Goal: Task Accomplishment & Management: Use online tool/utility

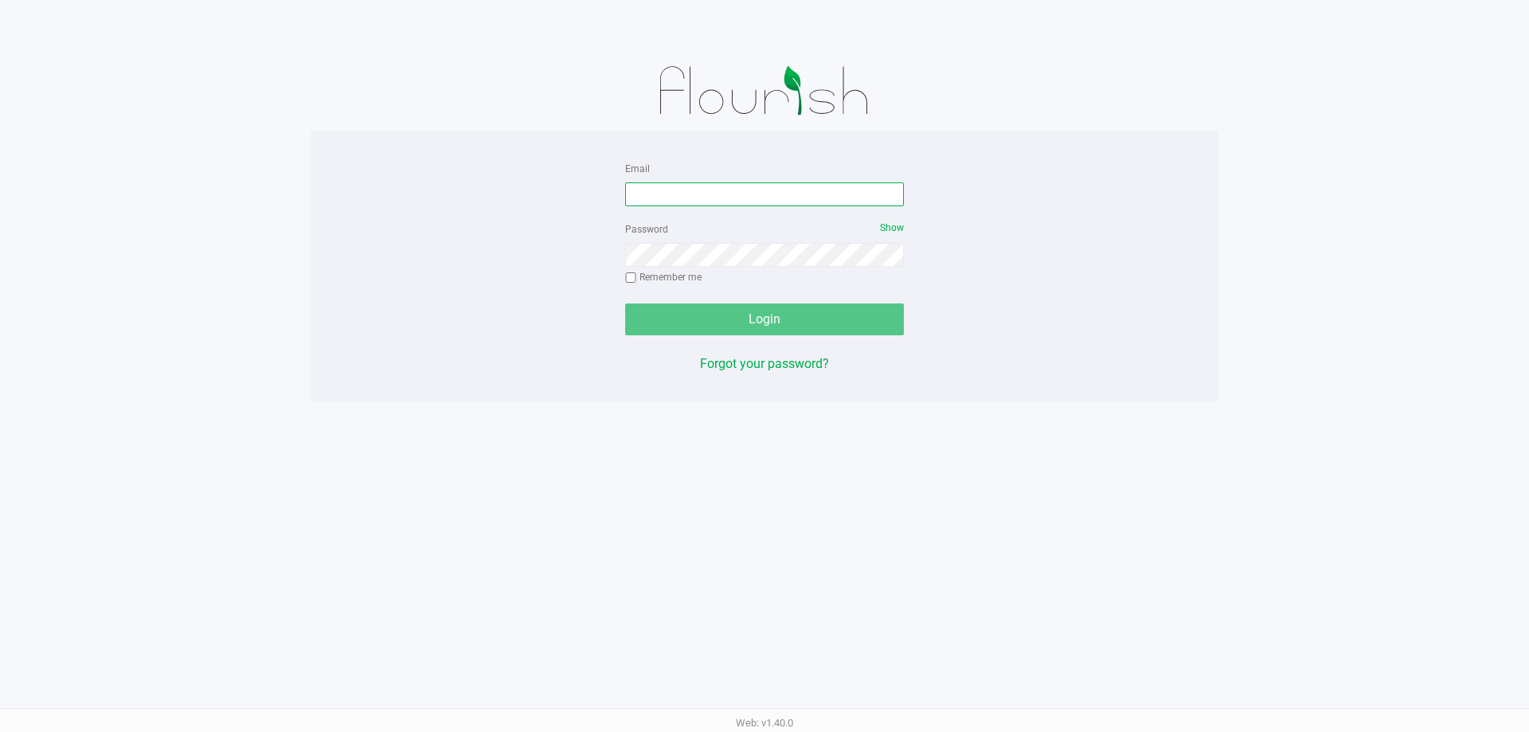
click at [710, 194] on input "Email" at bounding box center [764, 194] width 279 height 24
type input "[EMAIL_ADDRESS][DOMAIN_NAME]"
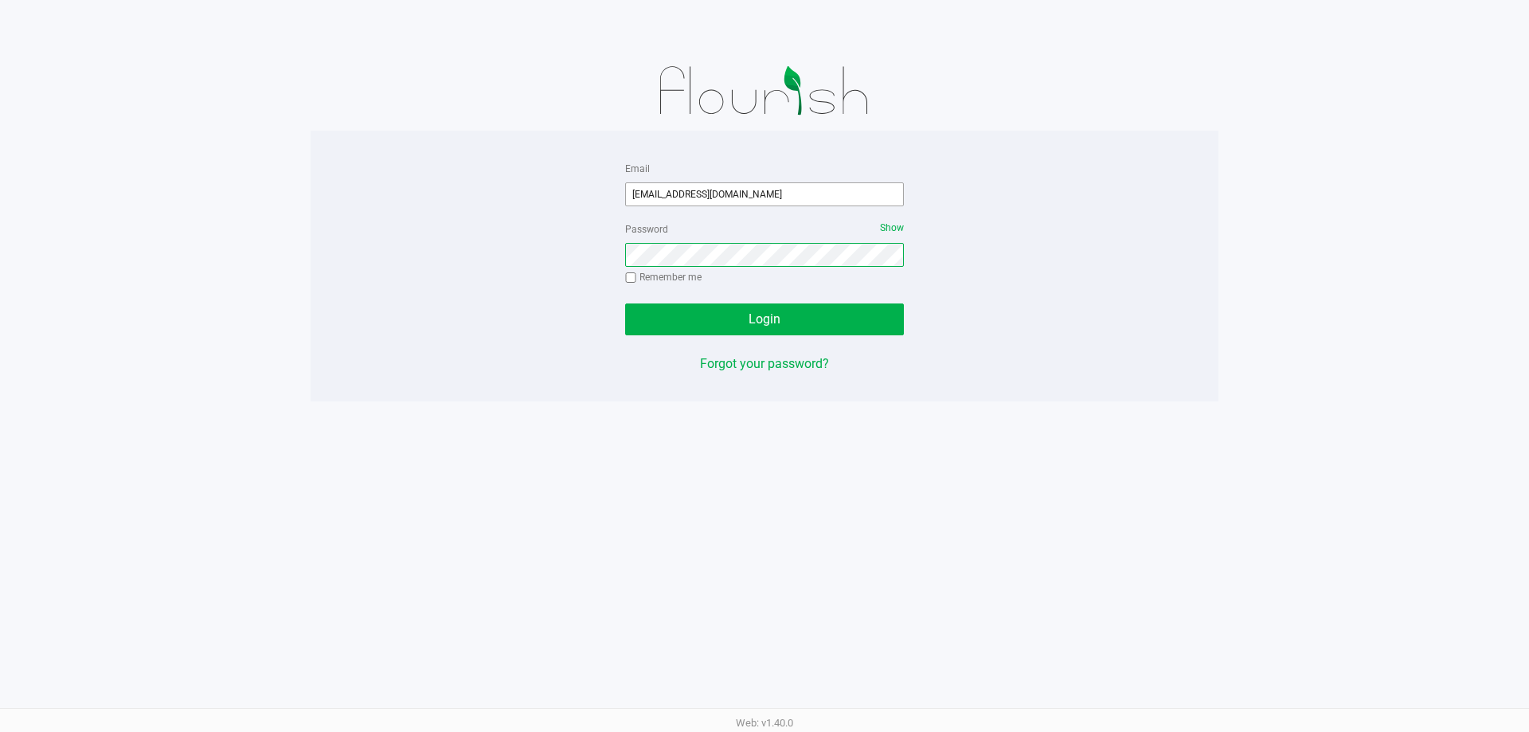
click at [625, 303] on button "Login" at bounding box center [764, 319] width 279 height 32
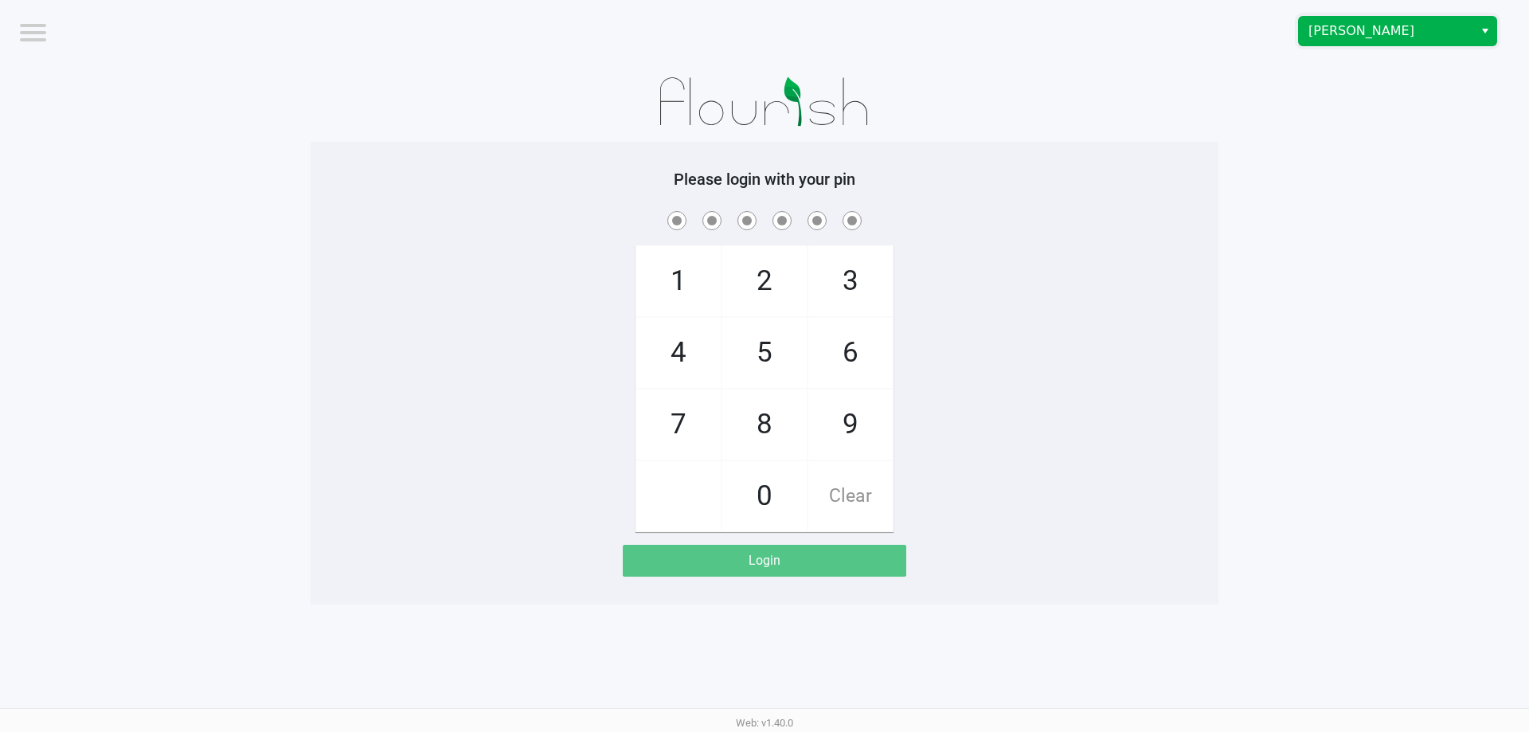
click at [1398, 25] on span "Brandon WC" at bounding box center [1385, 30] width 155 height 19
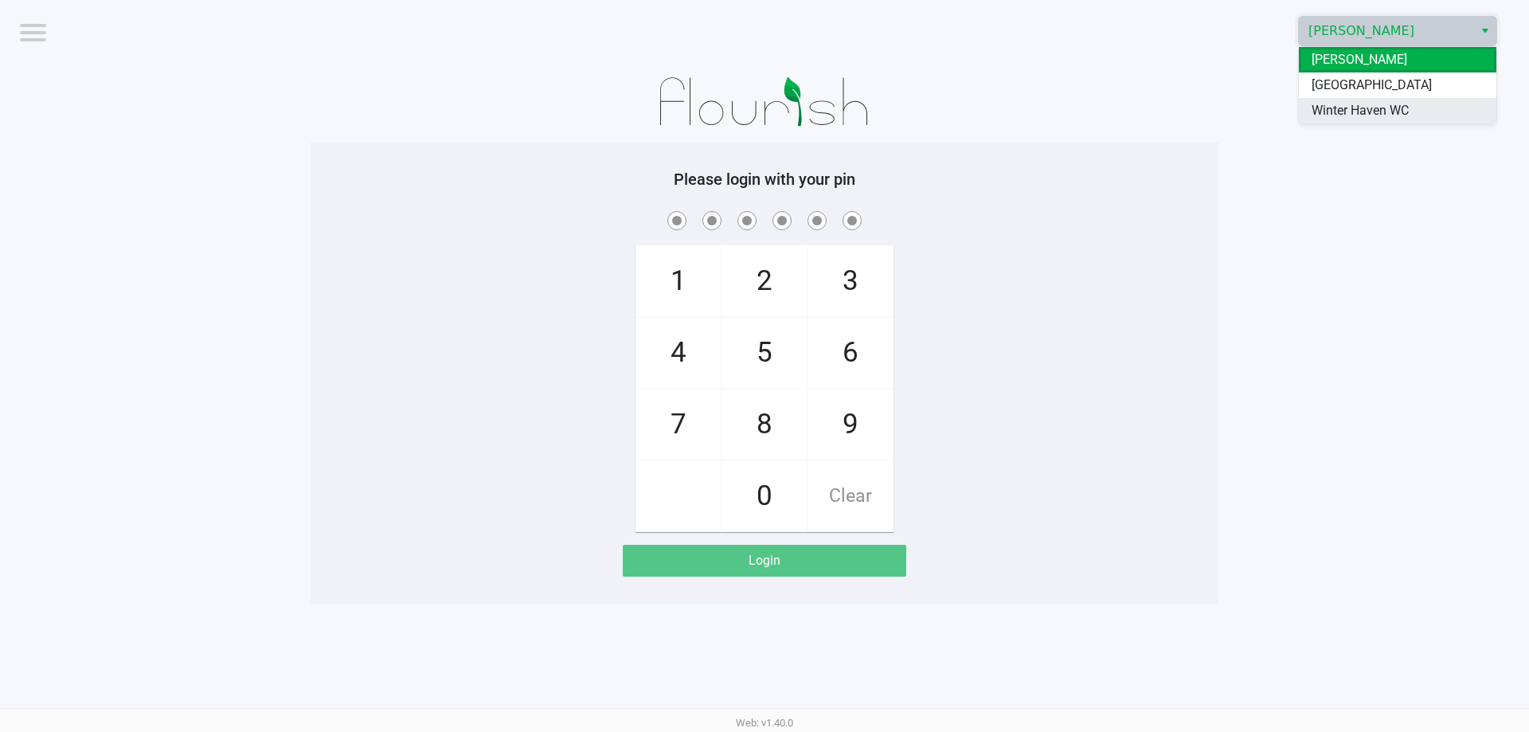
click at [1348, 119] on span "Winter Haven WC" at bounding box center [1359, 110] width 97 height 19
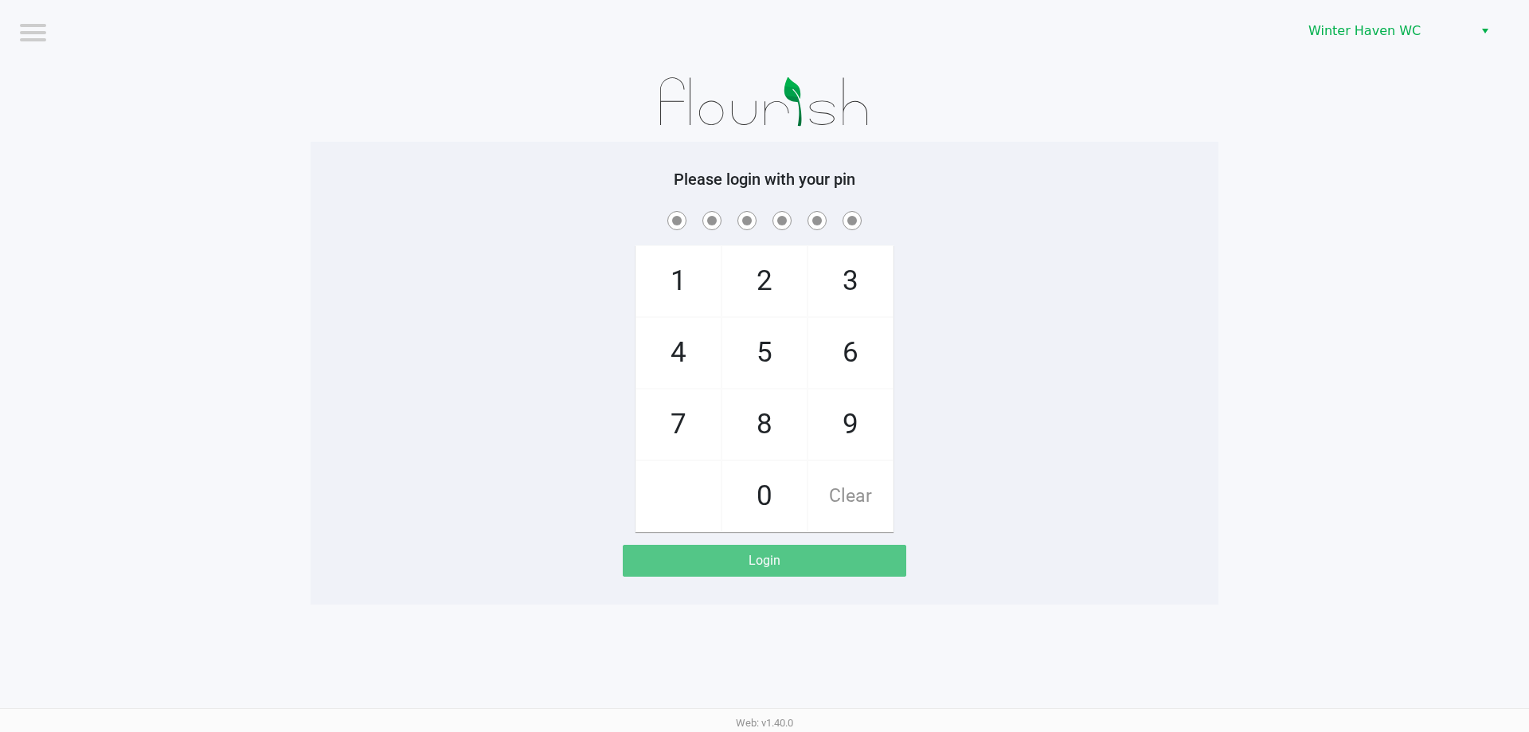
click at [1225, 221] on app-pos-login-wrapper "Logout Winter Haven WC Please login with your pin 1 4 7 2 5 8 0 3 6 9 Clear Log…" at bounding box center [764, 302] width 1529 height 604
checkbox input "true"
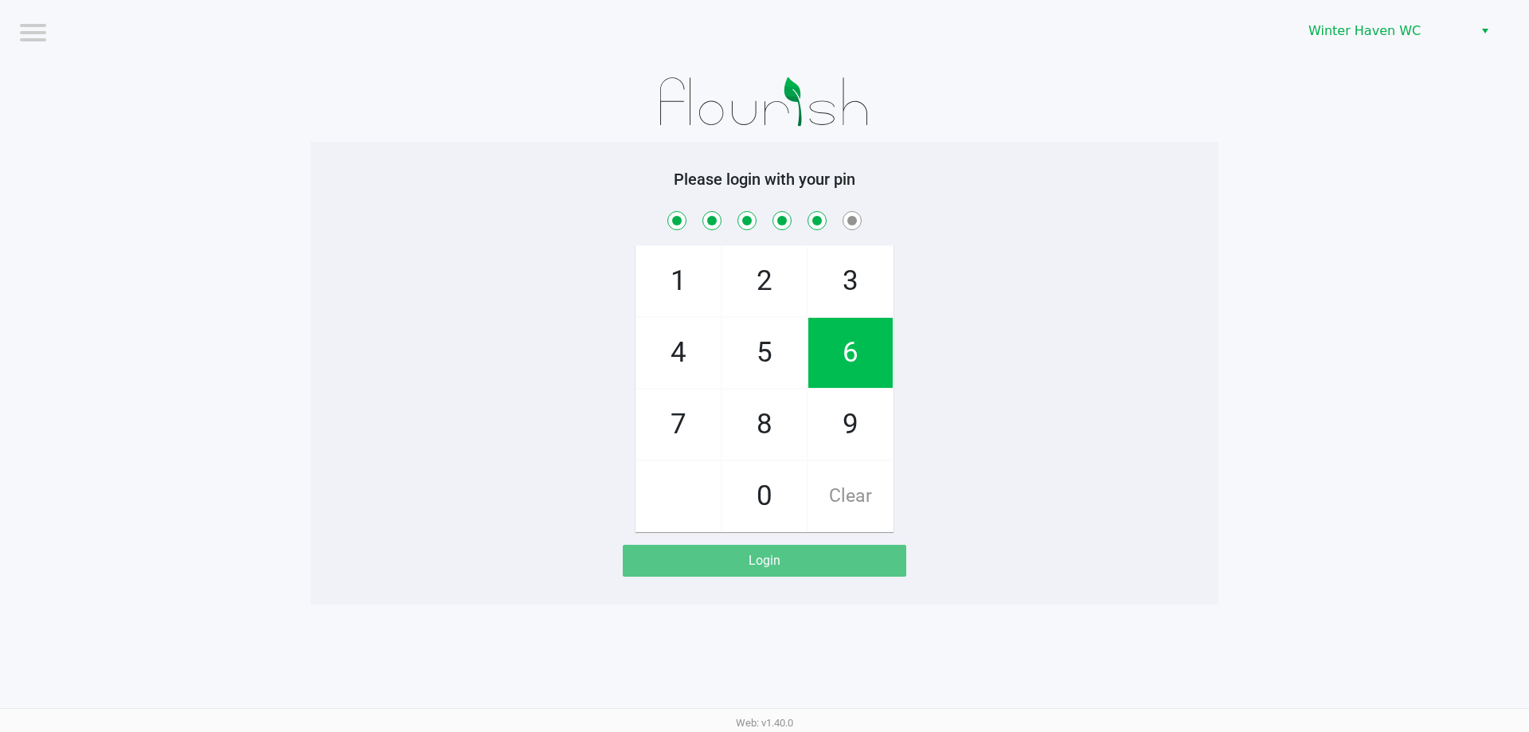
checkbox input "true"
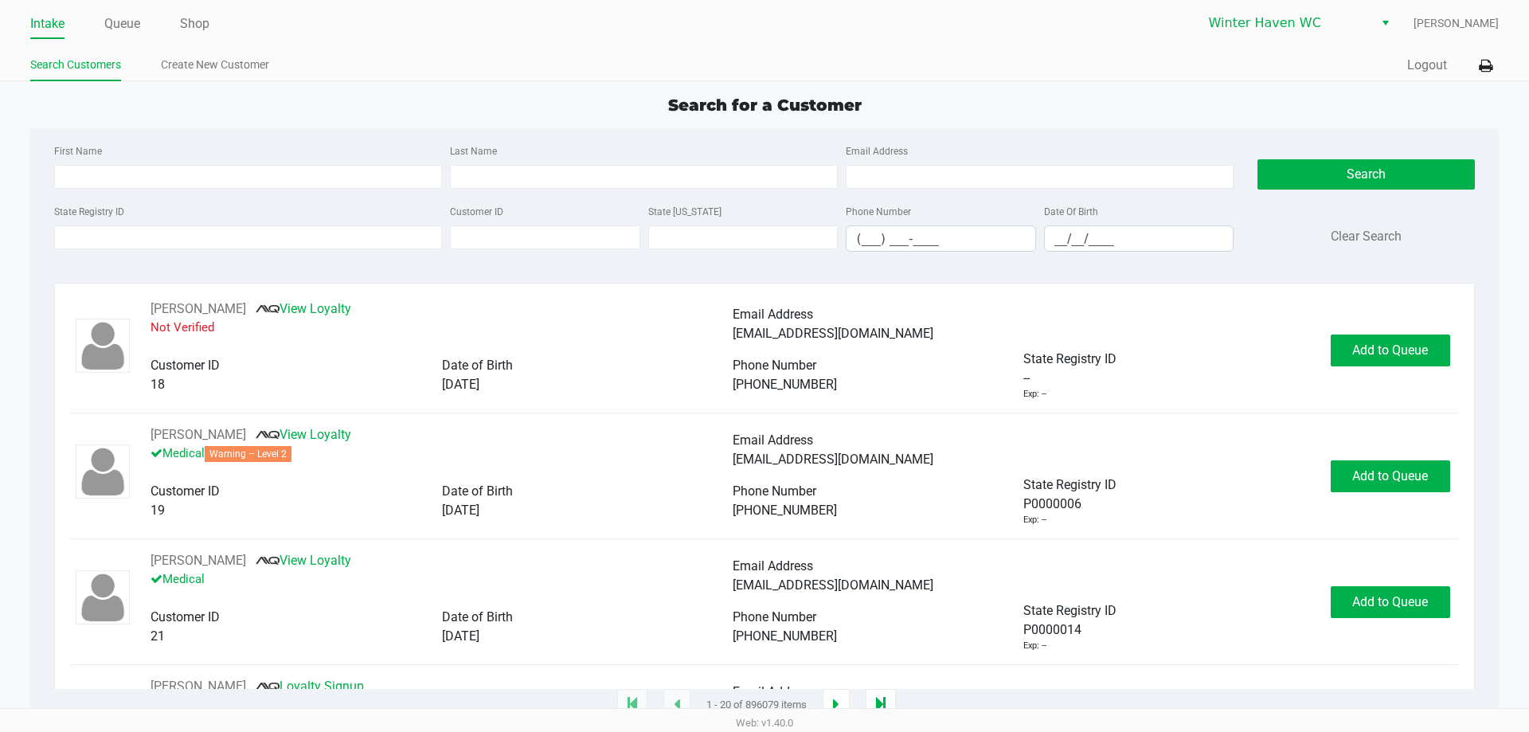
click at [556, 139] on div "First Name Last Name Email Address State Registry ID Customer ID State ID Phone…" at bounding box center [763, 202] width 1443 height 147
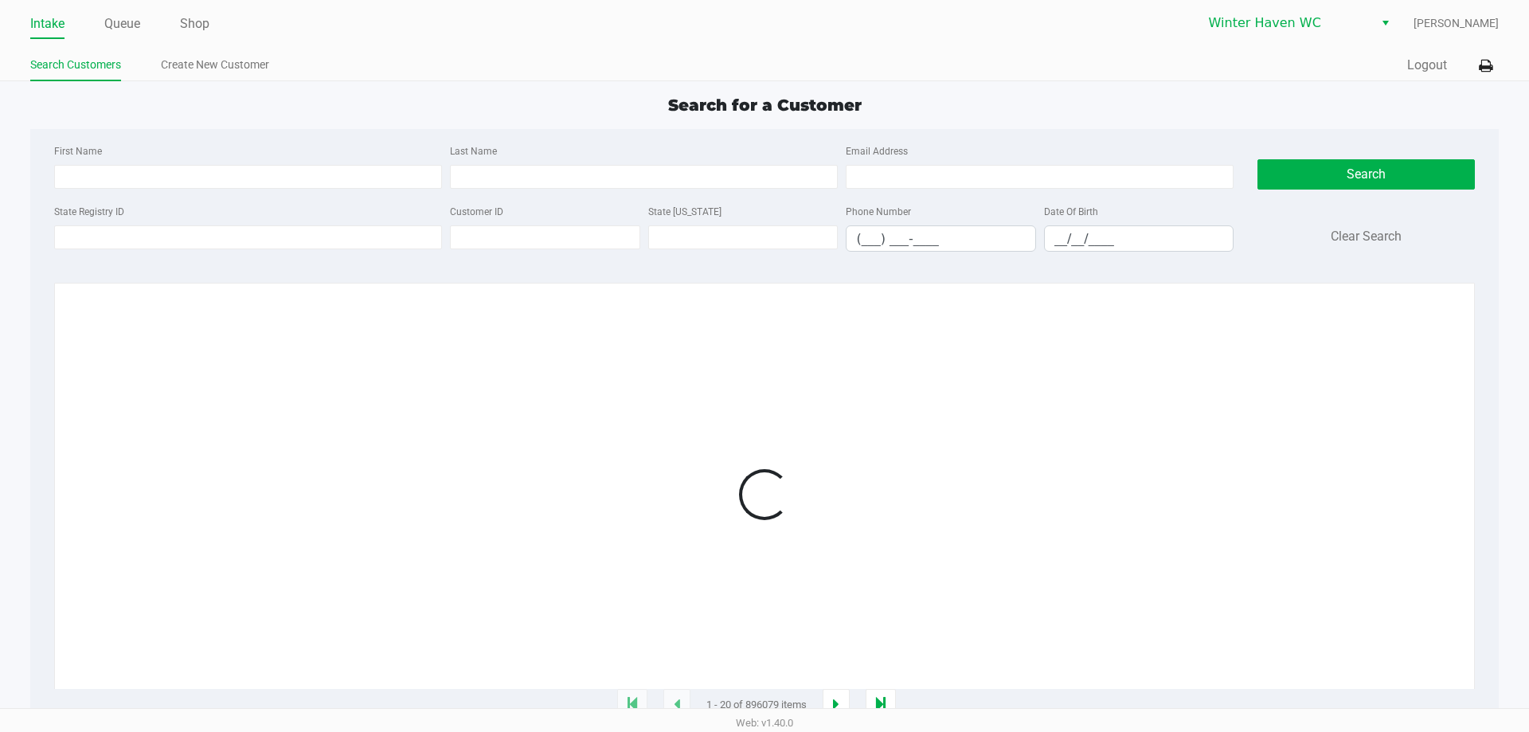
type input "JACOB"
type input "SIMMERS"
type input "10/09/2002"
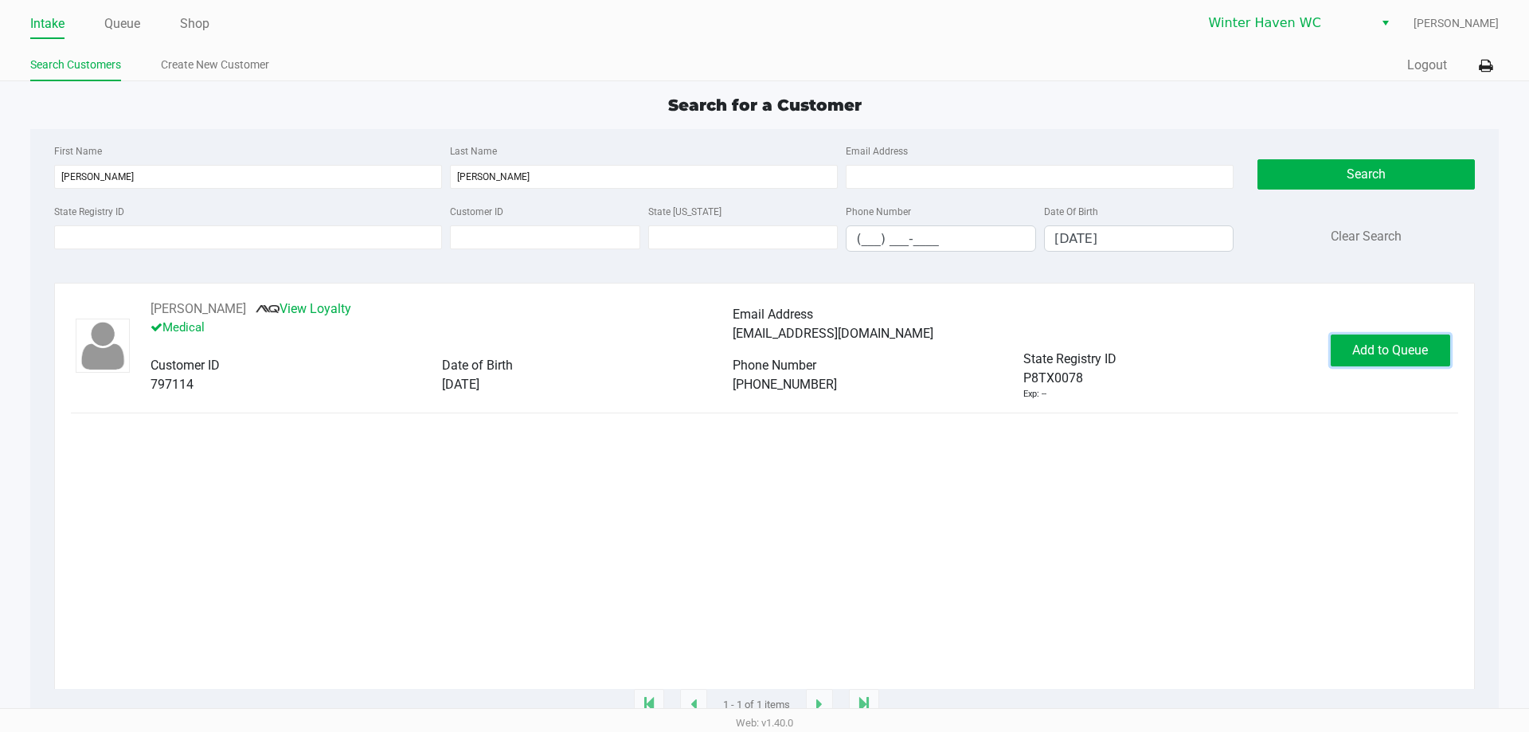
click at [1375, 360] on button "Add to Queue" at bounding box center [1389, 350] width 119 height 32
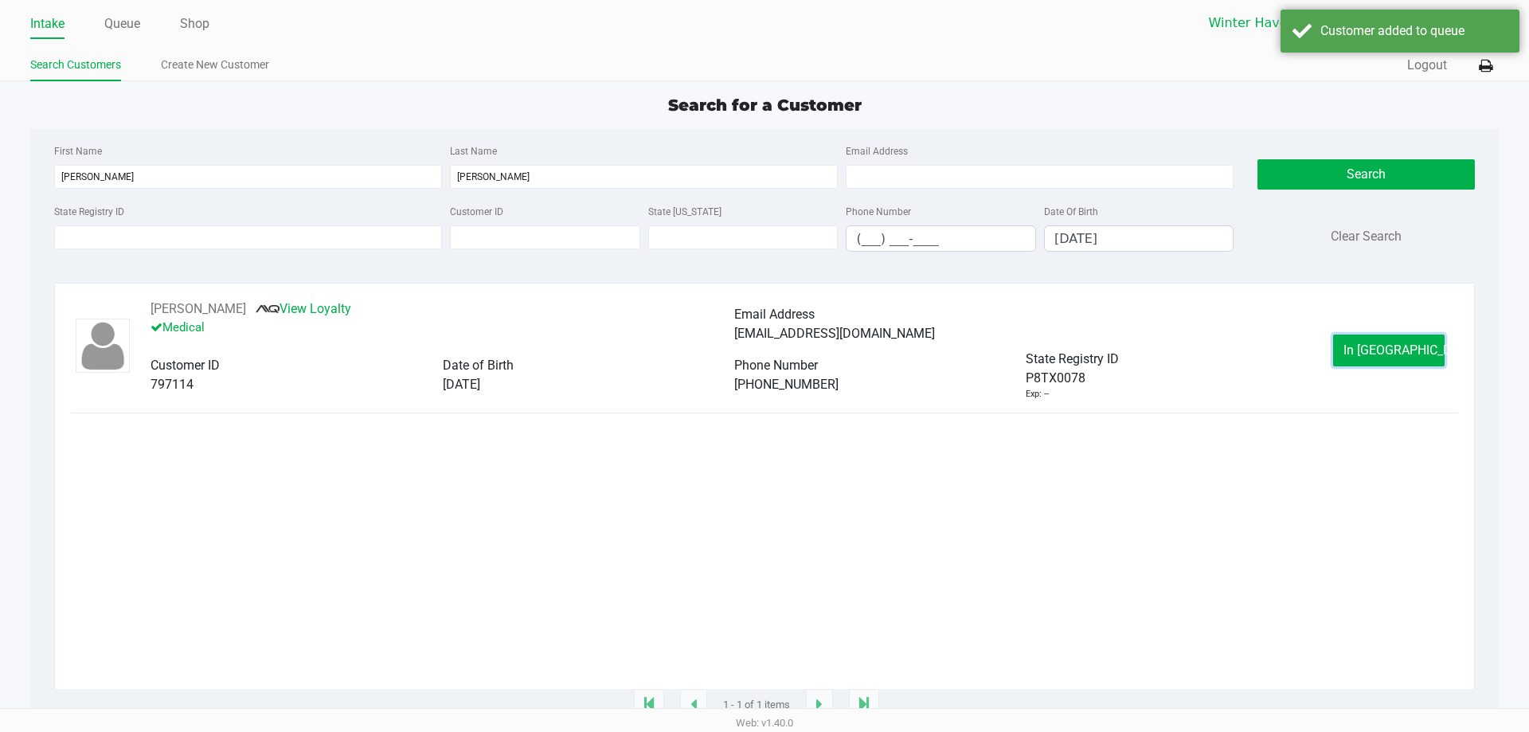
click at [1398, 349] on span "In Queue" at bounding box center [1410, 349] width 134 height 15
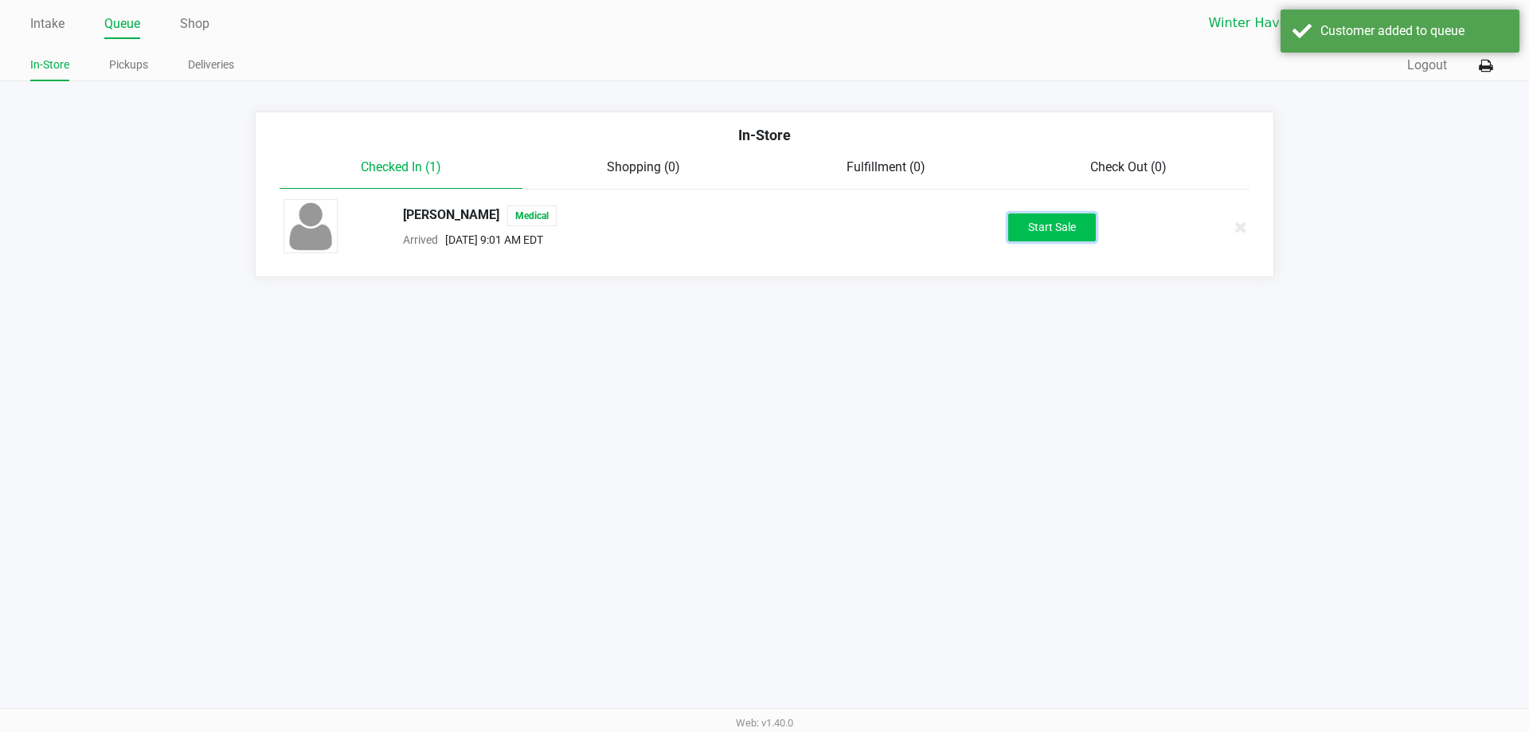
click at [1093, 224] on button "Start Sale" at bounding box center [1052, 227] width 88 height 28
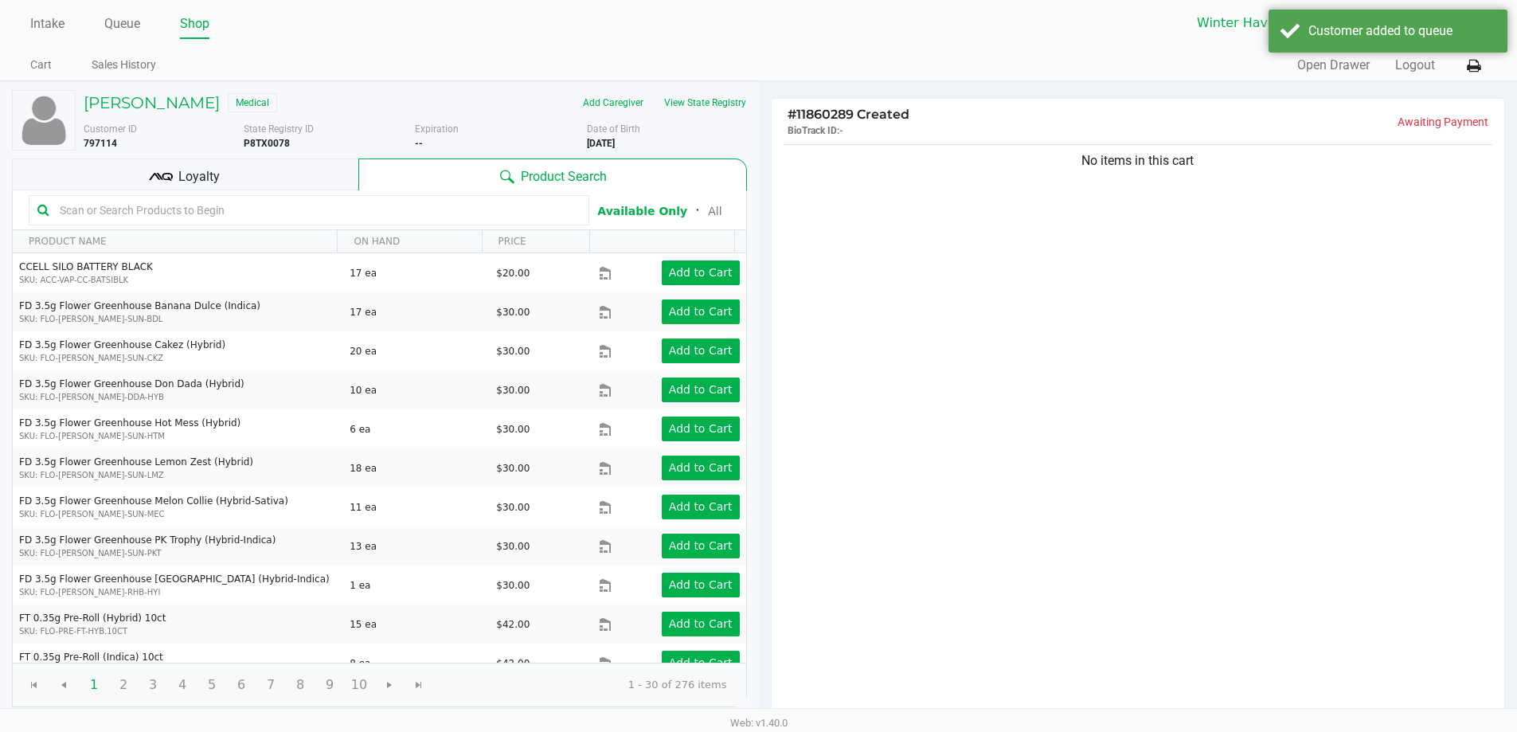
click at [338, 168] on div "Loyalty" at bounding box center [185, 174] width 346 height 32
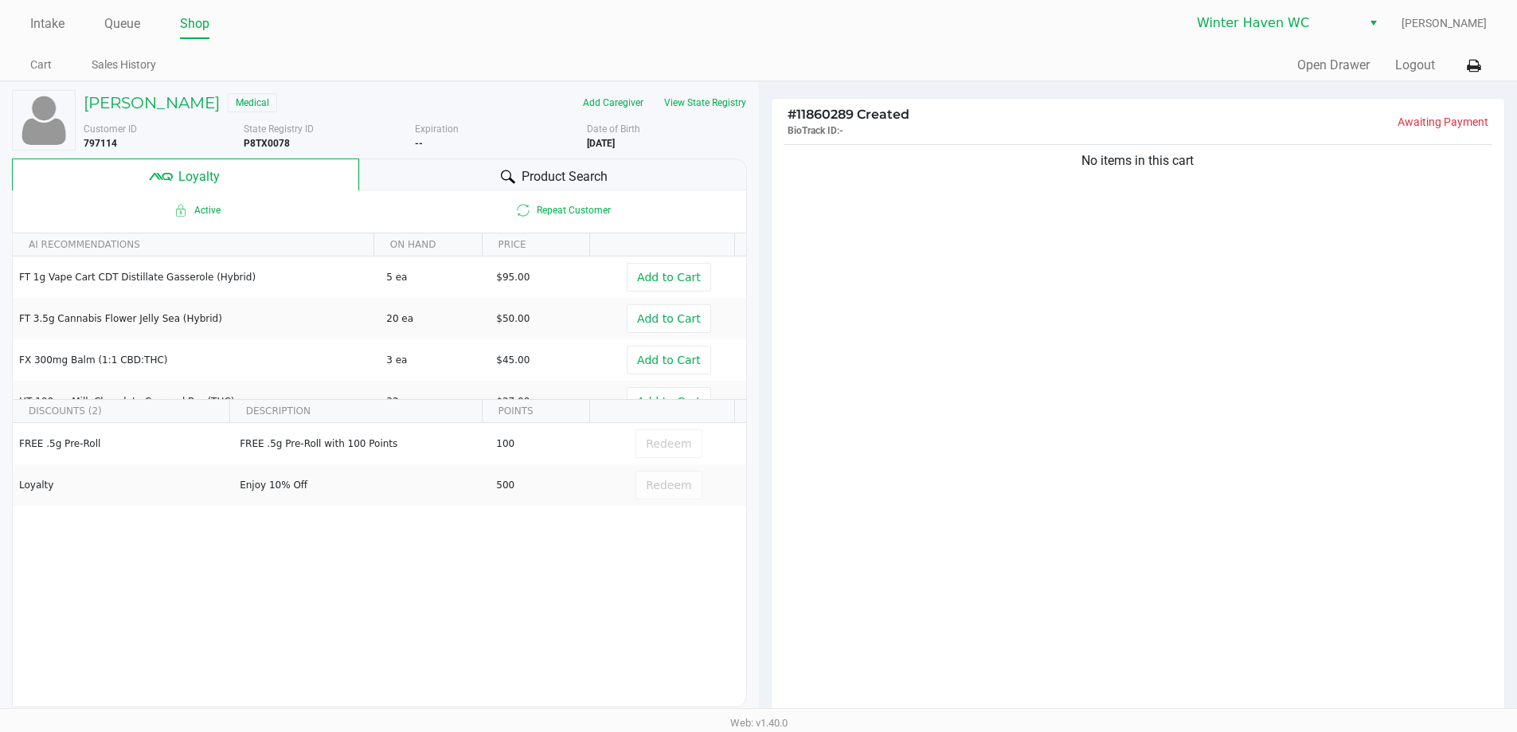
click at [488, 170] on div "Product Search" at bounding box center [553, 174] width 388 height 32
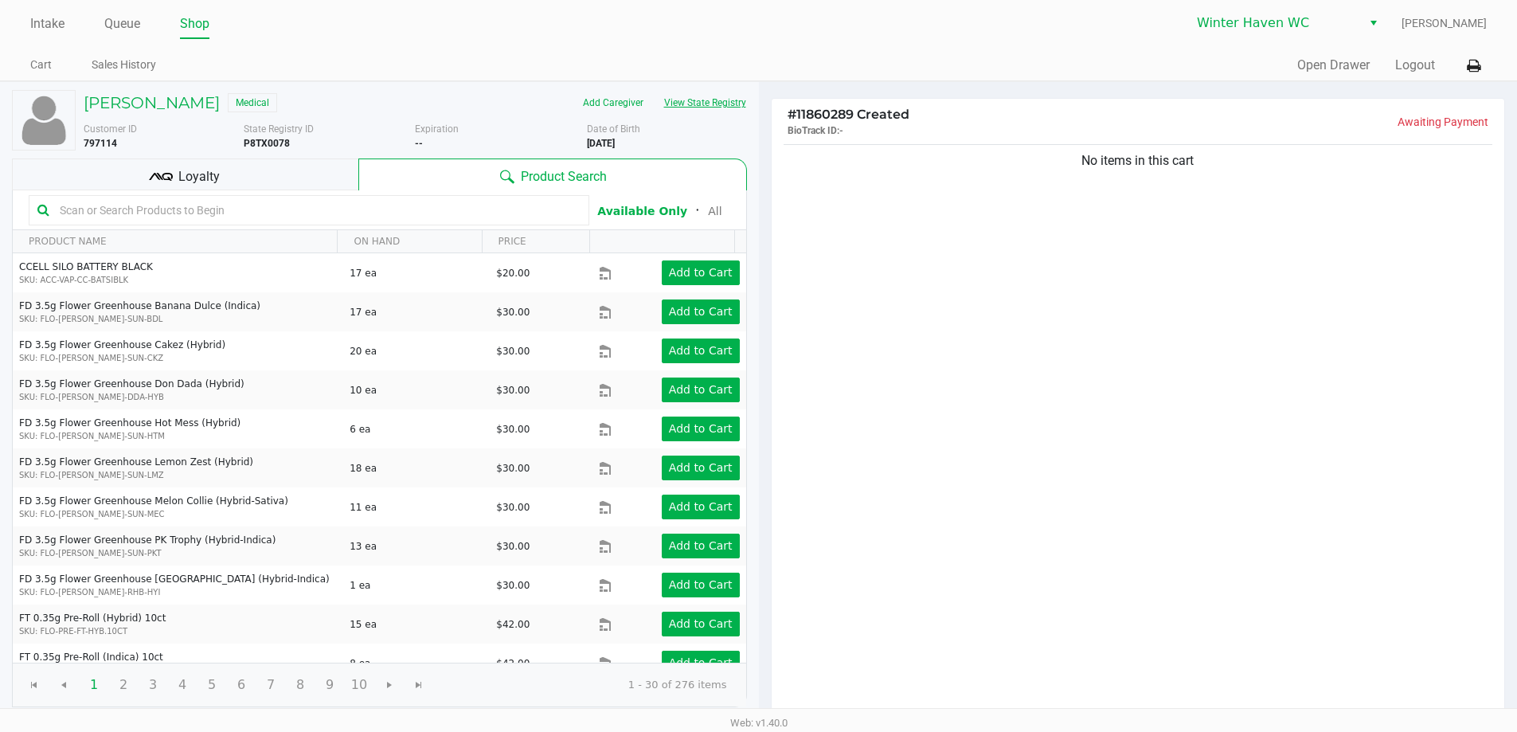
click at [730, 105] on button "View State Registry" at bounding box center [700, 102] width 93 height 25
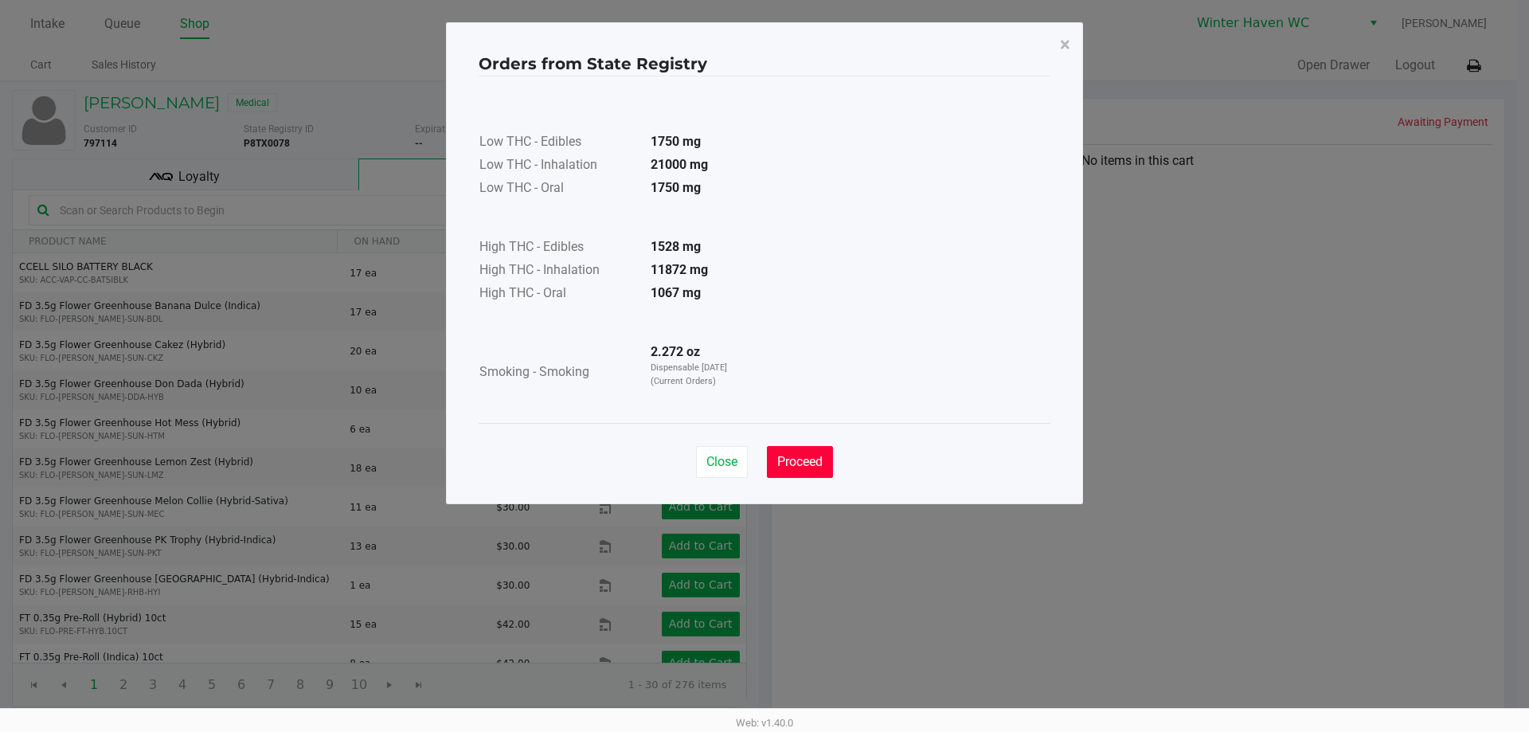
click at [799, 459] on span "Proceed" at bounding box center [799, 461] width 45 height 15
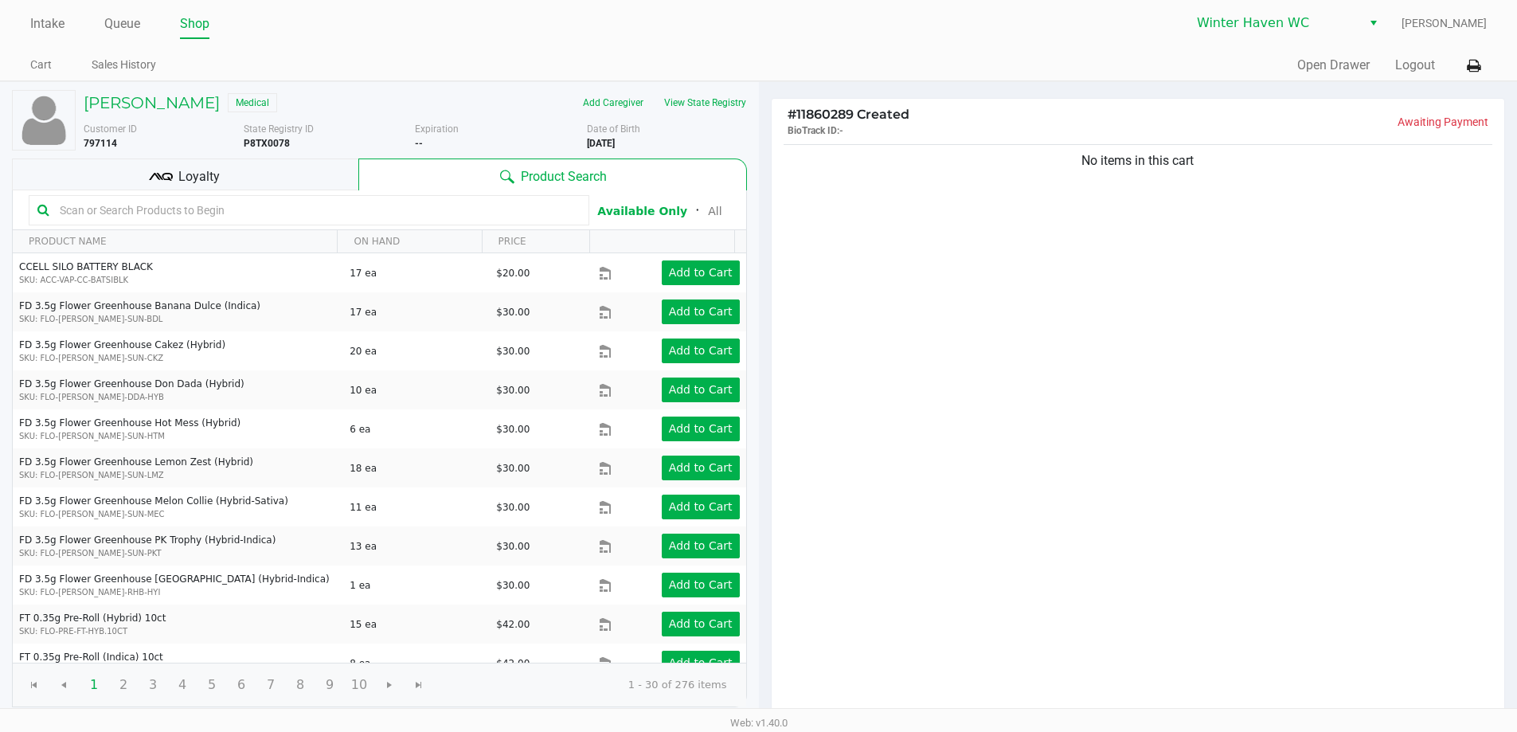
click at [421, 211] on input "text" at bounding box center [316, 210] width 527 height 24
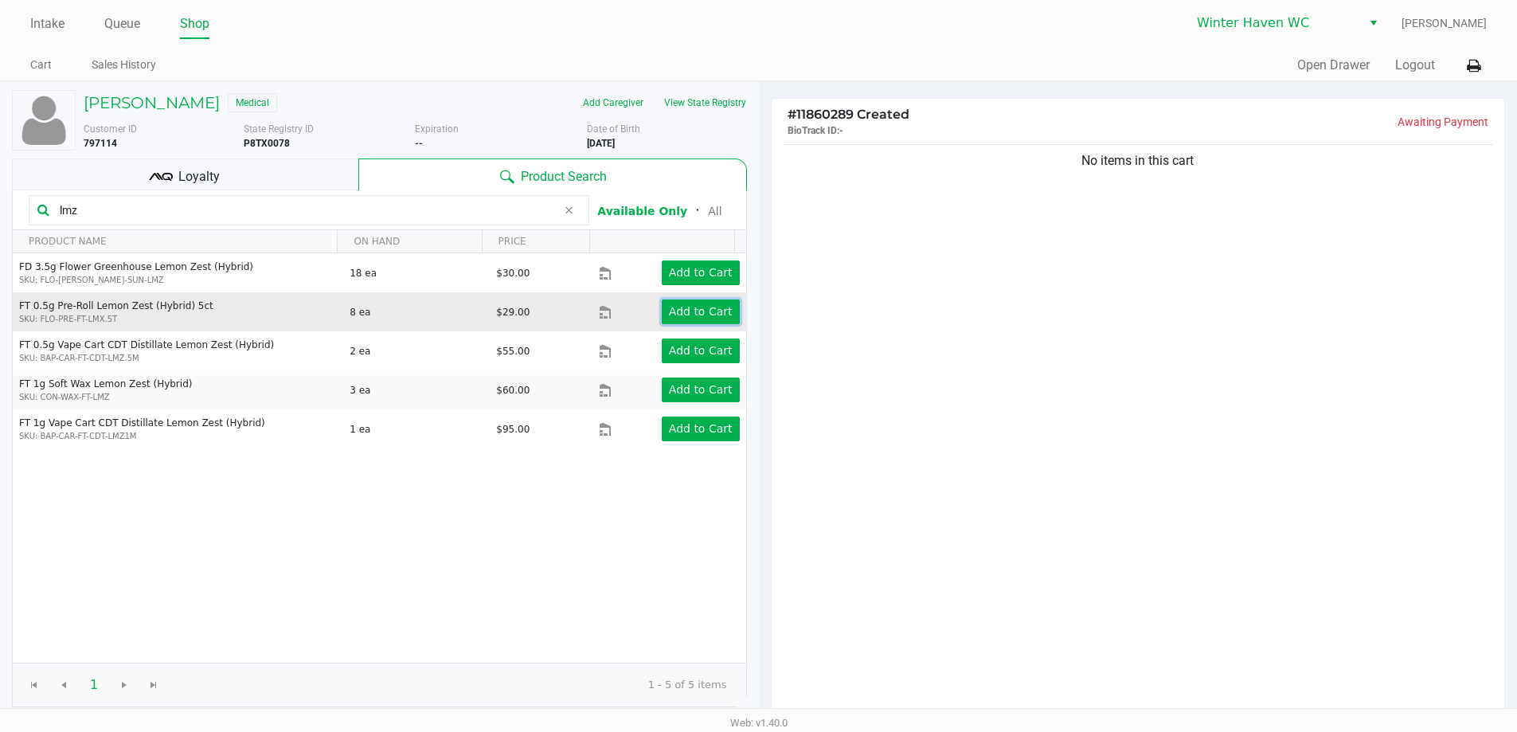
drag, startPoint x: 681, startPoint y: 303, endPoint x: 654, endPoint y: 316, distance: 31.0
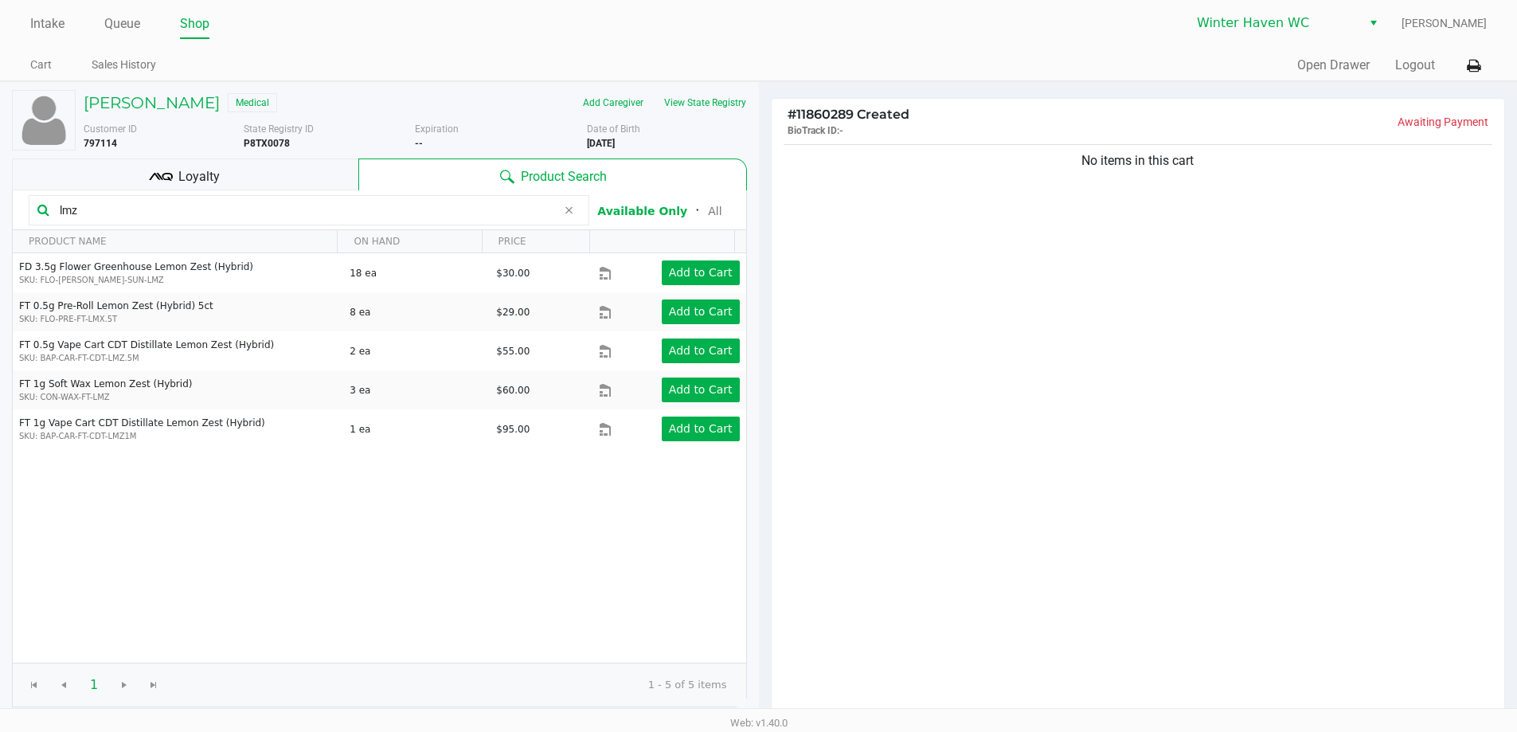
drag, startPoint x: 654, startPoint y: 316, endPoint x: 551, endPoint y: 518, distance: 226.8
click at [528, 533] on div "FD 3.5g Flower Greenhouse Lemon Zest (Hybrid) SKU: FLO-BUD-FD-SUN-LMZ 18 ea $30…" at bounding box center [379, 457] width 733 height 409
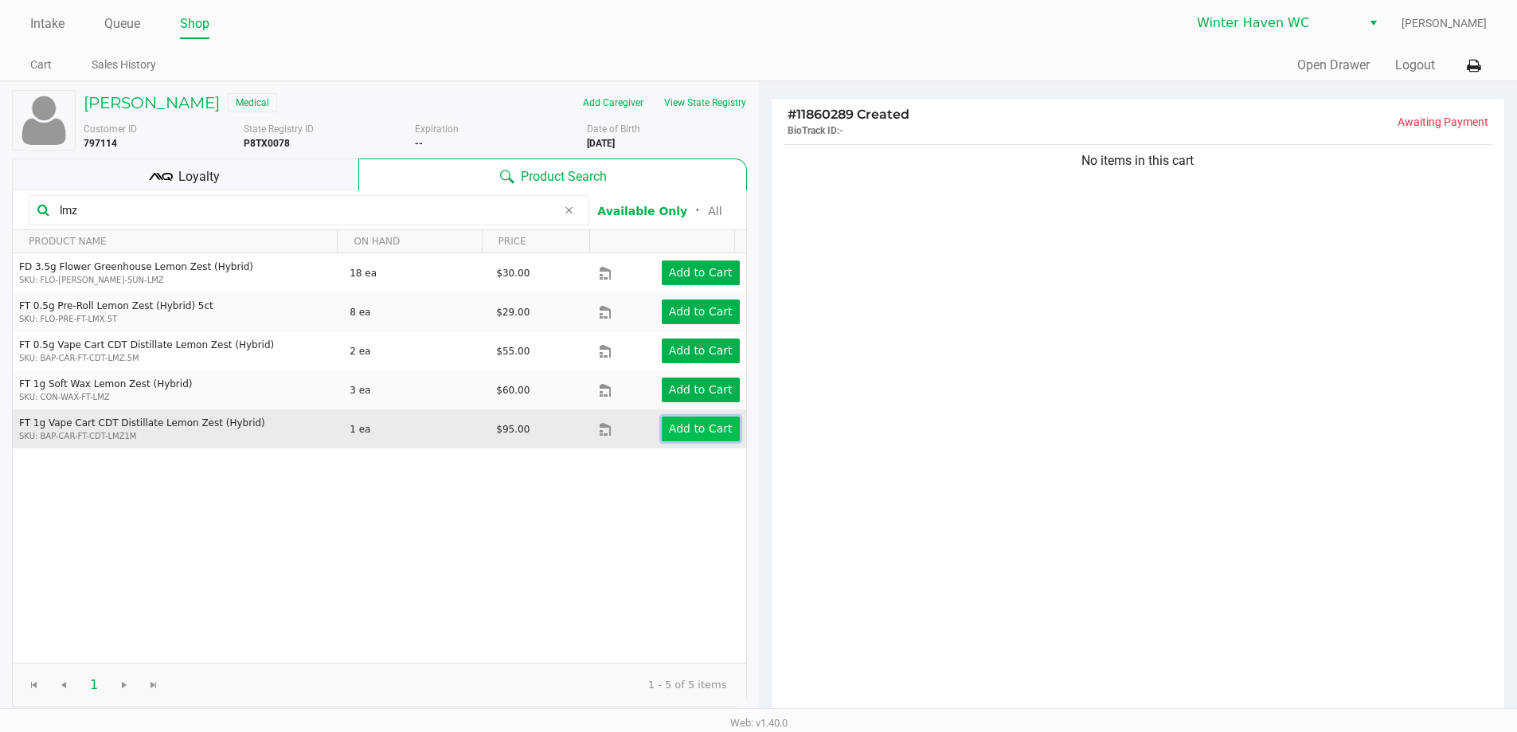
click at [683, 435] on app-button-loader "Add to Cart" at bounding box center [701, 428] width 64 height 13
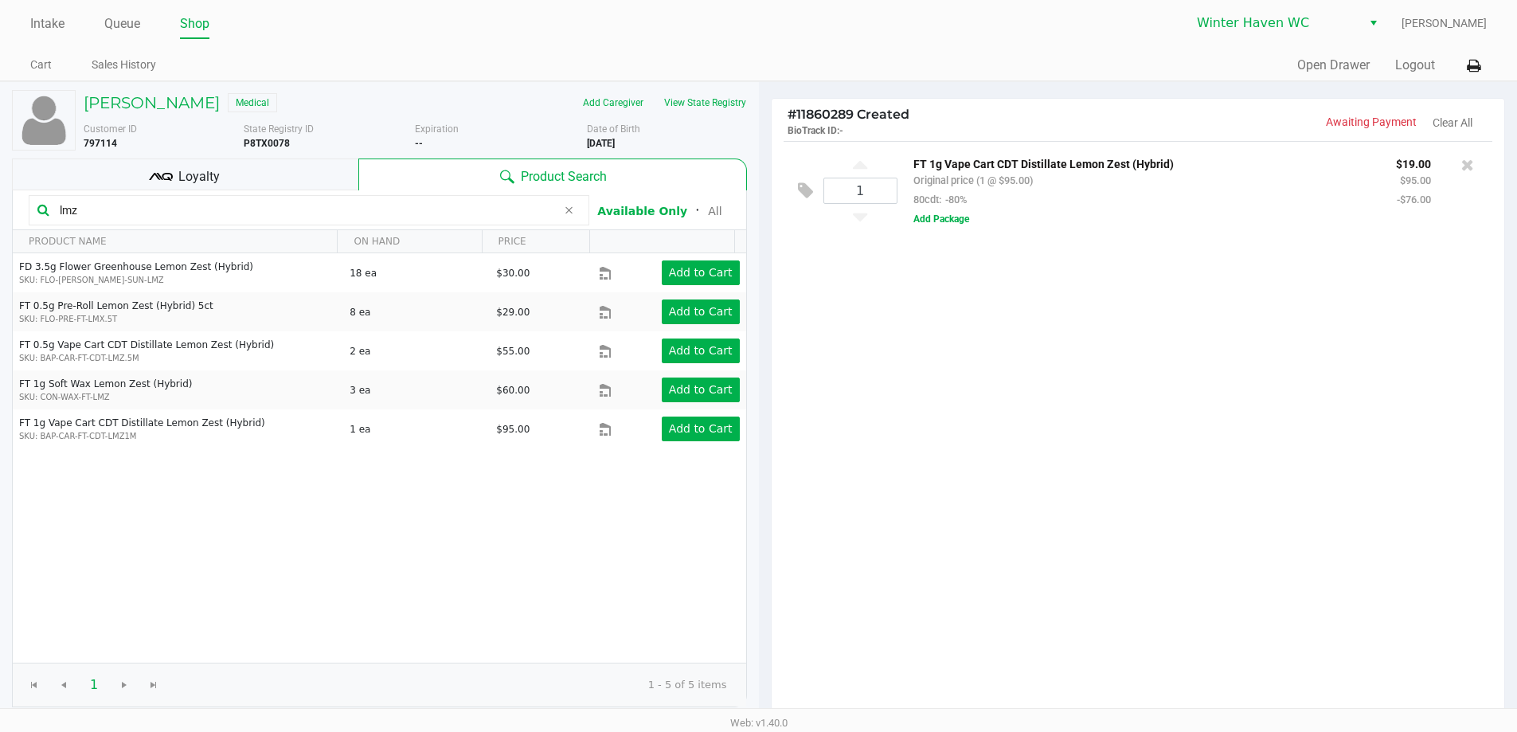
click at [382, 205] on input "lmz" at bounding box center [304, 210] width 503 height 24
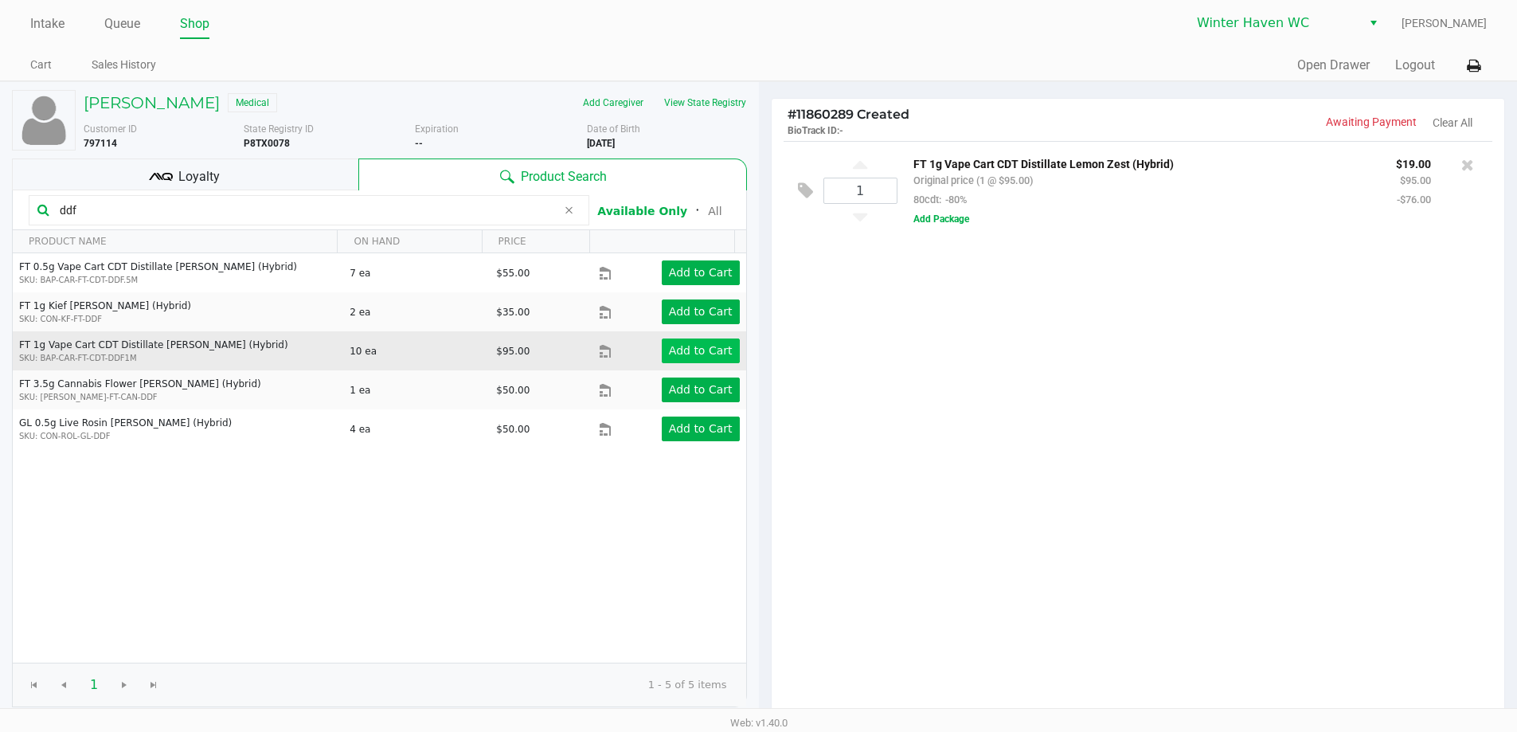
type input "ddf"
click at [685, 353] on app-button-loader "Add to Cart" at bounding box center [701, 350] width 64 height 13
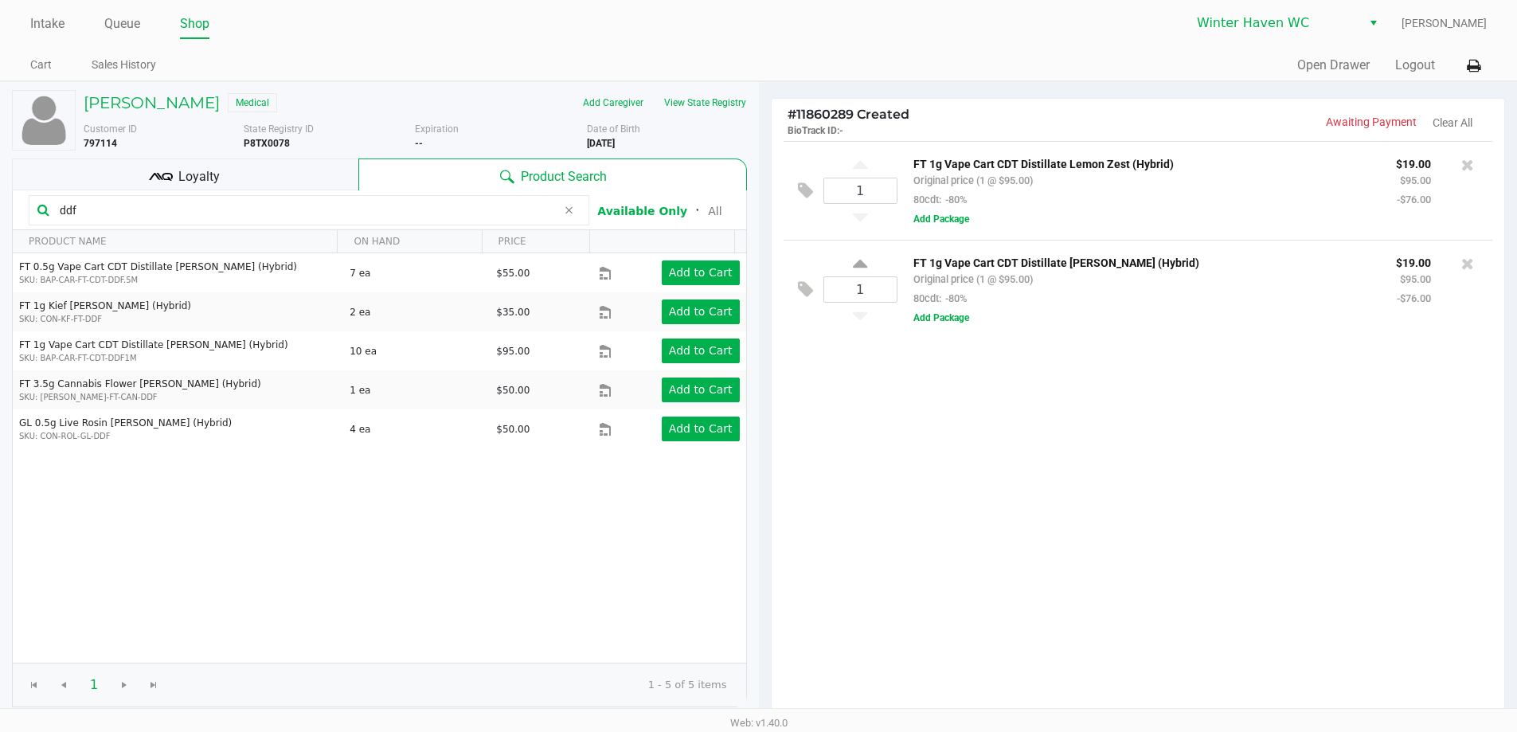
click at [424, 199] on input "ddf" at bounding box center [304, 210] width 503 height 24
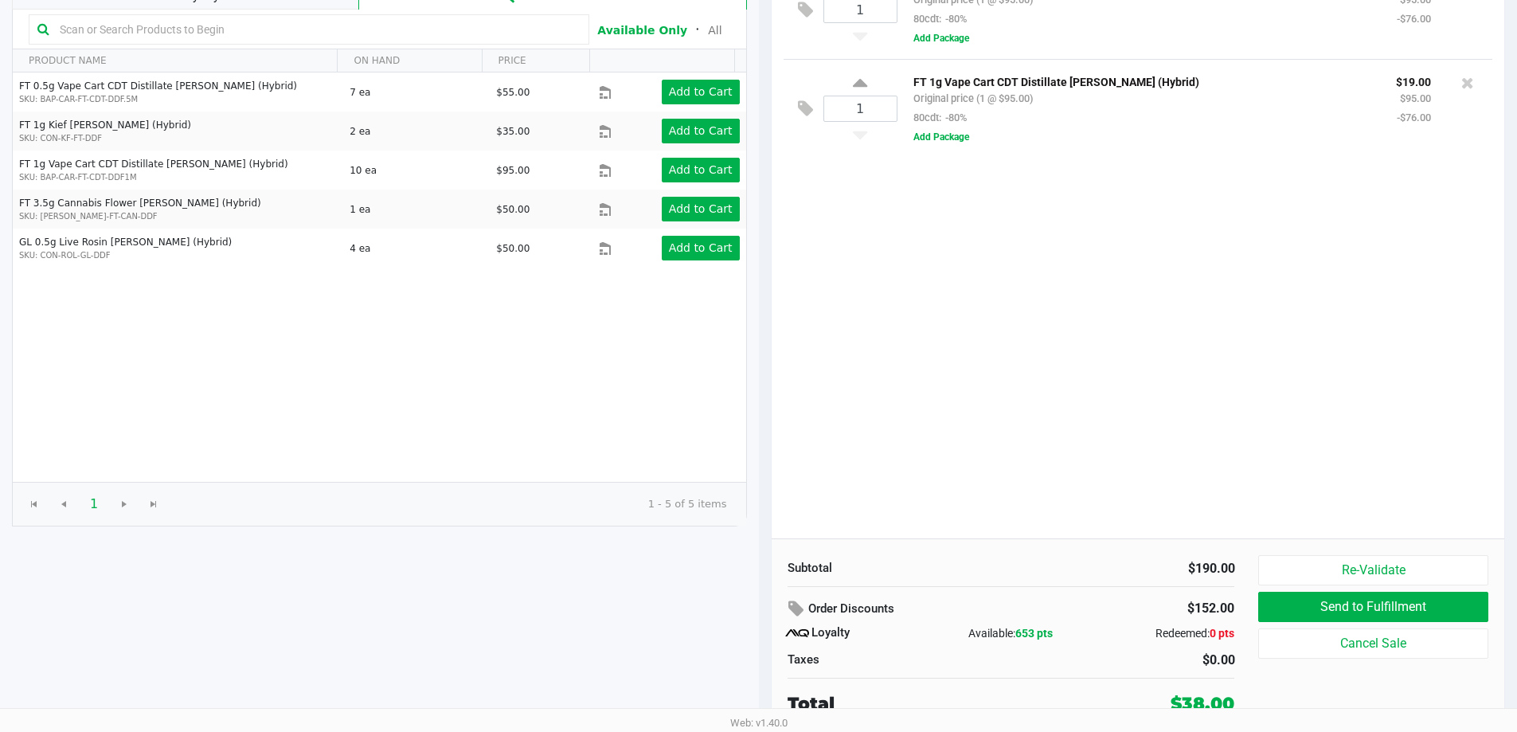
scroll to position [182, 0]
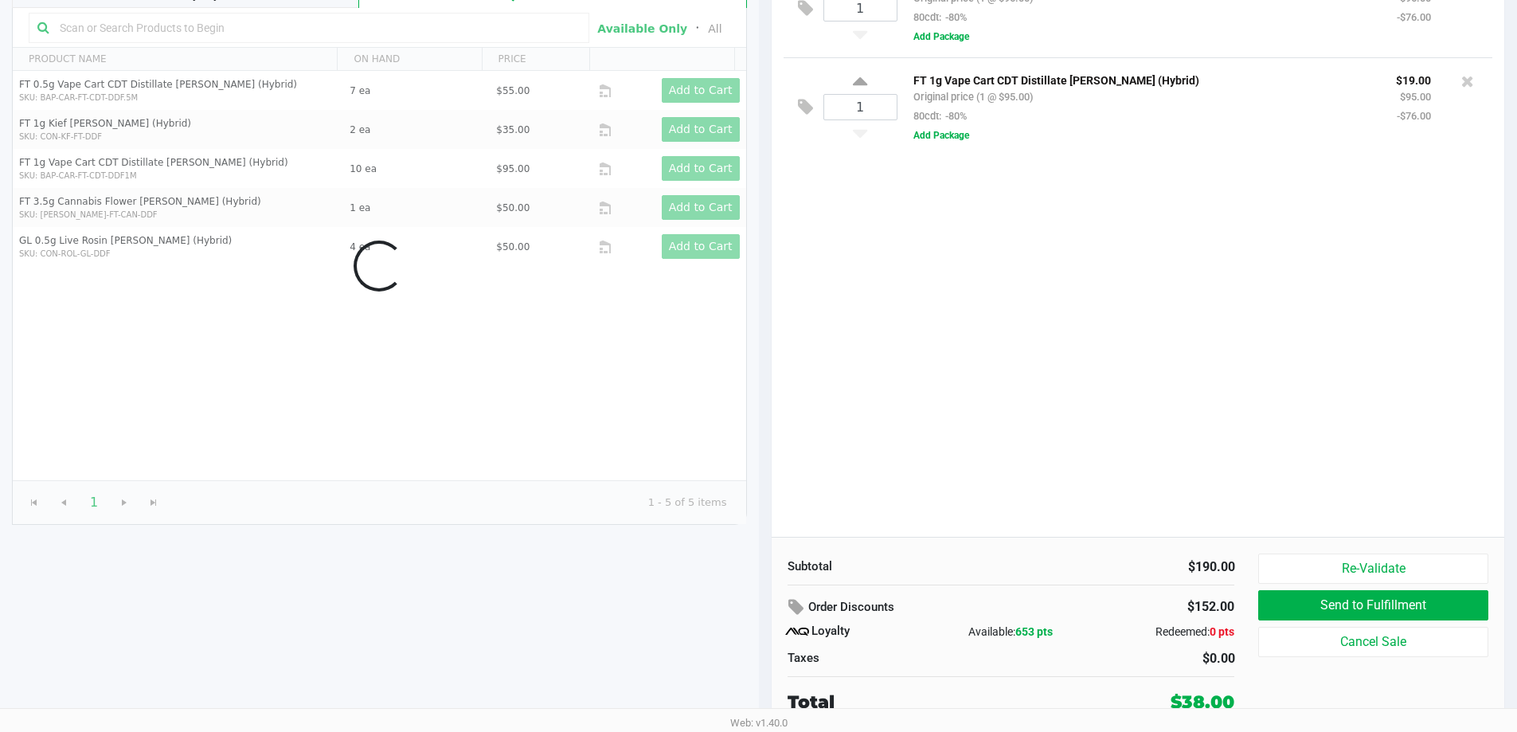
click at [1091, 409] on div "1 FT 1g Vape Cart CDT Distillate Lemon Zest (Hybrid) Original price (1 @ $95.00…" at bounding box center [1137, 248] width 733 height 578
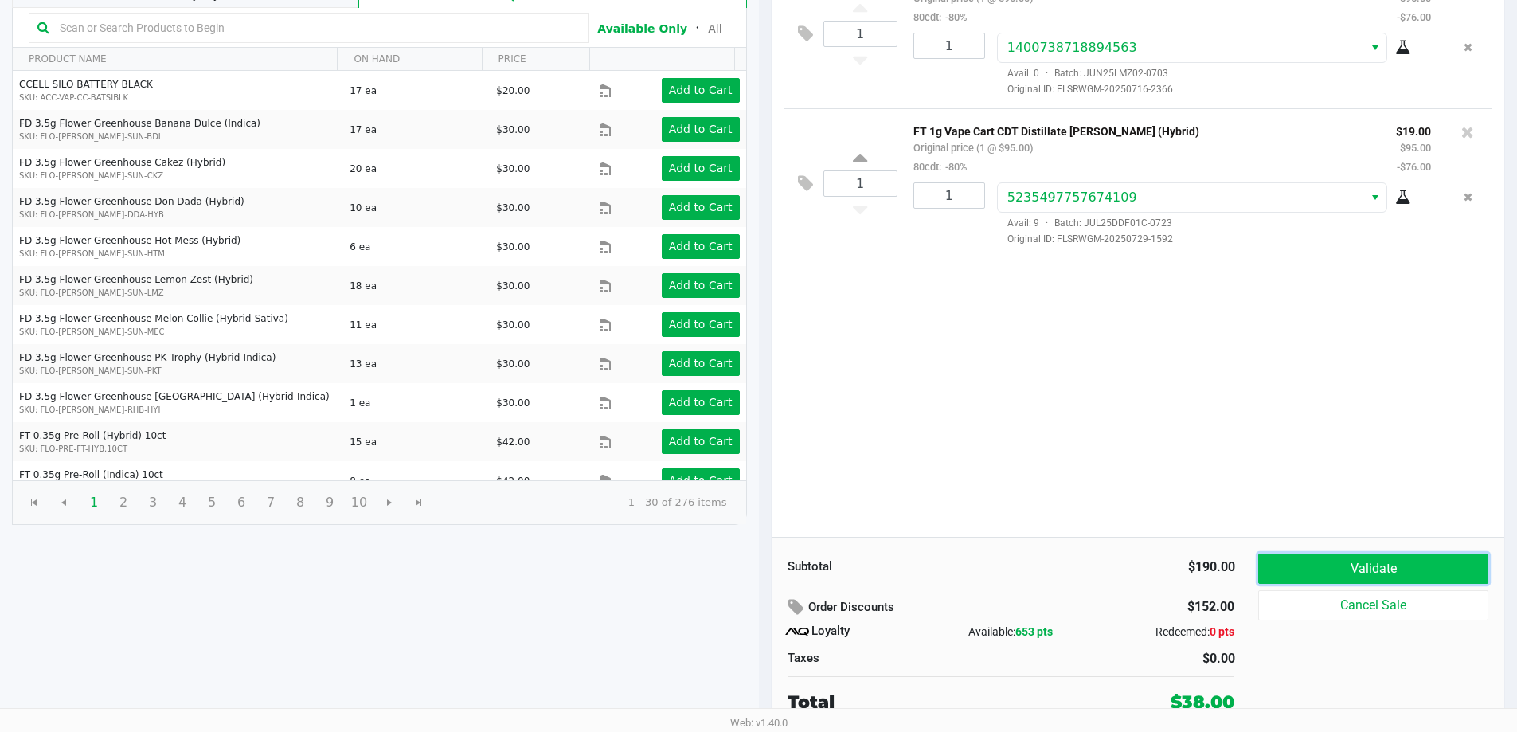
click at [1387, 563] on button "Validate" at bounding box center [1372, 568] width 229 height 30
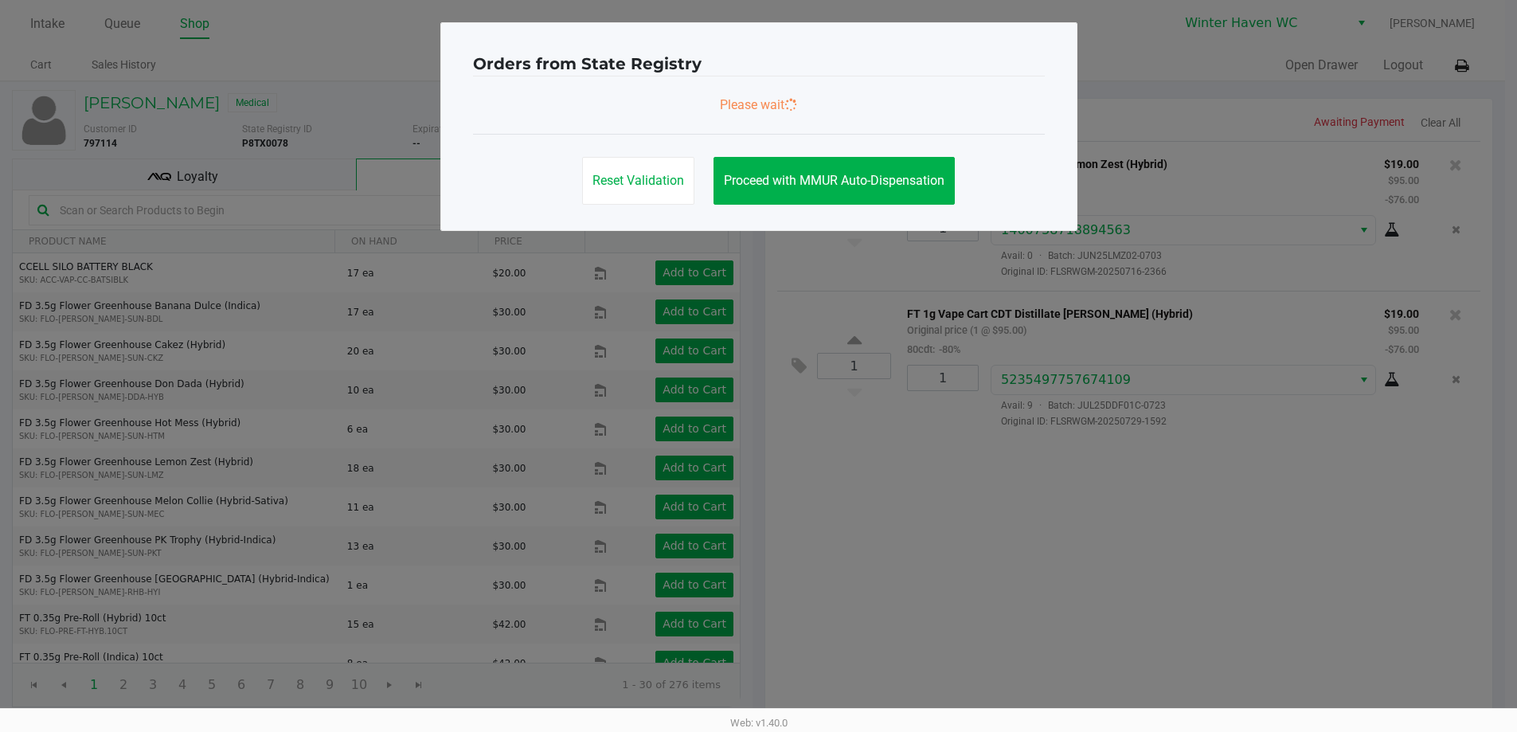
scroll to position [0, 0]
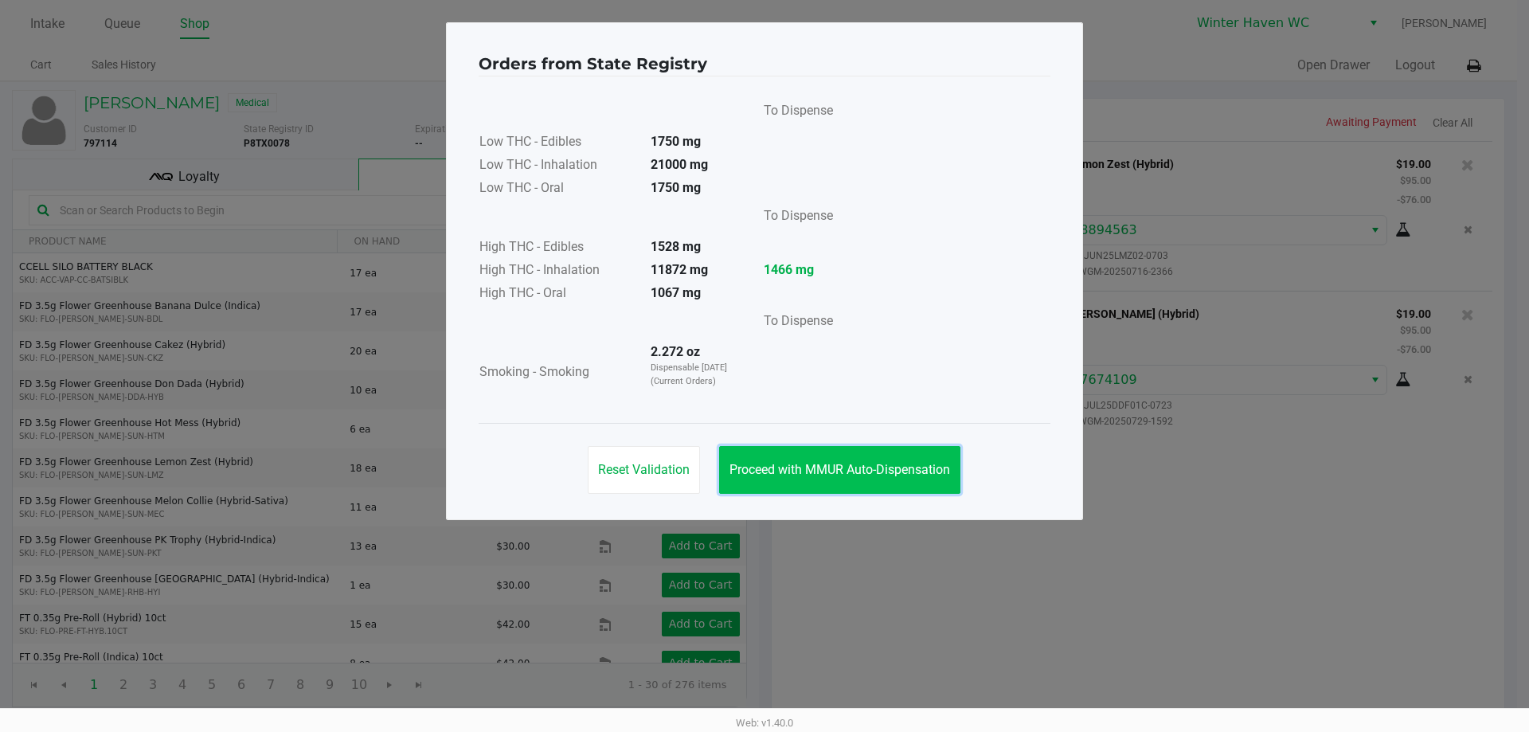
click at [872, 467] on span "Proceed with MMUR Auto-Dispensation" at bounding box center [839, 469] width 221 height 15
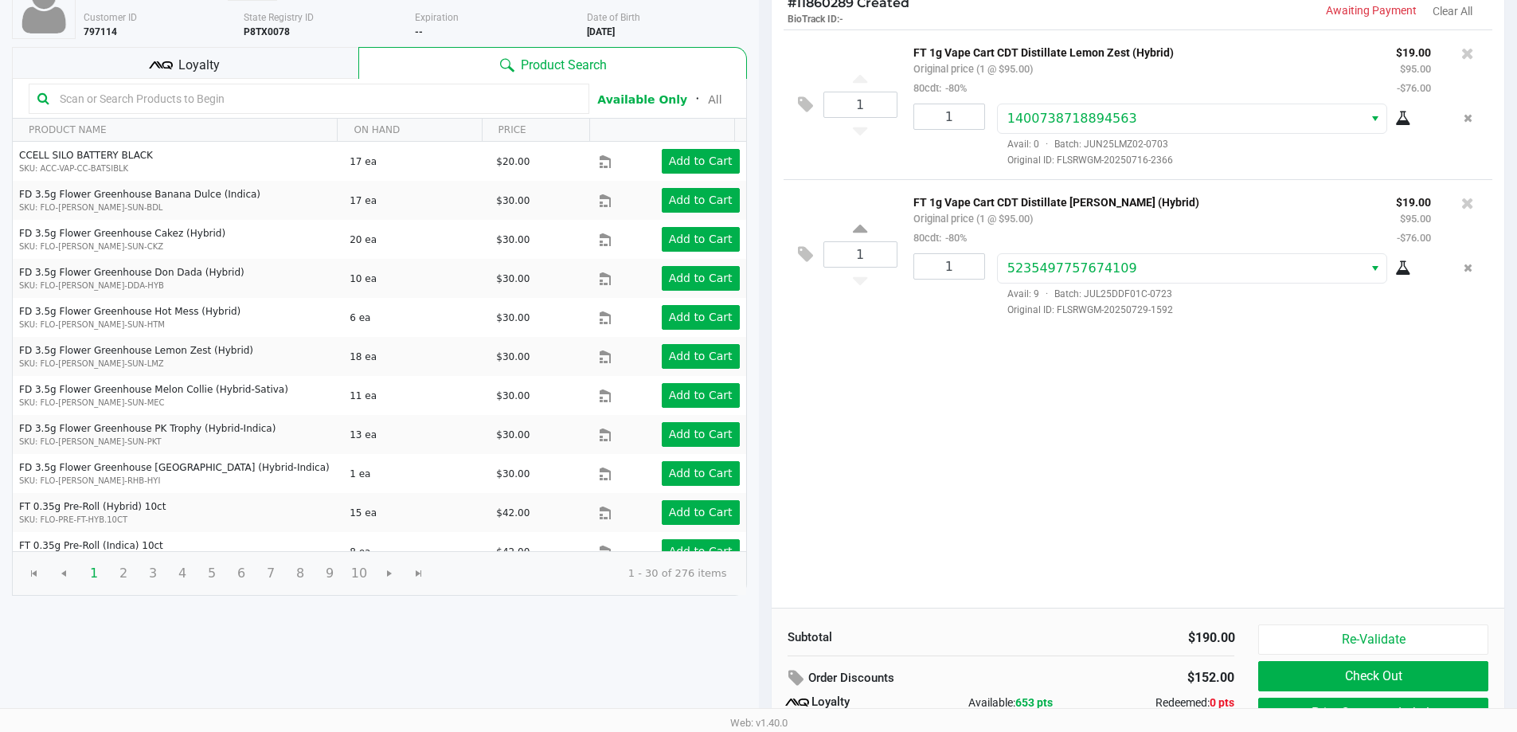
scroll to position [182, 0]
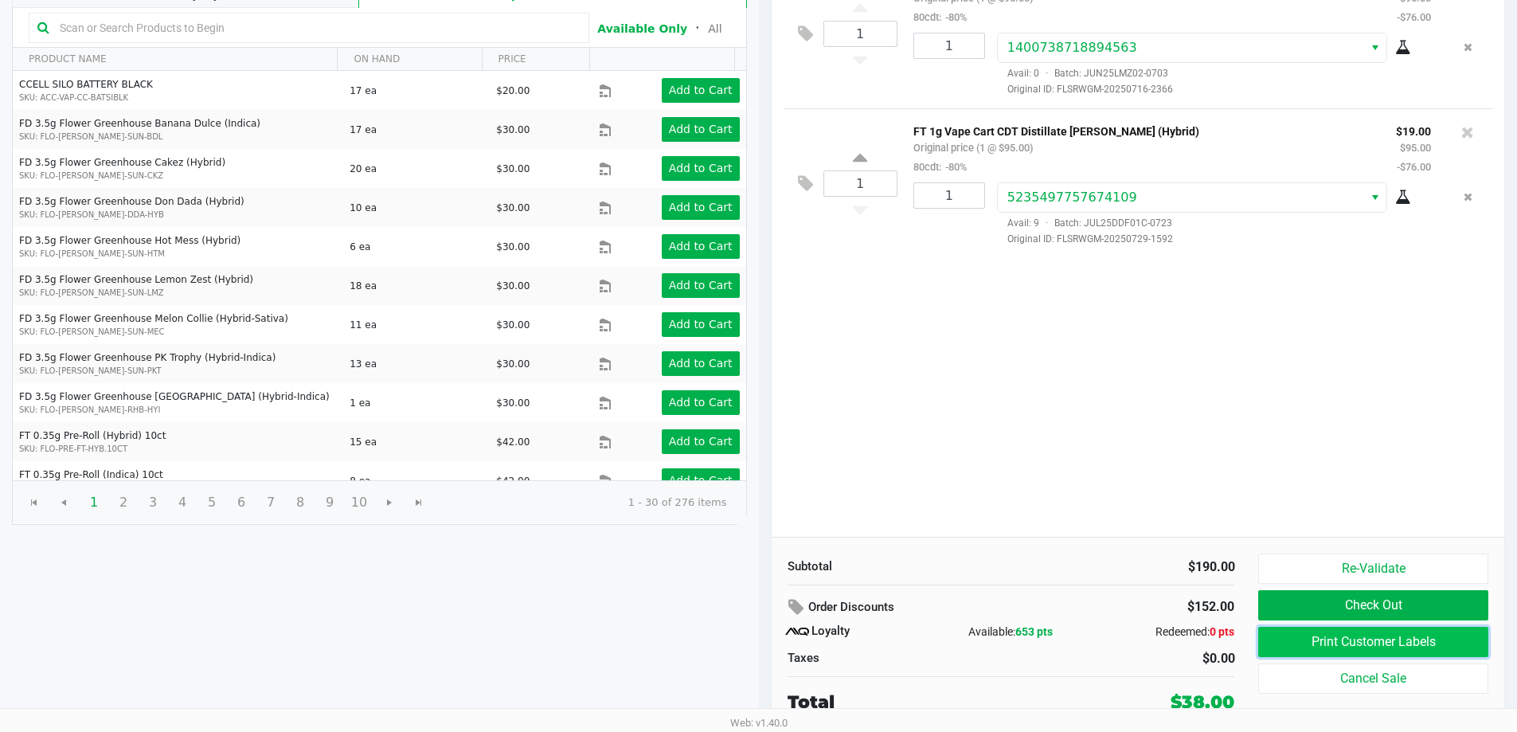
drag, startPoint x: 989, startPoint y: 521, endPoint x: 1343, endPoint y: 641, distance: 374.1
click at [1343, 641] on button "Print Customer Labels" at bounding box center [1372, 642] width 229 height 30
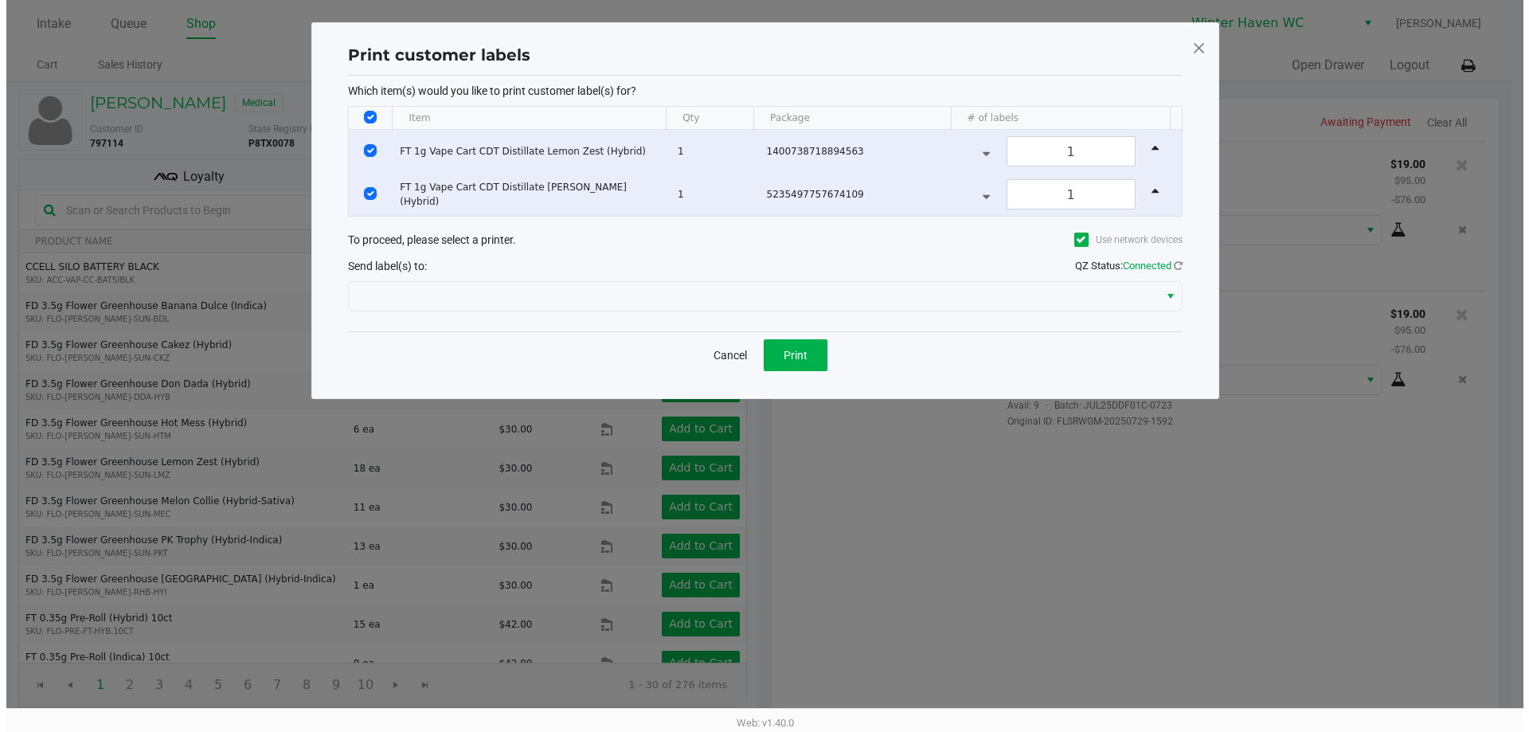
scroll to position [0, 0]
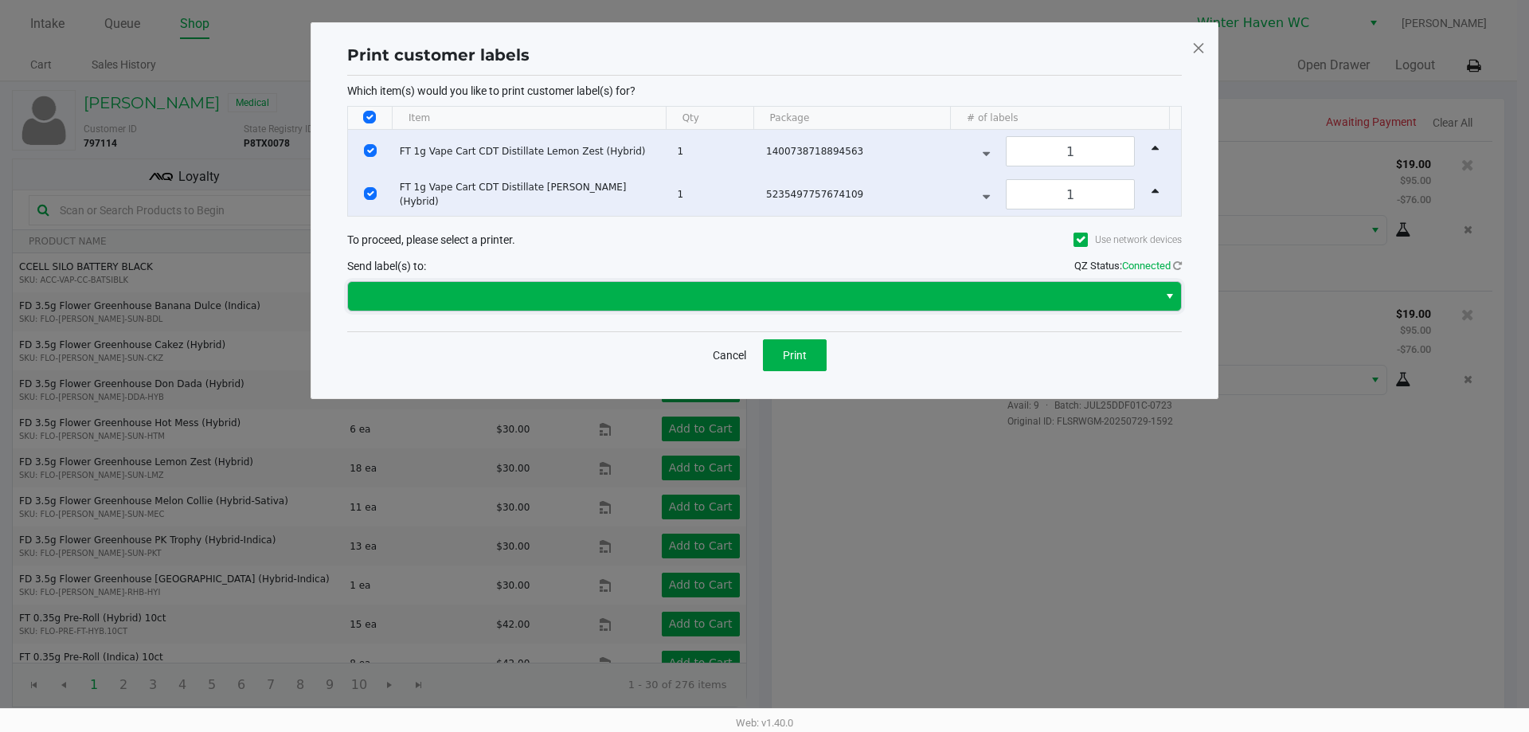
click at [746, 299] on span at bounding box center [752, 296] width 791 height 19
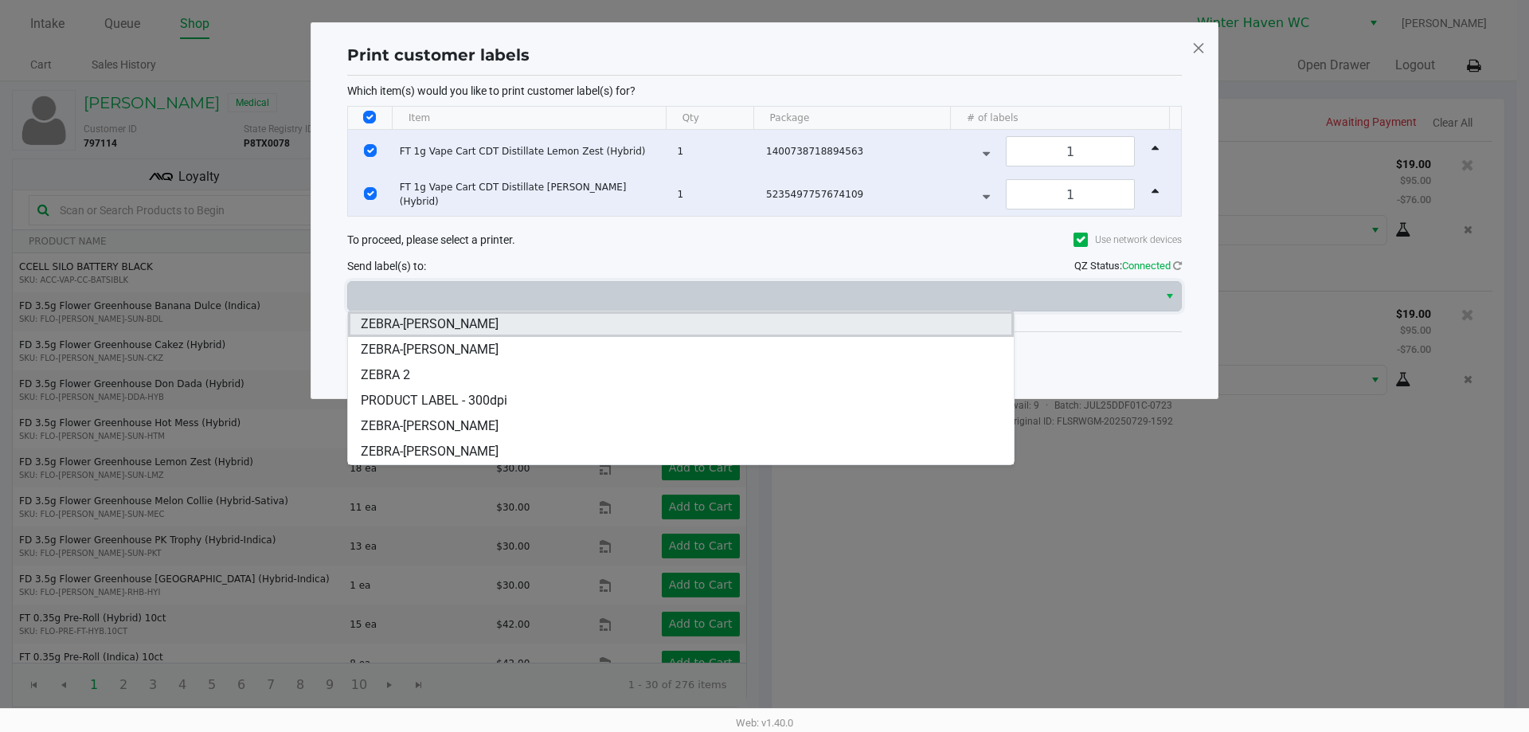
click at [525, 326] on li "ZEBRA-JAMES-OTTO" at bounding box center [681, 323] width 666 height 25
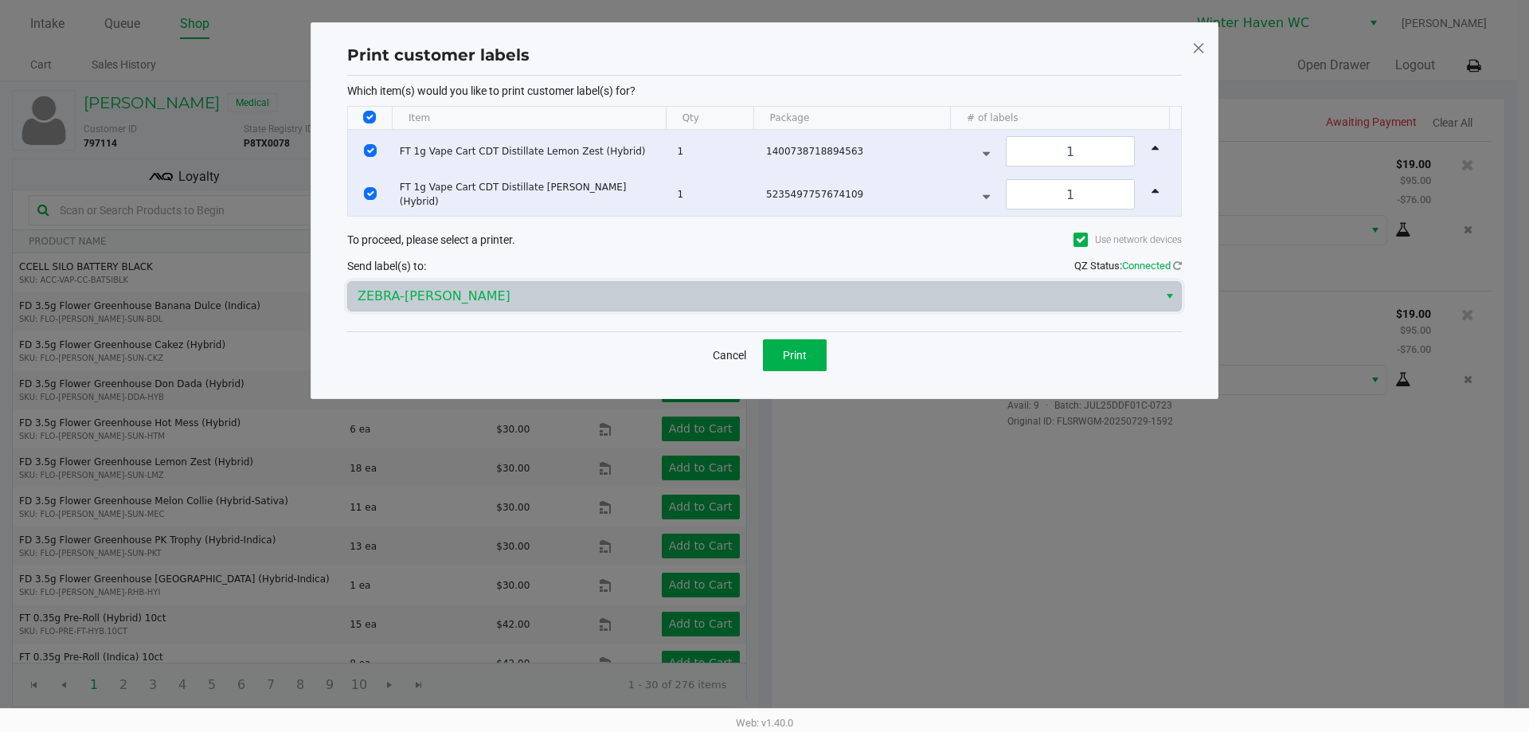
click at [533, 368] on div "Cancel Print" at bounding box center [764, 354] width 834 height 47
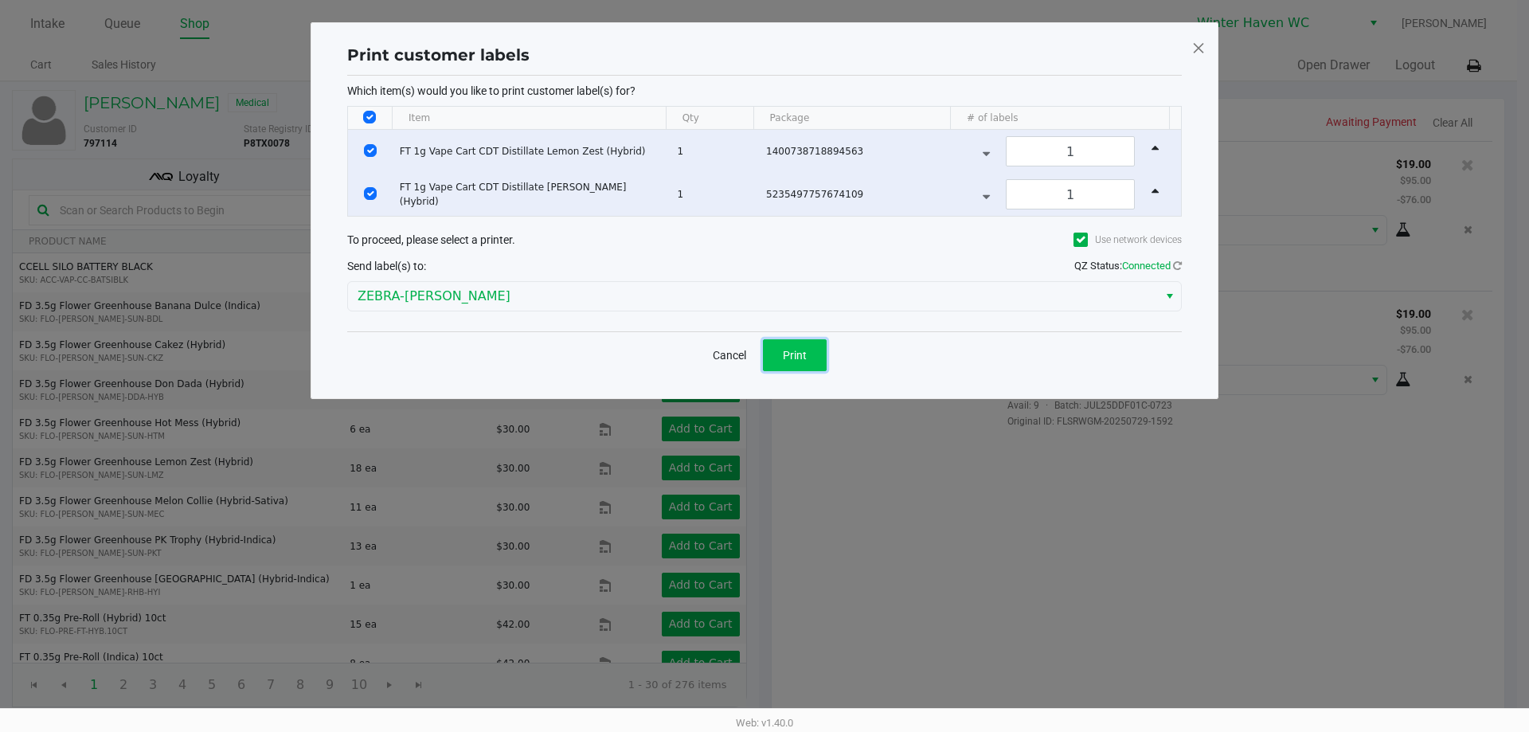
click at [793, 351] on span "Print" at bounding box center [795, 355] width 24 height 13
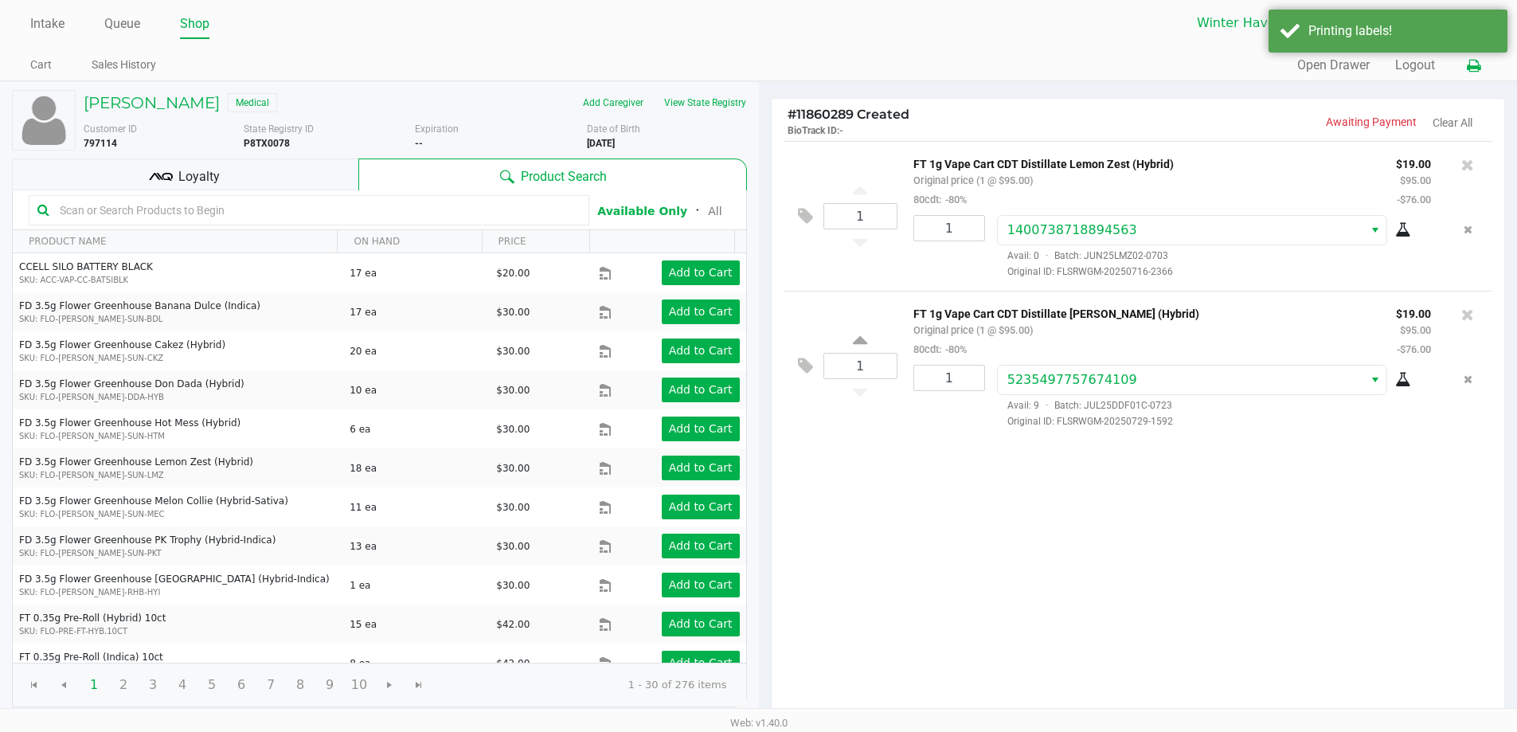
click at [1470, 70] on icon at bounding box center [1473, 66] width 14 height 11
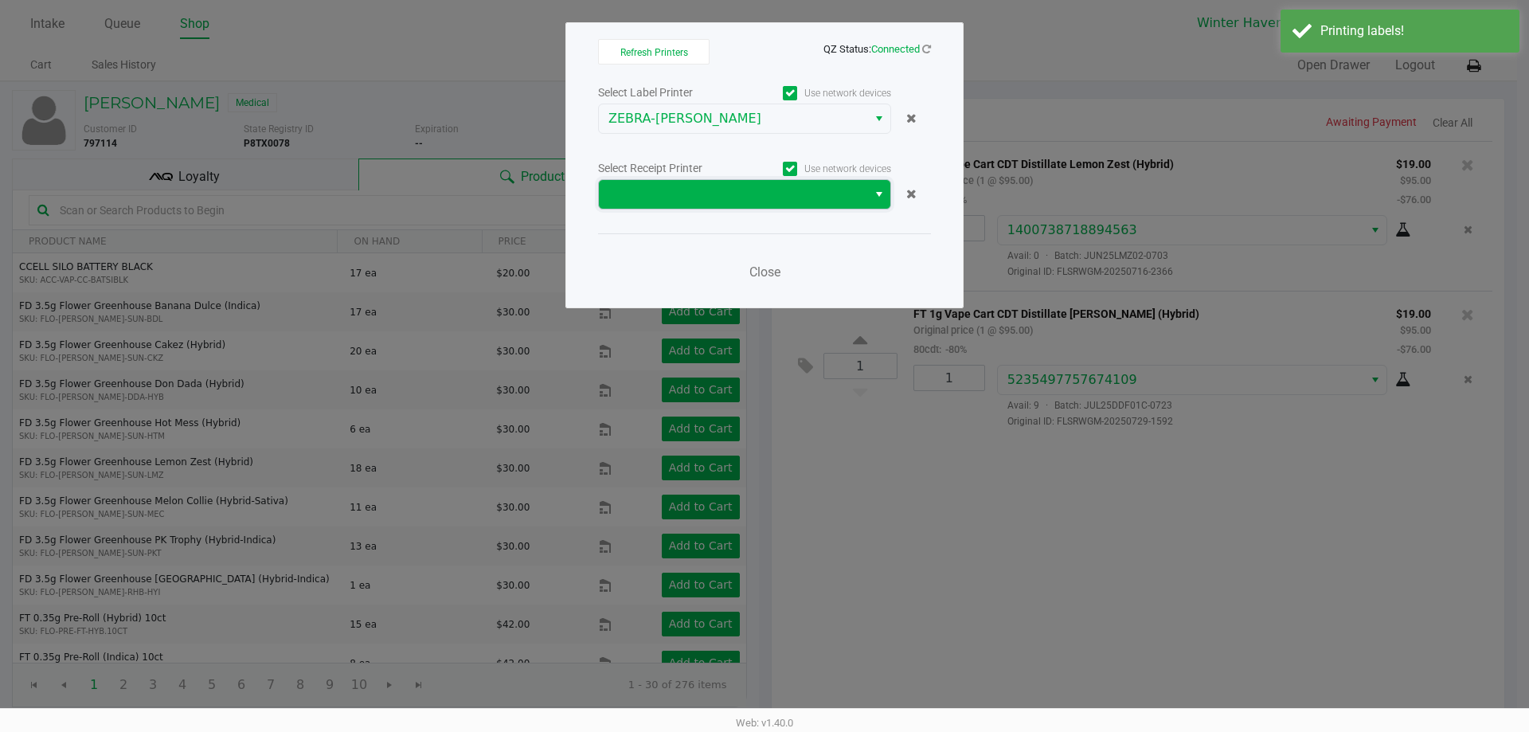
click at [709, 188] on span at bounding box center [732, 194] width 249 height 19
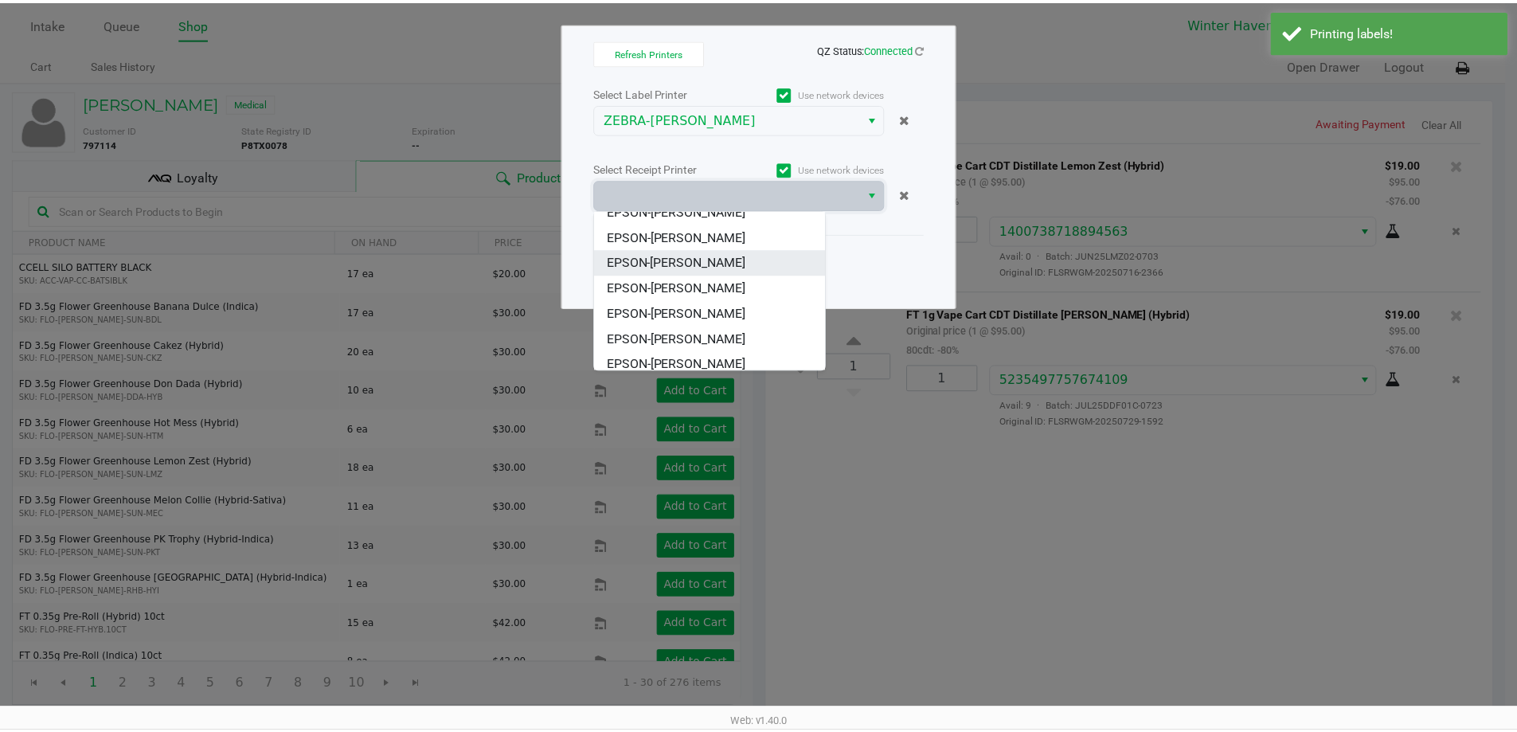
scroll to position [70, 0]
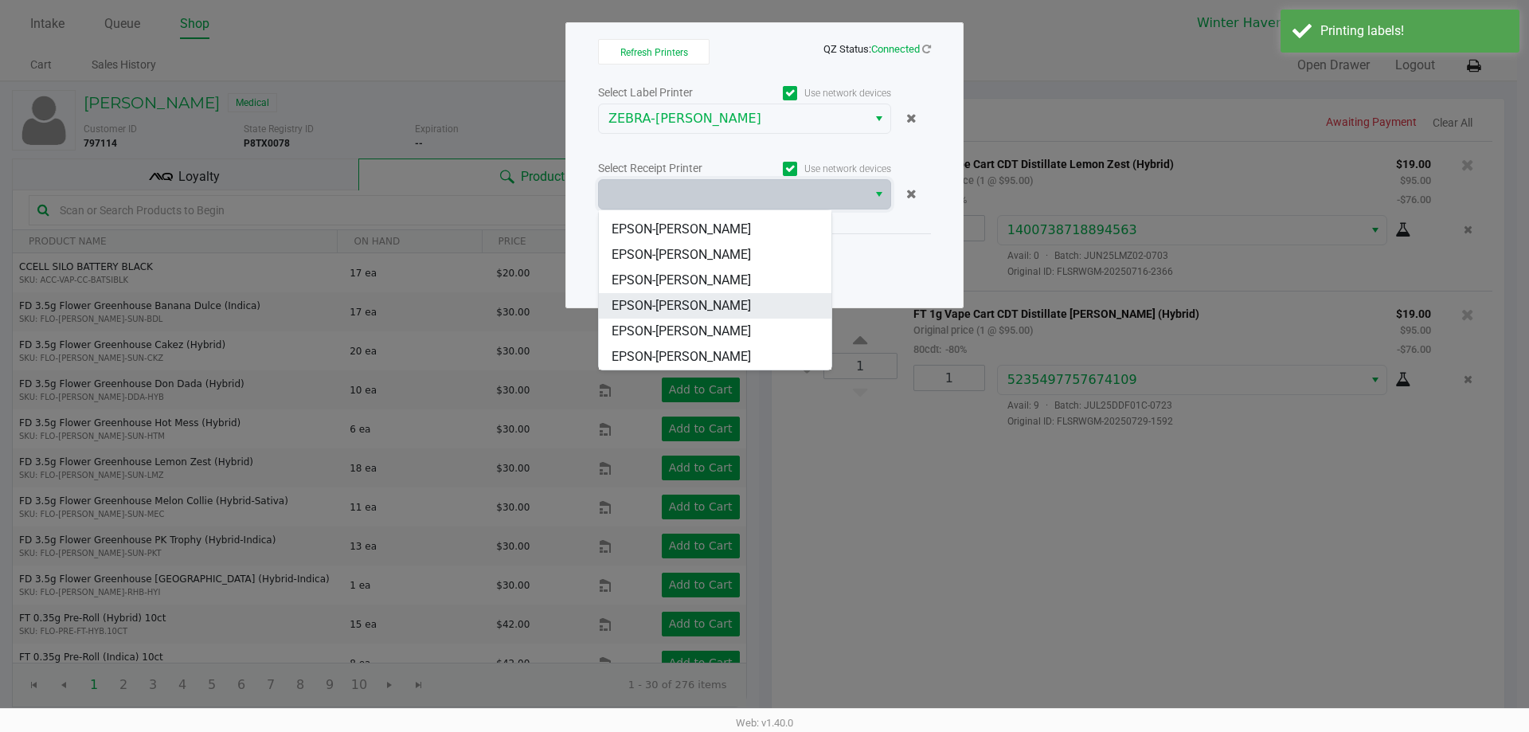
click at [716, 295] on li "EPSON-JAMES-OTTO" at bounding box center [715, 305] width 232 height 25
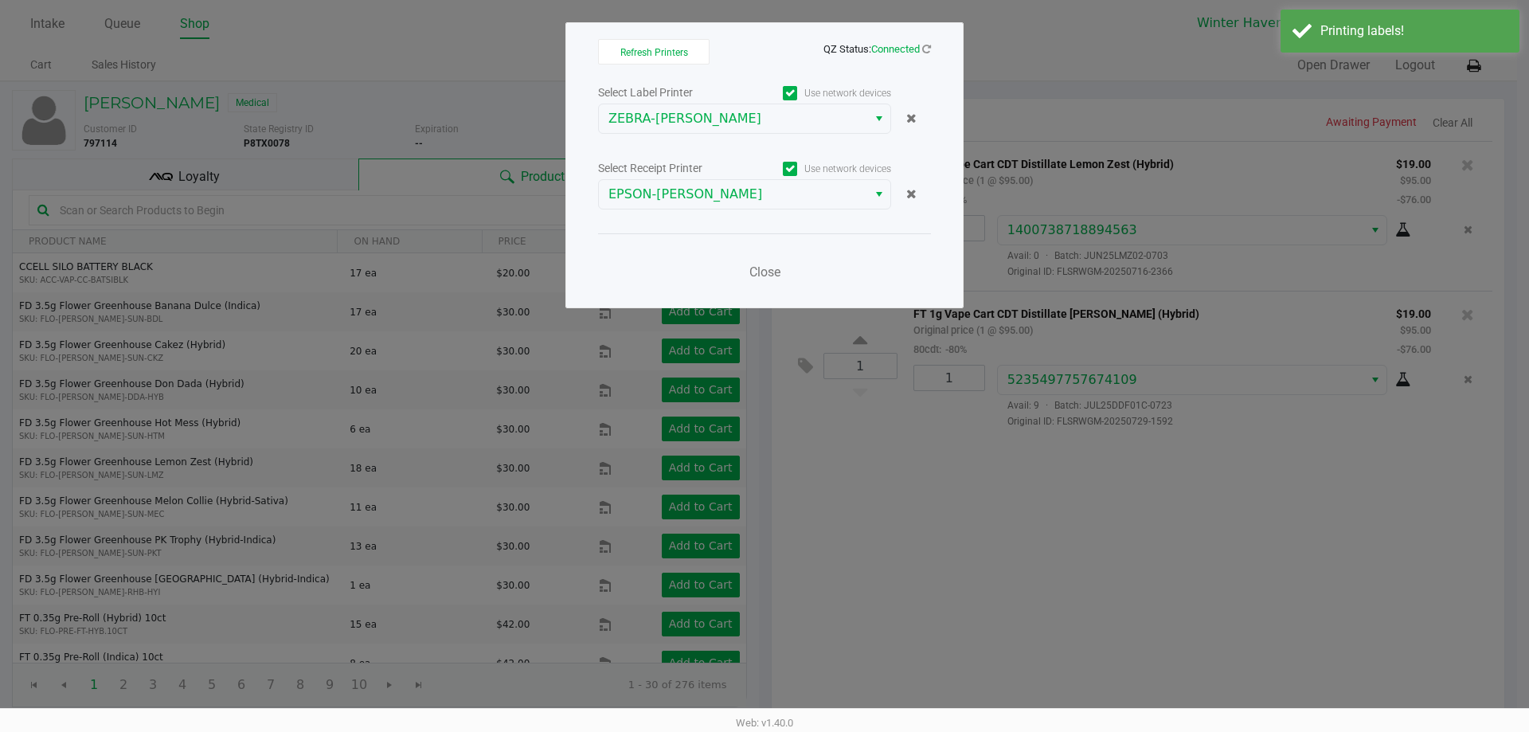
click at [669, 238] on div "Close" at bounding box center [764, 262] width 333 height 58
click at [767, 263] on button "Close" at bounding box center [764, 272] width 48 height 32
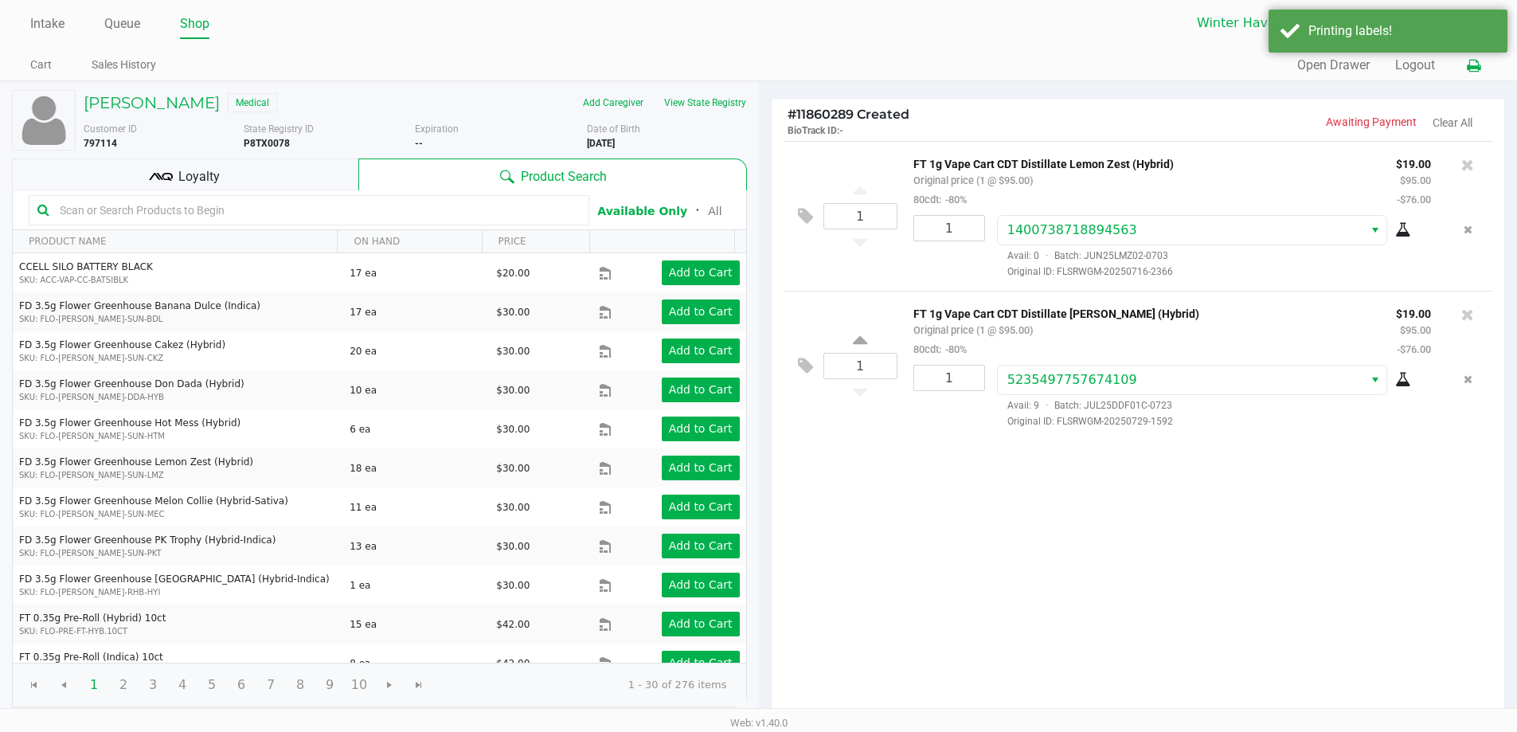
scroll to position [182, 0]
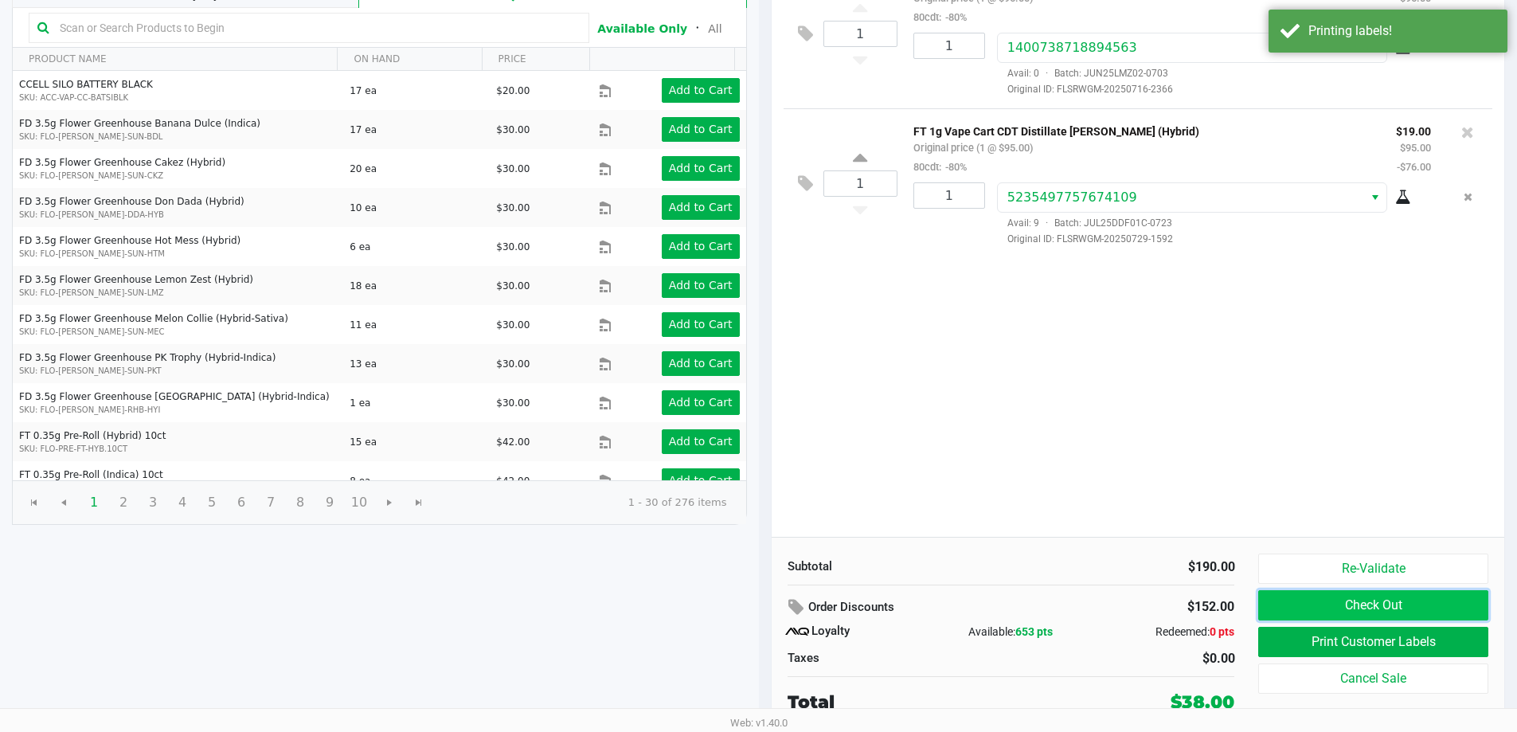
click at [1376, 607] on button "Check Out" at bounding box center [1372, 605] width 229 height 30
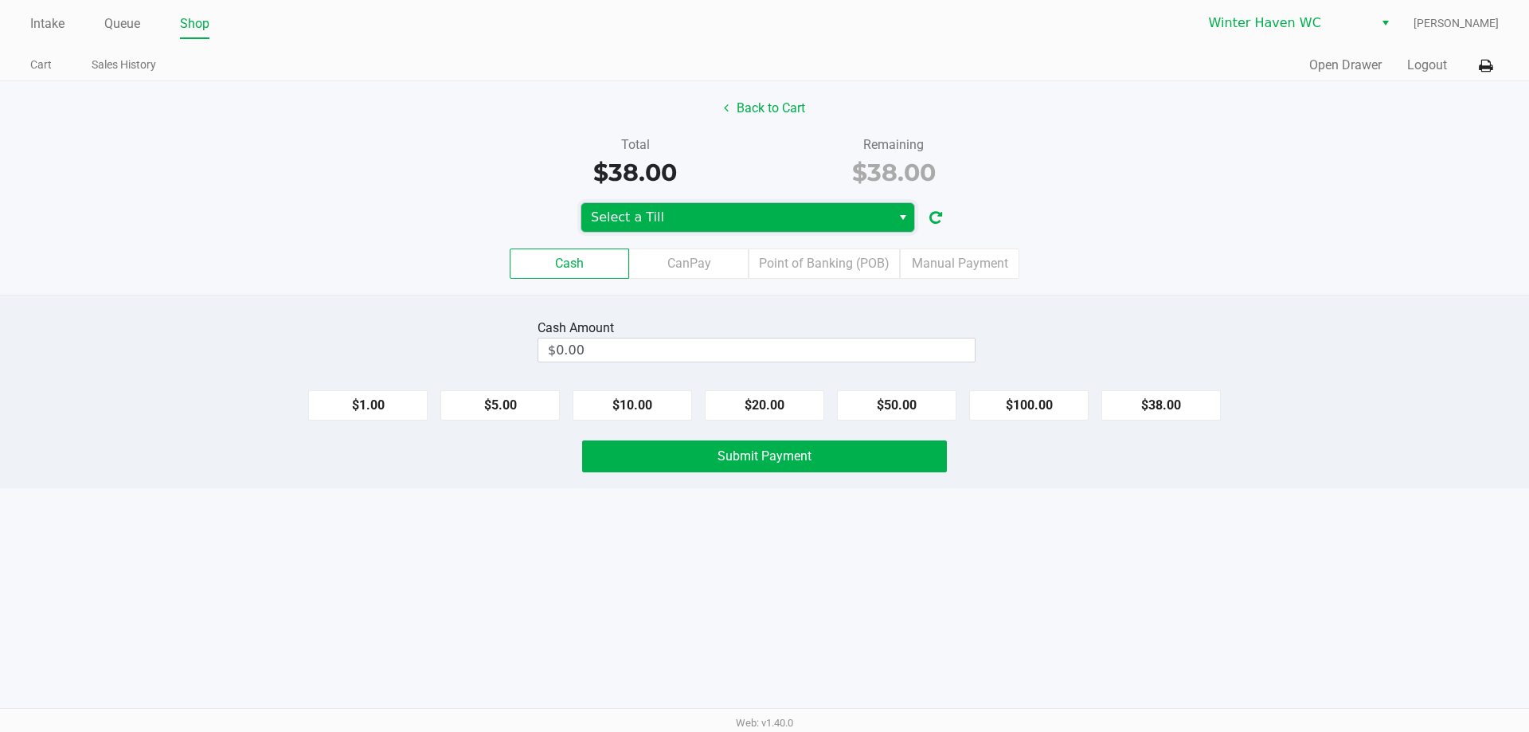
click at [780, 209] on span "Select a Till" at bounding box center [736, 217] width 291 height 19
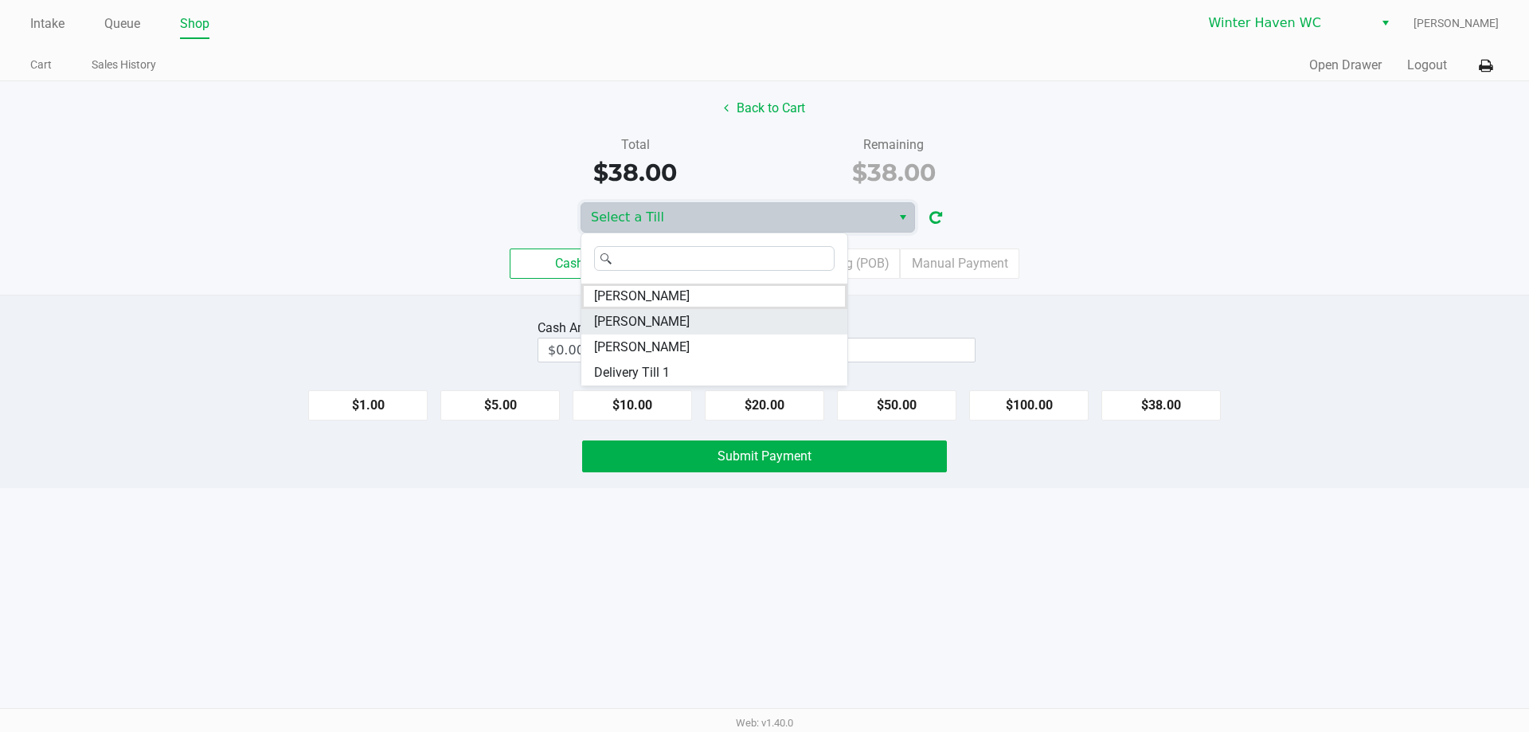
click at [650, 316] on span "JAMES-OTTO" at bounding box center [642, 321] width 96 height 19
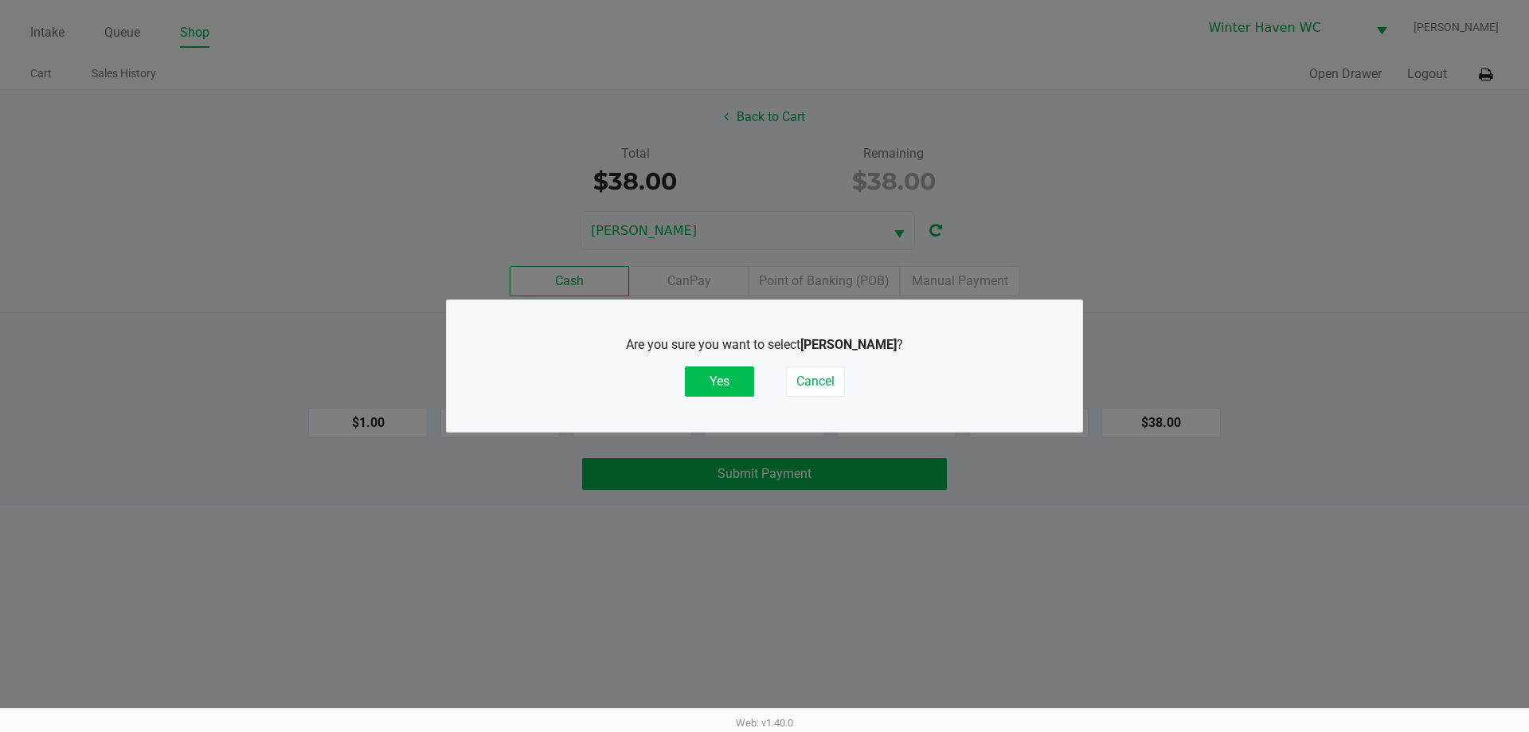
click at [711, 370] on button "Yes" at bounding box center [719, 381] width 69 height 30
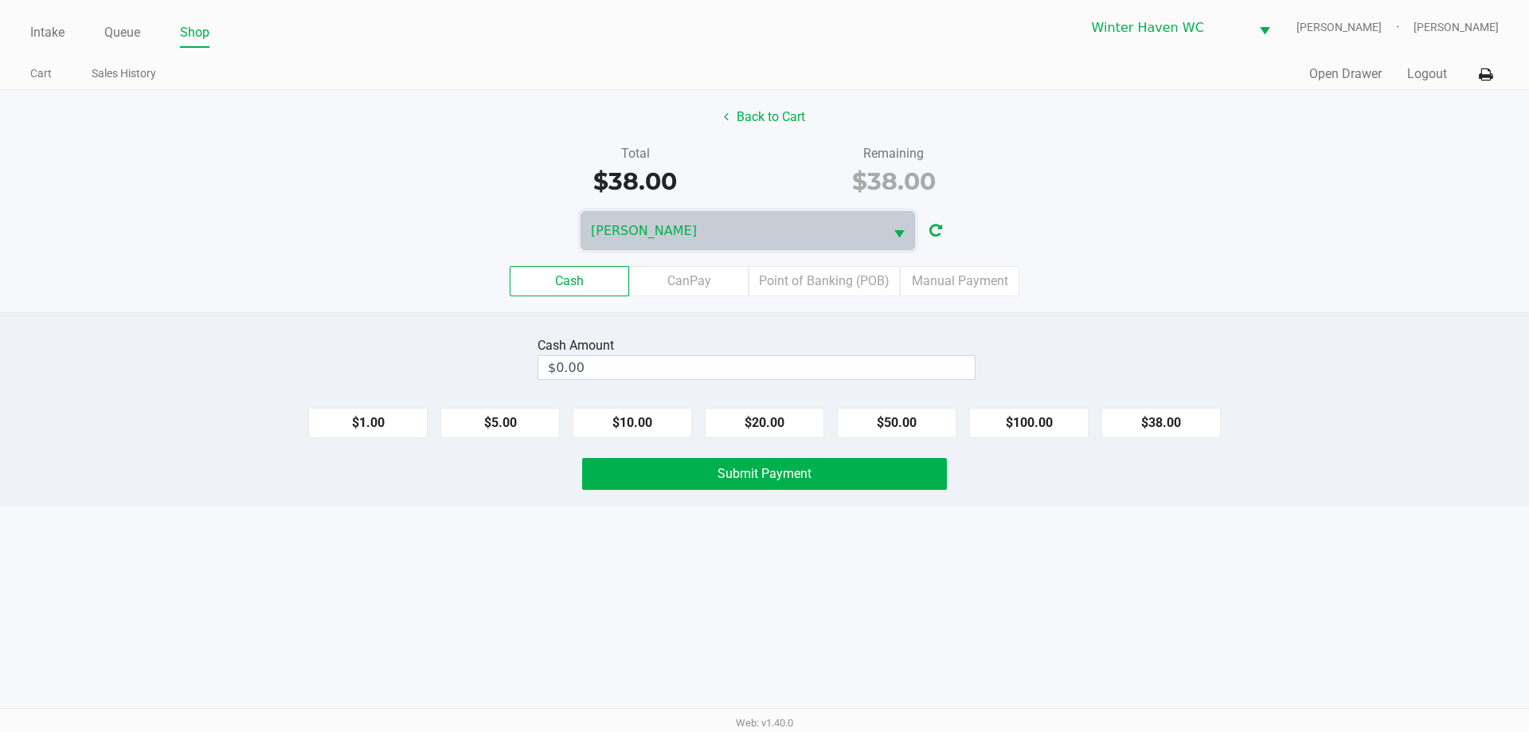
click at [1087, 320] on div "Cash Amount $0.00 $1.00 $5.00 $10.00 $20.00 $50.00 $100.00 $38.00 Submit Payment" at bounding box center [764, 408] width 1529 height 193
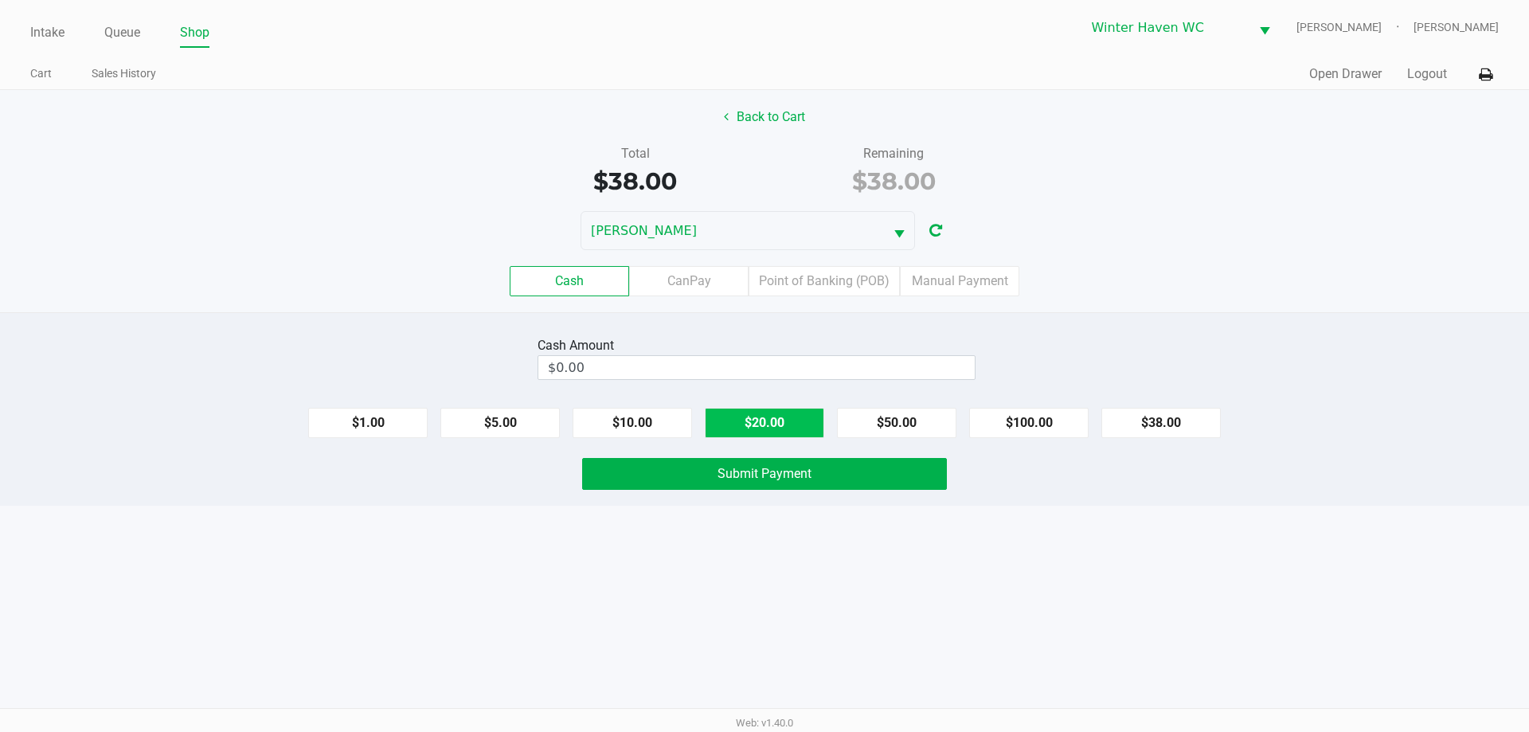
click at [770, 431] on button "$20.00" at bounding box center [764, 423] width 119 height 30
type input "$40.00"
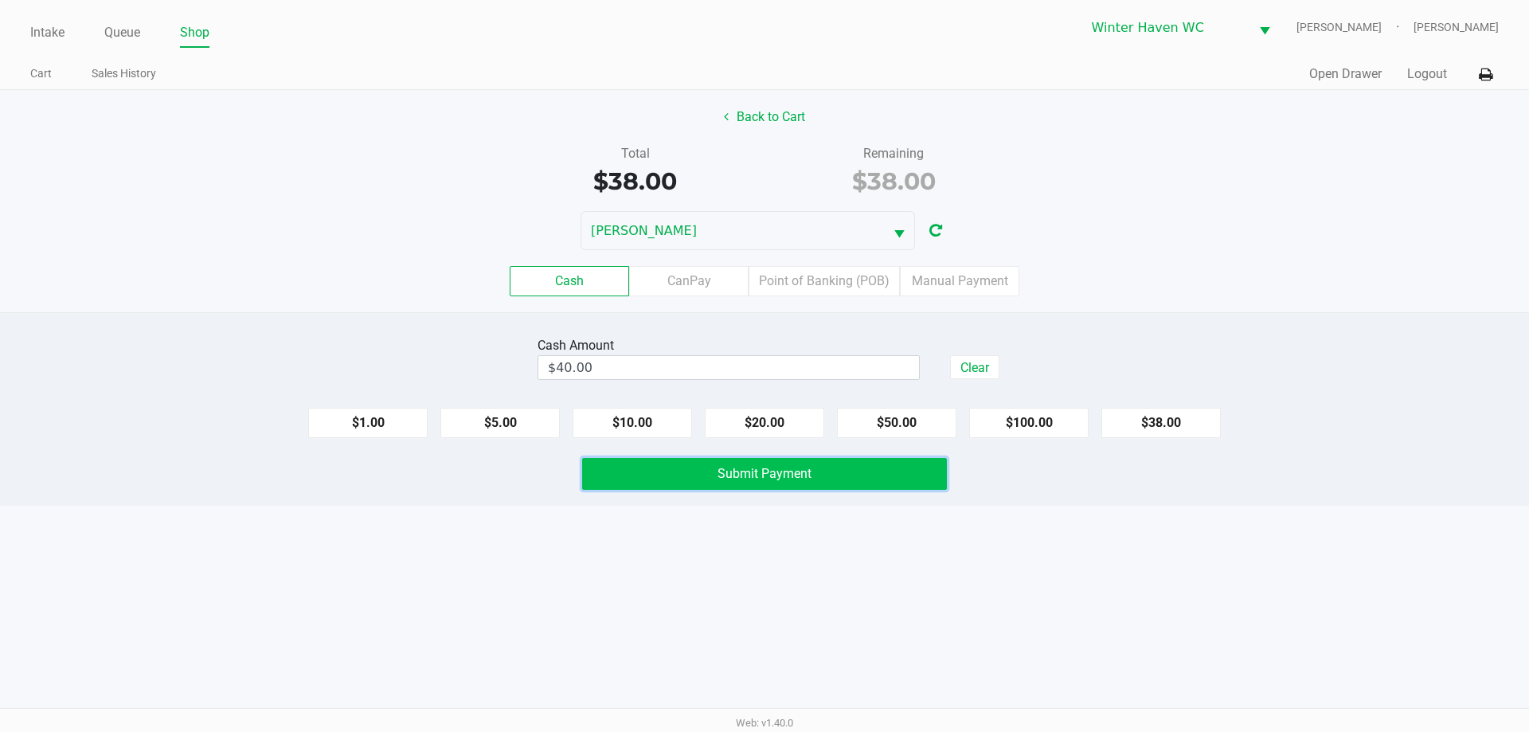
click at [801, 476] on span "Submit Payment" at bounding box center [764, 473] width 94 height 15
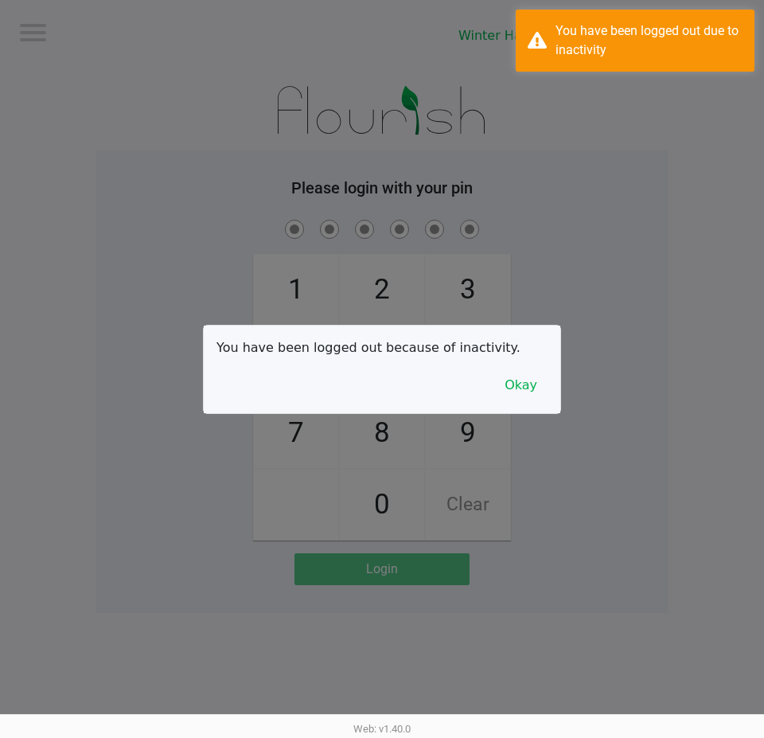
click at [549, 291] on div at bounding box center [382, 369] width 764 height 738
checkbox input "true"
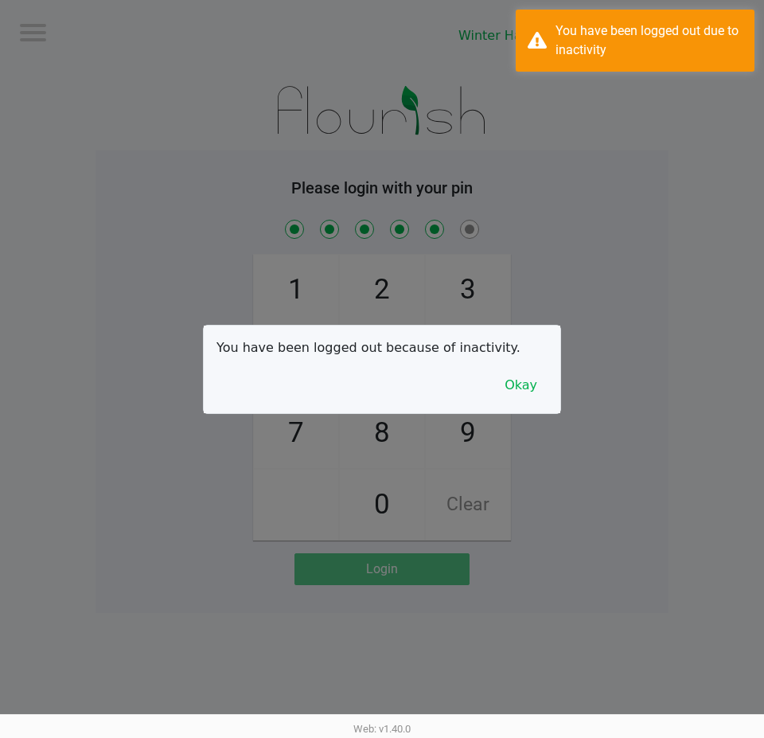
checkbox input "true"
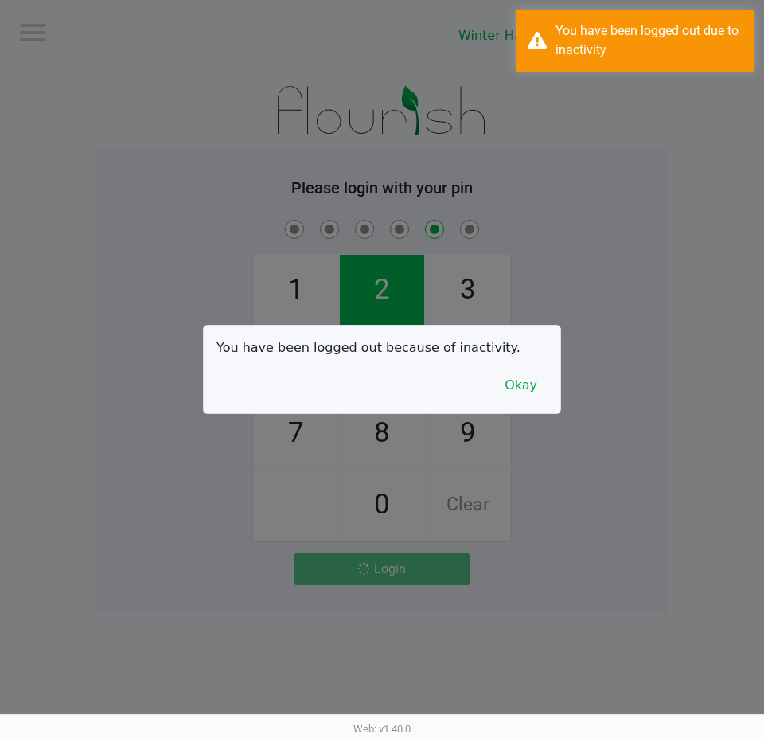
checkbox input "false"
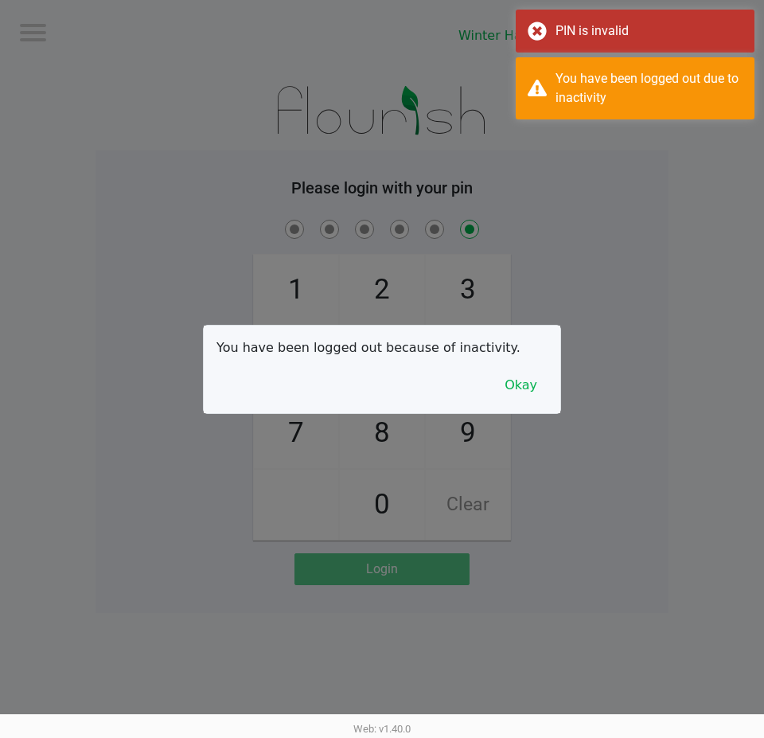
checkbox input "true"
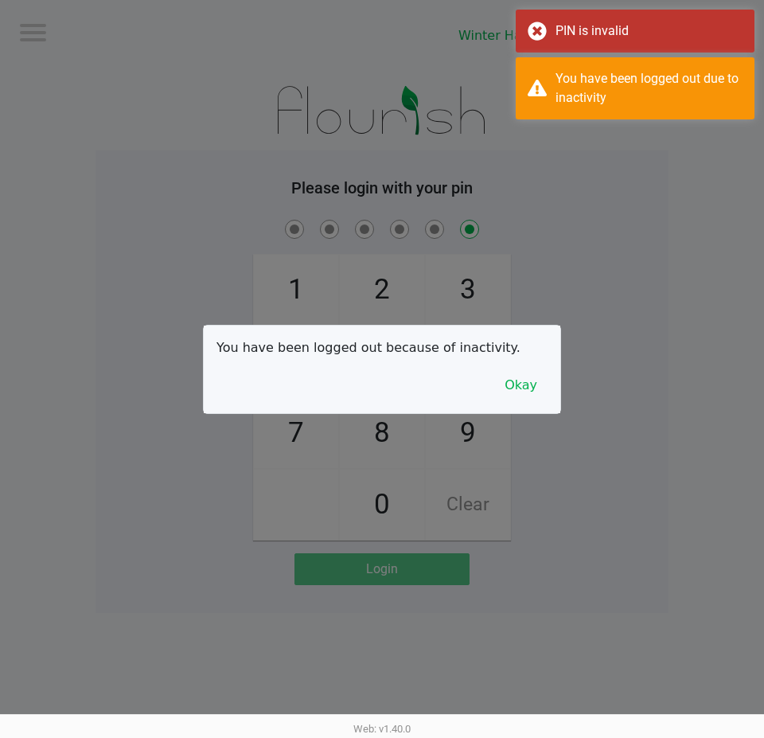
checkbox input "true"
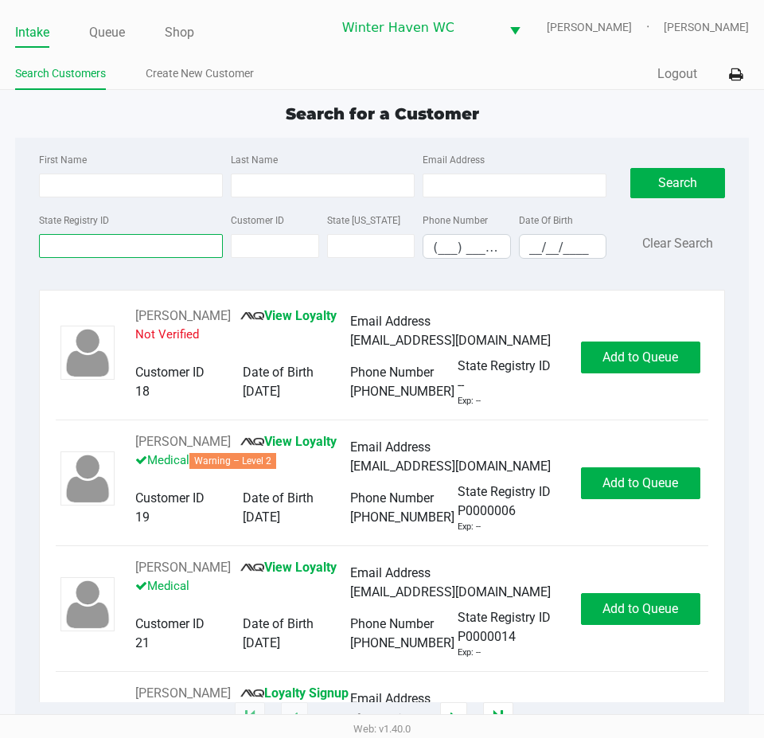
click at [169, 243] on input "State Registry ID" at bounding box center [131, 246] width 184 height 24
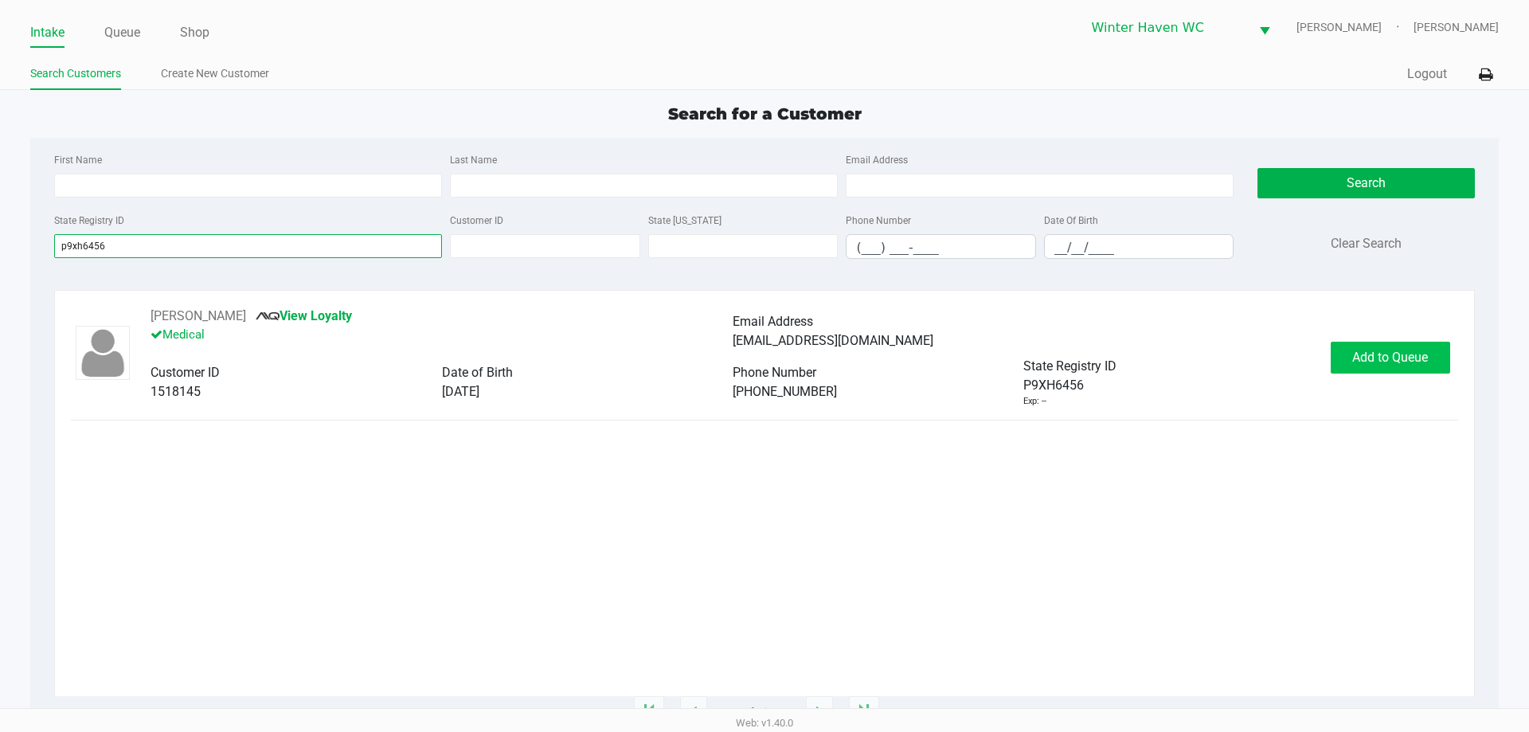
type input "p9xh6456"
click at [1421, 352] on span "Add to Queue" at bounding box center [1390, 356] width 76 height 15
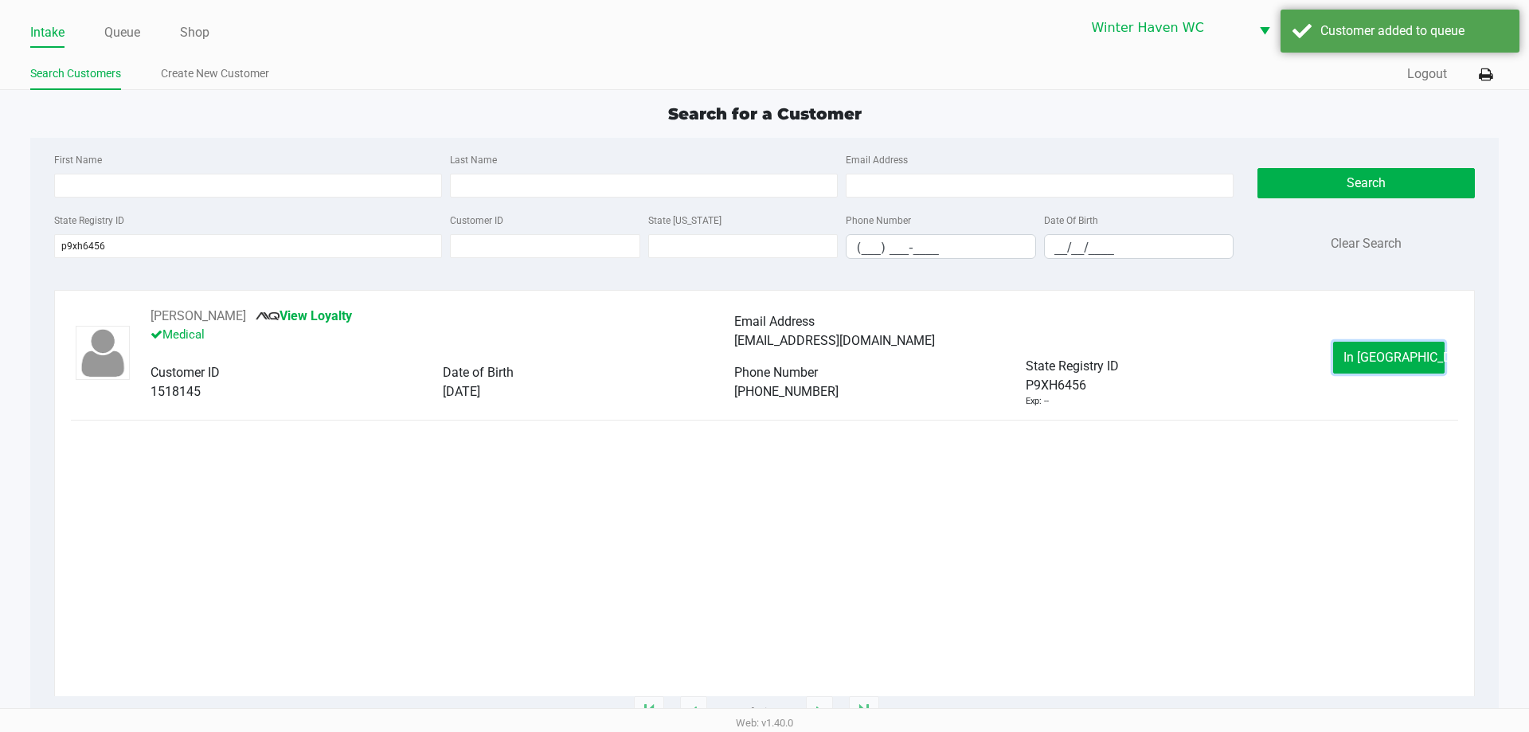
click at [1421, 352] on button "In Queue" at bounding box center [1388, 358] width 111 height 32
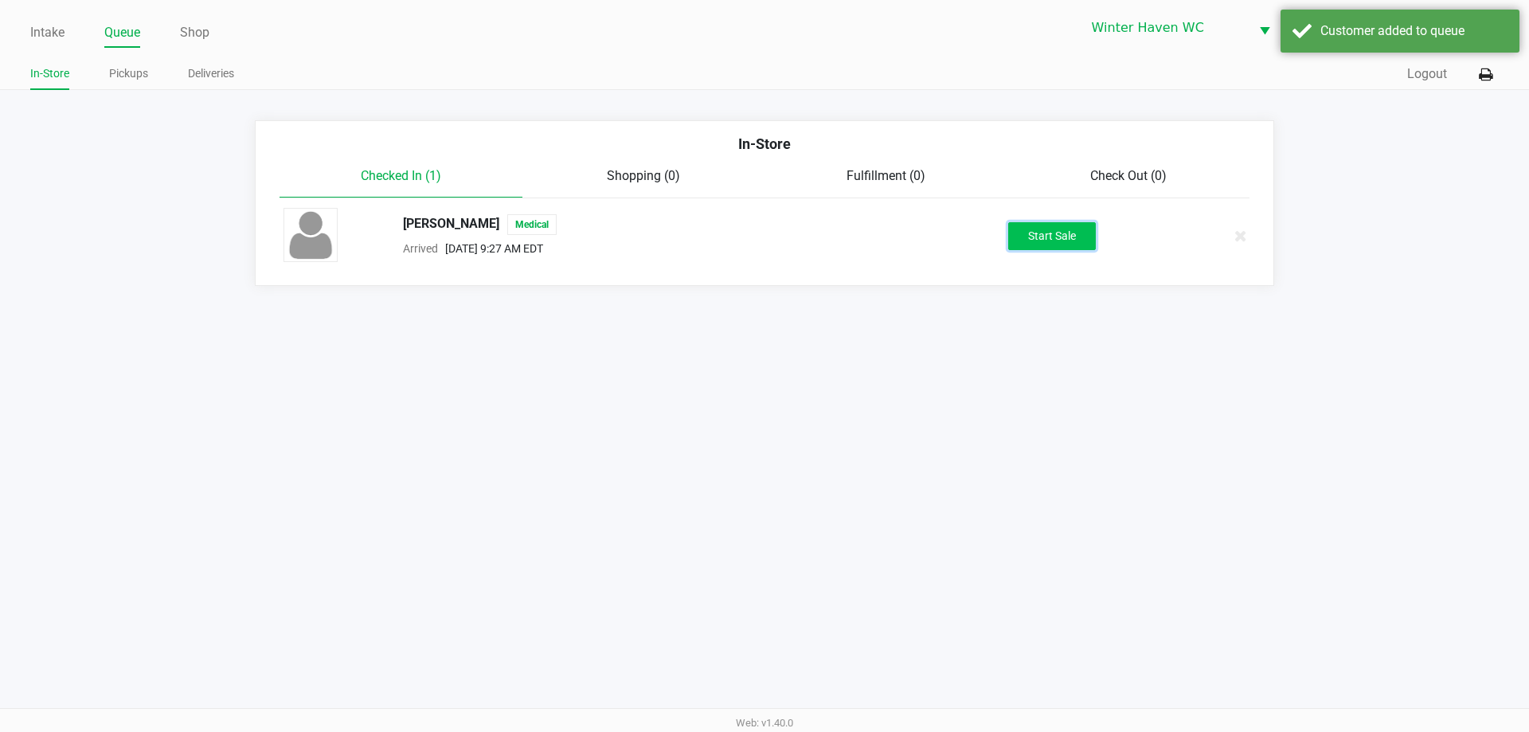
click at [1054, 235] on button "Start Sale" at bounding box center [1052, 236] width 88 height 28
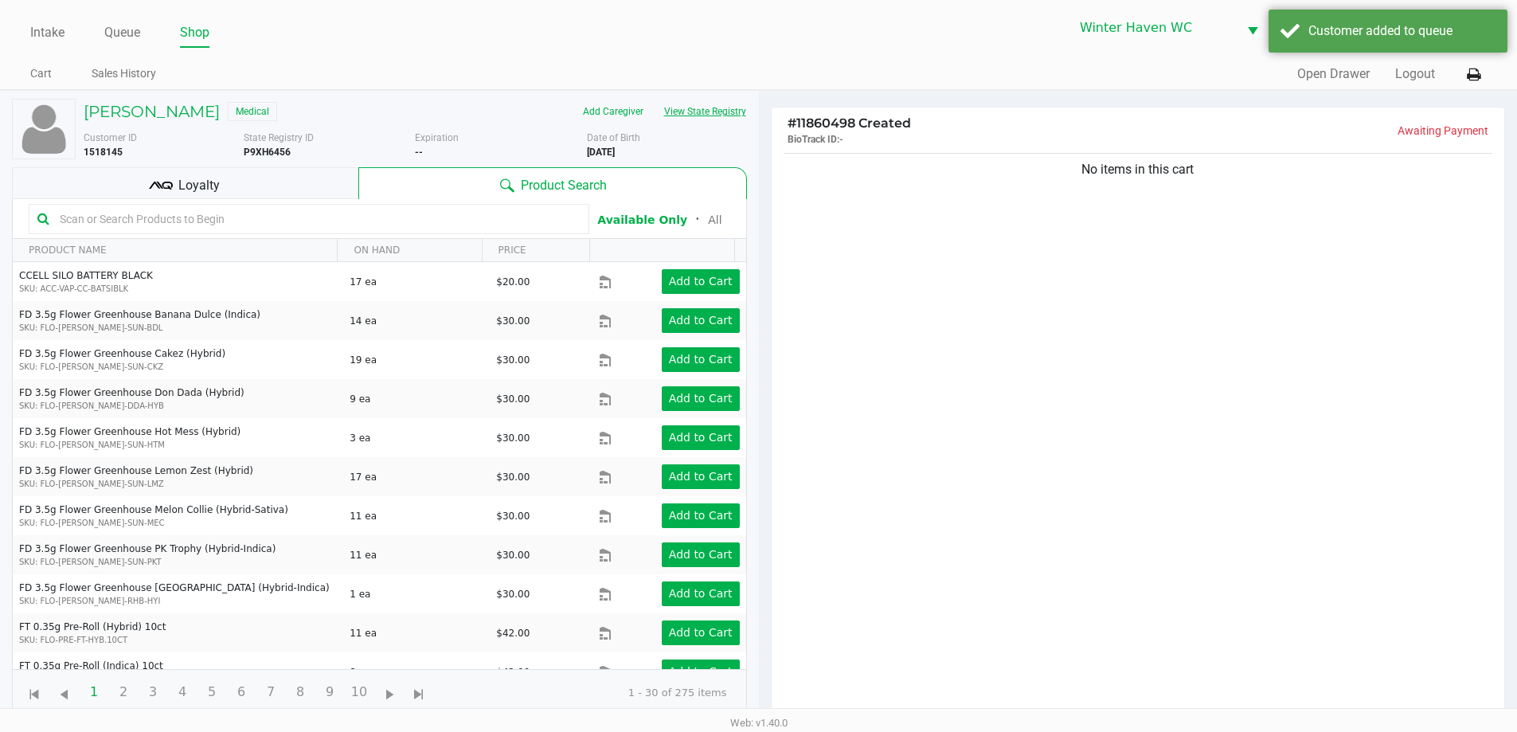
click at [721, 110] on button "View State Registry" at bounding box center [700, 111] width 93 height 25
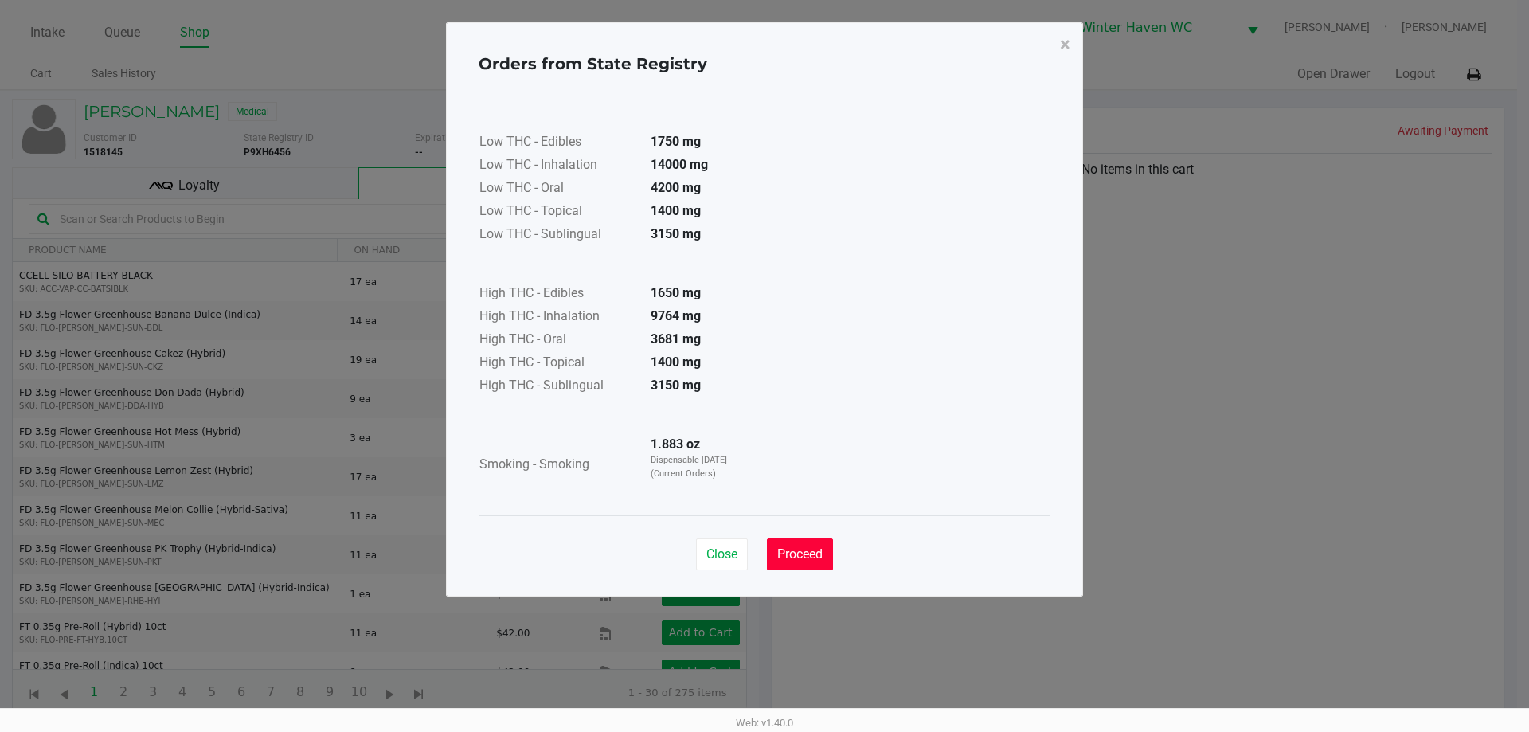
click at [802, 556] on span "Proceed" at bounding box center [799, 553] width 45 height 15
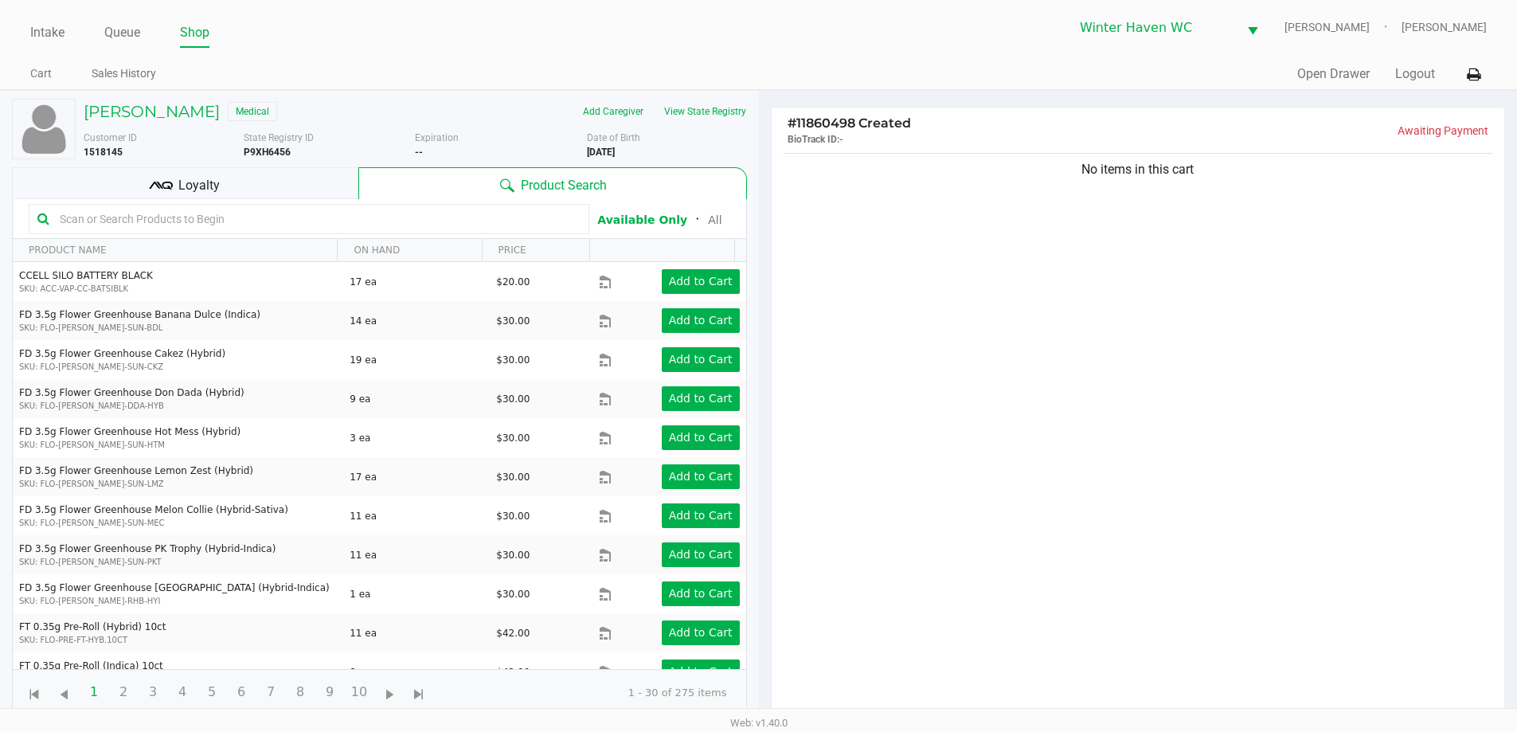
click at [271, 185] on div "Loyalty" at bounding box center [185, 183] width 346 height 32
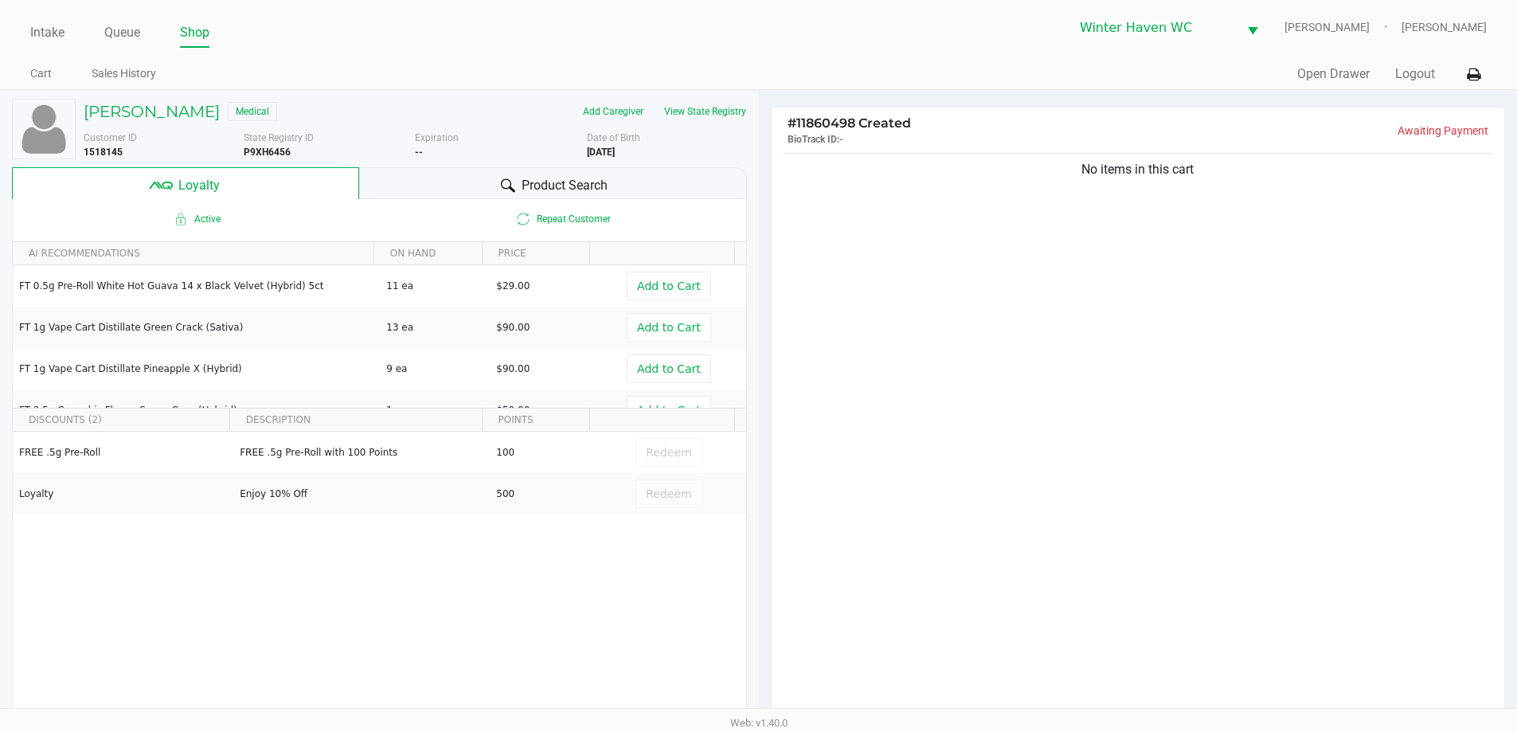
click at [495, 184] on div "Product Search" at bounding box center [553, 183] width 388 height 32
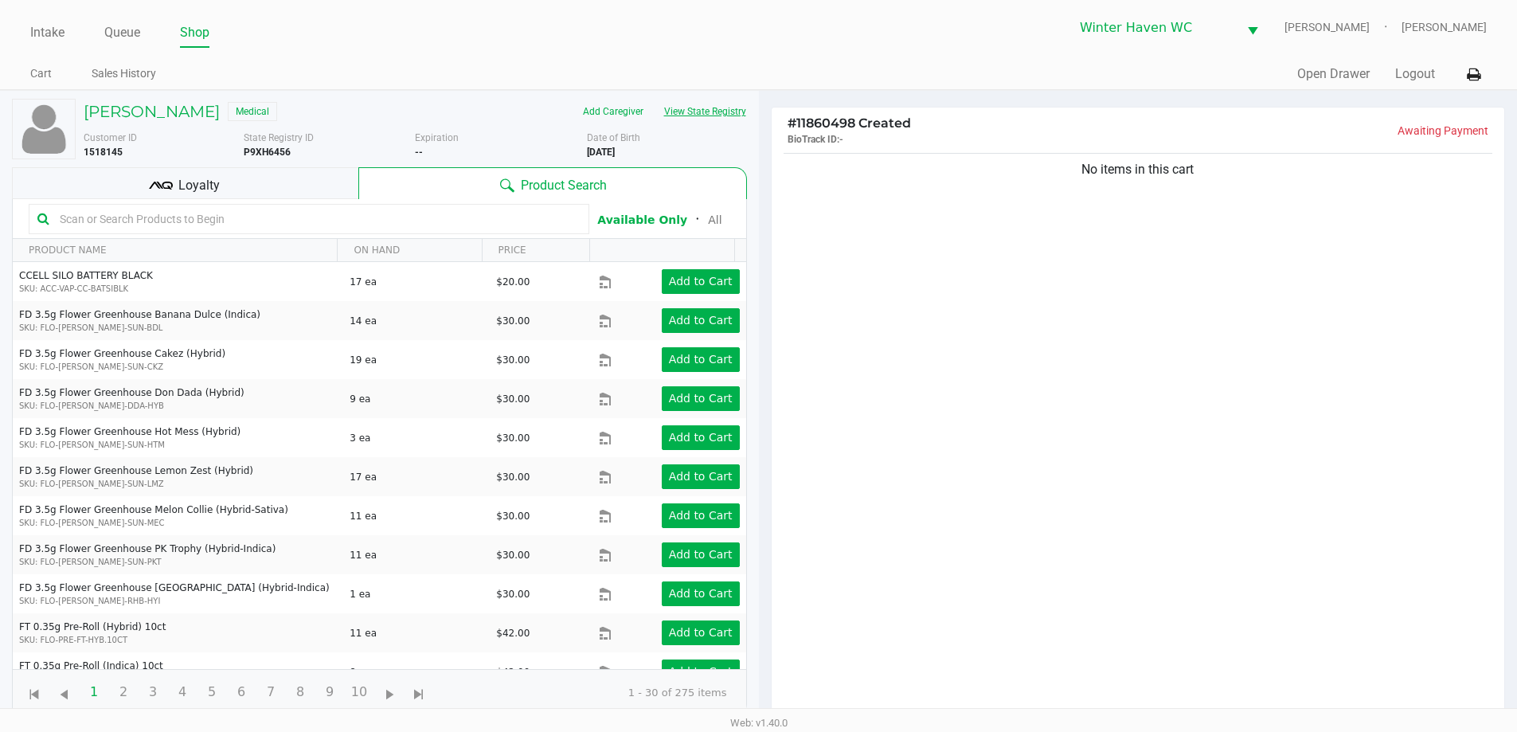
click at [714, 115] on button "View State Registry" at bounding box center [700, 111] width 93 height 25
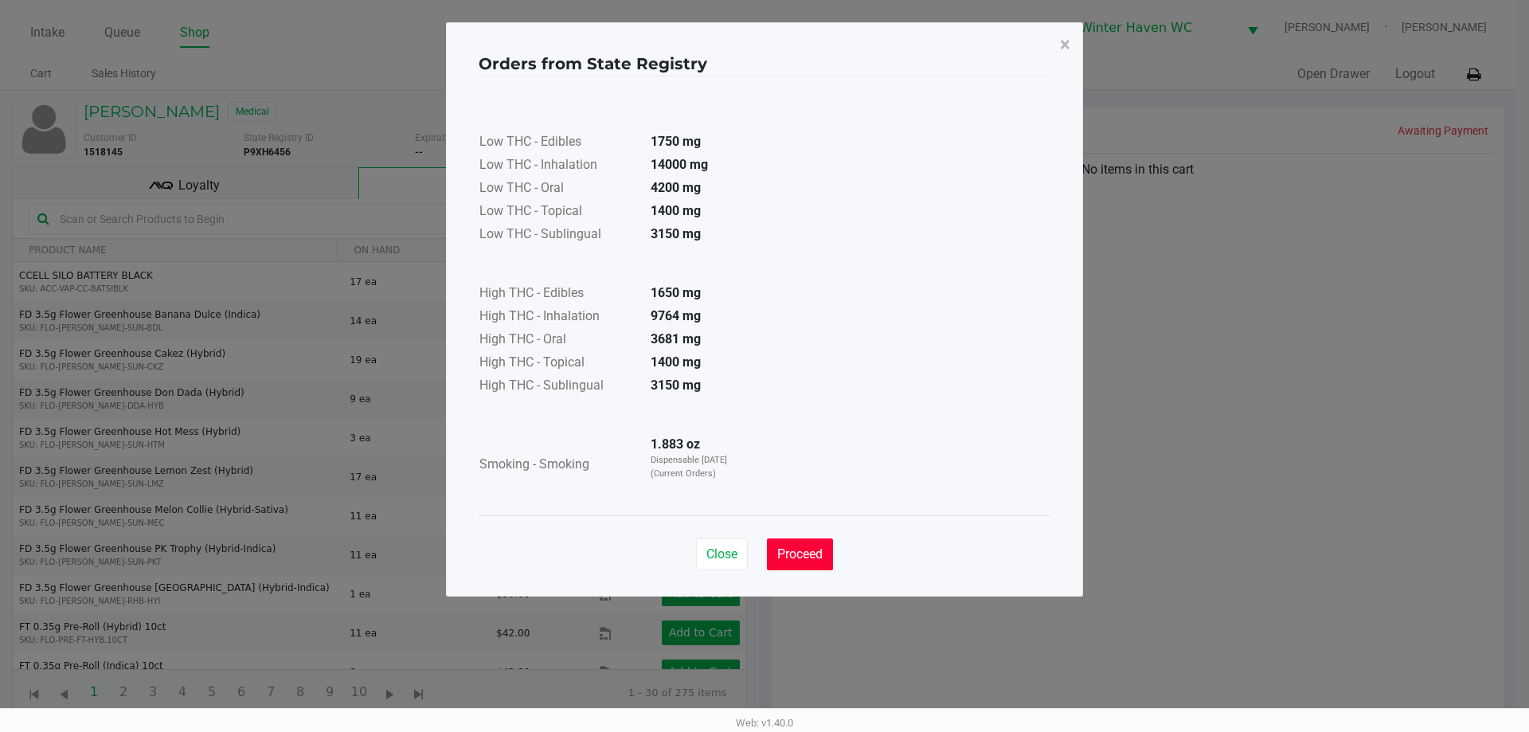
click at [805, 547] on span "Proceed" at bounding box center [799, 553] width 45 height 15
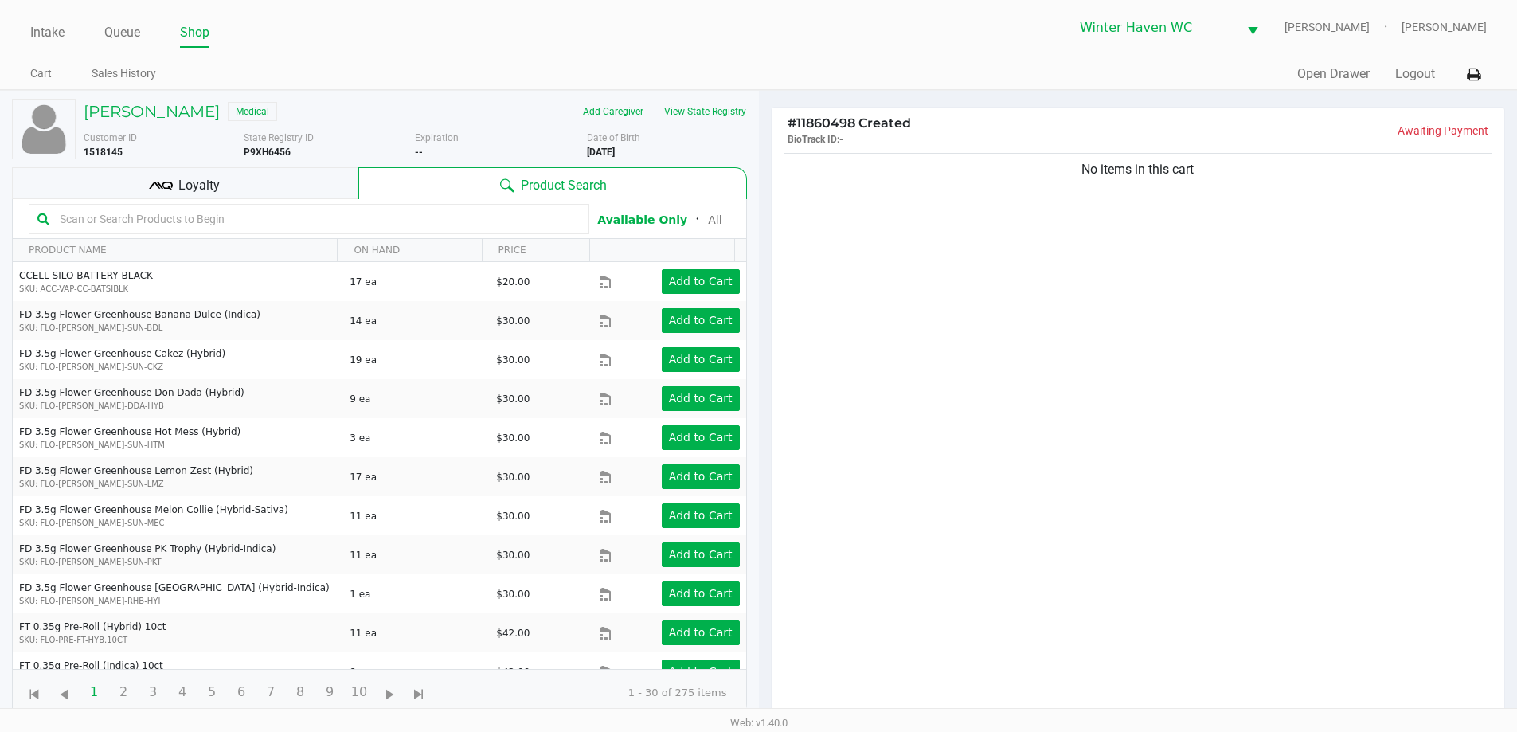
click at [390, 224] on input "text" at bounding box center [316, 219] width 527 height 24
click at [136, 103] on h5 "DEAN DESLEY" at bounding box center [152, 111] width 136 height 19
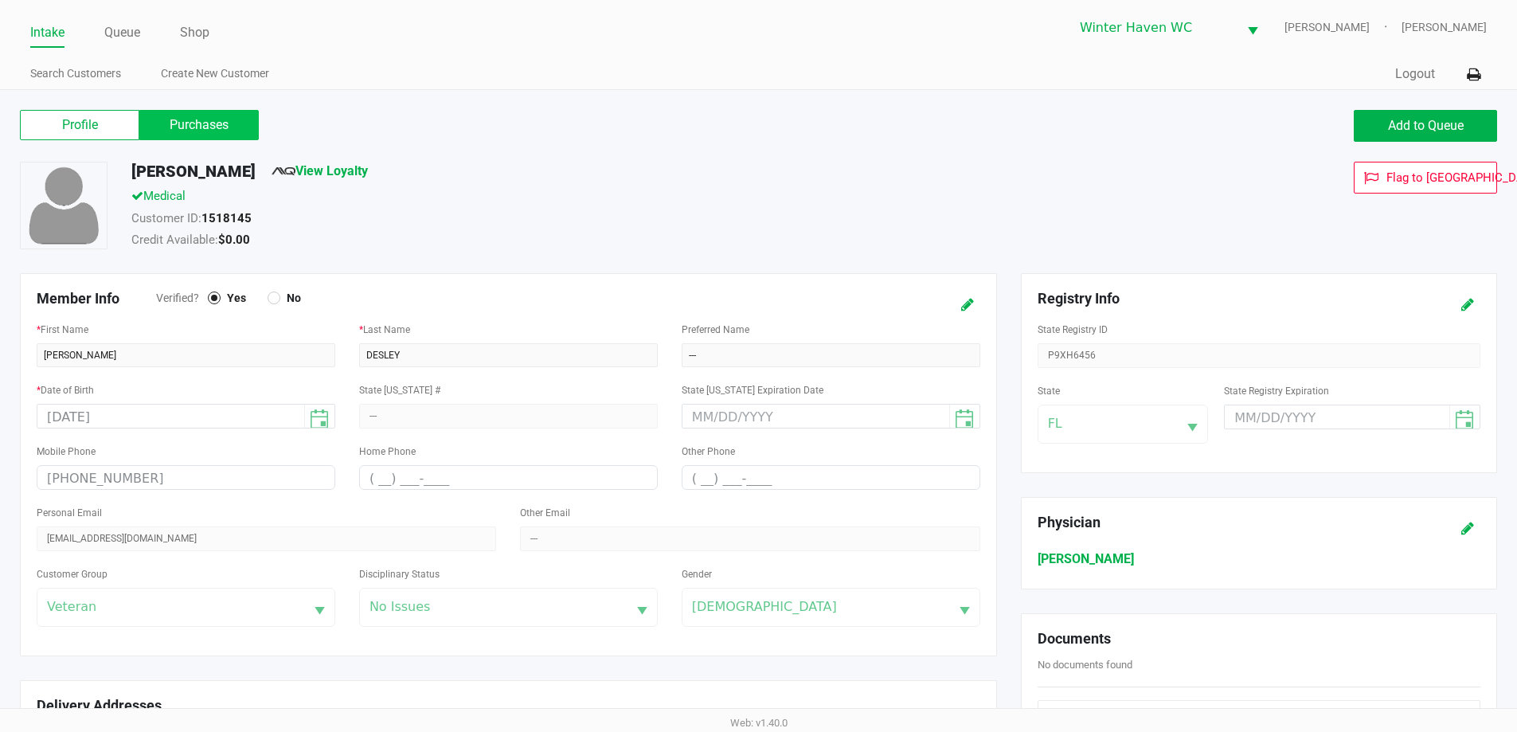
click at [205, 117] on label "Purchases" at bounding box center [198, 125] width 119 height 30
click at [0, 0] on 1 "Purchases" at bounding box center [0, 0] width 0 height 0
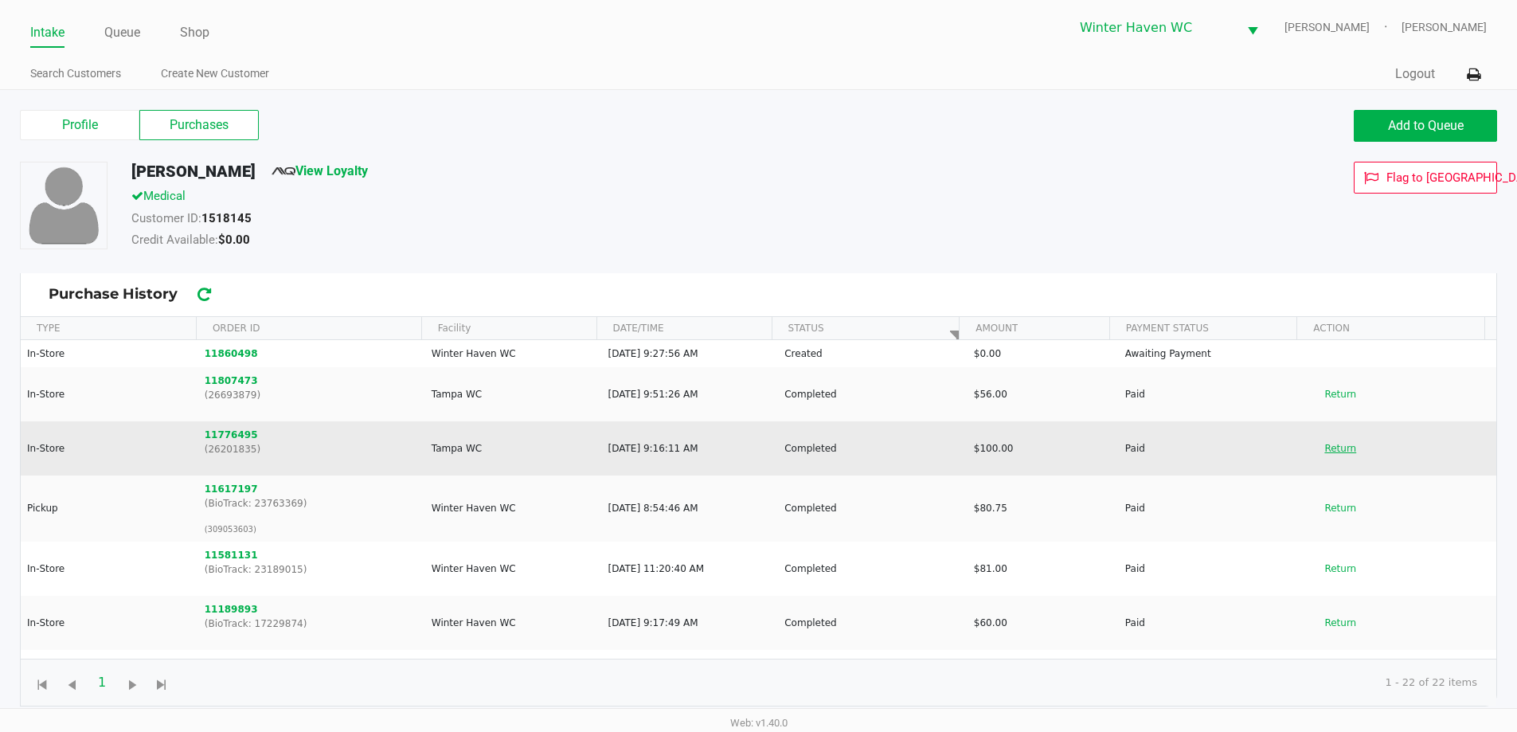
click at [1321, 451] on button "Return" at bounding box center [1340, 447] width 53 height 25
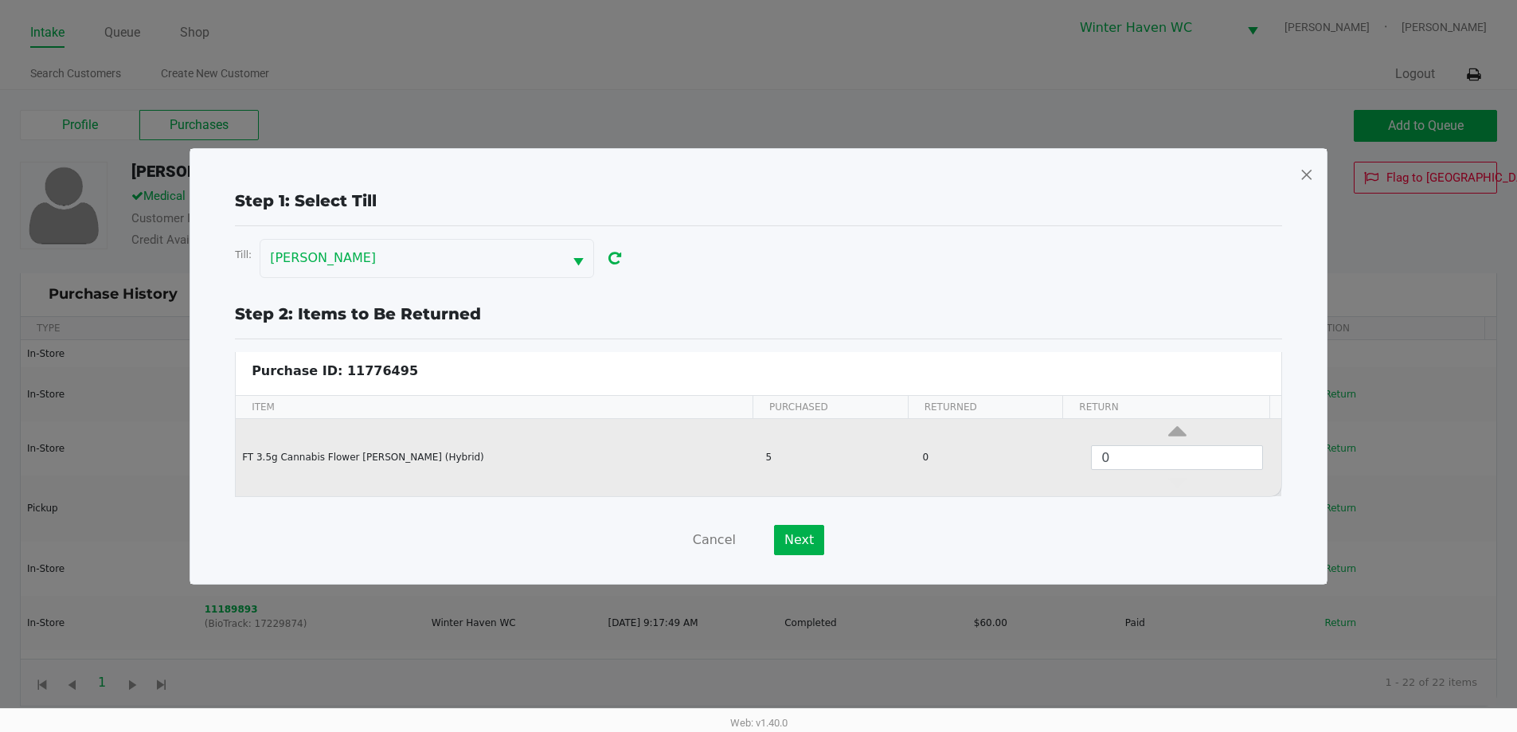
scroll to position [6, 0]
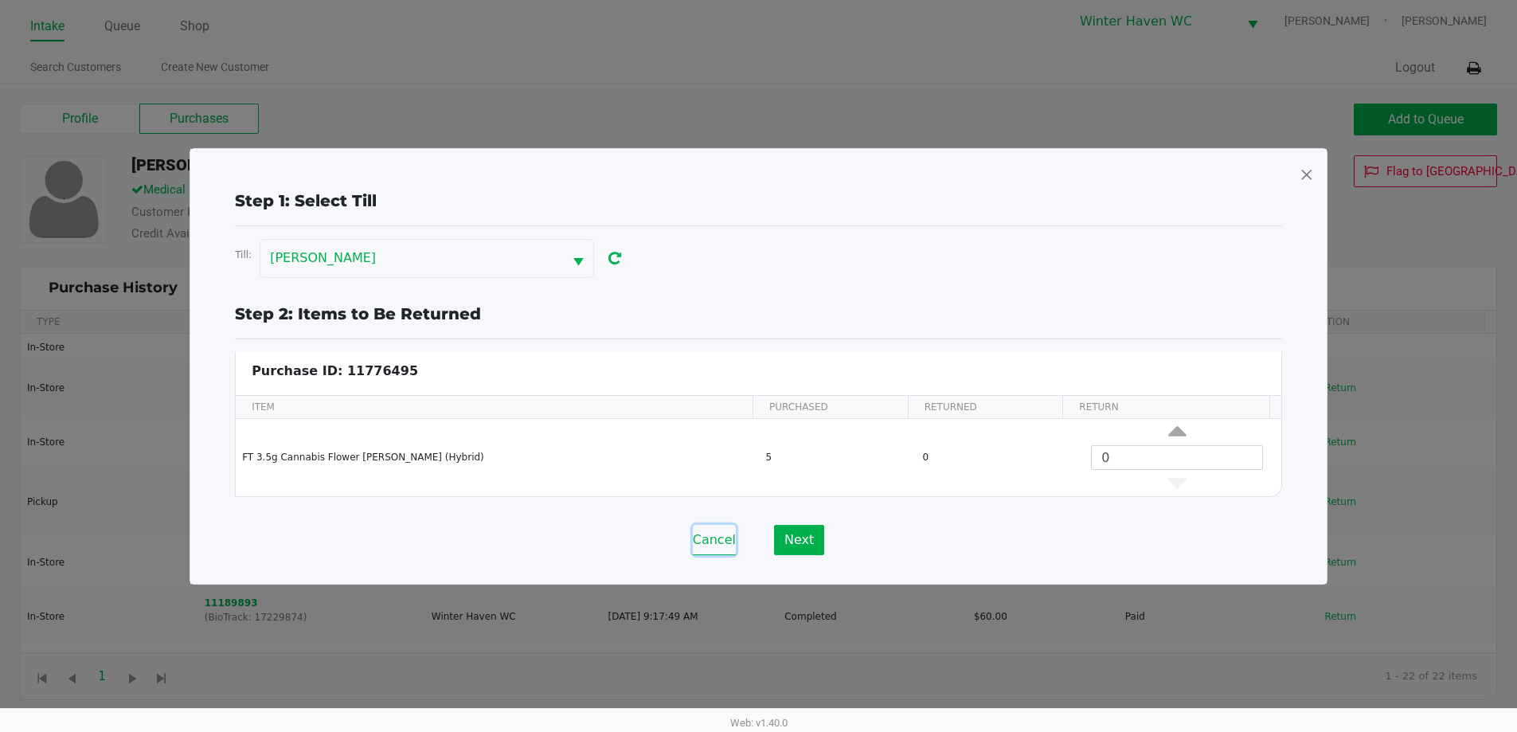
click at [714, 540] on button "Cancel" at bounding box center [714, 540] width 43 height 30
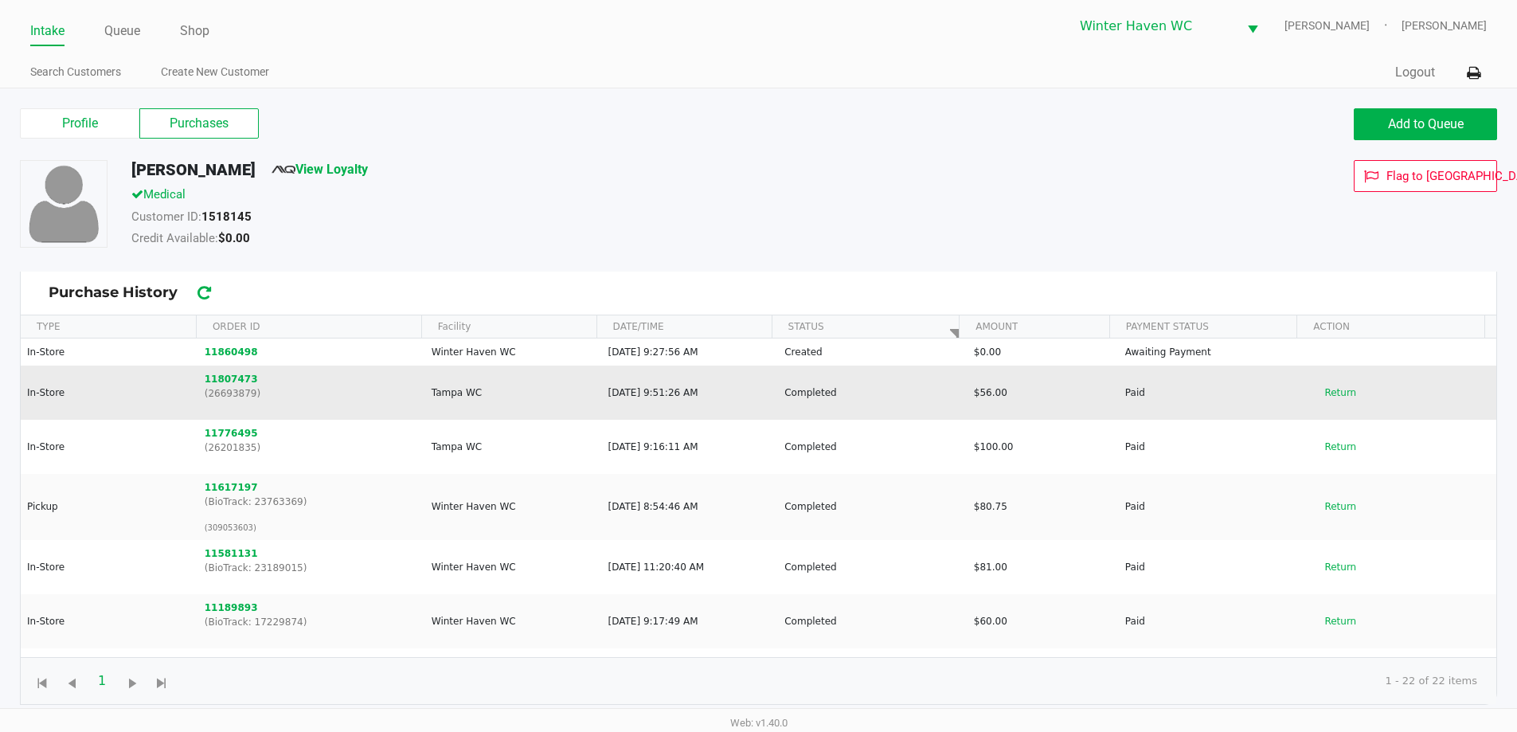
scroll to position [0, 0]
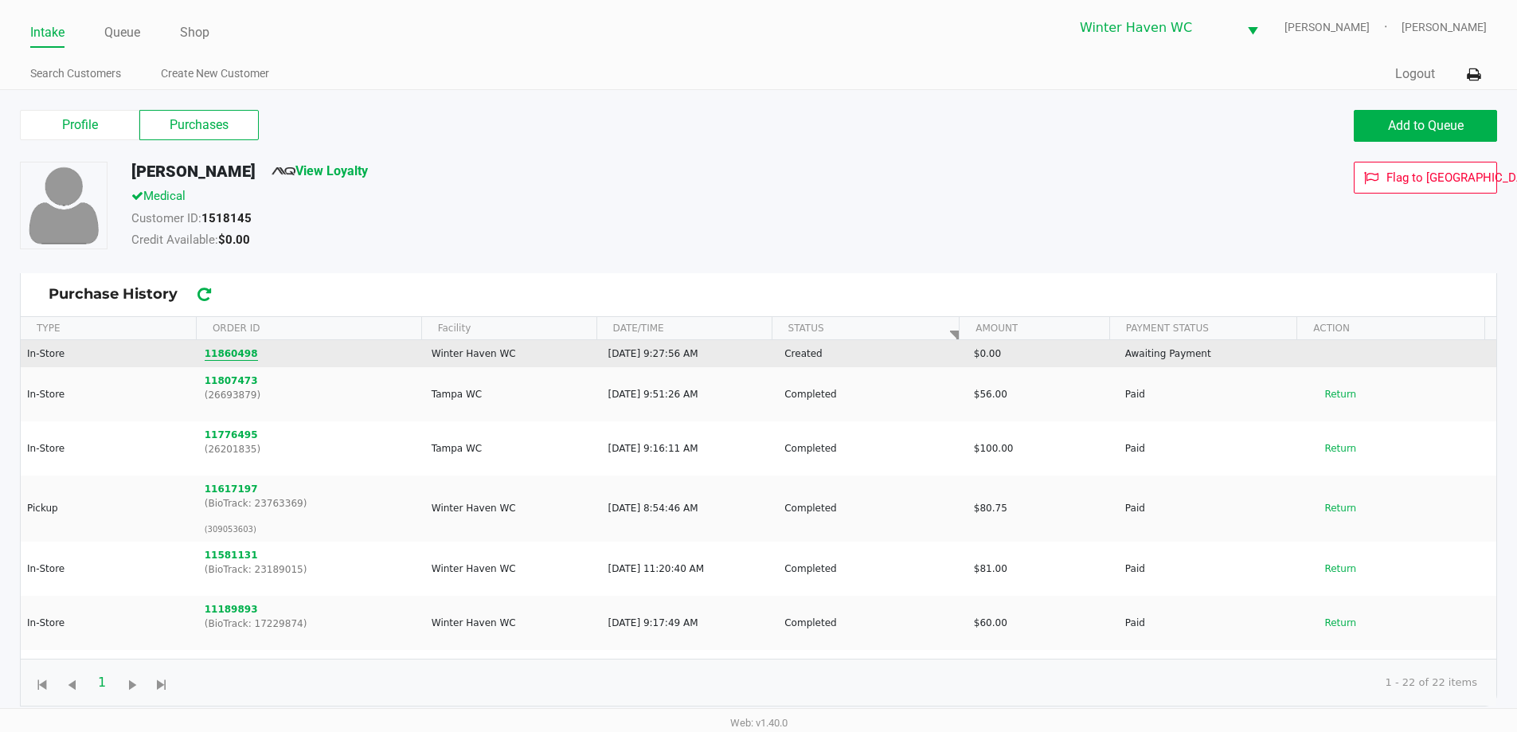
click at [225, 353] on button "11860498" at bounding box center [231, 353] width 53 height 14
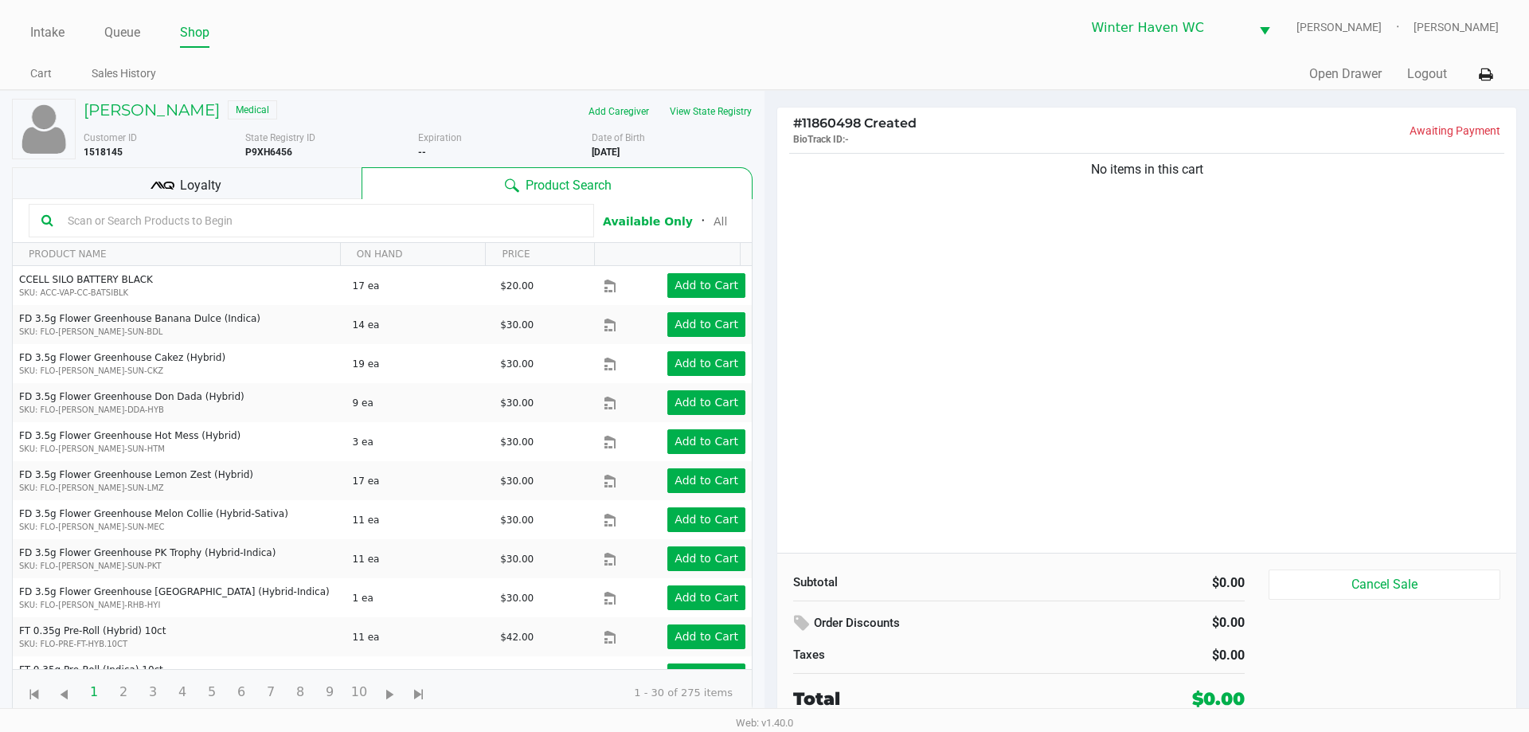
drag, startPoint x: 314, startPoint y: 234, endPoint x: 314, endPoint y: 225, distance: 8.8
click at [314, 228] on div at bounding box center [311, 220] width 565 height 33
click at [314, 225] on input "text" at bounding box center [321, 221] width 520 height 24
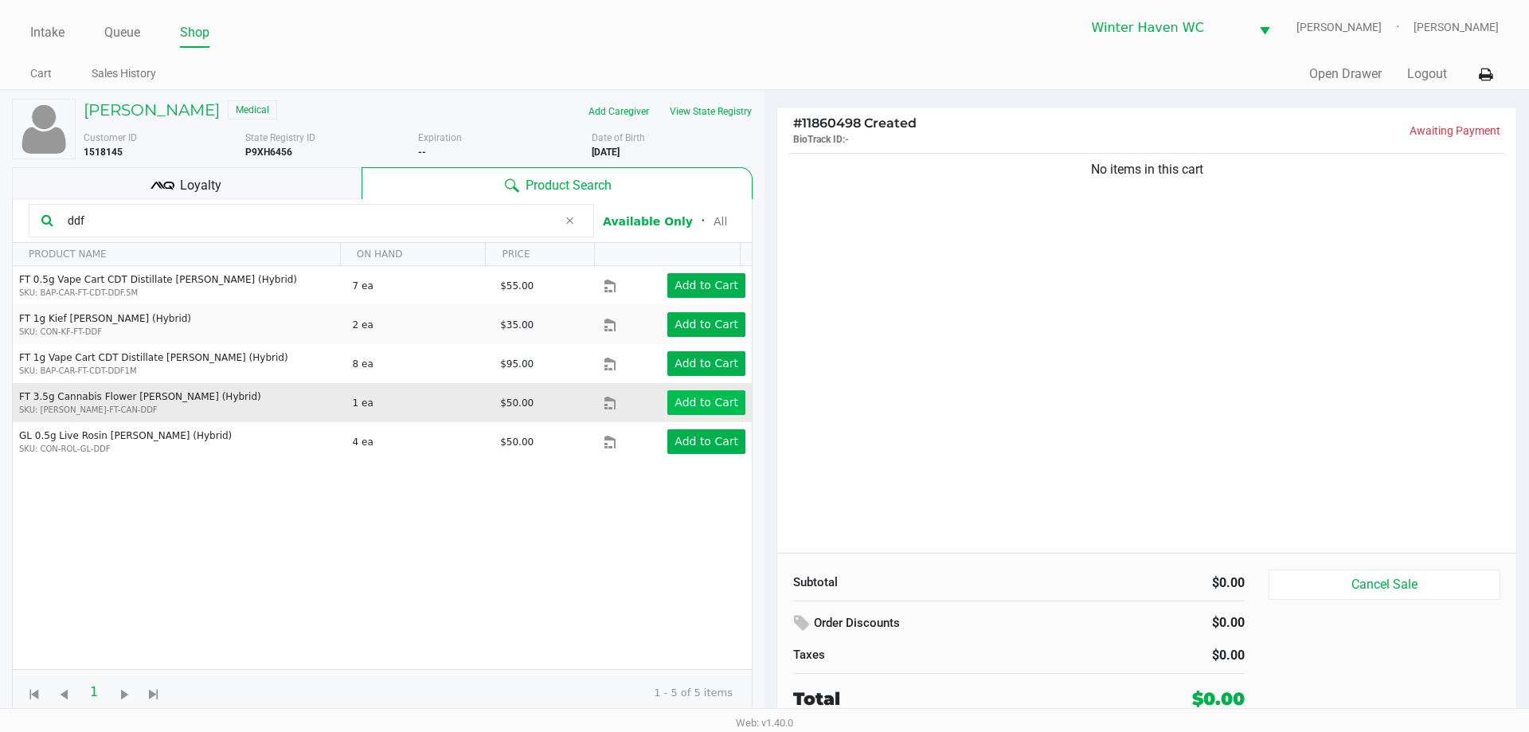
type input "ddf"
click at [681, 403] on app-button-loader "Add to Cart" at bounding box center [706, 402] width 64 height 13
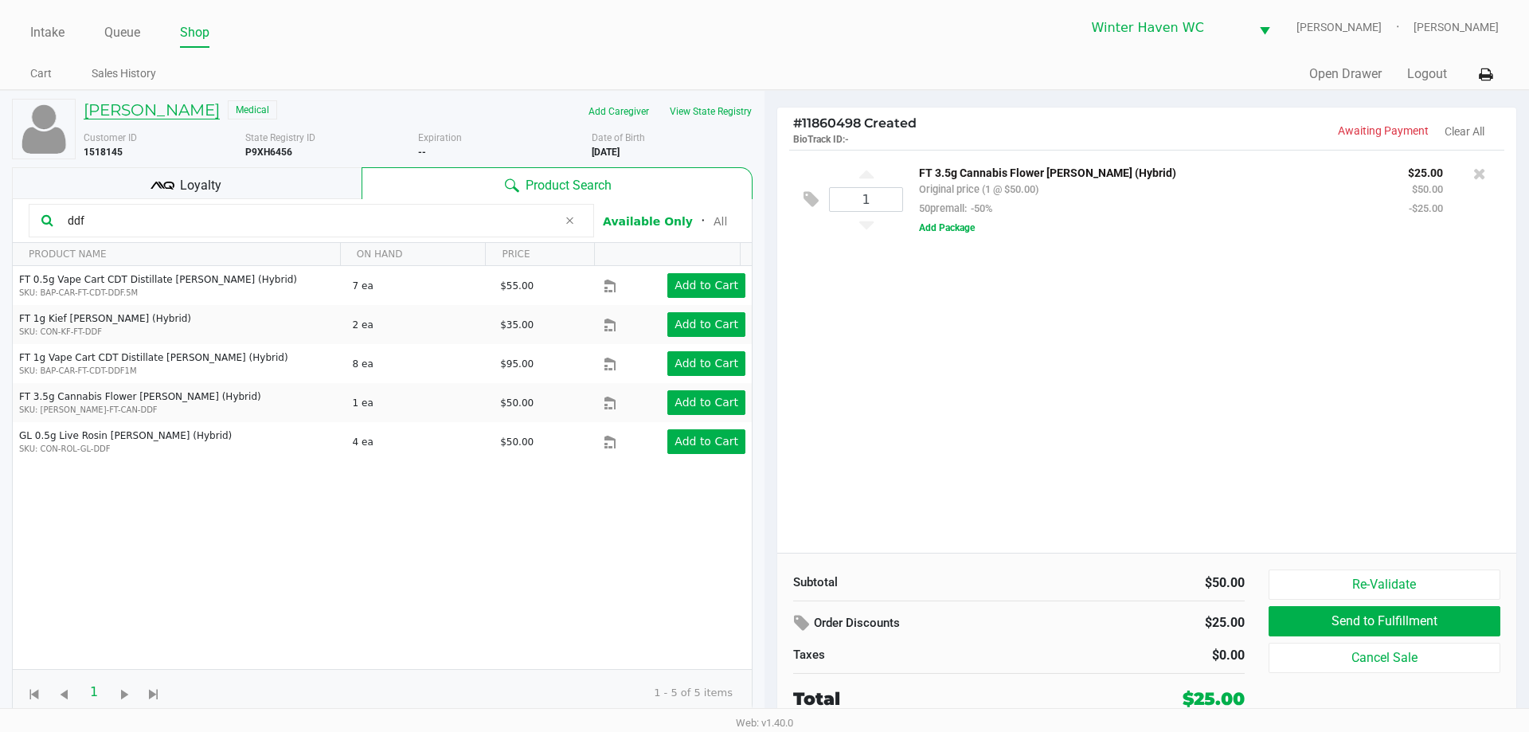
click at [161, 116] on h5 "DEAN DESLEY" at bounding box center [152, 109] width 136 height 19
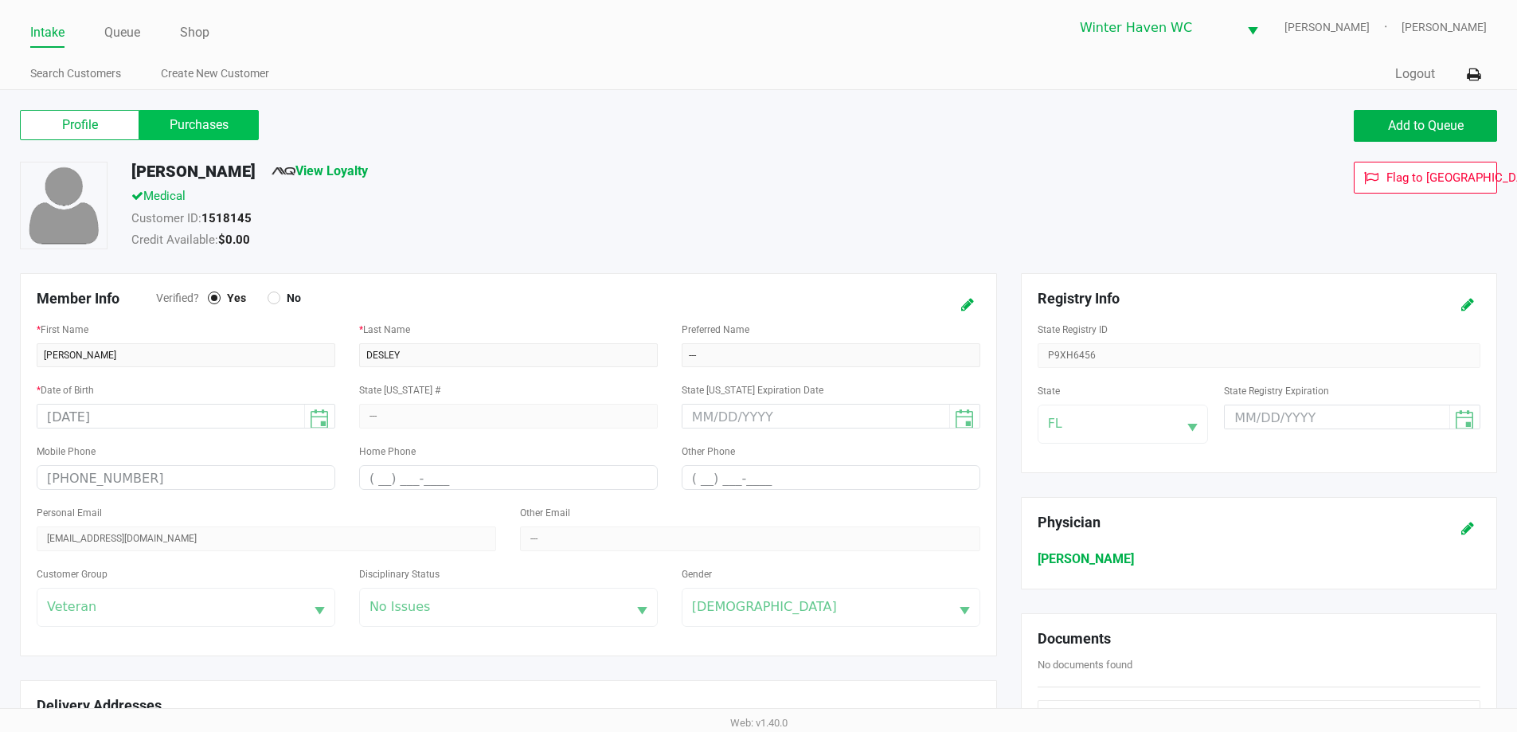
click at [177, 120] on label "Purchases" at bounding box center [198, 125] width 119 height 30
click at [0, 0] on 1 "Purchases" at bounding box center [0, 0] width 0 height 0
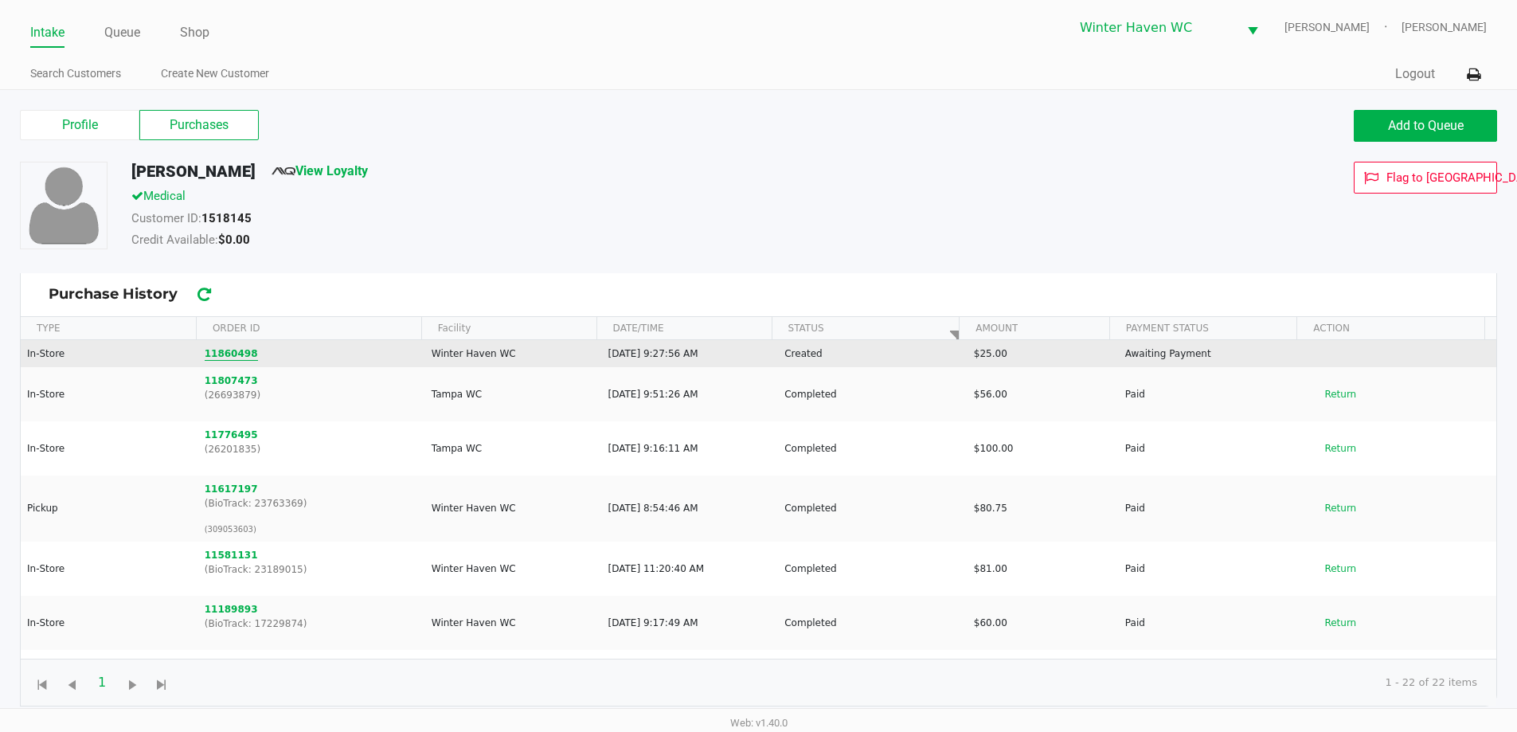
click at [218, 357] on button "11860498" at bounding box center [231, 353] width 53 height 14
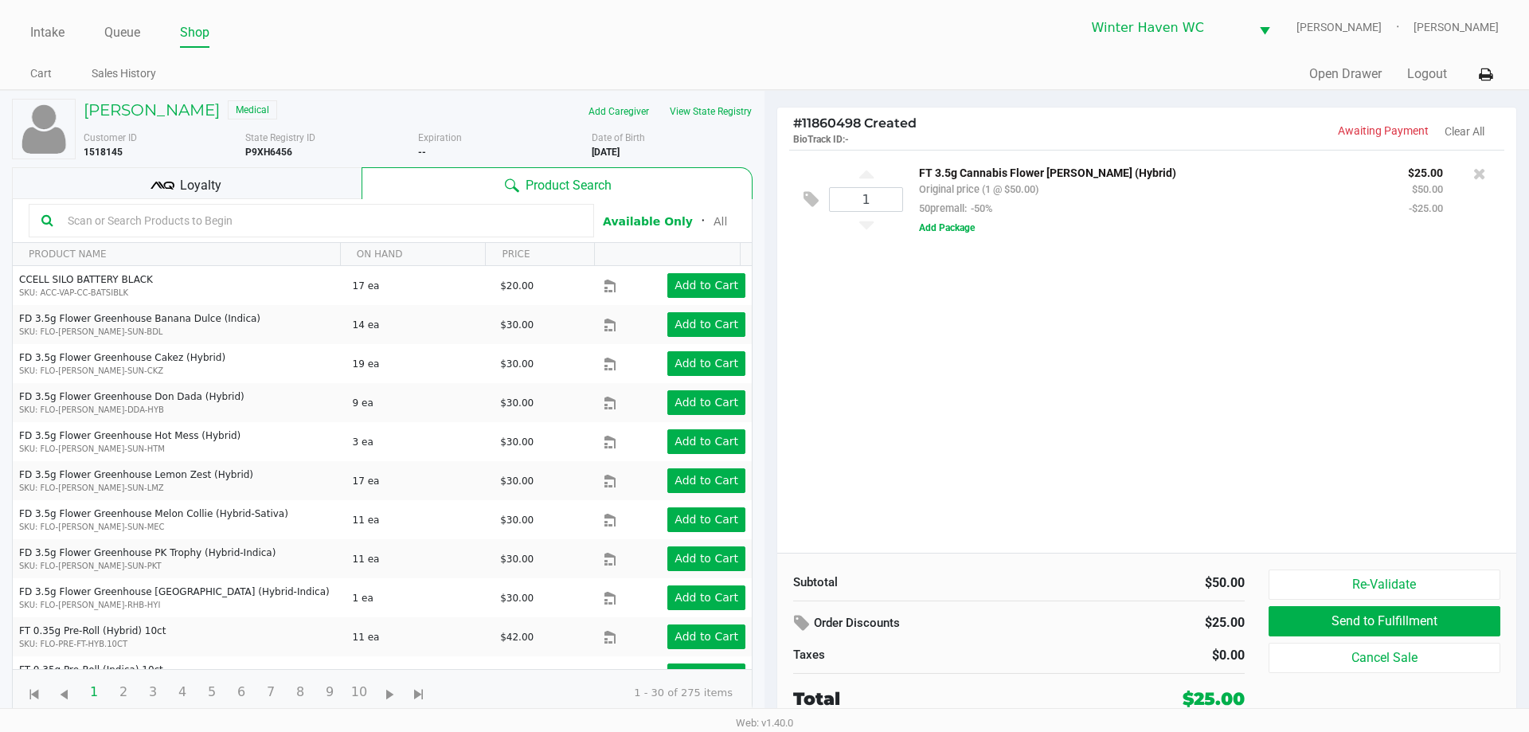
click at [291, 184] on div "Loyalty" at bounding box center [186, 183] width 349 height 32
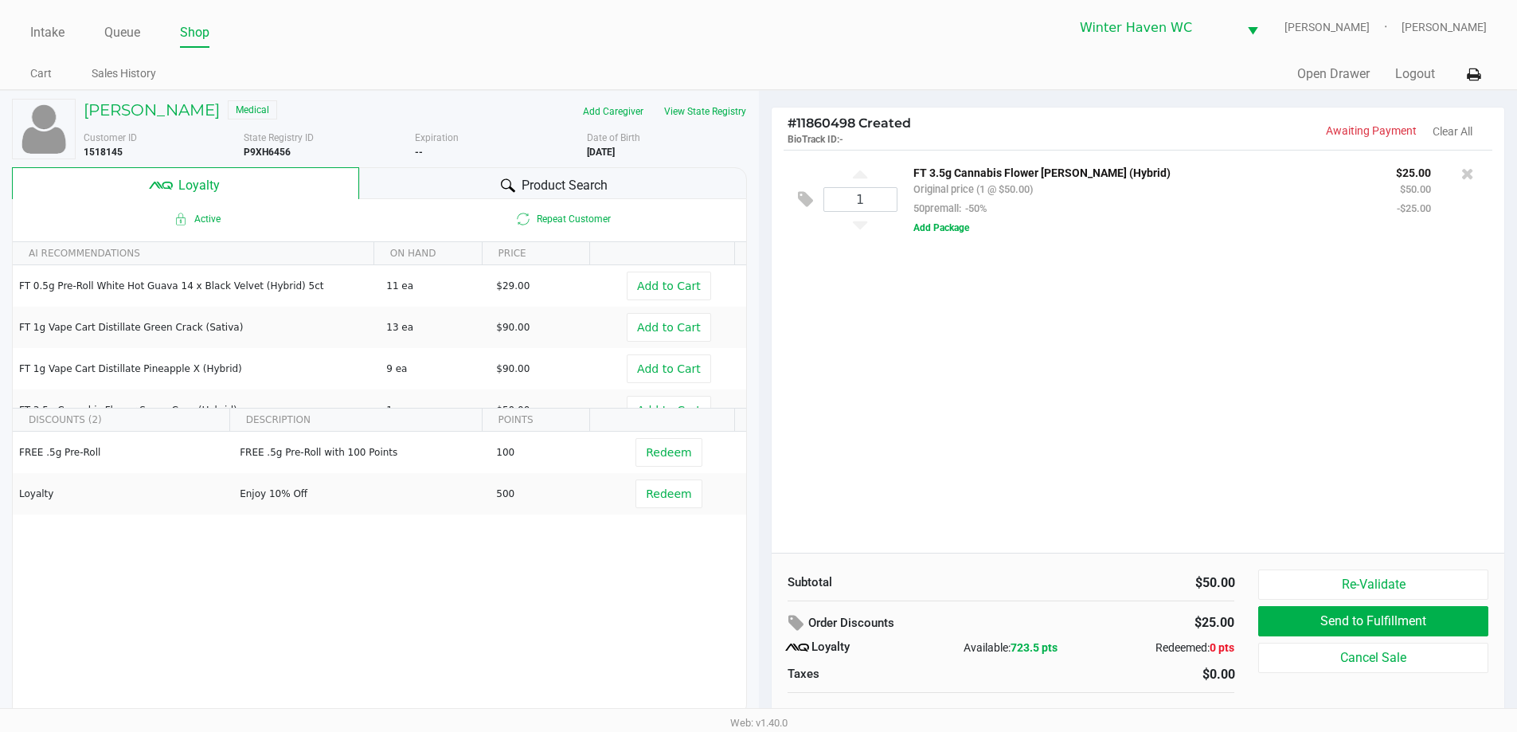
click at [604, 177] on span "Product Search" at bounding box center [564, 185] width 86 height 19
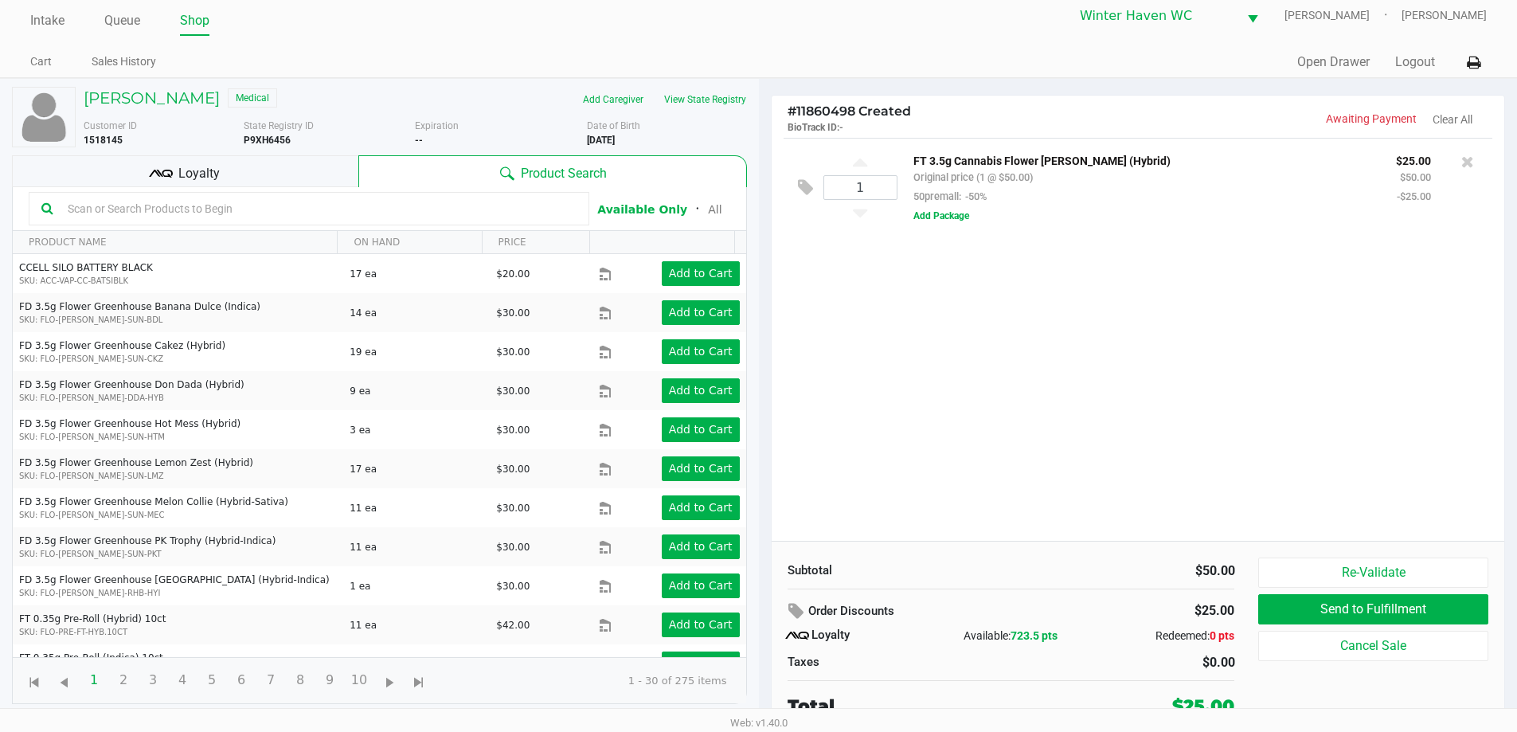
scroll to position [16, 0]
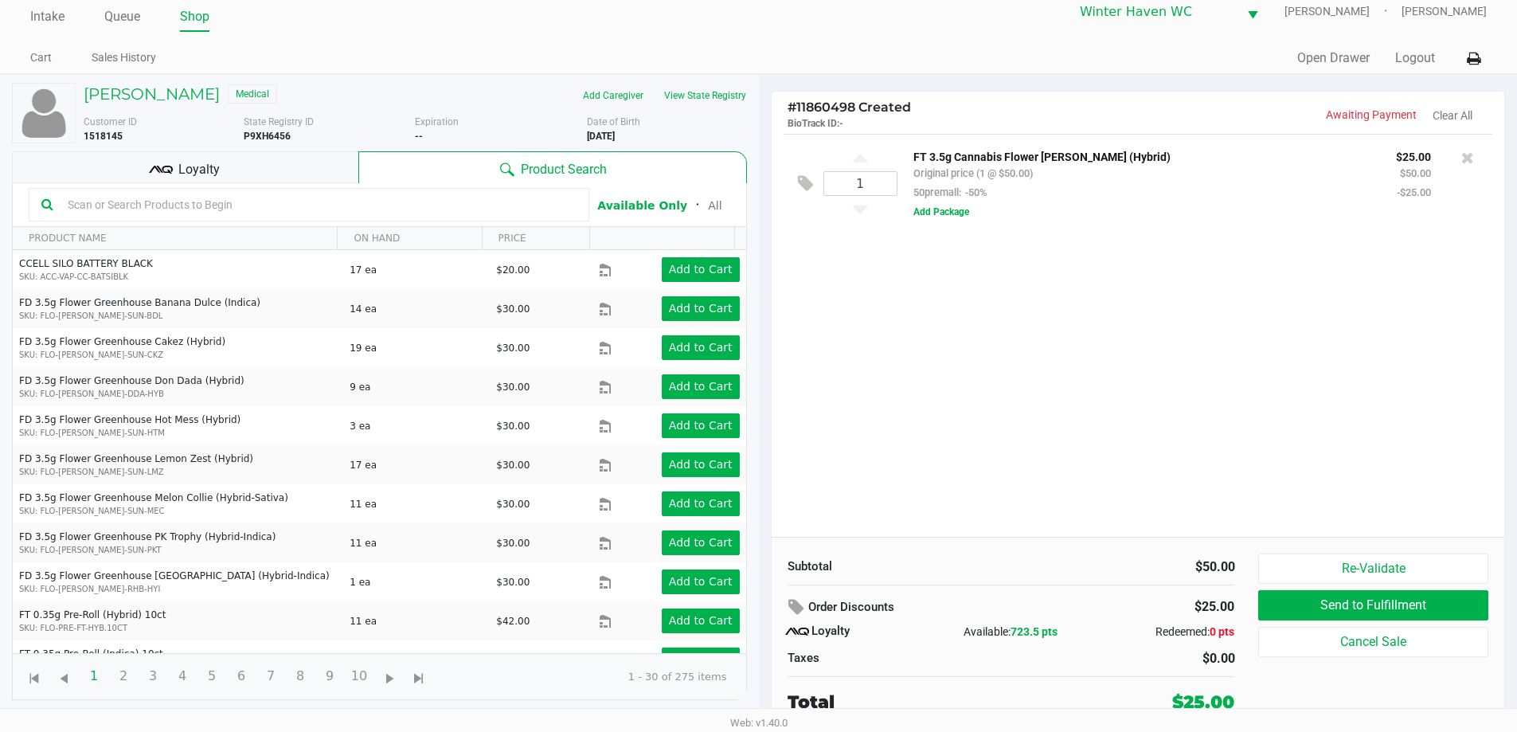
click at [455, 202] on input "text" at bounding box center [318, 205] width 515 height 24
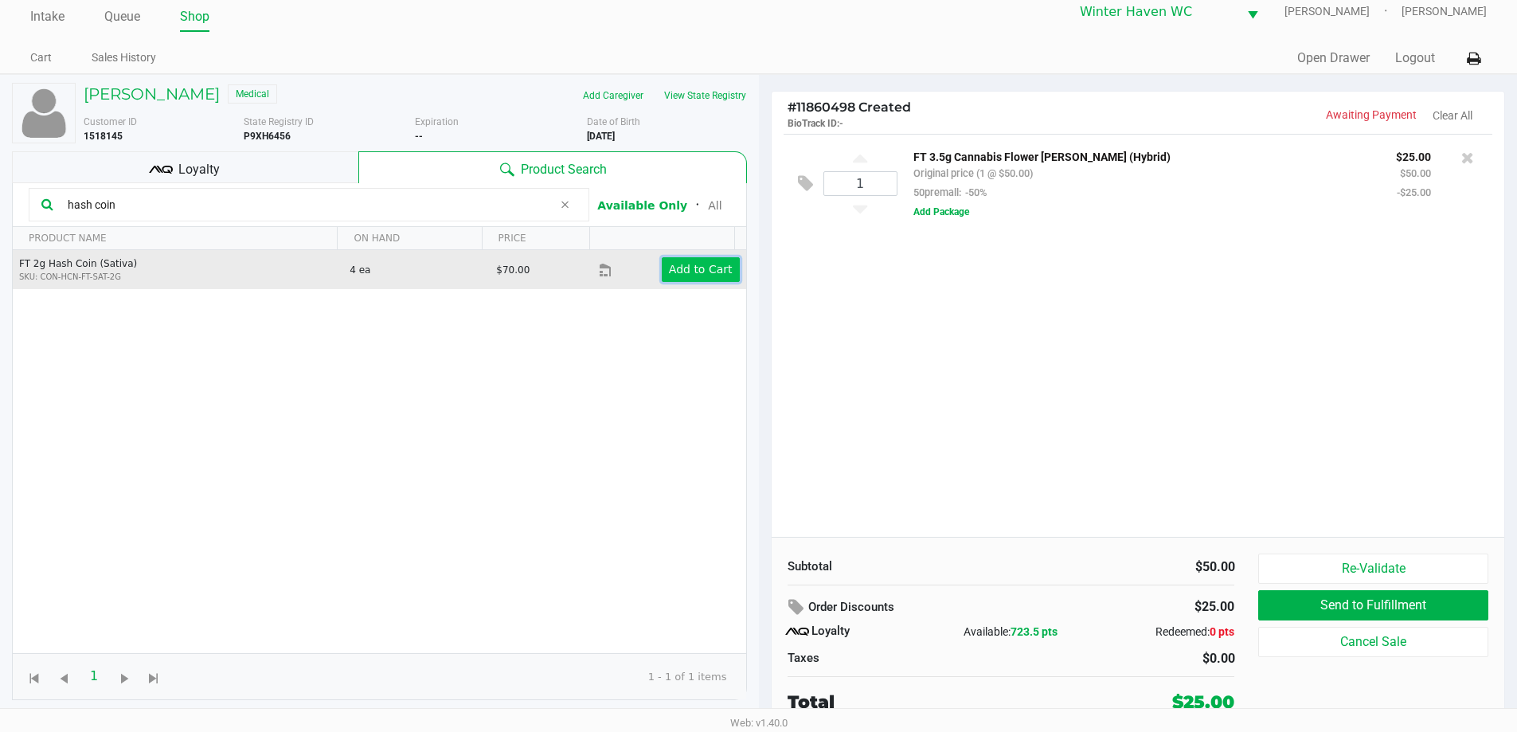
click at [697, 278] on button "Add to Cart" at bounding box center [701, 269] width 78 height 25
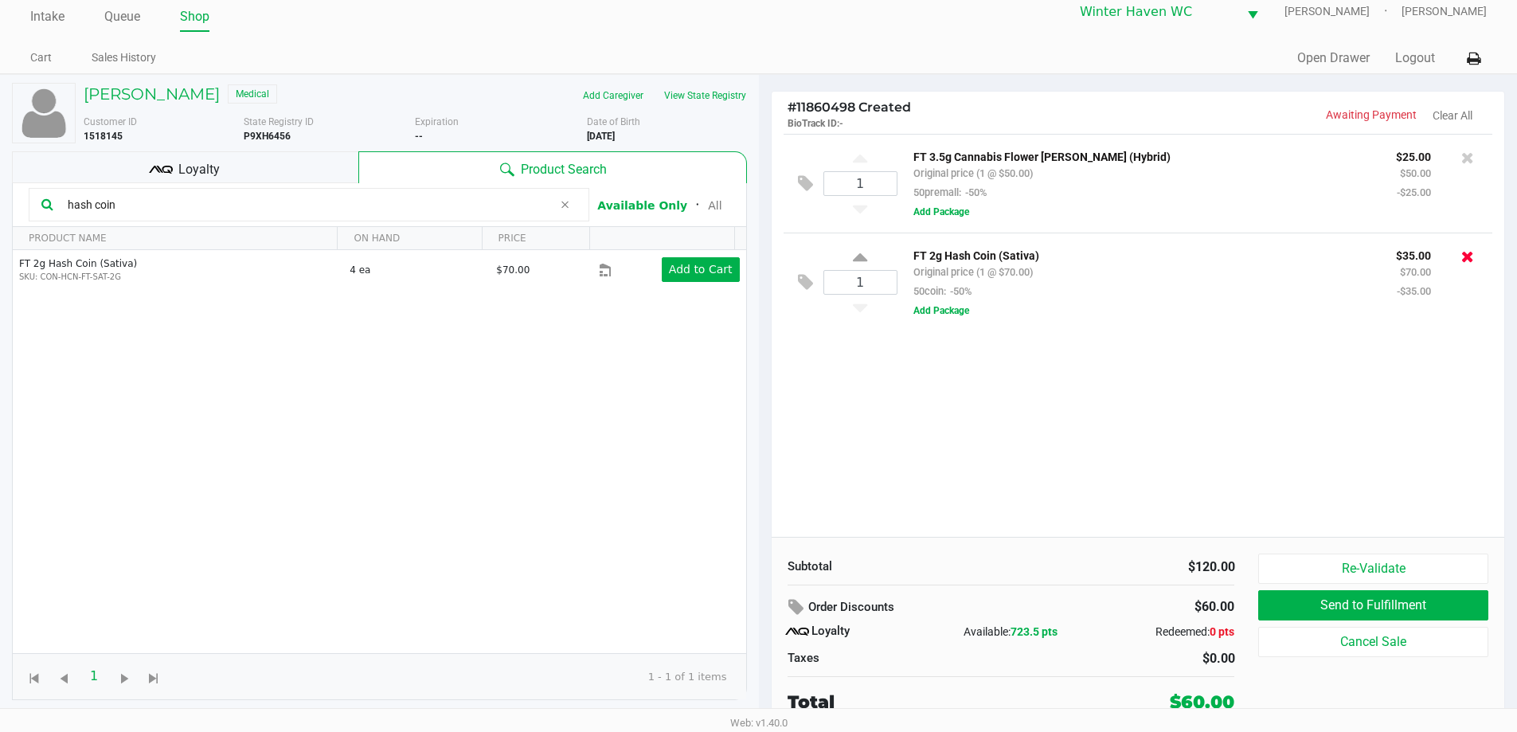
click at [1473, 252] on icon at bounding box center [1467, 256] width 13 height 16
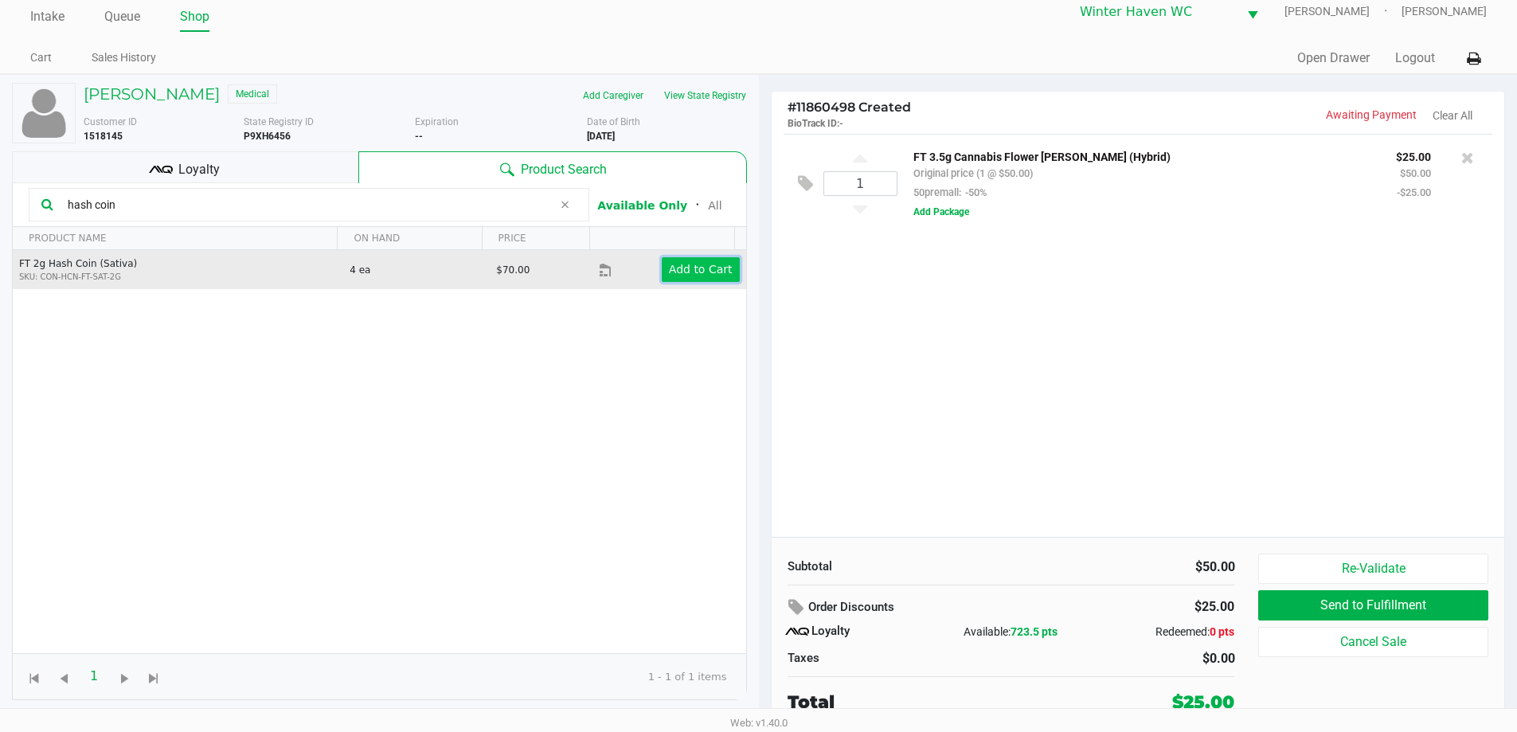
click at [717, 264] on app-button-loader "Add to Cart" at bounding box center [701, 269] width 64 height 13
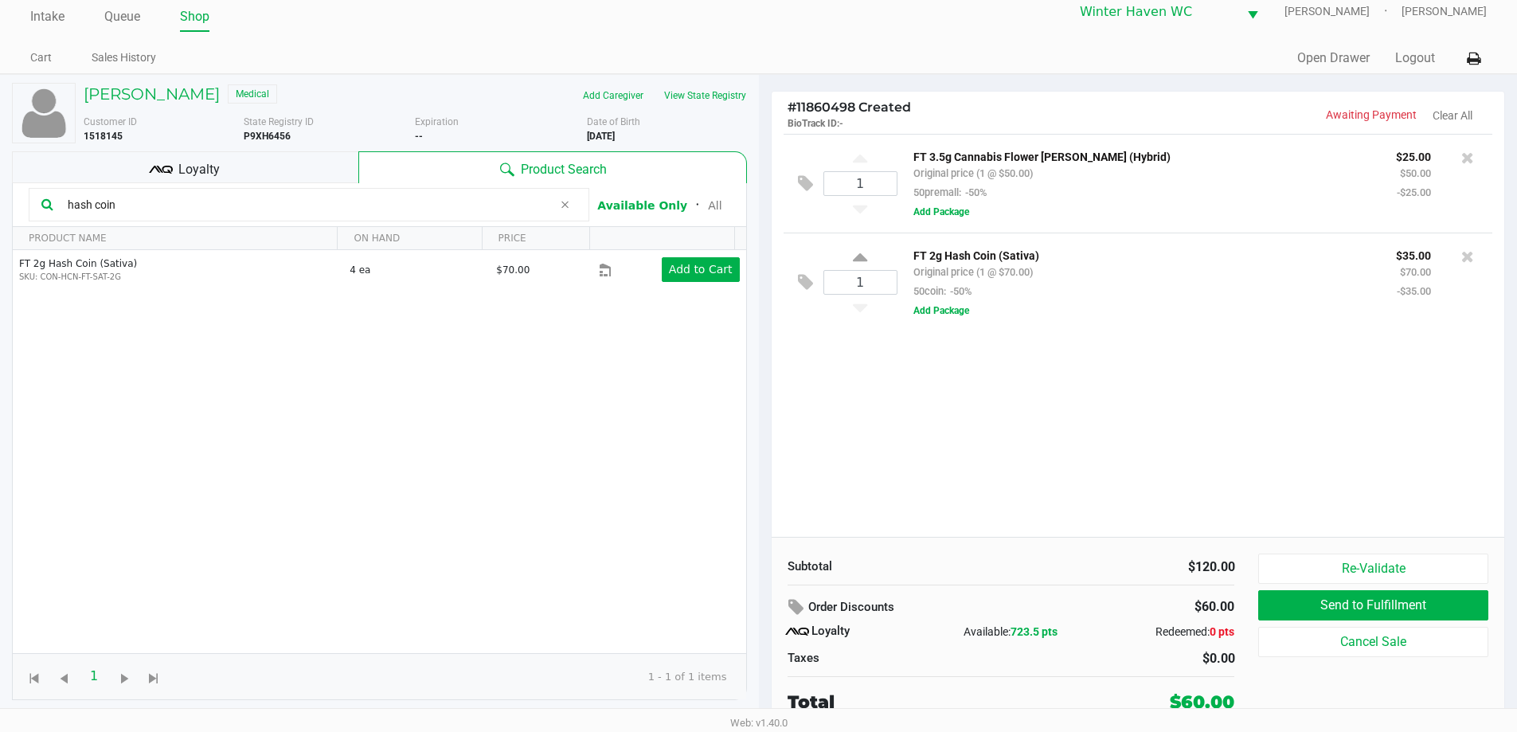
click at [240, 201] on input "hash coin" at bounding box center [306, 205] width 491 height 24
type input "h"
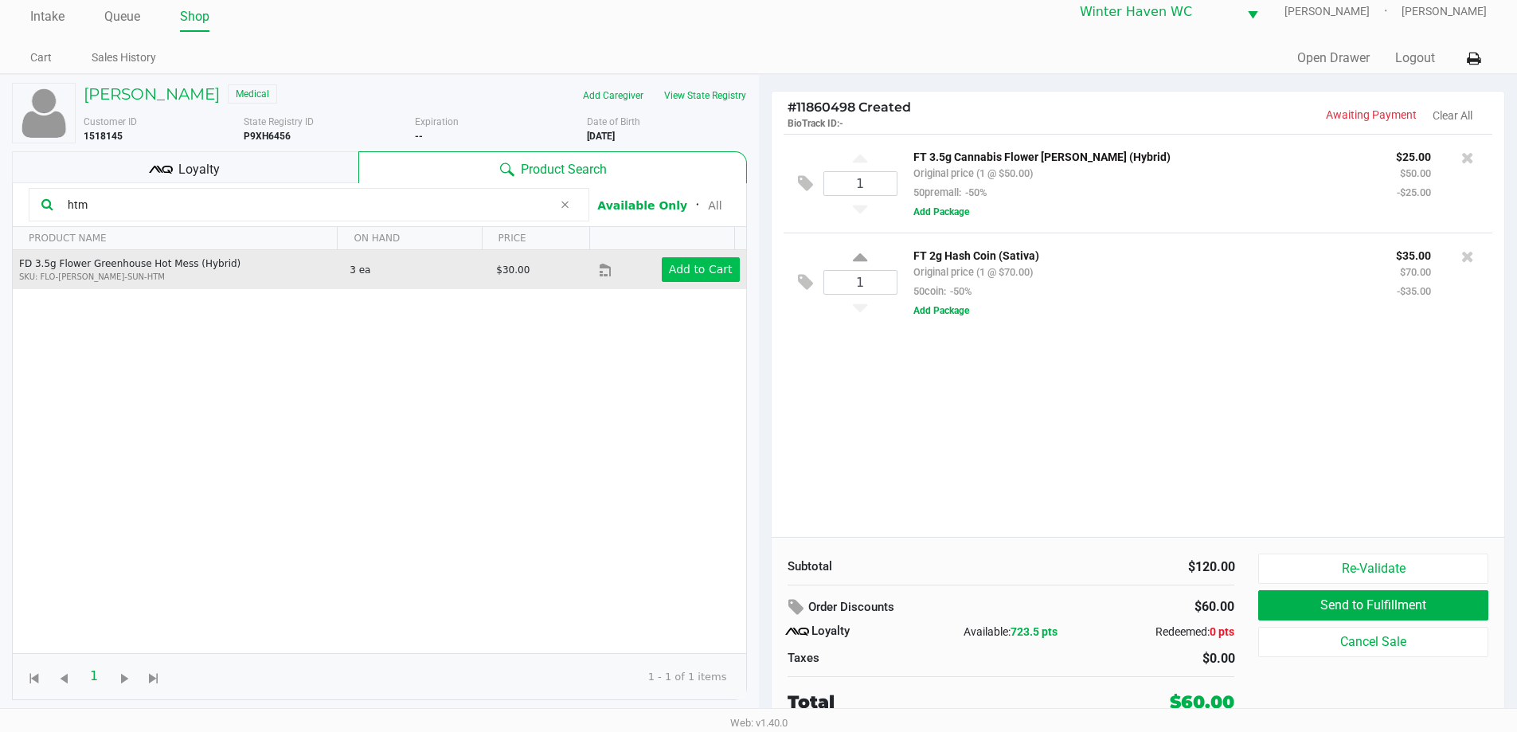
type input "htm"
click at [666, 259] on button "Add to Cart" at bounding box center [701, 269] width 78 height 25
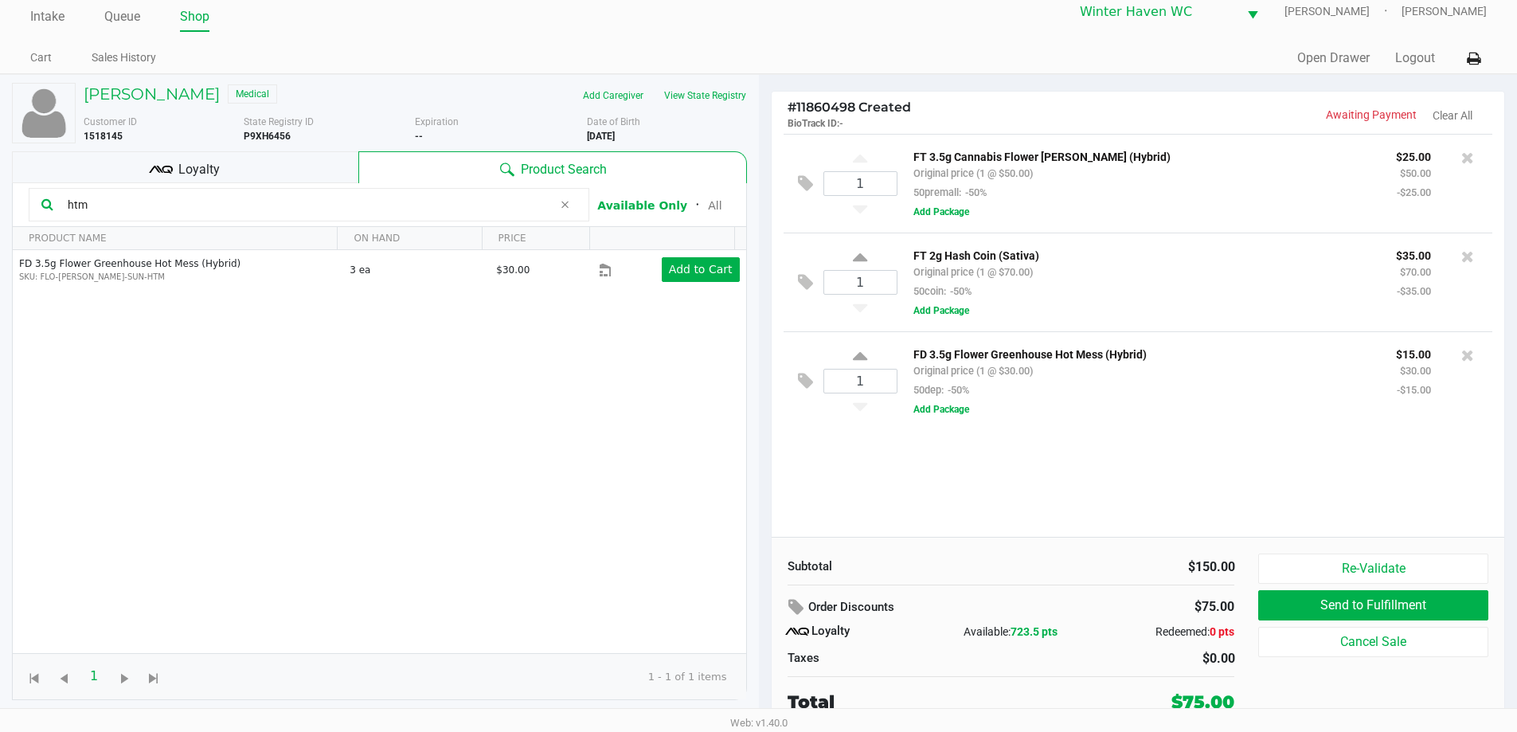
click at [201, 154] on div "Loyalty" at bounding box center [185, 167] width 346 height 32
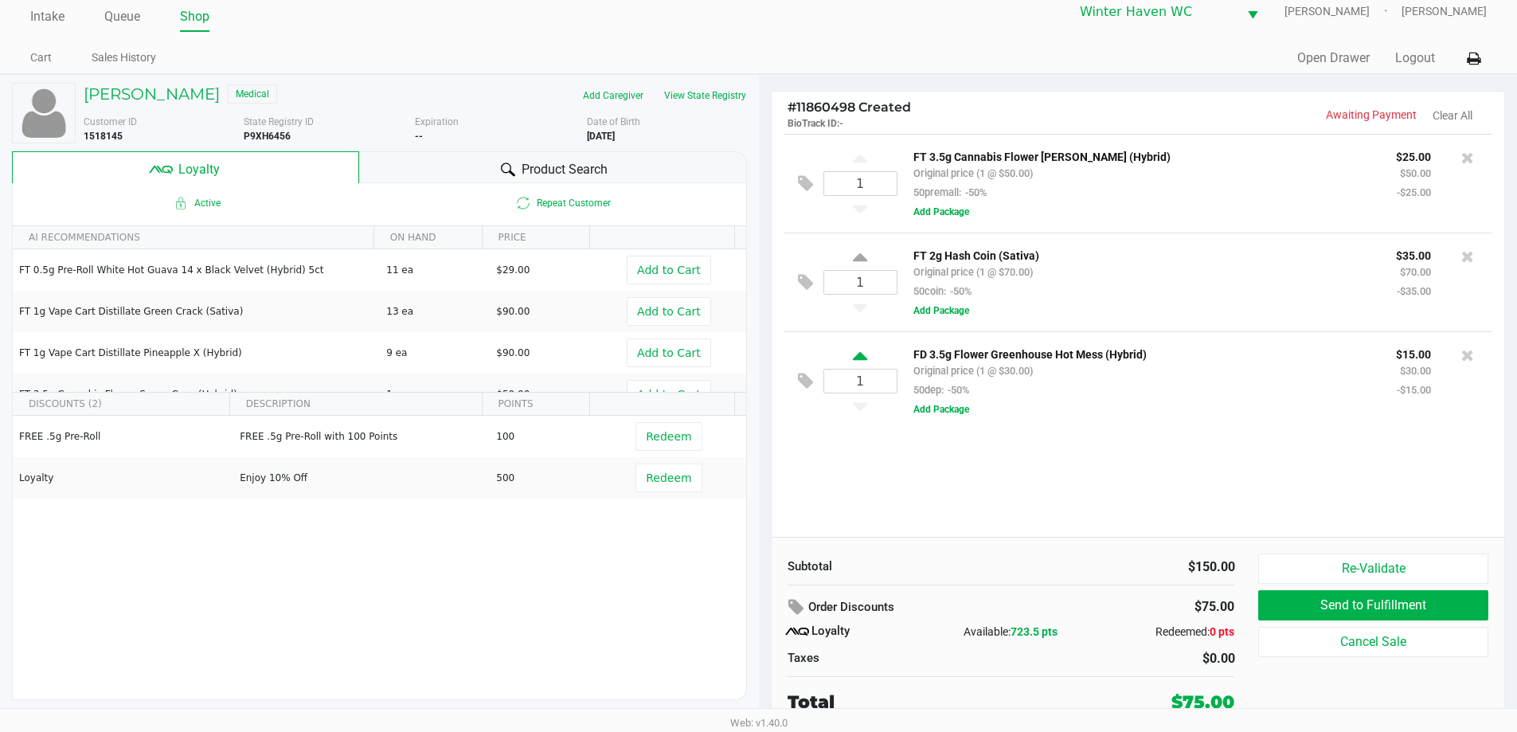
click at [861, 360] on icon at bounding box center [860, 359] width 14 height 20
type input "2"
click at [619, 166] on div "Product Search" at bounding box center [553, 167] width 388 height 32
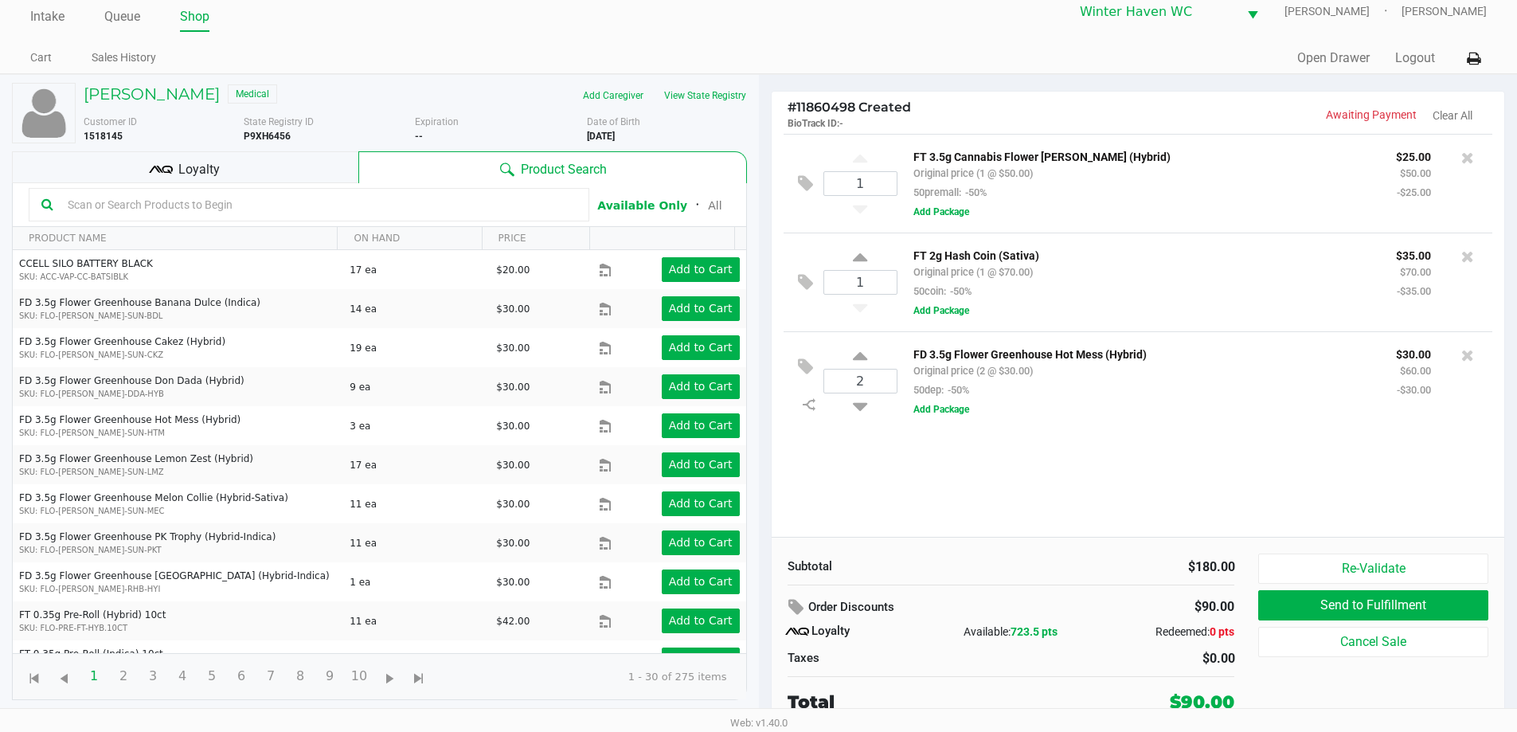
click at [186, 167] on span "Loyalty" at bounding box center [198, 169] width 41 height 19
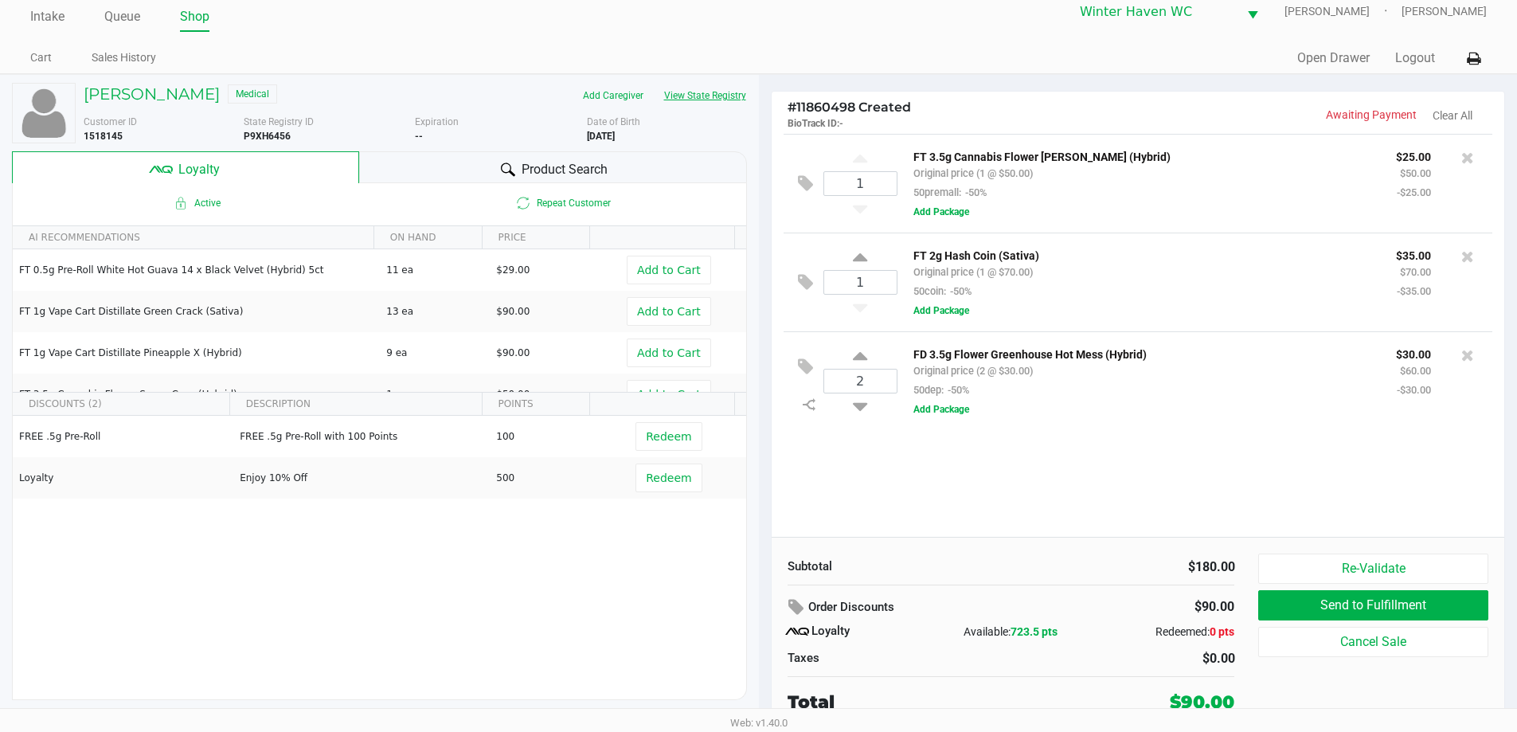
click at [720, 88] on button "View State Registry" at bounding box center [700, 95] width 93 height 25
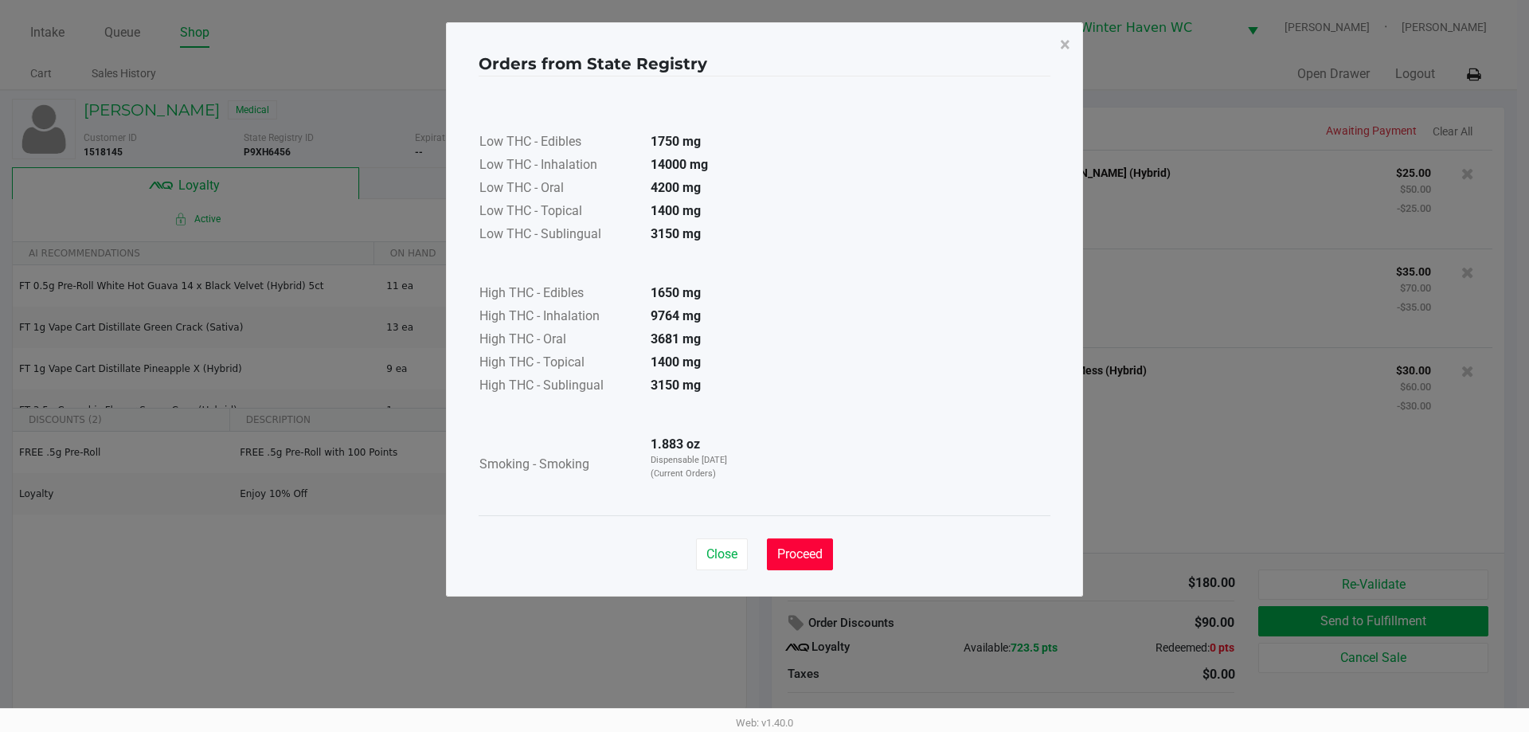
click at [804, 557] on span "Proceed" at bounding box center [799, 553] width 45 height 15
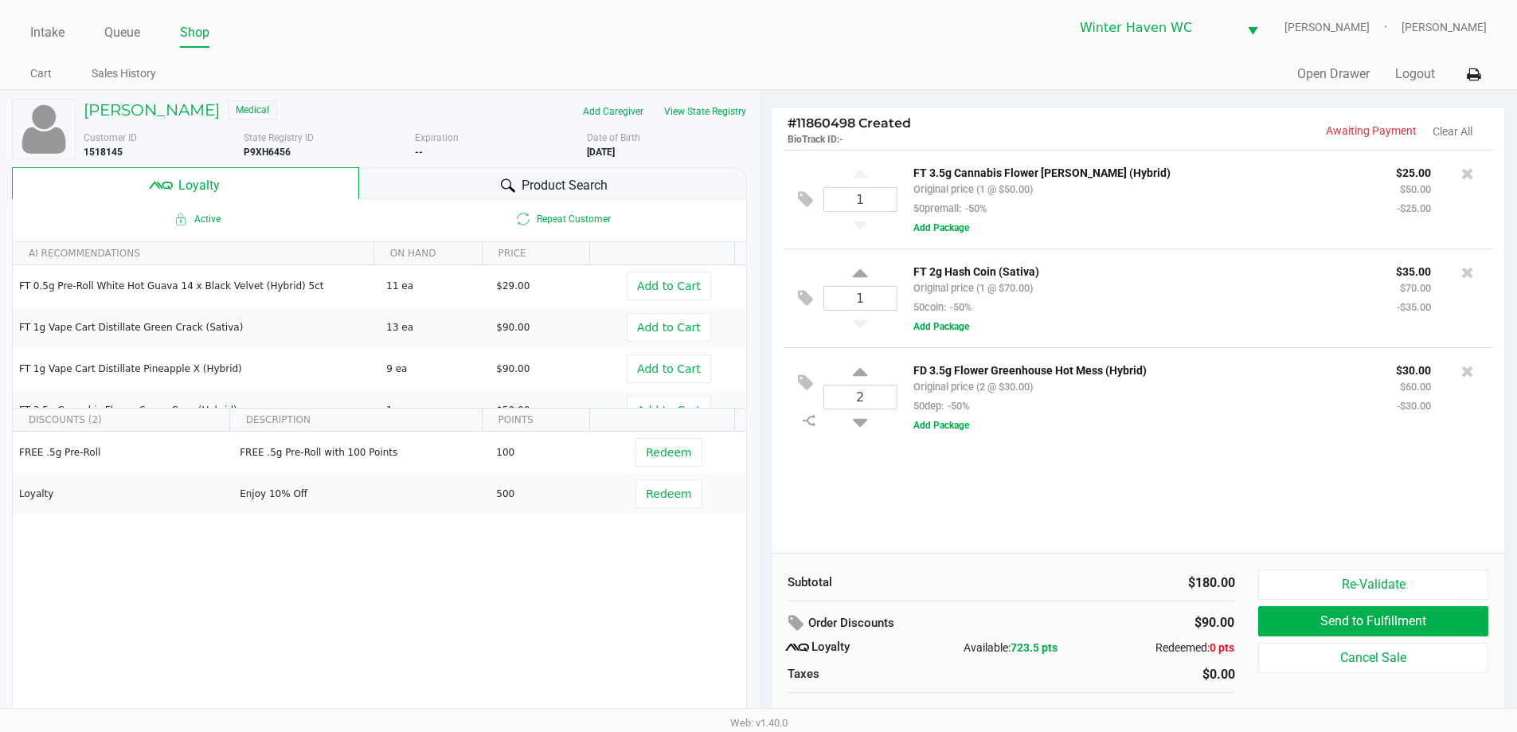
click at [467, 191] on div "Product Search" at bounding box center [553, 183] width 388 height 32
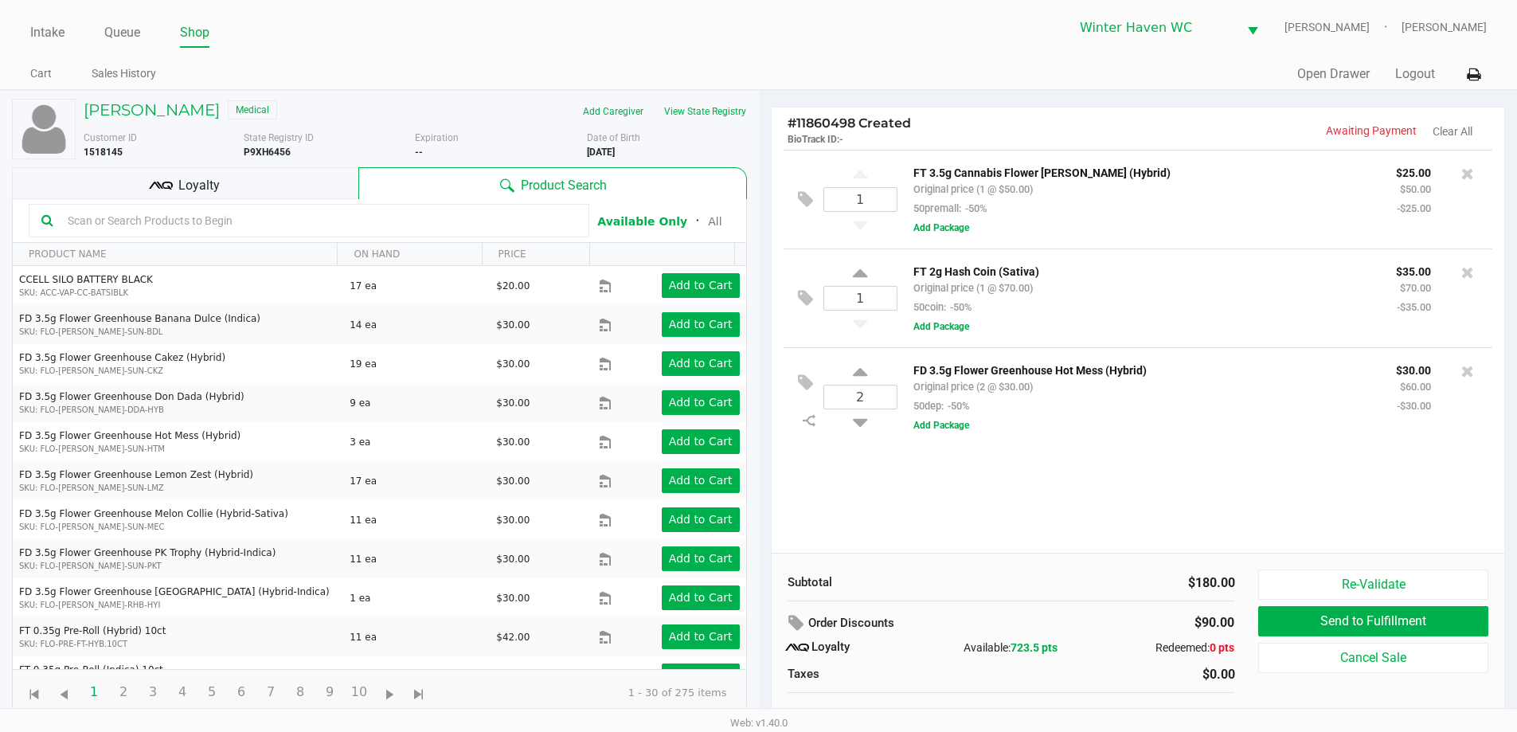
click at [467, 221] on input "text" at bounding box center [318, 221] width 515 height 24
click at [146, 113] on h5 "DEAN DESLEY" at bounding box center [152, 109] width 136 height 19
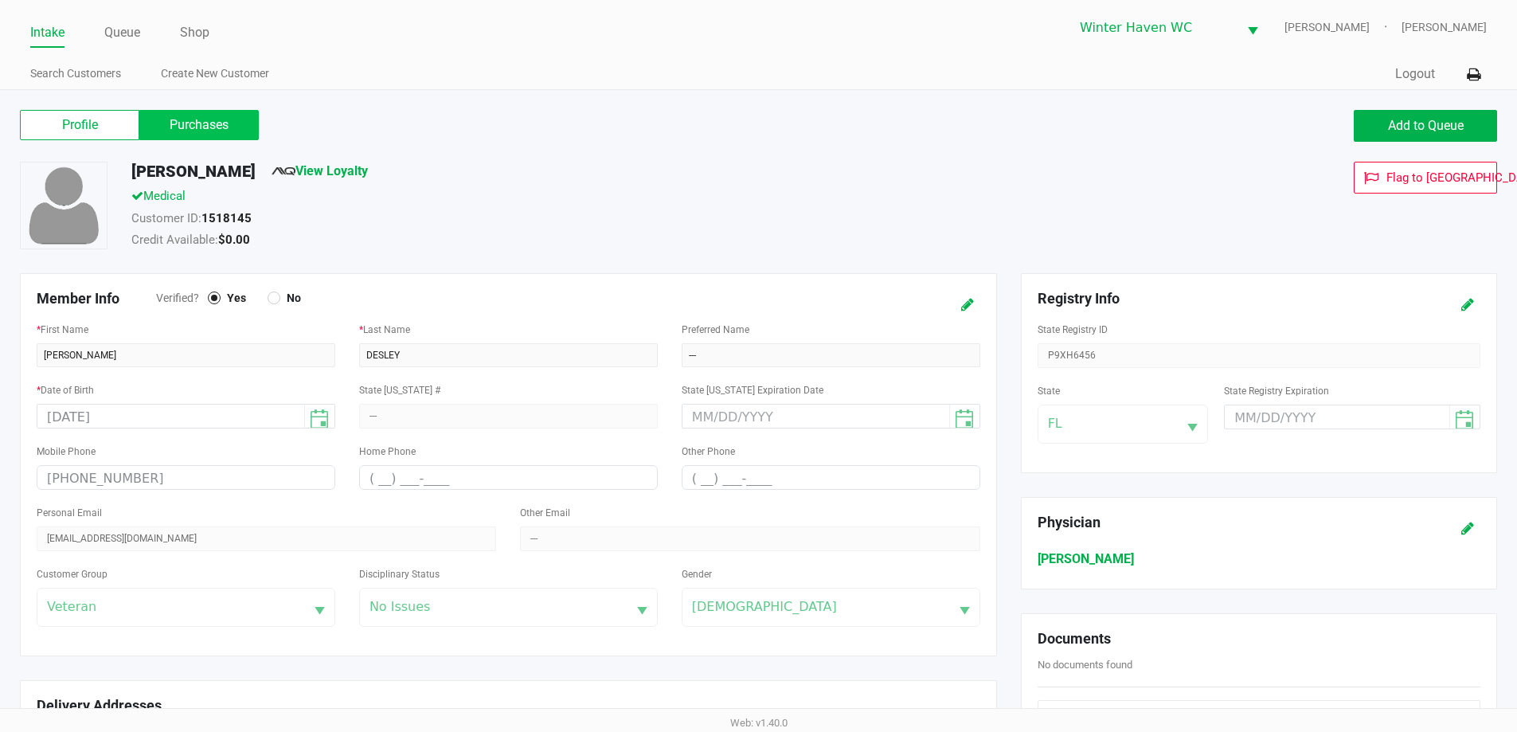
click at [215, 118] on label "Purchases" at bounding box center [198, 125] width 119 height 30
click at [0, 0] on 1 "Purchases" at bounding box center [0, 0] width 0 height 0
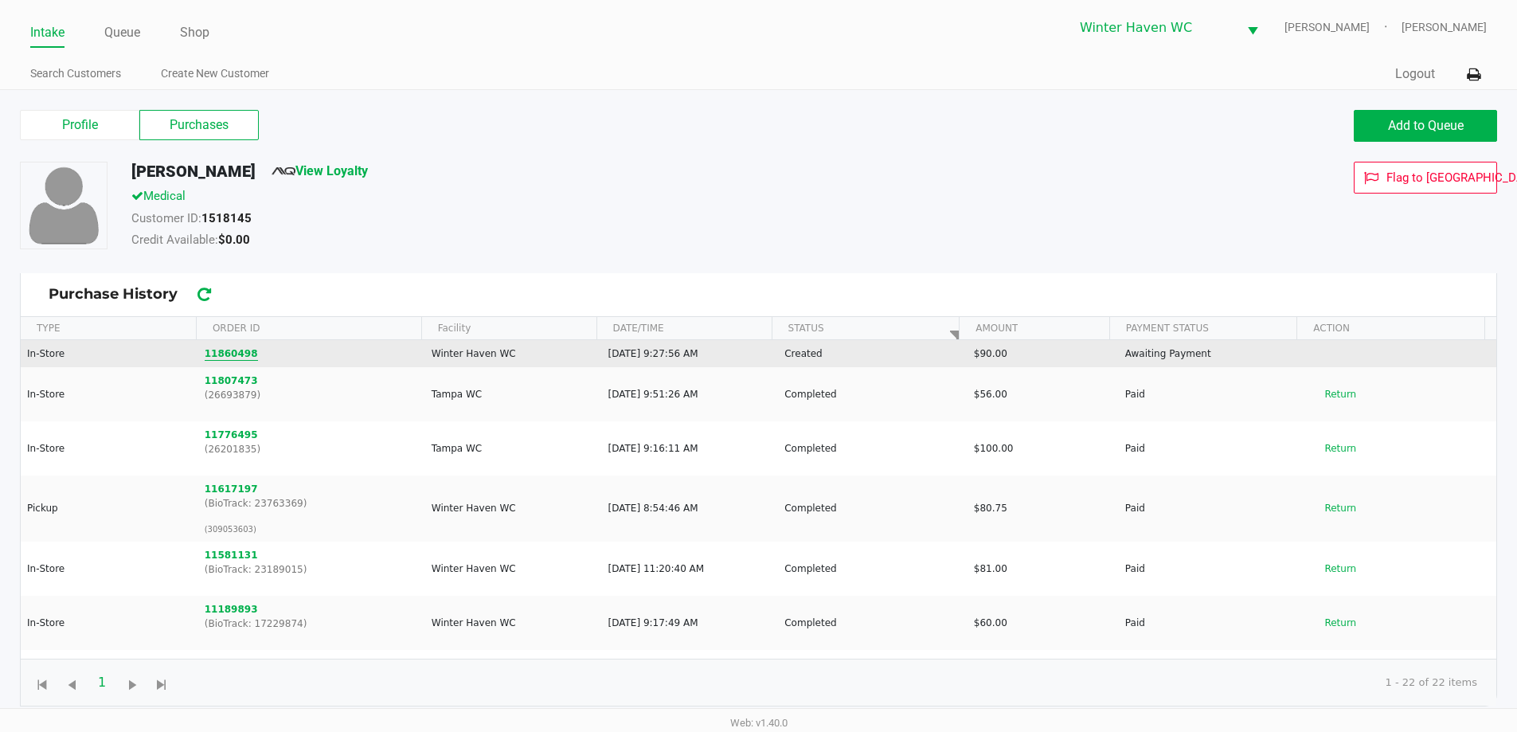
click at [230, 358] on button "11860498" at bounding box center [231, 353] width 53 height 14
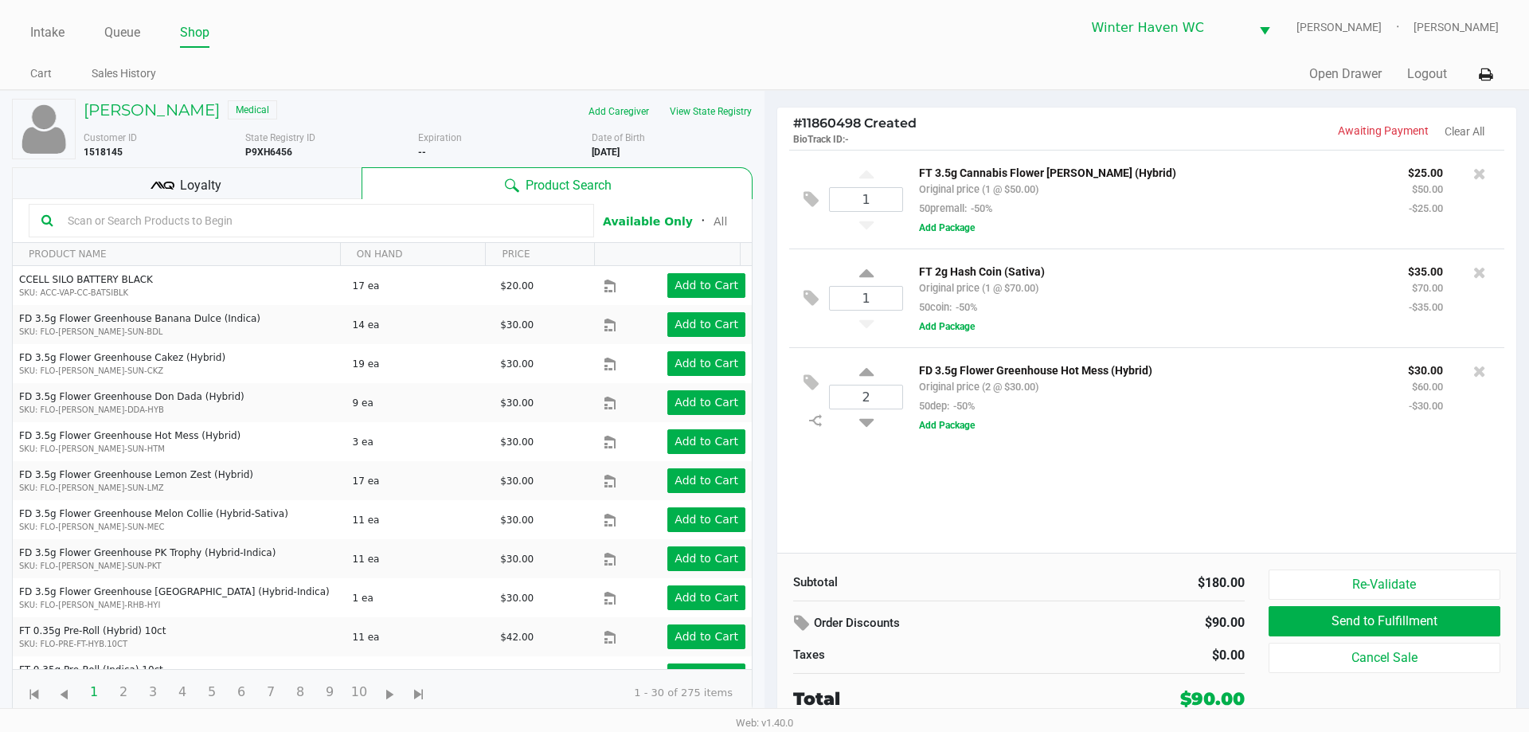
click at [451, 227] on input "text" at bounding box center [321, 221] width 520 height 24
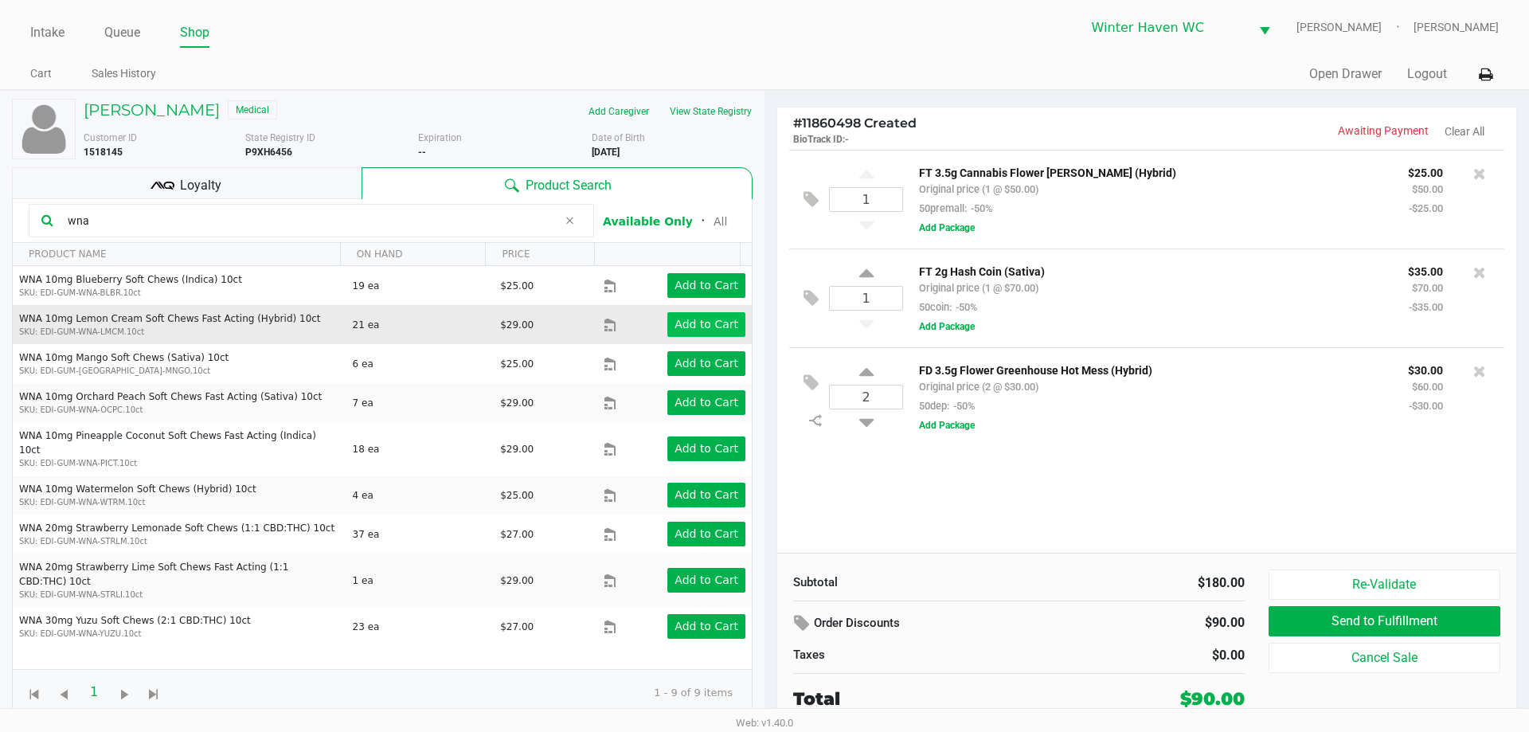
type input "wna"
click at [706, 319] on app-button-loader "Add to Cart" at bounding box center [706, 324] width 64 height 13
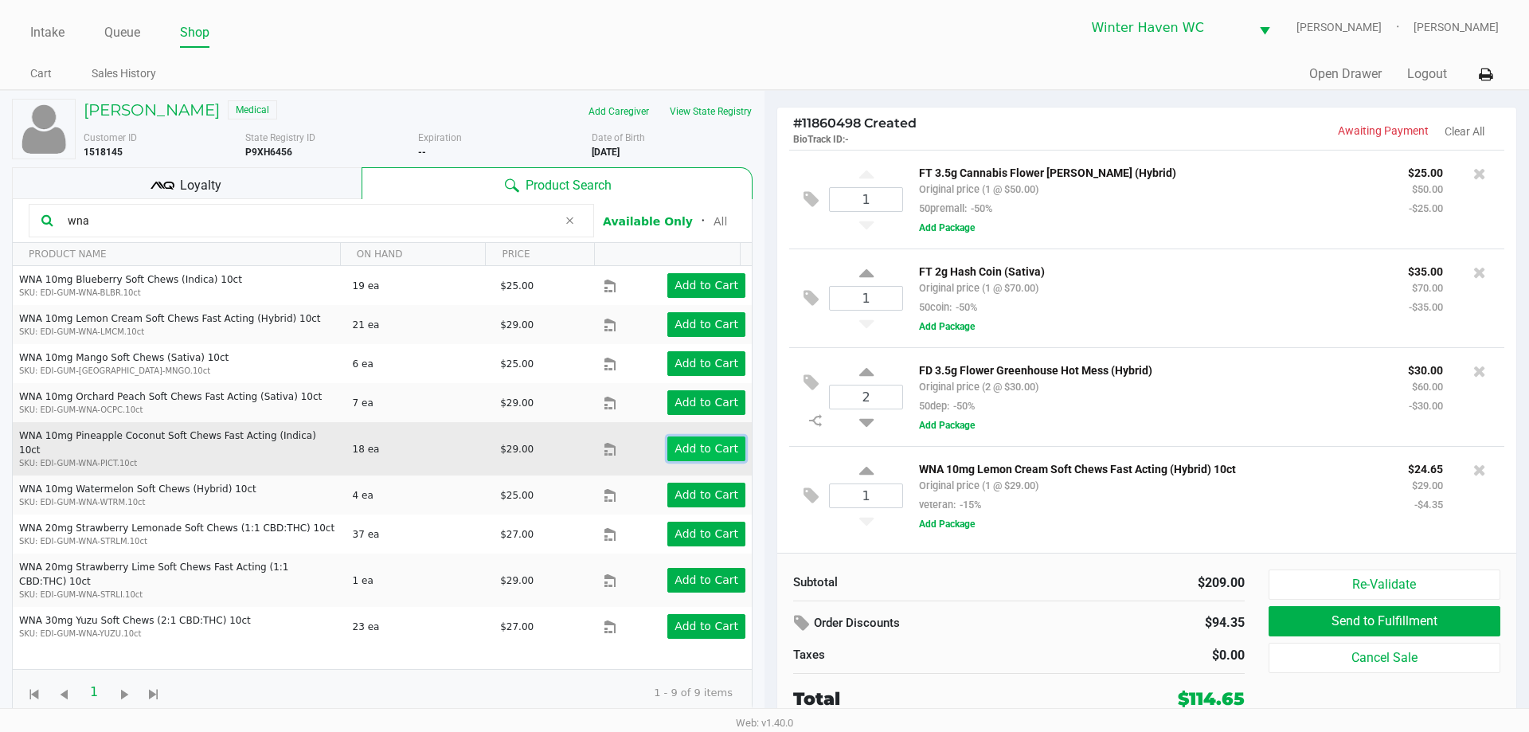
click at [701, 442] on app-button-loader "Add to Cart" at bounding box center [706, 448] width 64 height 13
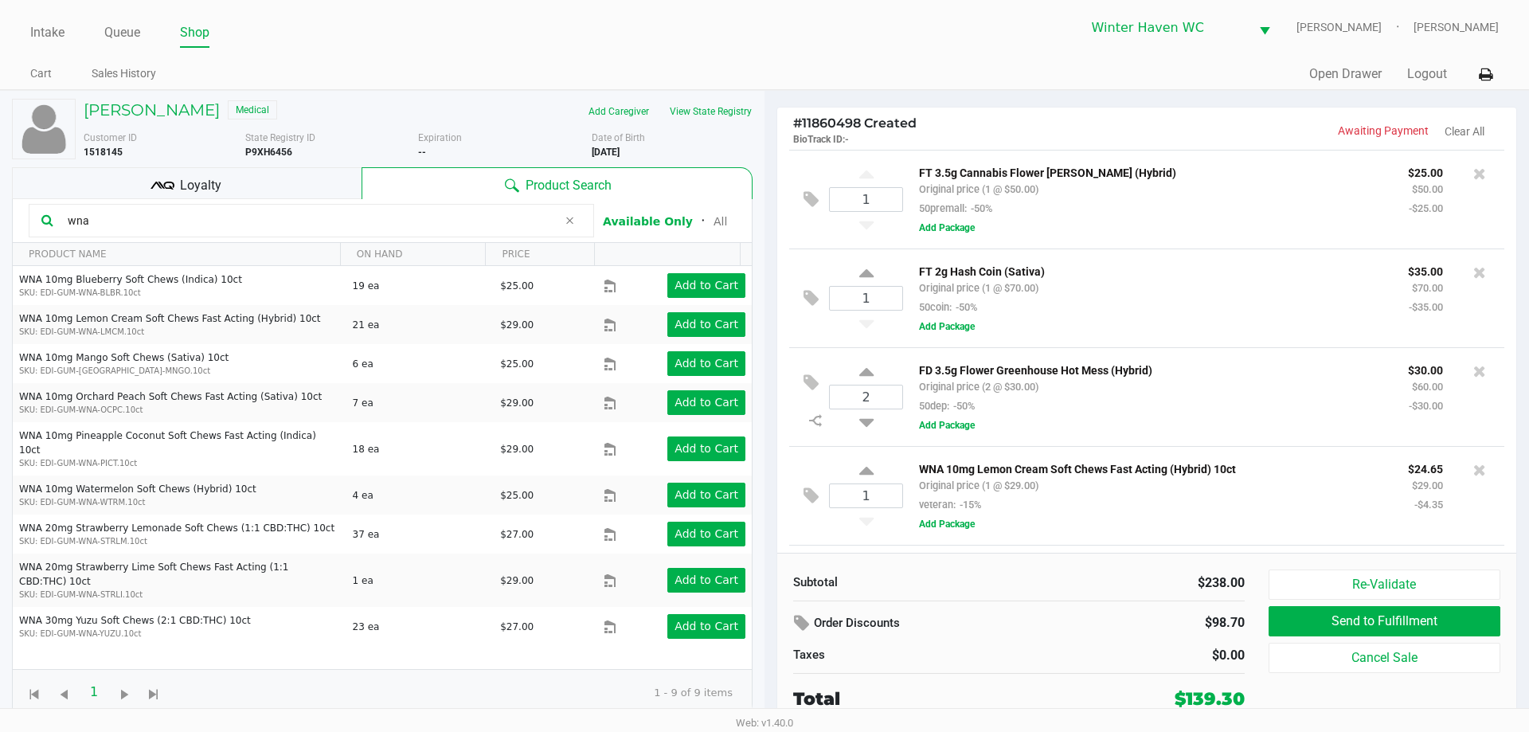
scroll to position [95, 0]
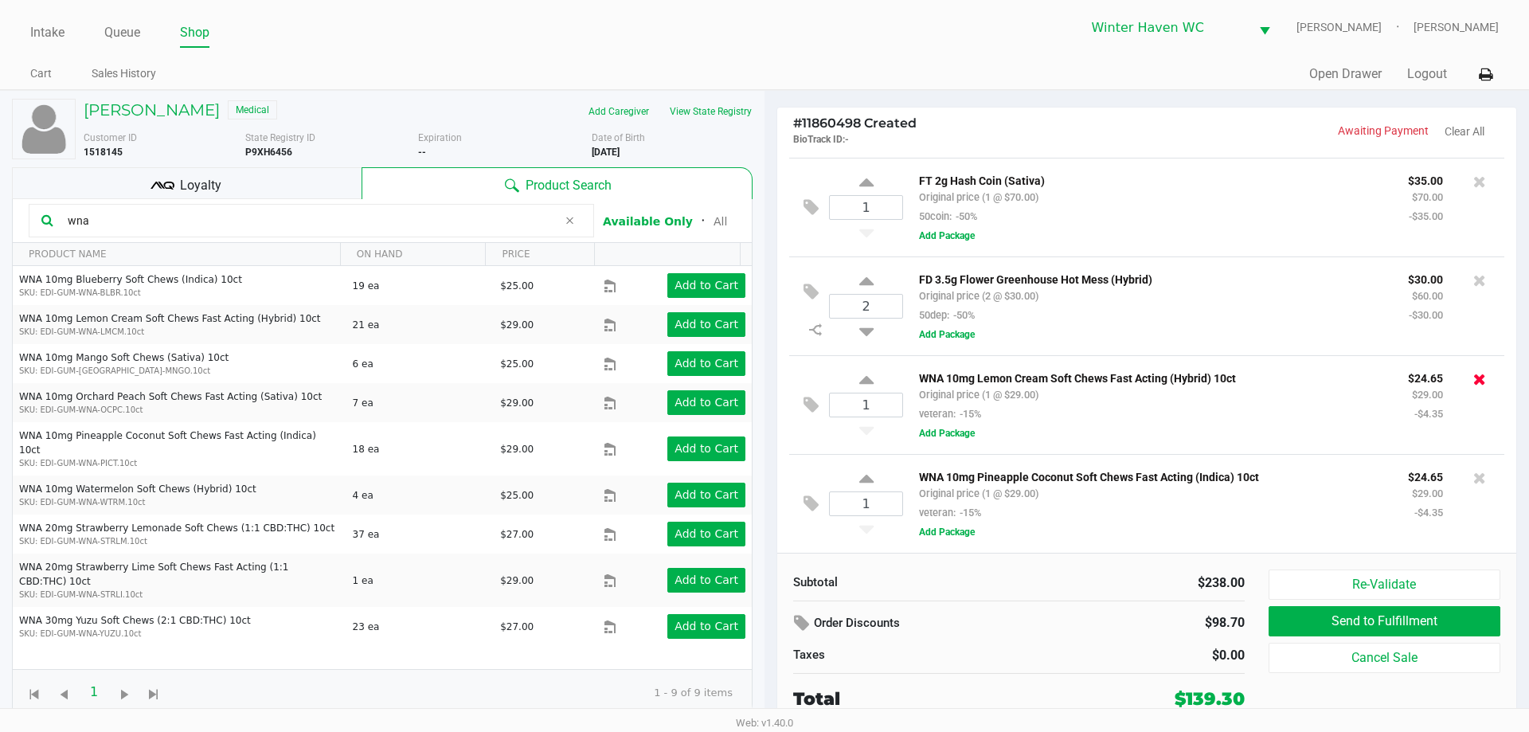
click at [1473, 371] on icon at bounding box center [1479, 379] width 13 height 16
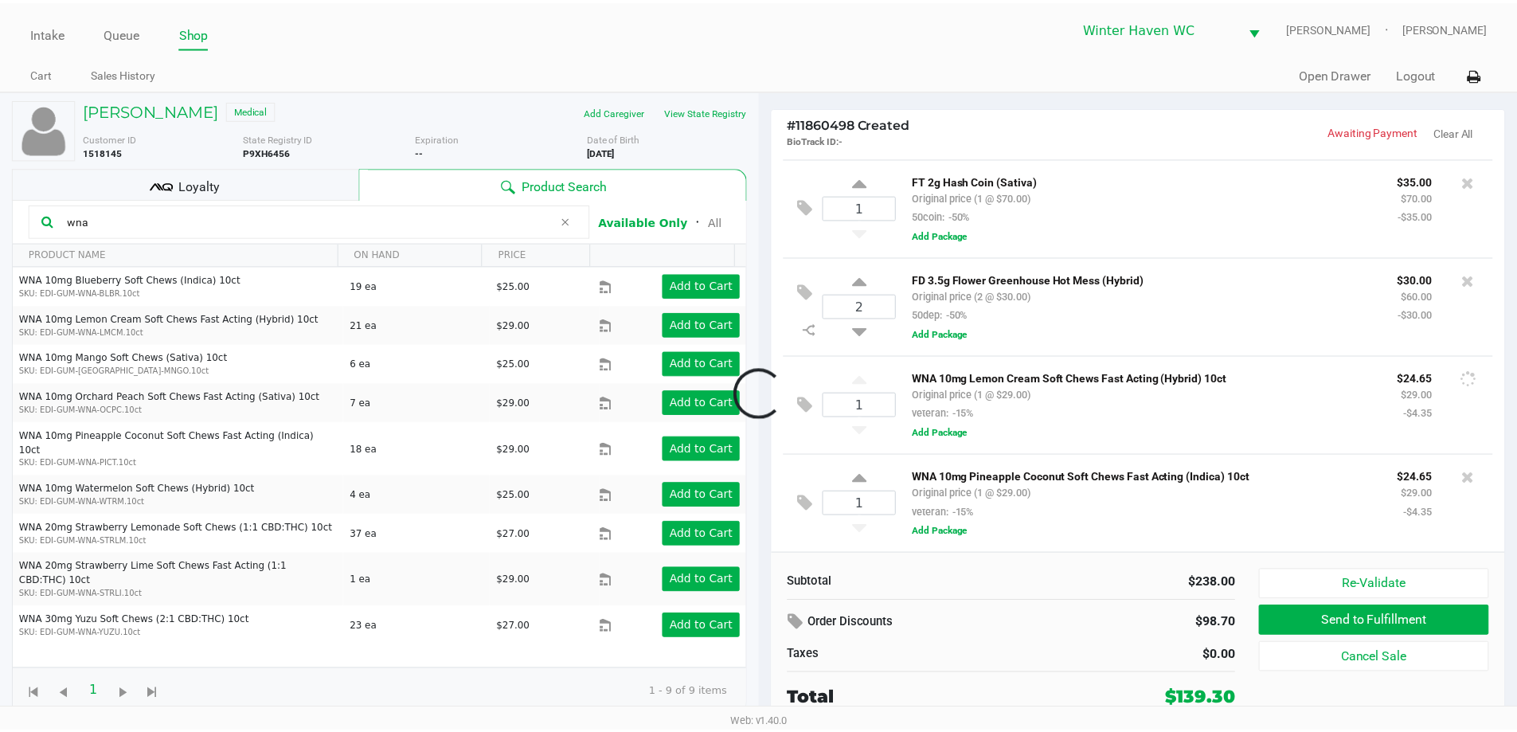
scroll to position [0, 0]
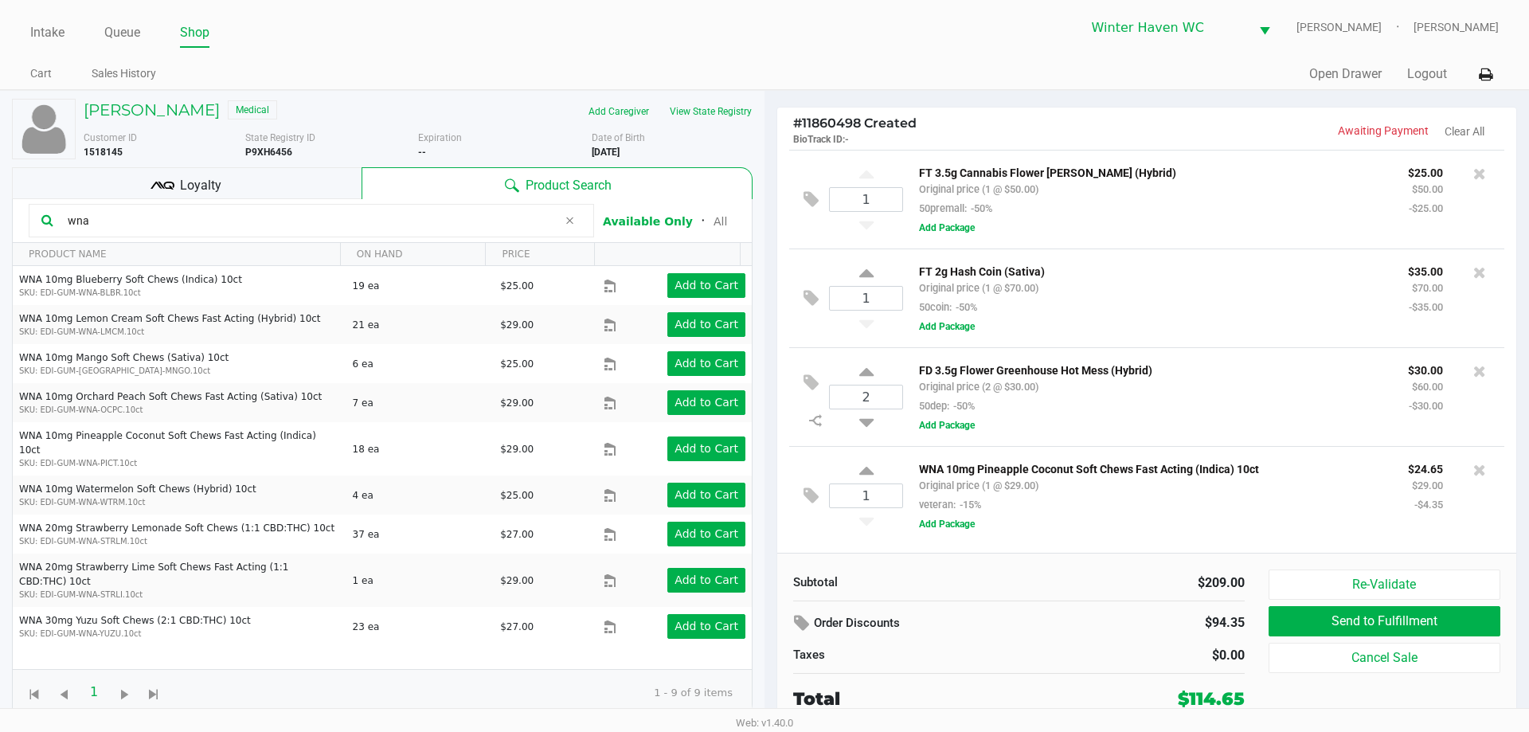
click at [244, 182] on div "Loyalty" at bounding box center [186, 183] width 349 height 32
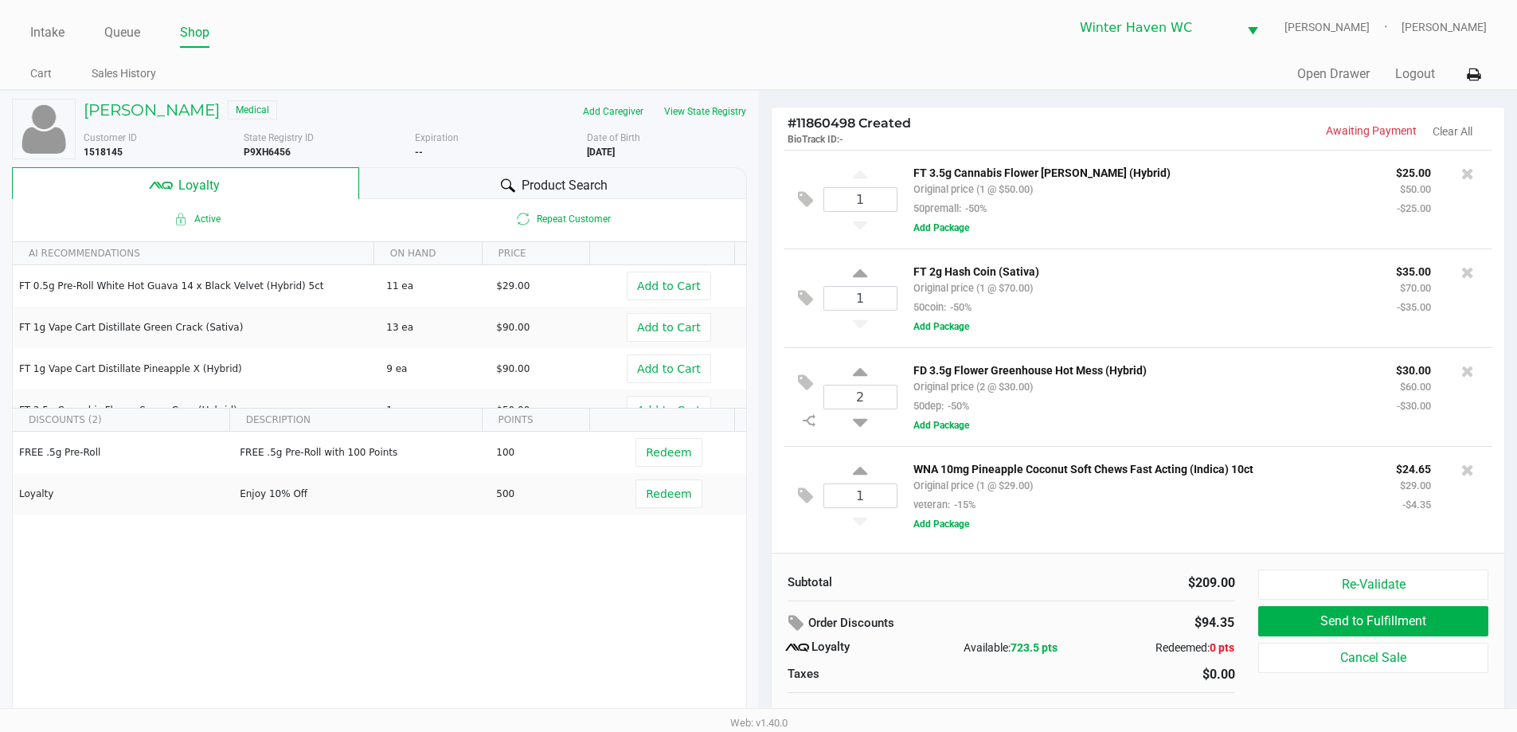
click at [465, 186] on div "Product Search" at bounding box center [553, 183] width 388 height 32
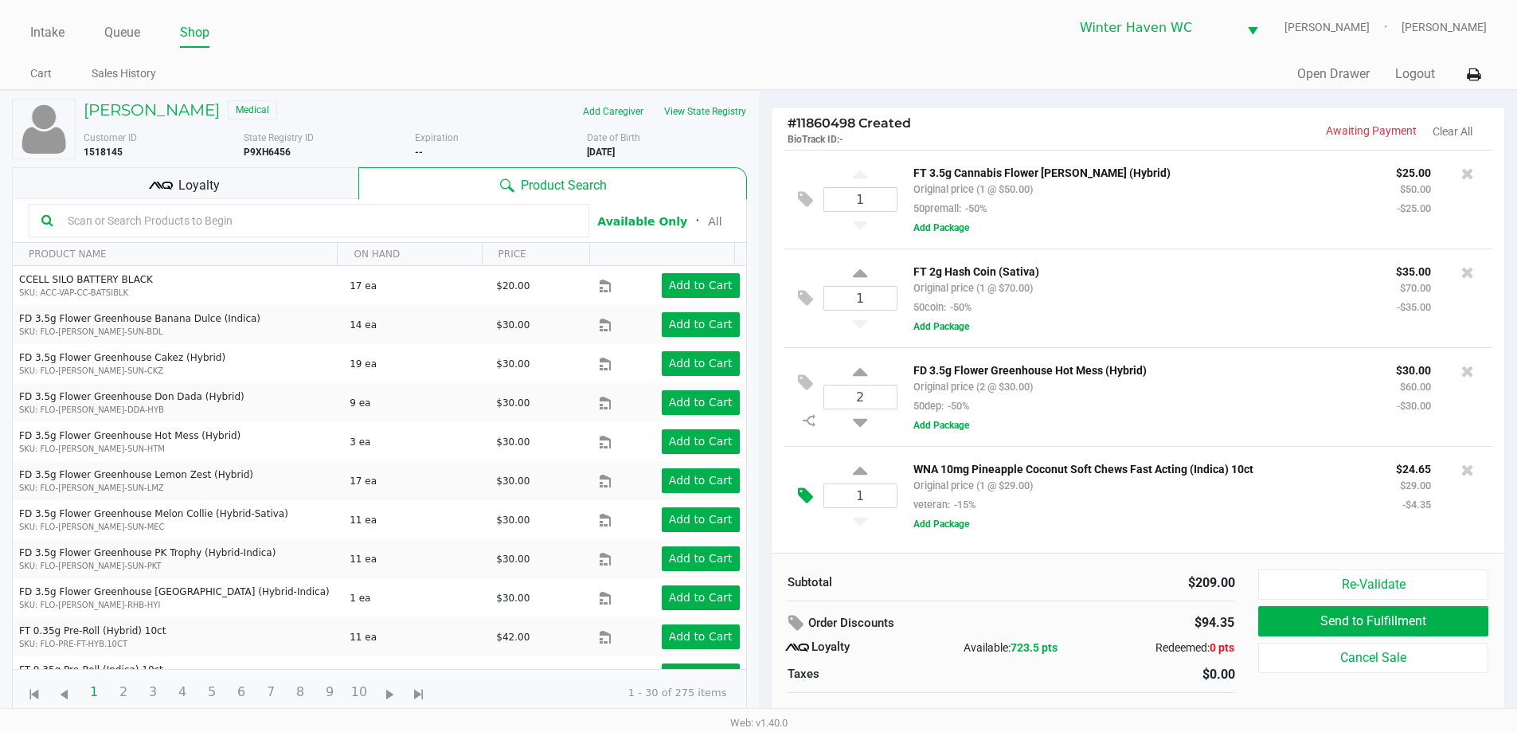
click at [808, 497] on icon at bounding box center [805, 495] width 15 height 18
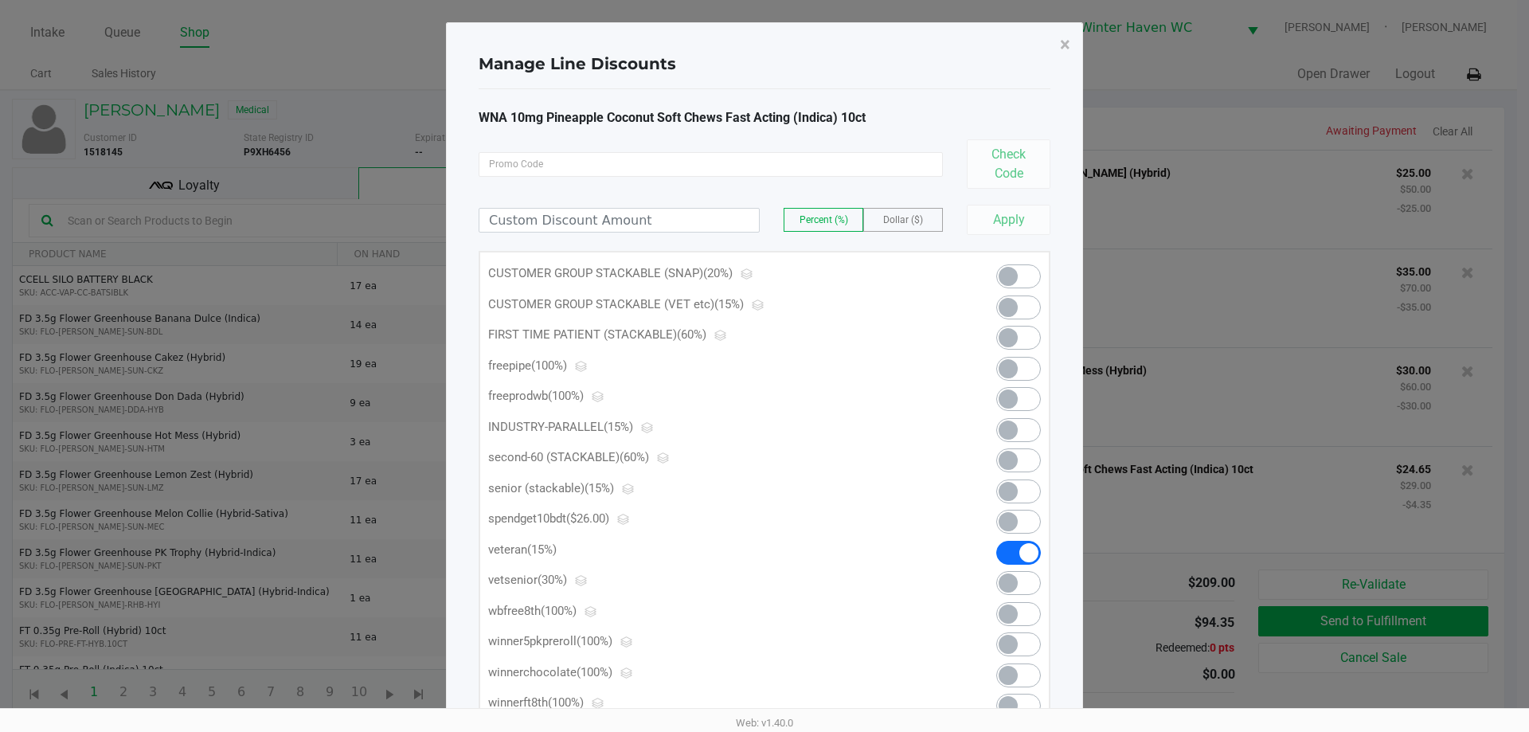
click at [1015, 311] on span at bounding box center [1007, 307] width 19 height 19
click at [1066, 45] on span "×" at bounding box center [1065, 44] width 10 height 22
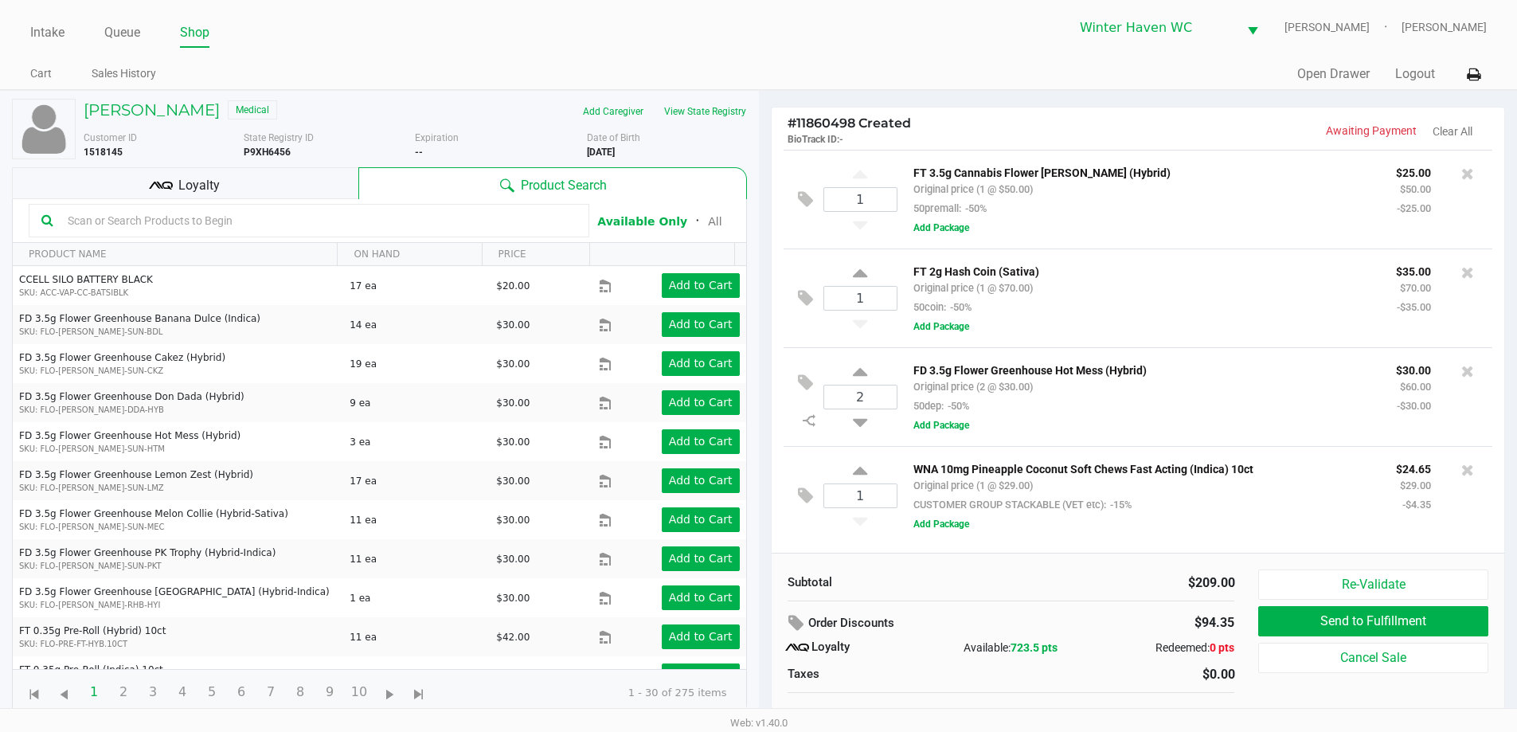
click at [190, 155] on div "Customer ID 1518145" at bounding box center [158, 145] width 172 height 29
click at [227, 177] on div "Loyalty" at bounding box center [185, 183] width 346 height 32
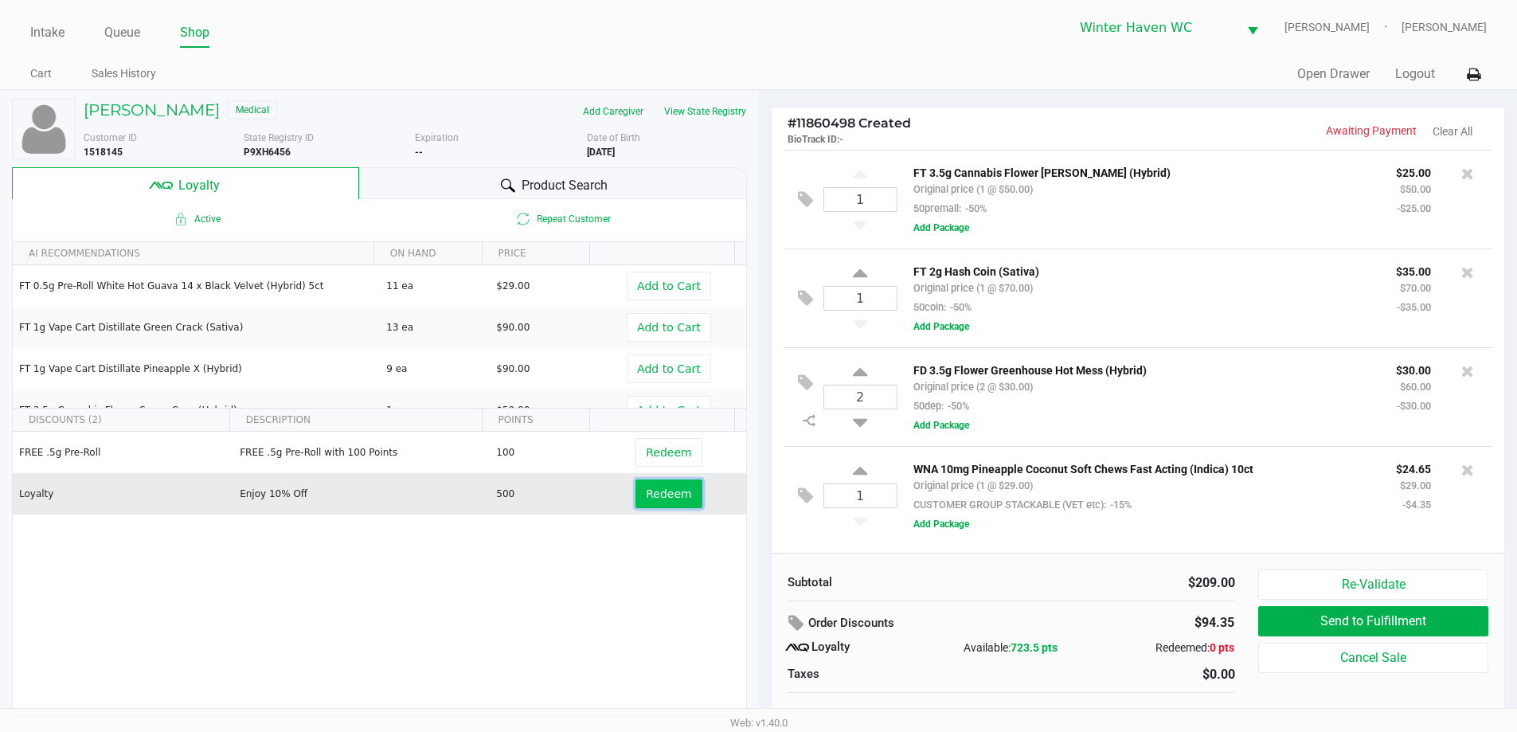
click at [658, 505] on button "Redeem" at bounding box center [668, 493] width 66 height 29
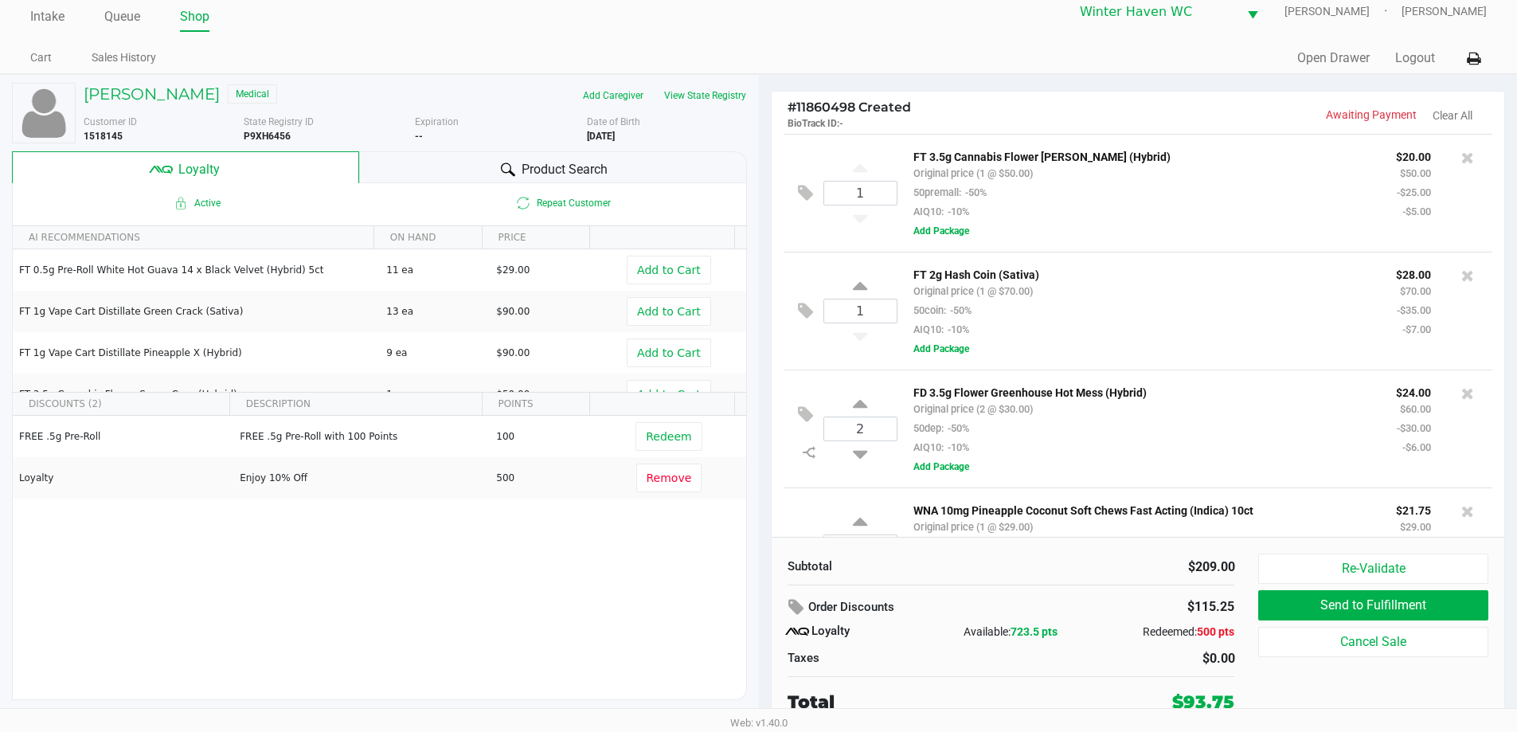
scroll to position [72, 0]
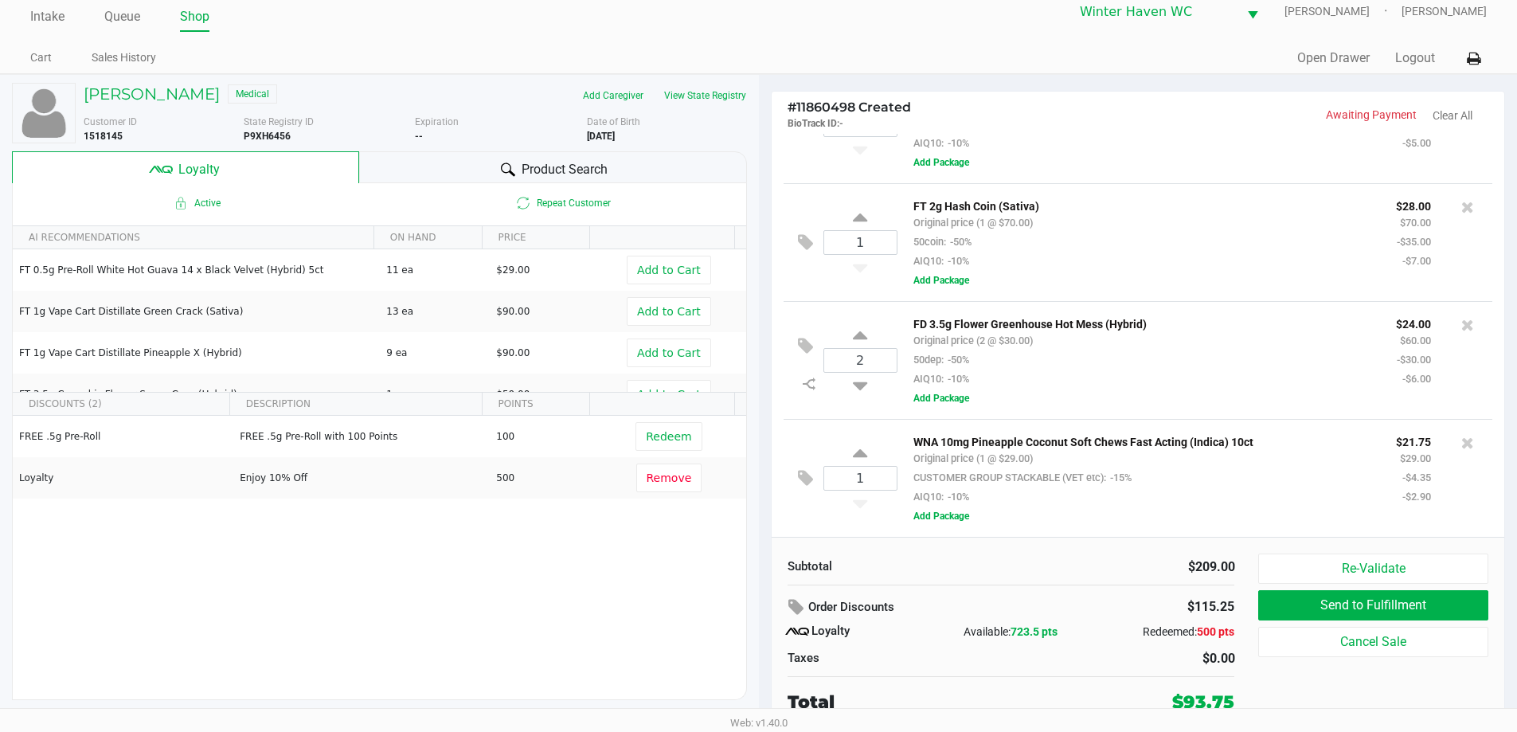
click at [564, 150] on div "DEAN DESLEY Medical Add Caregiver View State Registry Customer ID 1518145 State…" at bounding box center [379, 391] width 735 height 633
click at [562, 160] on span "Product Search" at bounding box center [564, 169] width 86 height 19
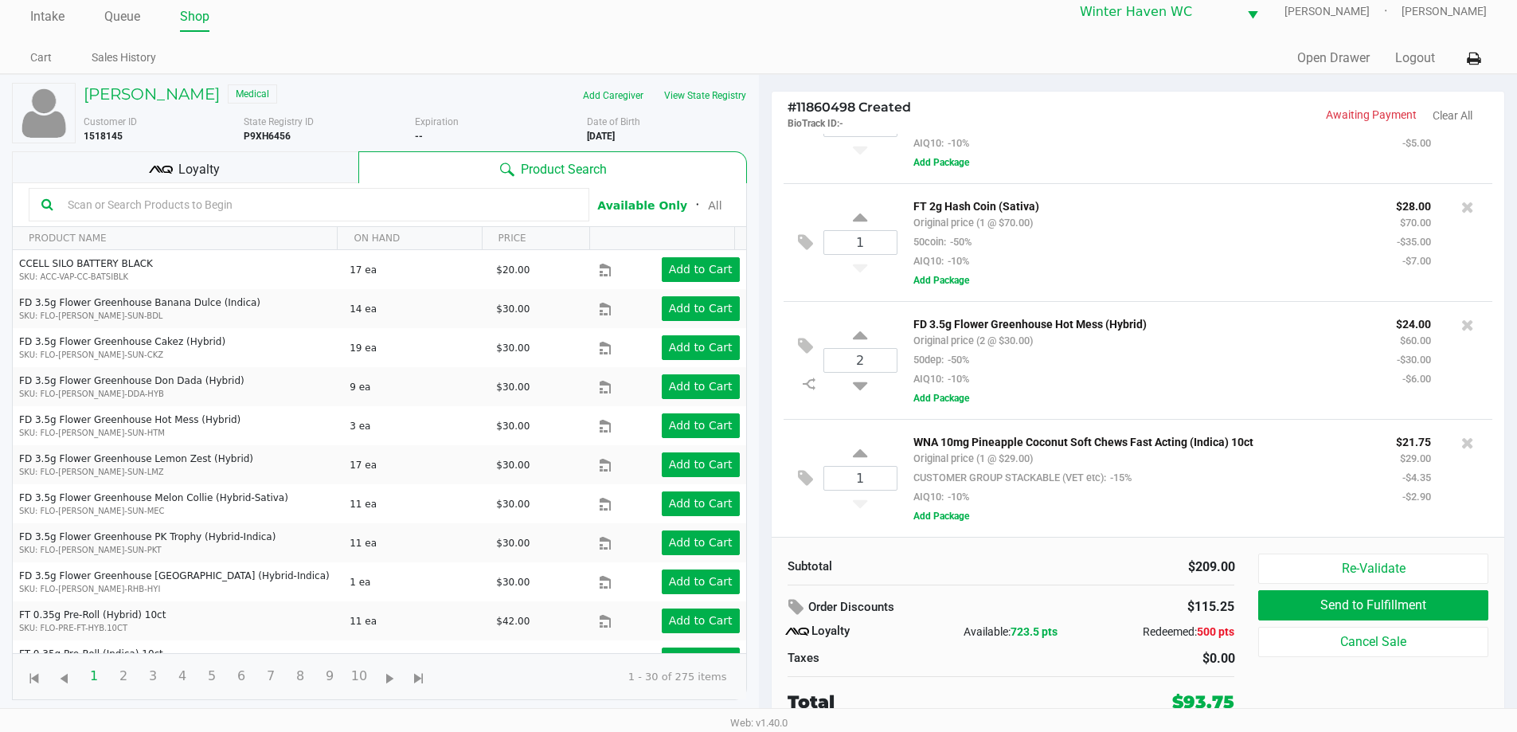
click at [235, 209] on input "text" at bounding box center [318, 205] width 515 height 24
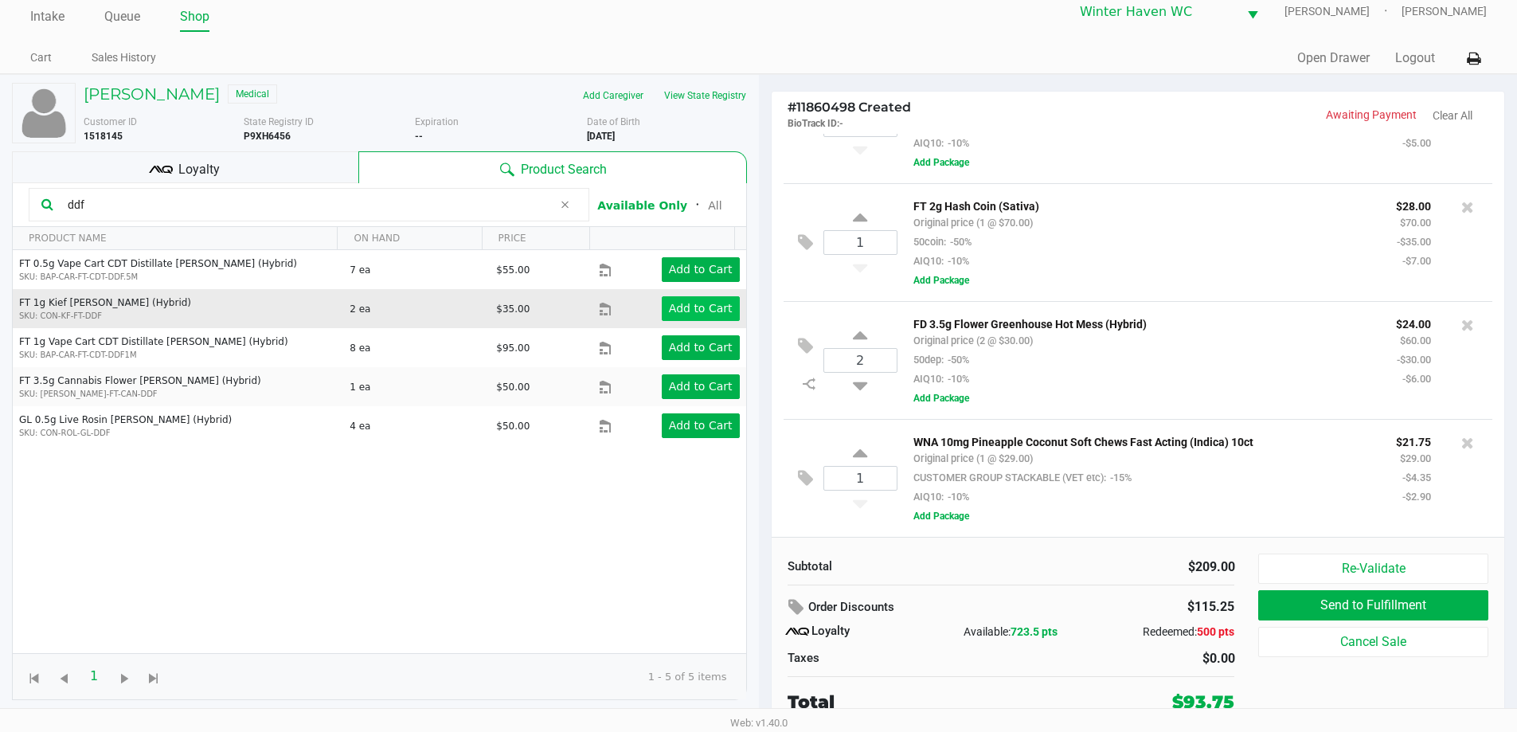
type input "ddf"
click at [693, 309] on app-button-loader "Add to Cart" at bounding box center [701, 308] width 64 height 13
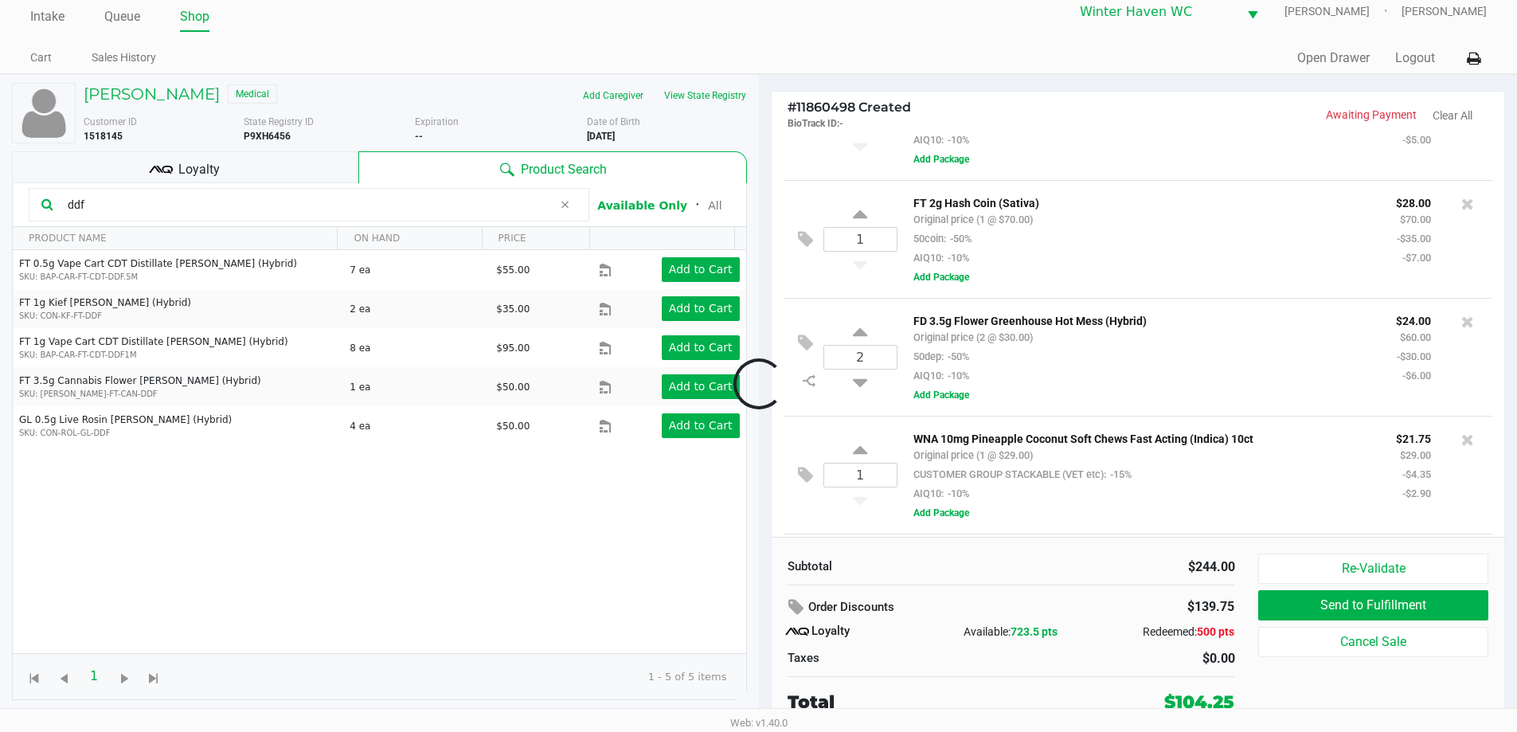
scroll to position [190, 0]
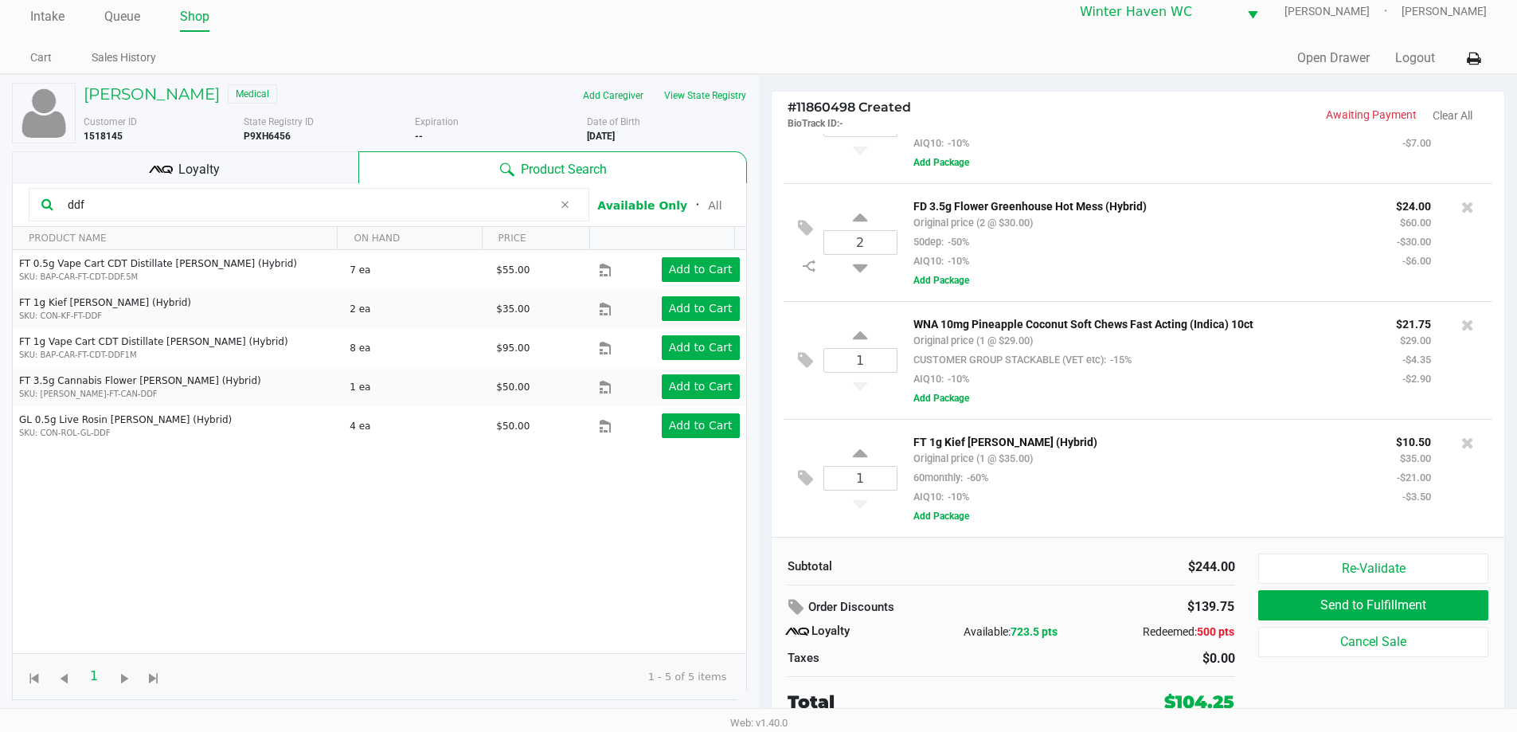
click at [849, 449] on div "1" at bounding box center [860, 478] width 74 height 64
click at [858, 450] on icon at bounding box center [860, 456] width 14 height 20
type input "2"
click at [269, 165] on div "Loyalty" at bounding box center [185, 167] width 346 height 32
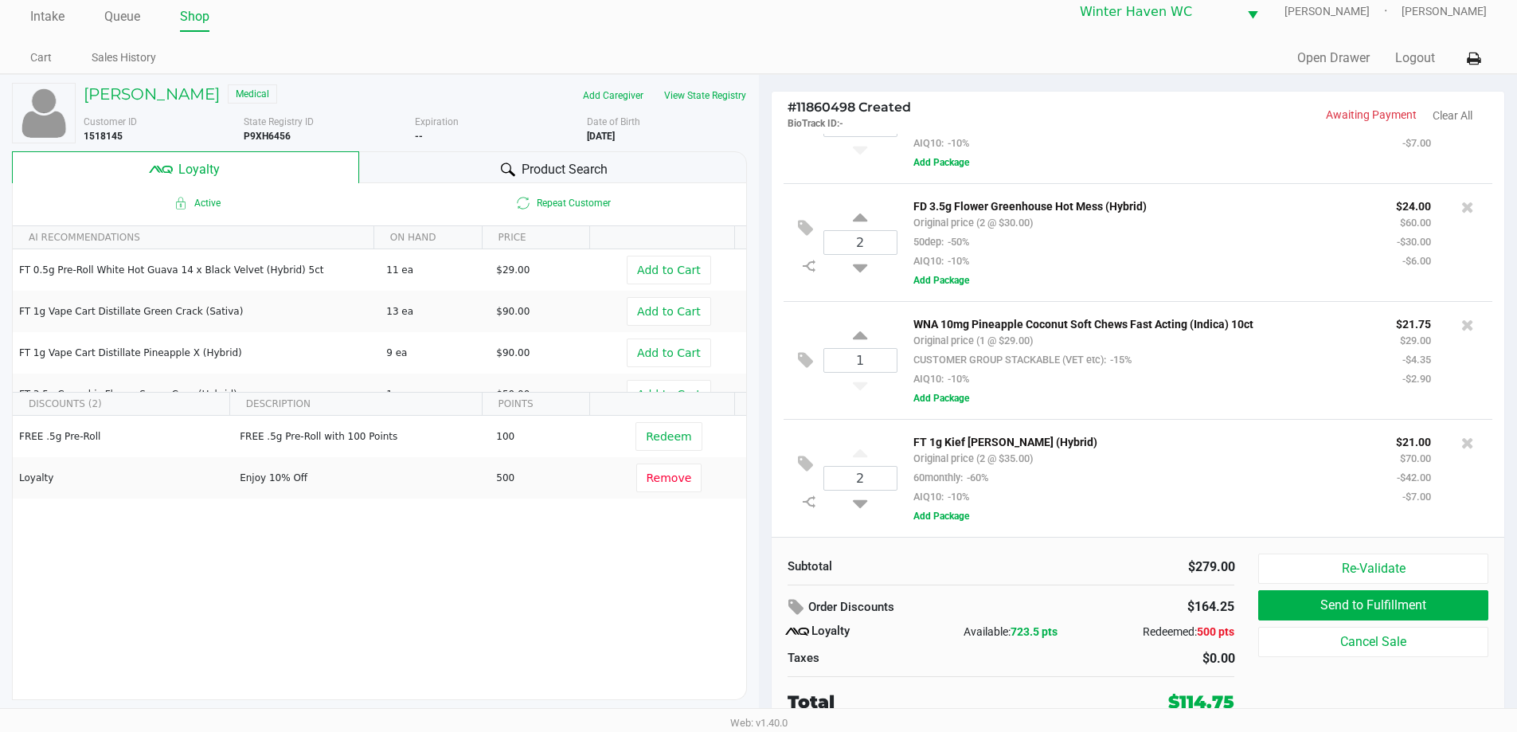
click at [542, 171] on span "Product Search" at bounding box center [564, 169] width 86 height 19
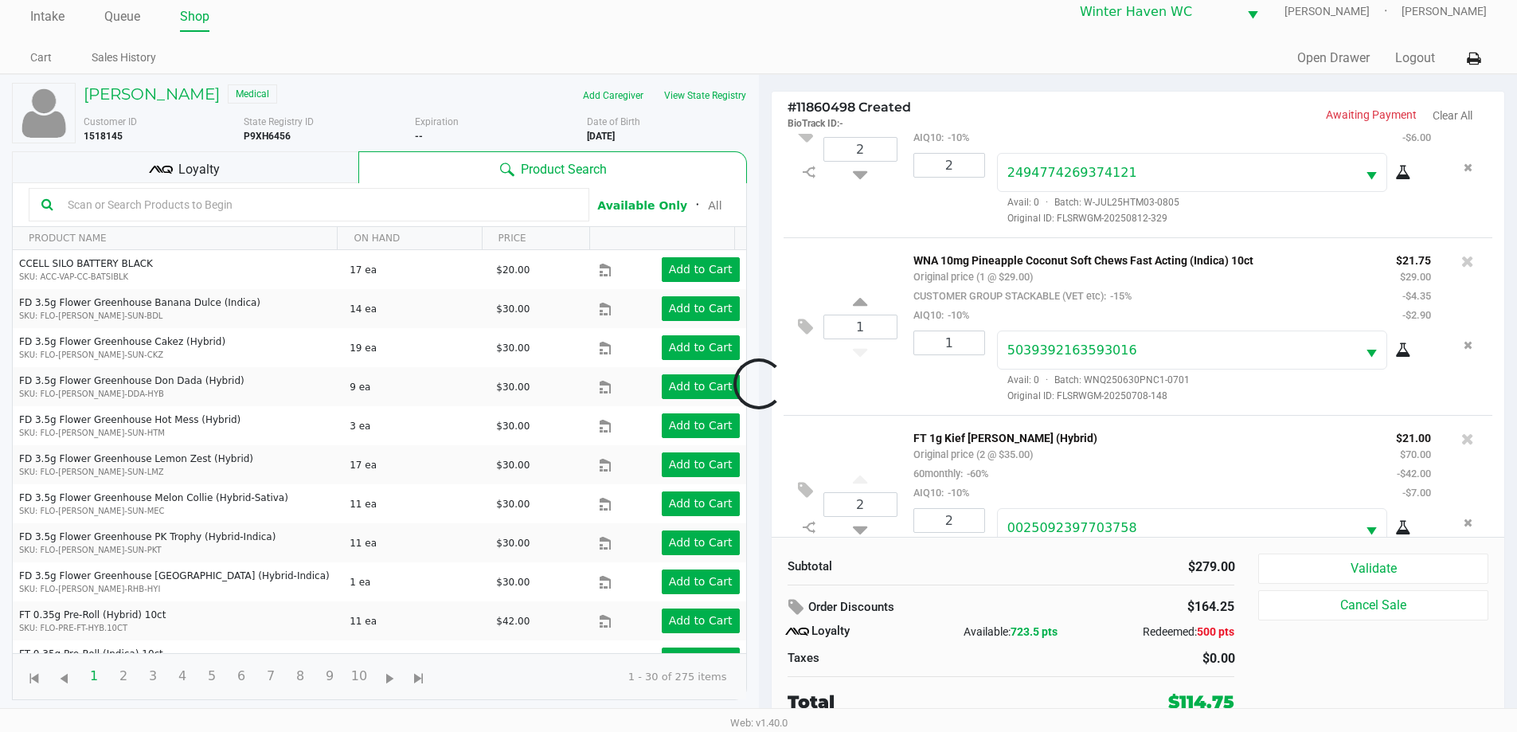
scroll to position [489, 0]
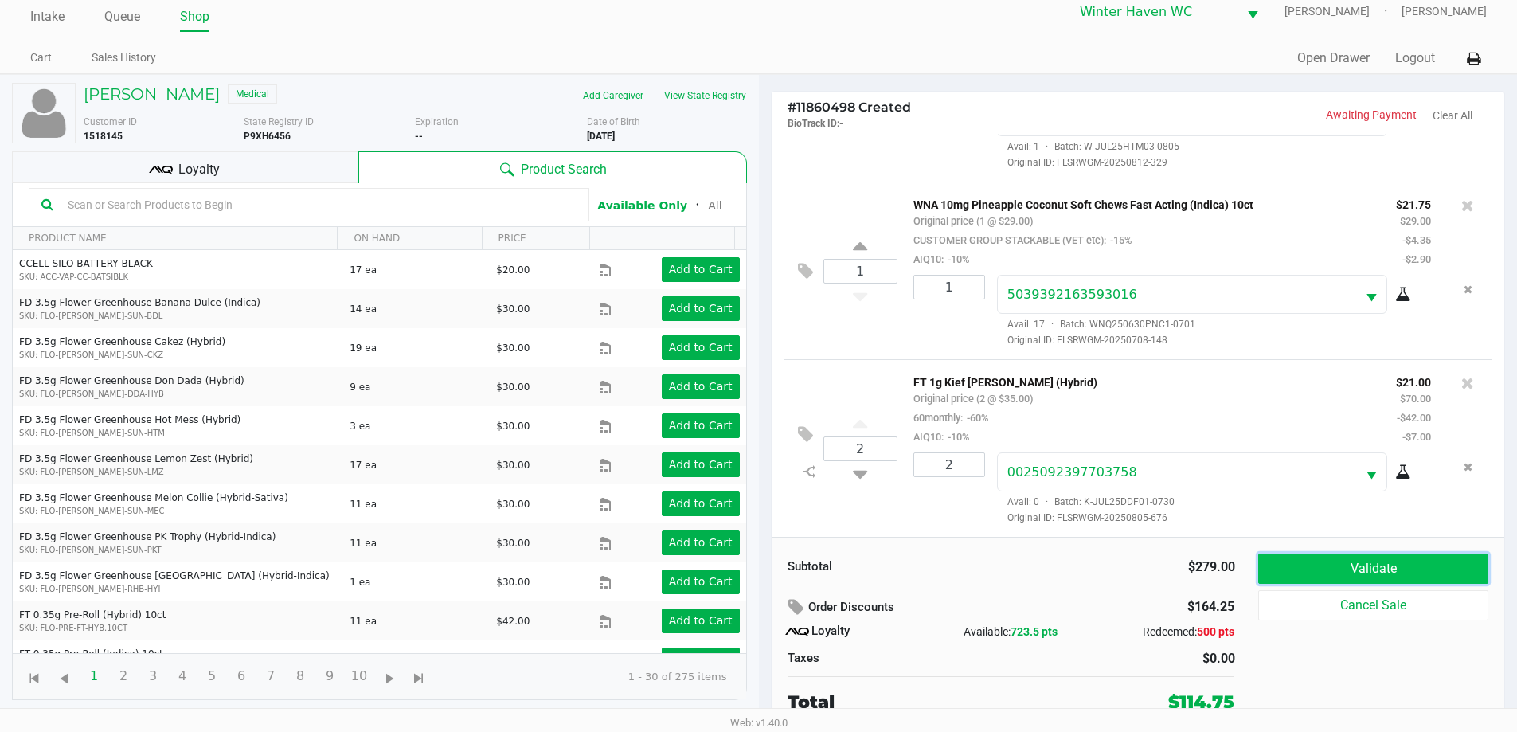
click at [1396, 578] on button "Validate" at bounding box center [1372, 568] width 229 height 30
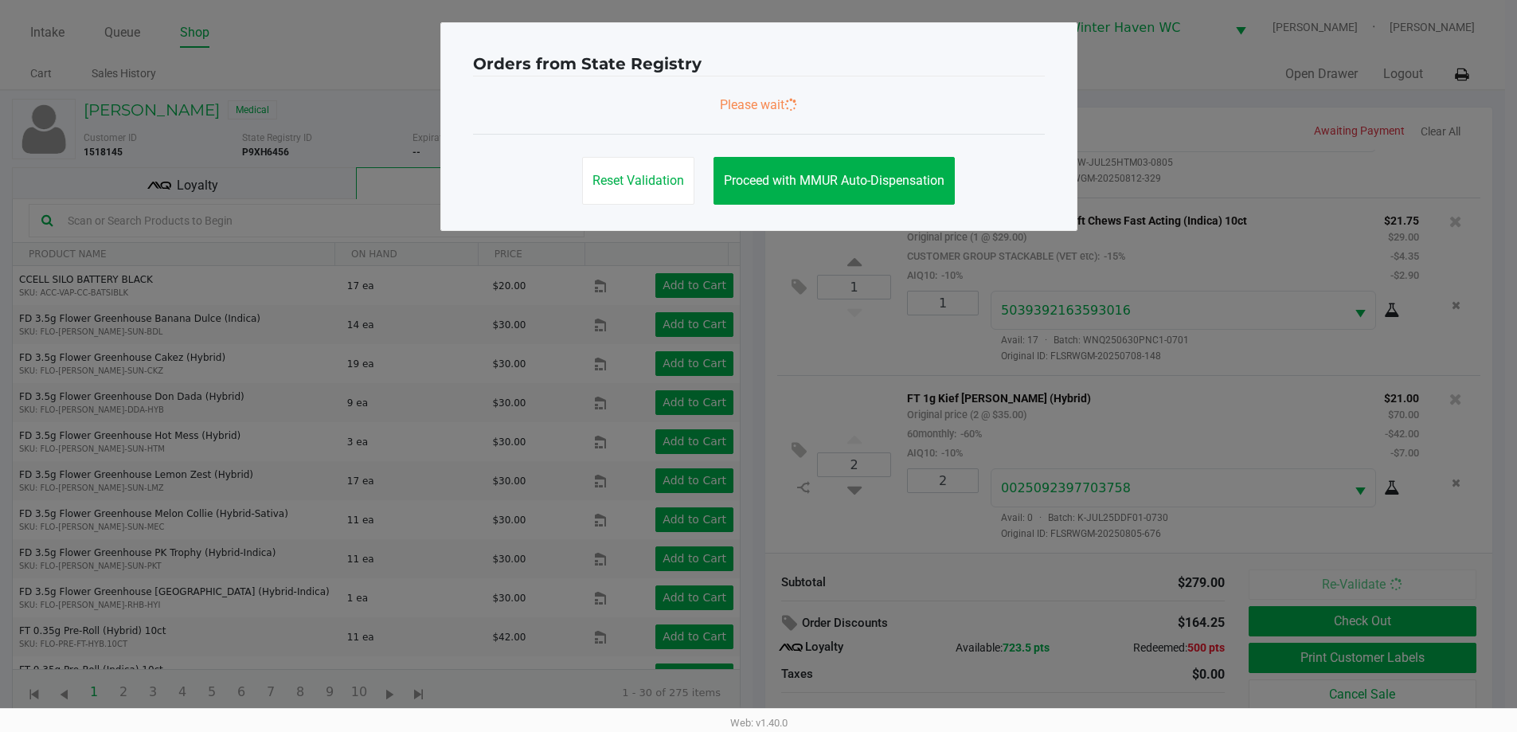
scroll to position [0, 0]
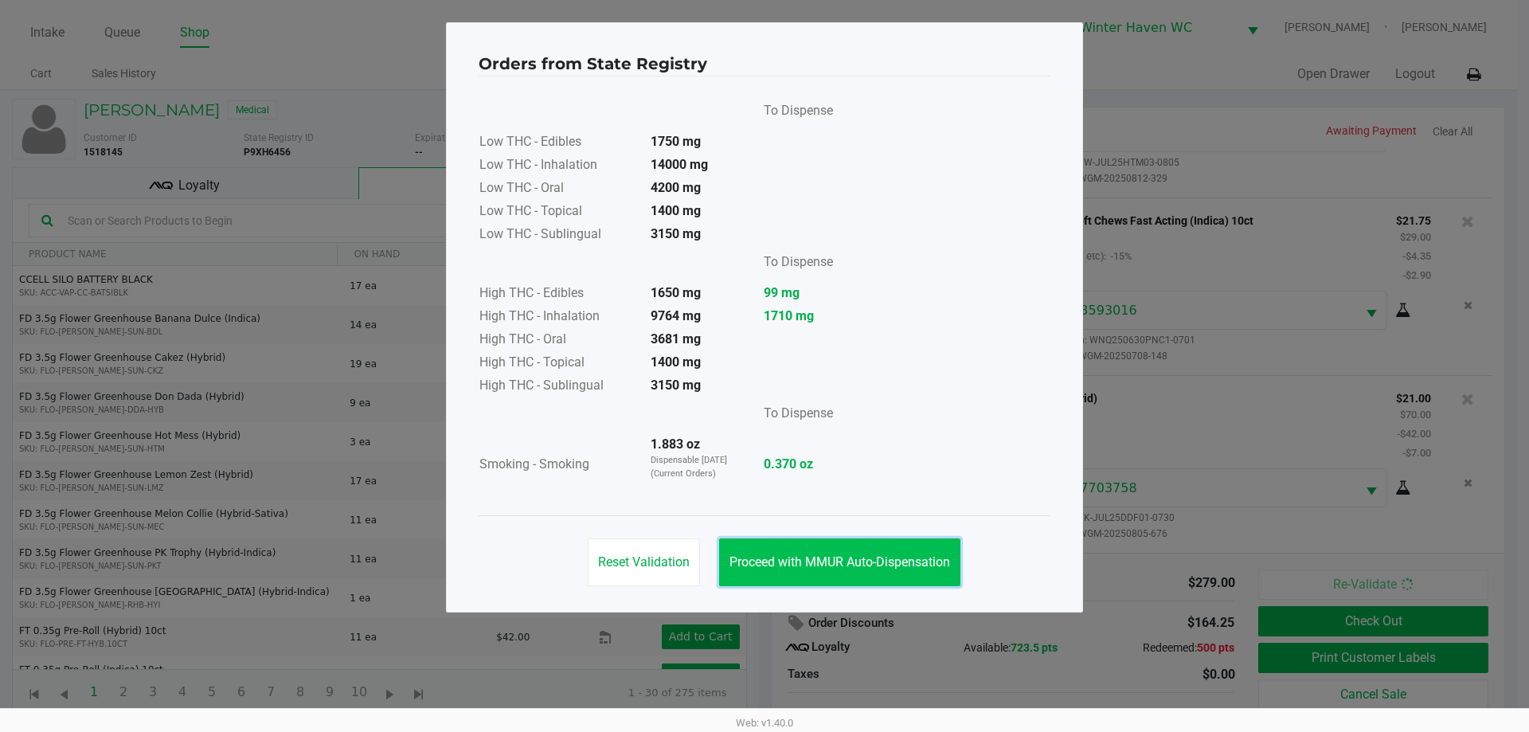
click at [867, 564] on span "Proceed with MMUR Auto-Dispensation" at bounding box center [839, 561] width 221 height 15
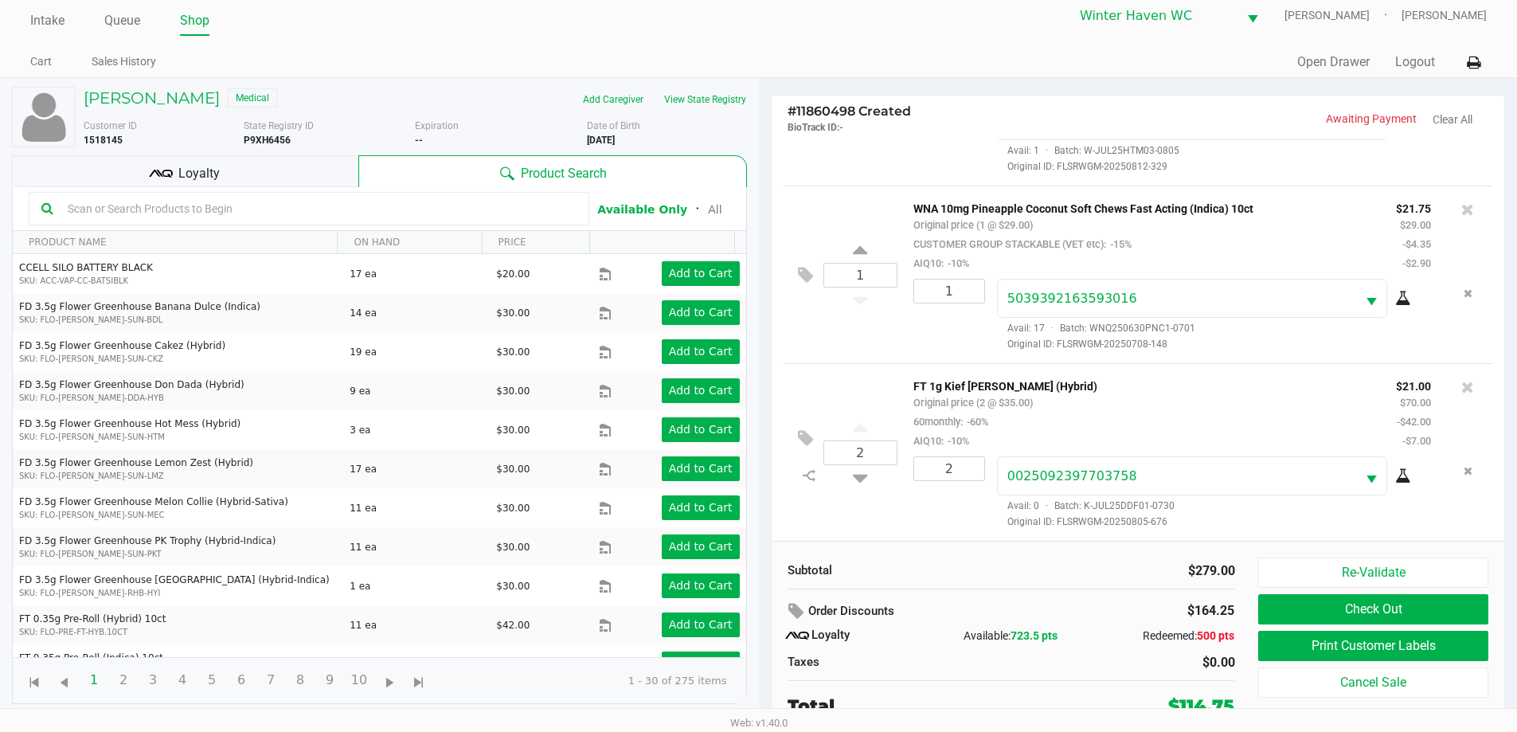
scroll to position [16, 0]
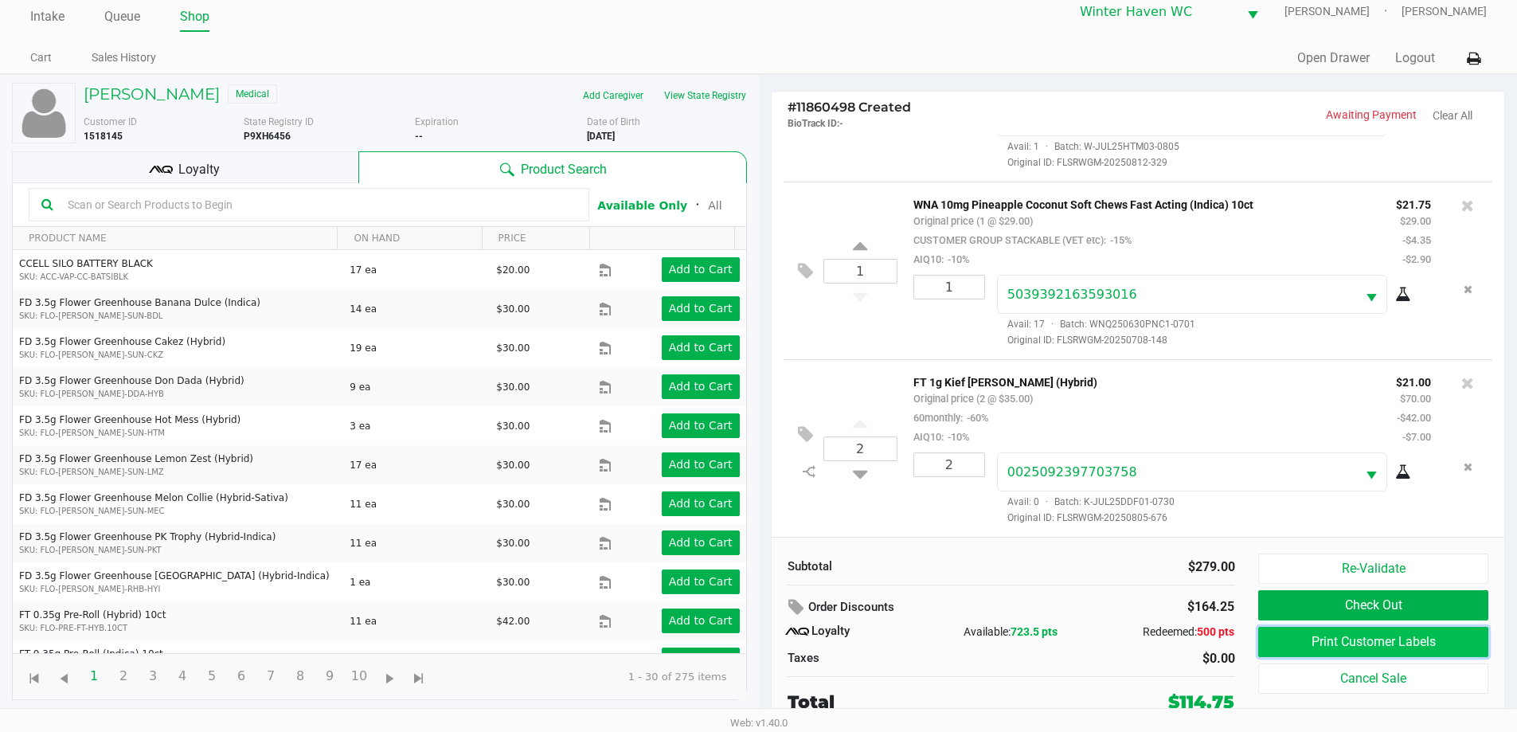
click at [1387, 639] on button "Print Customer Labels" at bounding box center [1372, 642] width 229 height 30
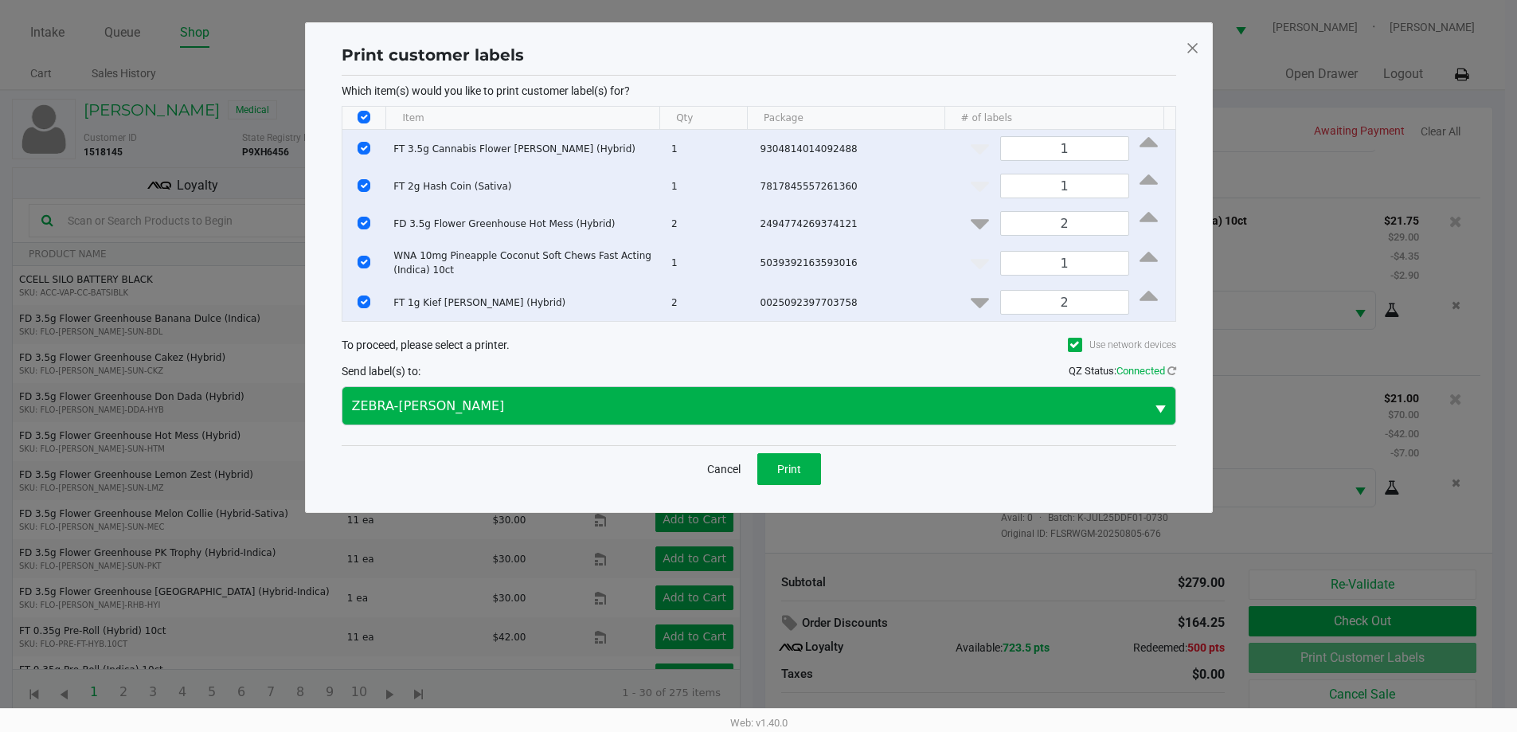
scroll to position [0, 0]
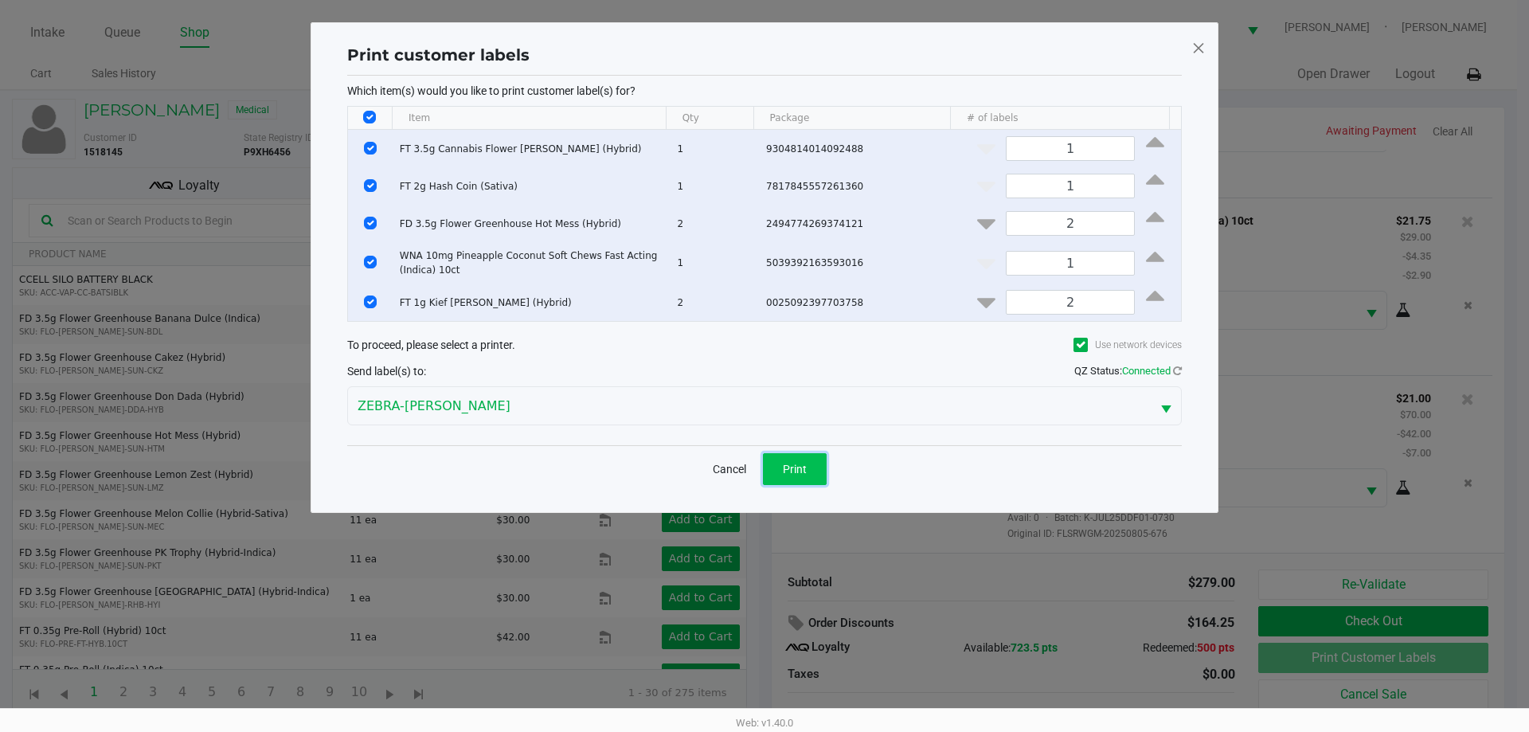
click at [800, 465] on span "Print" at bounding box center [795, 469] width 24 height 13
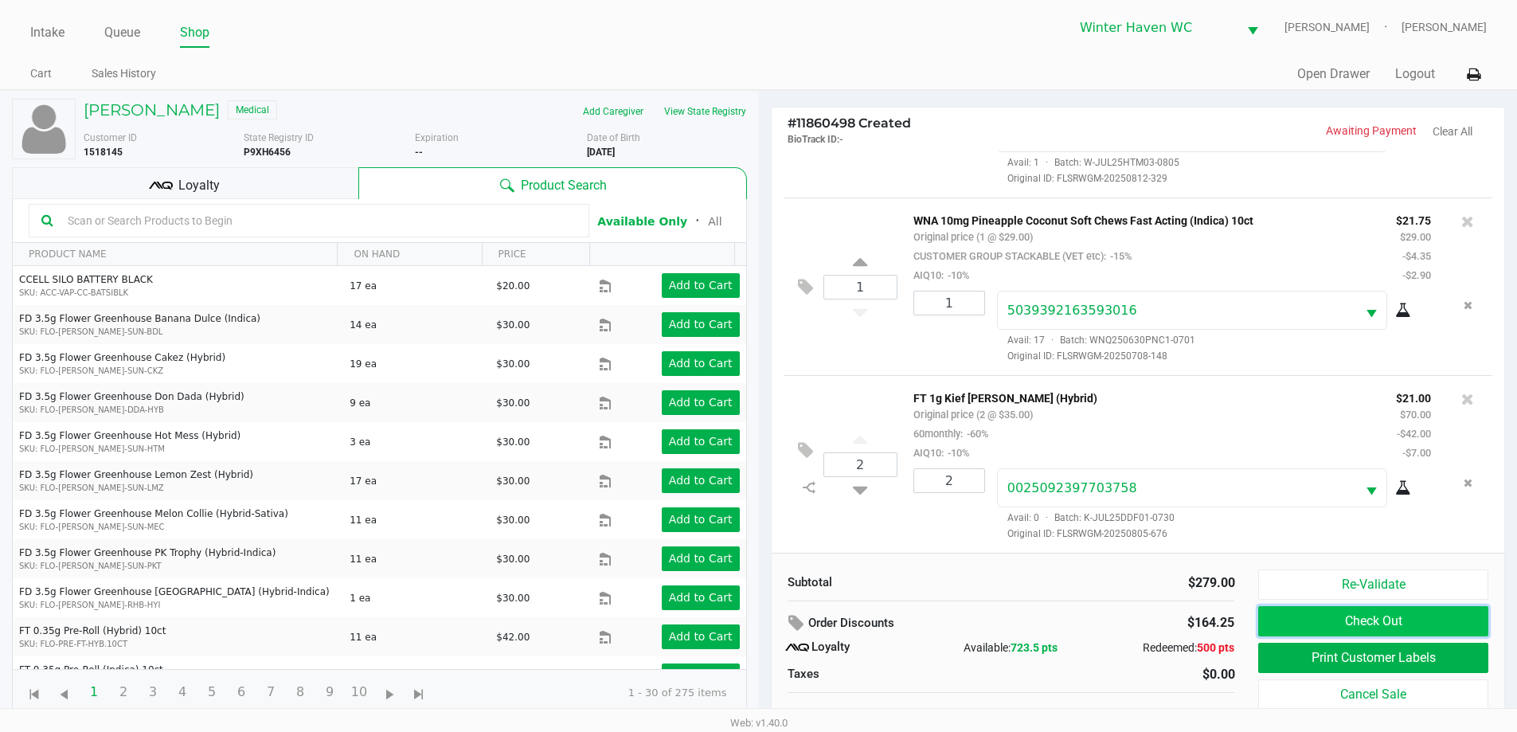
click at [1327, 620] on button "Check Out" at bounding box center [1372, 621] width 229 height 30
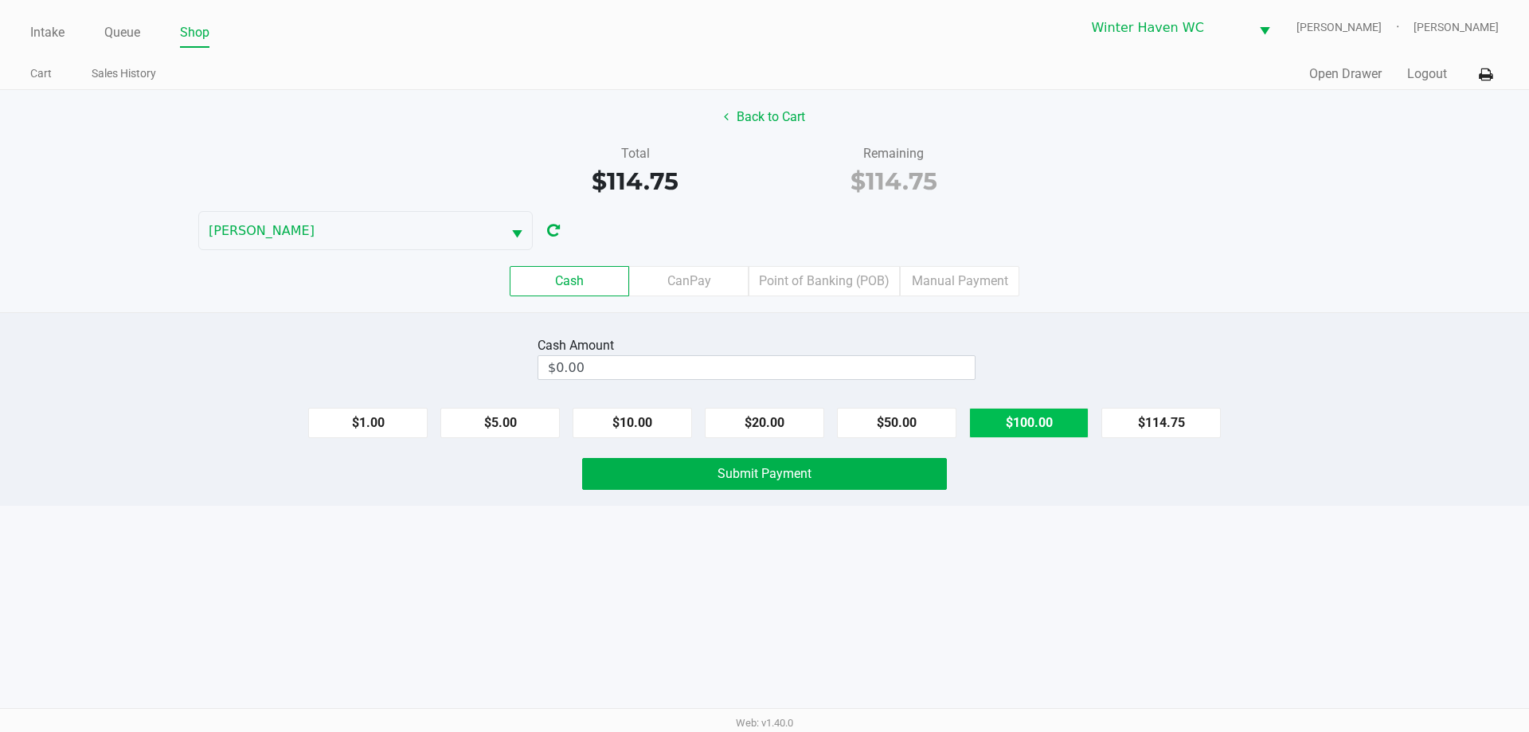
click at [1013, 420] on button "$100.00" at bounding box center [1028, 423] width 119 height 30
click at [777, 428] on button "$20.00" at bounding box center [764, 423] width 119 height 30
type input "$120.00"
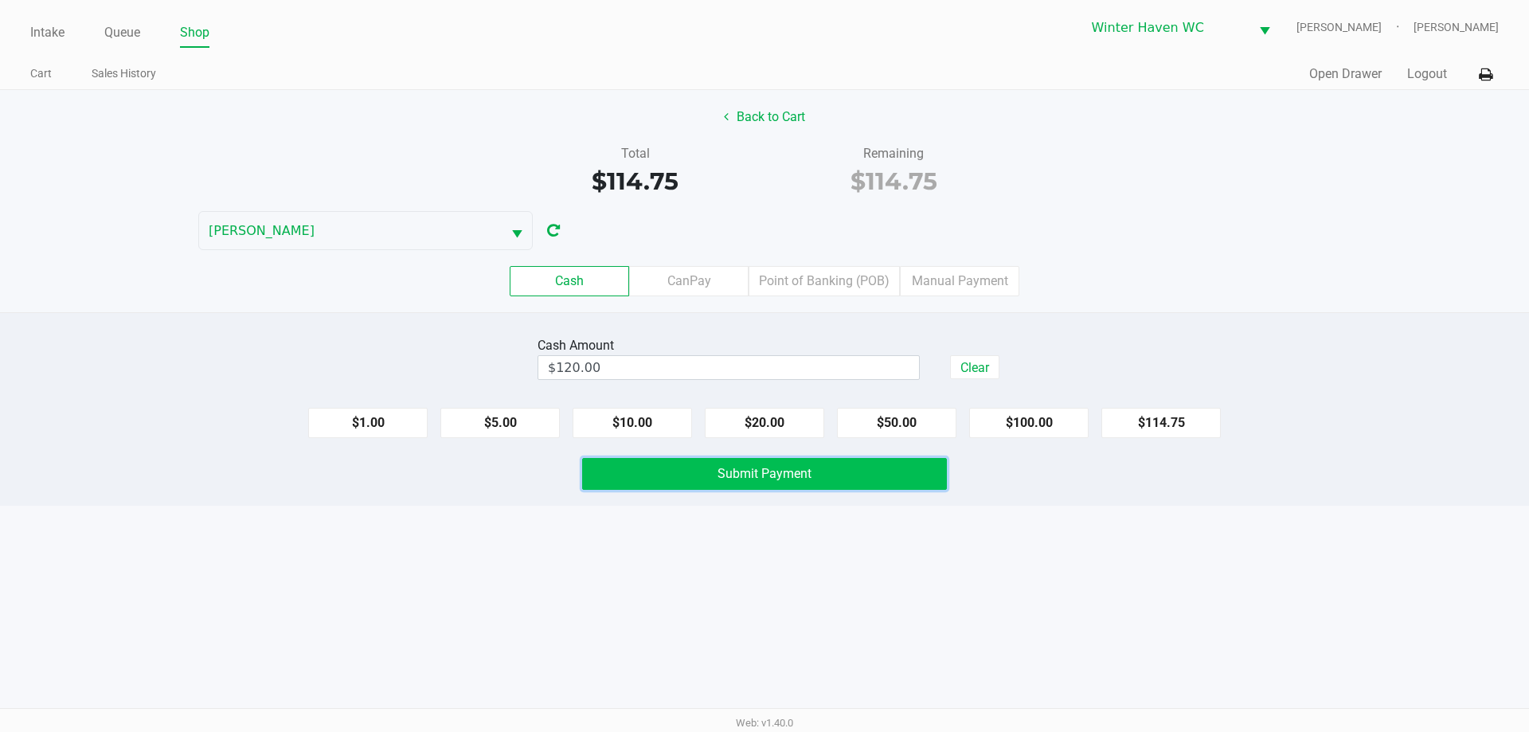
click at [859, 474] on button "Submit Payment" at bounding box center [764, 474] width 365 height 32
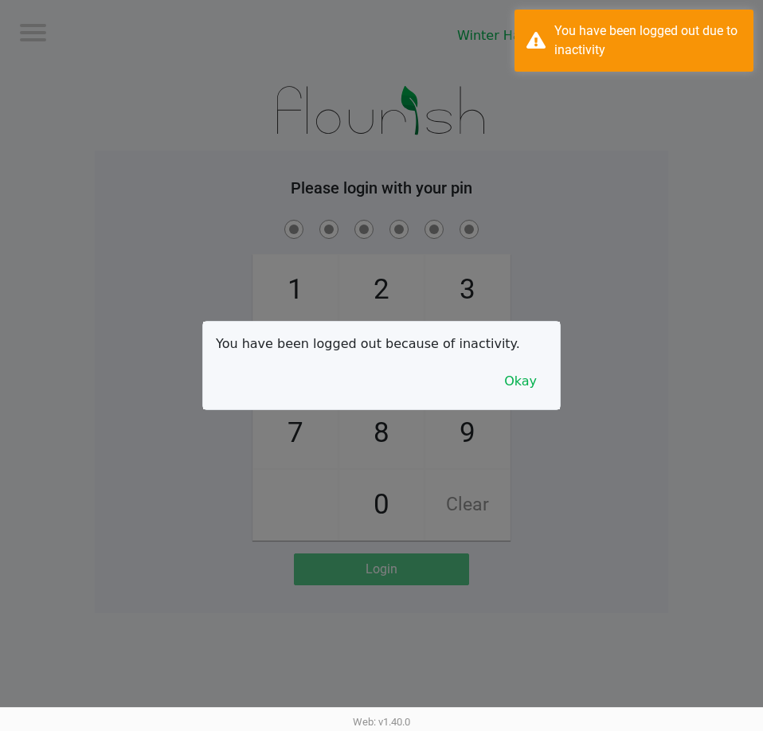
click at [673, 228] on div at bounding box center [381, 365] width 763 height 731
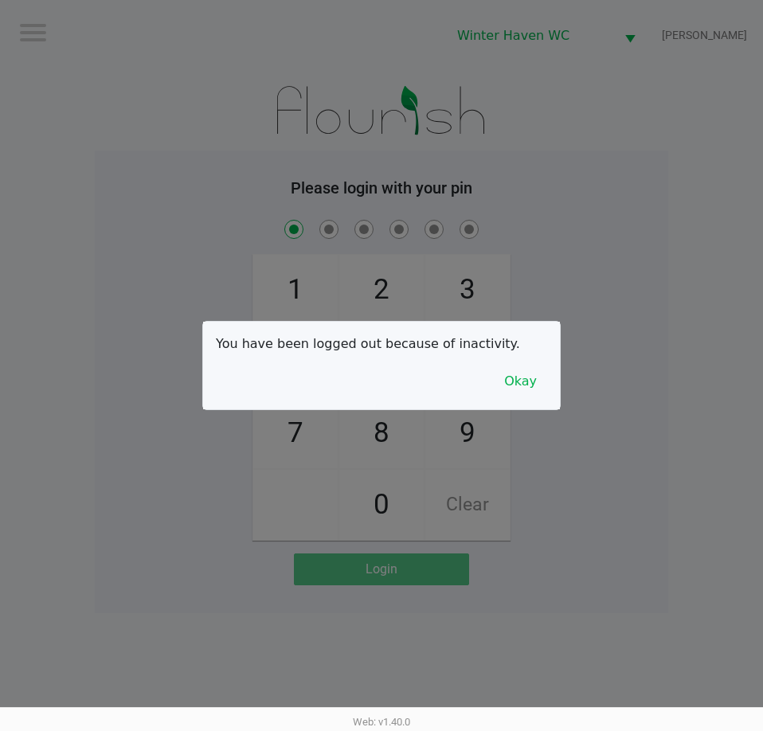
checkbox input "true"
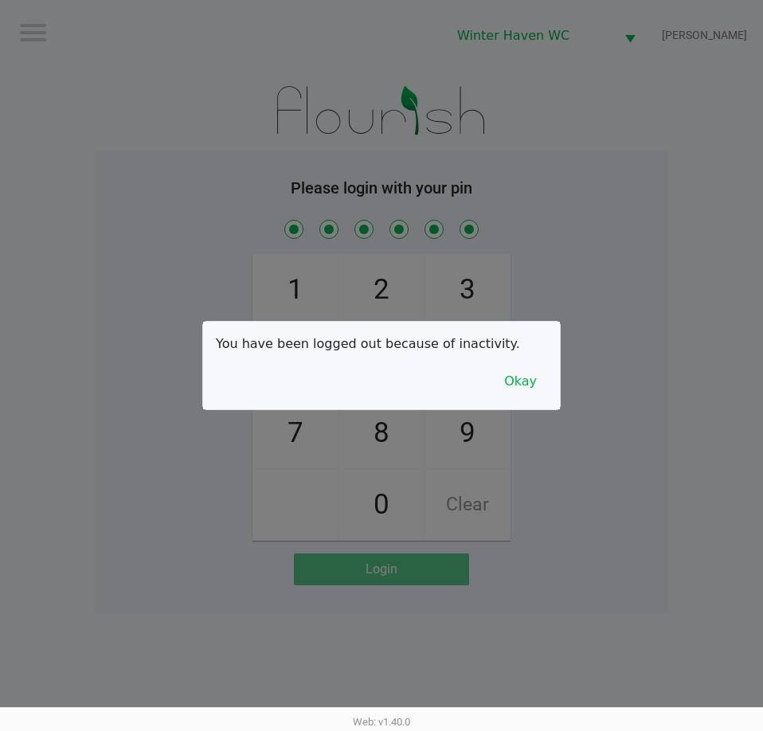
checkbox input "true"
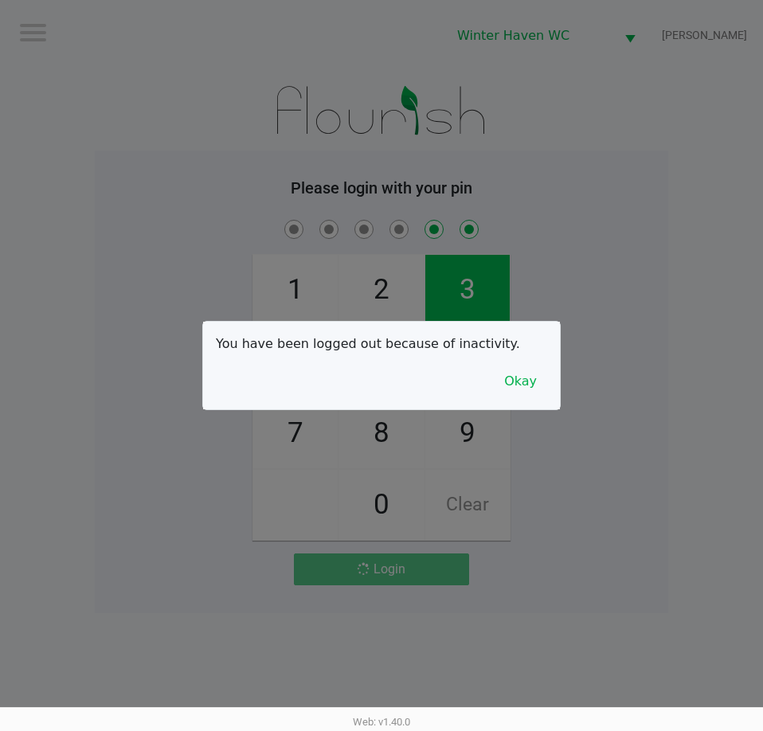
checkbox input "false"
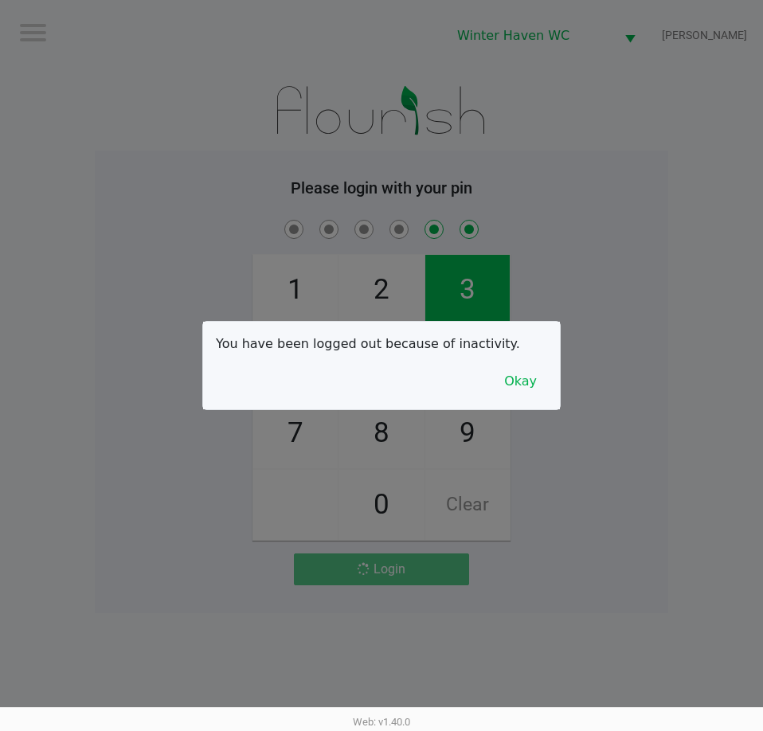
checkbox input "false"
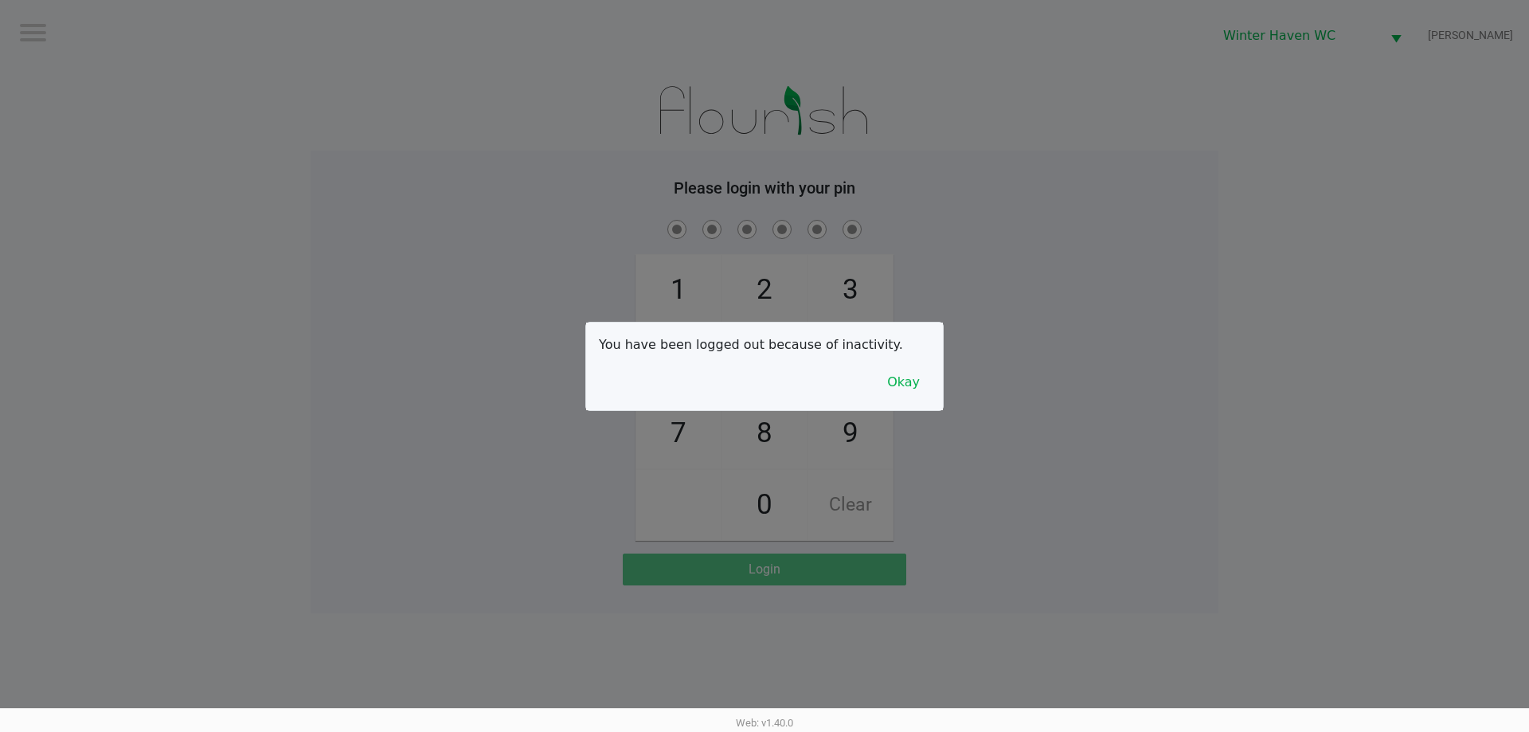
checkbox input "true"
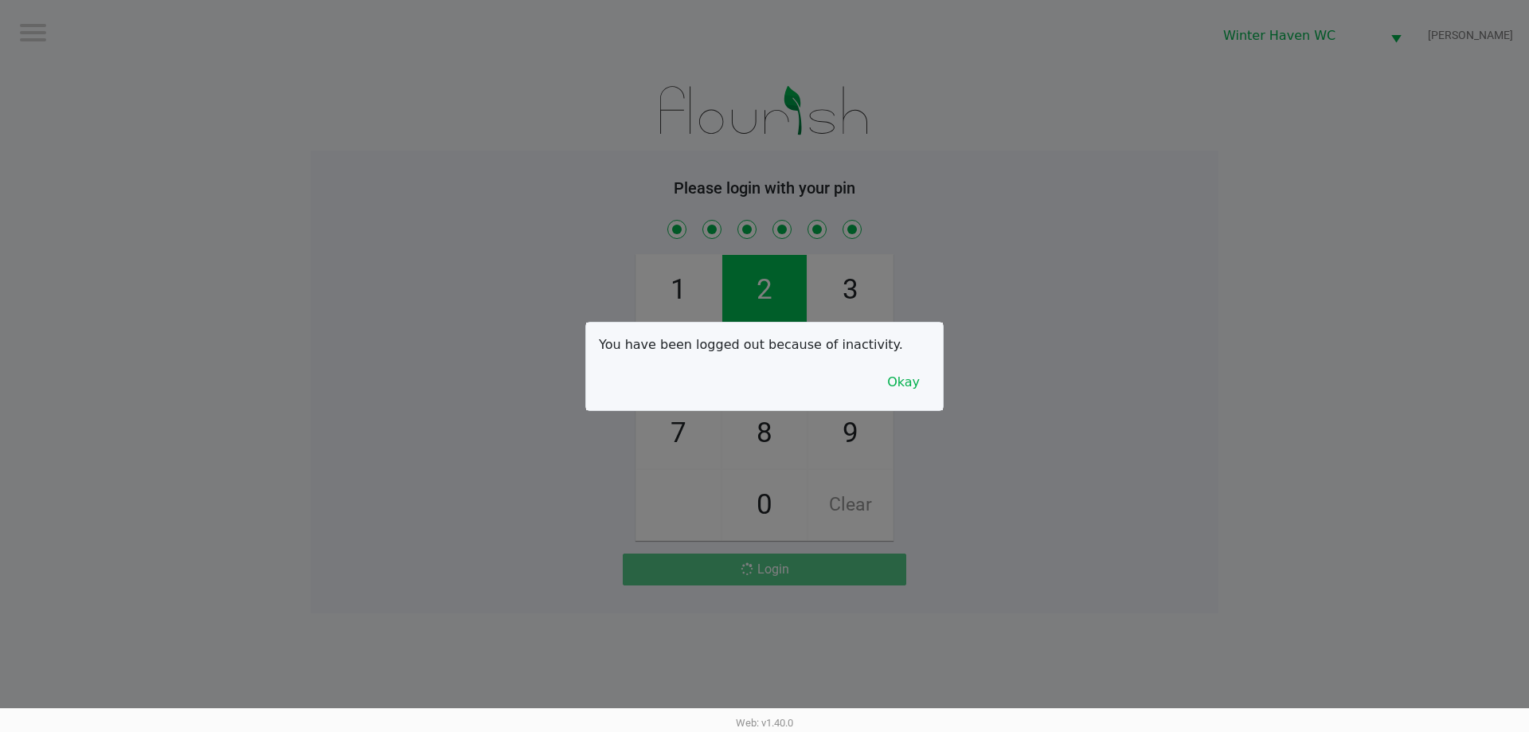
checkbox input "true"
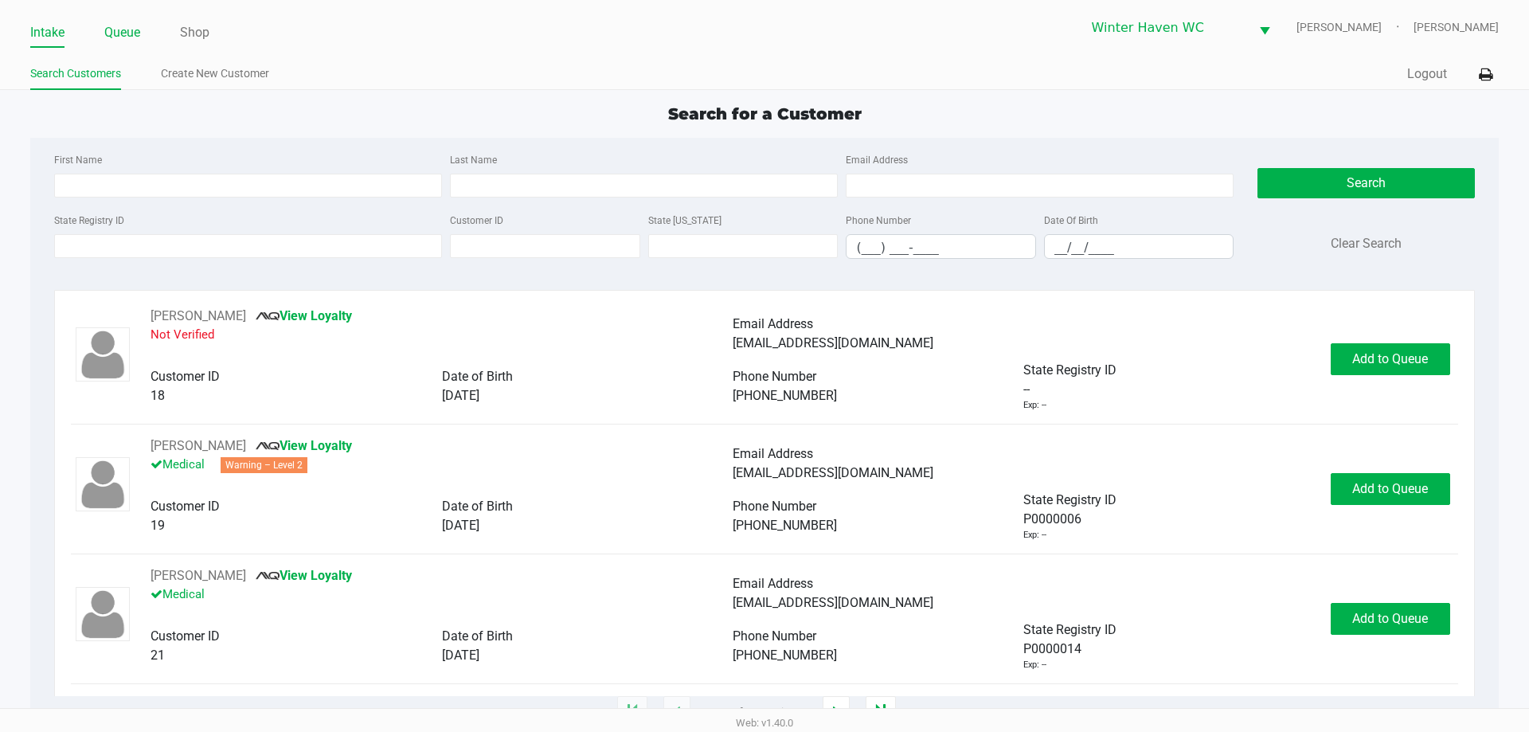
click at [113, 35] on link "Queue" at bounding box center [122, 32] width 36 height 22
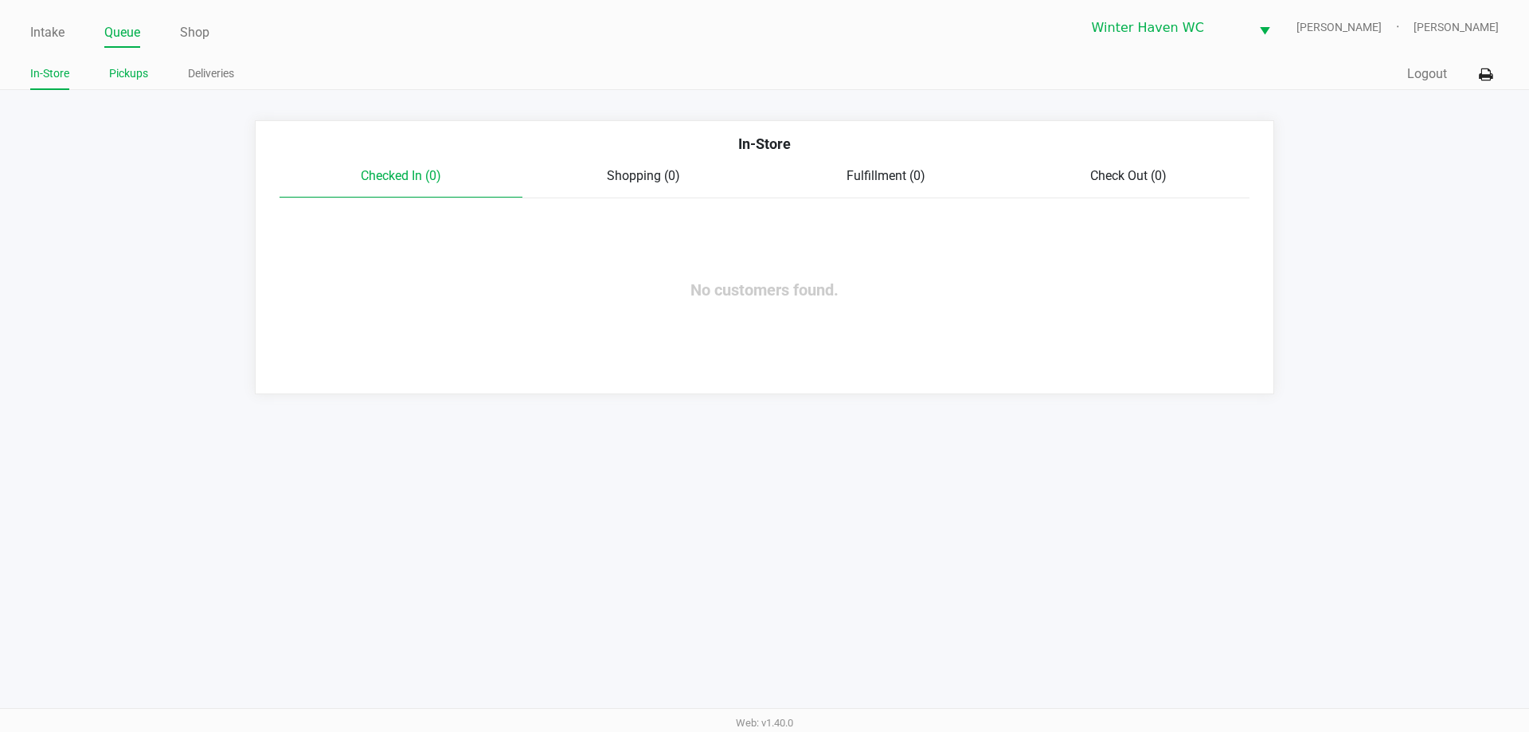
click at [128, 68] on link "Pickups" at bounding box center [128, 74] width 39 height 20
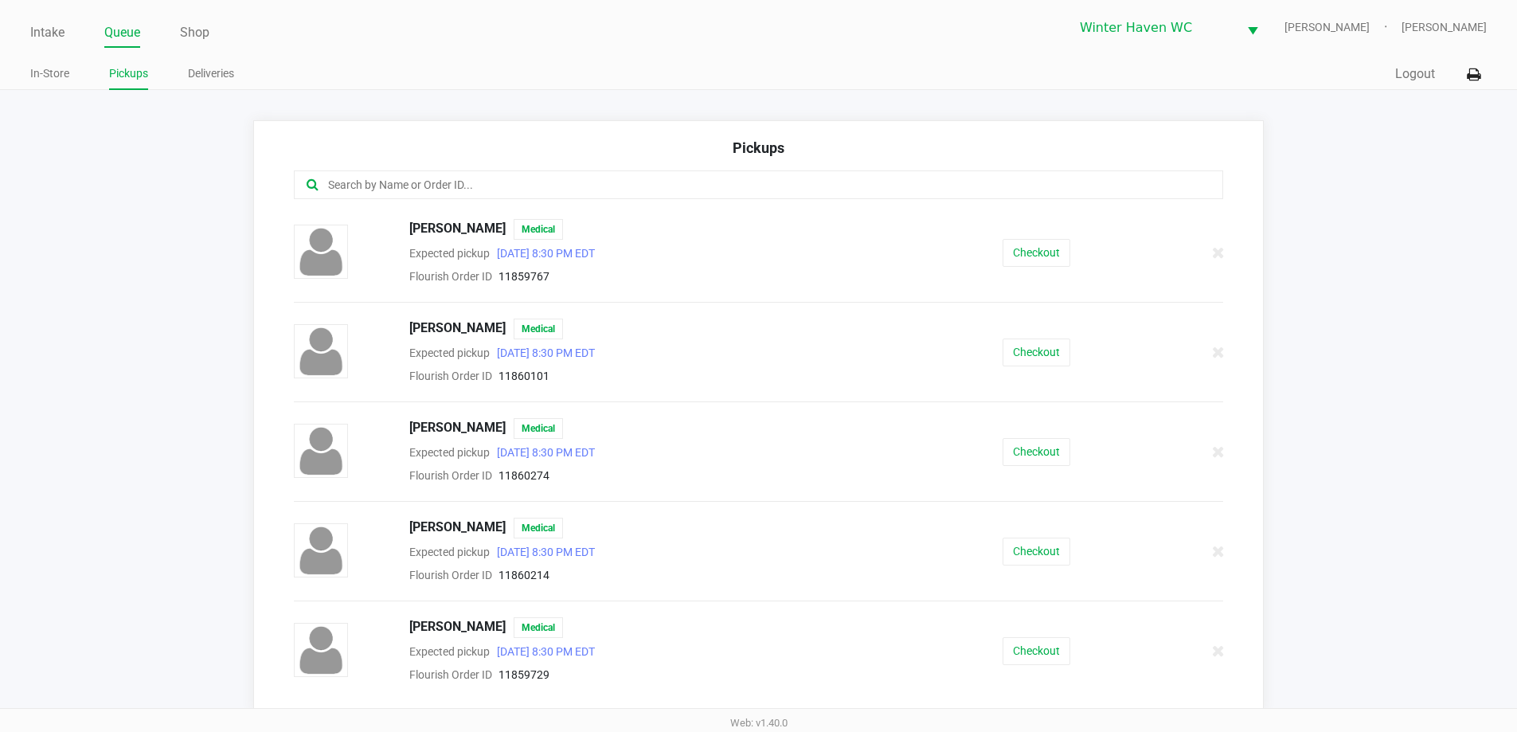
click at [399, 179] on input "text" at bounding box center [733, 185] width 814 height 18
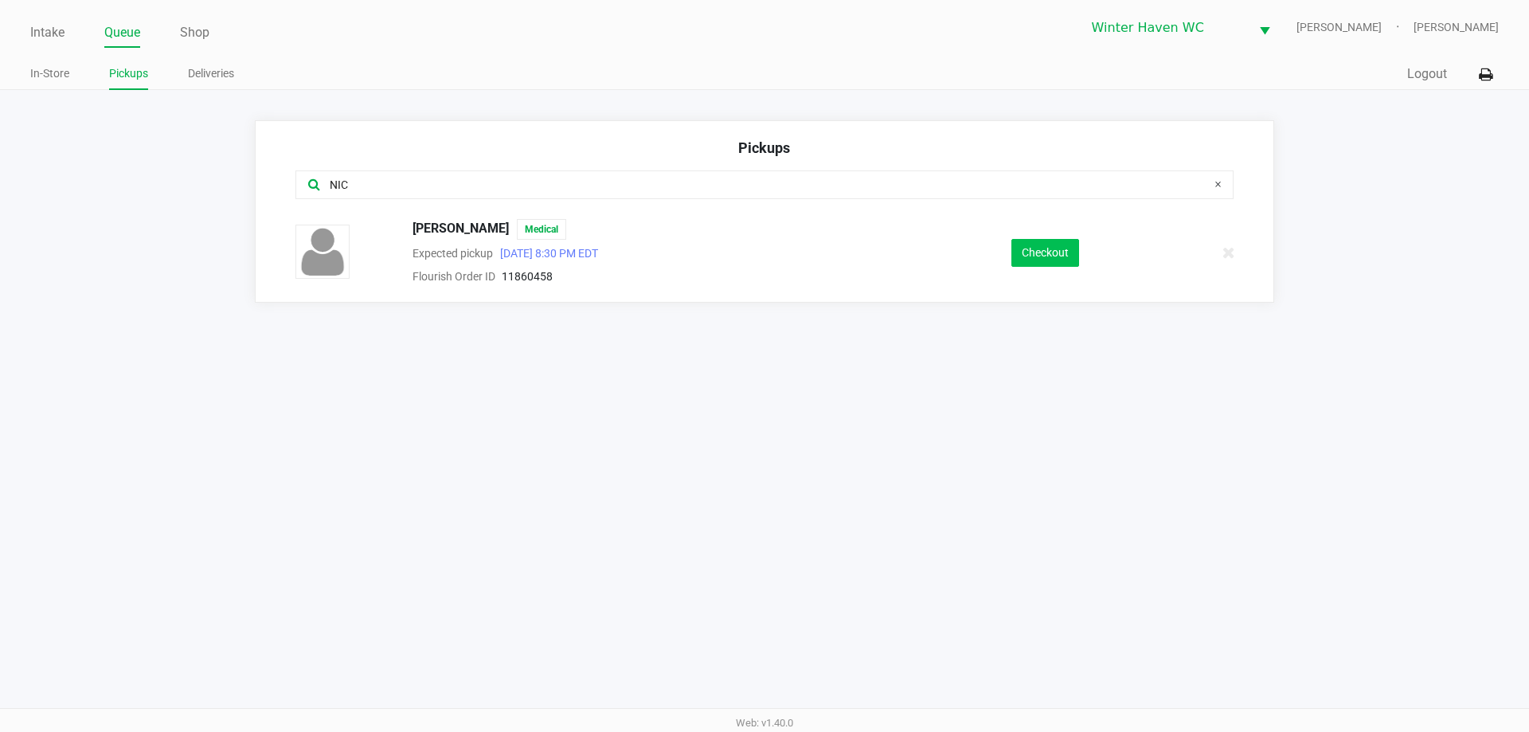
type input "NIC"
click at [1048, 252] on button "Checkout" at bounding box center [1045, 253] width 68 height 28
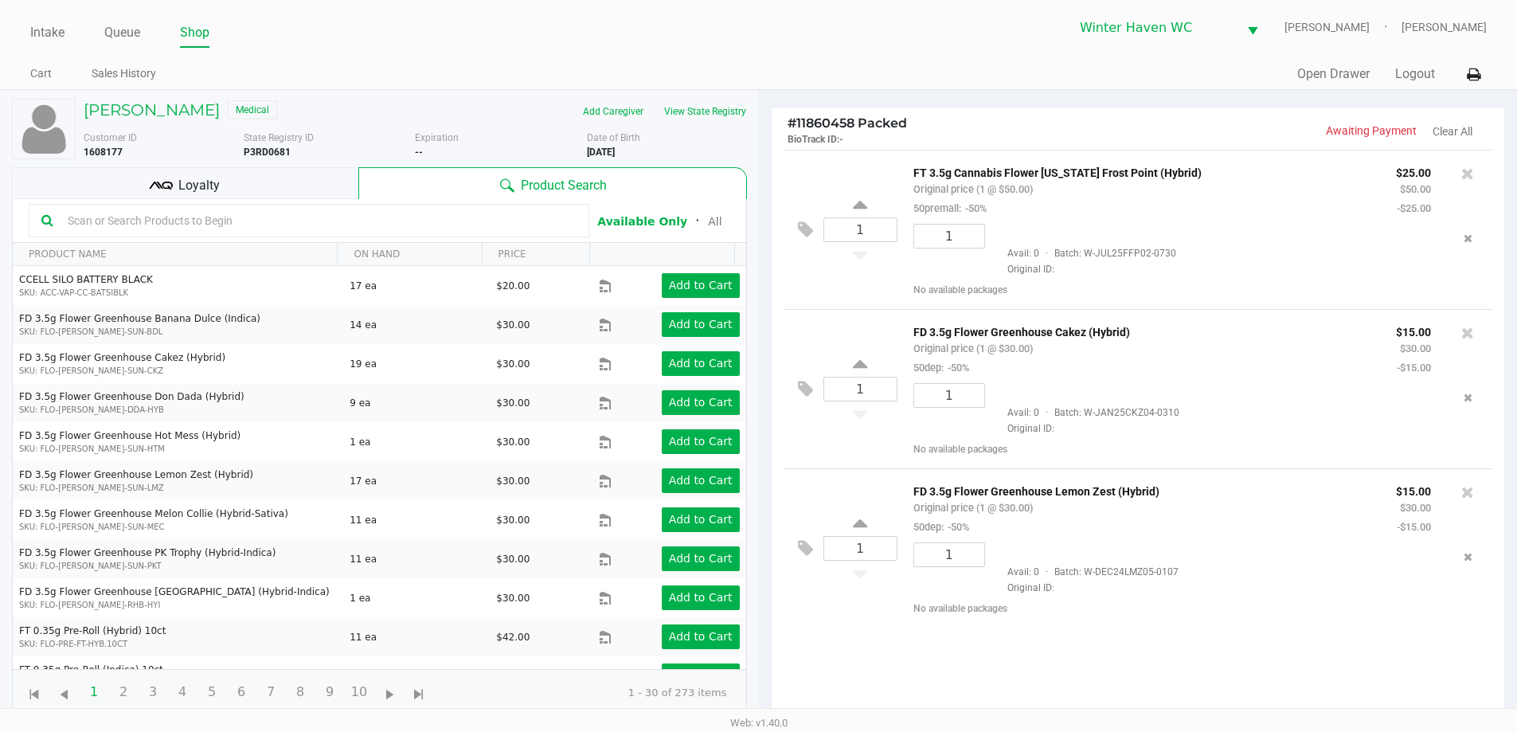
click at [311, 185] on div "Loyalty" at bounding box center [185, 183] width 346 height 32
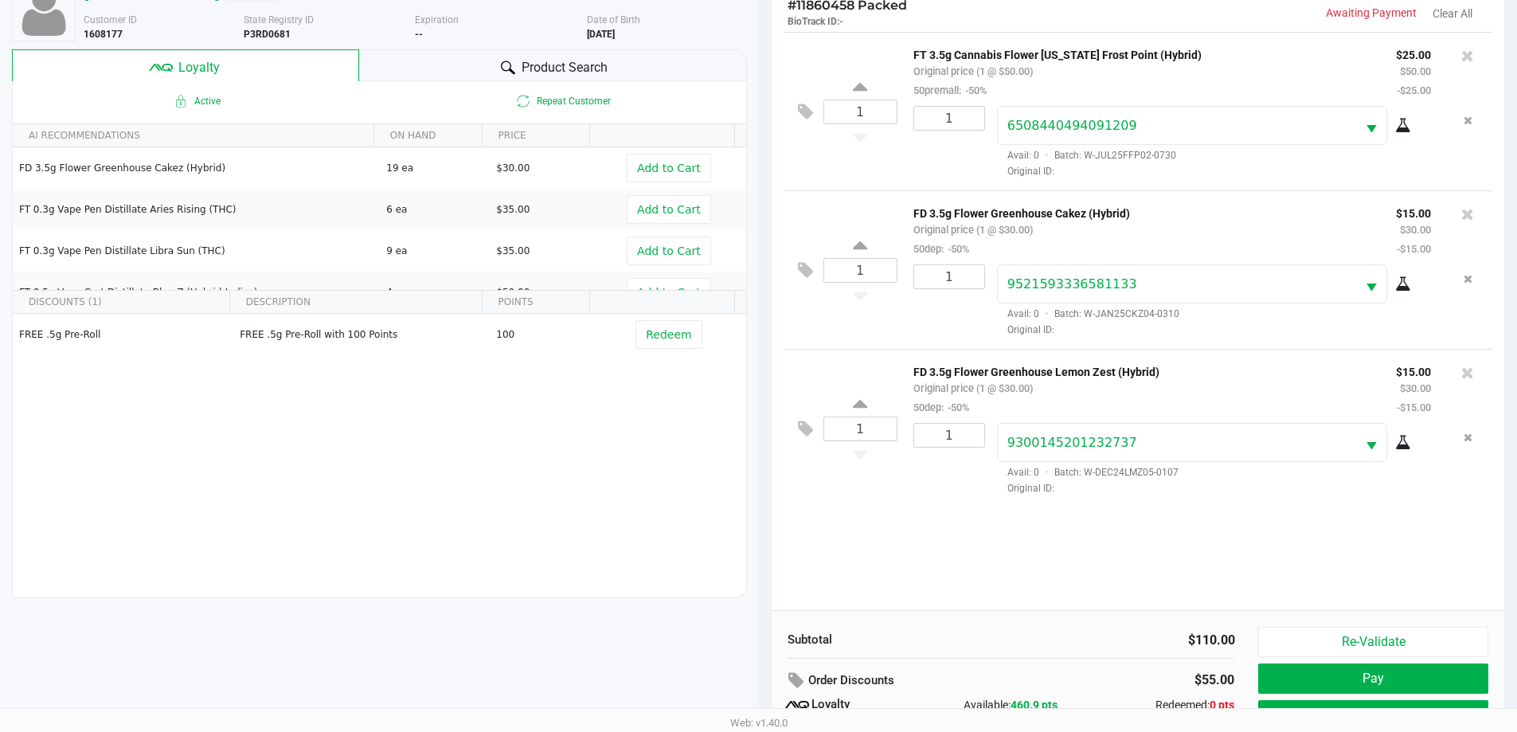
scroll to position [191, 0]
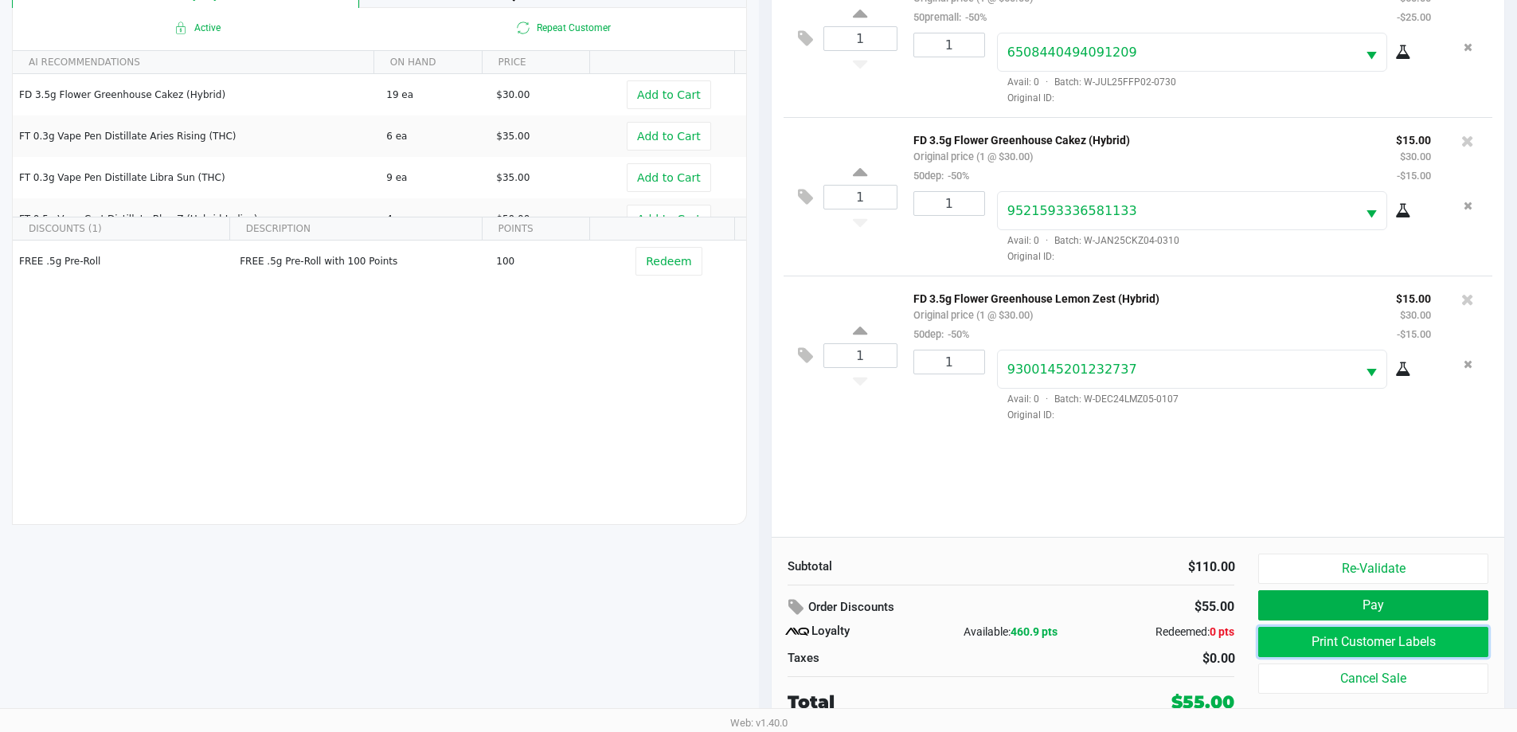
click at [1304, 642] on button "Print Customer Labels" at bounding box center [1372, 642] width 229 height 30
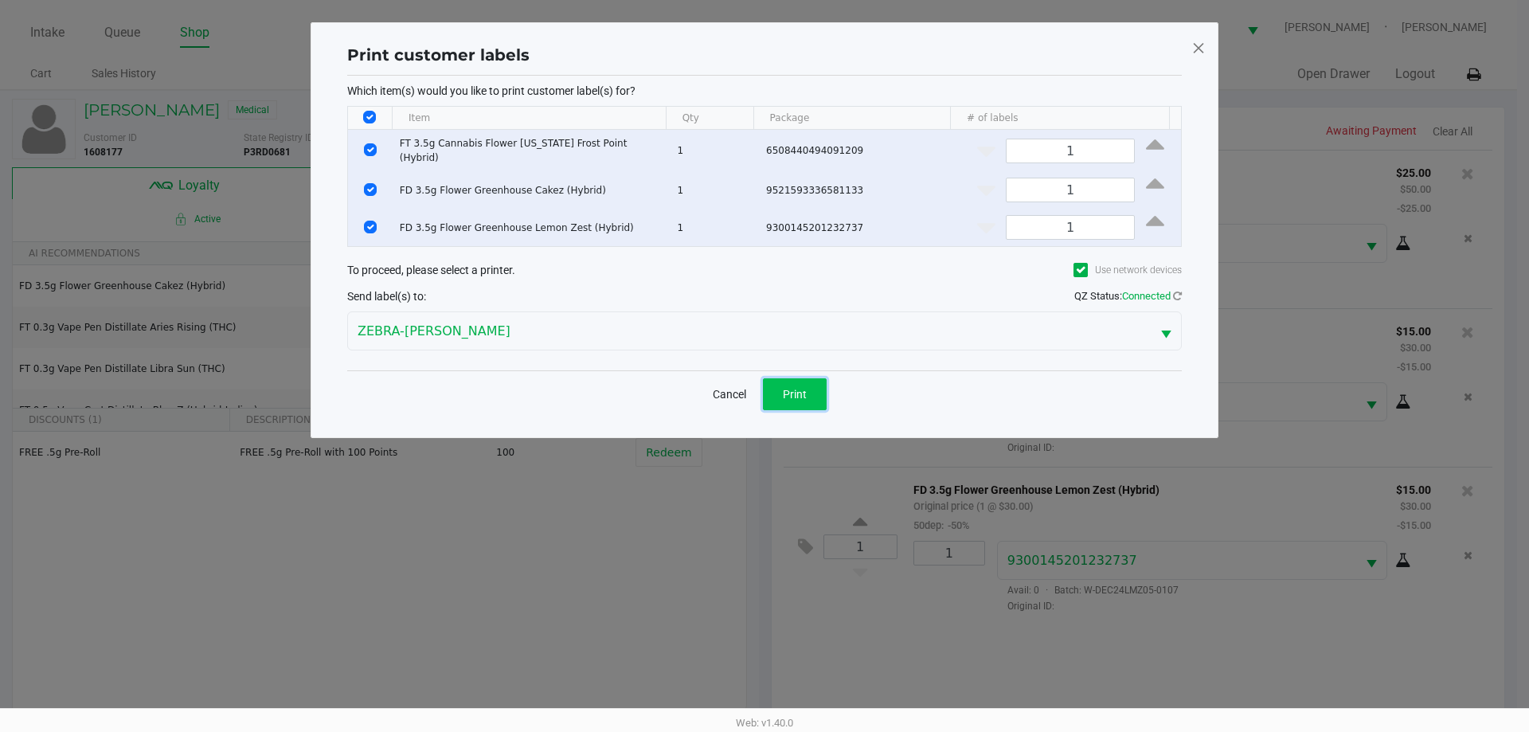
click at [802, 391] on span "Print" at bounding box center [795, 394] width 24 height 13
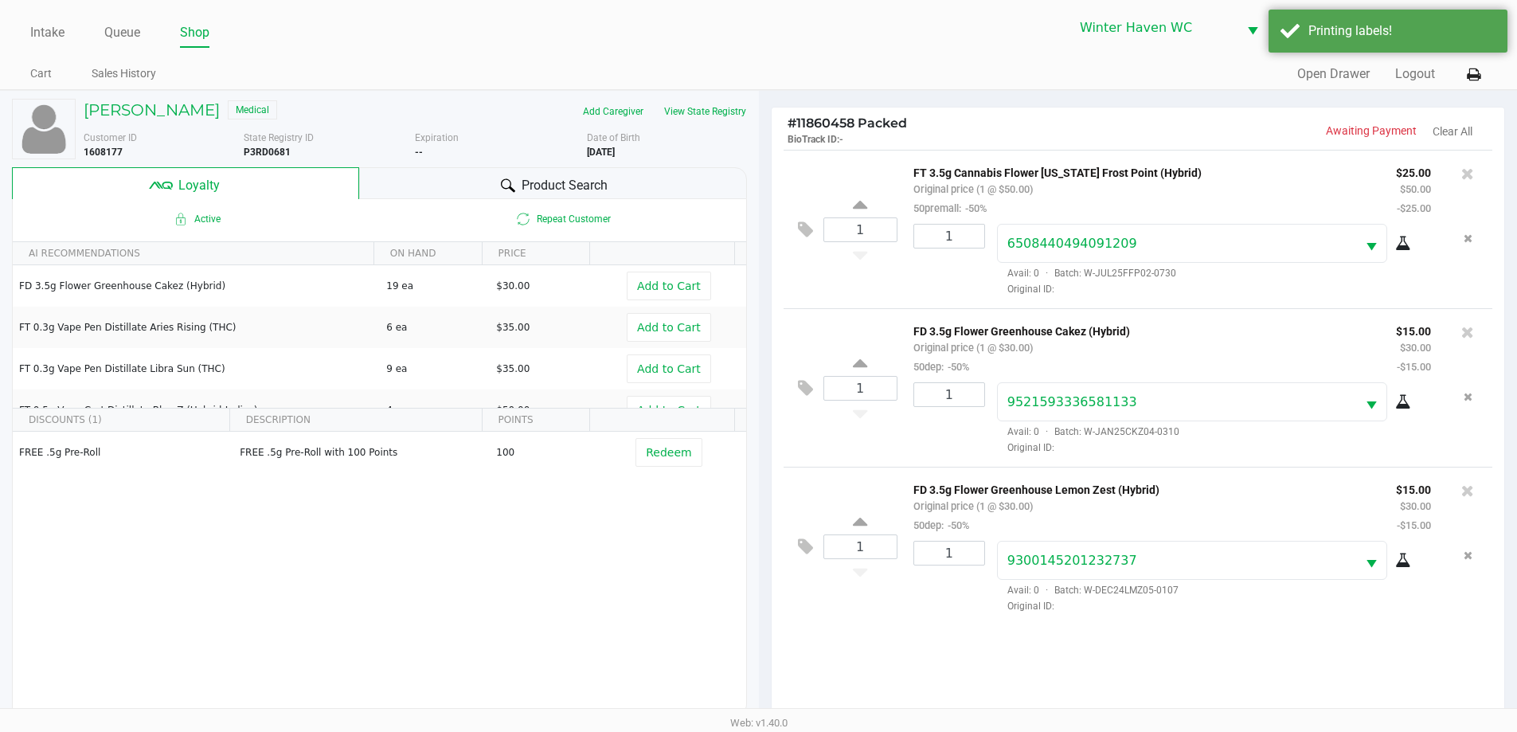
scroll to position [191, 0]
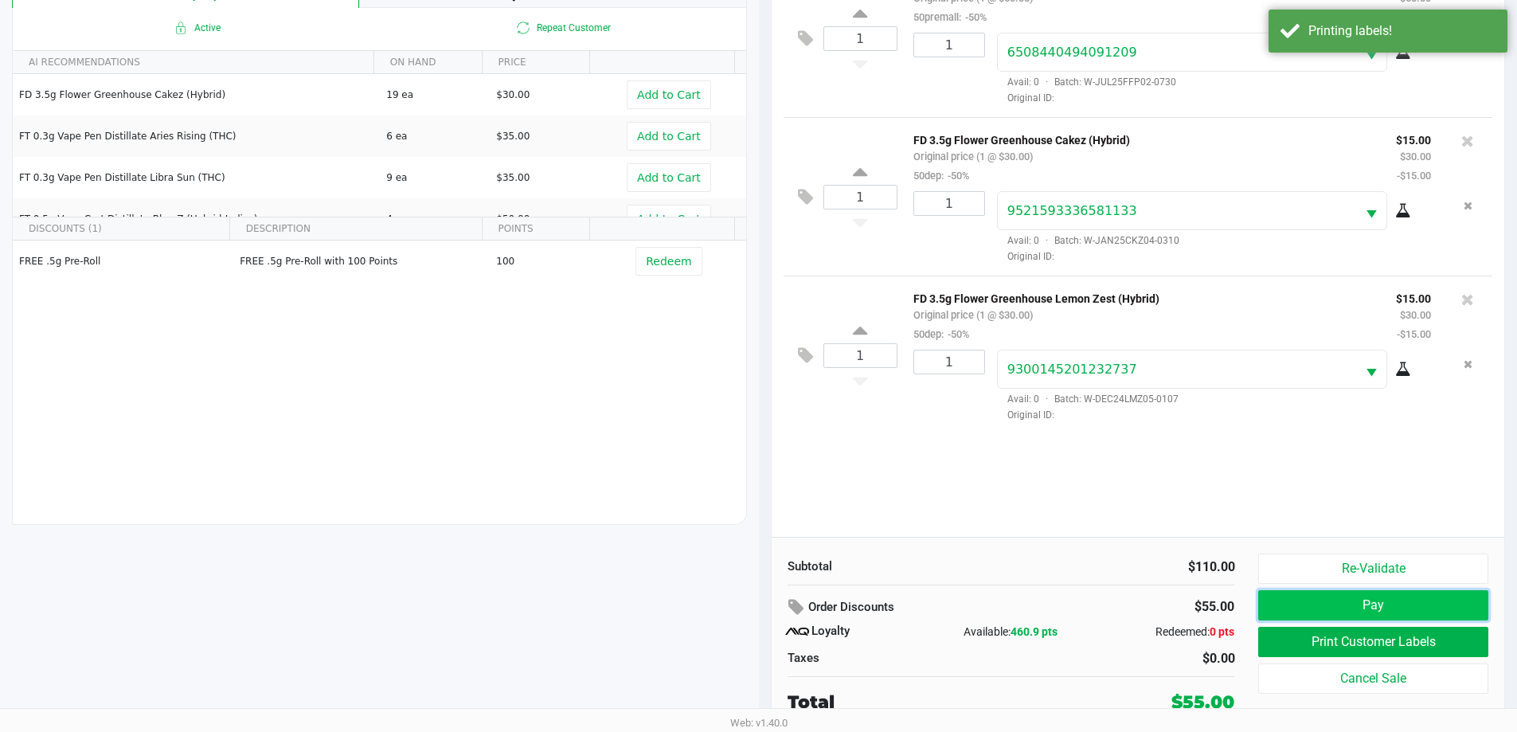
click at [1391, 597] on button "Pay" at bounding box center [1372, 605] width 229 height 30
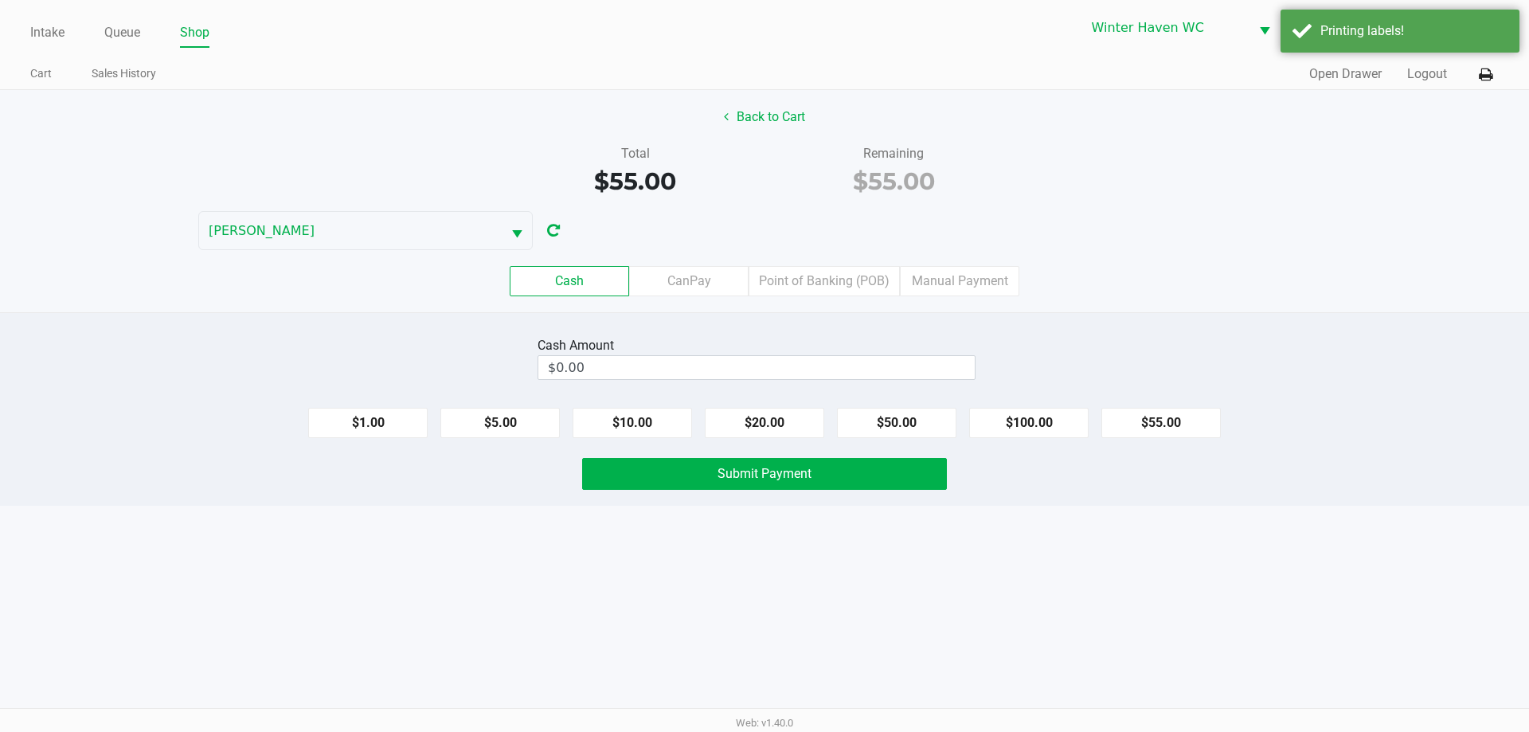
click at [830, 299] on div "Cash CanPay Point of Banking (POB) Manual Payment" at bounding box center [764, 281] width 1552 height 62
click at [821, 293] on label "Point of Banking (POB)" at bounding box center [823, 281] width 151 height 30
click at [0, 0] on 7 "Point of Banking (POB)" at bounding box center [0, 0] width 0 height 0
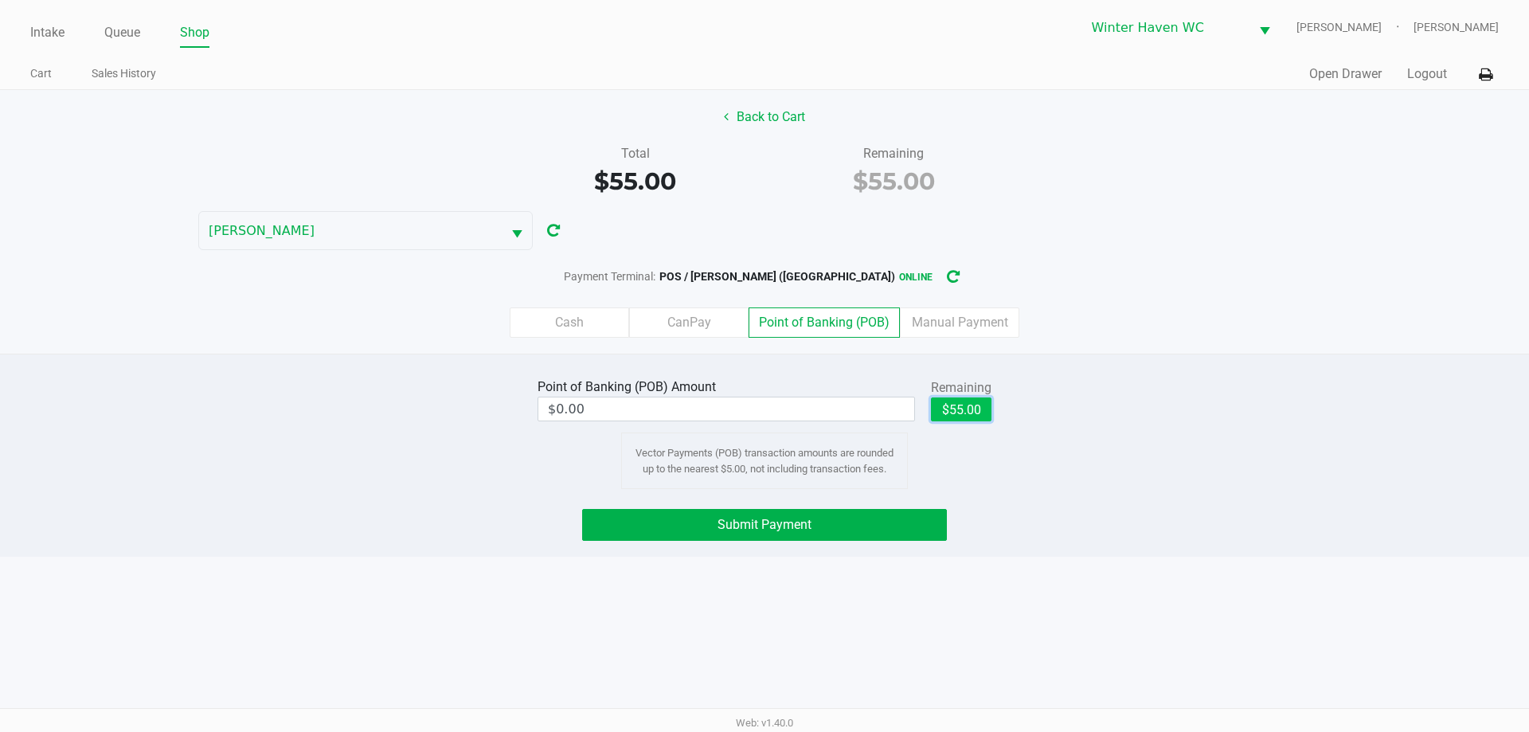
click at [968, 416] on button "$55.00" at bounding box center [961, 409] width 61 height 24
type input "$55.00"
click at [783, 525] on span "Submit Payment" at bounding box center [764, 524] width 94 height 15
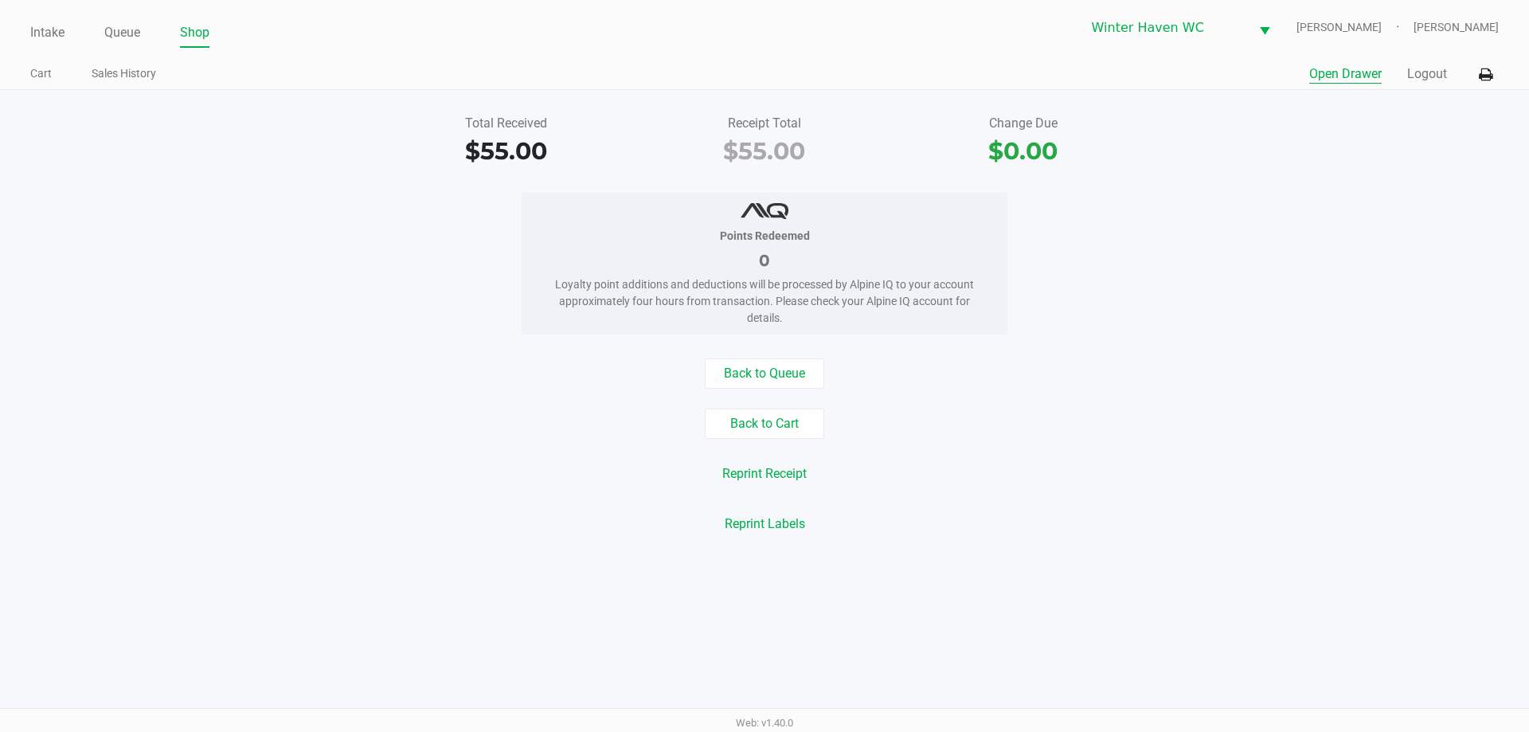
click at [1348, 70] on button "Open Drawer" at bounding box center [1345, 73] width 72 height 19
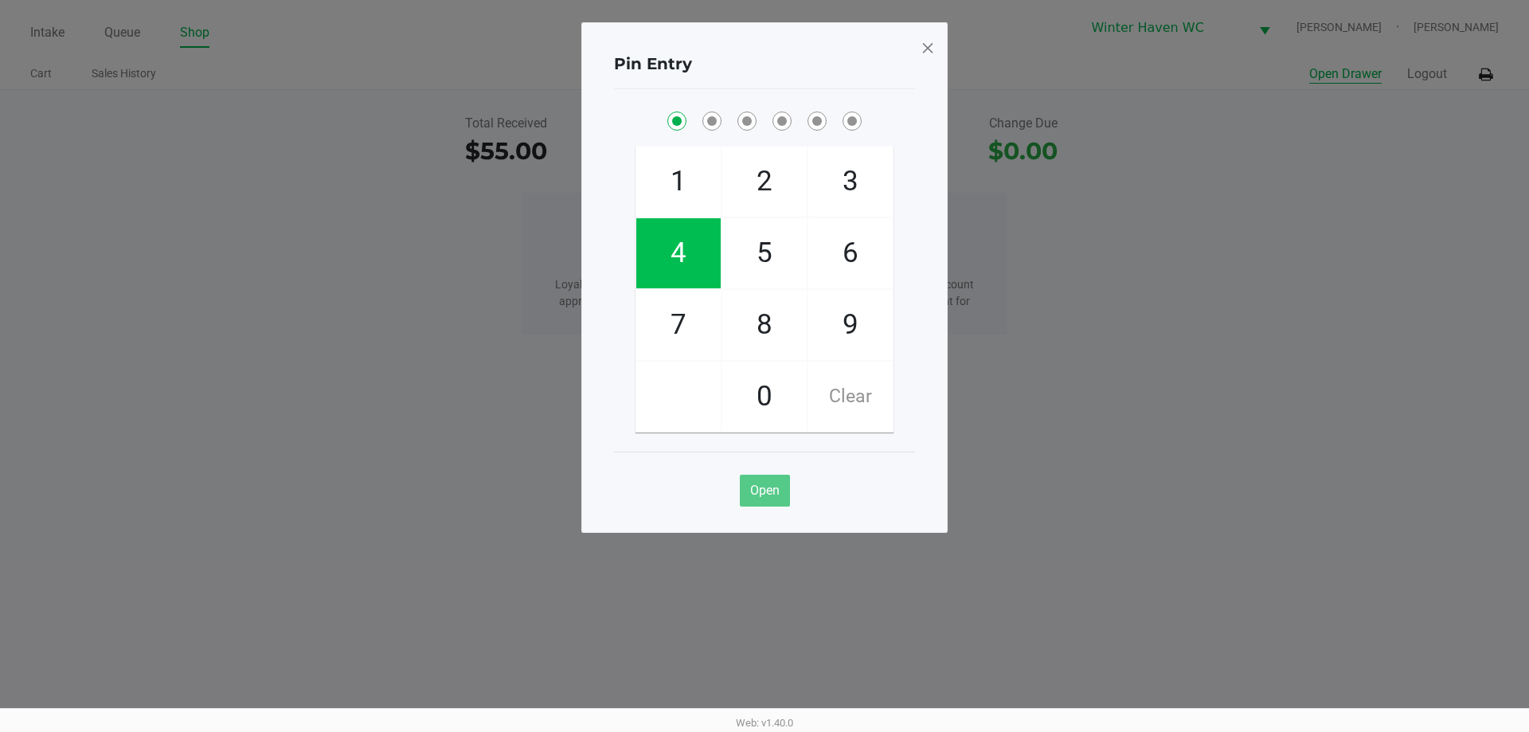
checkbox input "true"
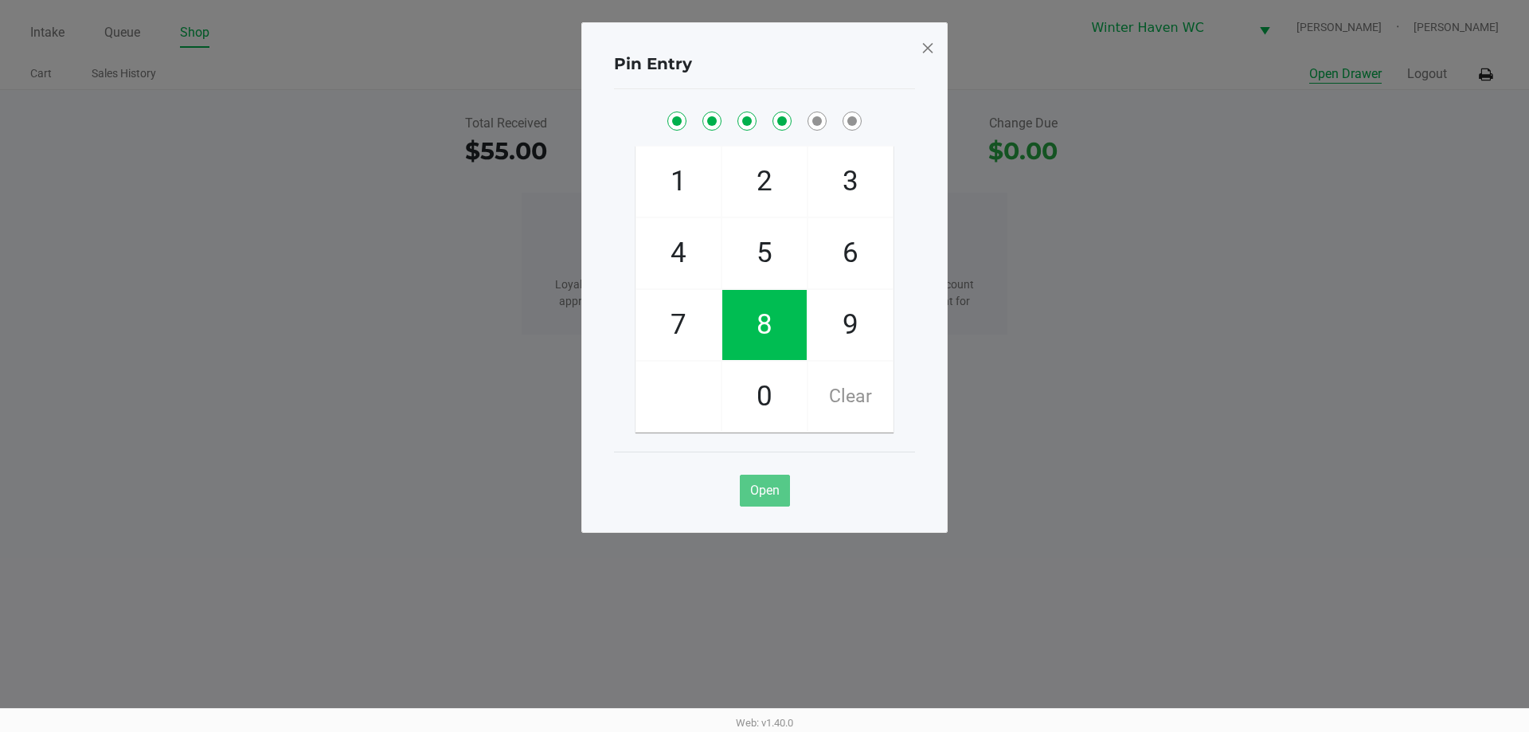
checkbox input "true"
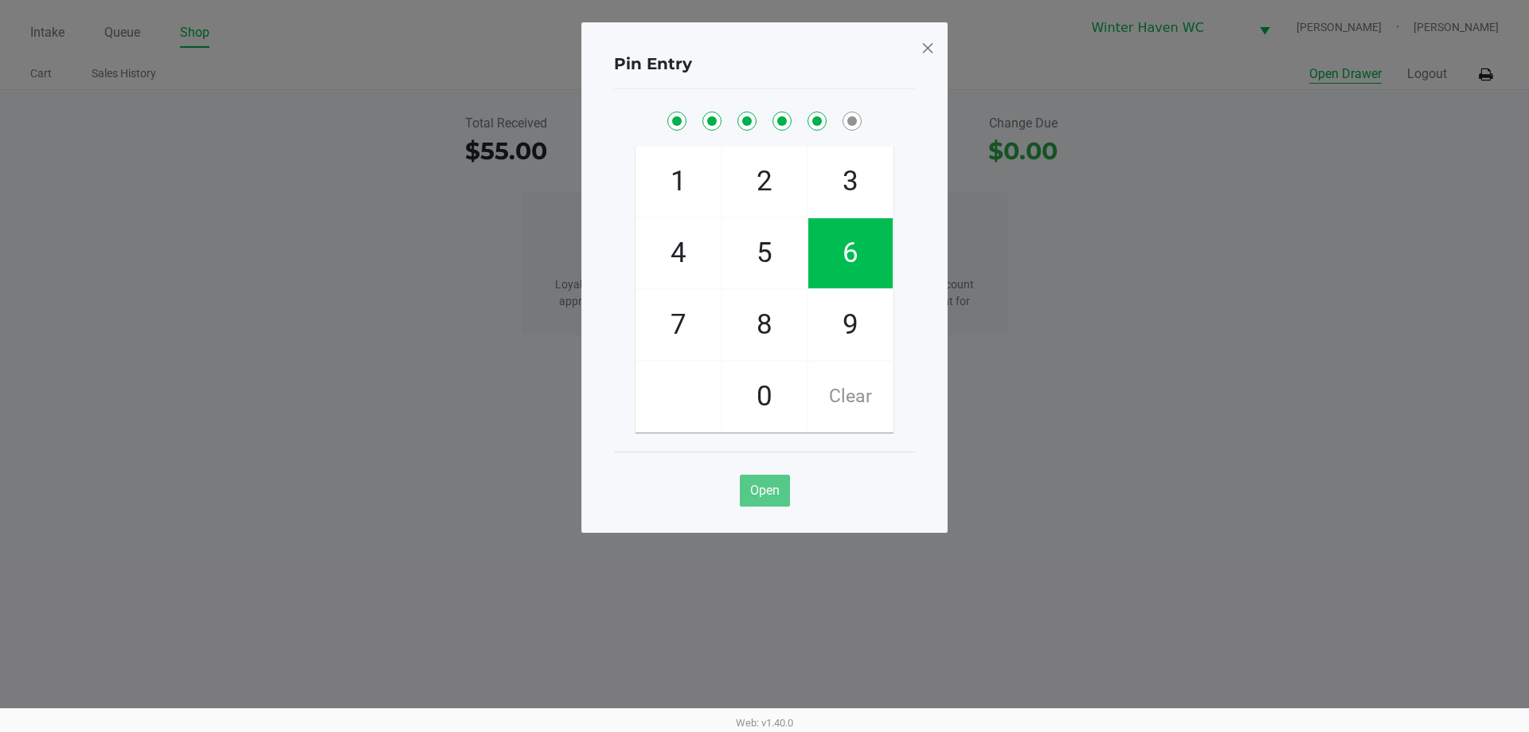
checkbox input "true"
click at [935, 55] on div "Pin Entry 1 4 7 2 5 8 0 3 6 9 Clear Open" at bounding box center [764, 277] width 366 height 510
click at [934, 52] on span at bounding box center [927, 47] width 14 height 25
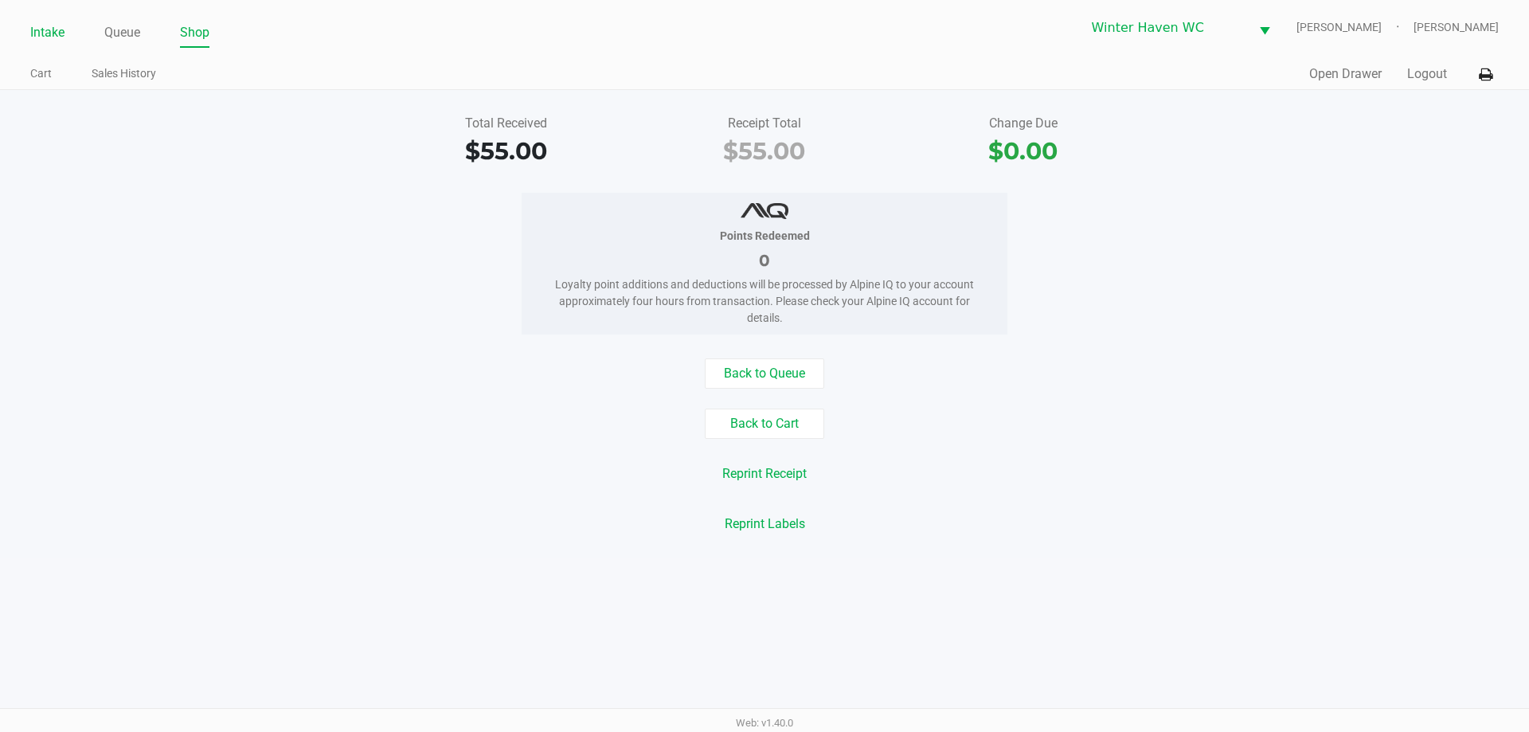
click at [50, 28] on link "Intake" at bounding box center [47, 32] width 34 height 22
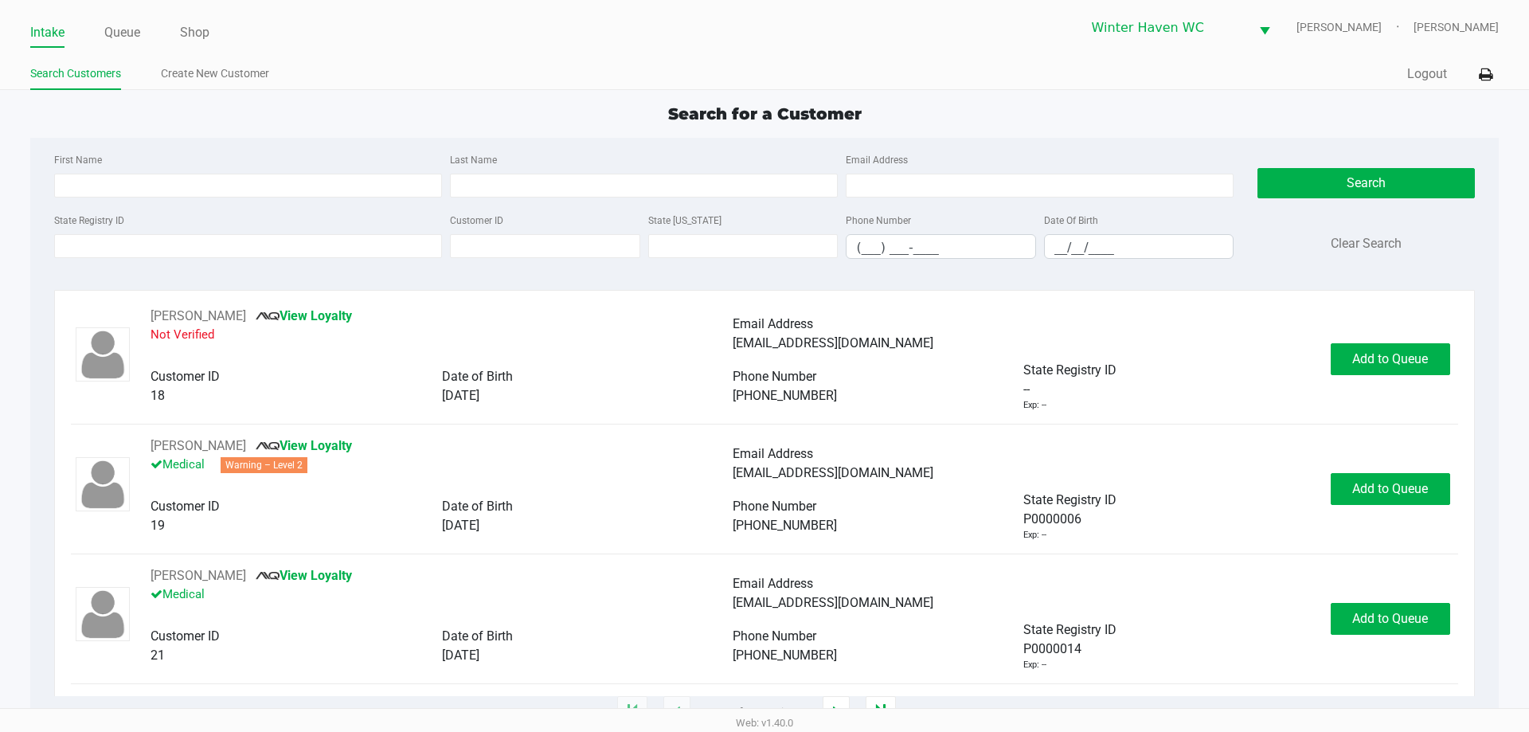
click at [721, 109] on span "Search for a Customer" at bounding box center [764, 113] width 193 height 19
click at [443, 146] on div "First Name Last Name Email Address State Registry ID Customer ID State ID Phone…" at bounding box center [763, 211] width 1443 height 146
click at [288, 248] on input "State Registry ID" at bounding box center [248, 246] width 388 height 24
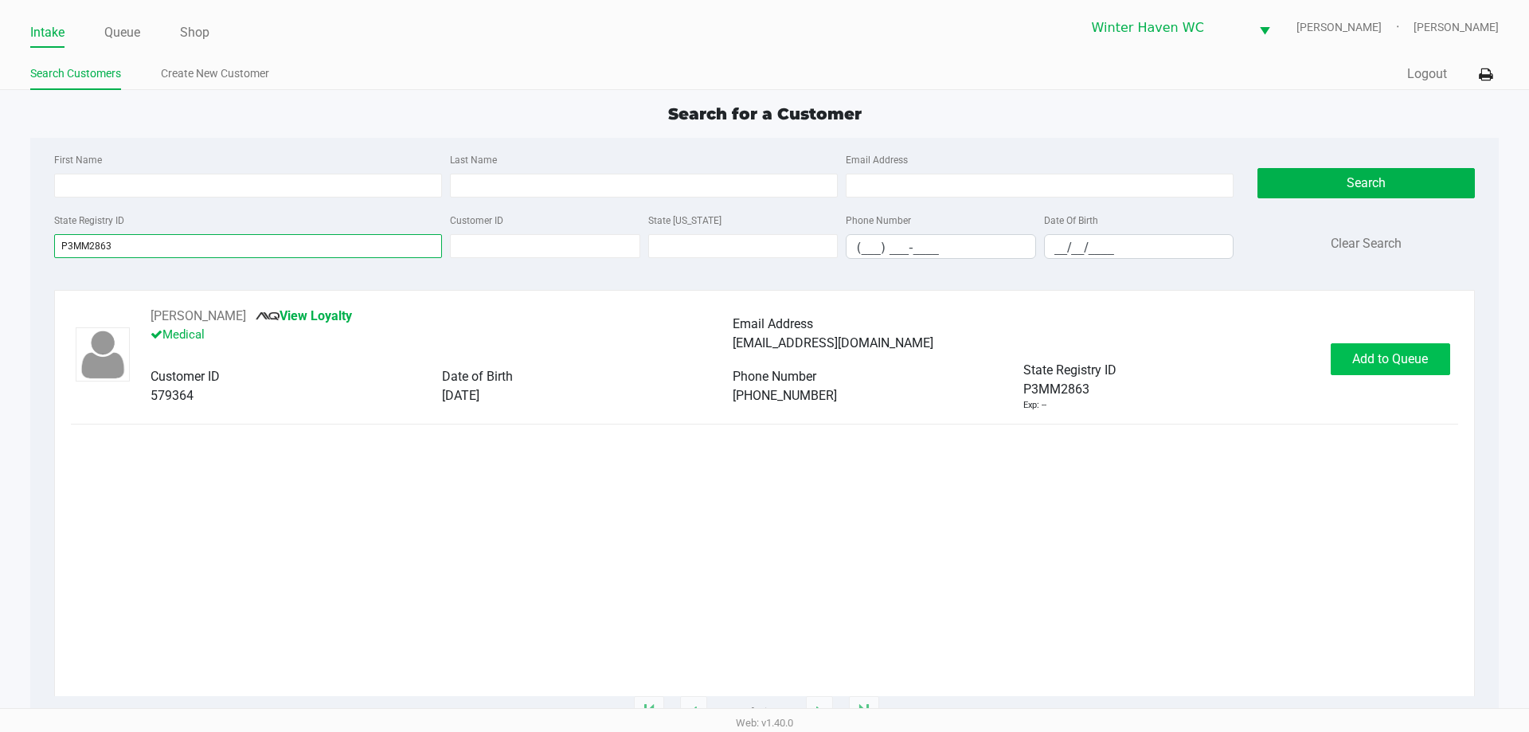
type input "P3MM2863"
click at [1400, 361] on span "Add to Queue" at bounding box center [1390, 358] width 76 height 15
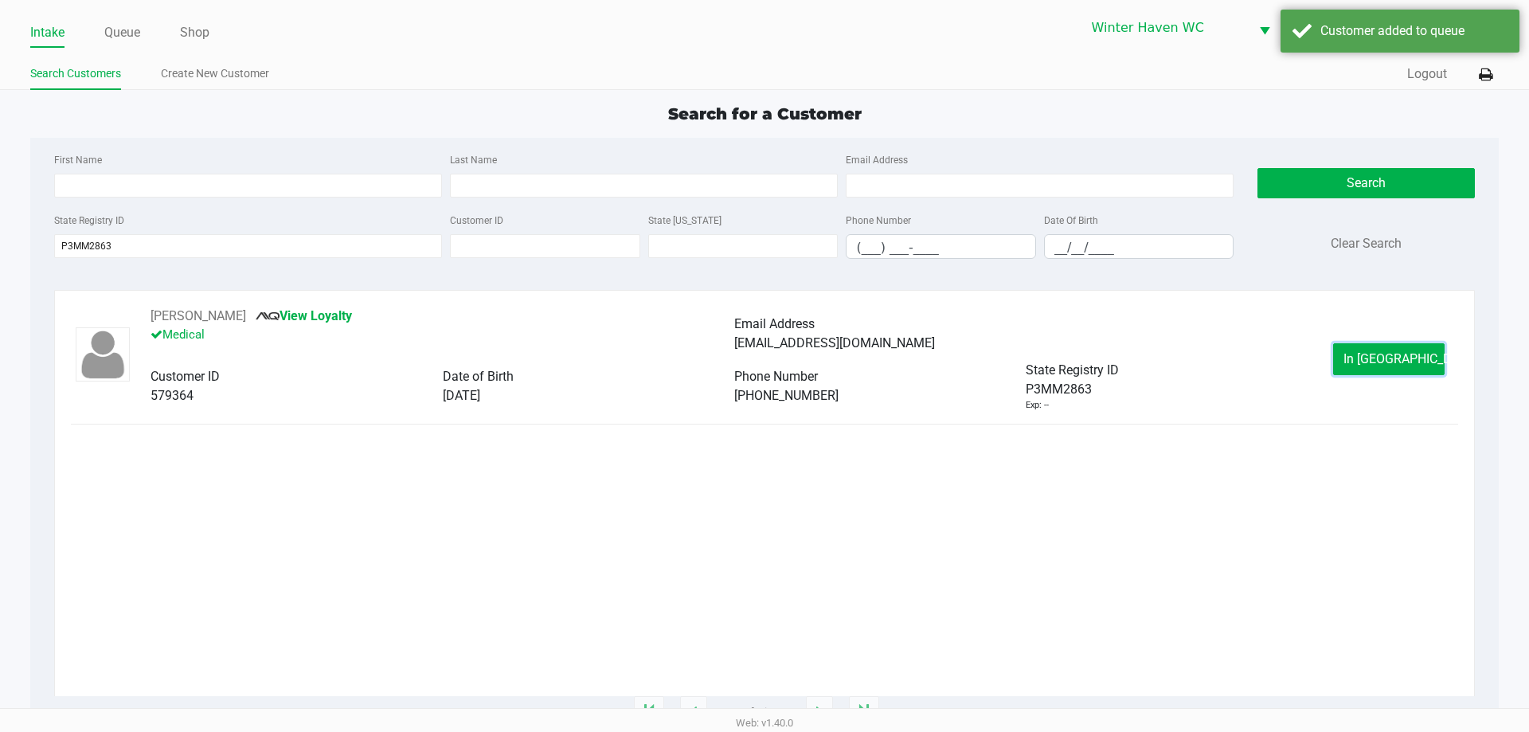
click at [1387, 354] on span "In Queue" at bounding box center [1410, 358] width 134 height 15
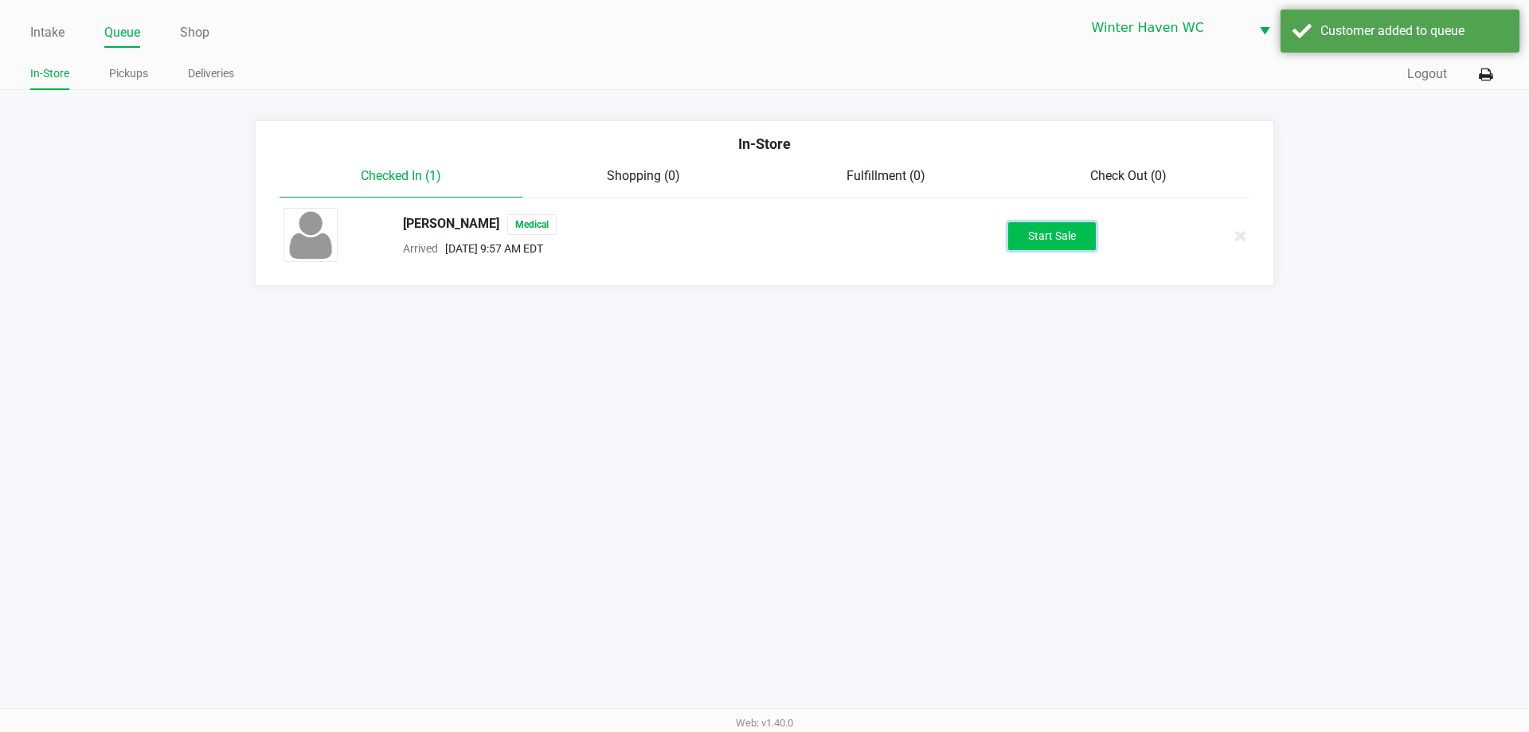
click at [1033, 240] on button "Start Sale" at bounding box center [1052, 236] width 88 height 28
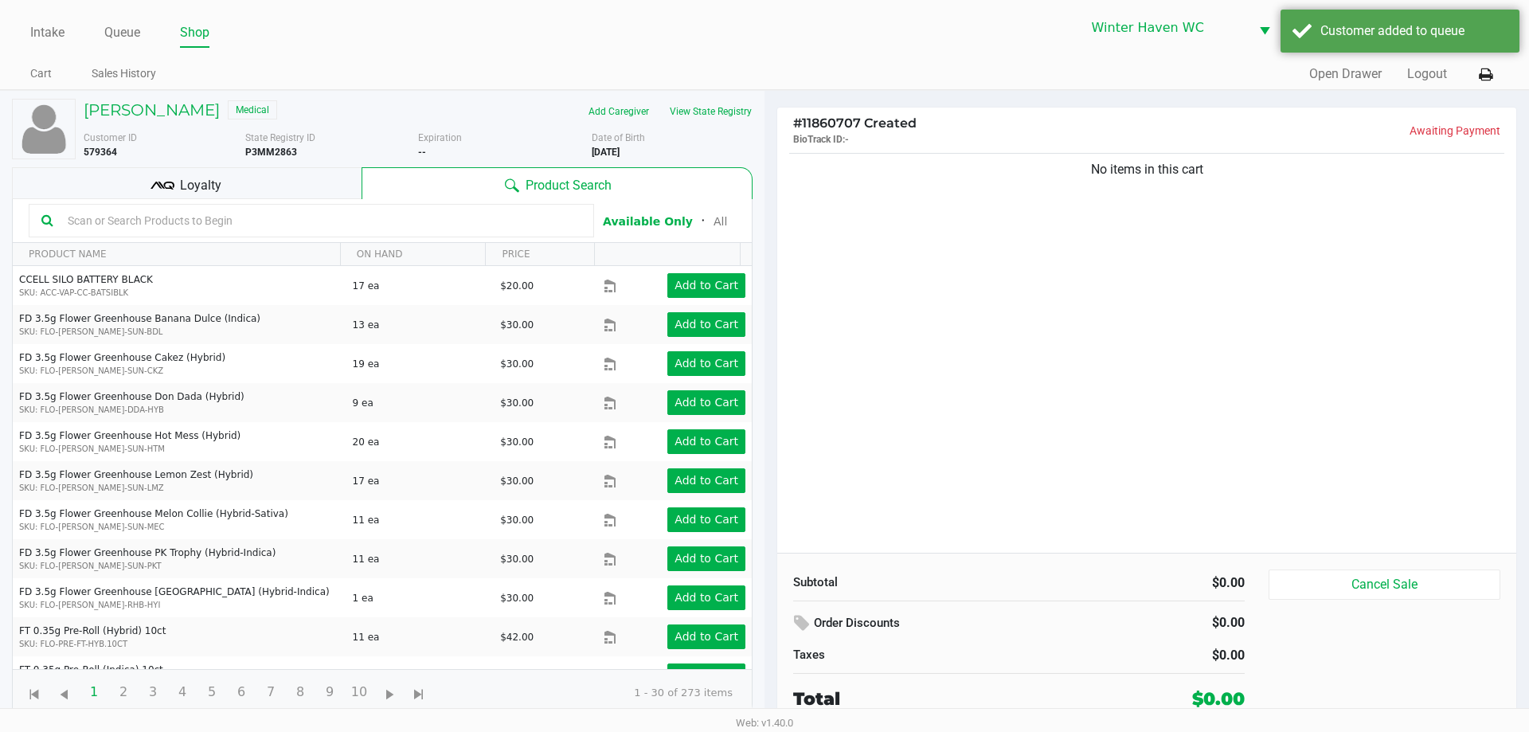
click at [269, 192] on div "Loyalty" at bounding box center [186, 183] width 349 height 32
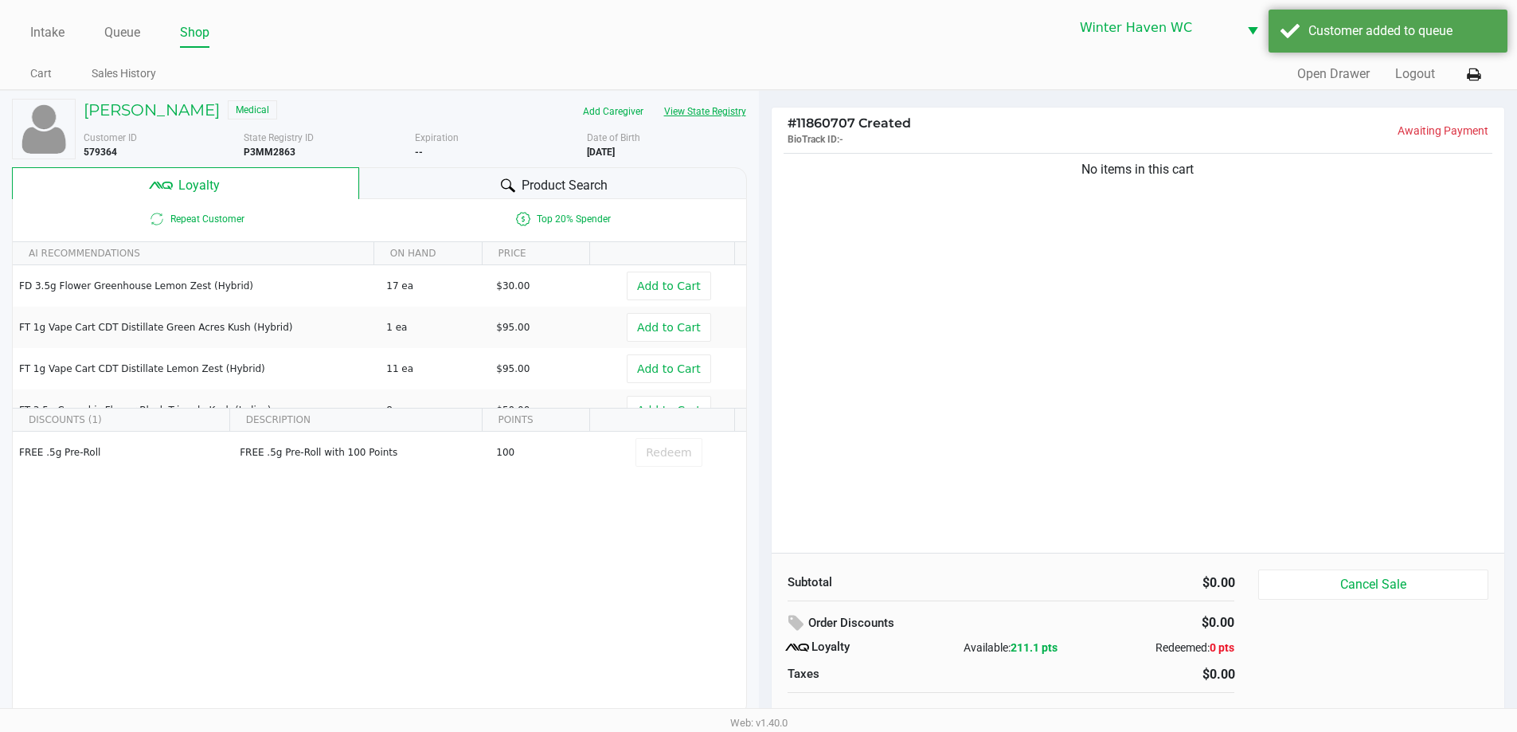
click at [711, 122] on button "View State Registry" at bounding box center [700, 111] width 93 height 25
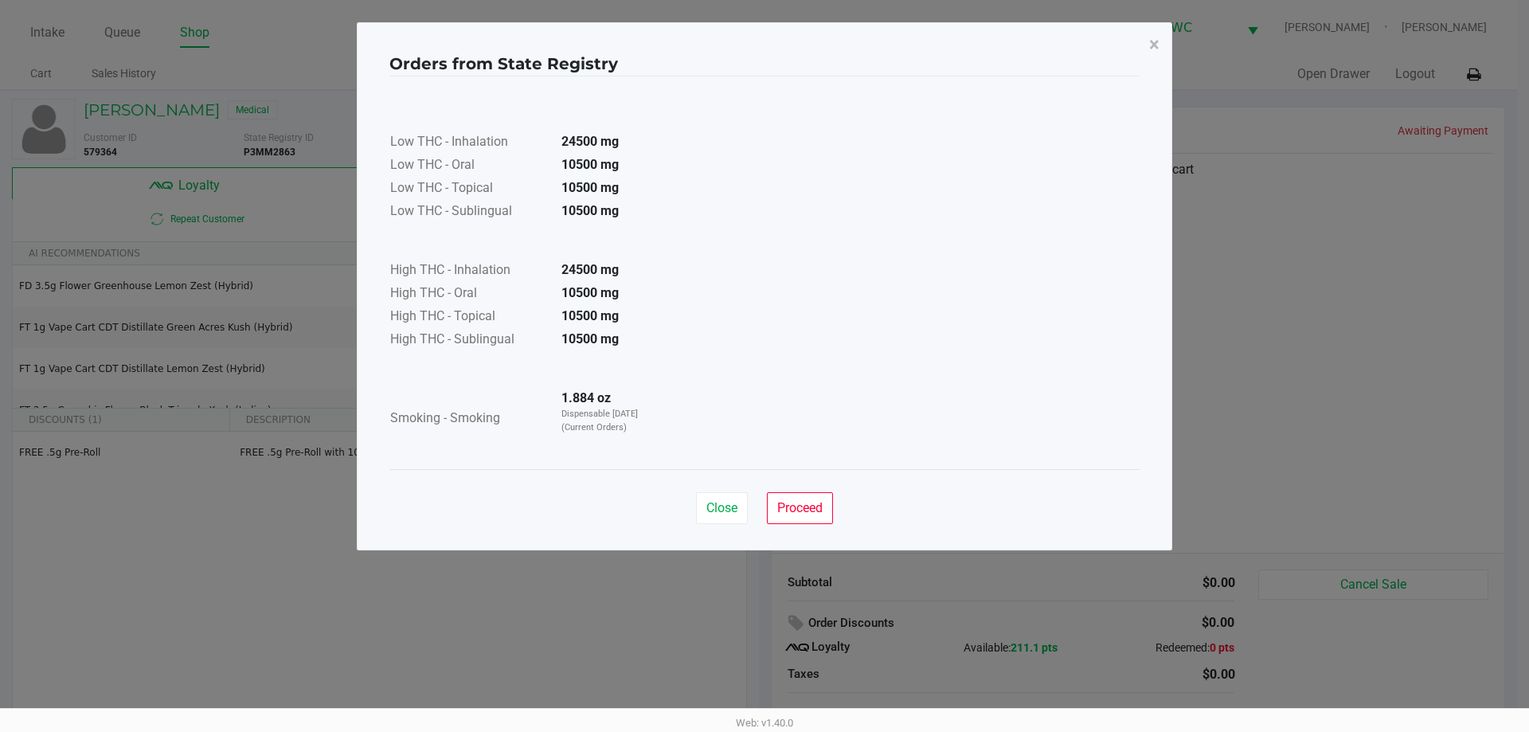
click at [810, 491] on div "Close Proceed" at bounding box center [764, 501] width 750 height 64
click at [810, 502] on span "Proceed" at bounding box center [799, 507] width 45 height 15
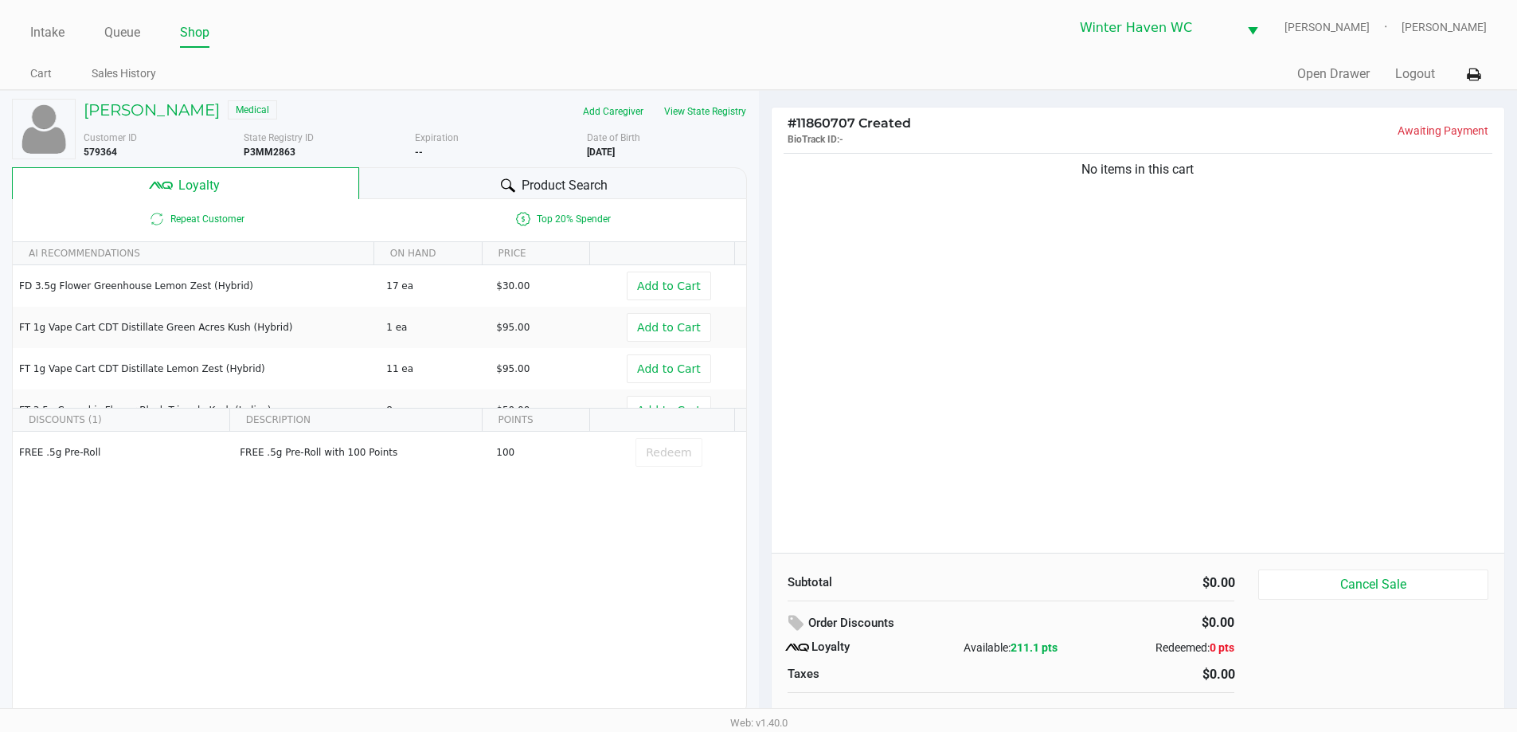
click at [609, 171] on div "Product Search" at bounding box center [553, 183] width 388 height 32
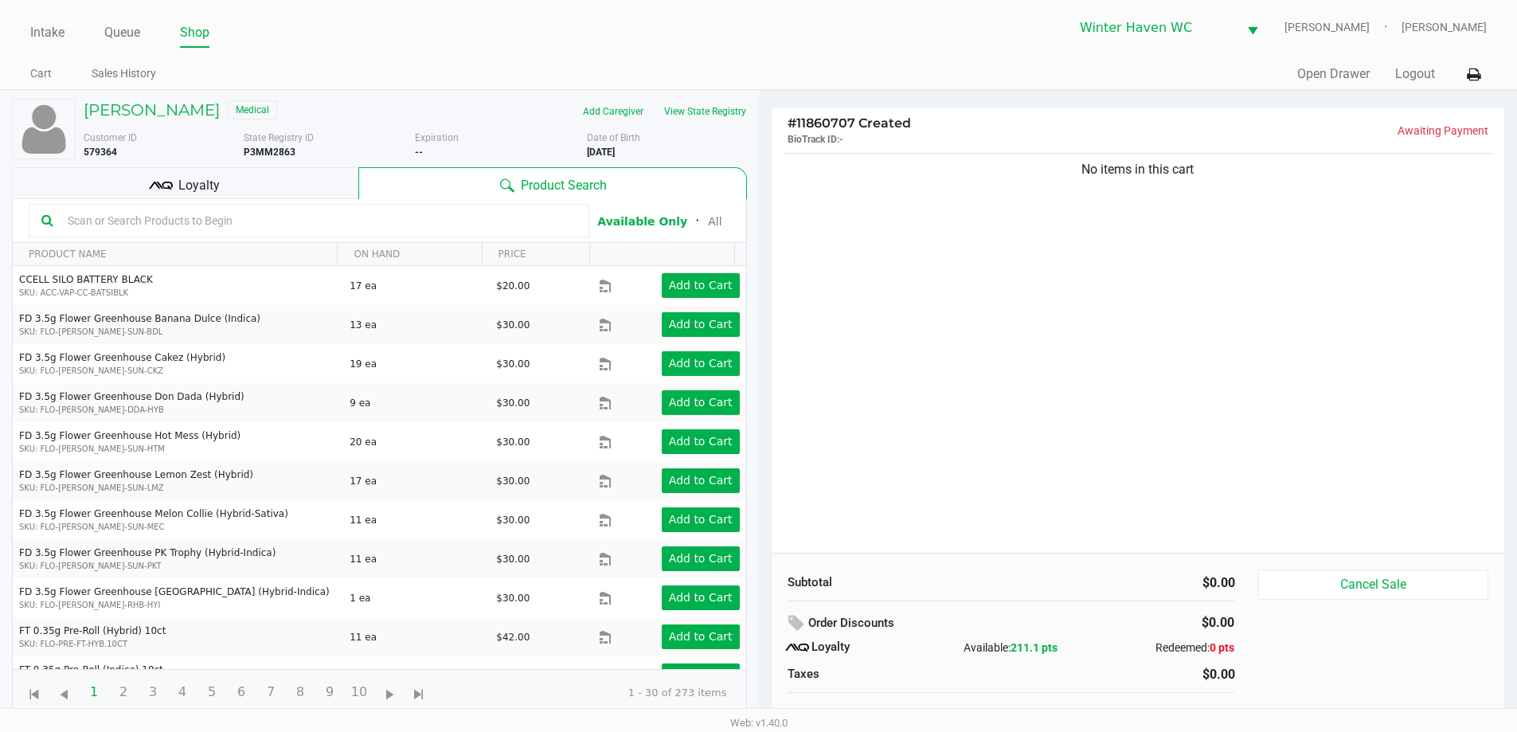
click at [452, 227] on input "text" at bounding box center [318, 221] width 515 height 24
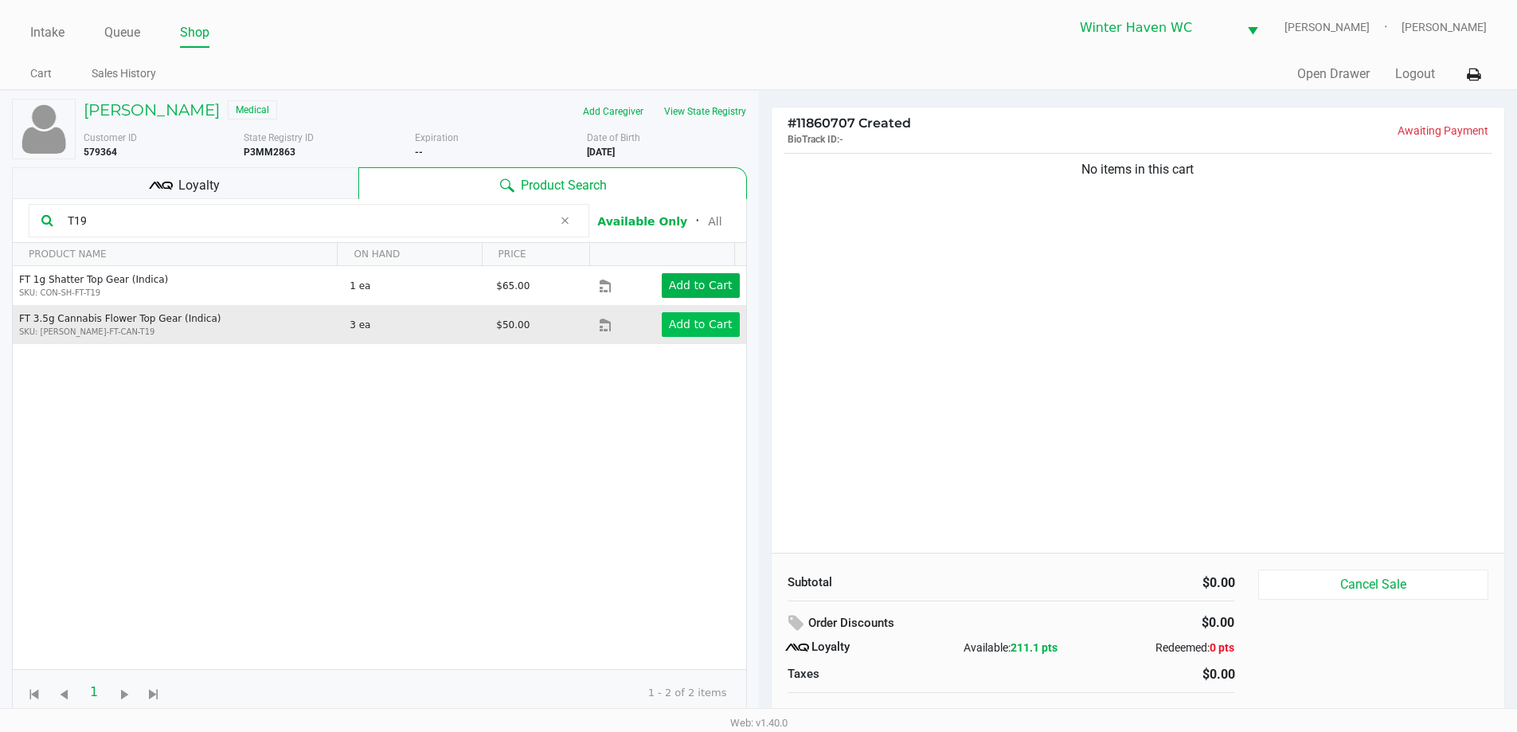
type input "T19"
click at [691, 325] on app-button-loader "Add to Cart" at bounding box center [701, 324] width 64 height 13
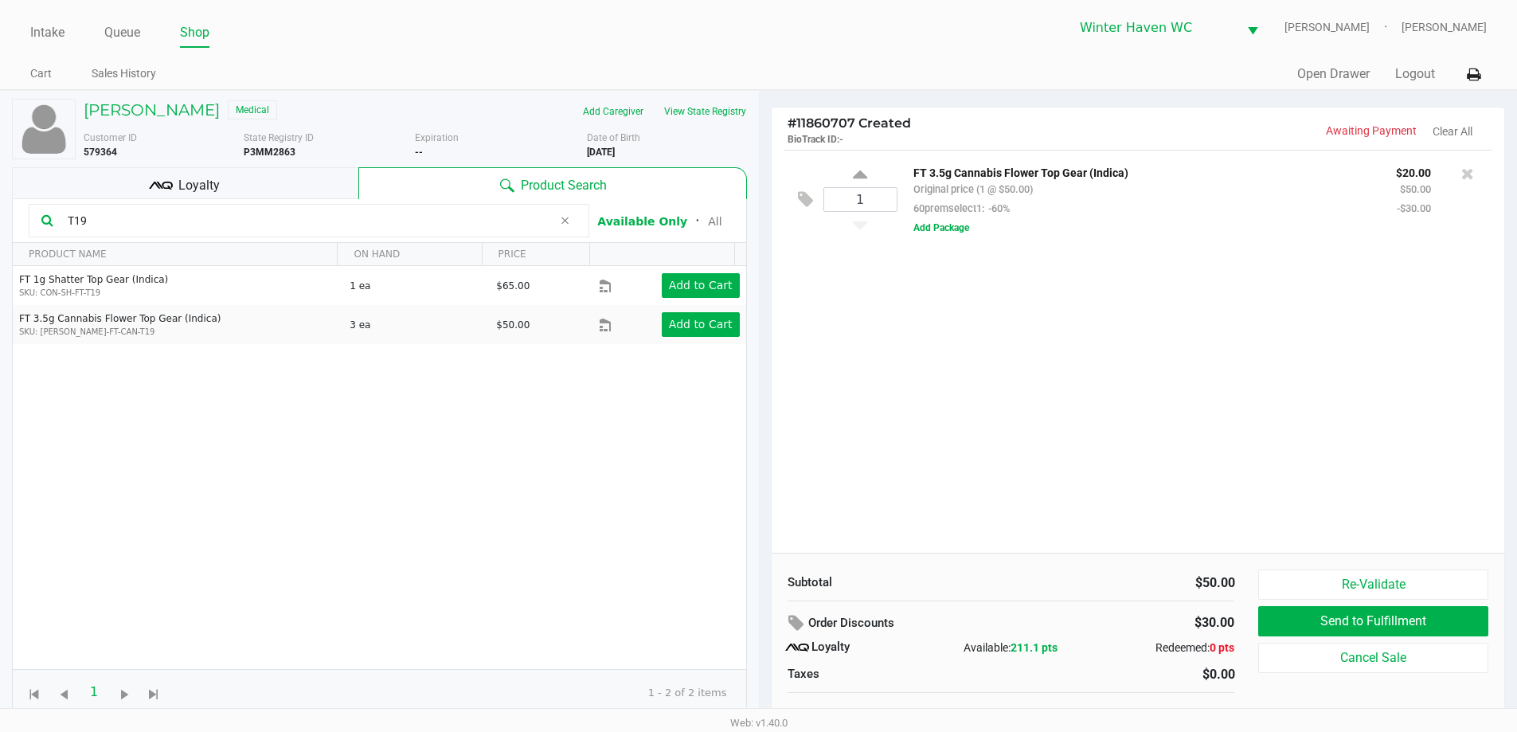
click at [462, 217] on input "T19" at bounding box center [306, 221] width 491 height 24
click at [960, 354] on div "1 FT 3.5g Cannabis Flower Top Gear (Indica) Original price (1 @ $50.00) 60prems…" at bounding box center [1137, 351] width 733 height 403
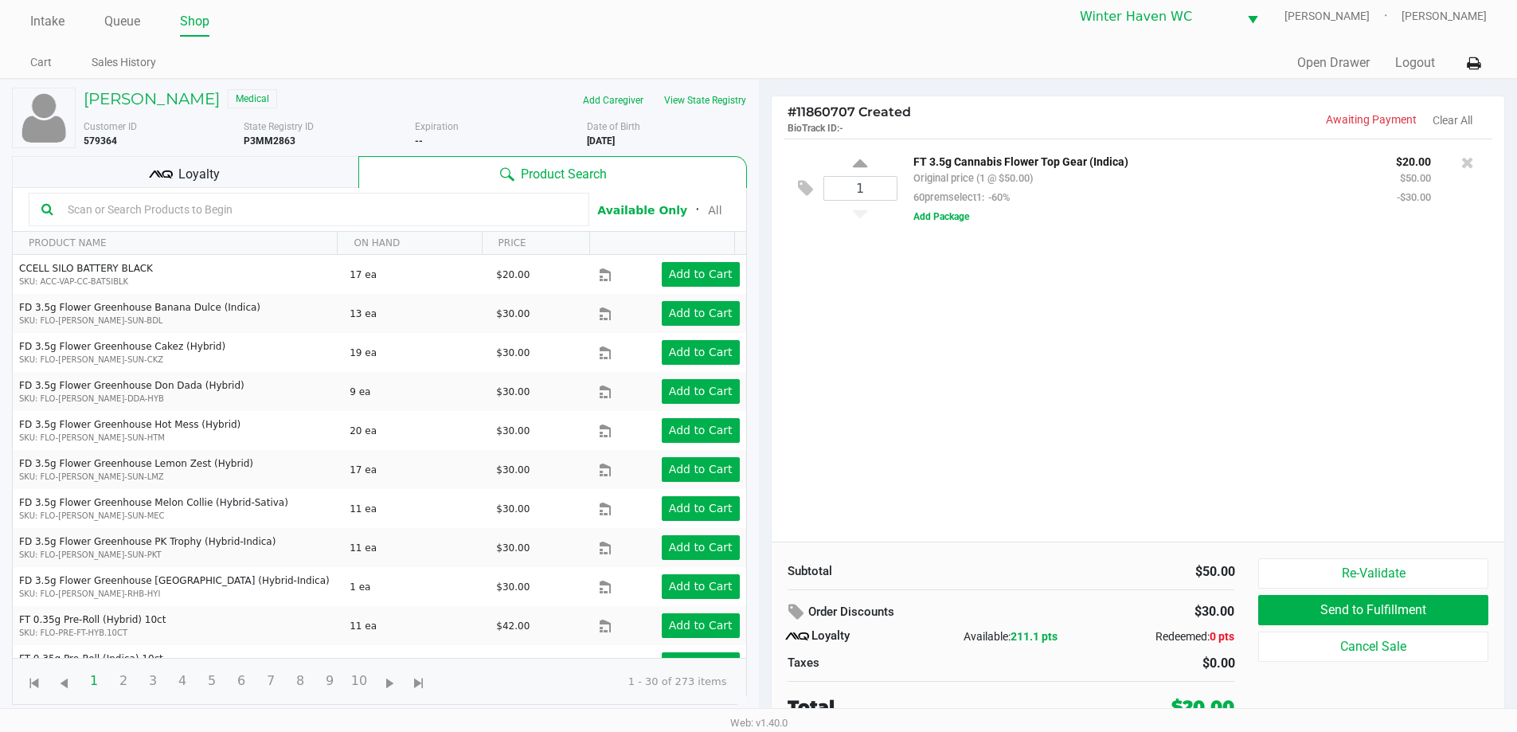
scroll to position [16, 0]
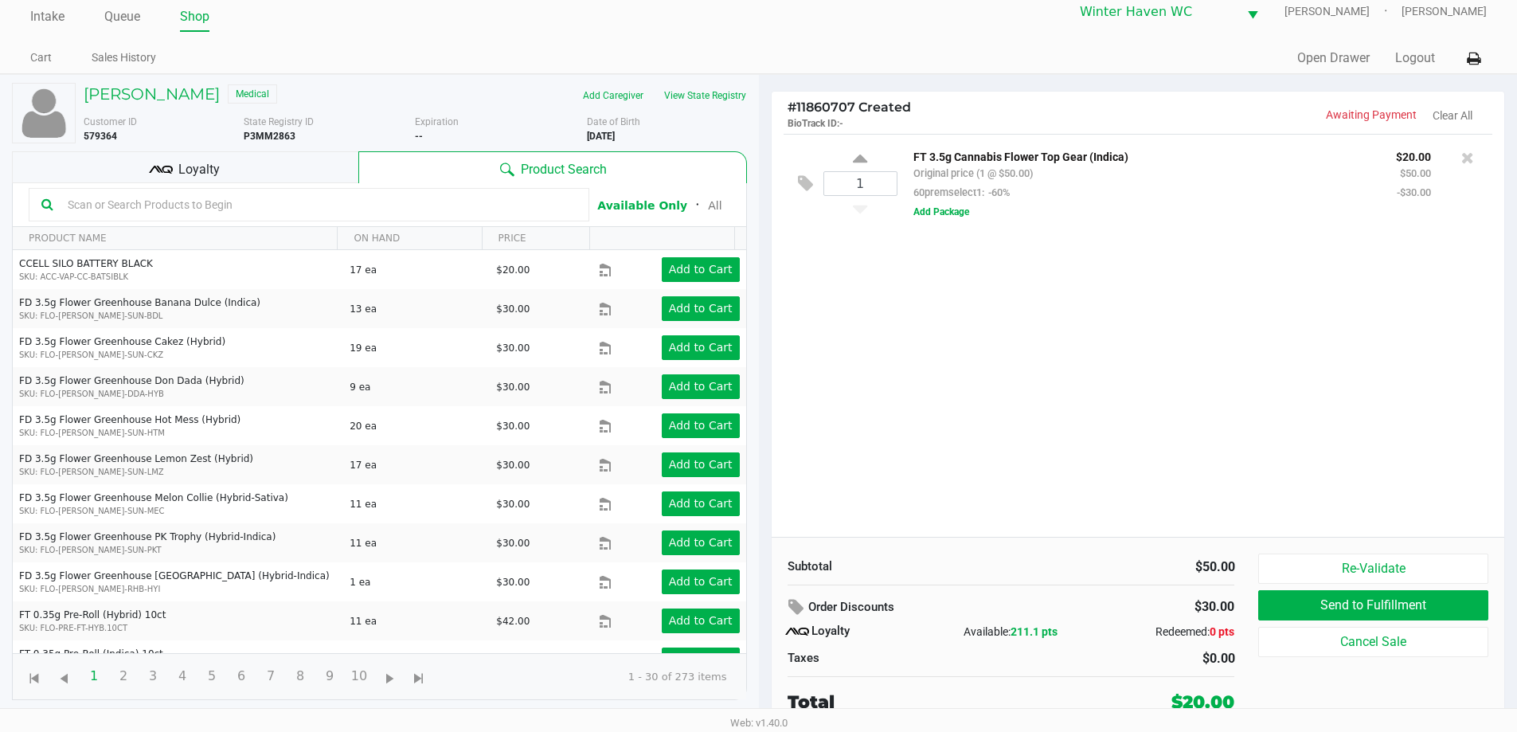
click at [1013, 352] on div "1 FT 3.5g Cannabis Flower Top Gear (Indica) Original price (1 @ $50.00) 60prems…" at bounding box center [1137, 335] width 733 height 403
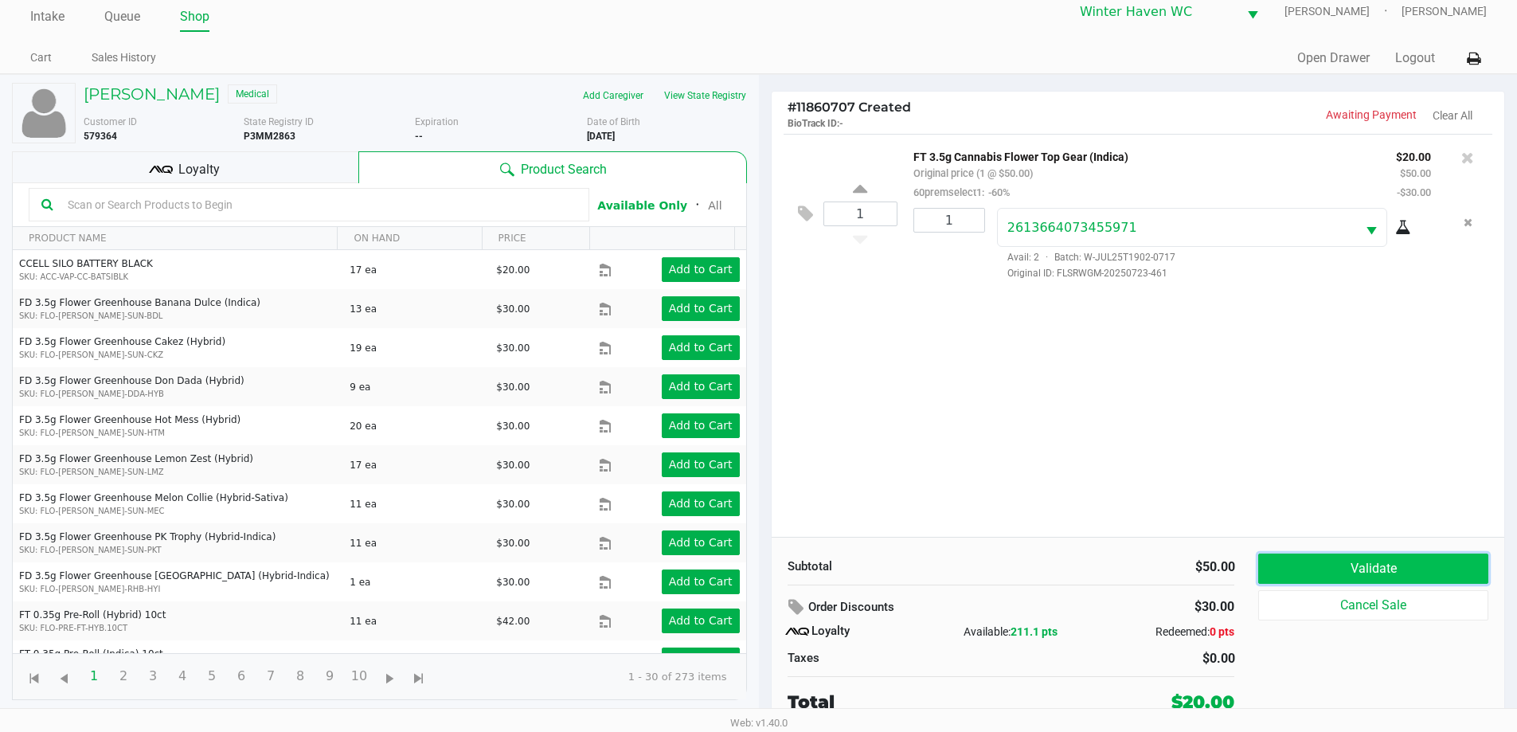
click at [1339, 568] on button "Validate" at bounding box center [1372, 568] width 229 height 30
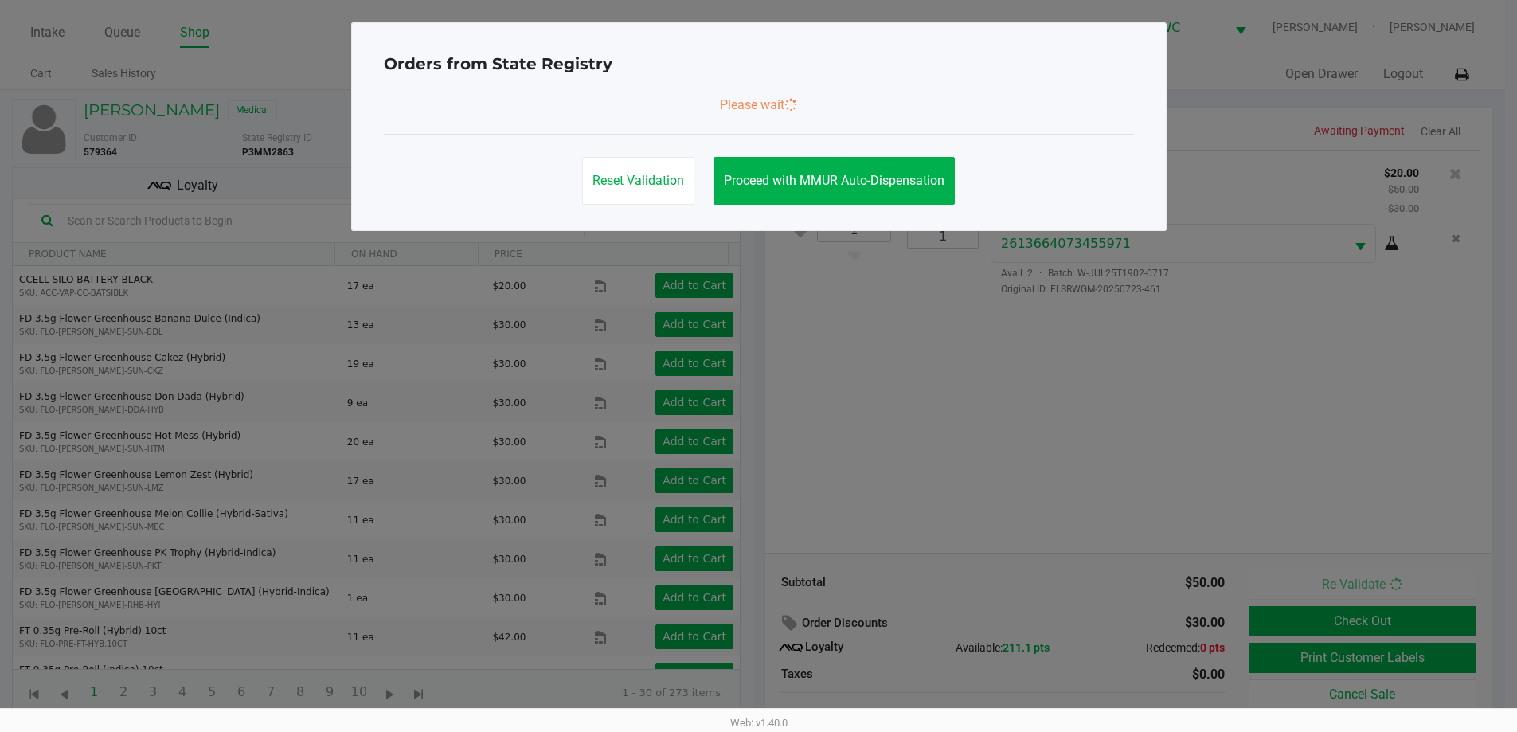
scroll to position [0, 0]
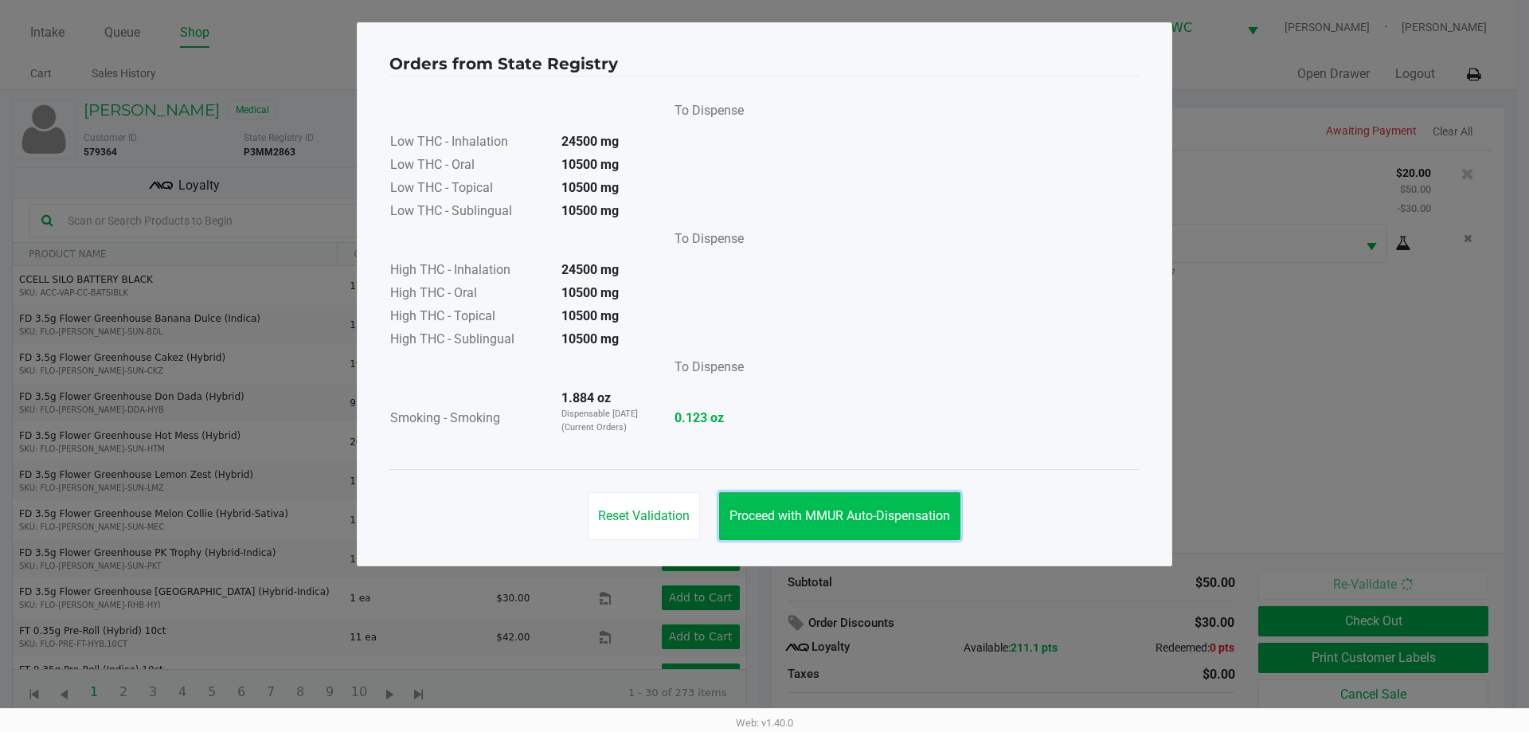
drag, startPoint x: 845, startPoint y: 524, endPoint x: 1026, endPoint y: 570, distance: 186.5
click at [845, 525] on button "Proceed with MMUR Auto-Dispensation" at bounding box center [839, 516] width 241 height 48
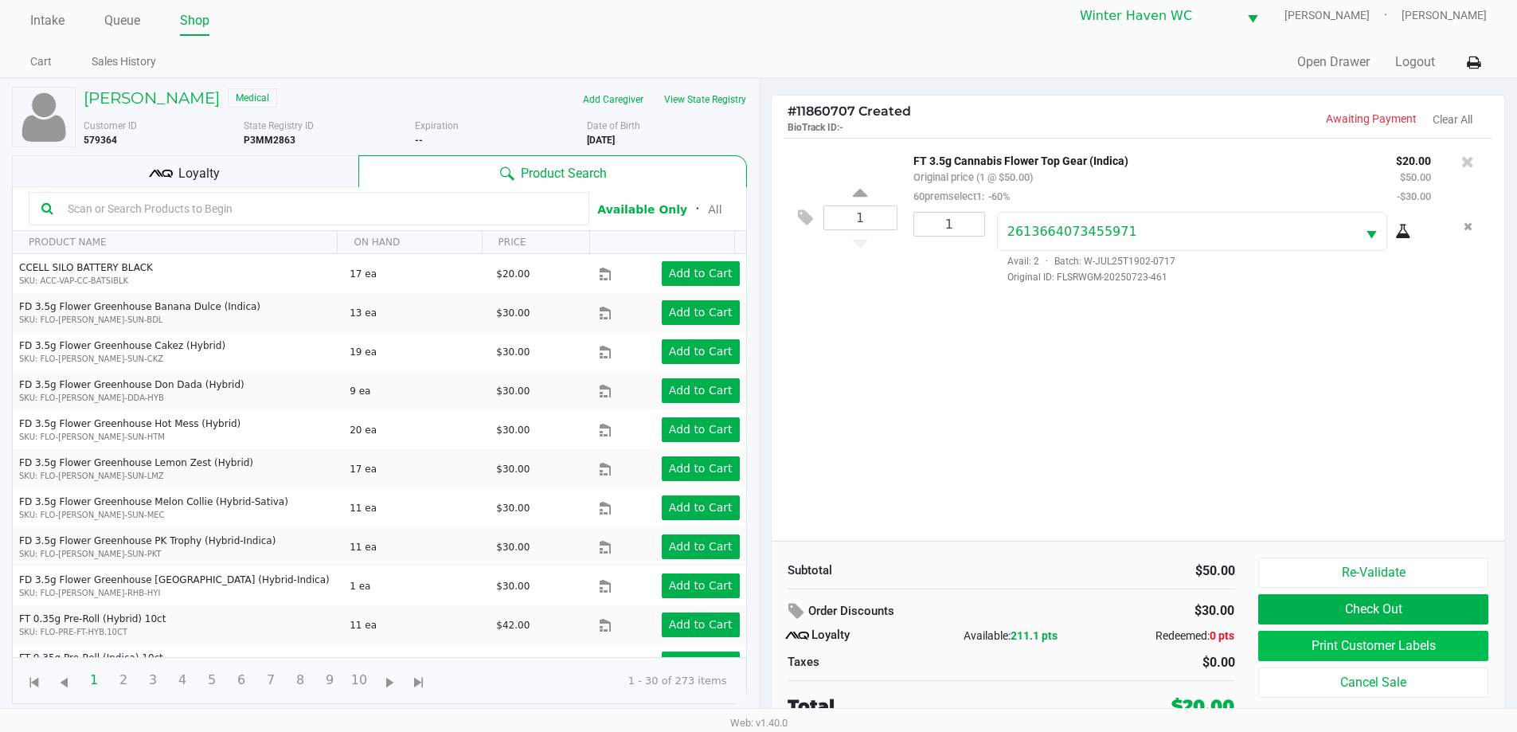
scroll to position [16, 0]
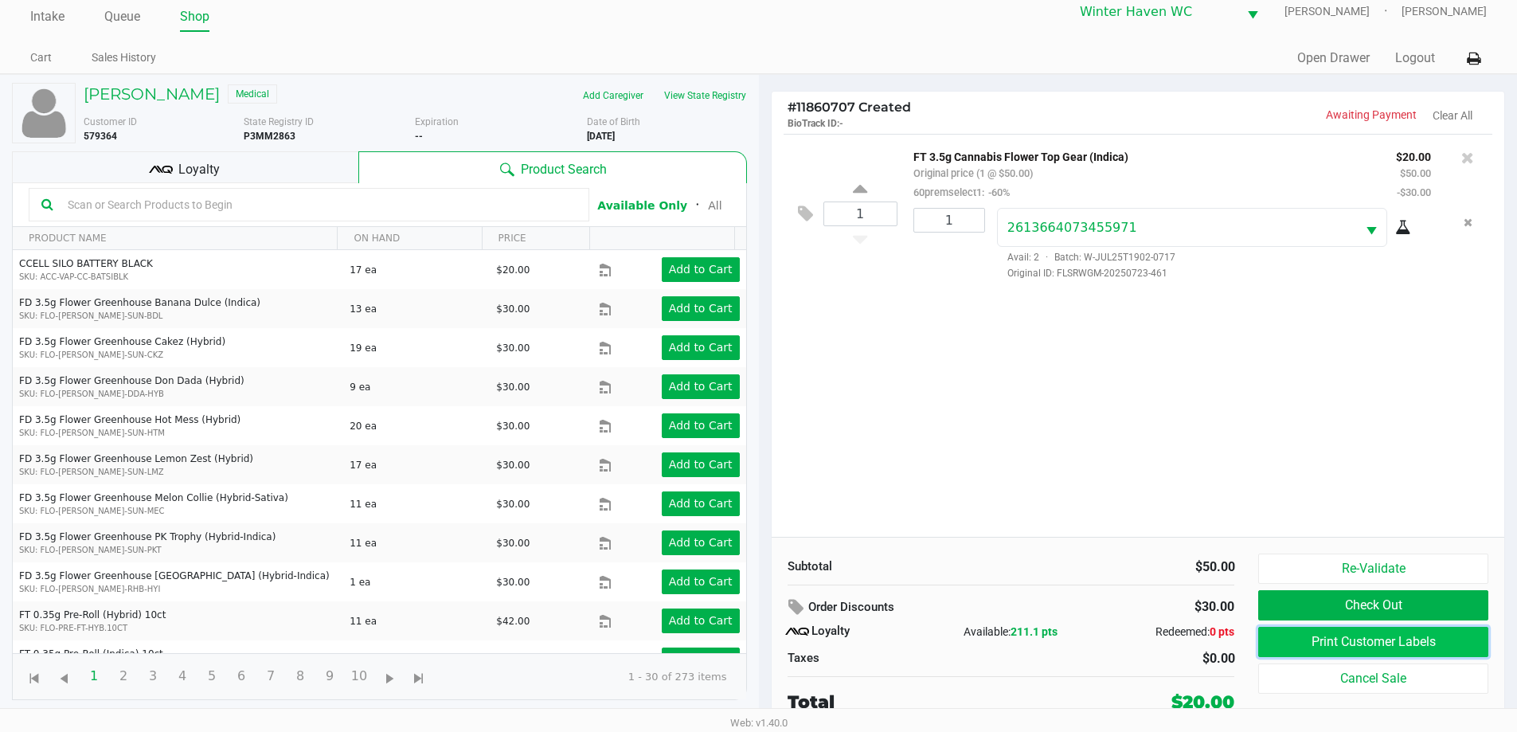
click at [1337, 650] on button "Print Customer Labels" at bounding box center [1372, 642] width 229 height 30
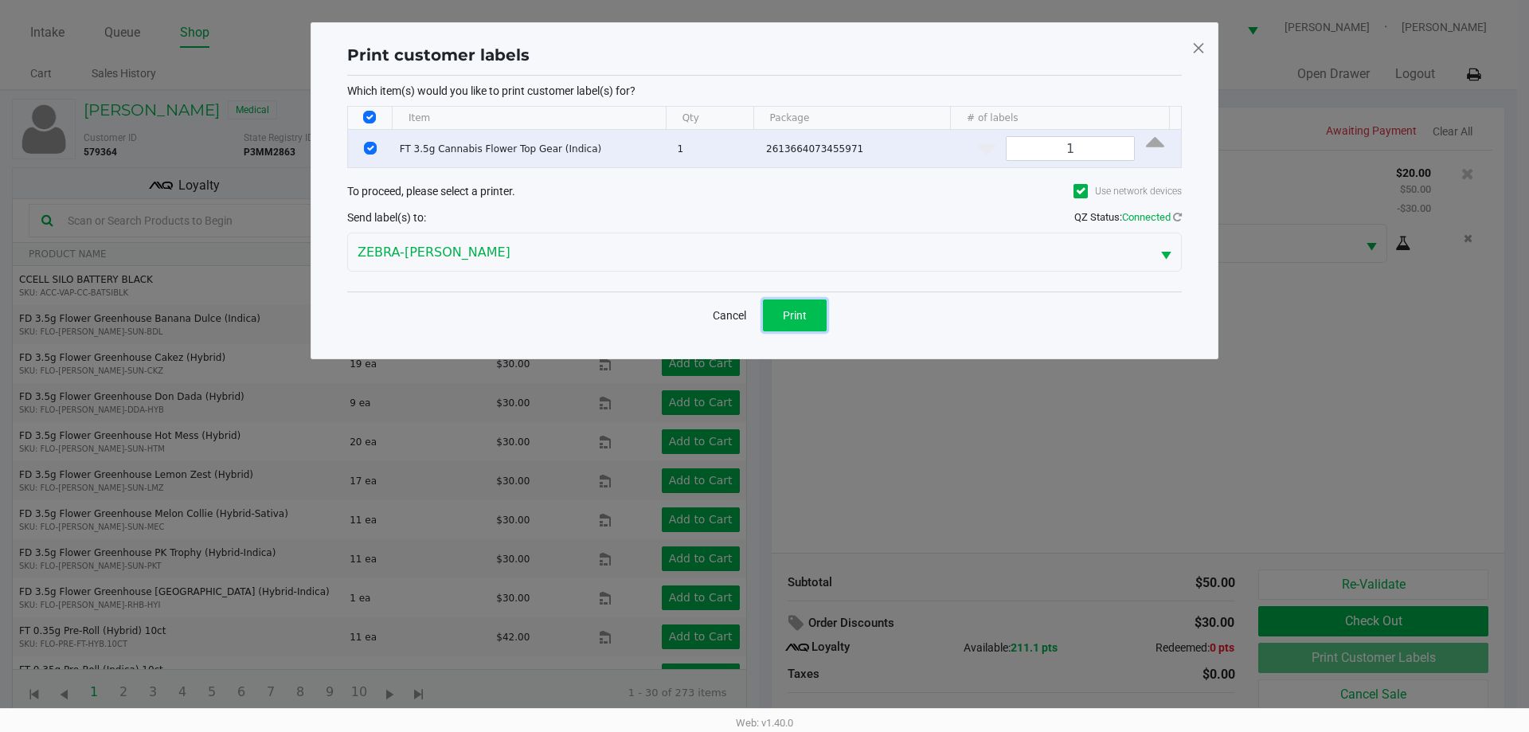
click at [791, 309] on span "Print" at bounding box center [795, 315] width 24 height 13
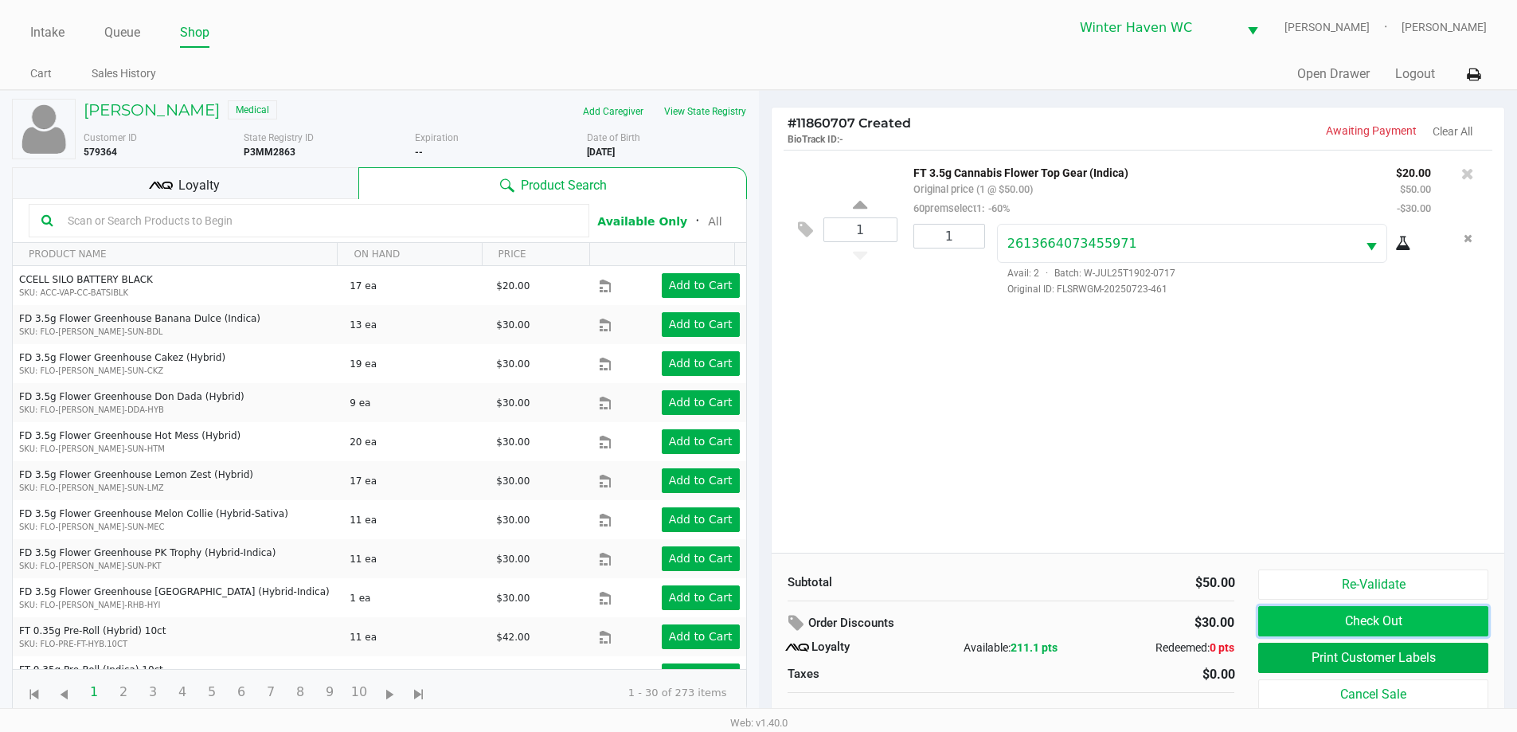
click at [1293, 619] on button "Check Out" at bounding box center [1372, 621] width 229 height 30
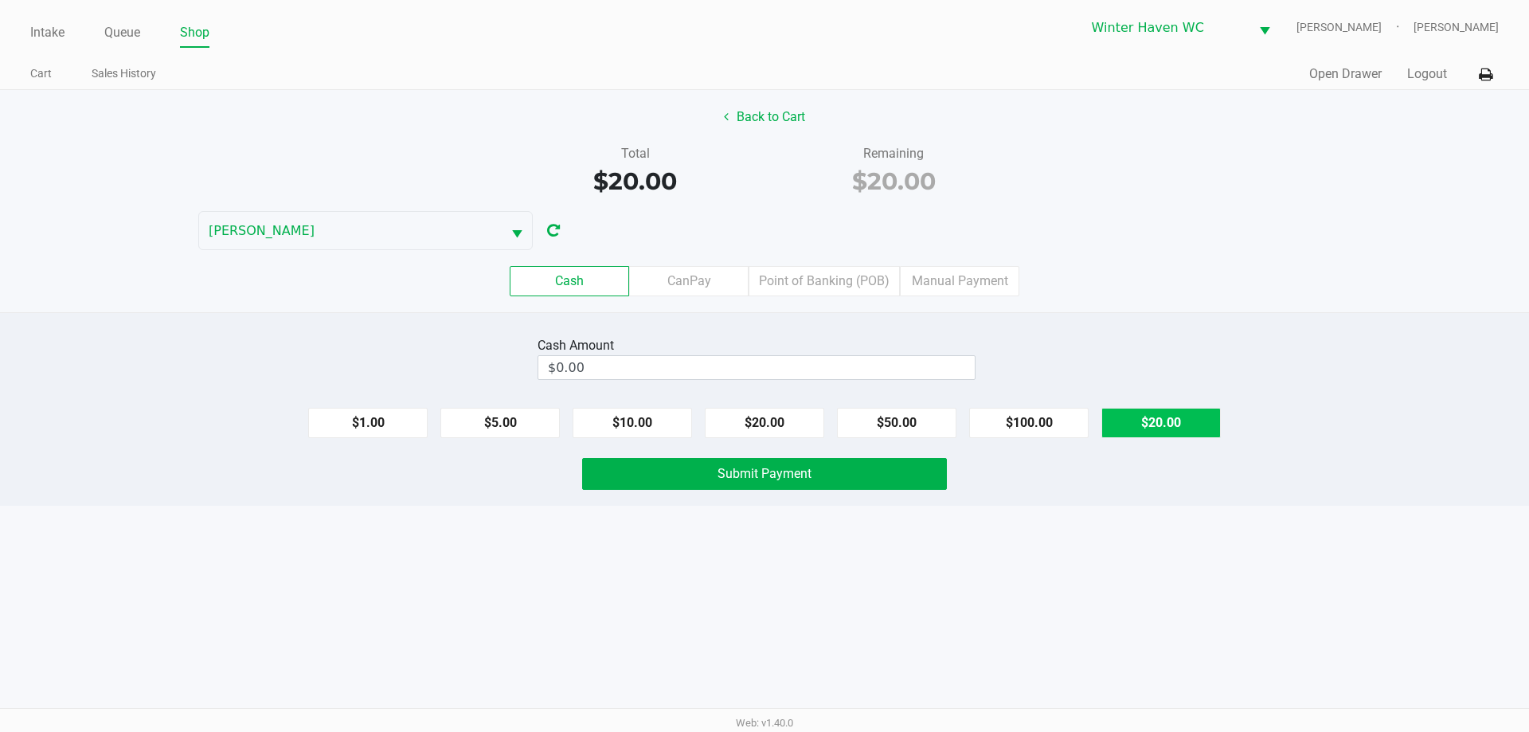
click at [1133, 408] on button "$20.00" at bounding box center [1160, 423] width 119 height 30
type input "$20.00"
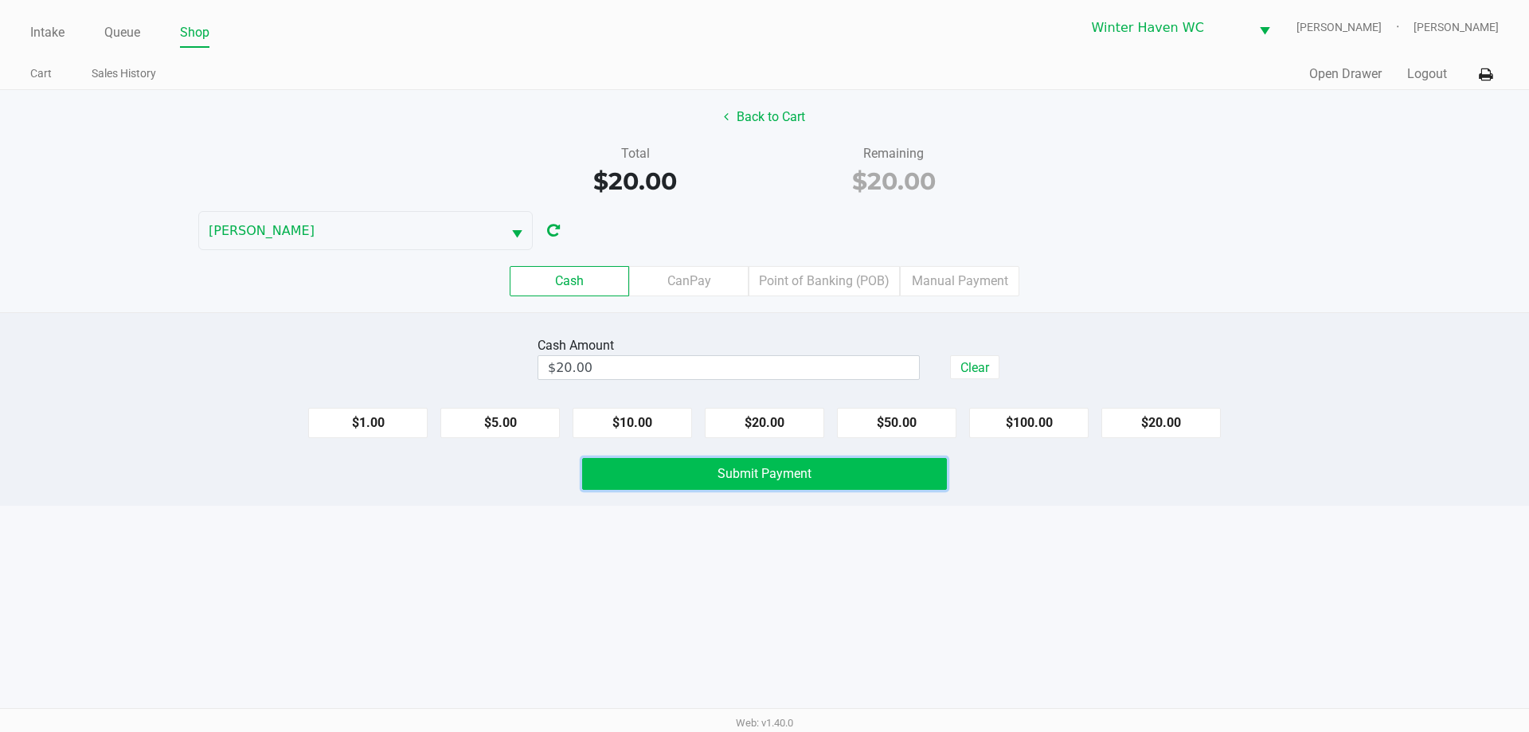
click at [878, 480] on button "Submit Payment" at bounding box center [764, 474] width 365 height 32
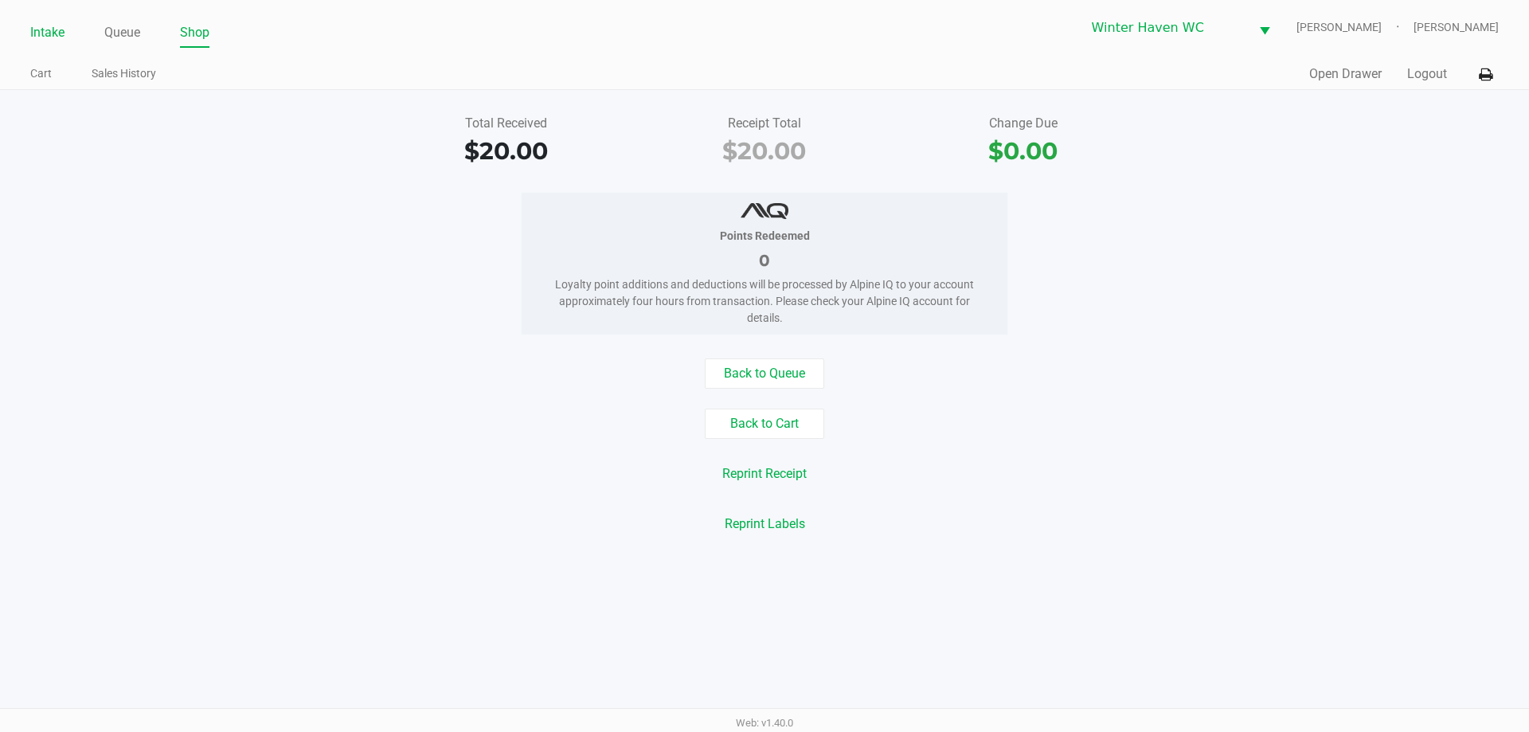
click at [42, 26] on link "Intake" at bounding box center [47, 32] width 34 height 22
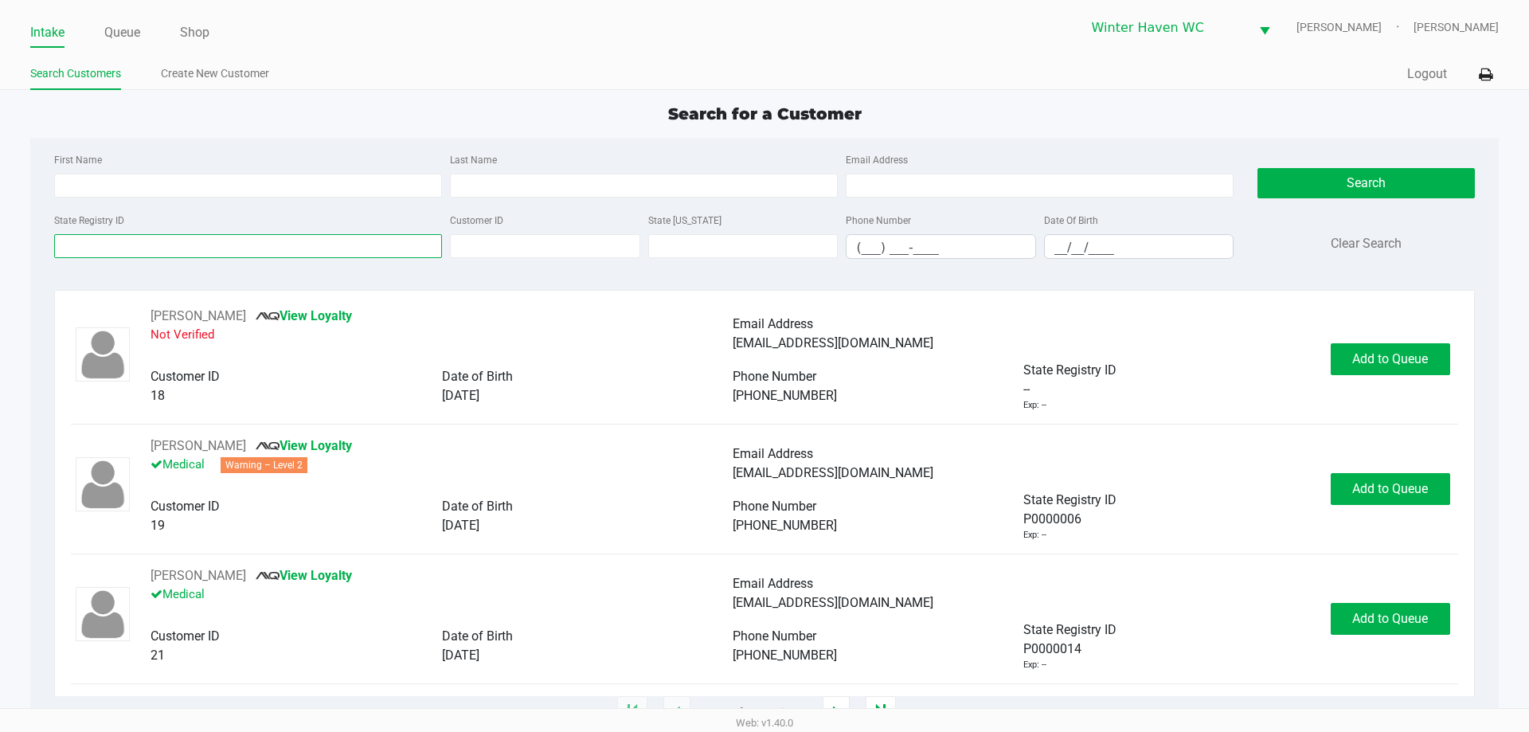
click at [227, 252] on input "State Registry ID" at bounding box center [248, 246] width 388 height 24
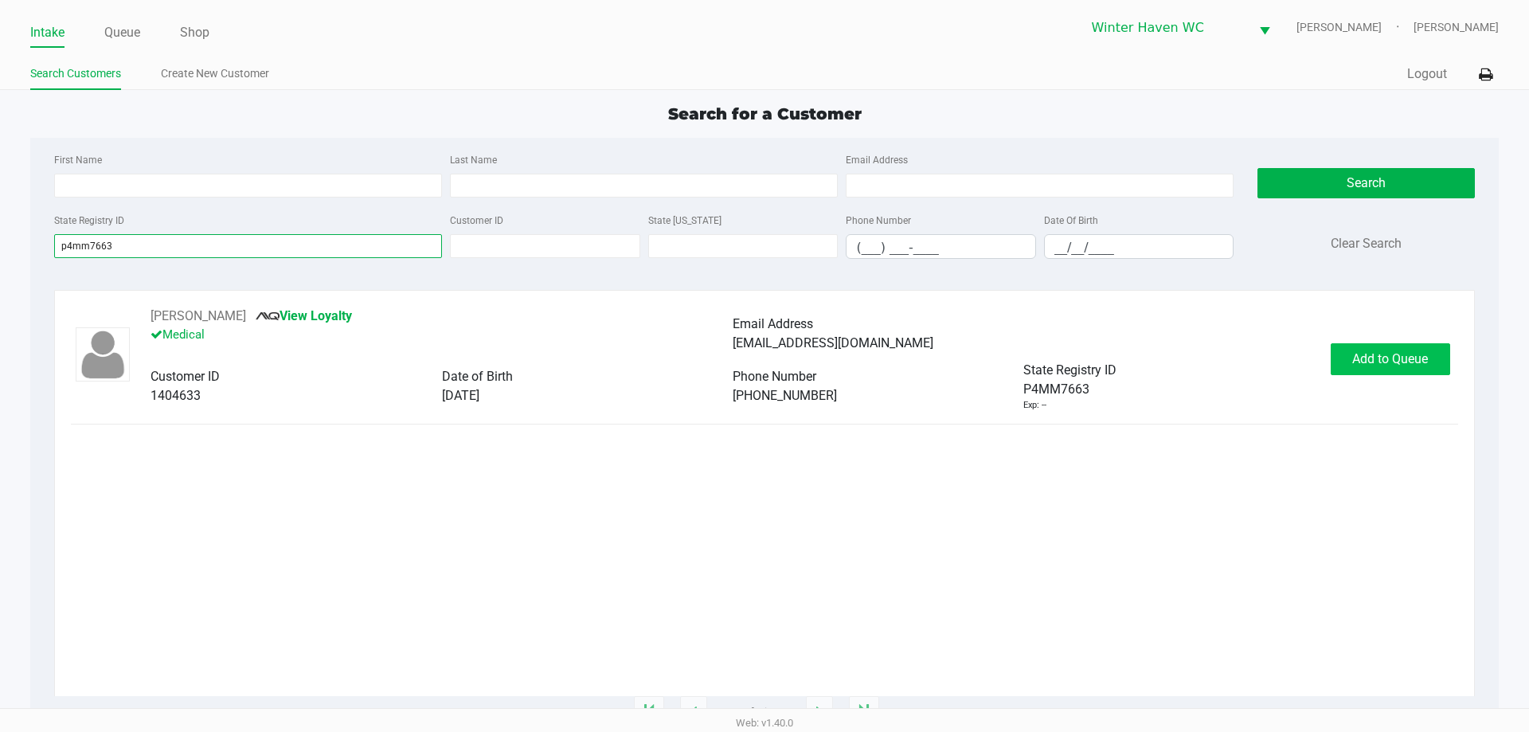
type input "p4mm7663"
click at [1363, 356] on span "Add to Queue" at bounding box center [1390, 358] width 76 height 15
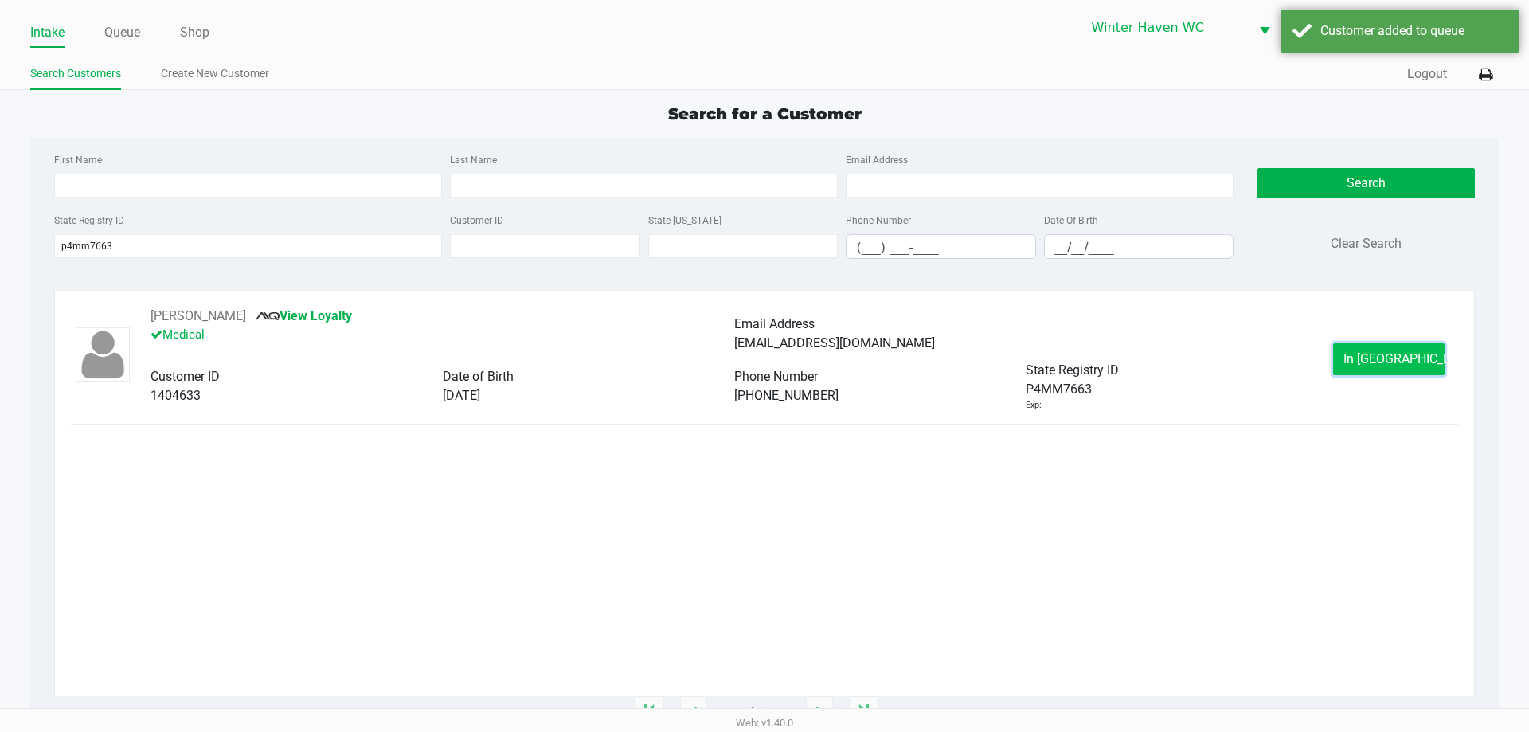
click at [1415, 353] on button "In Queue" at bounding box center [1388, 359] width 111 height 32
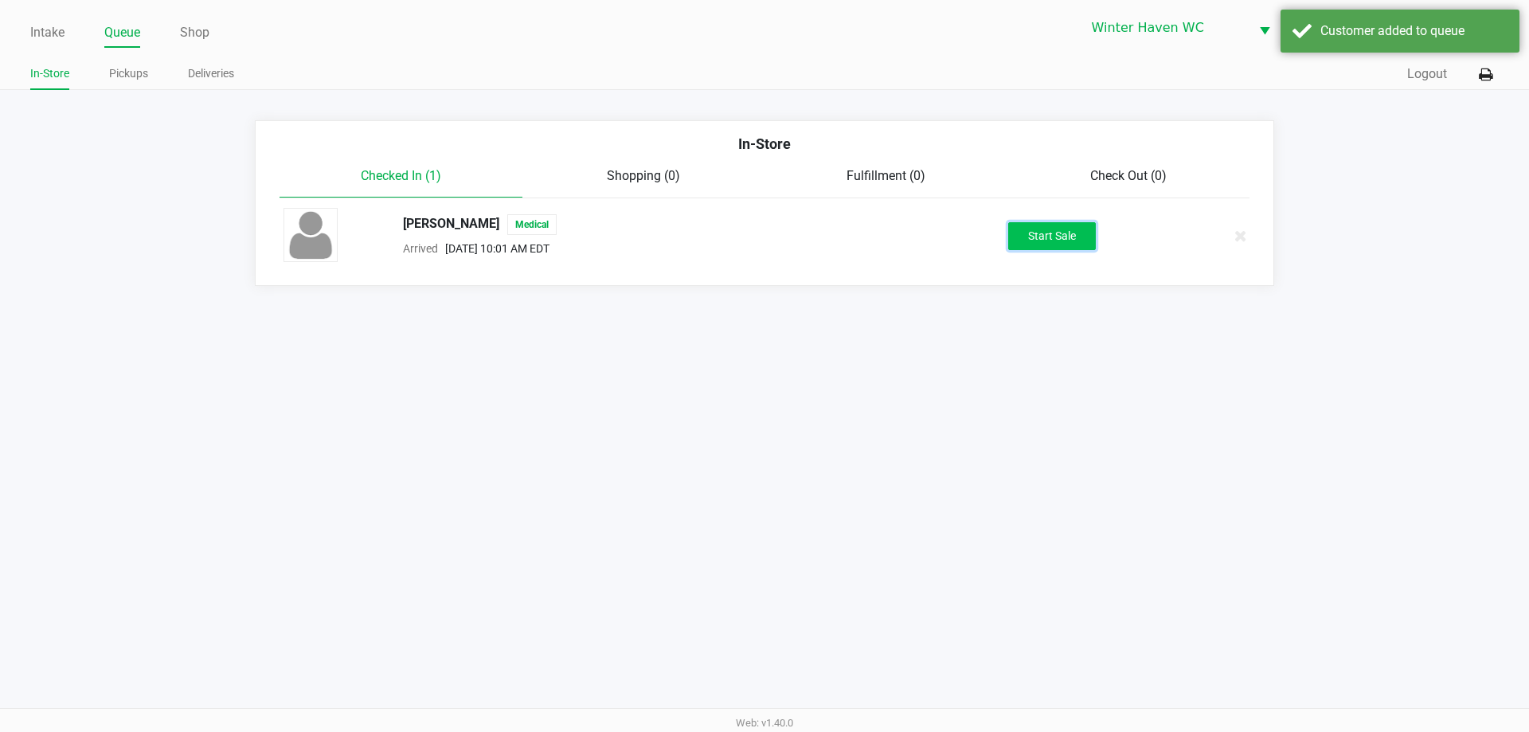
click at [1057, 239] on button "Start Sale" at bounding box center [1052, 236] width 88 height 28
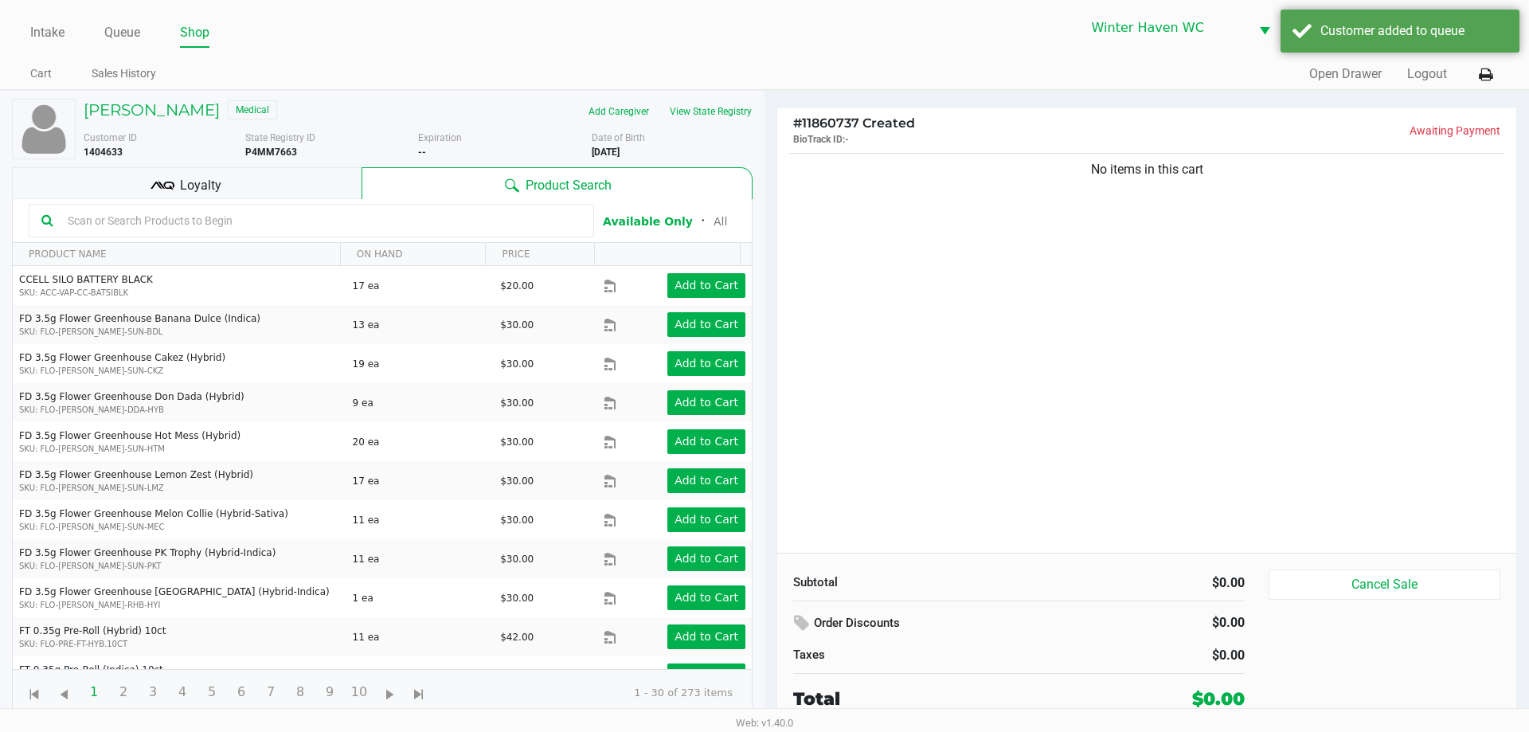
click at [305, 224] on input "text" at bounding box center [321, 221] width 520 height 24
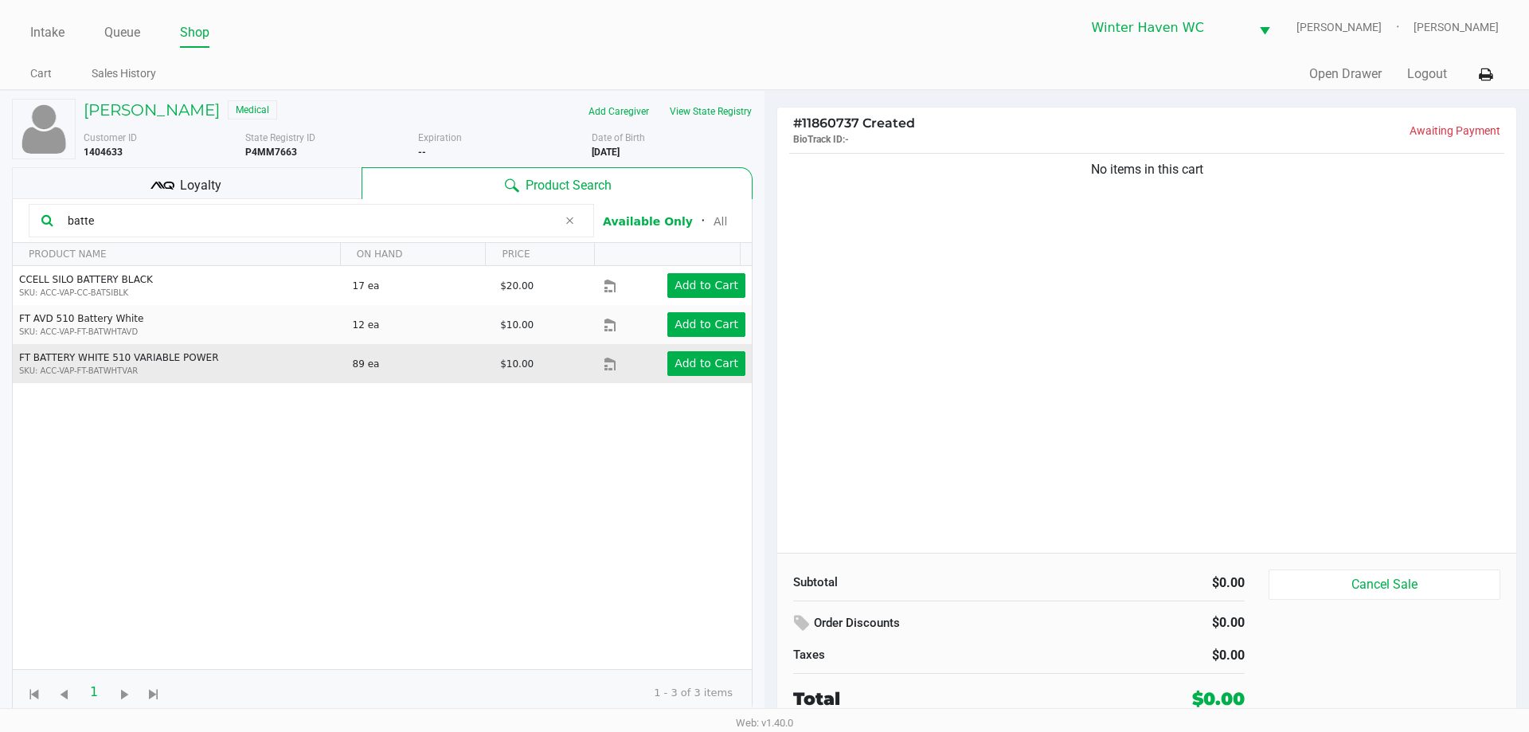
type input "batte"
click at [709, 377] on td "Add to Cart" at bounding box center [677, 363] width 148 height 39
click at [707, 372] on button "Add to Cart" at bounding box center [706, 363] width 78 height 25
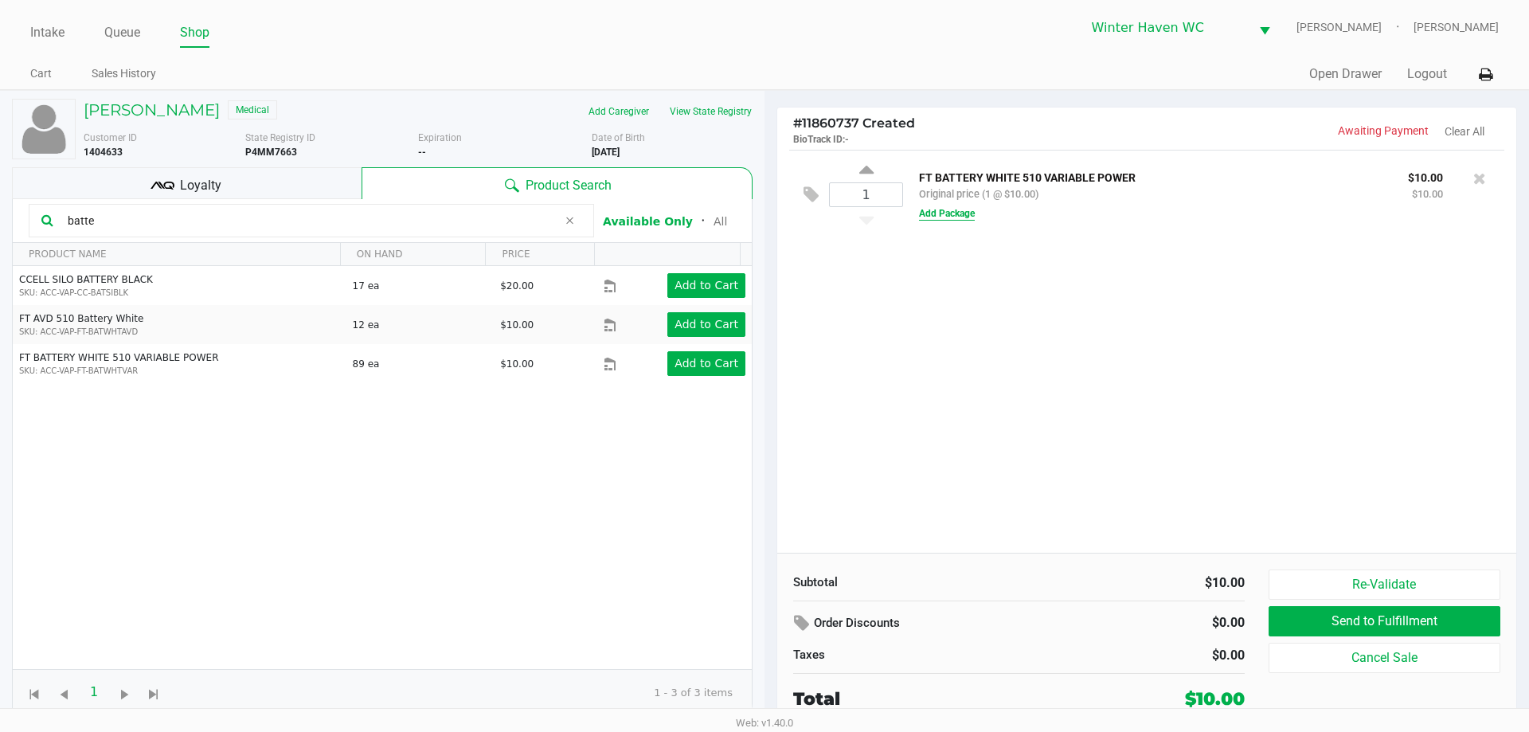
click at [964, 211] on button "Add Package" at bounding box center [947, 213] width 56 height 14
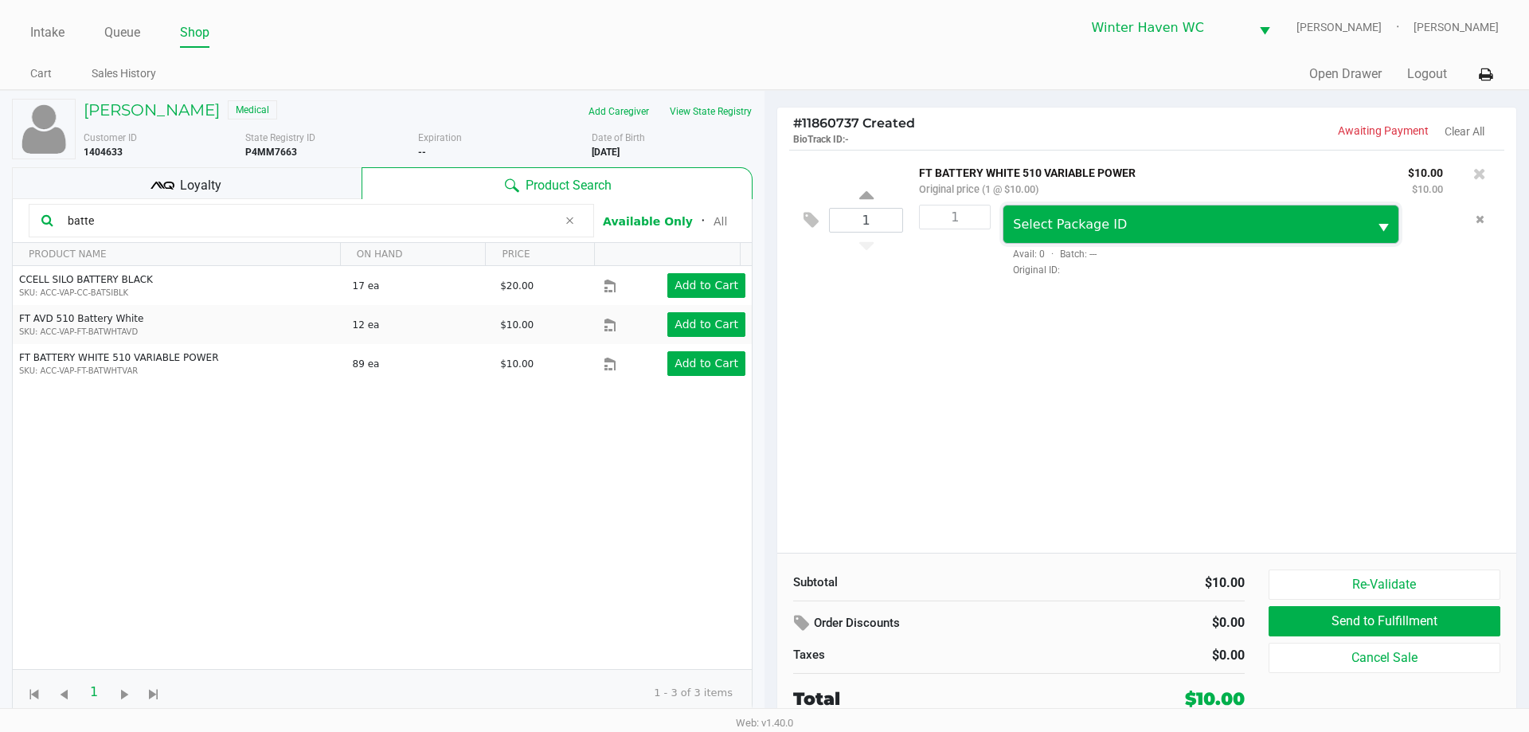
click at [1116, 225] on span "Select Package ID" at bounding box center [1185, 224] width 345 height 19
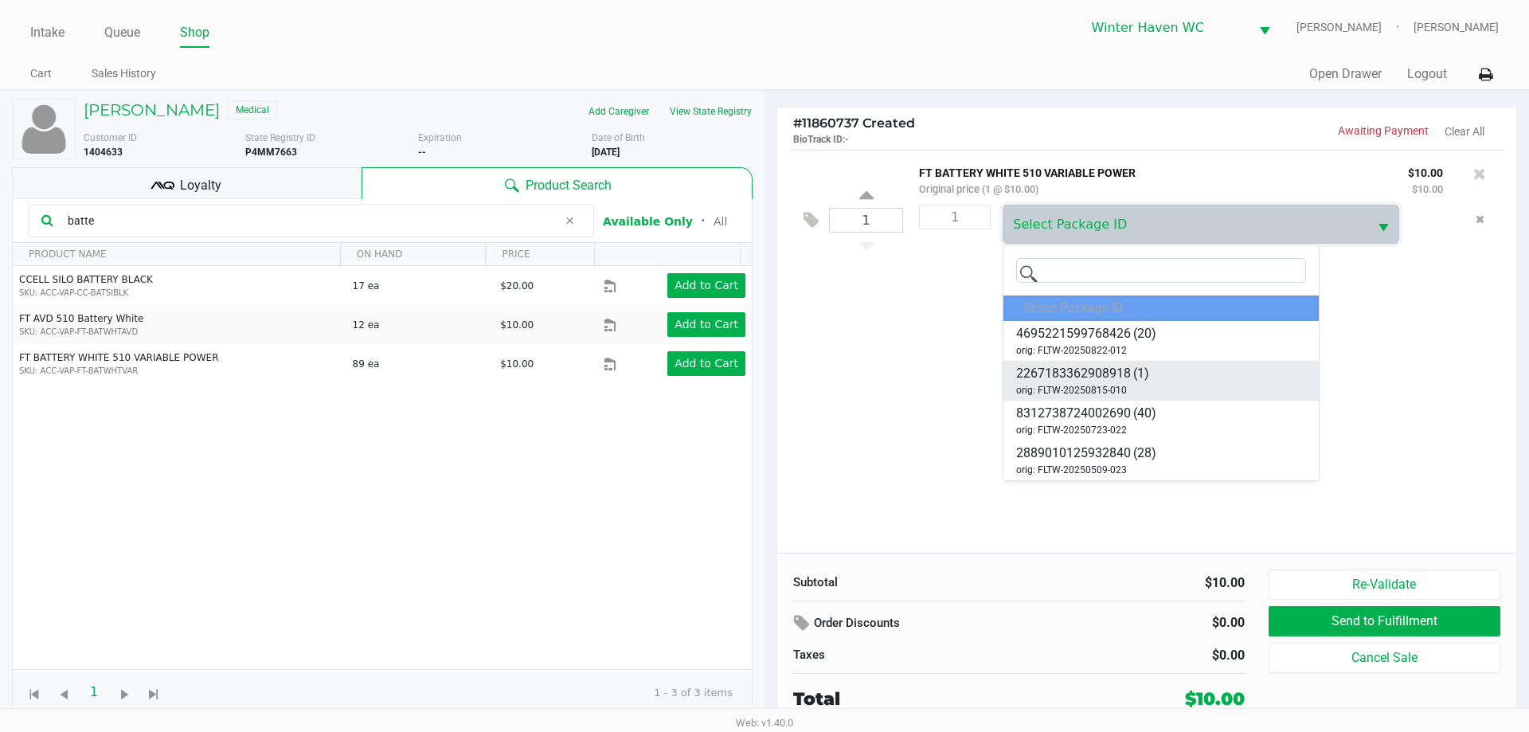
click at [1105, 385] on span "orig: FLTW-20250815-010" at bounding box center [1071, 390] width 111 height 14
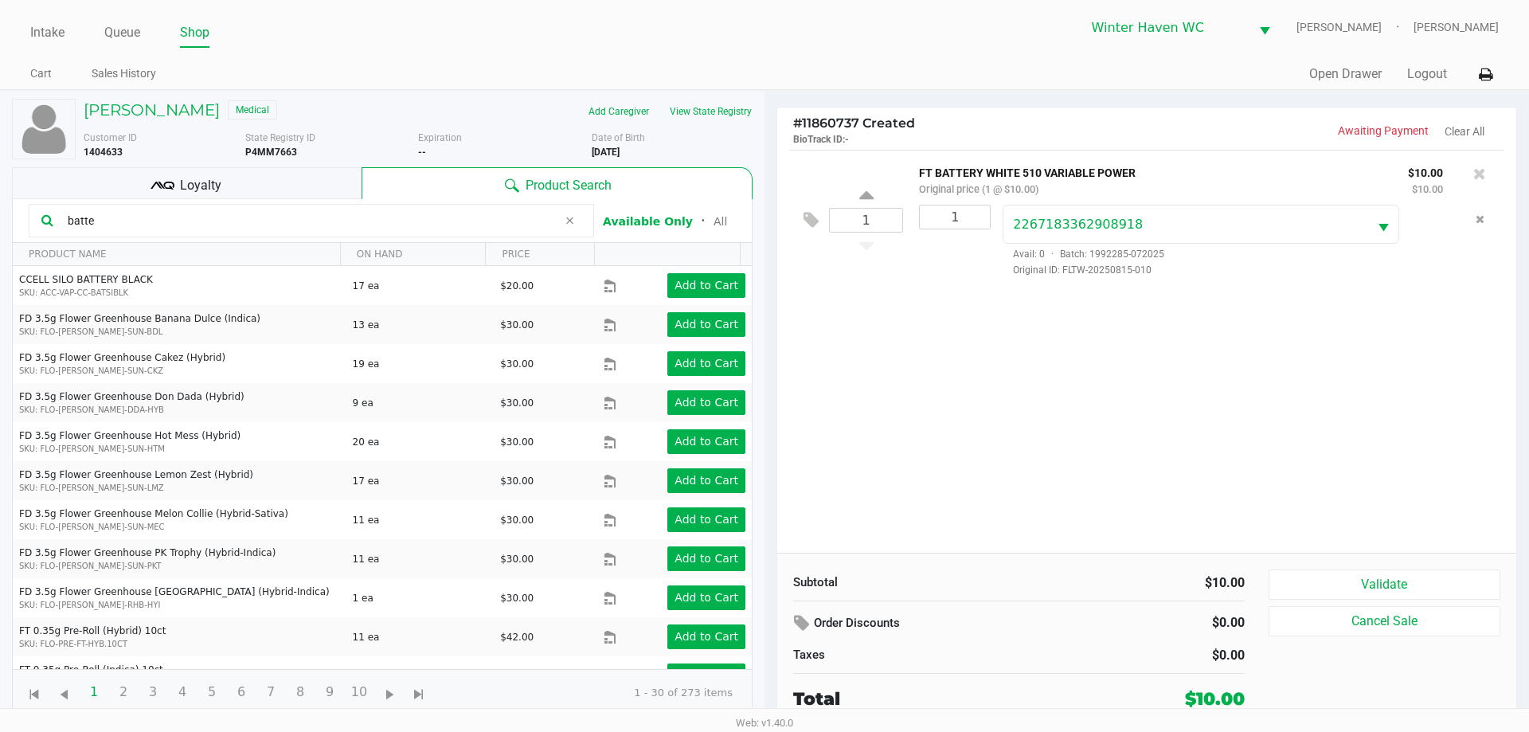
click at [857, 195] on div "1" at bounding box center [866, 220] width 74 height 64
click at [862, 193] on icon at bounding box center [866, 198] width 14 height 20
type input "2"
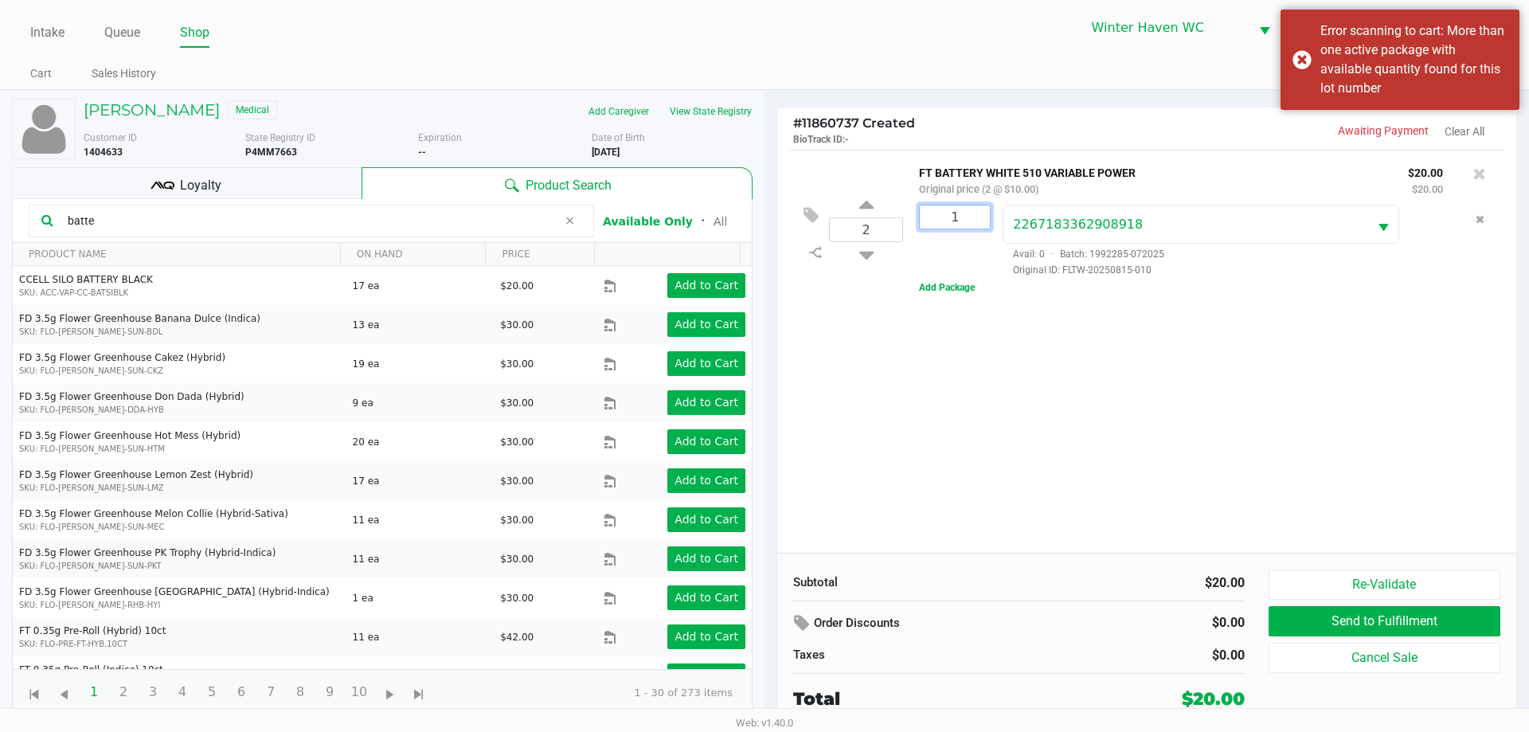
click at [974, 220] on input "1" at bounding box center [955, 216] width 70 height 23
type input "1"
click at [1060, 451] on div "2 FT BATTERY WHITE 510 VARIABLE POWER Original price (2 @ $10.00) $20.00 $20.00…" at bounding box center [1146, 351] width 739 height 403
click at [1480, 223] on icon "Remove the package from the orderLine" at bounding box center [1479, 218] width 9 height 11
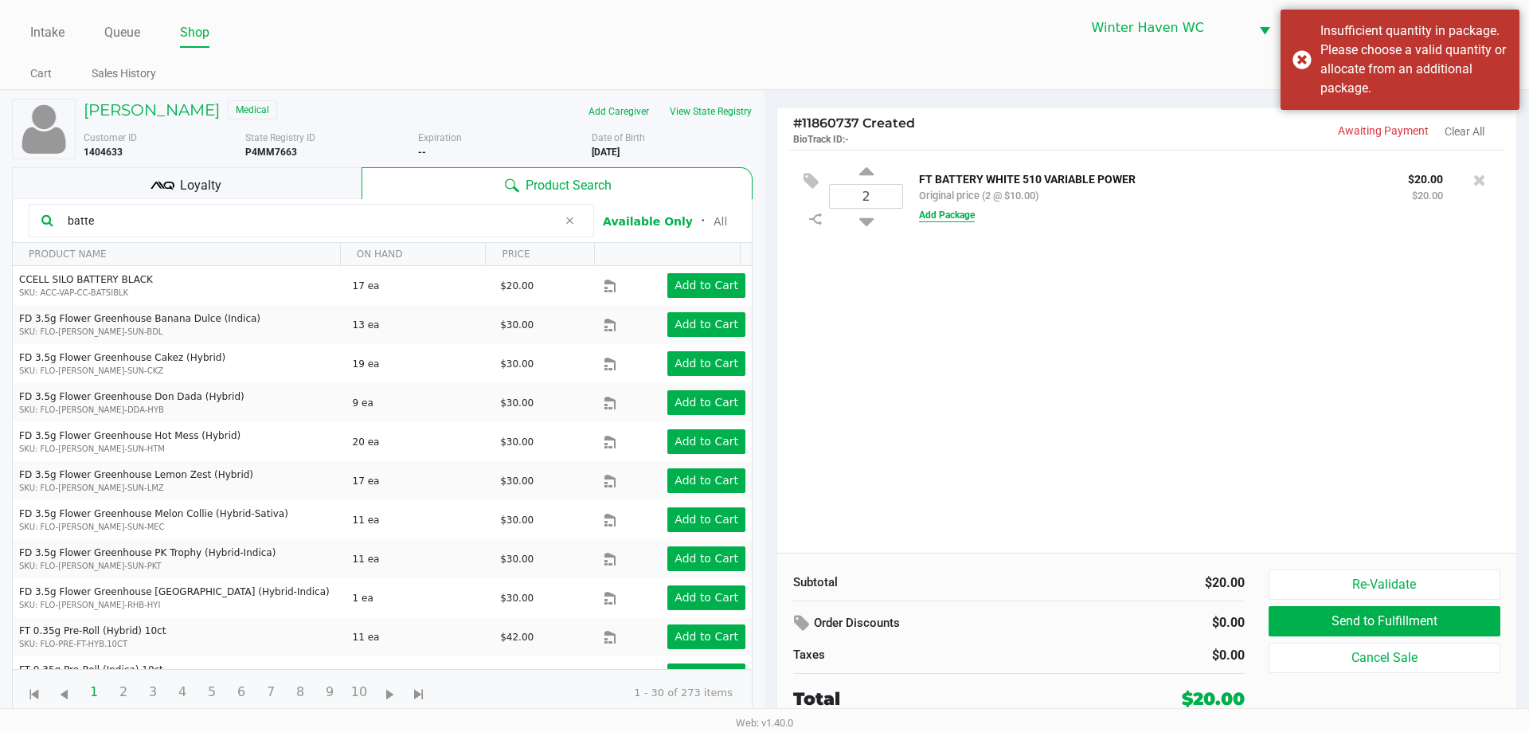
click at [959, 214] on button "Add Package" at bounding box center [947, 215] width 56 height 14
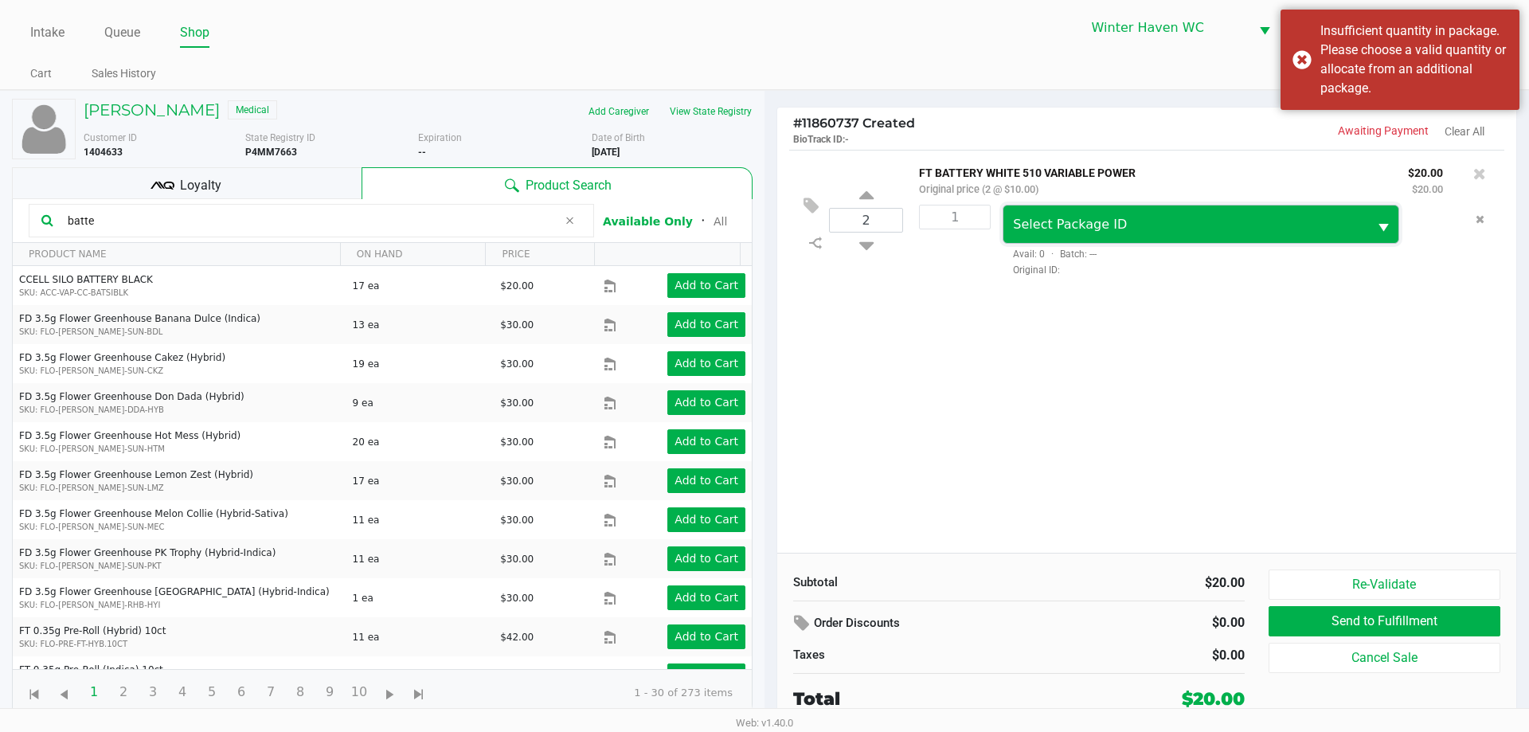
click at [1142, 223] on span "Select Package ID" at bounding box center [1185, 224] width 345 height 19
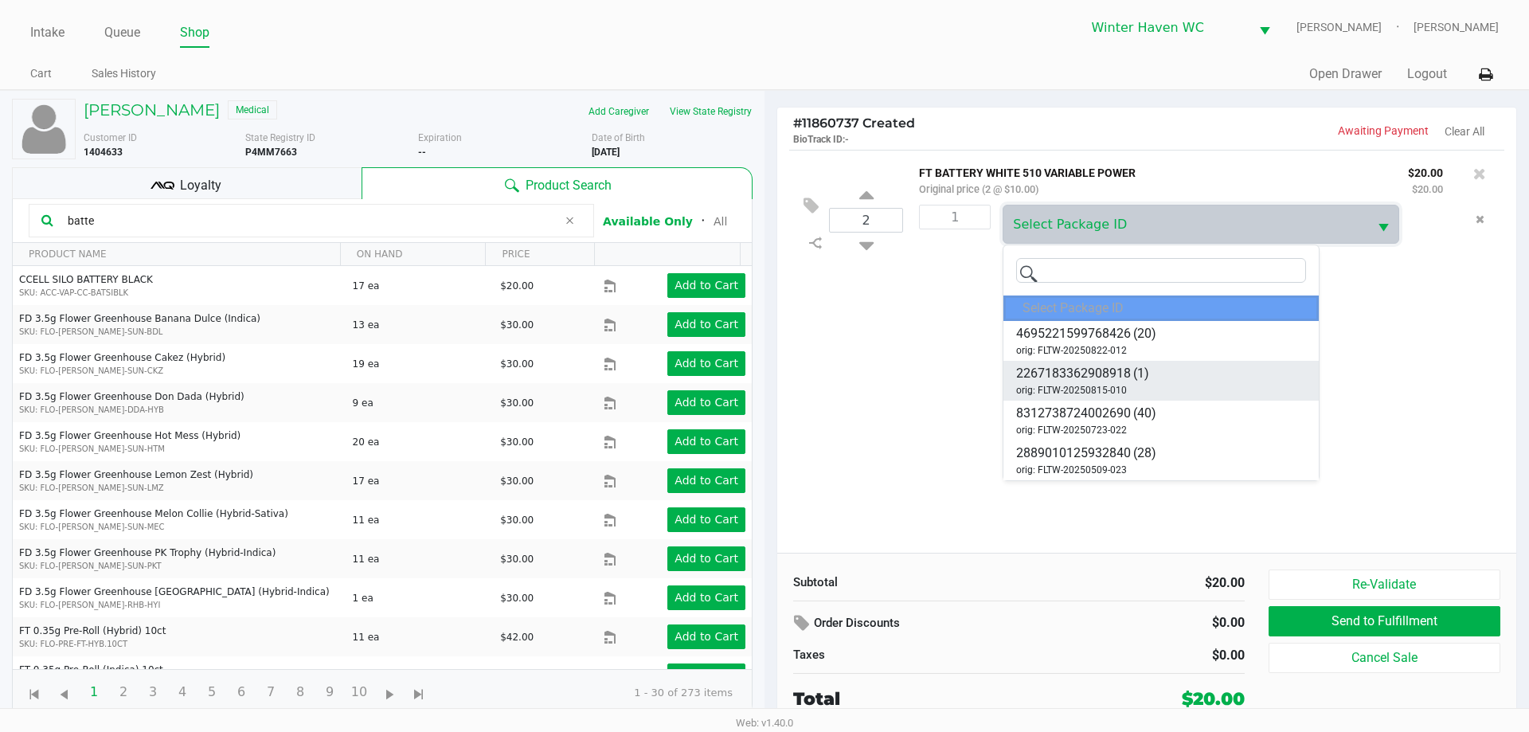
click at [1141, 377] on span "(1)" at bounding box center [1141, 373] width 16 height 19
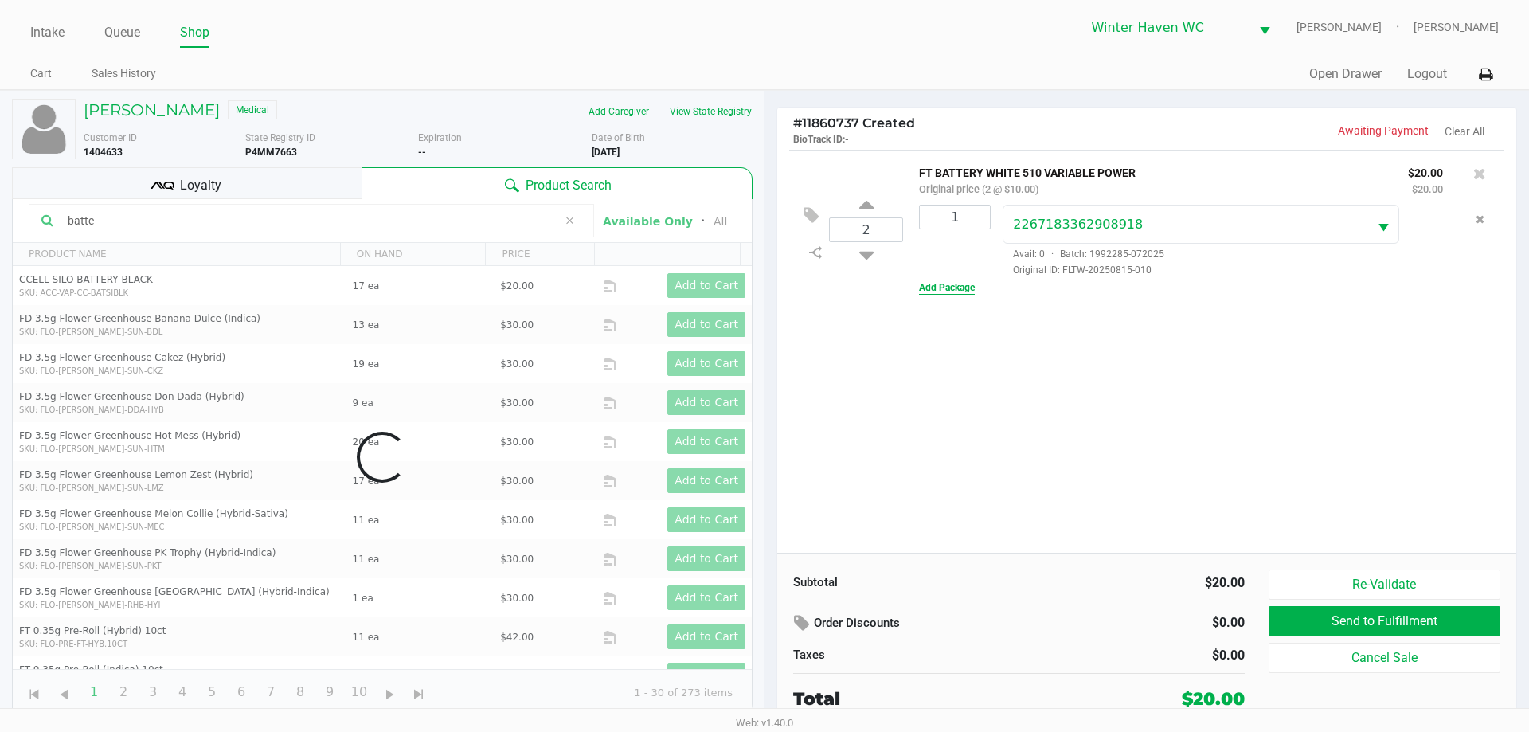
click at [955, 284] on button "Add Package" at bounding box center [947, 287] width 56 height 14
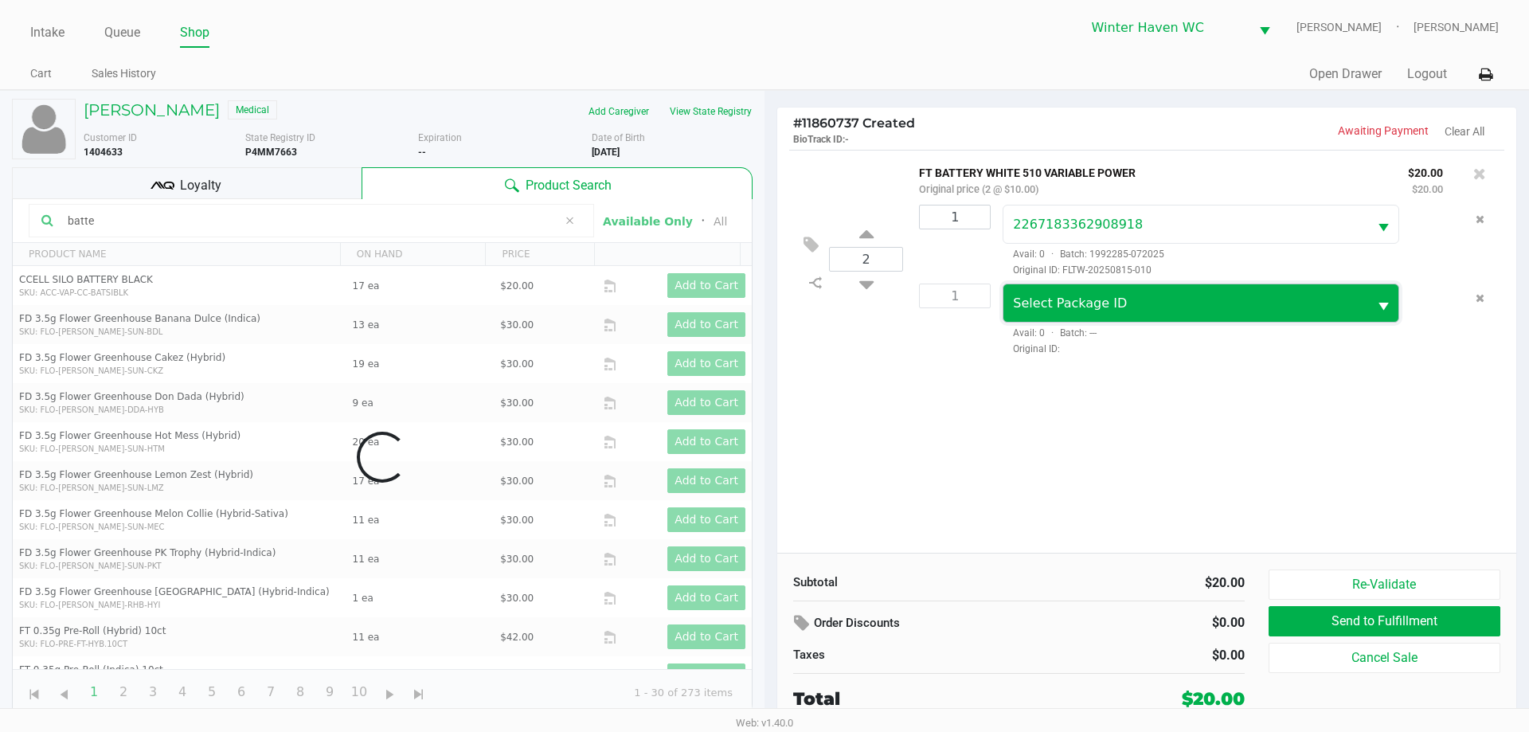
click at [1169, 287] on span "Select Package ID" at bounding box center [1185, 302] width 364 height 37
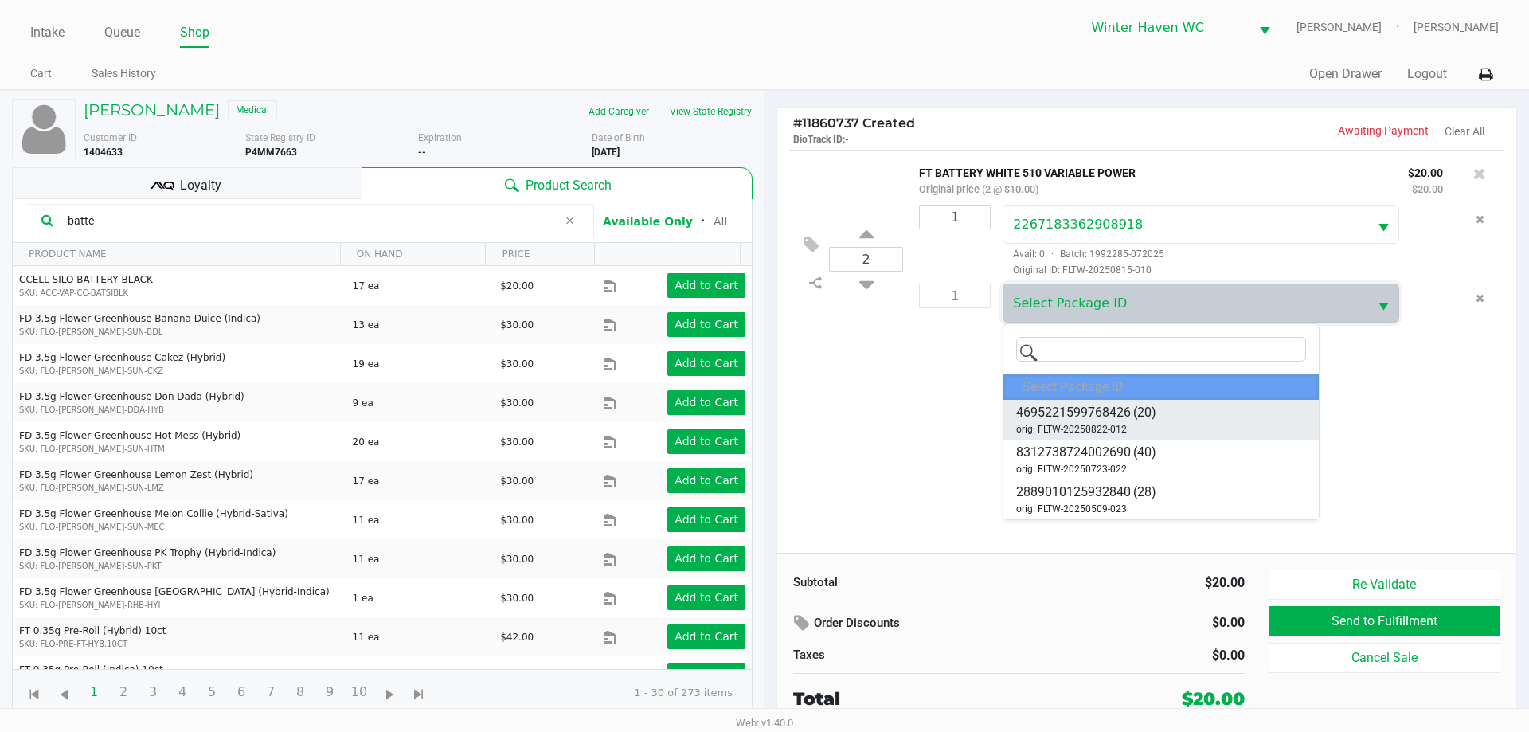
click at [1147, 408] on span "(20)" at bounding box center [1144, 412] width 23 height 19
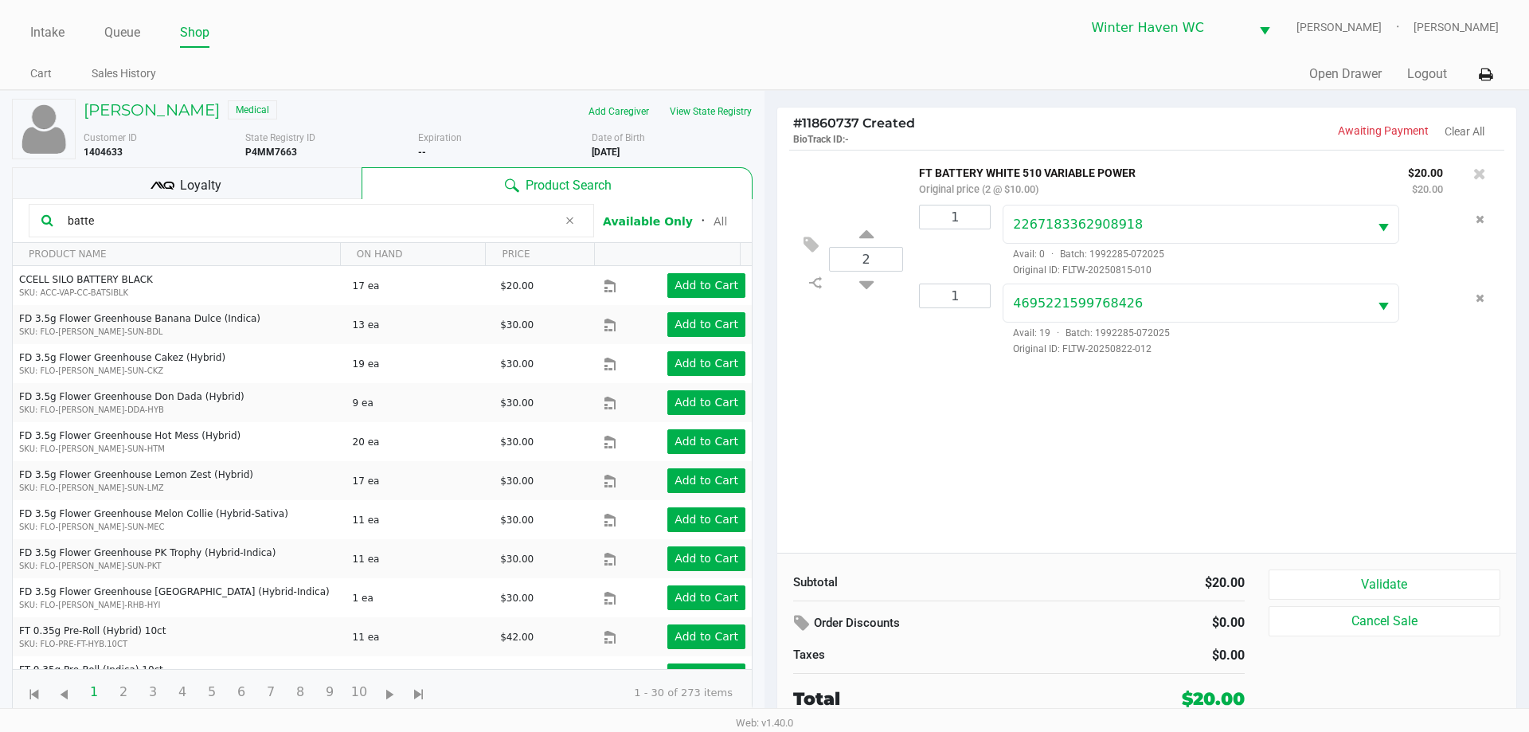
click at [254, 200] on kendo-grid-toolbar "batte Available Only ᛫ All" at bounding box center [382, 221] width 739 height 44
click at [256, 189] on div "Loyalty" at bounding box center [186, 183] width 349 height 32
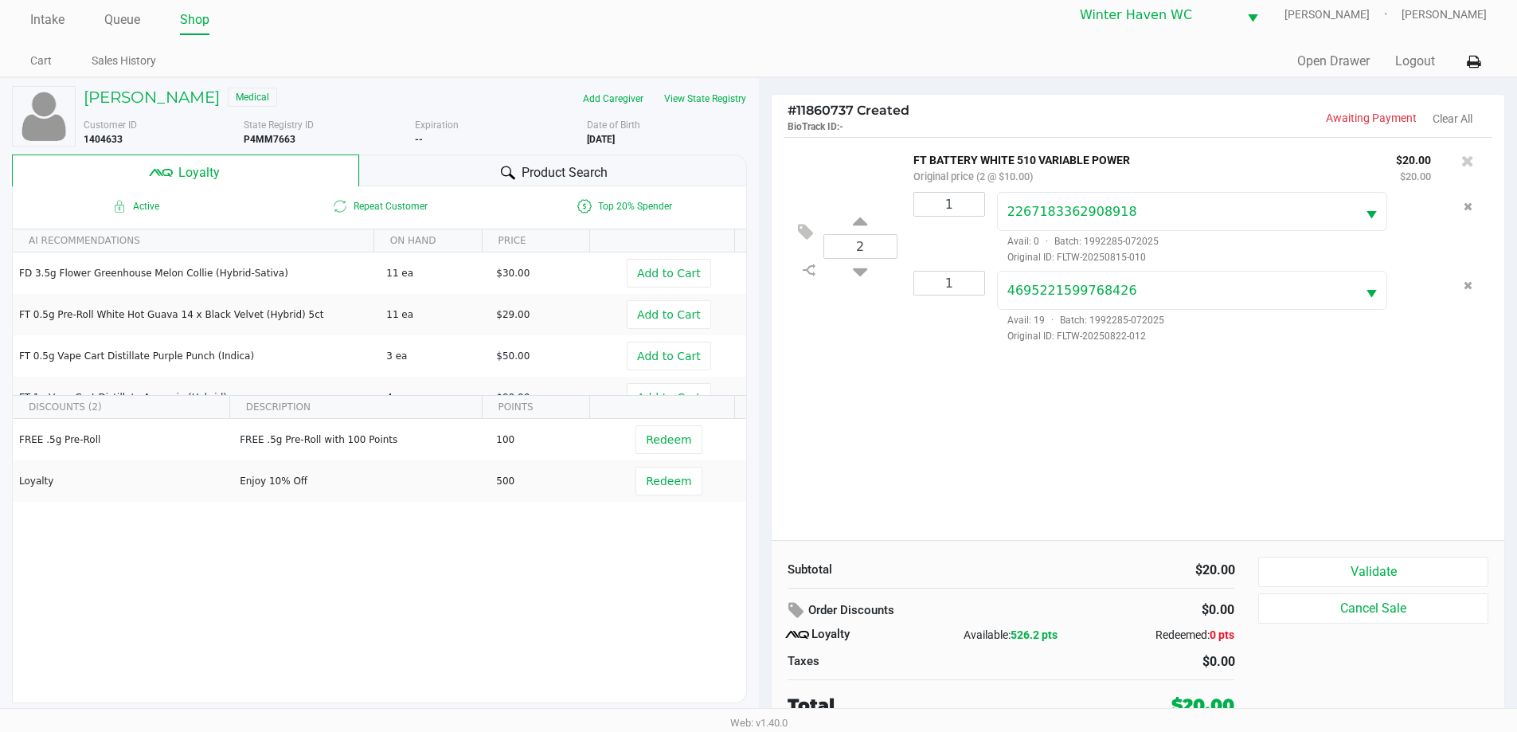
scroll to position [16, 0]
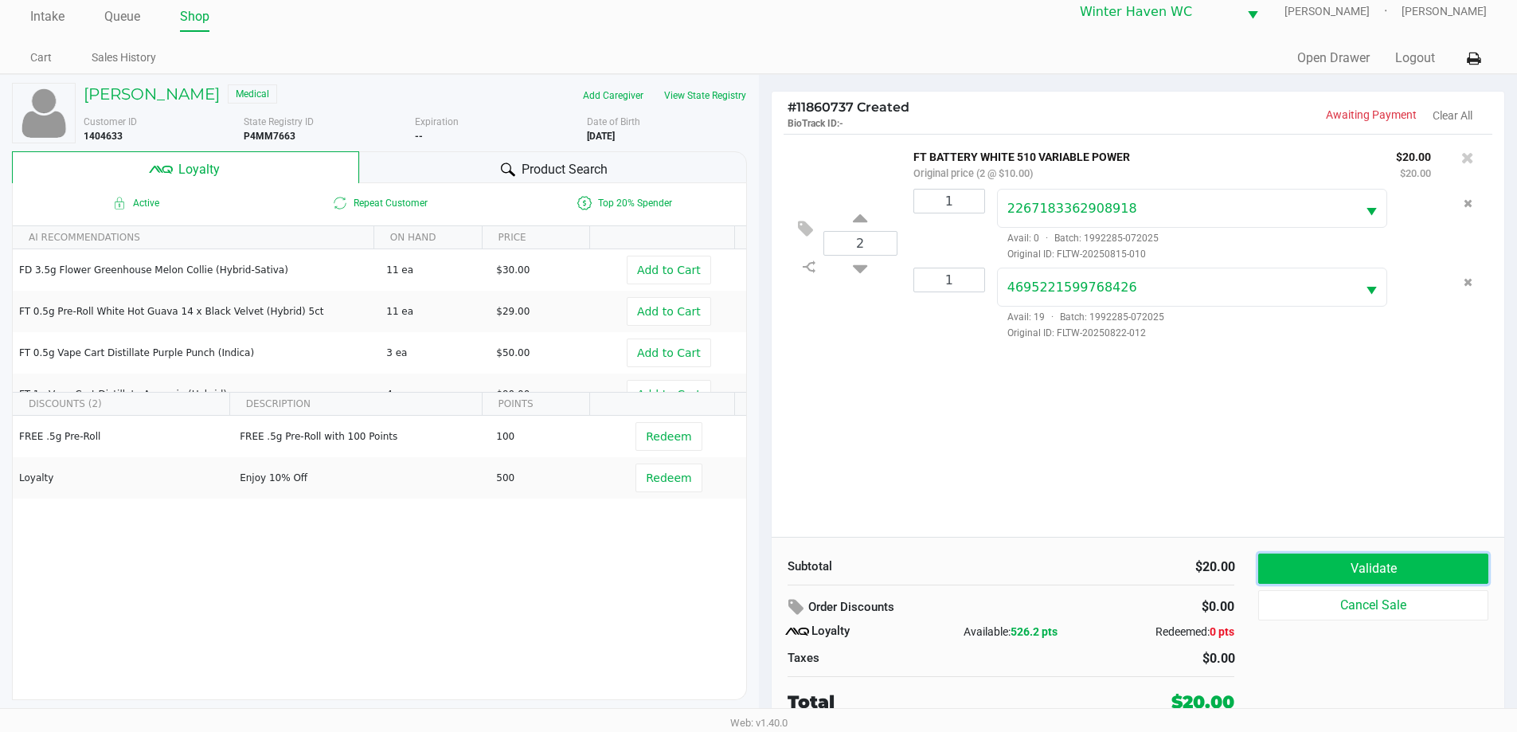
click at [1368, 576] on button "Validate" at bounding box center [1372, 568] width 229 height 30
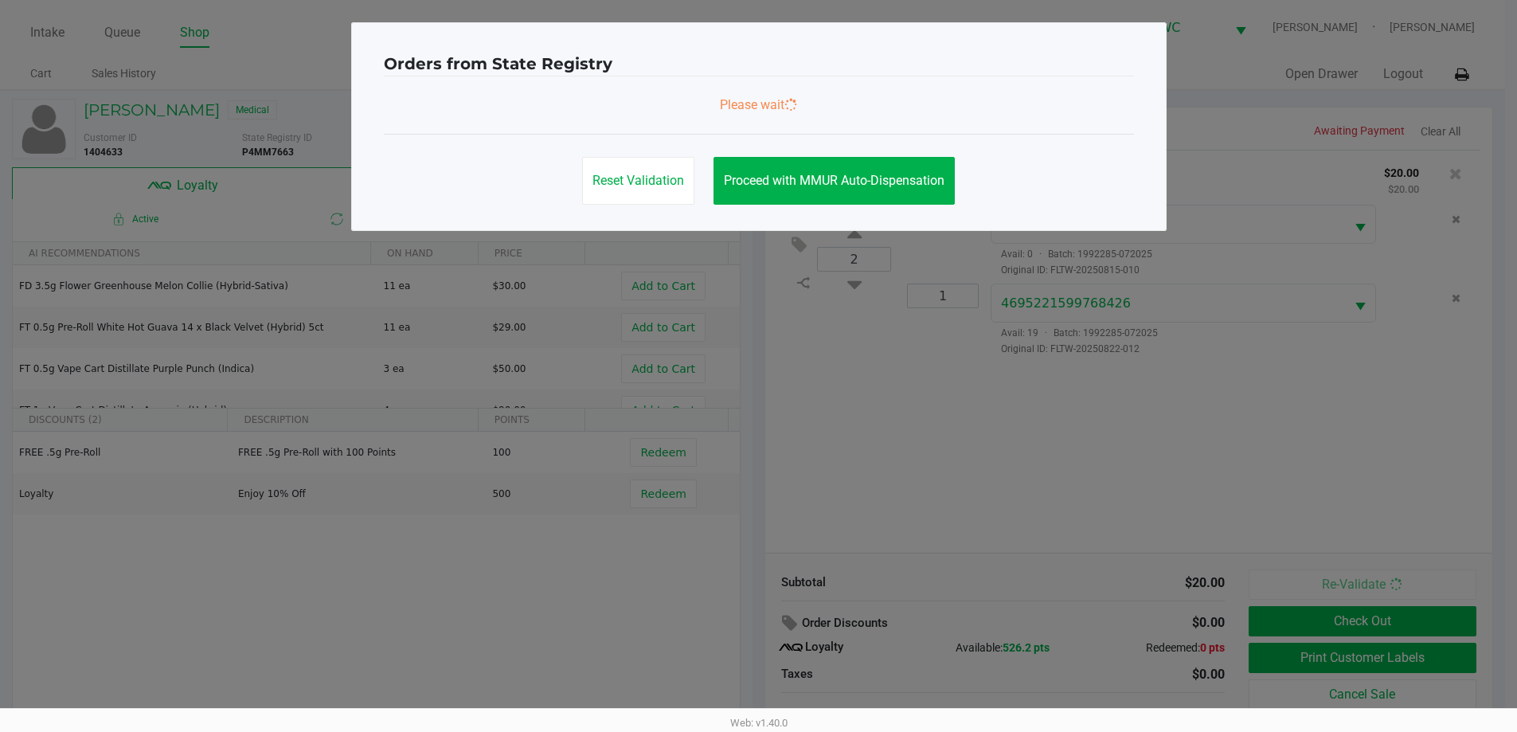
scroll to position [0, 0]
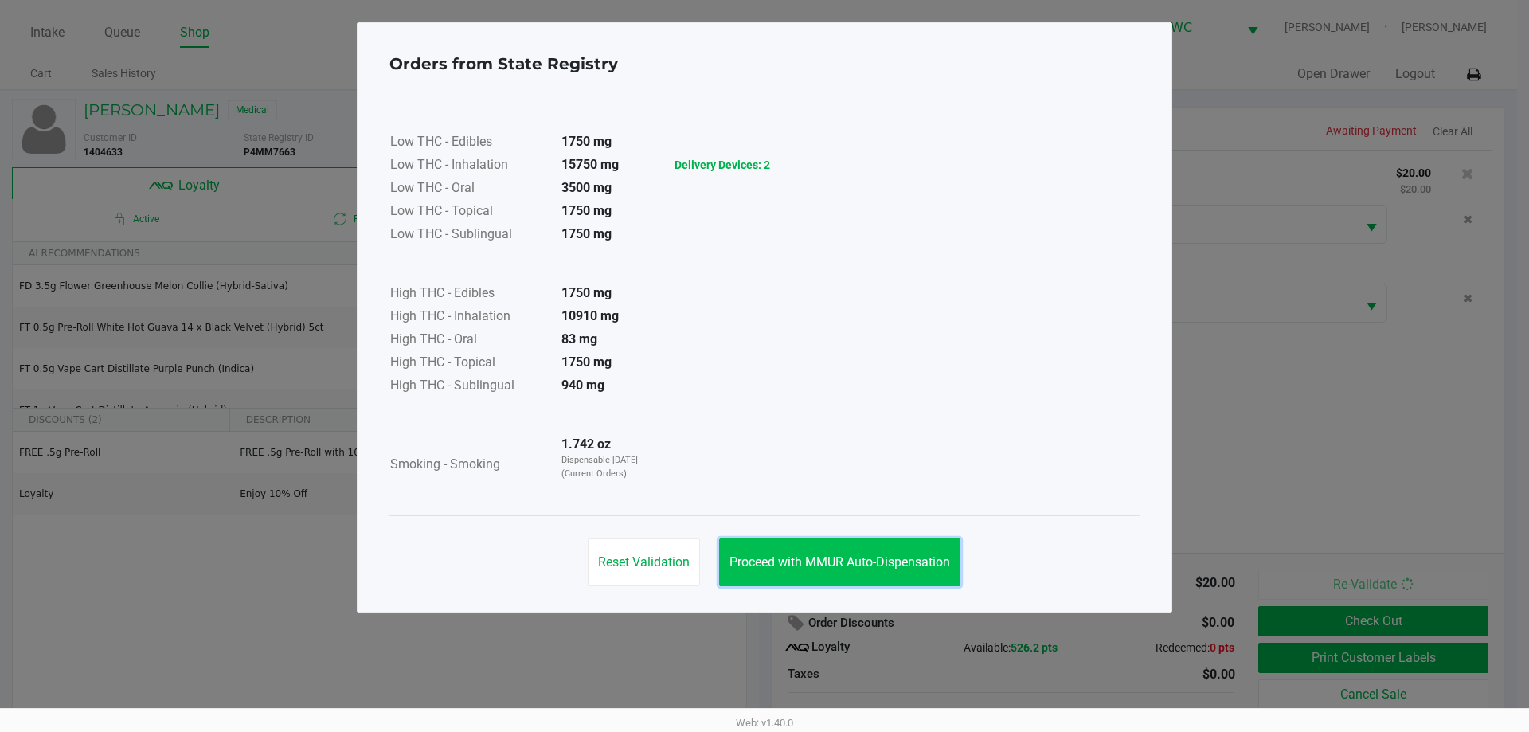
click at [871, 567] on span "Proceed with MMUR Auto-Dispensation" at bounding box center [839, 561] width 221 height 15
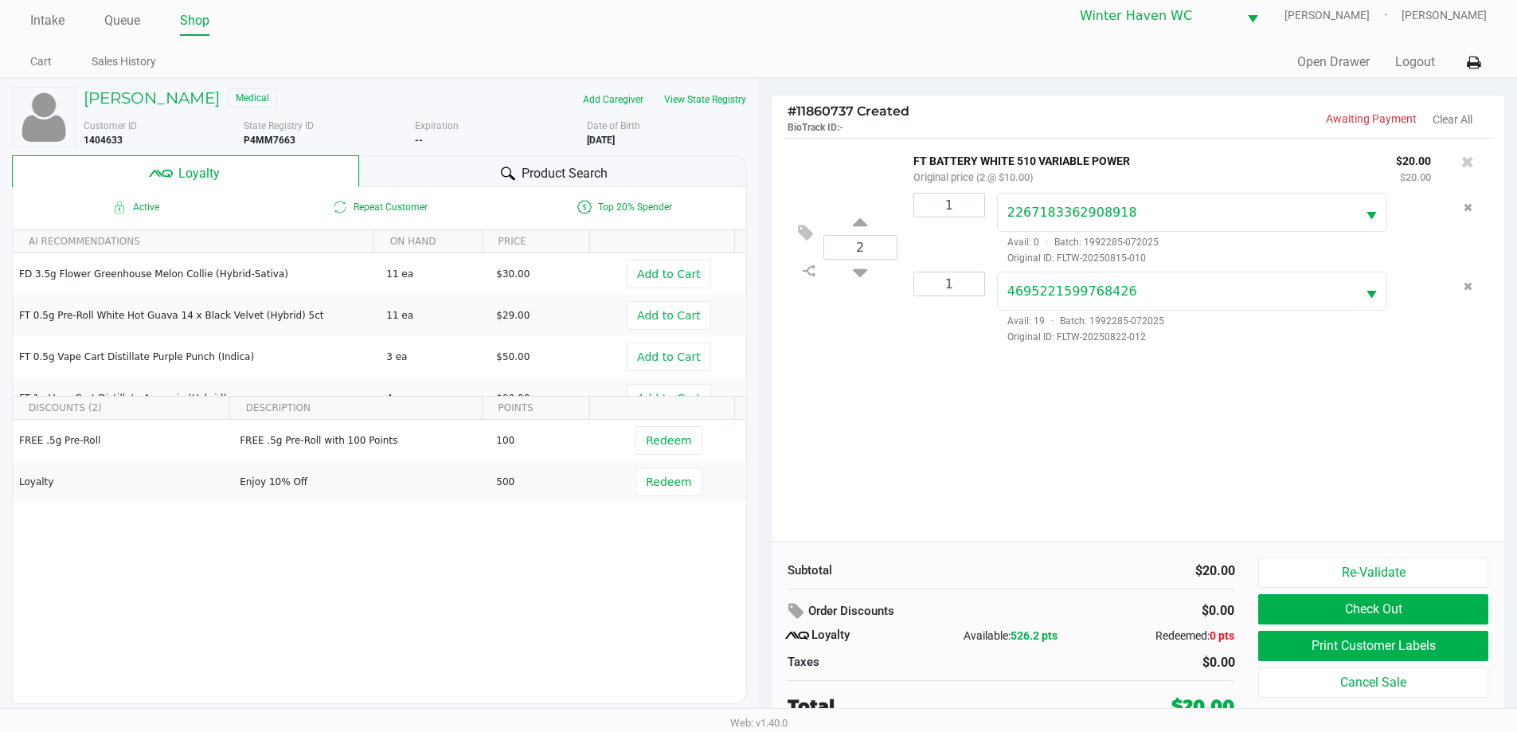
scroll to position [16, 0]
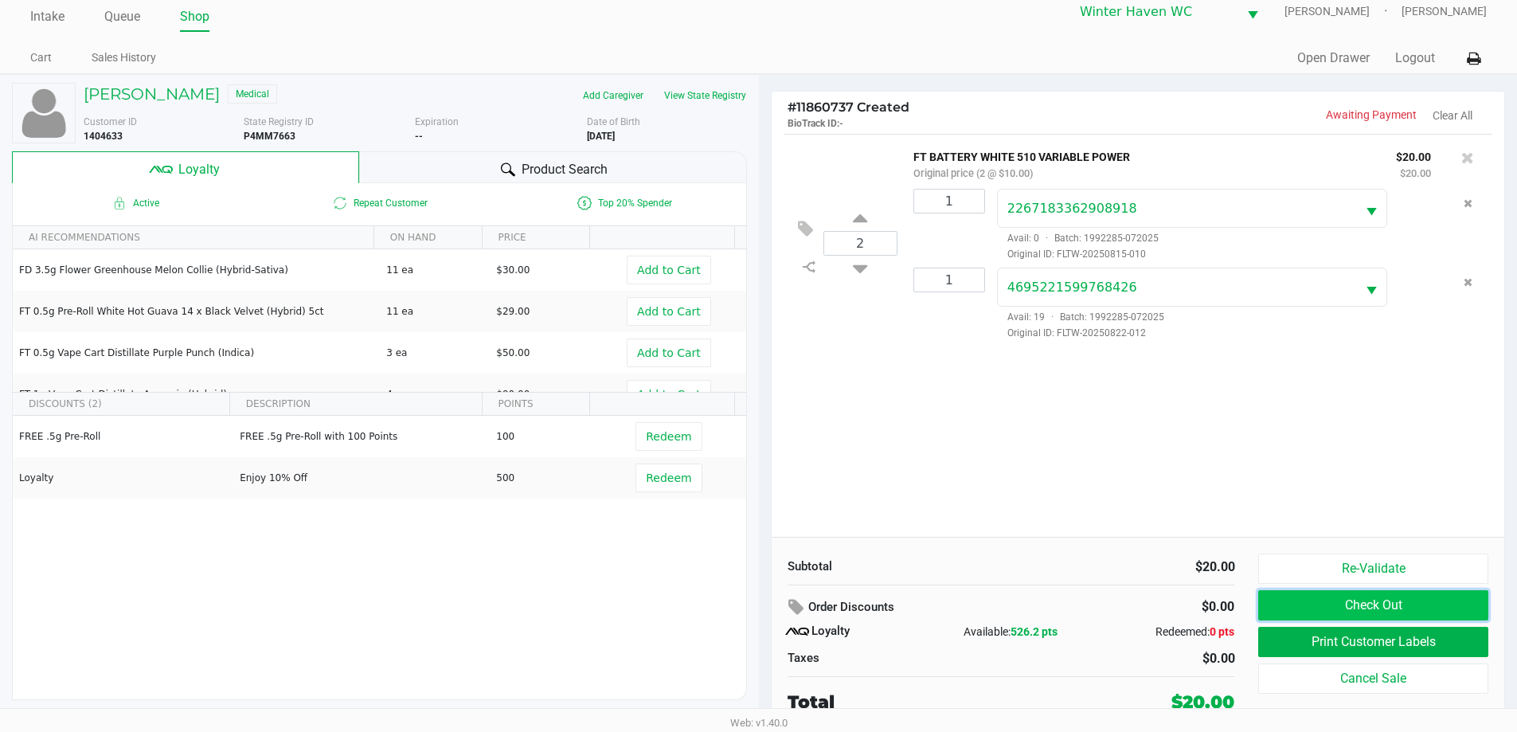
click at [1320, 606] on button "Check Out" at bounding box center [1372, 605] width 229 height 30
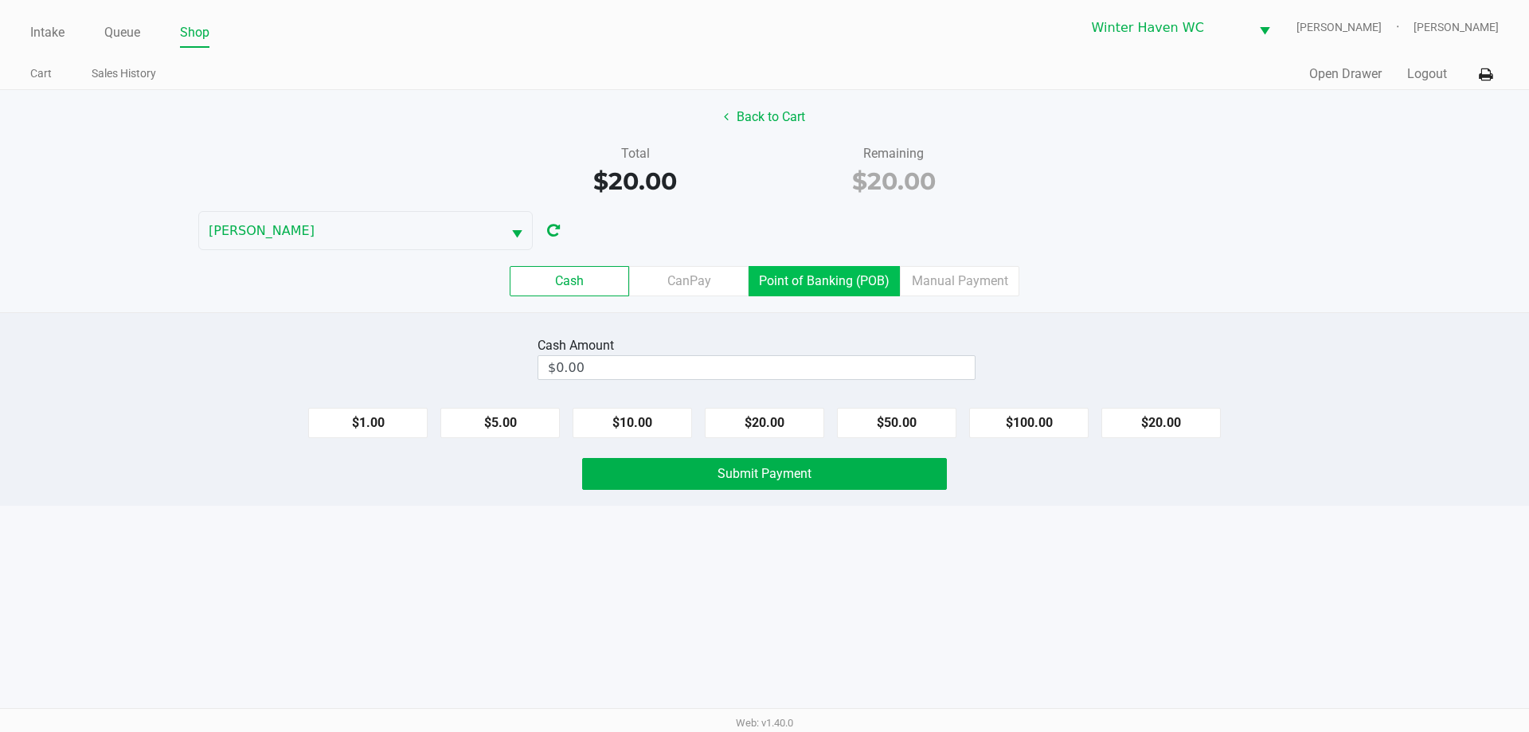
click at [823, 276] on label "Point of Banking (POB)" at bounding box center [823, 281] width 151 height 30
click at [0, 0] on 7 "Point of Banking (POB)" at bounding box center [0, 0] width 0 height 0
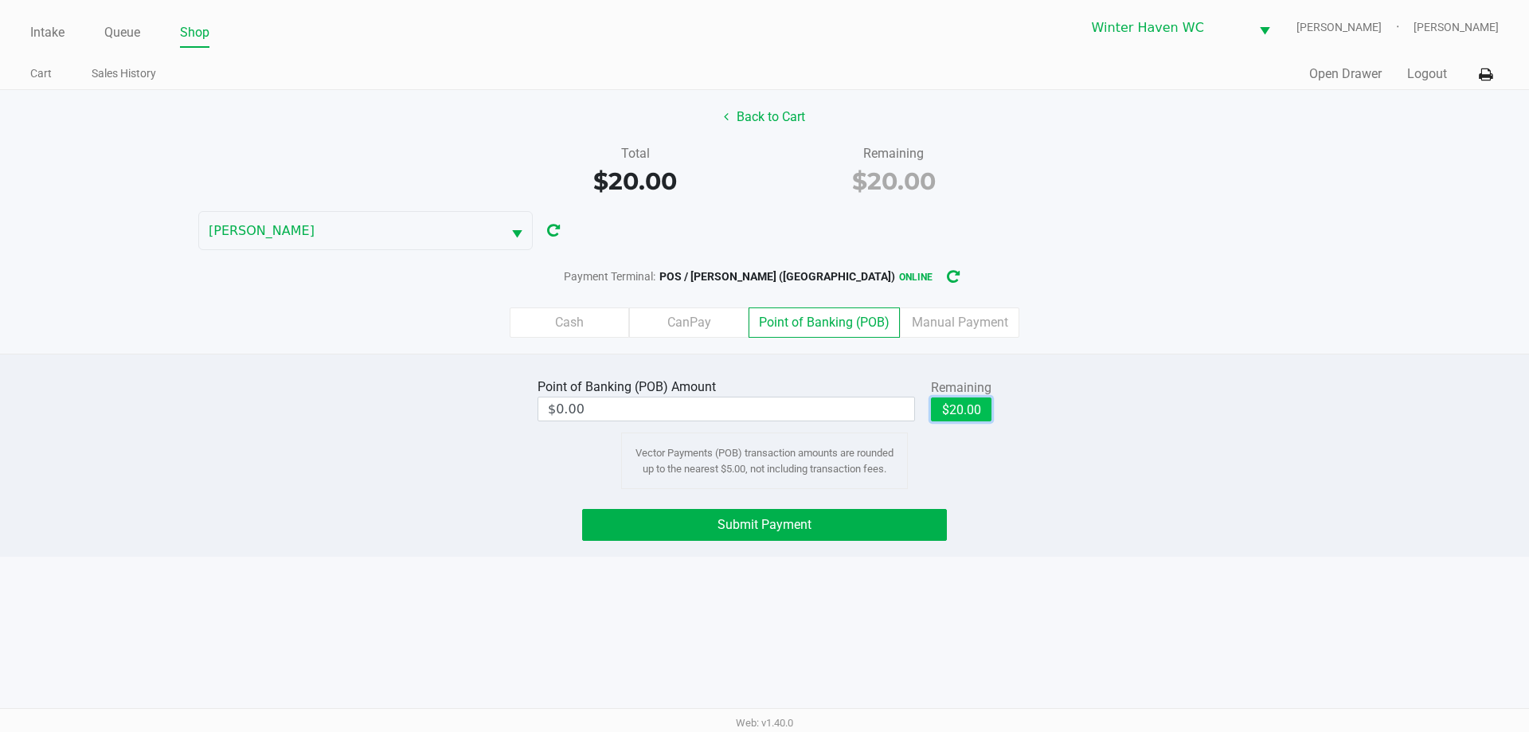
click at [973, 418] on button "$20.00" at bounding box center [961, 409] width 61 height 24
type input "$20.00"
click at [788, 525] on span "Submit Payment" at bounding box center [764, 524] width 94 height 15
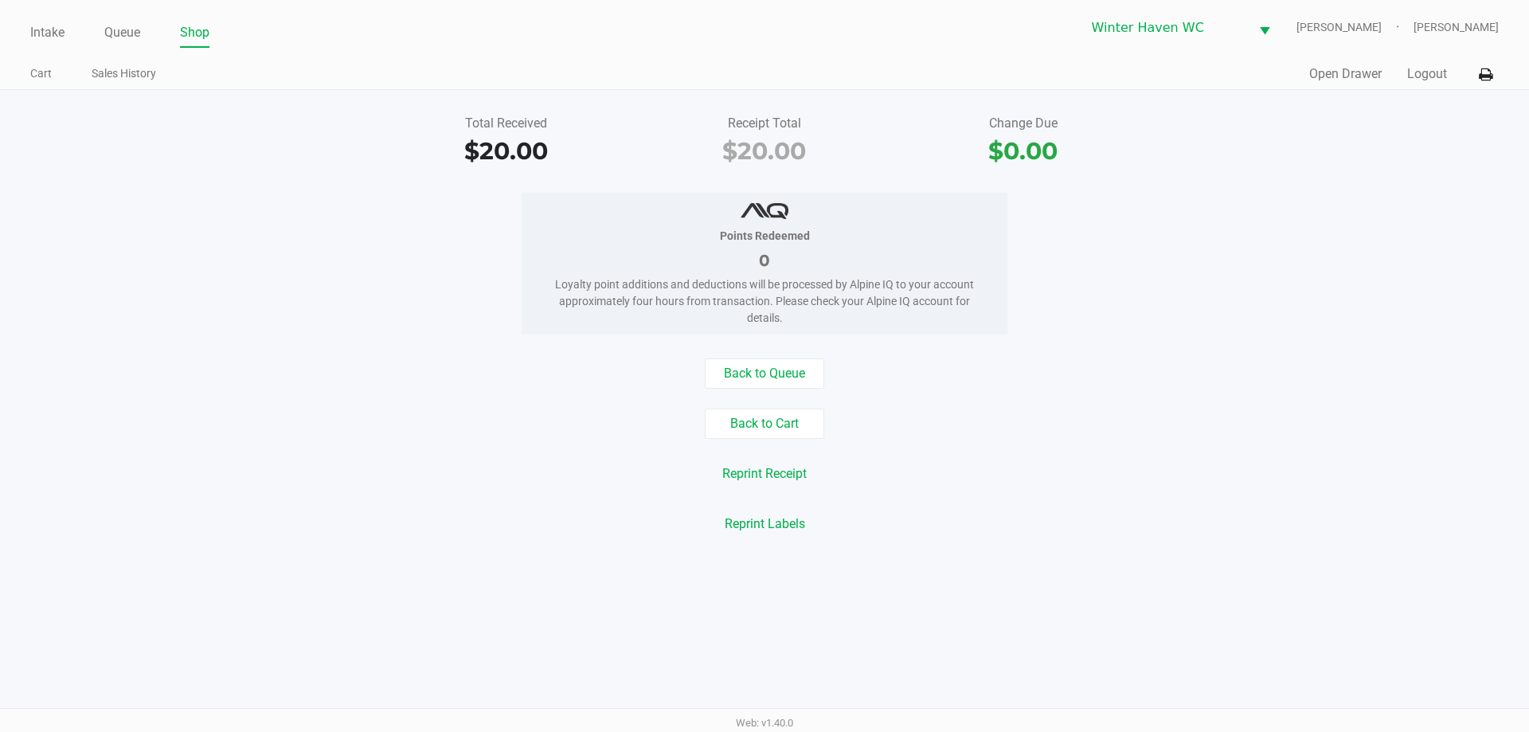
click at [1345, 92] on div "Total Received $20.00 Receipt Total $20.00 Change Due $0.00 Points Redeemed 0 L…" at bounding box center [764, 324] width 1529 height 468
click at [1355, 74] on button "Open Drawer" at bounding box center [1345, 73] width 72 height 19
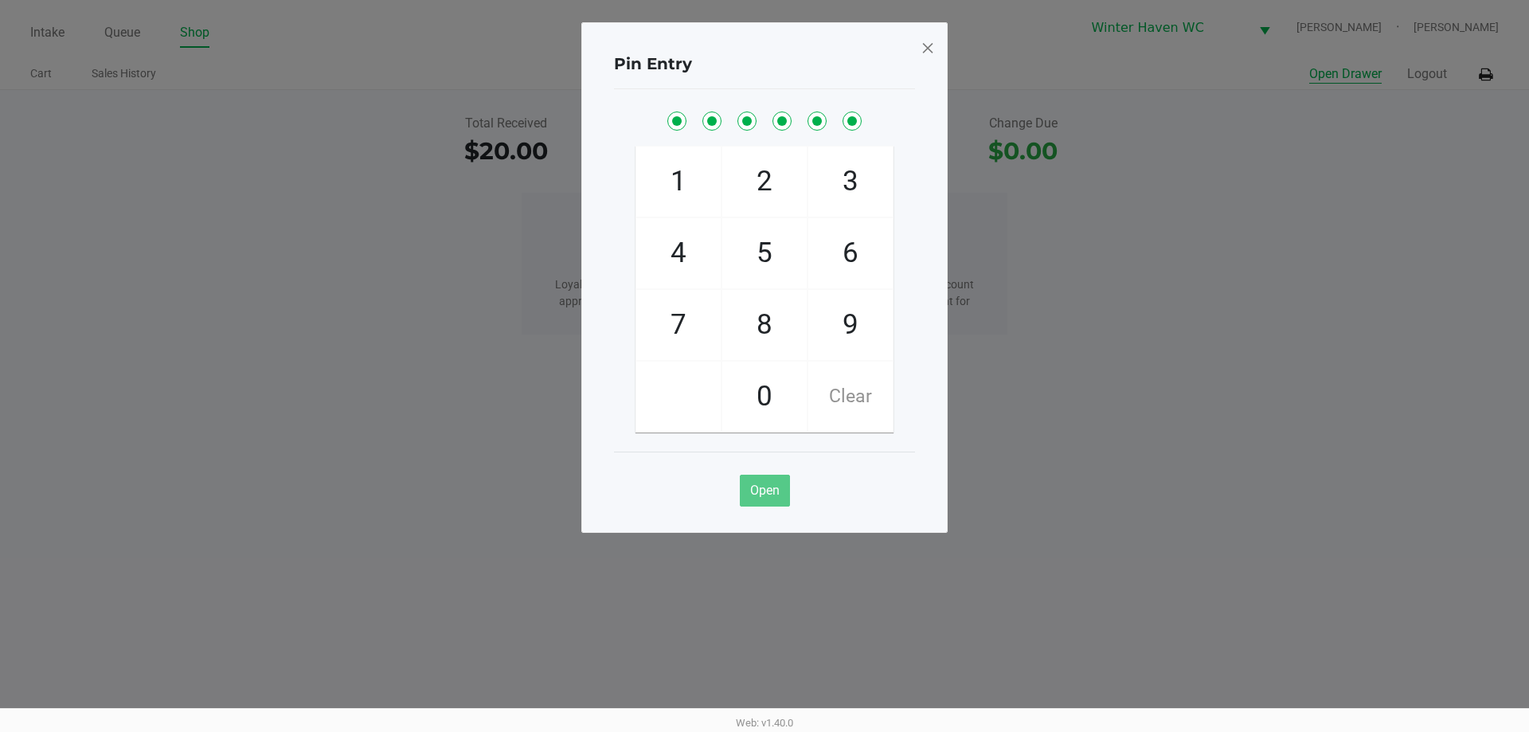
checkbox input "true"
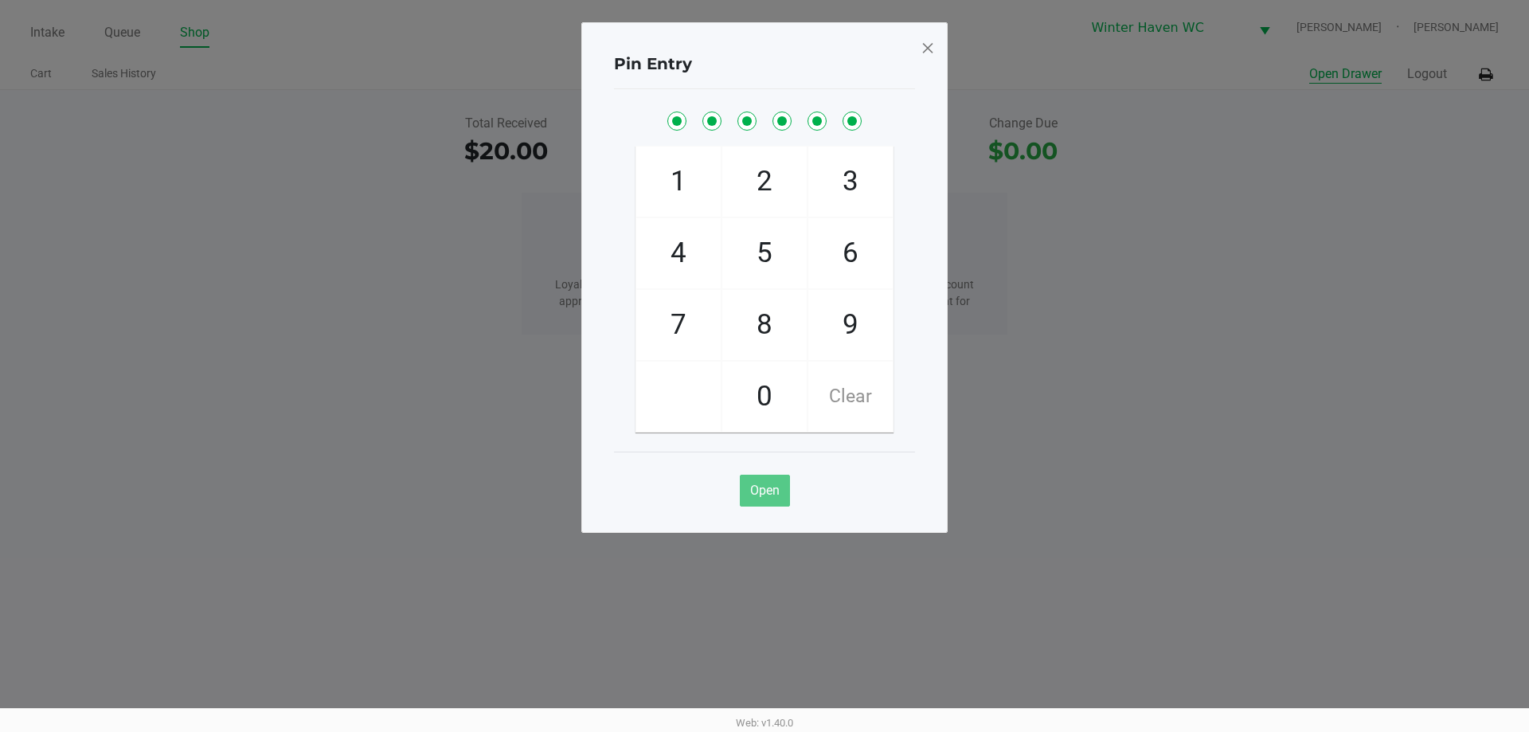
checkbox input "true"
click at [920, 45] on span at bounding box center [927, 47] width 14 height 25
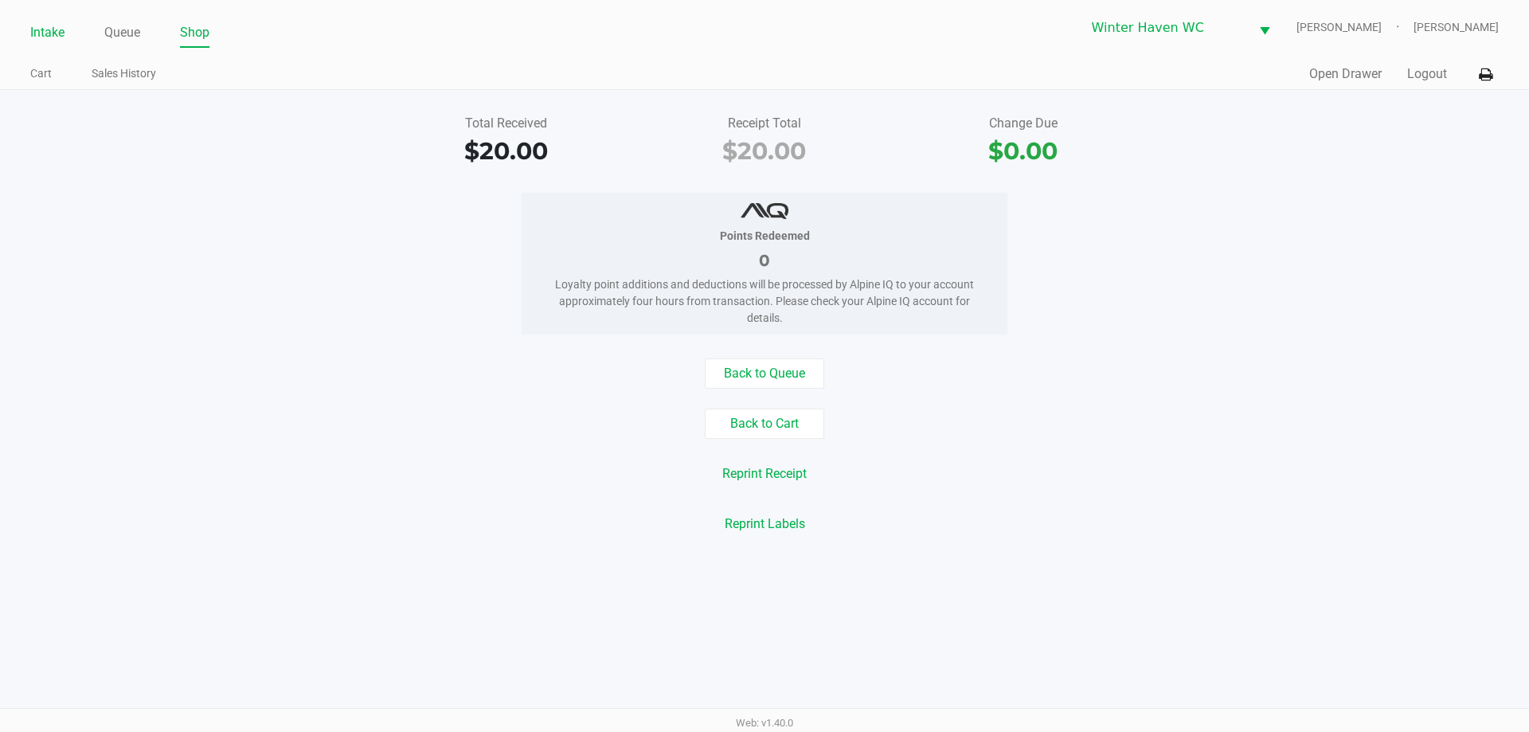
click at [31, 30] on link "Intake" at bounding box center [47, 32] width 34 height 22
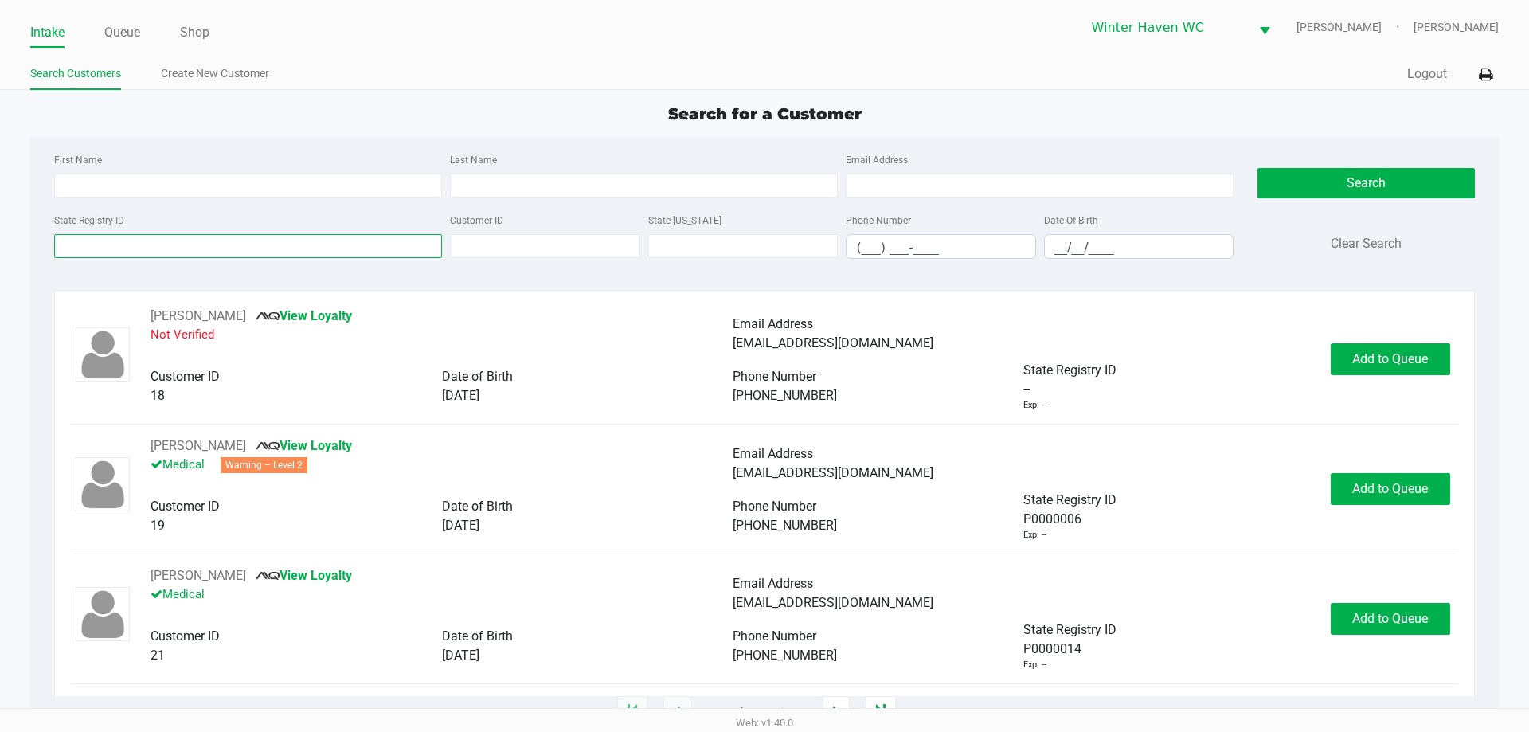
click at [375, 252] on input "State Registry ID" at bounding box center [248, 246] width 388 height 24
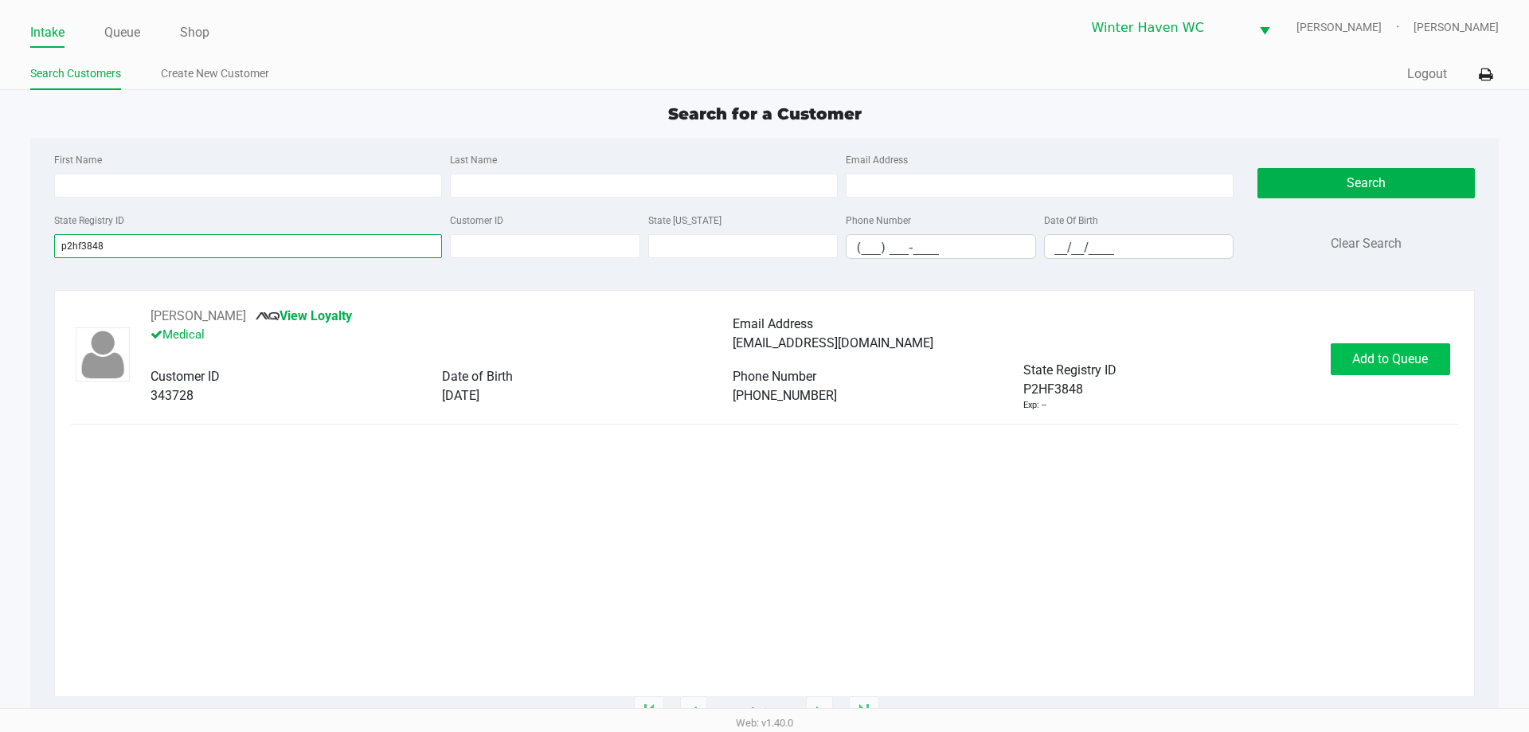
type input "p2hf3848"
click at [1388, 346] on button "Add to Queue" at bounding box center [1389, 359] width 119 height 32
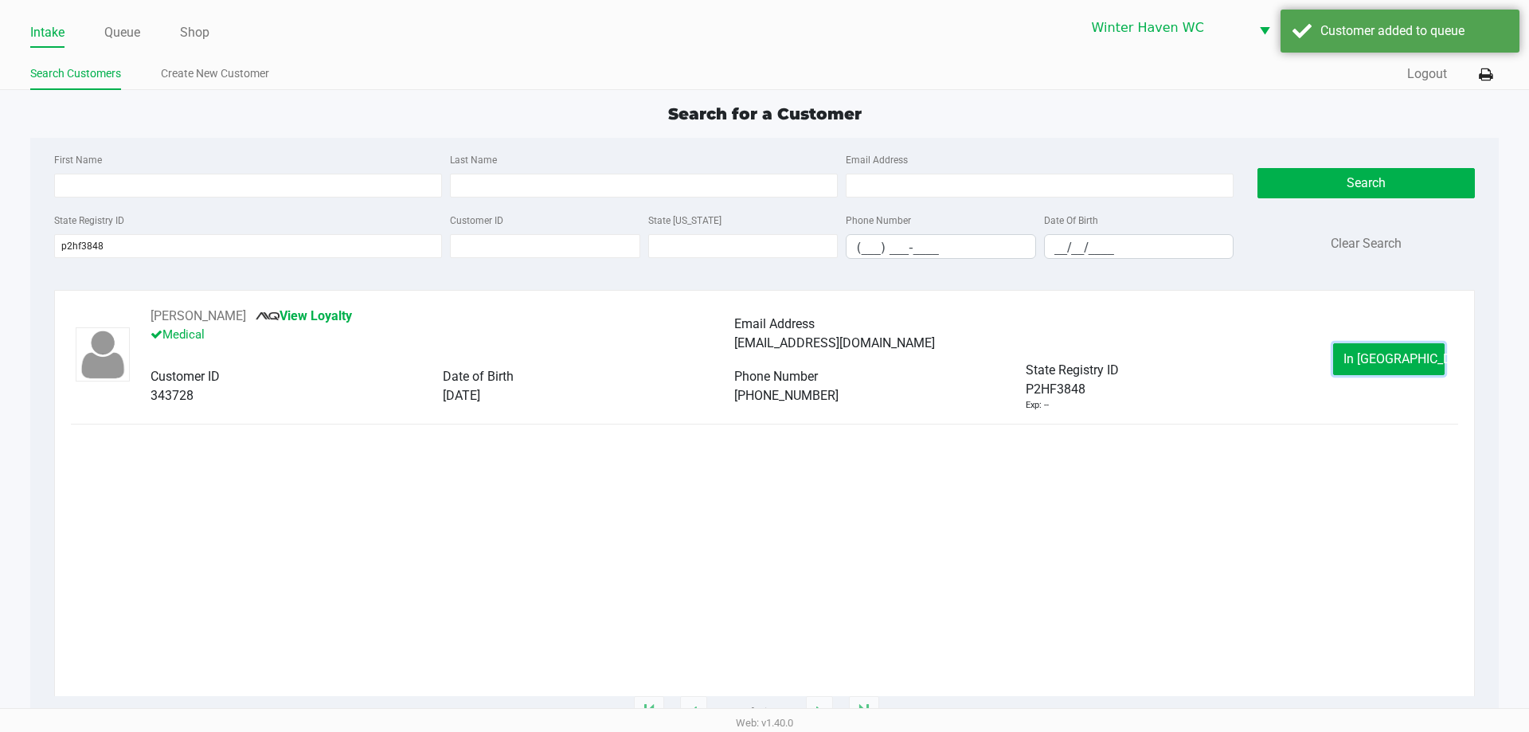
click at [1374, 357] on span "In Queue" at bounding box center [1410, 358] width 134 height 15
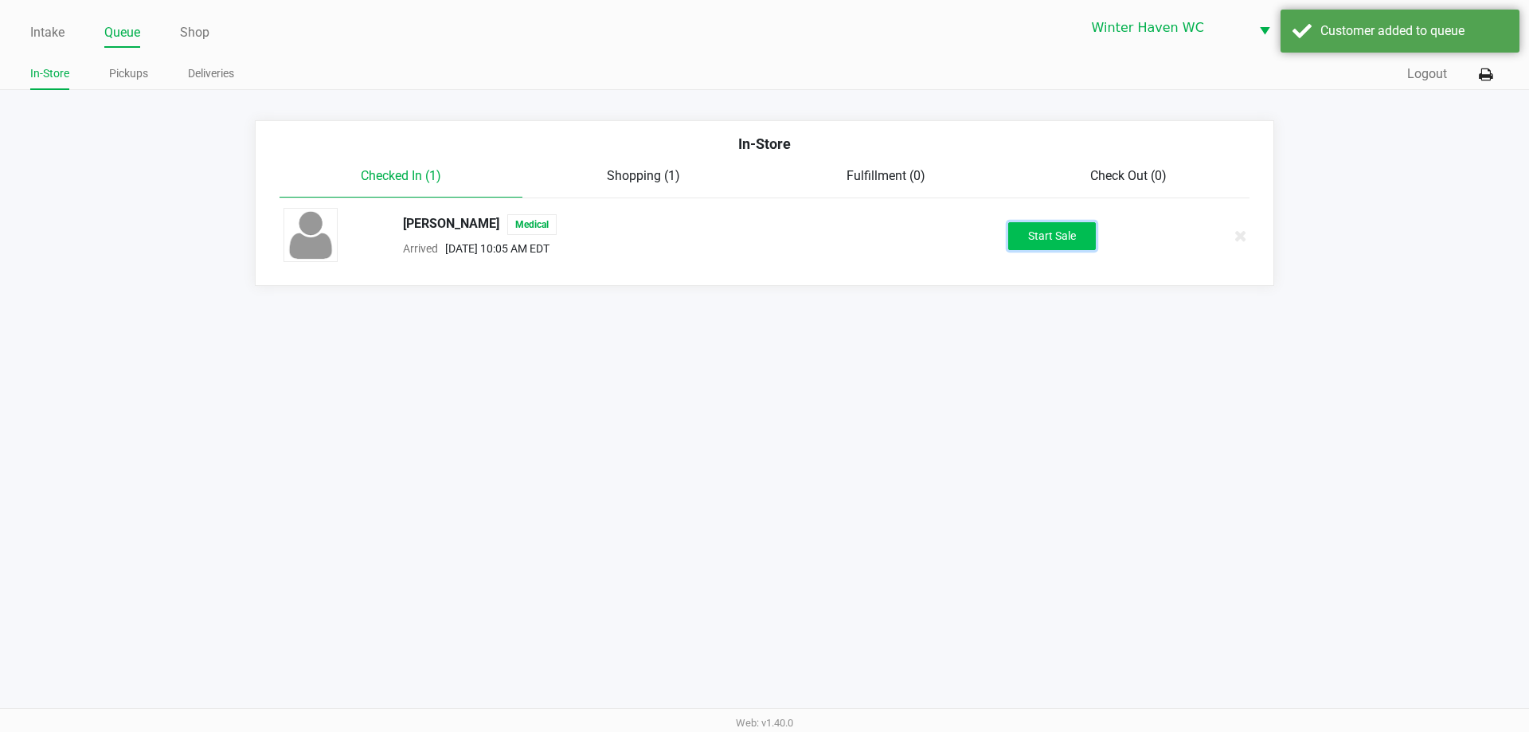
click at [1032, 248] on button "Start Sale" at bounding box center [1052, 236] width 88 height 28
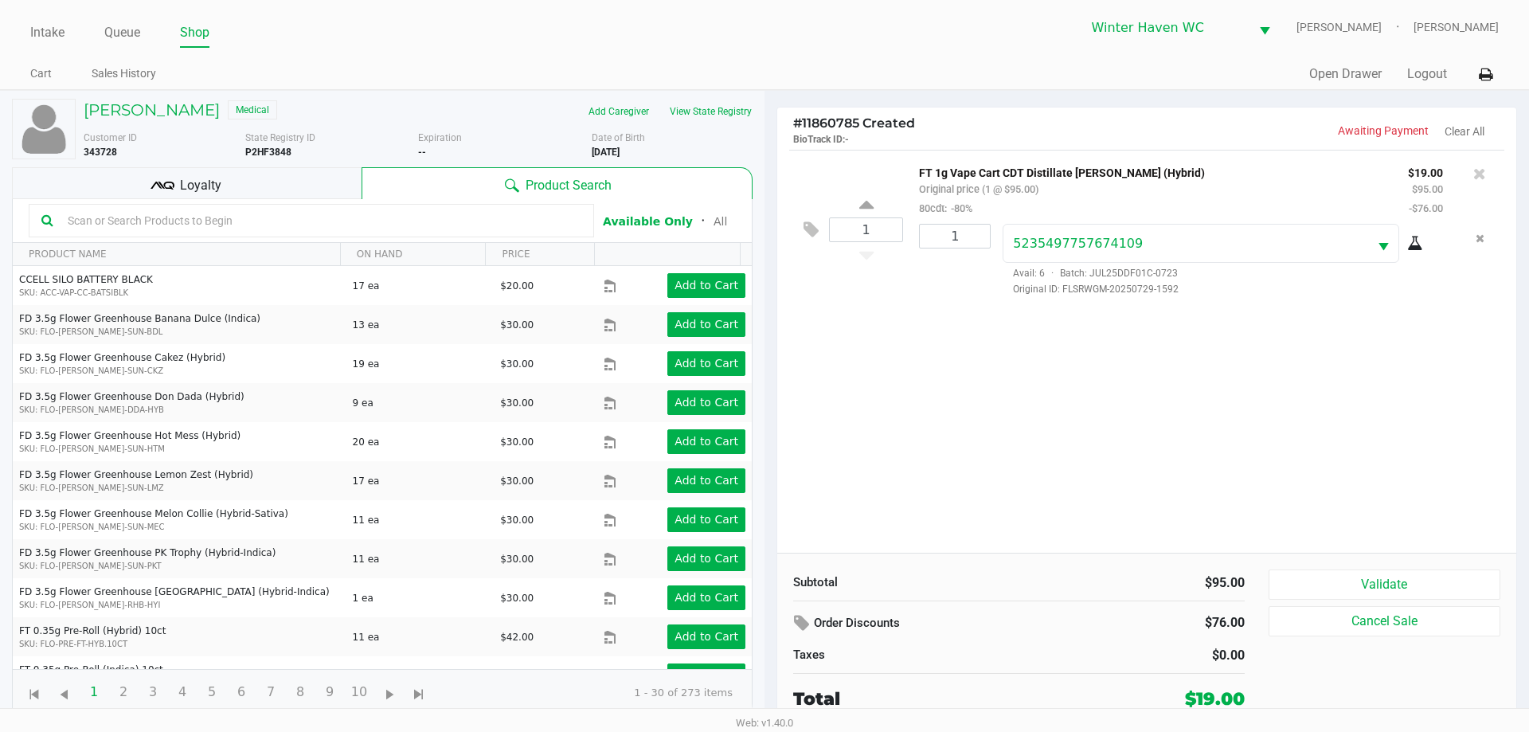
click at [245, 185] on div "Loyalty" at bounding box center [186, 183] width 349 height 32
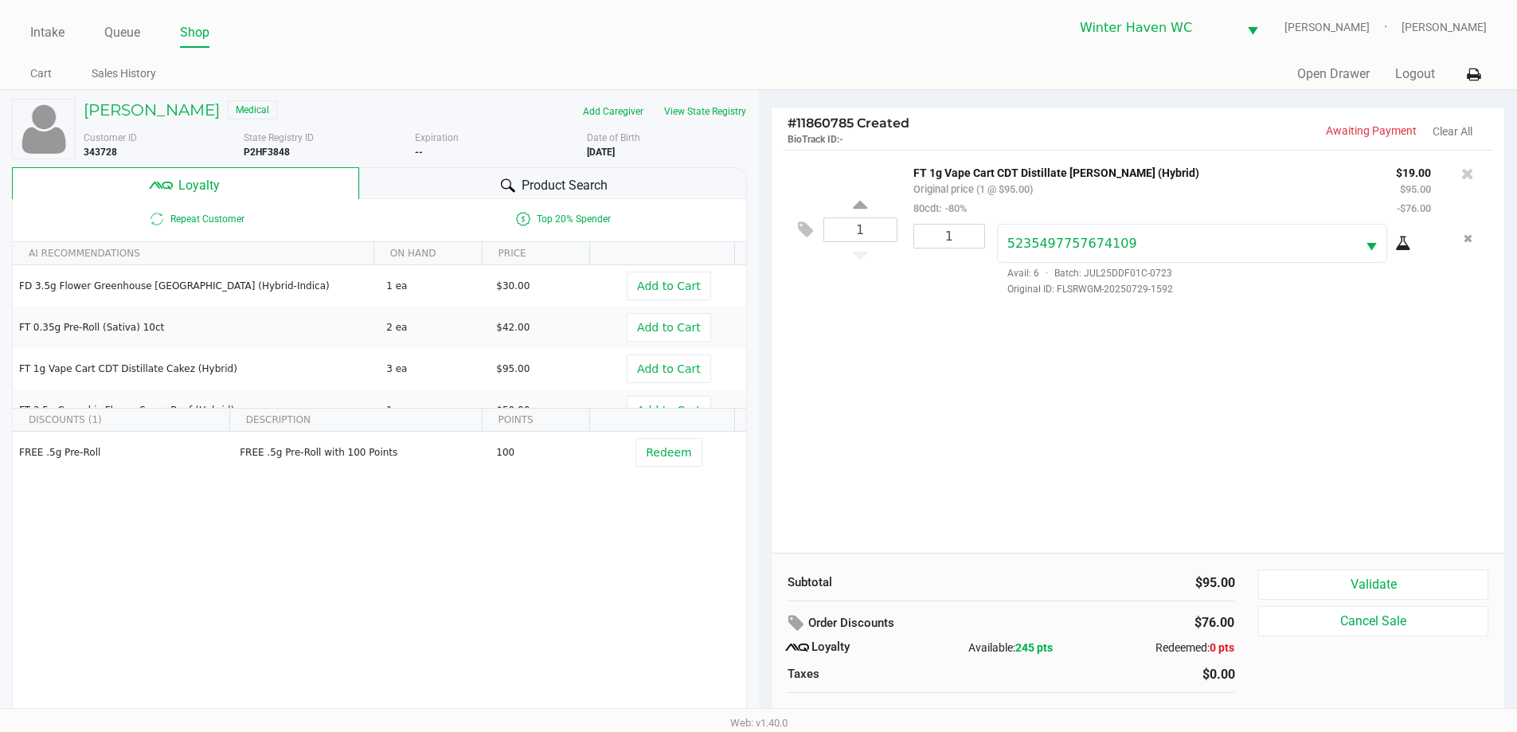
click at [533, 184] on span "Product Search" at bounding box center [564, 185] width 86 height 19
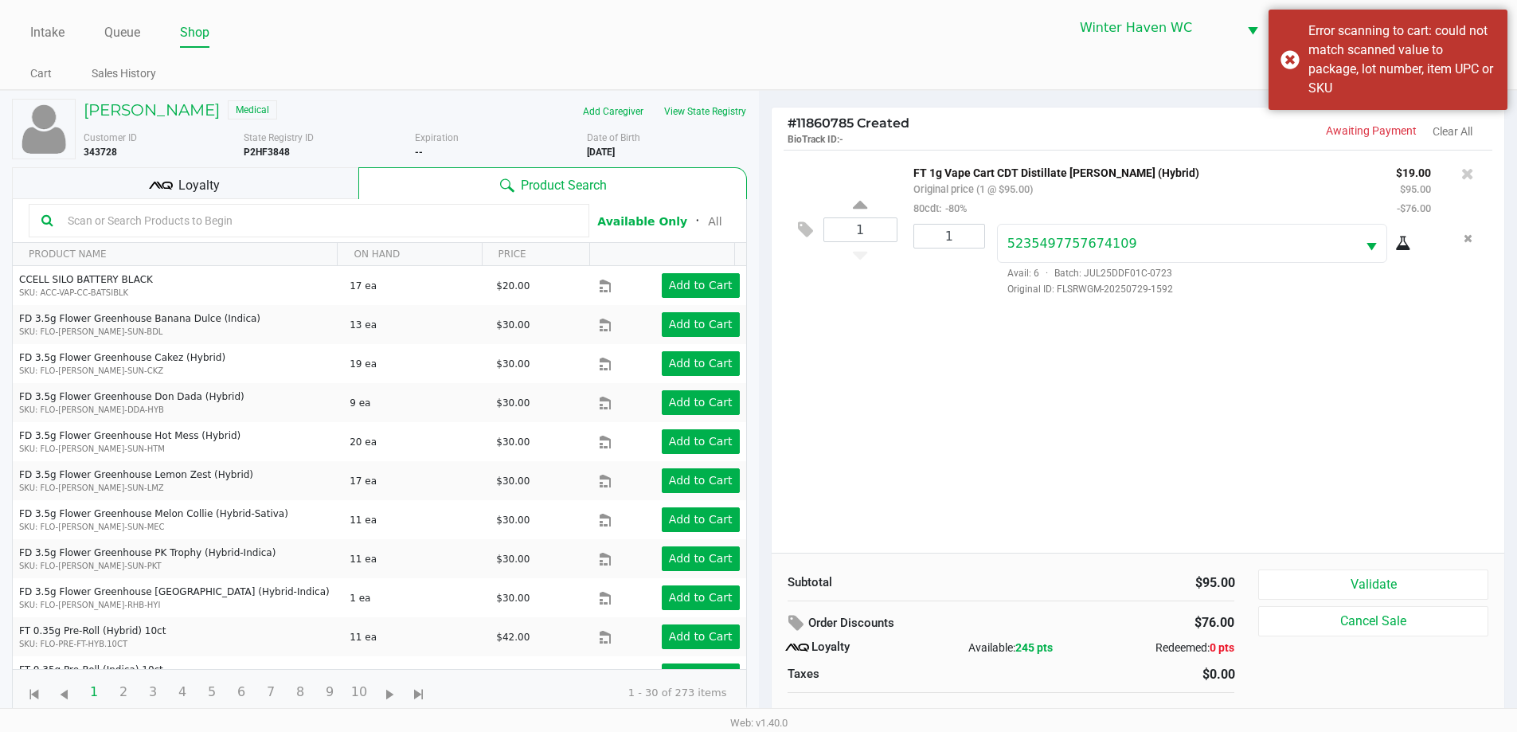
click at [1138, 406] on div "1 FT 1g Vape Cart CDT Distillate Dulce De Fresa (Hybrid) Original price (1 @ $9…" at bounding box center [1137, 351] width 733 height 403
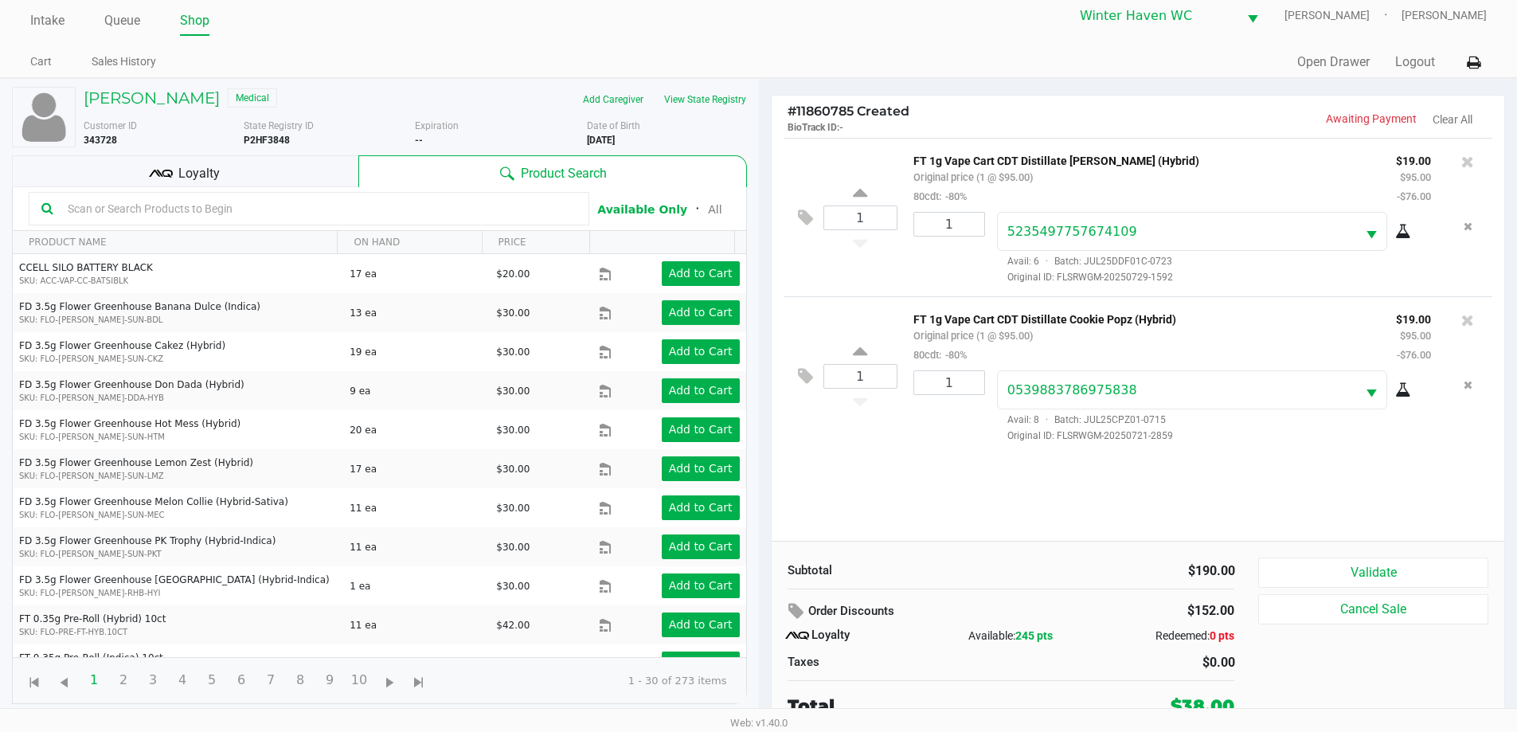
scroll to position [16, 0]
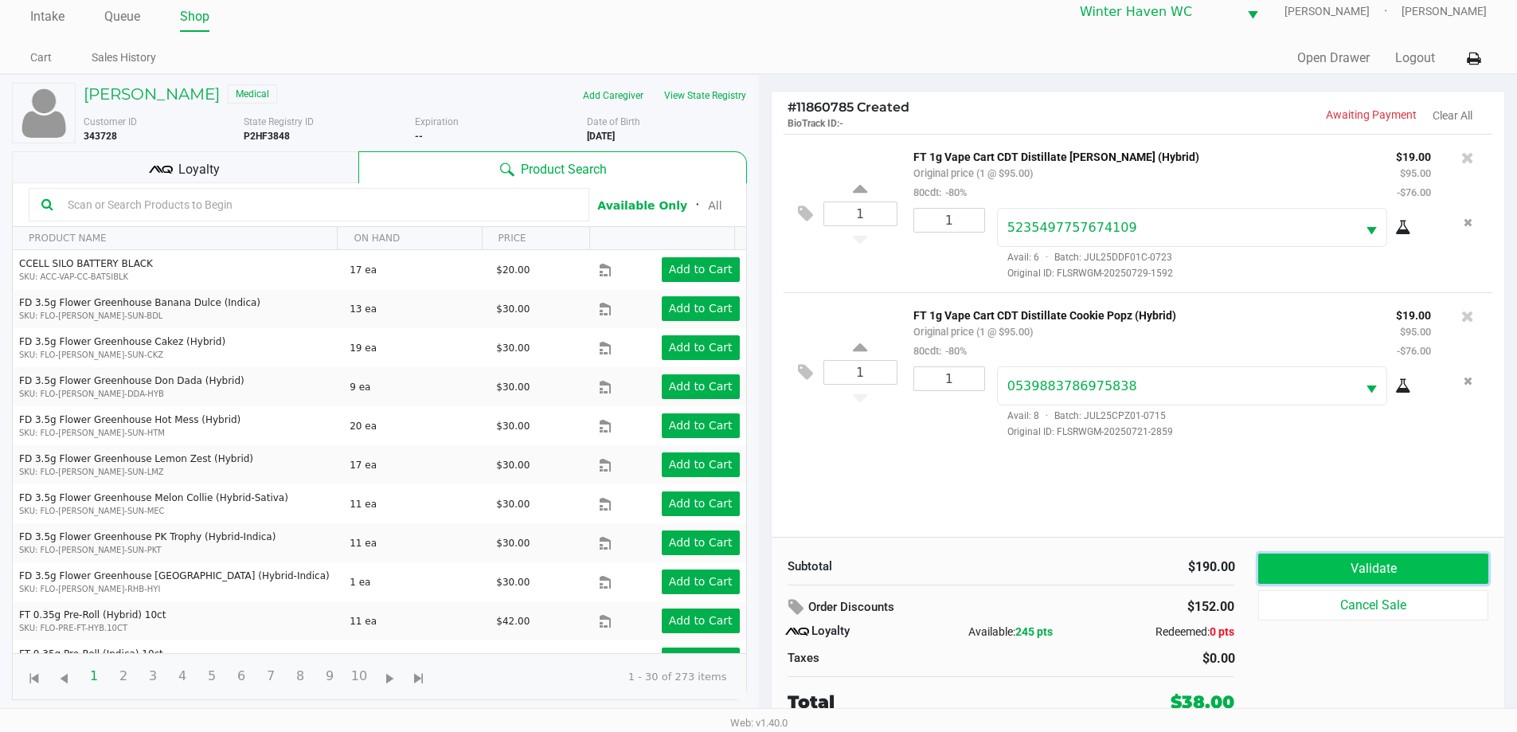
click at [1382, 558] on button "Validate" at bounding box center [1372, 568] width 229 height 30
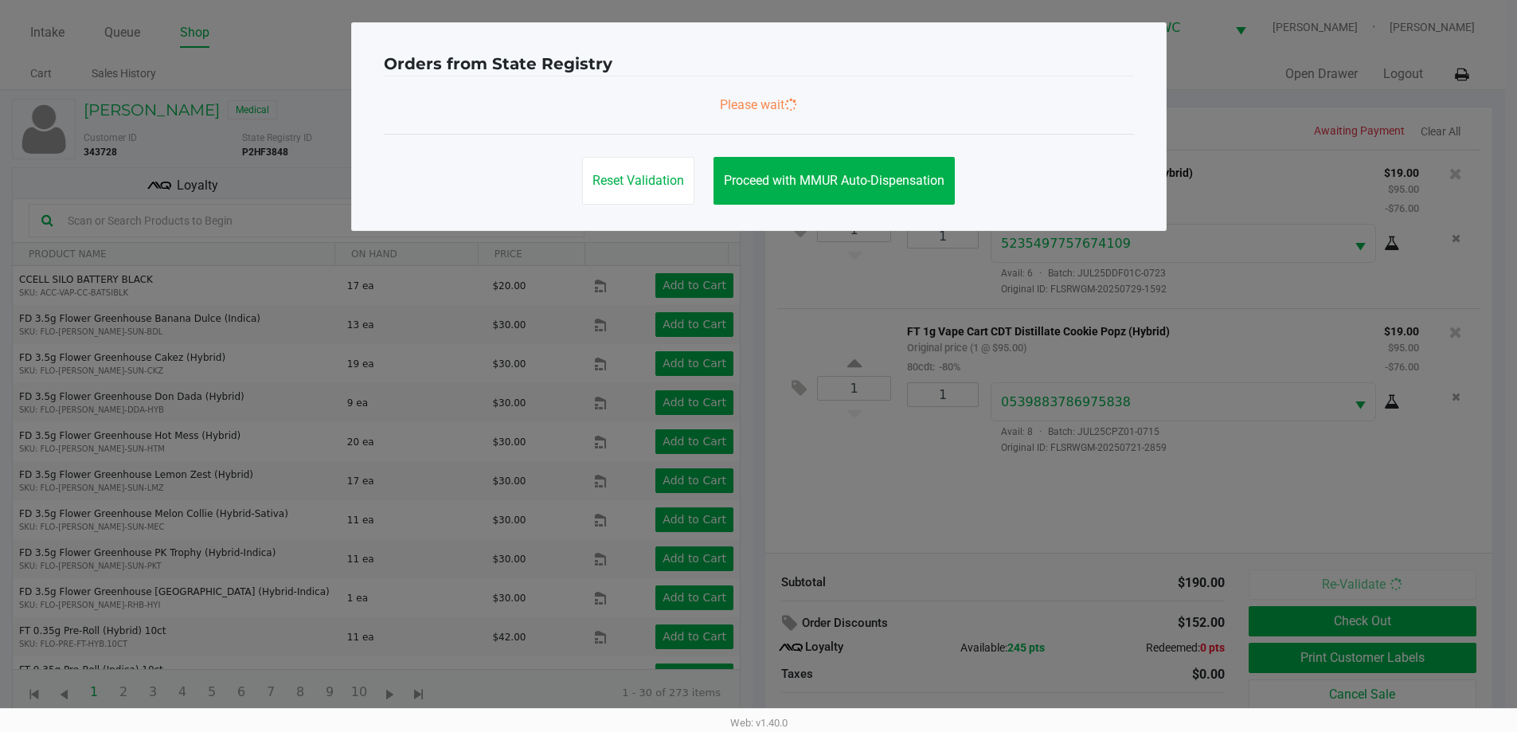
scroll to position [0, 0]
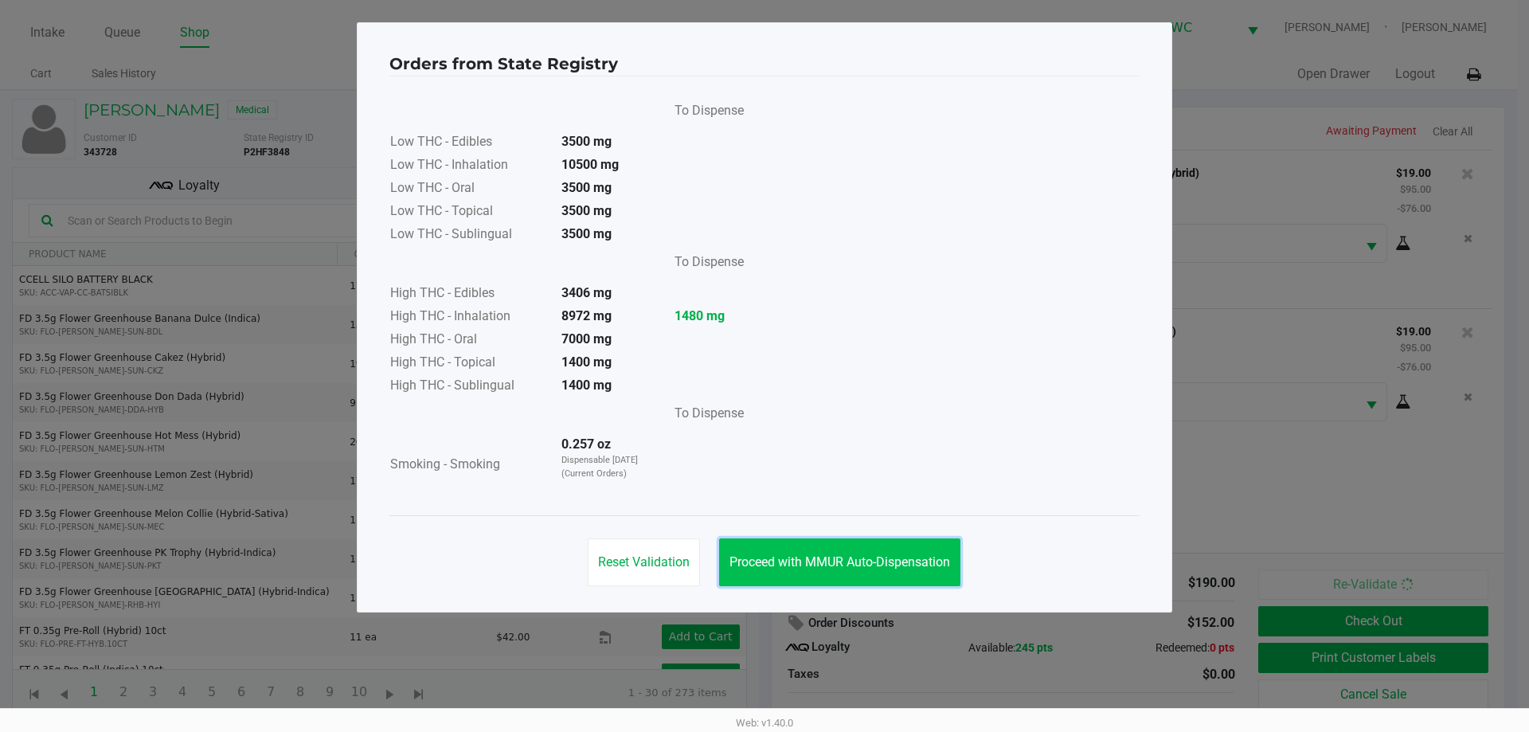
click at [839, 566] on span "Proceed with MMUR Auto-Dispensation" at bounding box center [839, 561] width 221 height 15
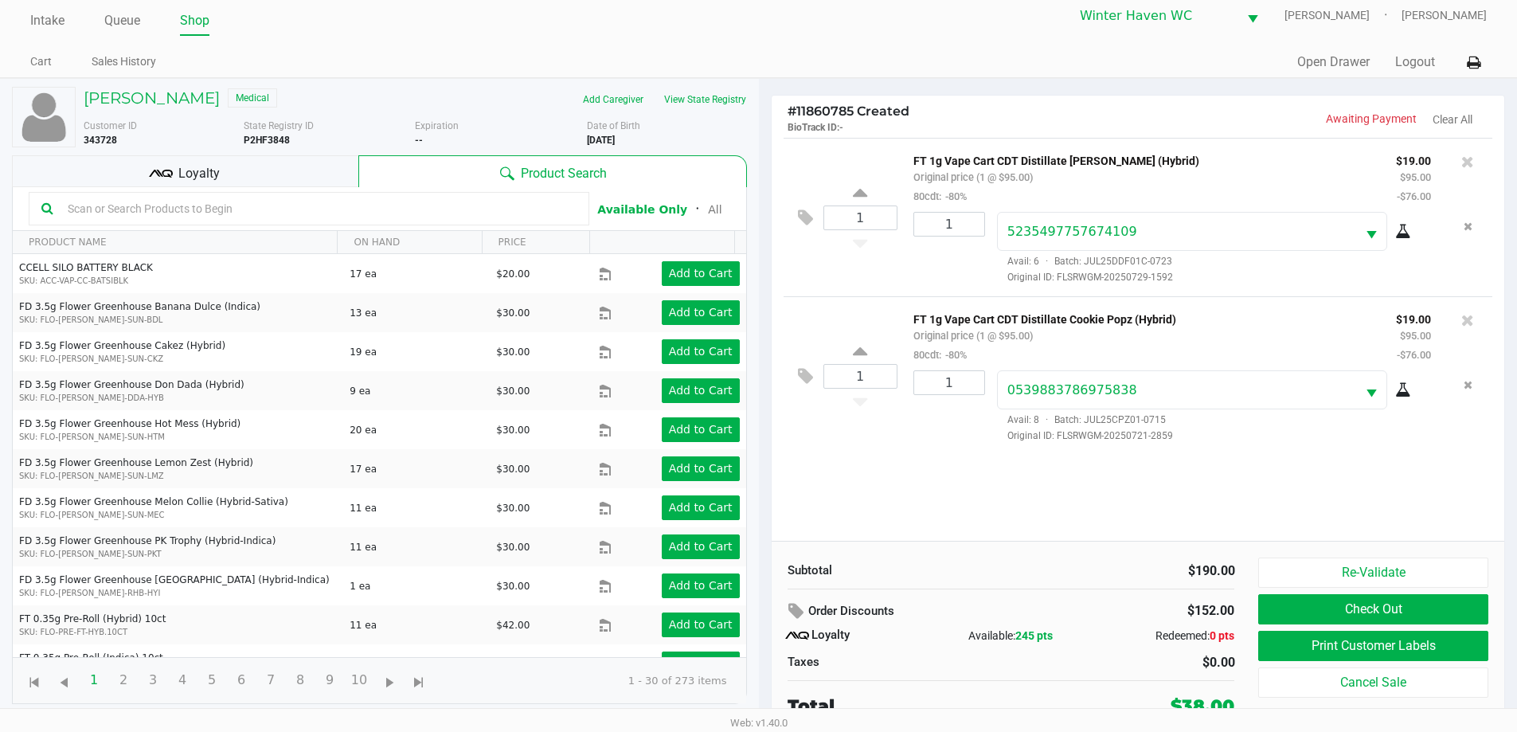
scroll to position [16, 0]
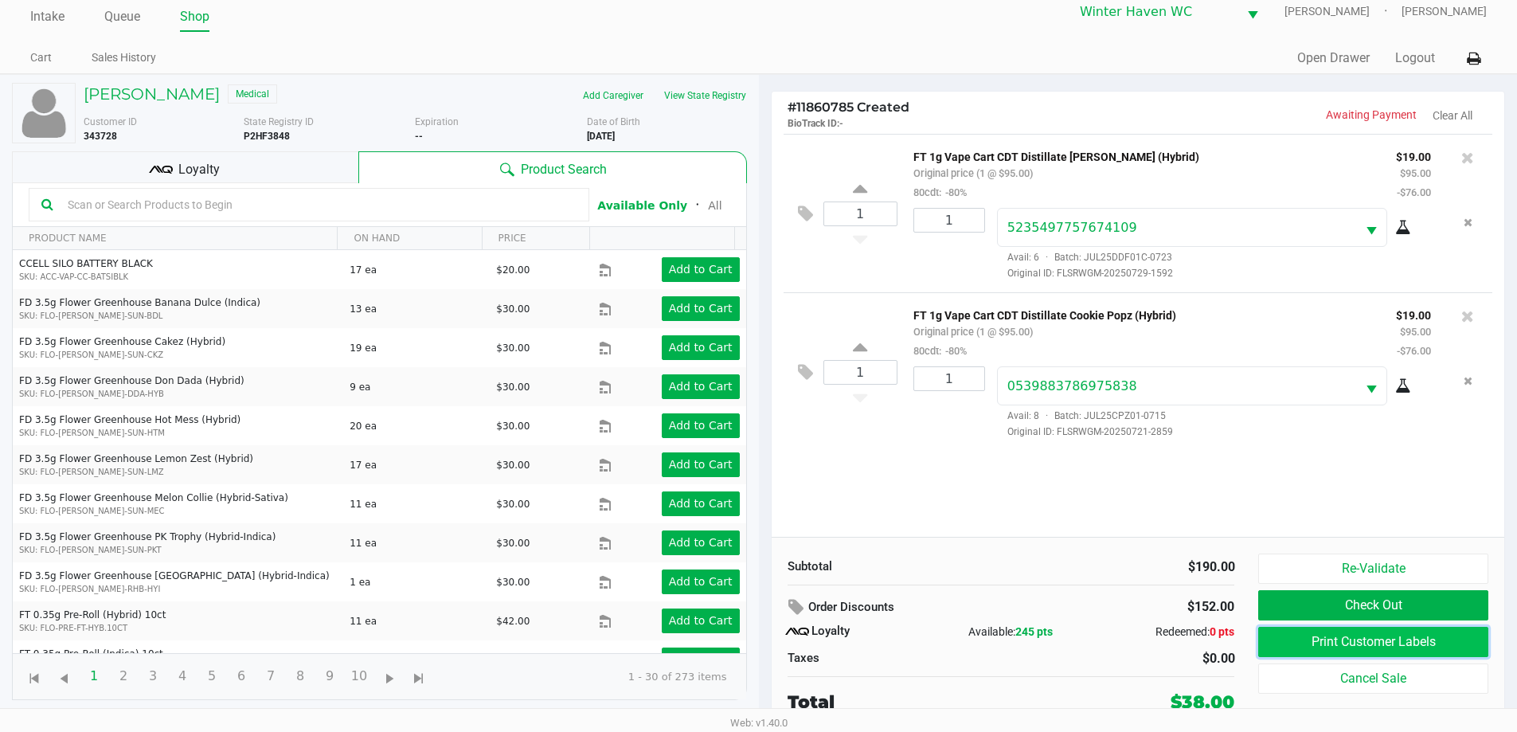
click at [1294, 644] on button "Print Customer Labels" at bounding box center [1372, 642] width 229 height 30
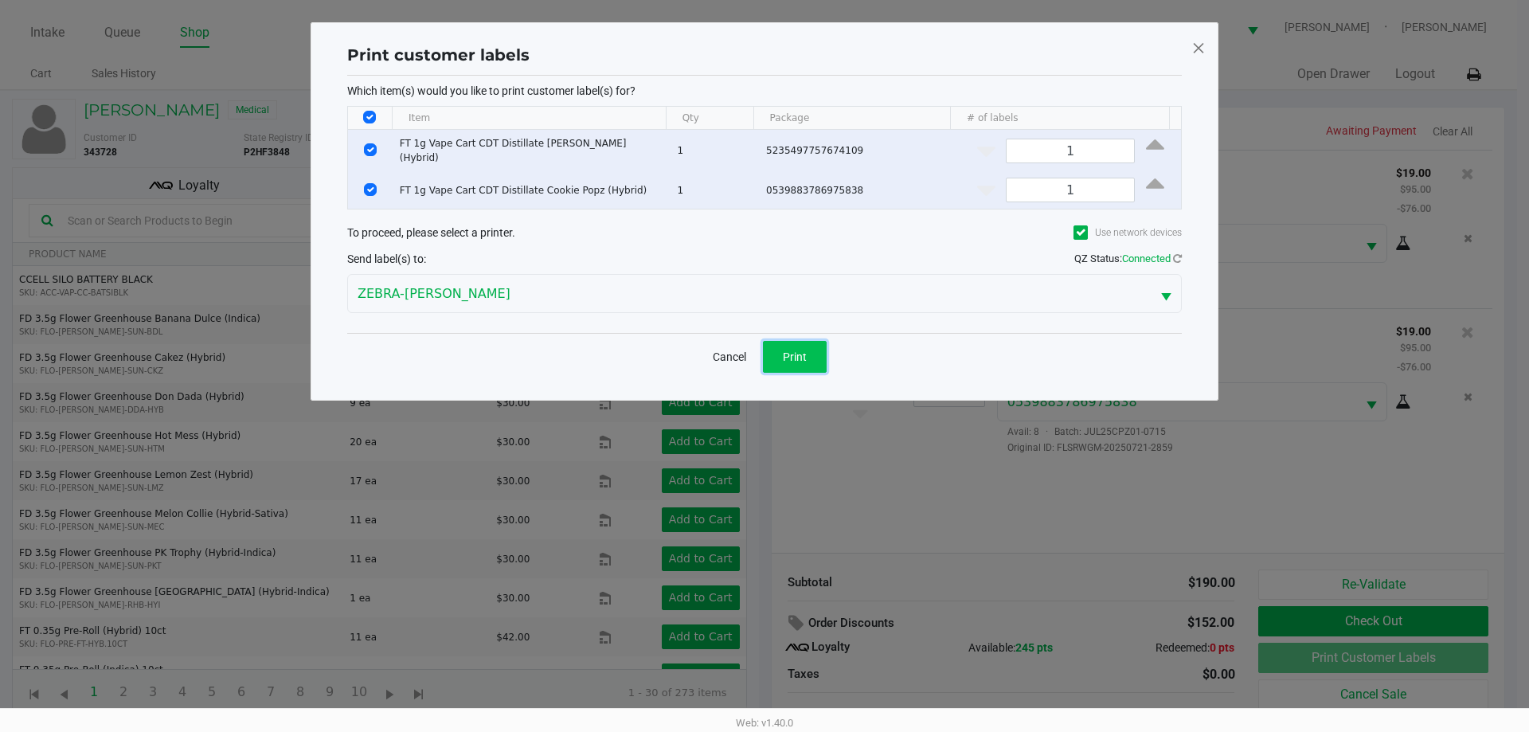
click at [793, 353] on span "Print" at bounding box center [795, 356] width 24 height 13
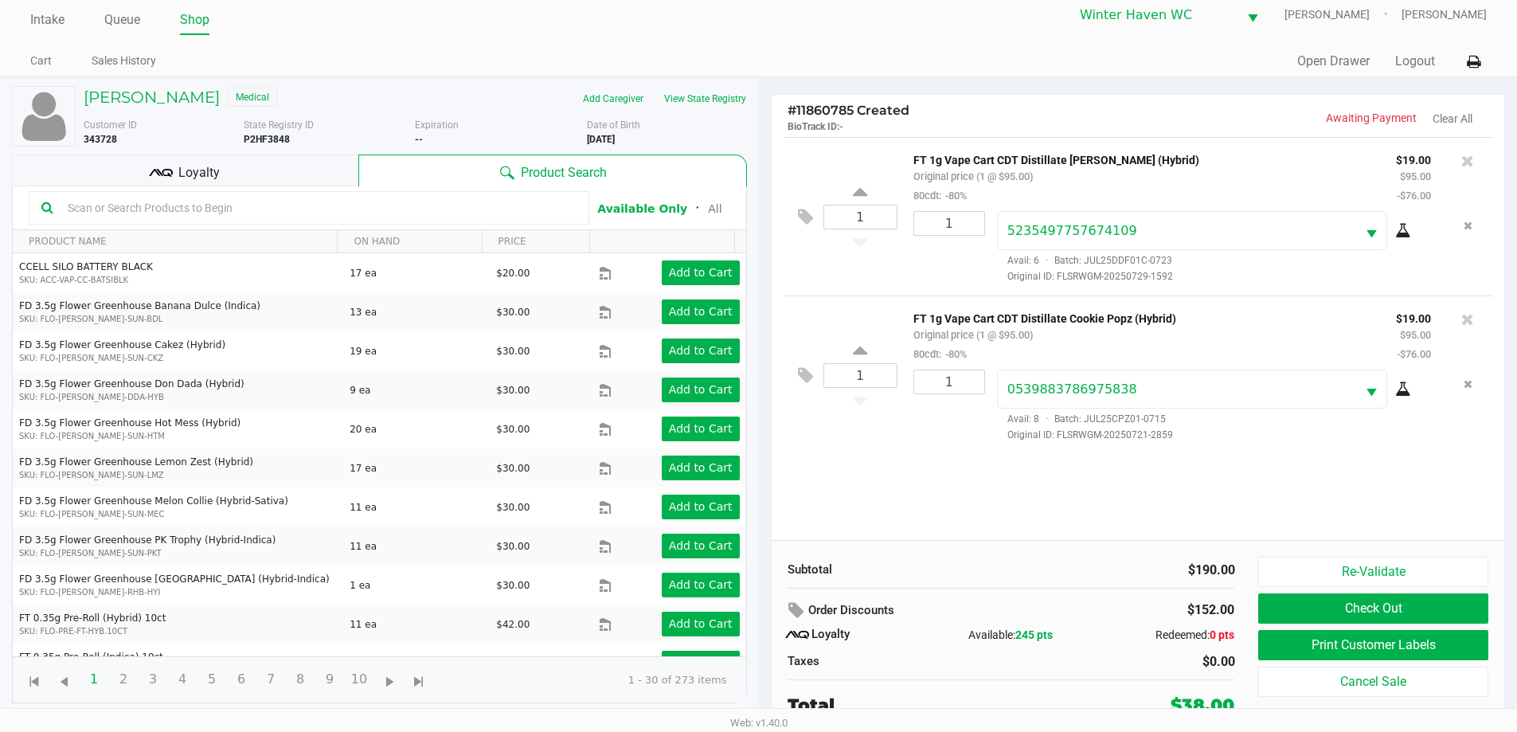
scroll to position [16, 0]
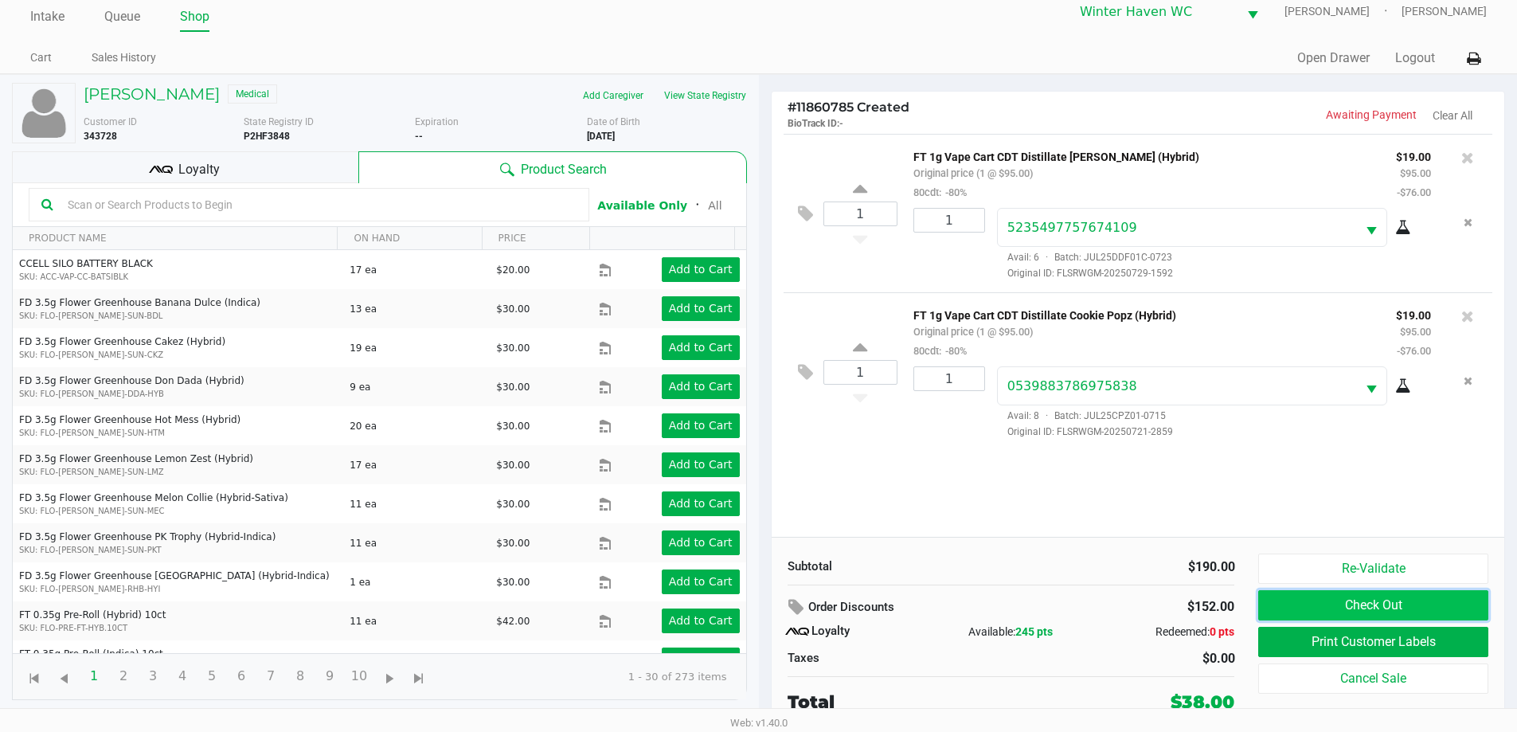
click at [1384, 611] on button "Check Out" at bounding box center [1372, 605] width 229 height 30
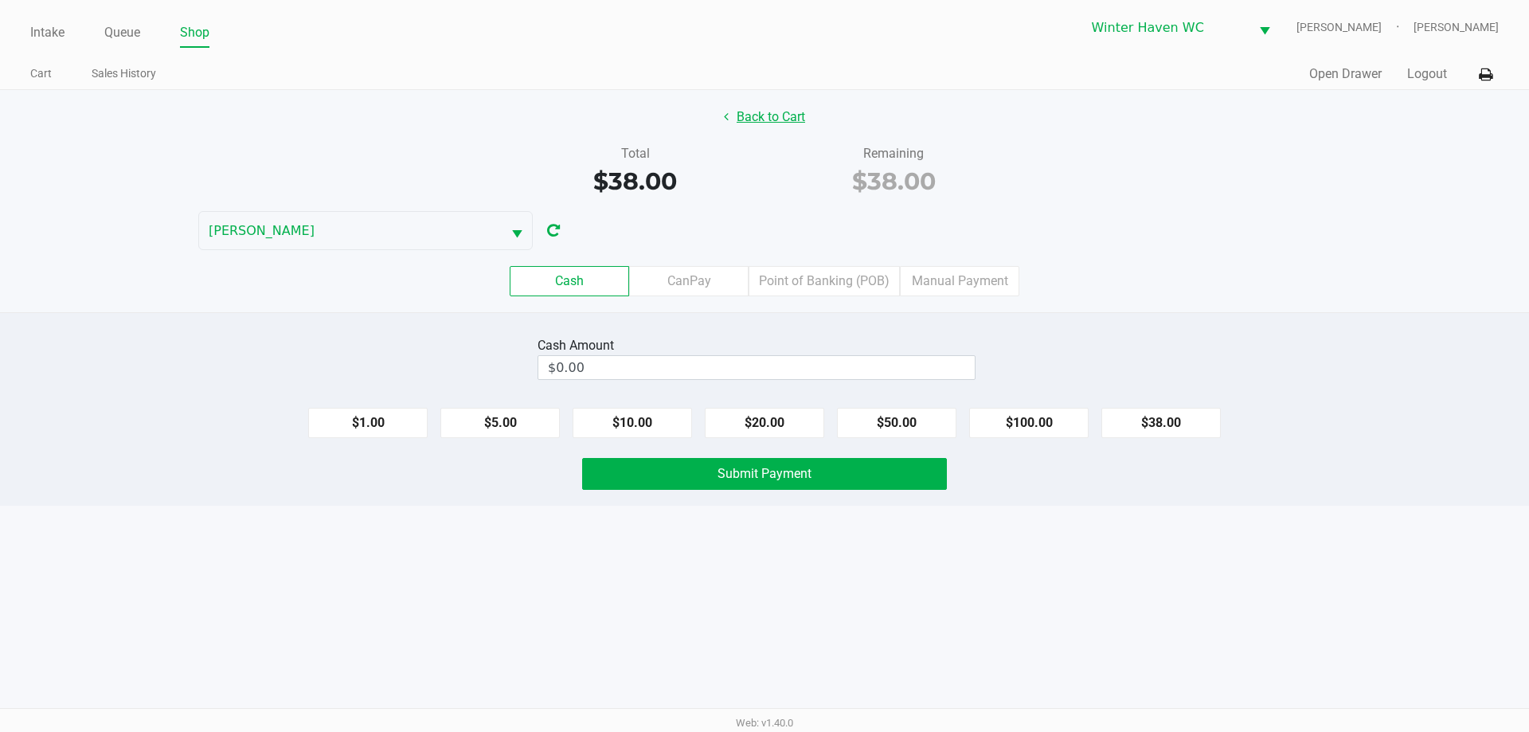
click at [744, 109] on button "Back to Cart" at bounding box center [764, 117] width 102 height 30
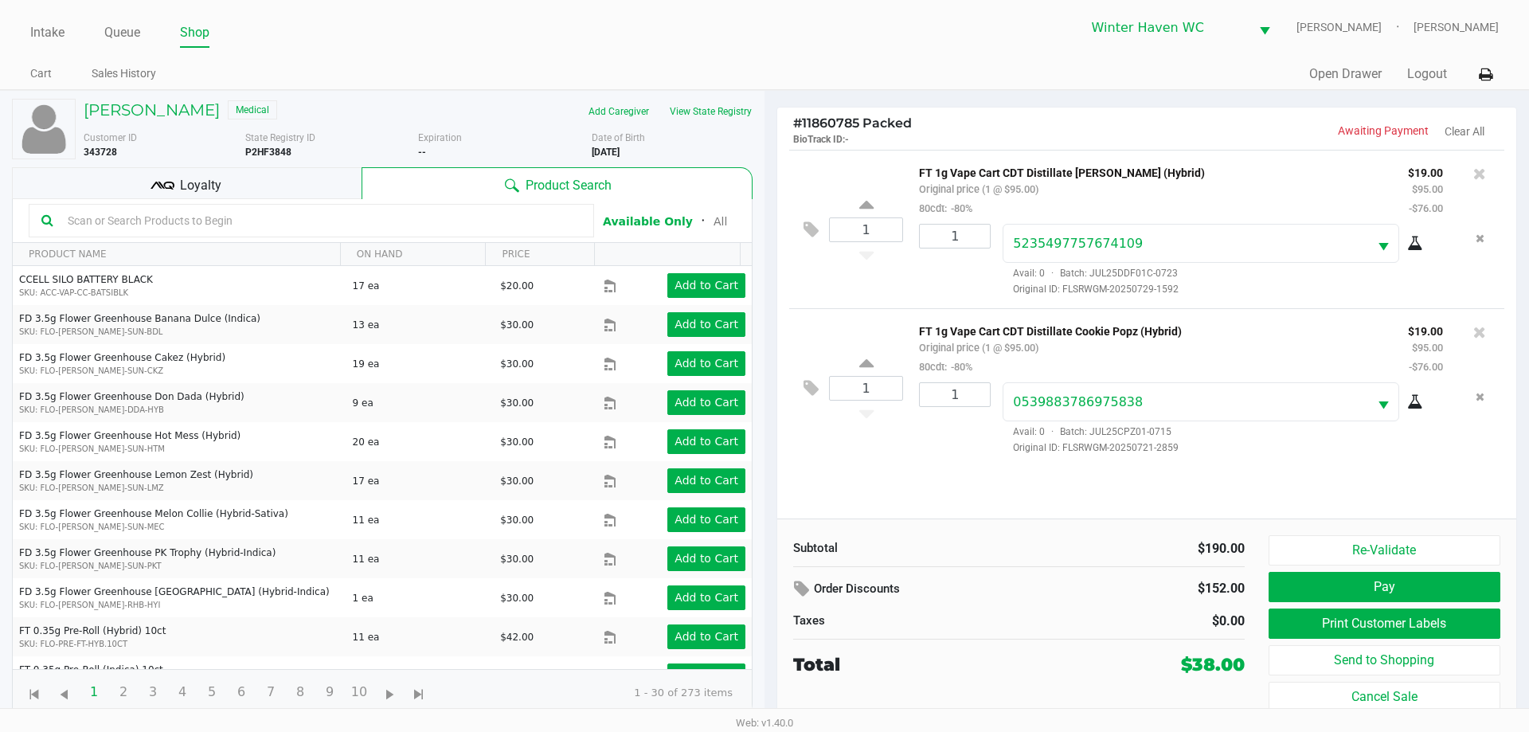
click at [500, 218] on input "text" at bounding box center [321, 221] width 520 height 24
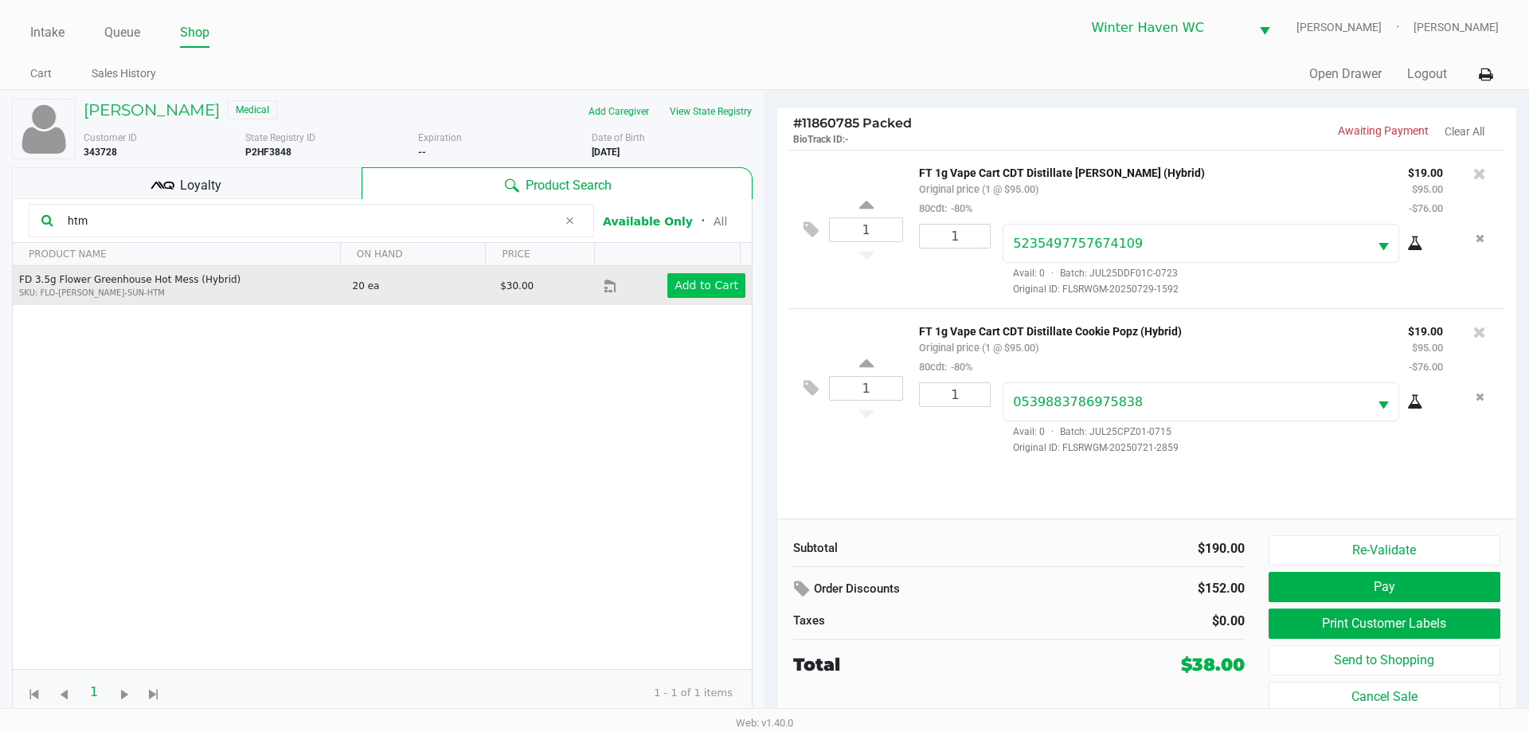
type input "htm"
click at [711, 280] on app-button-loader "Add to Cart" at bounding box center [706, 285] width 64 height 13
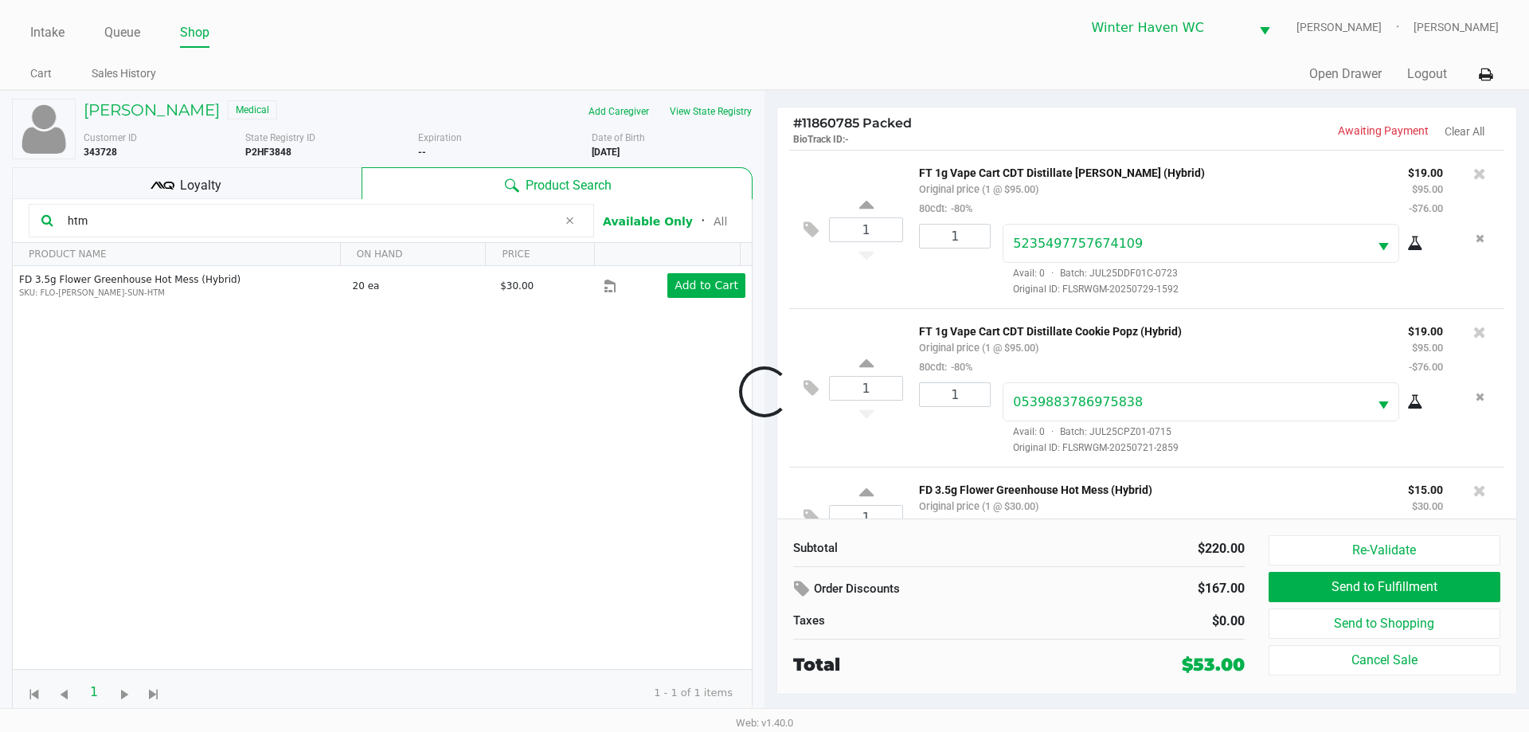
scroll to position [49, 0]
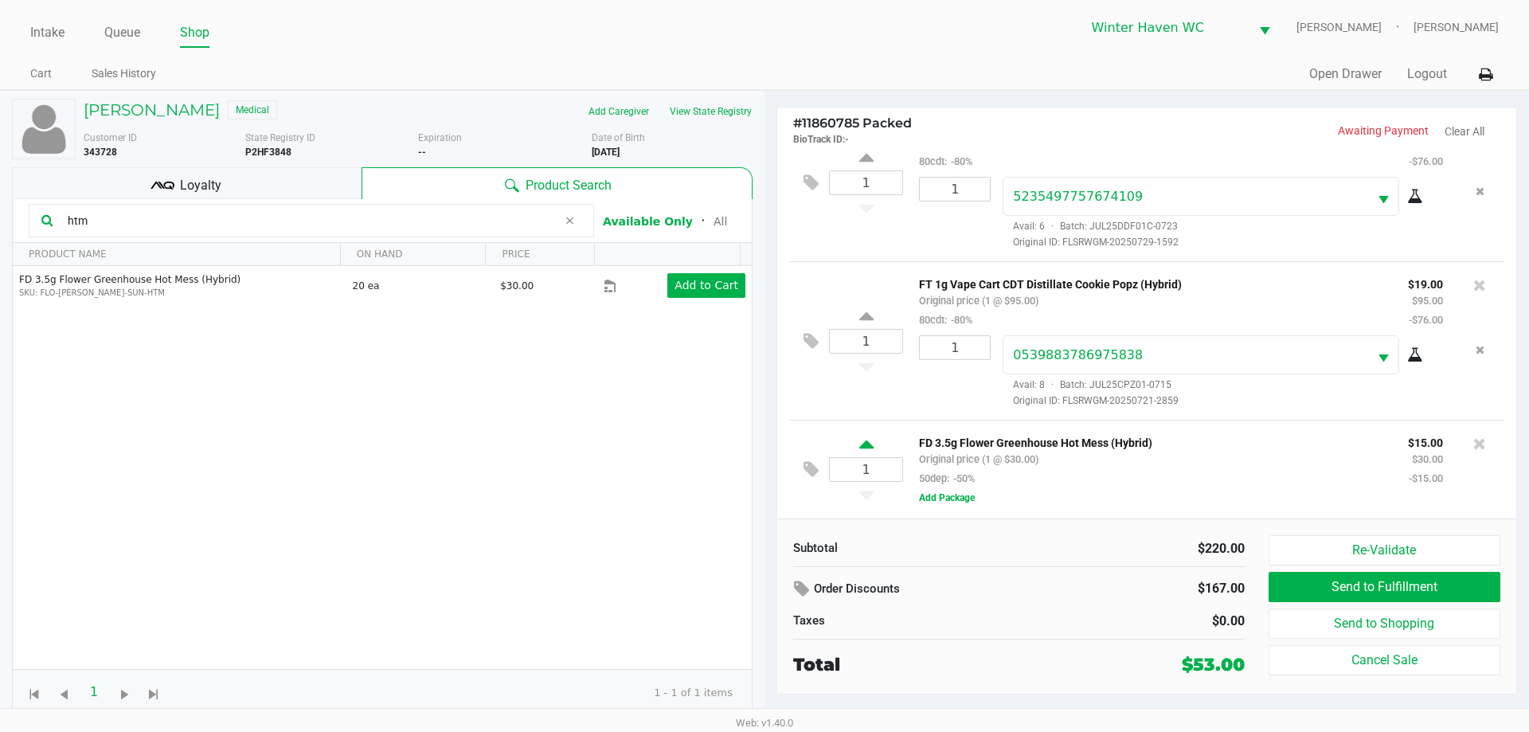
click at [864, 452] on icon at bounding box center [866, 447] width 14 height 20
type input "2"
click at [786, 575] on div "Order Discounts" at bounding box center [939, 589] width 317 height 29
click at [799, 589] on icon at bounding box center [803, 589] width 19 height 18
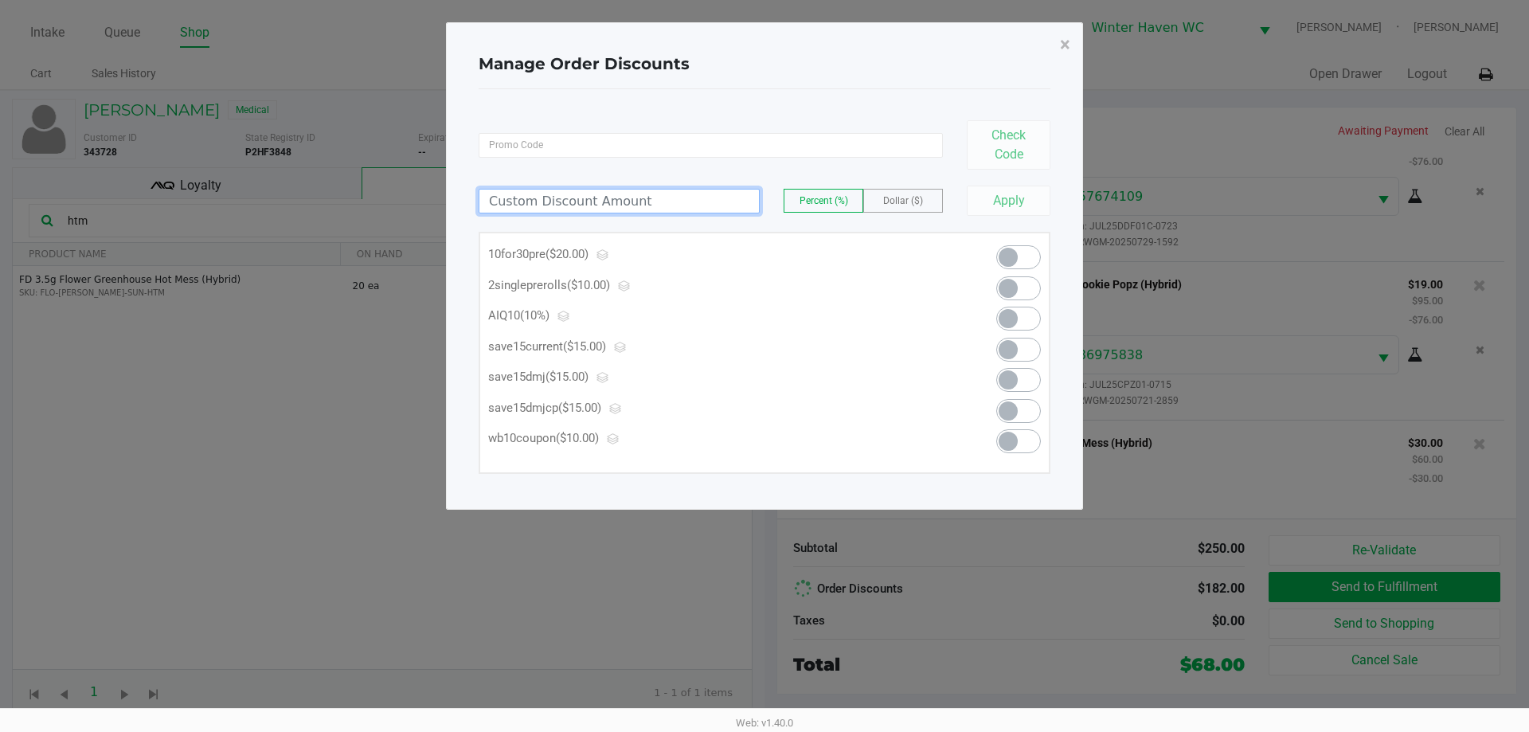
click at [650, 203] on input at bounding box center [618, 200] width 279 height 23
type input "10.00"
click at [922, 197] on span "Dollar ($)" at bounding box center [903, 200] width 40 height 11
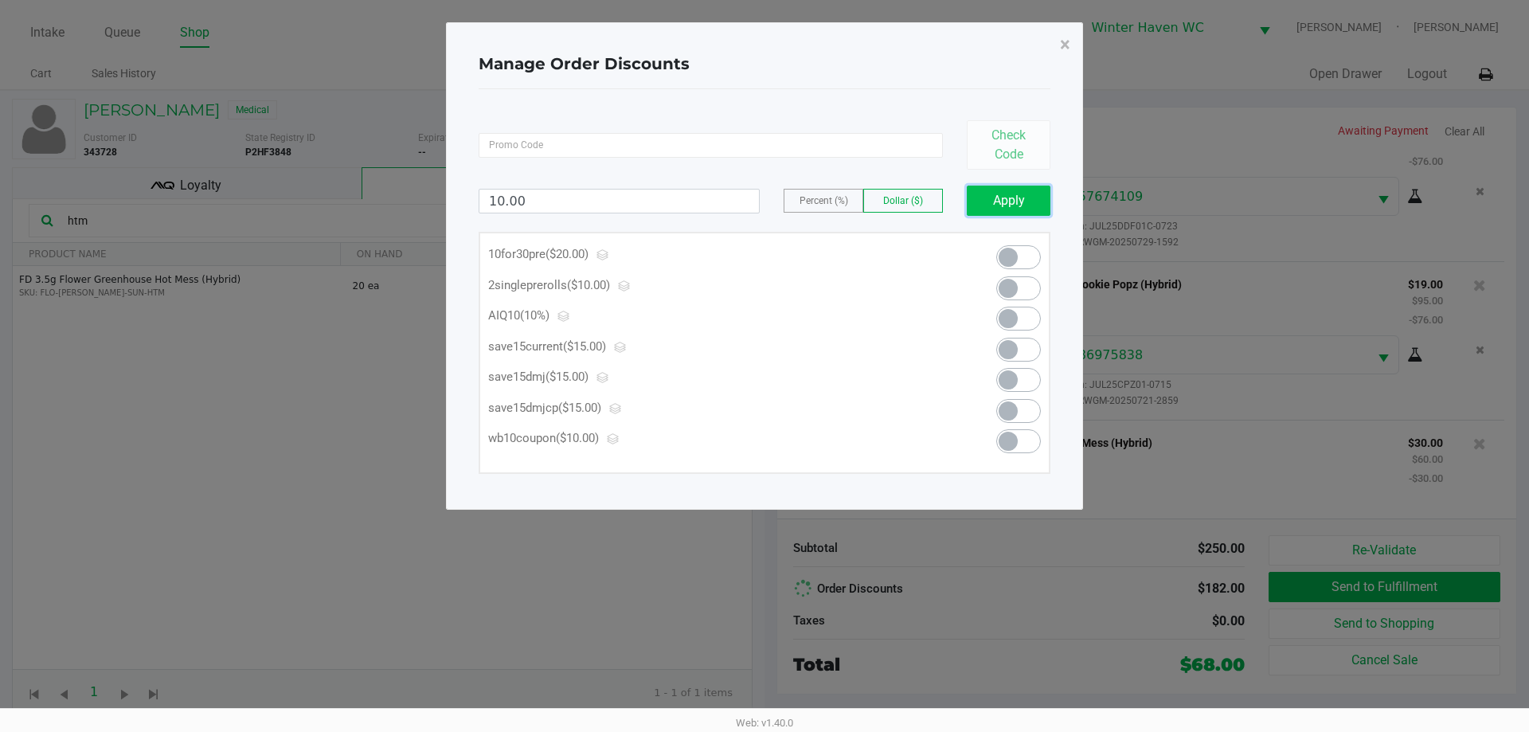
click at [1012, 197] on button "Apply" at bounding box center [1008, 200] width 84 height 30
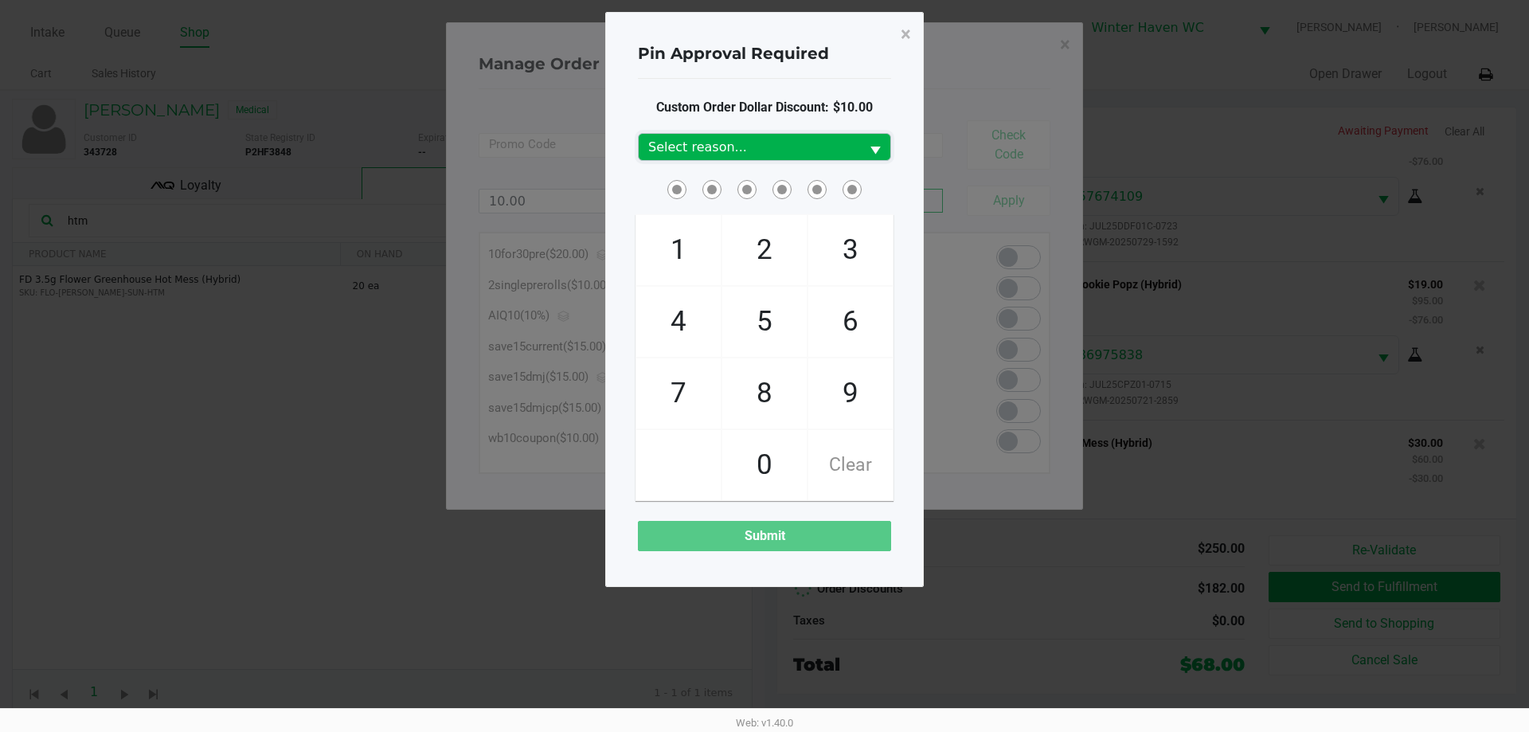
click at [763, 143] on span "Select reason..." at bounding box center [749, 147] width 202 height 19
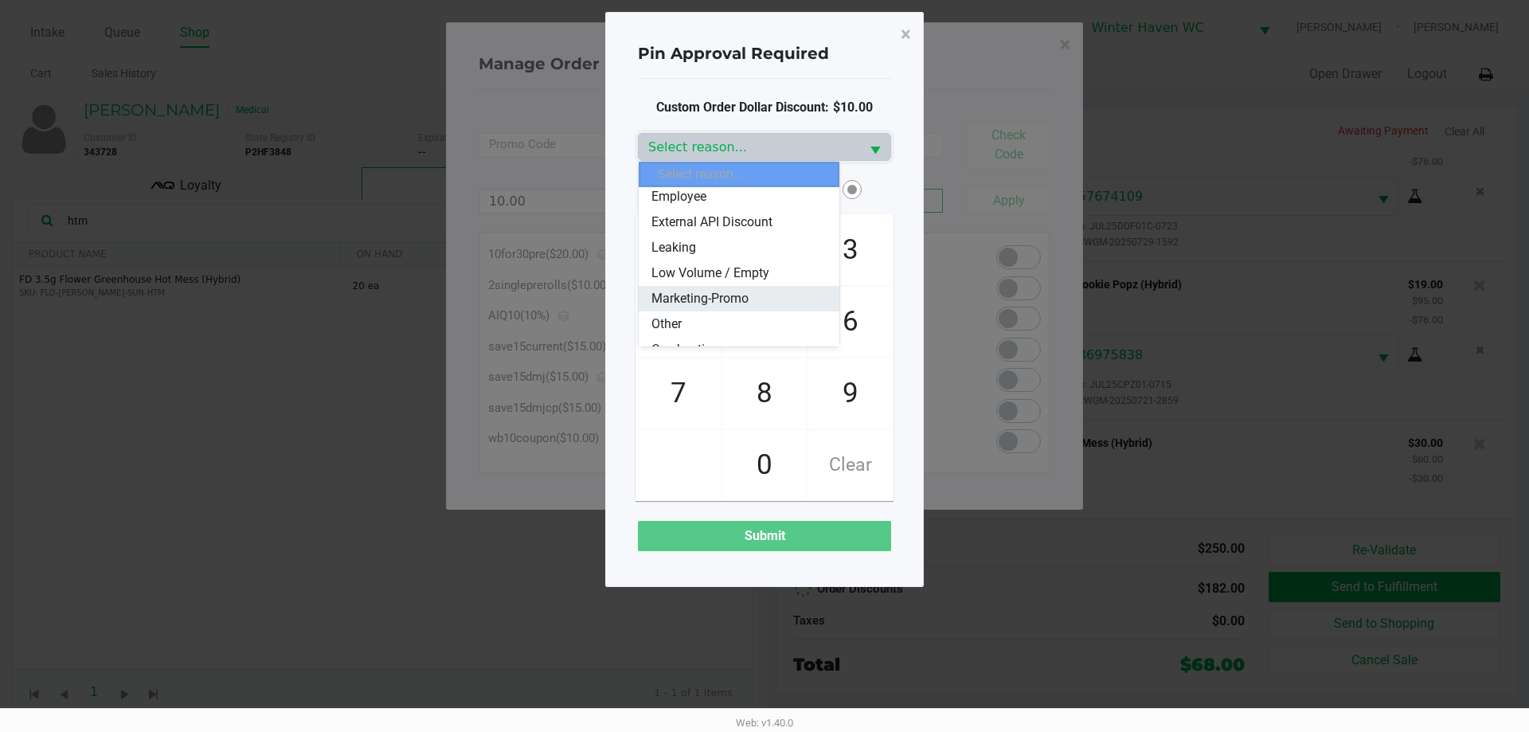
scroll to position [191, 0]
click at [692, 219] on li "Other" at bounding box center [738, 231] width 201 height 25
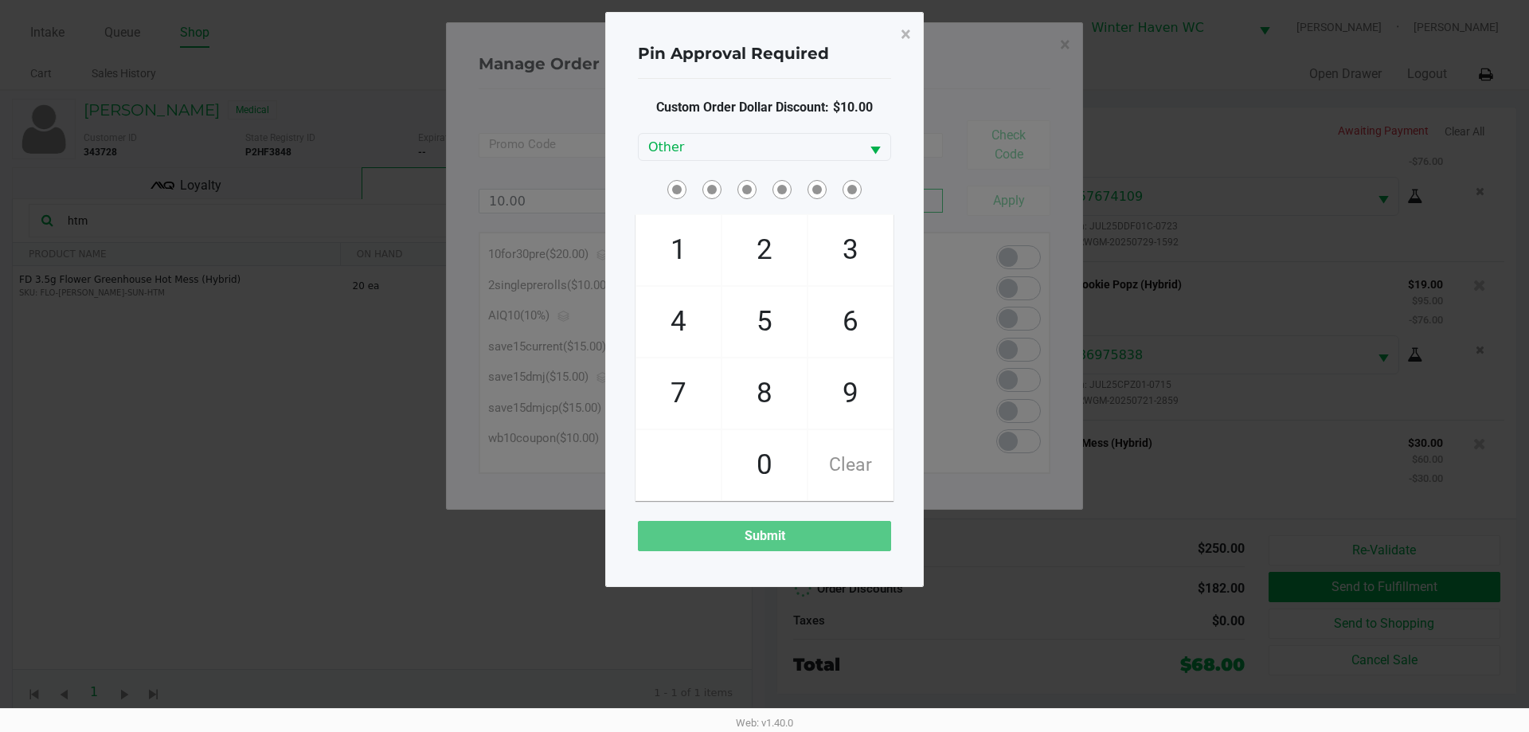
click at [640, 178] on span at bounding box center [764, 189] width 253 height 25
checkbox input "true"
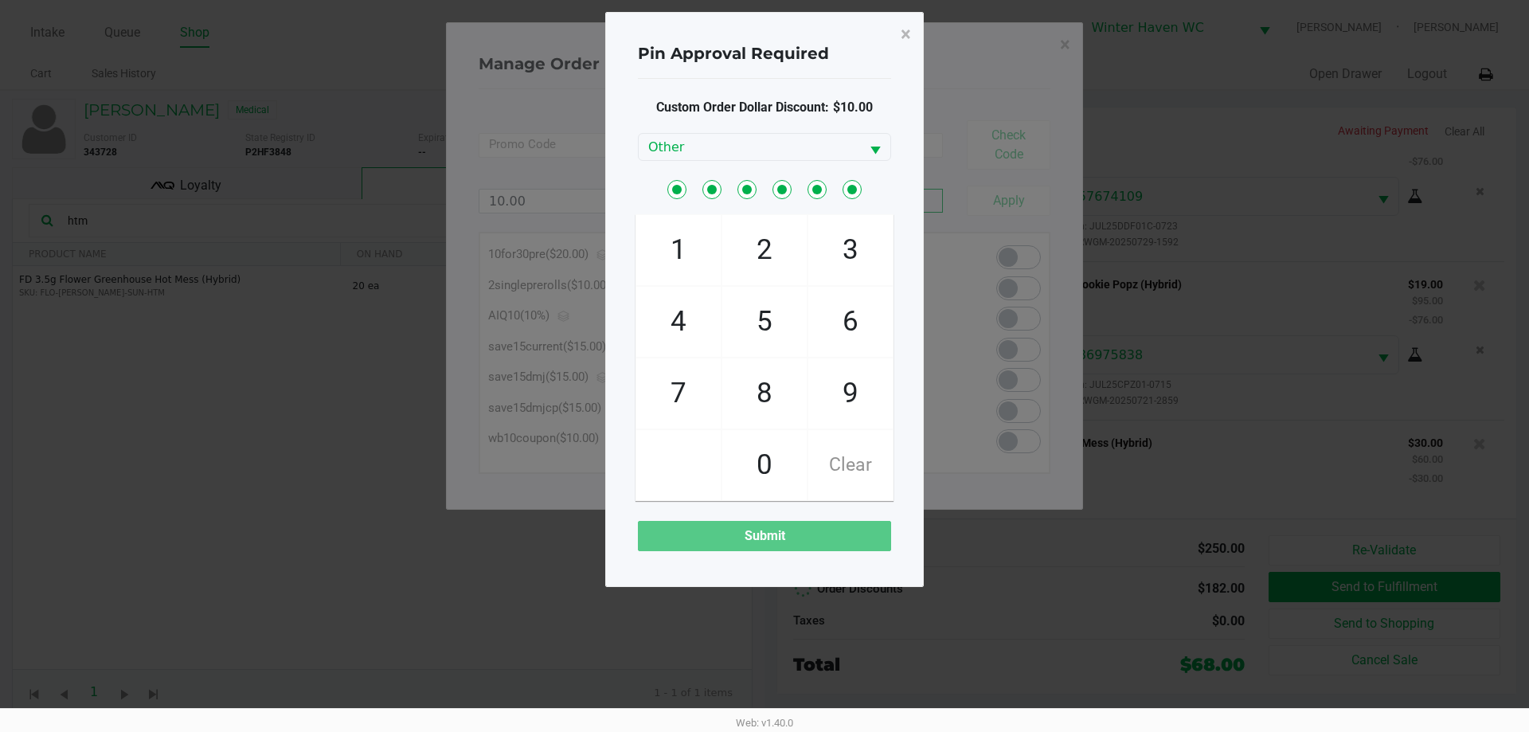
checkbox input "true"
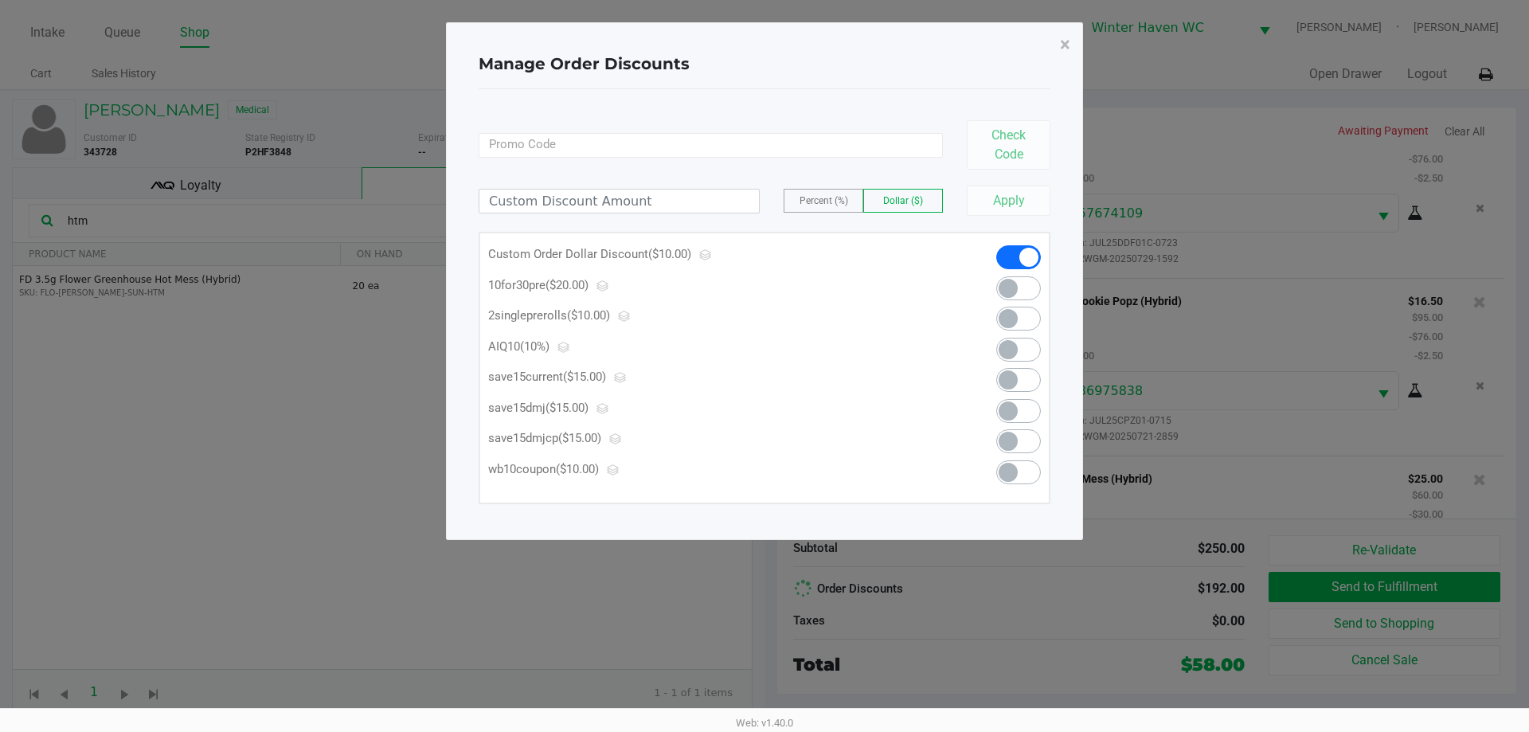
click at [1044, 48] on div "Manage Order Discounts ×" at bounding box center [764, 64] width 572 height 50
click at [1061, 49] on span "×" at bounding box center [1065, 44] width 10 height 22
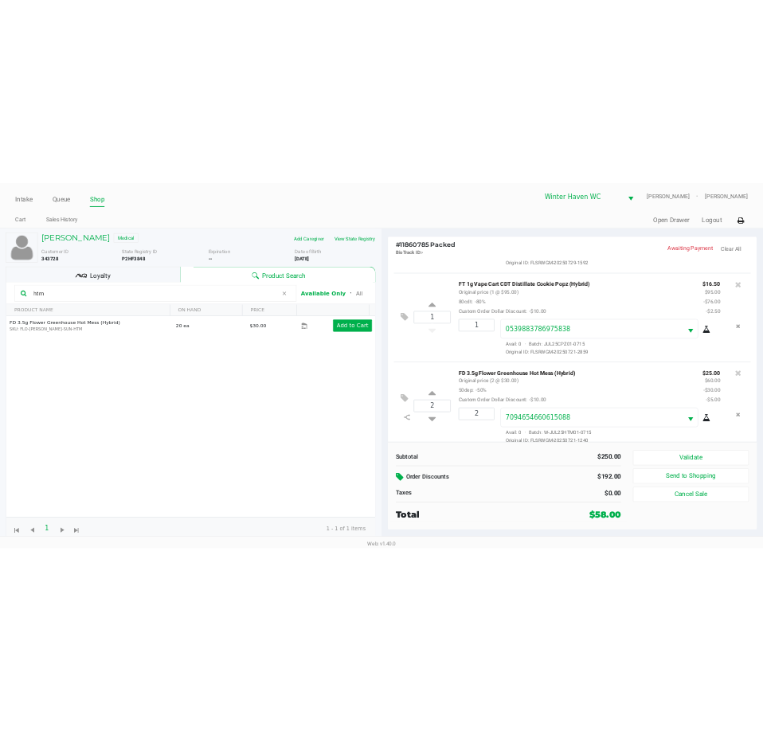
scroll to position [166, 0]
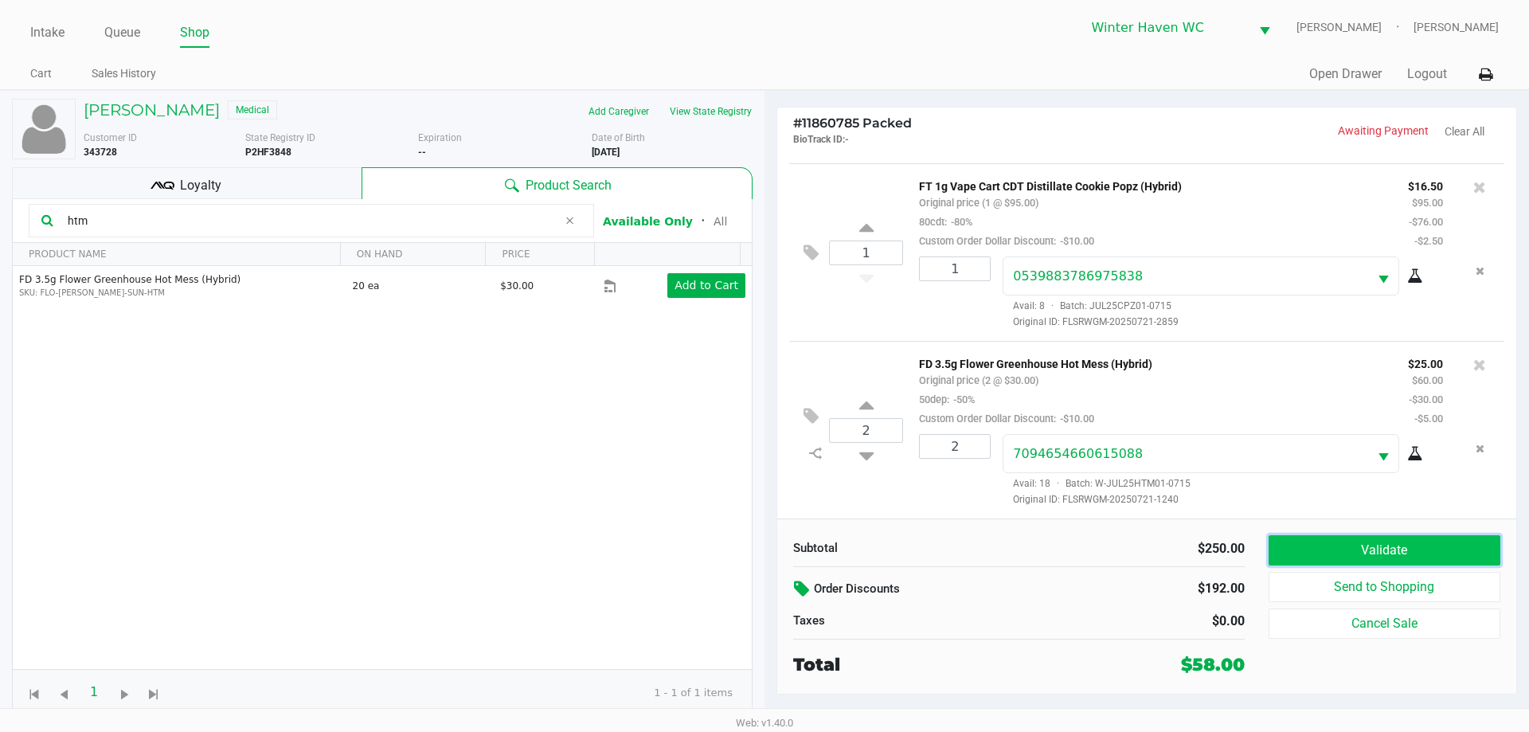
click at [1419, 535] on button "Validate" at bounding box center [1384, 550] width 232 height 30
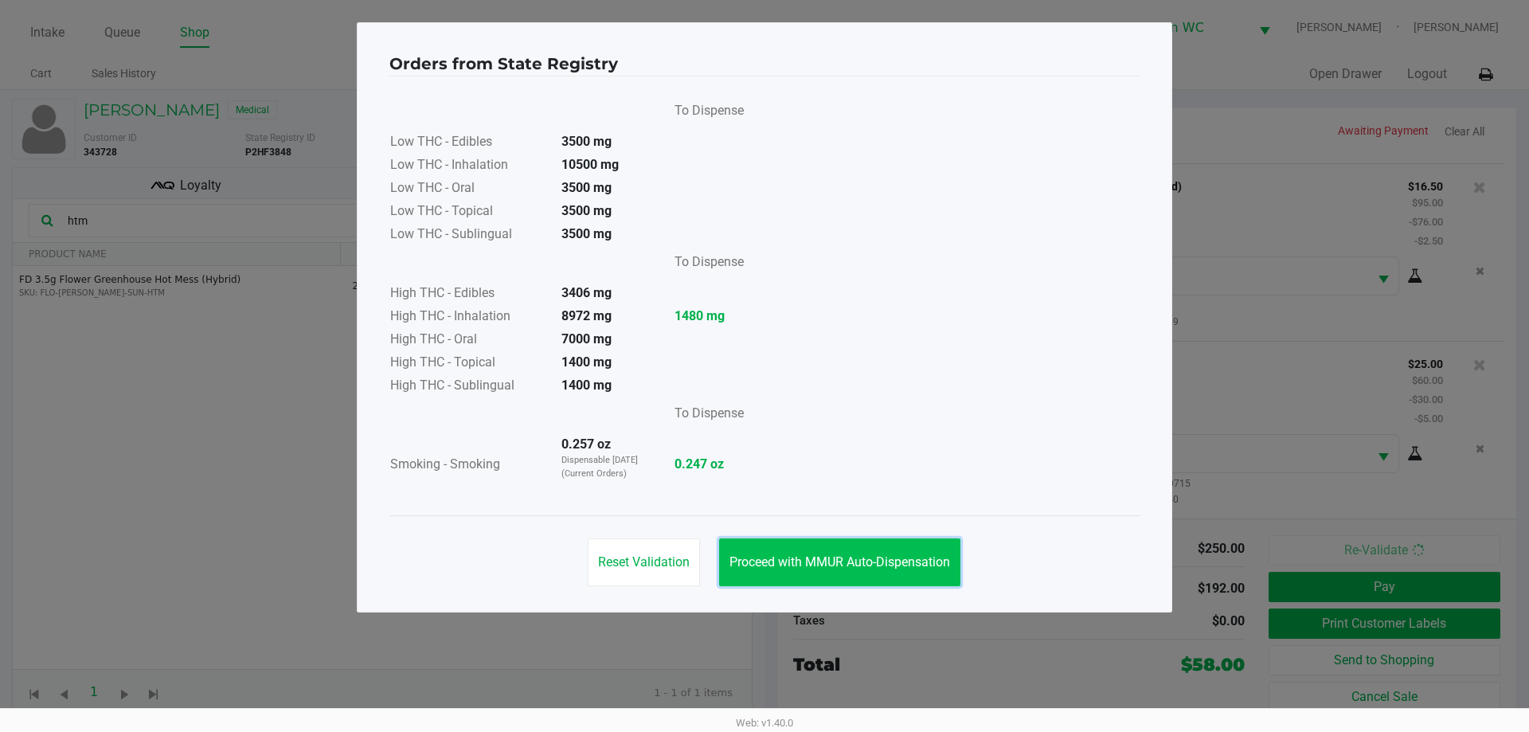
click at [879, 563] on span "Proceed with MMUR Auto-Dispensation" at bounding box center [839, 561] width 221 height 15
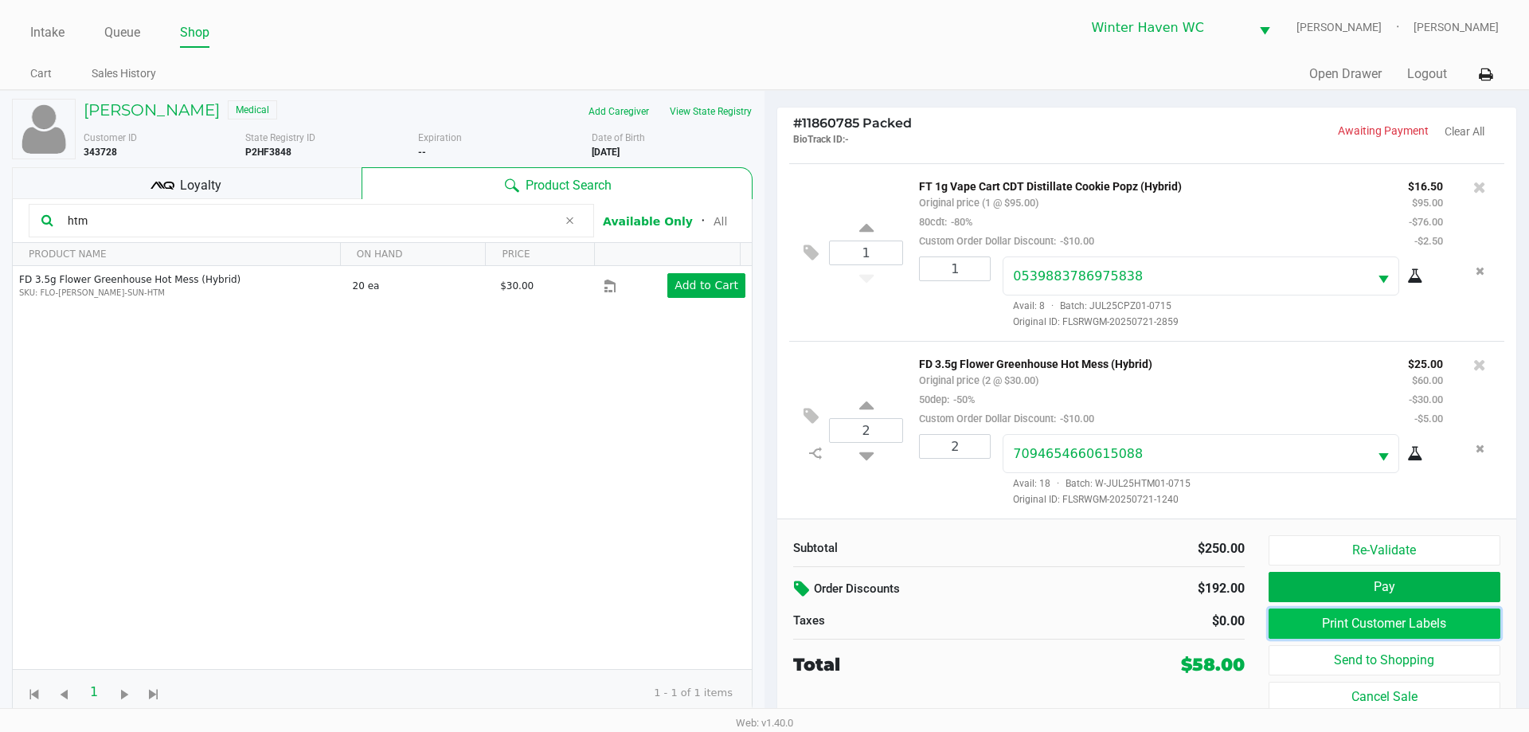
click at [1359, 624] on button "Print Customer Labels" at bounding box center [1384, 623] width 232 height 30
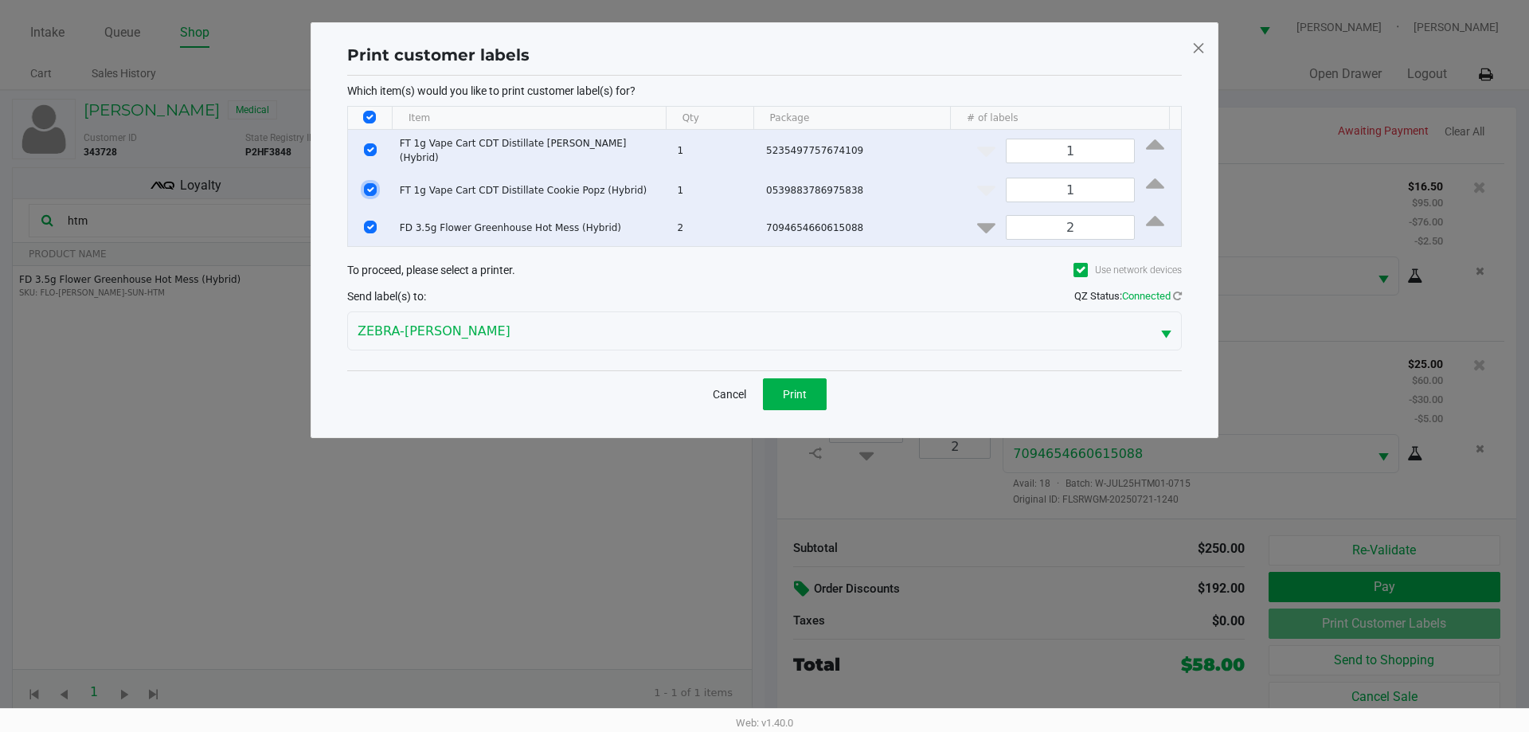
click at [372, 183] on input "Select Row" at bounding box center [370, 189] width 13 height 13
checkbox input "false"
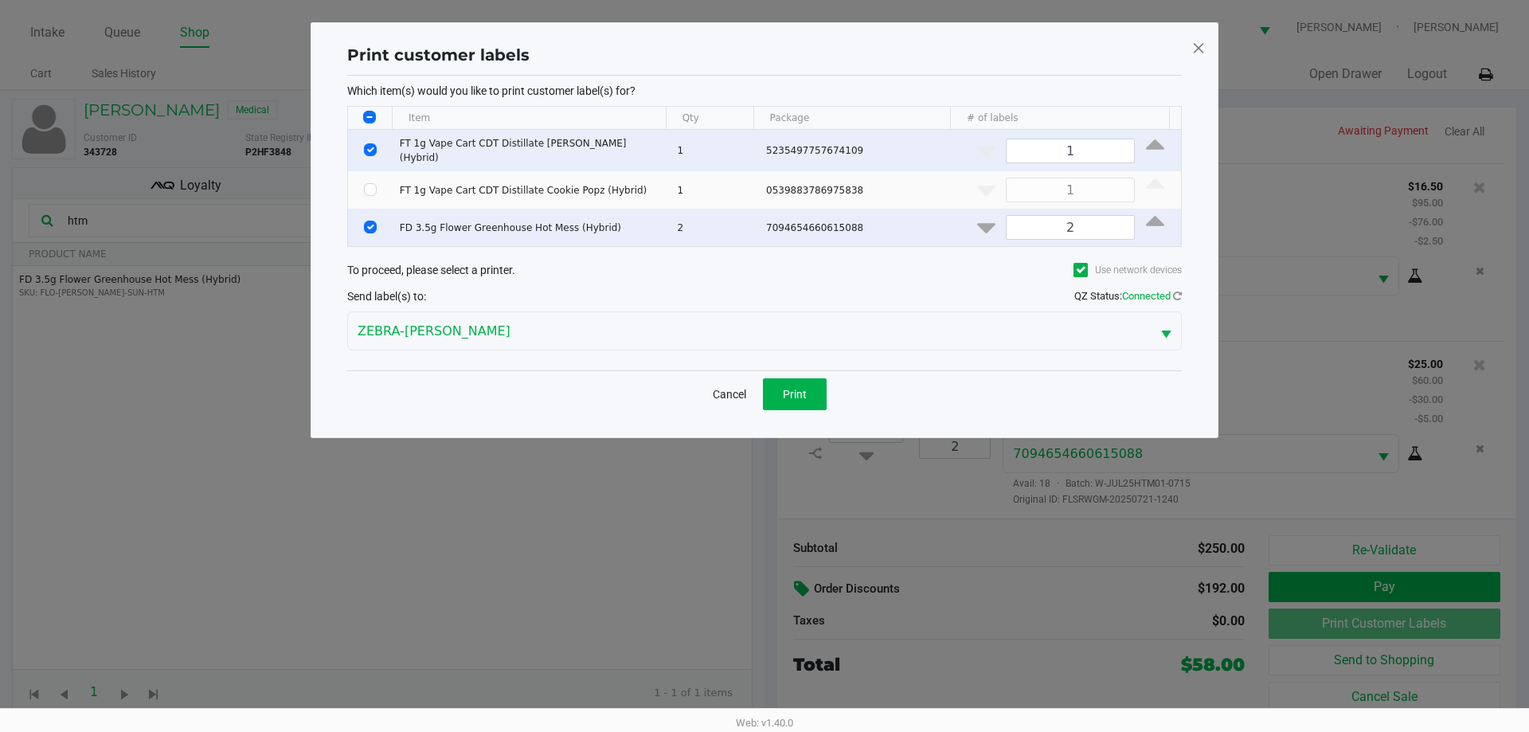
click at [373, 139] on td "Data table" at bounding box center [370, 150] width 45 height 41
click at [368, 146] on input "Select Row" at bounding box center [370, 149] width 13 height 13
checkbox input "false"
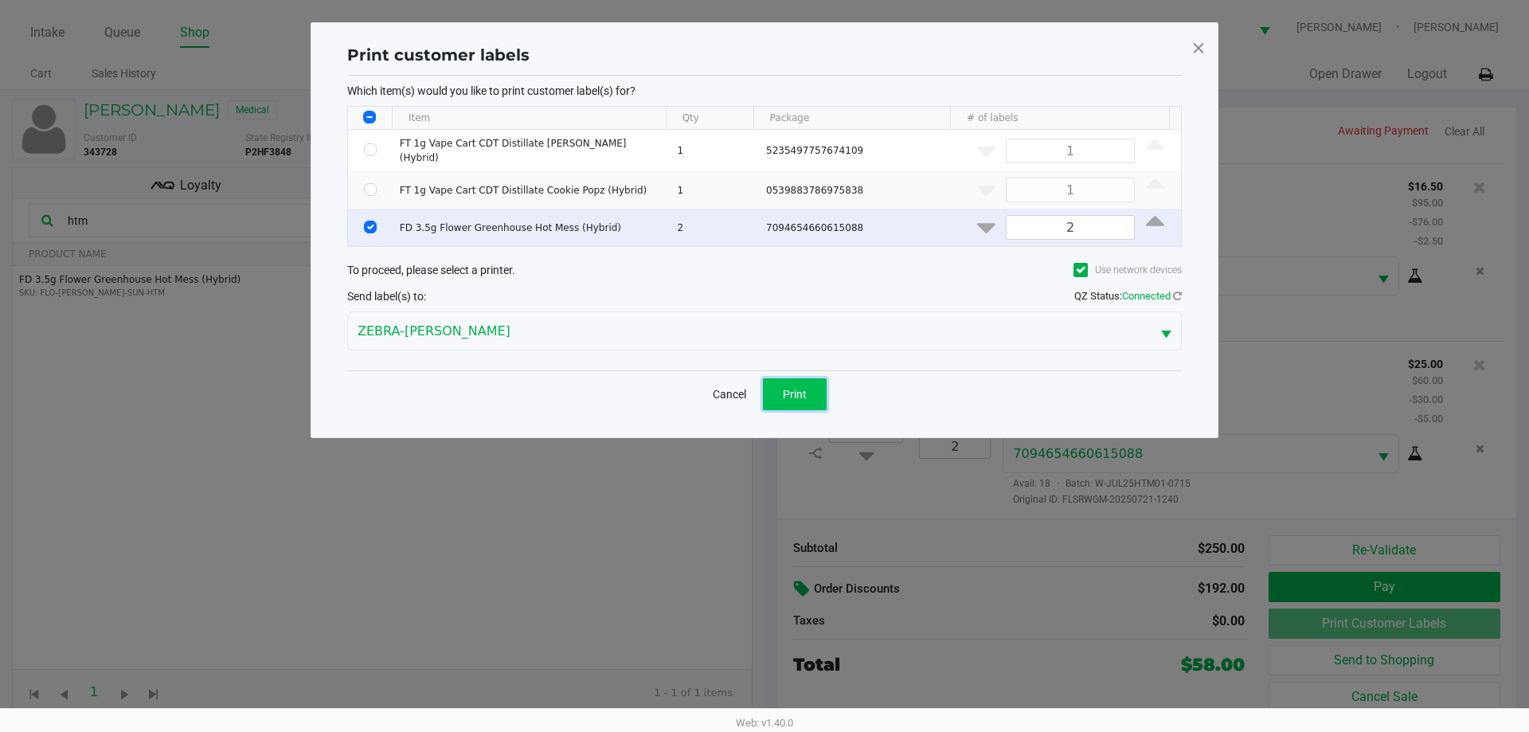
click at [791, 388] on span "Print" at bounding box center [795, 394] width 24 height 13
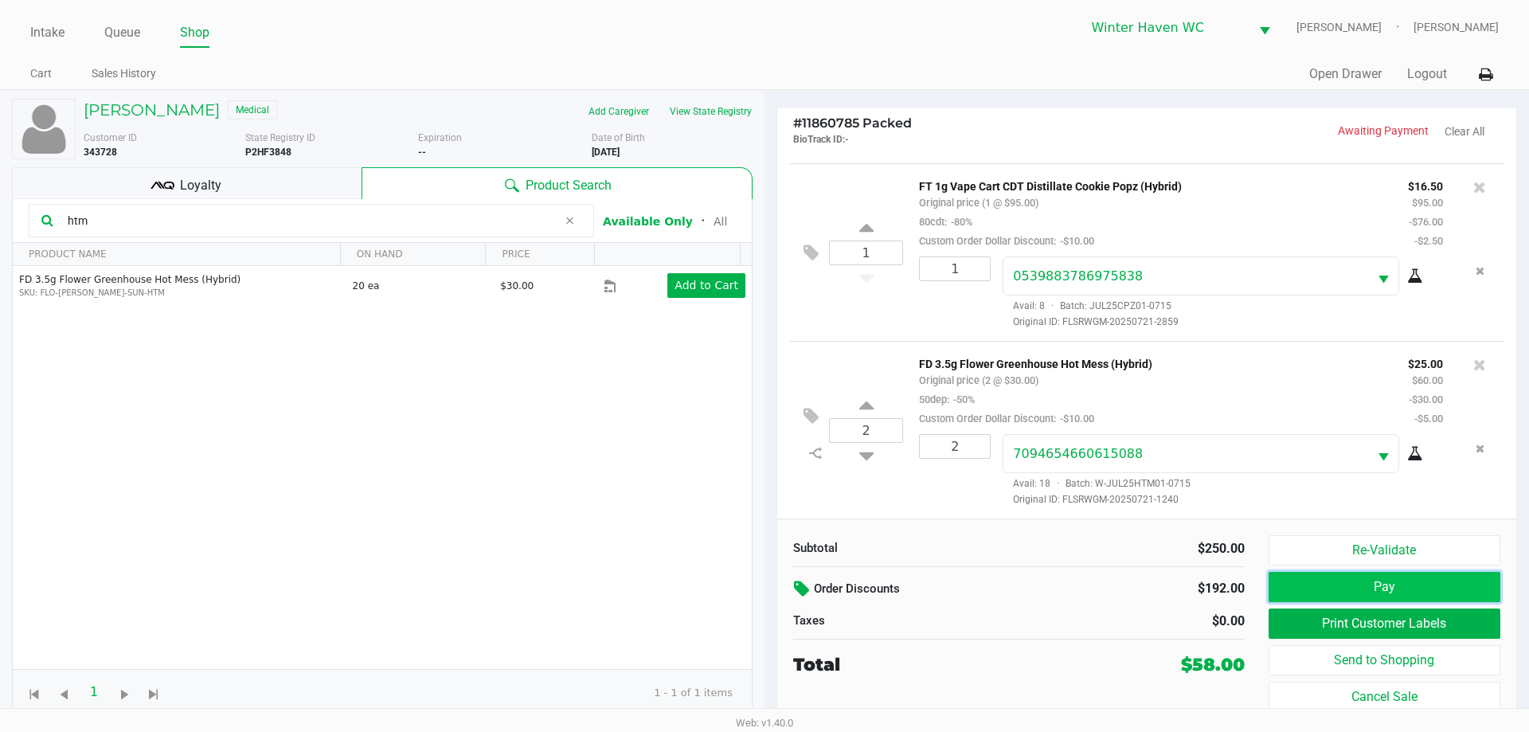
click at [1357, 580] on button "Pay" at bounding box center [1384, 587] width 232 height 30
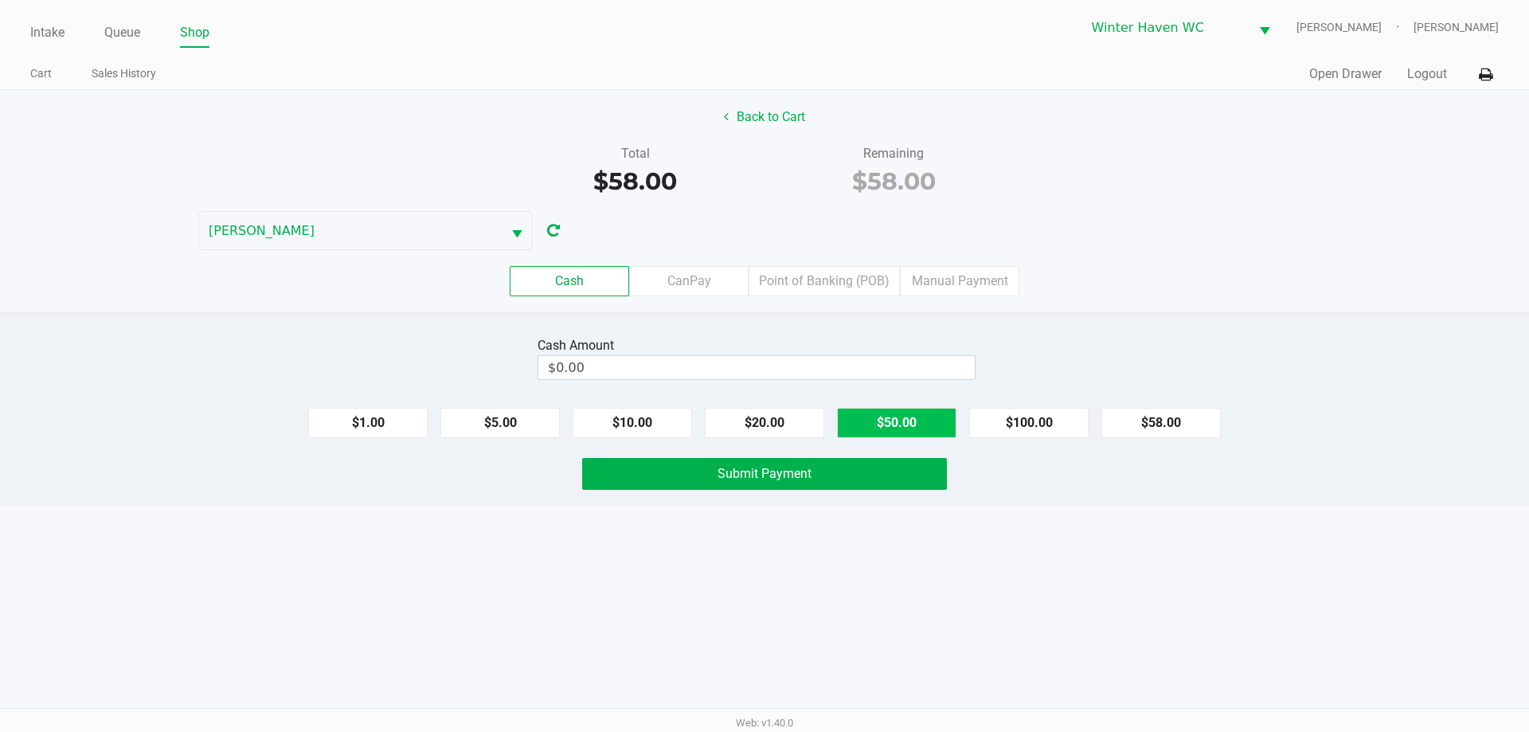
click at [885, 425] on button "$50.00" at bounding box center [896, 423] width 119 height 30
click at [615, 428] on button "$10.00" at bounding box center [631, 423] width 119 height 30
type input "$60.00"
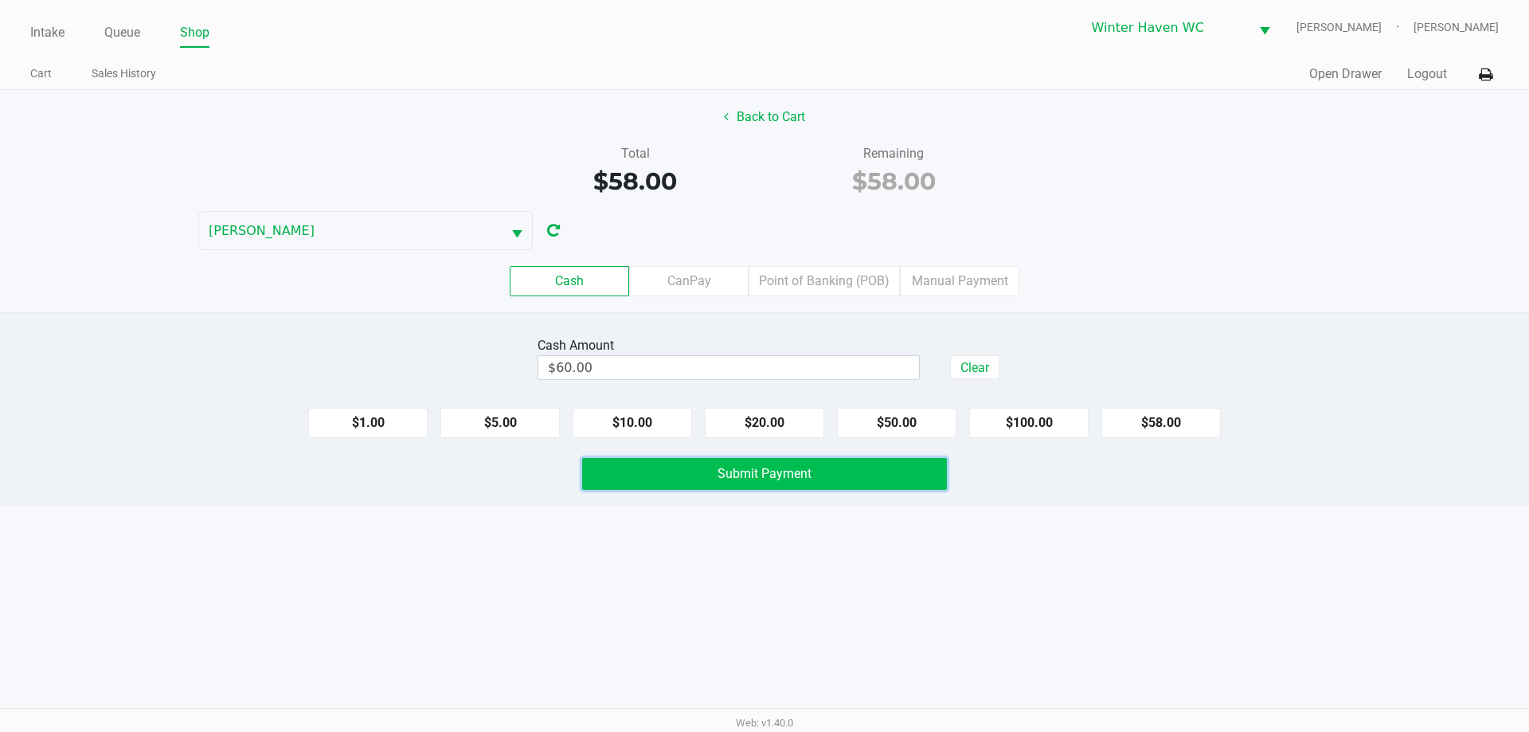
click at [703, 472] on button "Submit Payment" at bounding box center [764, 474] width 365 height 32
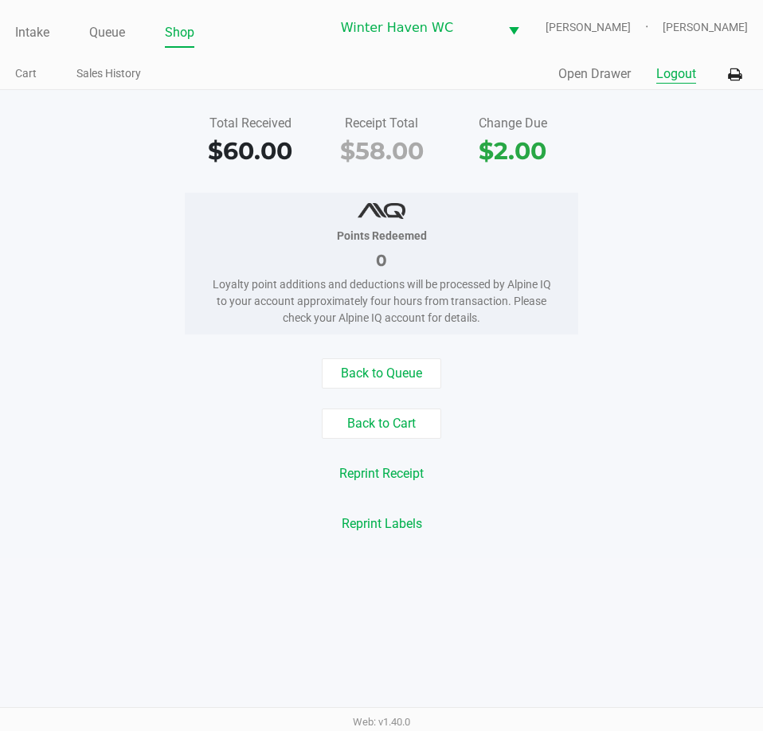
click at [674, 67] on button "Logout" at bounding box center [676, 73] width 40 height 19
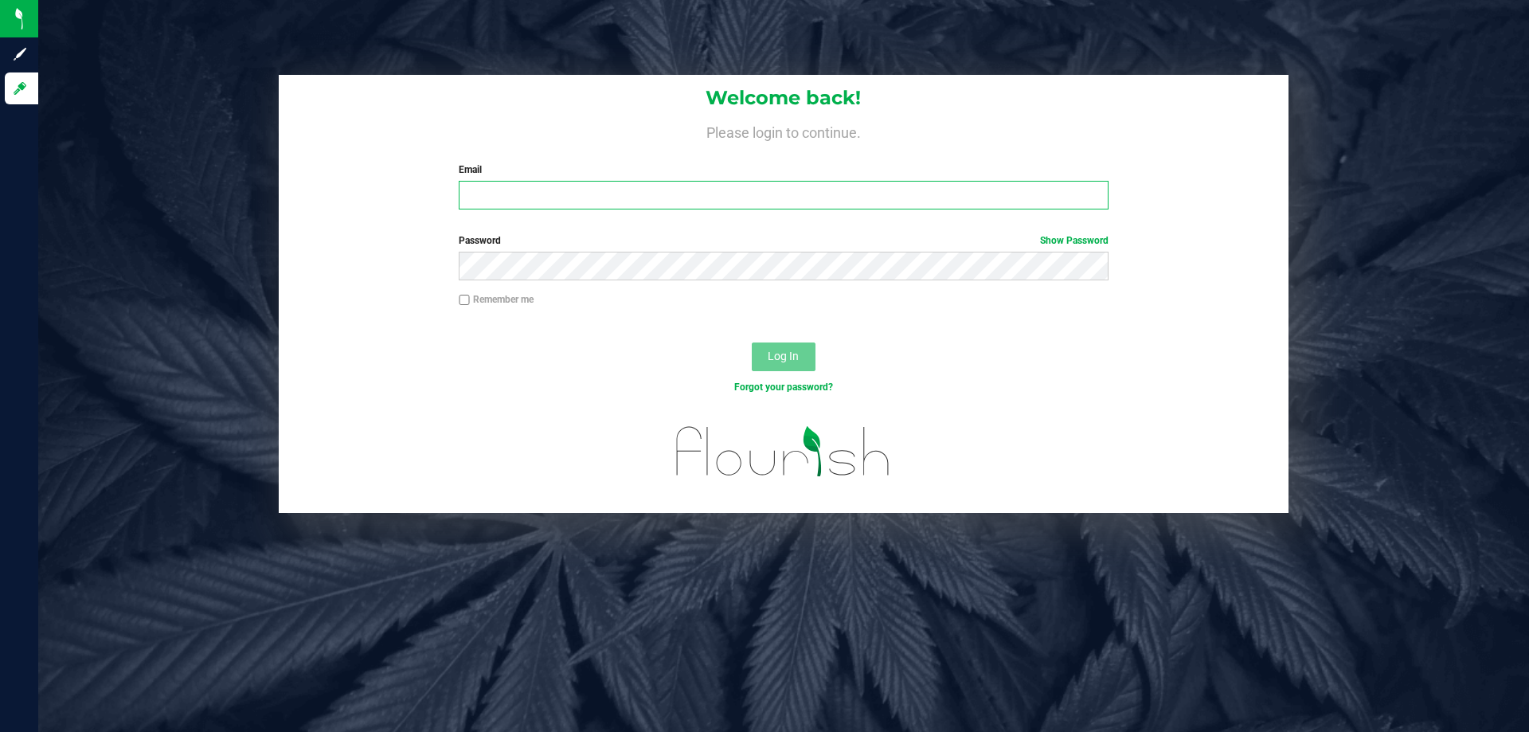
click at [494, 191] on input "Email" at bounding box center [783, 195] width 649 height 29
type input "[EMAIL_ADDRESS][DOMAIN_NAME]"
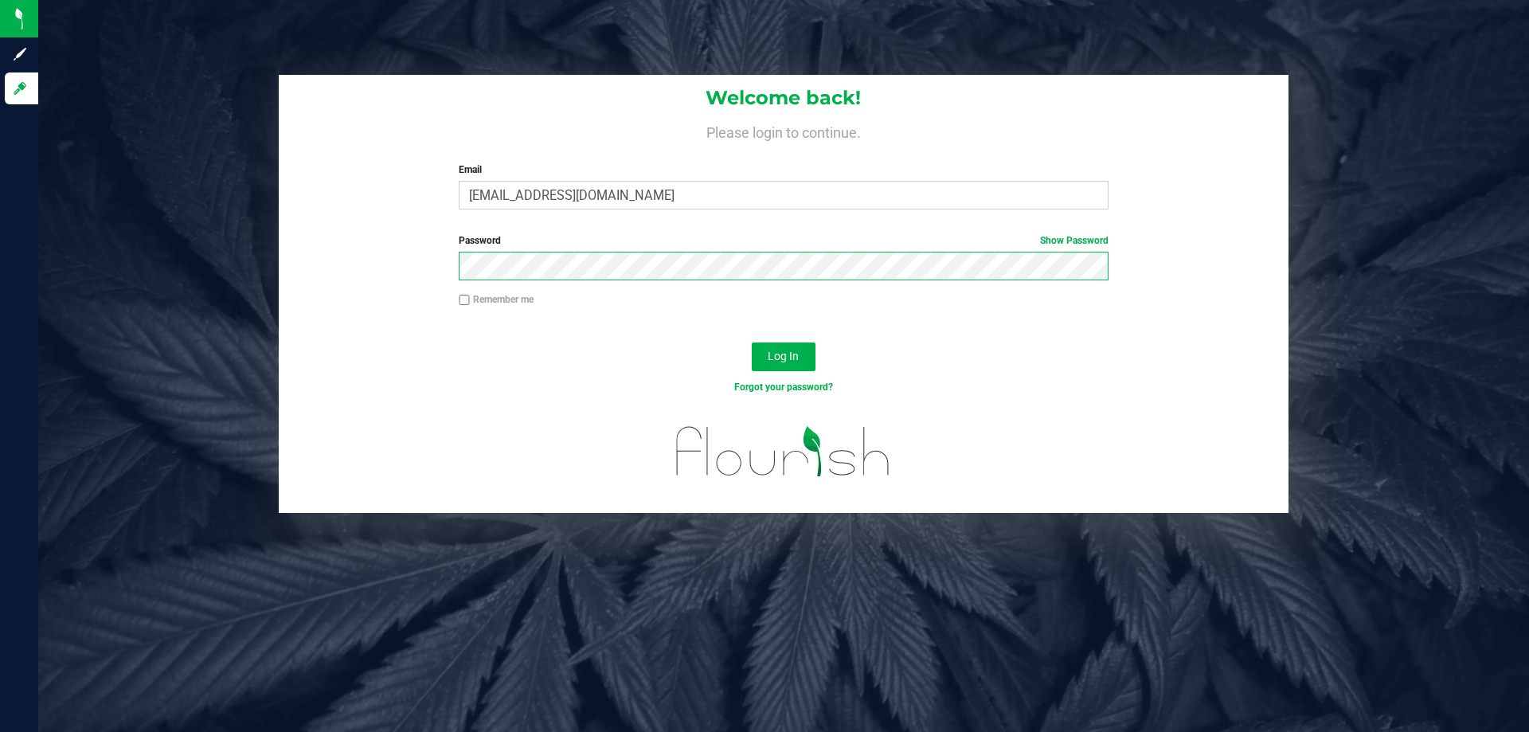
click at [752, 342] on button "Log In" at bounding box center [784, 356] width 64 height 29
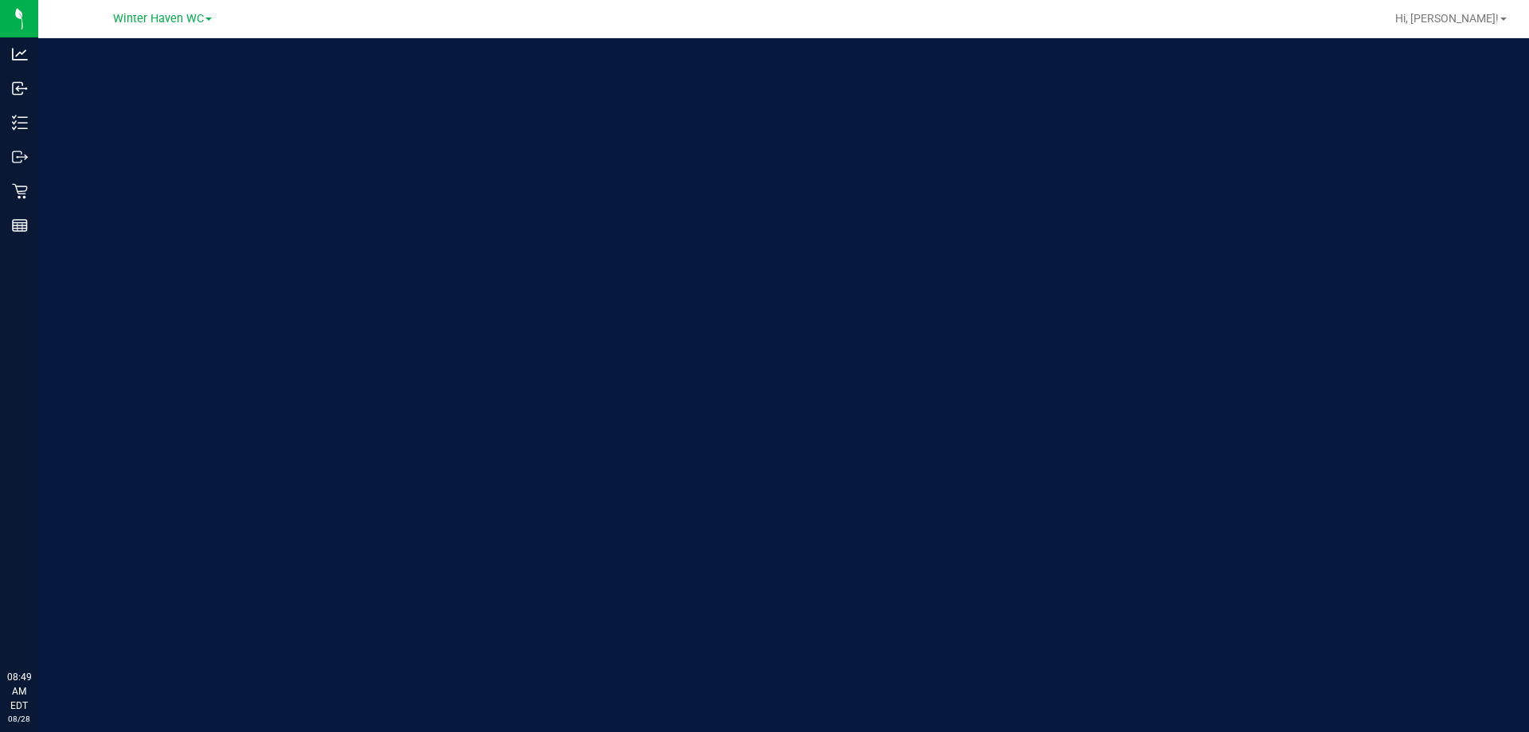
click at [287, 221] on div "Welcome to Flourish Software Seed-to-Sale Tracking & Analytics" at bounding box center [237, 384] width 398 height 693
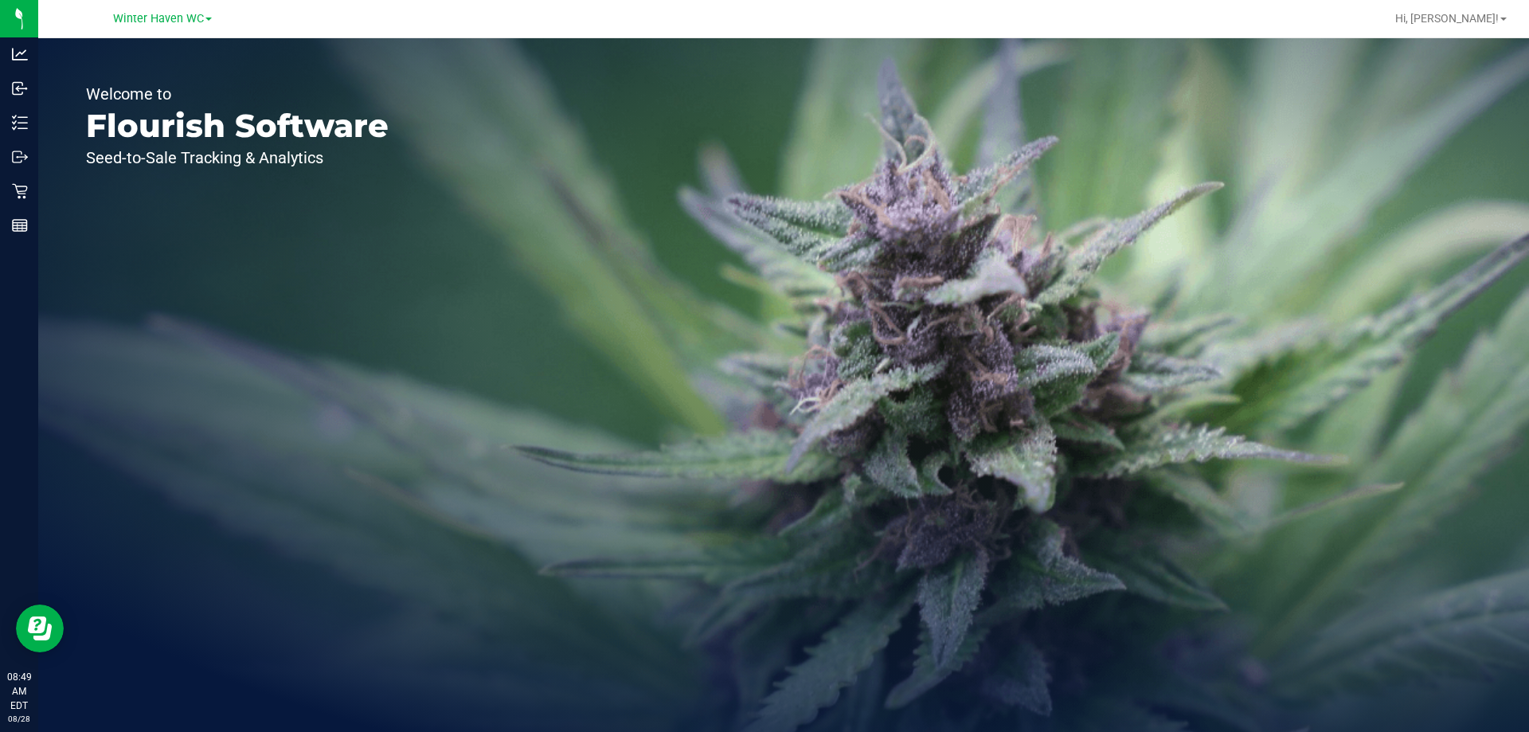
click at [478, 494] on div "Welcome to Flourish Software Seed-to-Sale Tracking & Analytics" at bounding box center [783, 384] width 1490 height 693
drag, startPoint x: 556, startPoint y: 556, endPoint x: 475, endPoint y: 487, distance: 106.2
click at [475, 487] on div "Welcome to Flourish Software Seed-to-Sale Tracking & Analytics" at bounding box center [783, 384] width 1490 height 693
click at [894, 400] on div "Welcome to Flourish Software Seed-to-Sale Tracking & Analytics" at bounding box center [783, 384] width 1490 height 693
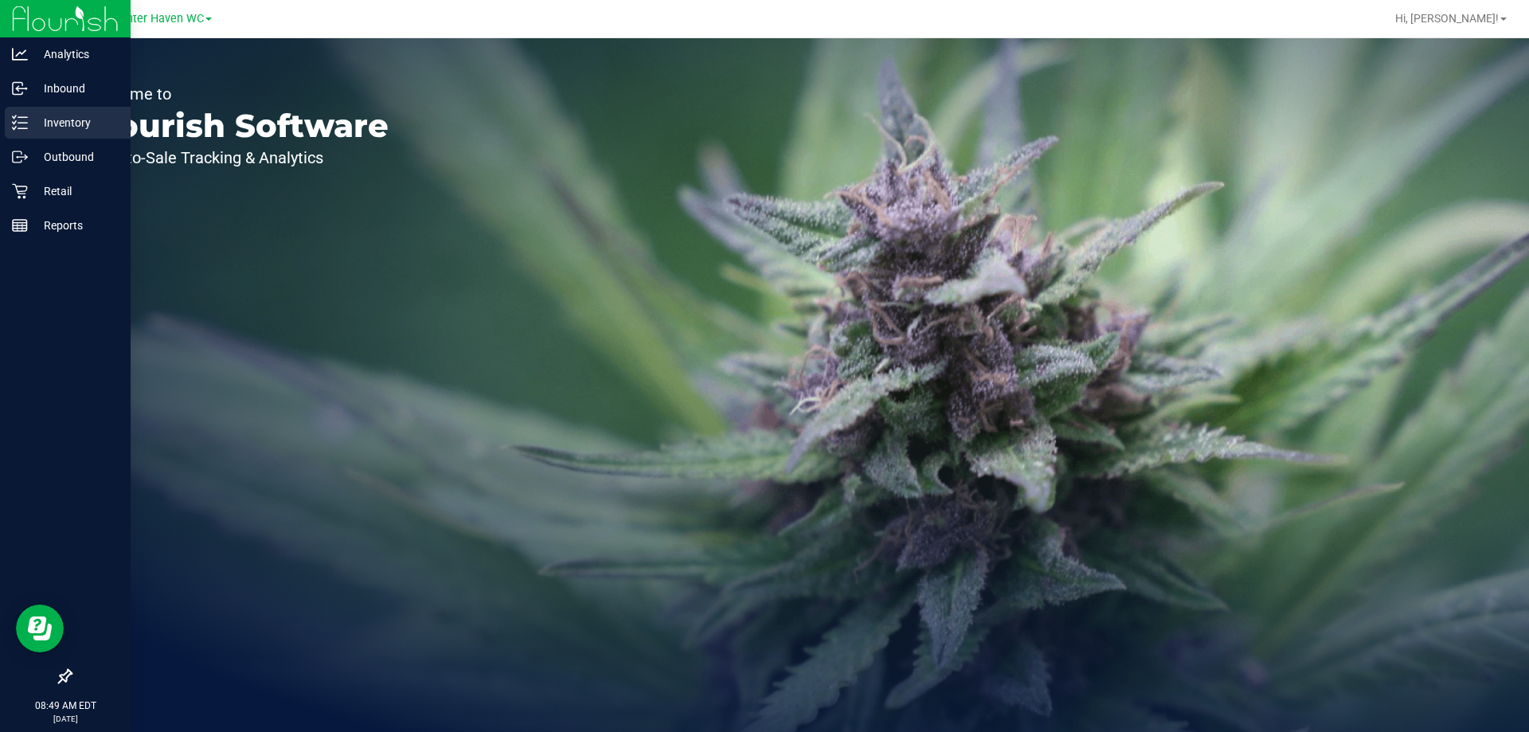
click at [27, 119] on icon at bounding box center [20, 123] width 16 height 16
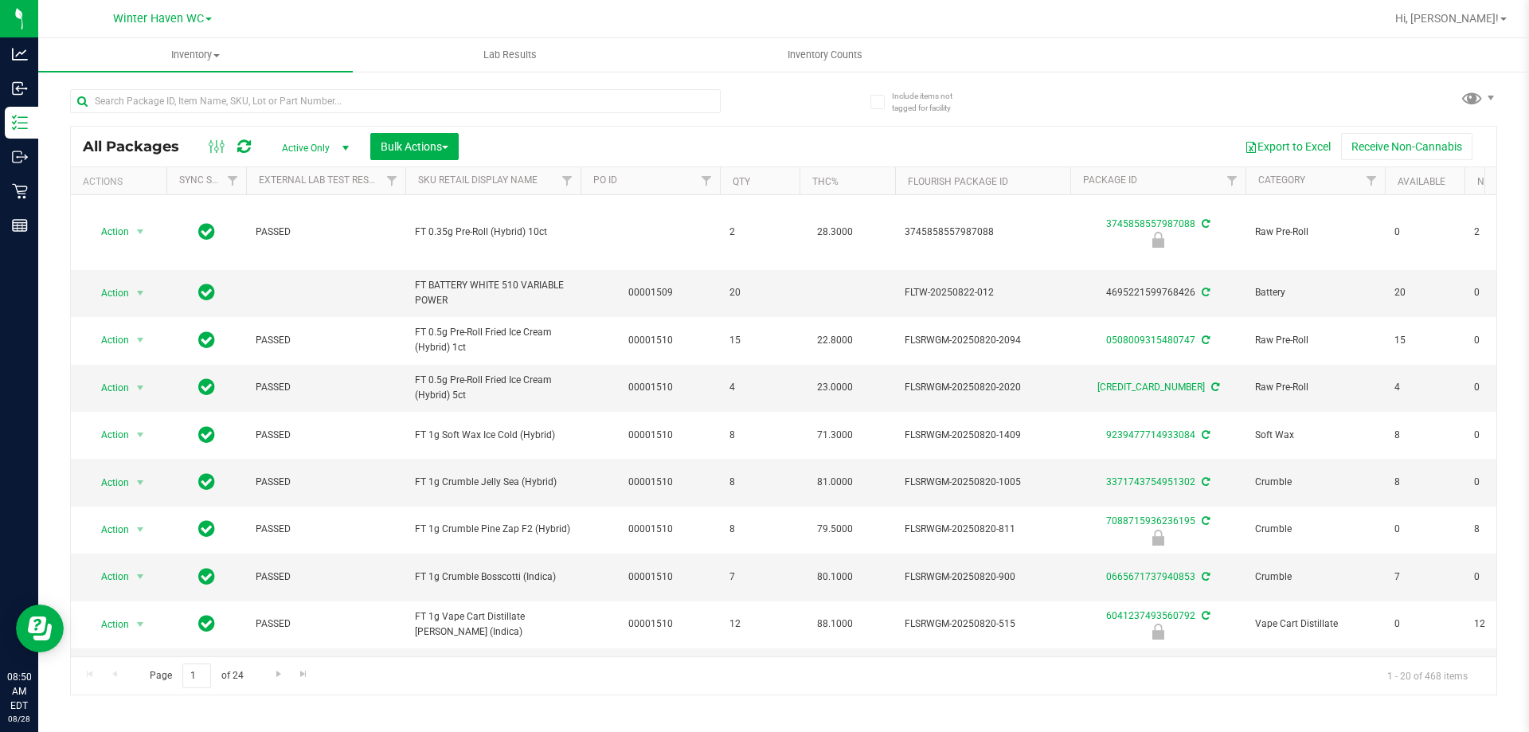
click at [633, 88] on div at bounding box center [426, 100] width 713 height 51
click at [634, 92] on input "text" at bounding box center [395, 101] width 650 height 24
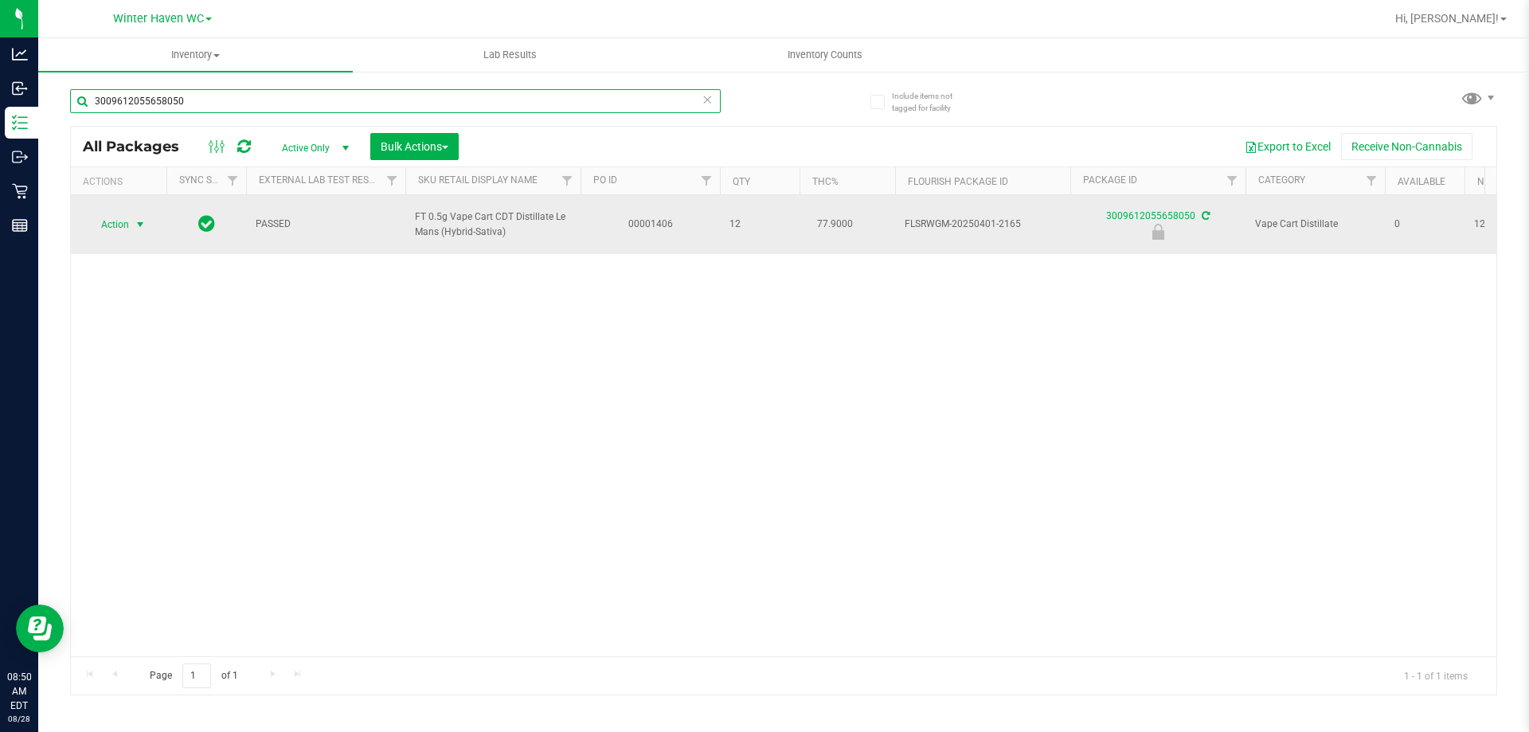
type input "3009612055658050"
click at [136, 218] on span "select" at bounding box center [140, 224] width 13 height 13
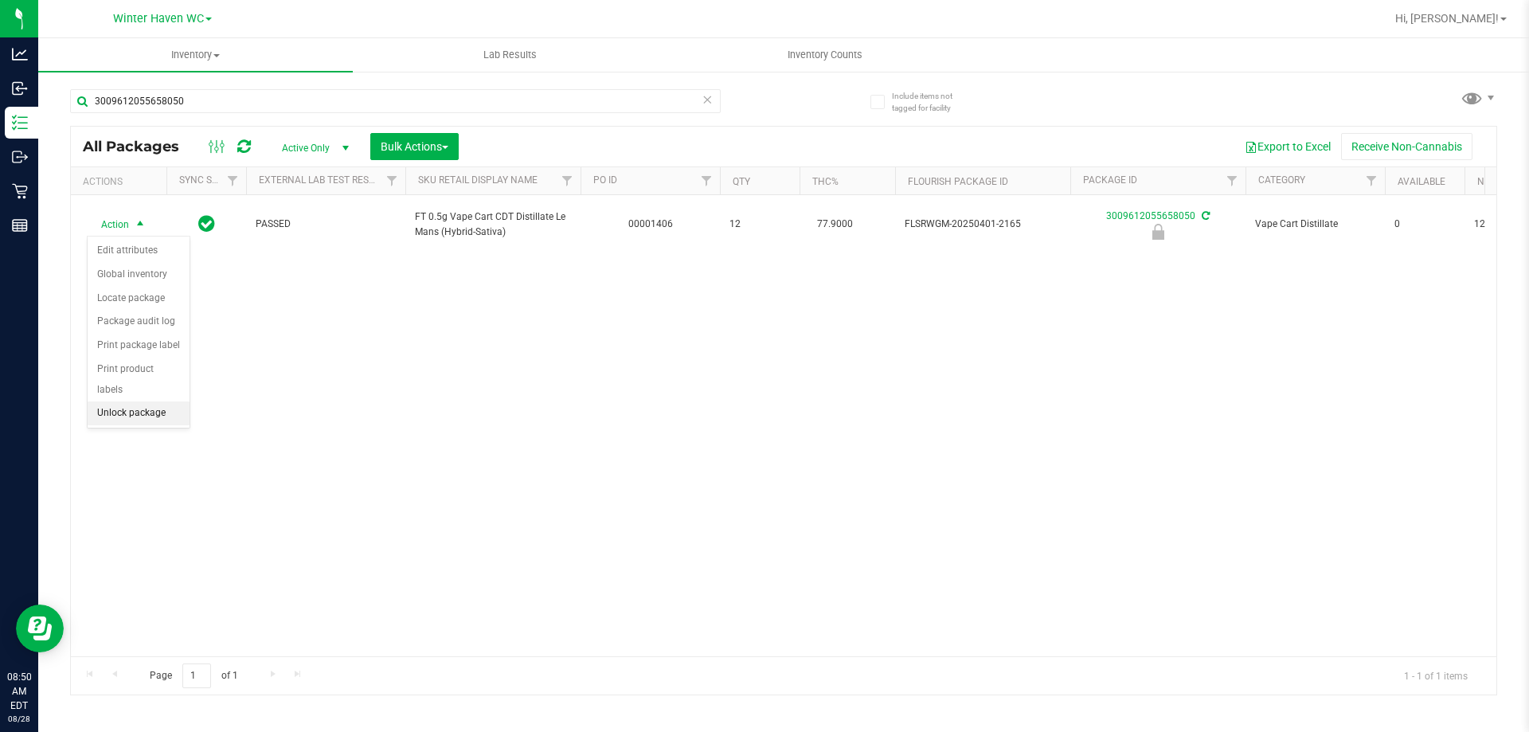
click at [162, 401] on li "Unlock package" at bounding box center [139, 413] width 102 height 24
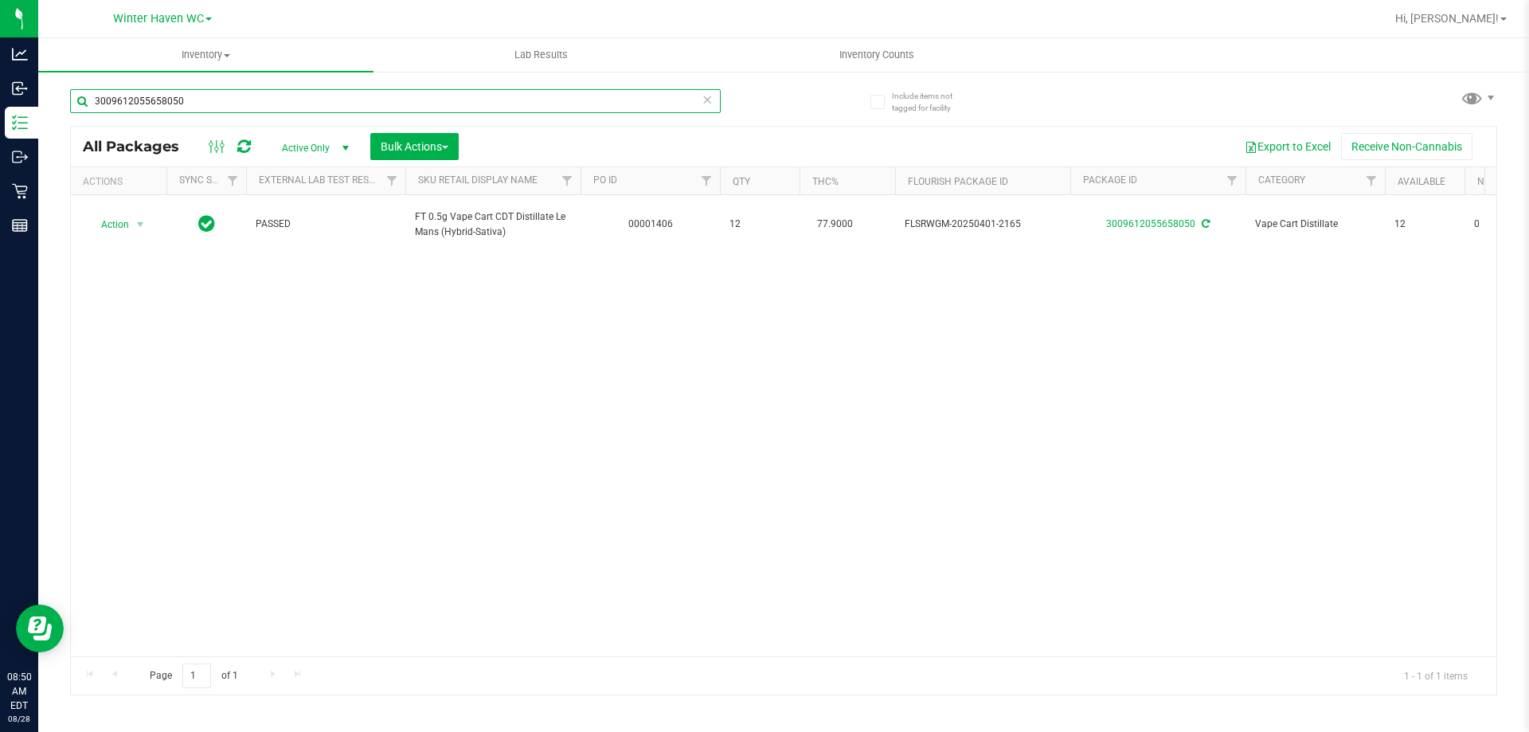
click at [620, 94] on input "3009612055658050" at bounding box center [395, 101] width 650 height 24
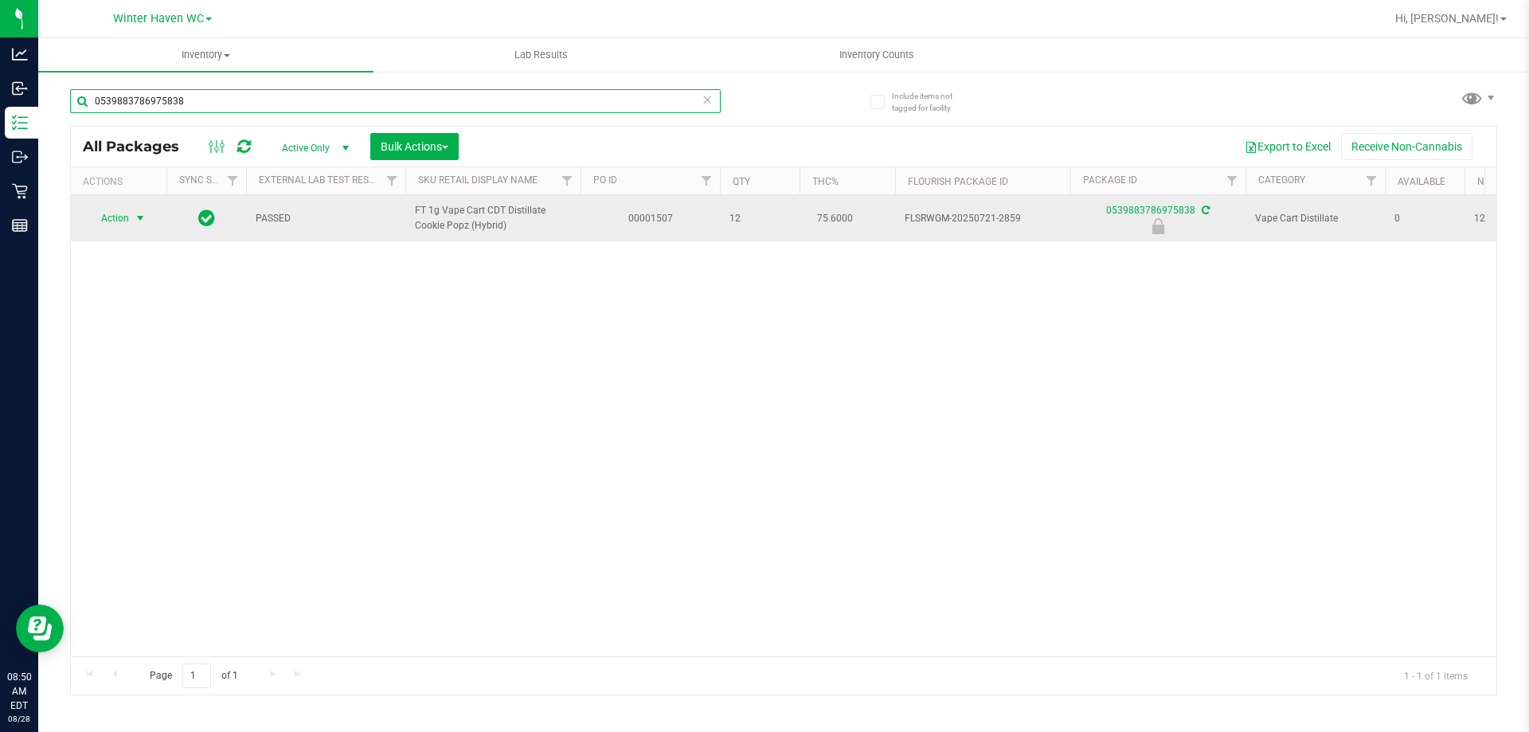
type input "0539883786975838"
click at [132, 220] on span "select" at bounding box center [141, 218] width 20 height 22
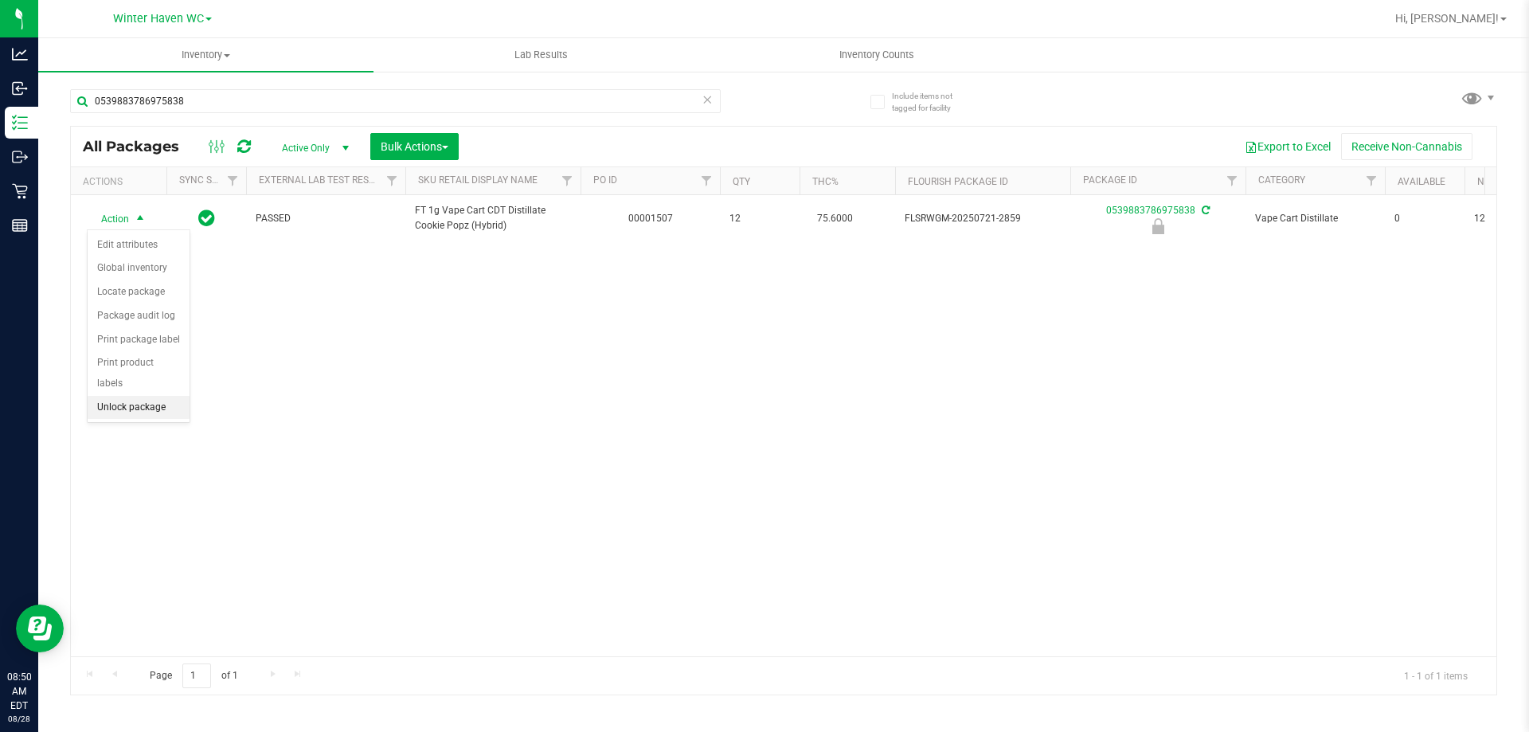
click at [170, 396] on li "Unlock package" at bounding box center [139, 408] width 102 height 24
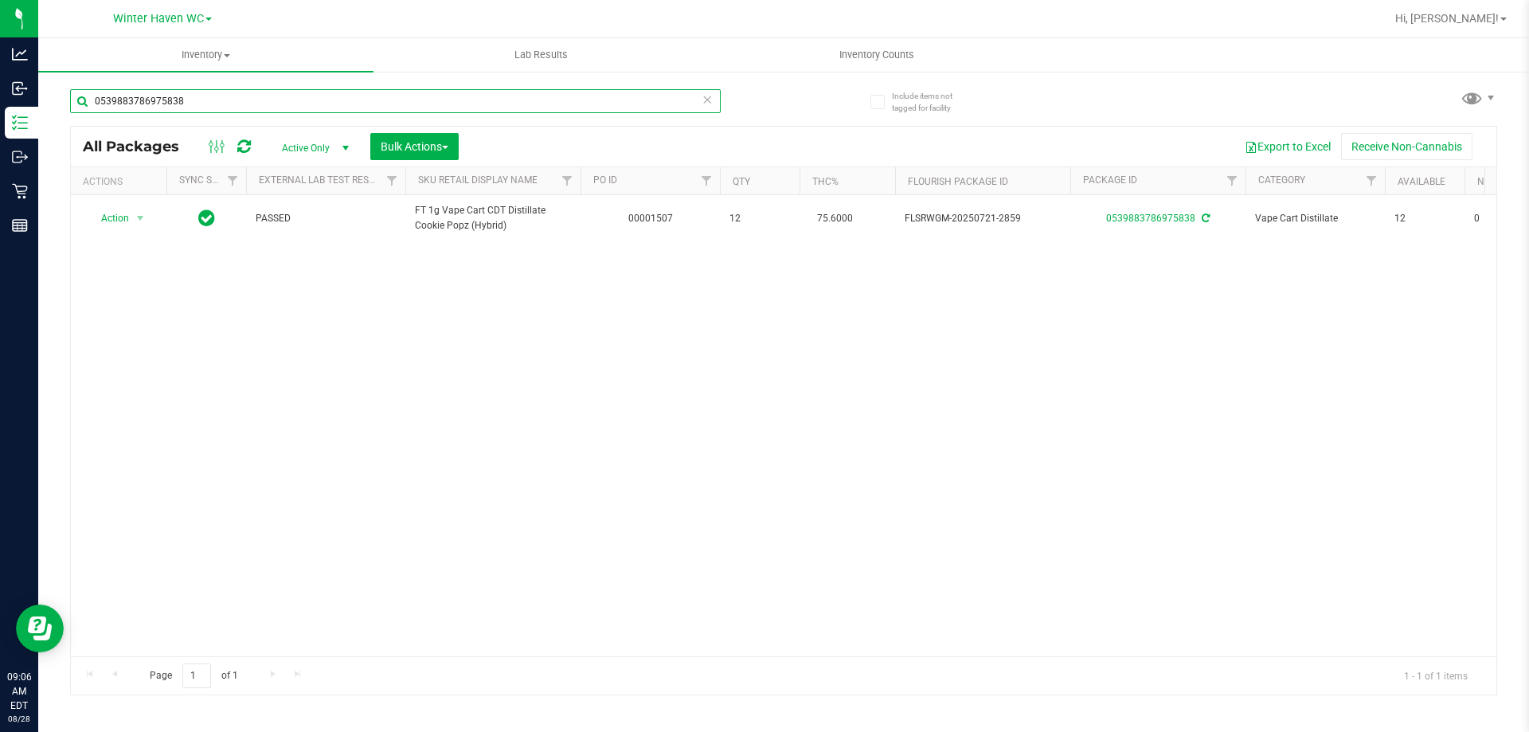
click at [261, 107] on input "0539883786975838" at bounding box center [395, 101] width 650 height 24
type input "3523828534482589"
click at [117, 223] on span "Action" at bounding box center [108, 218] width 43 height 22
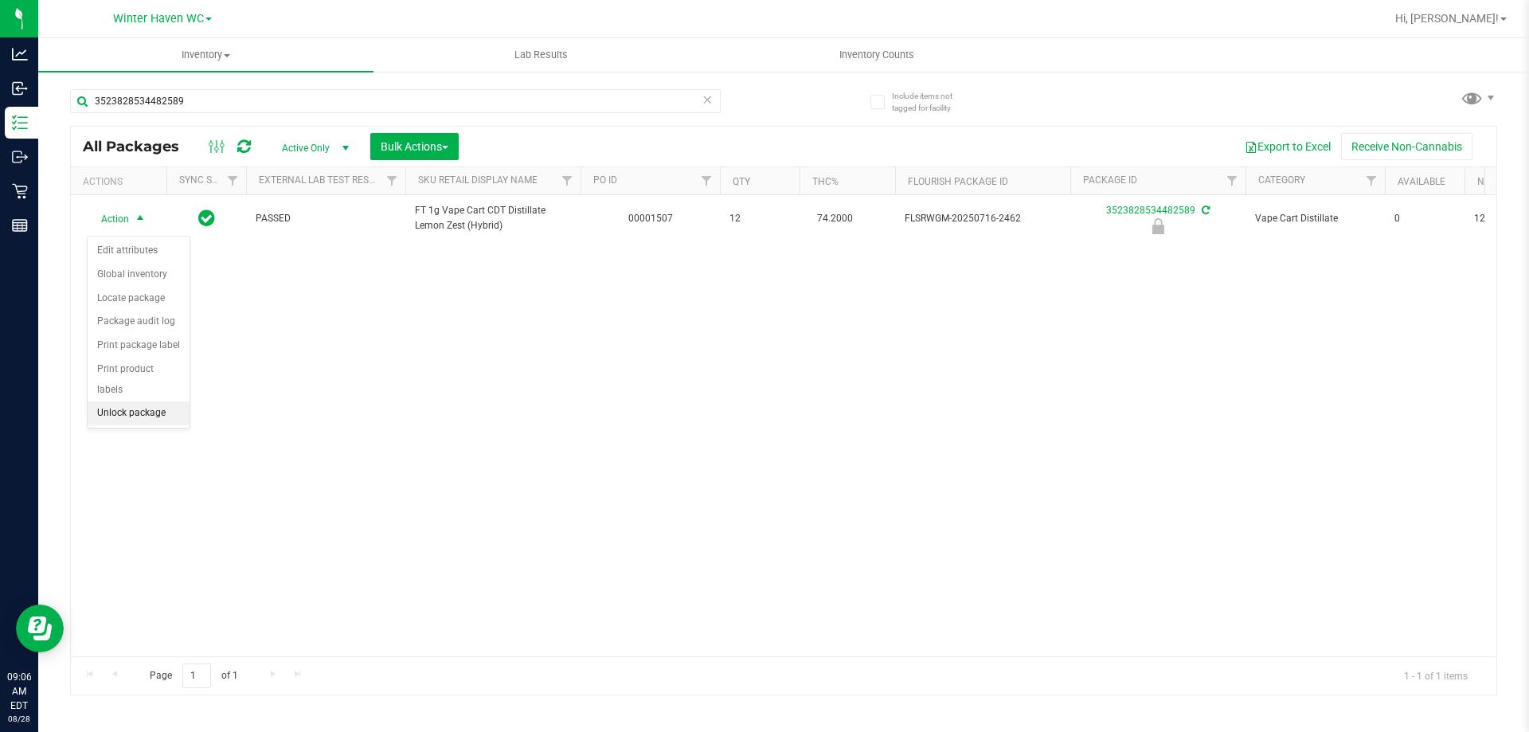
click at [162, 401] on li "Unlock package" at bounding box center [139, 413] width 102 height 24
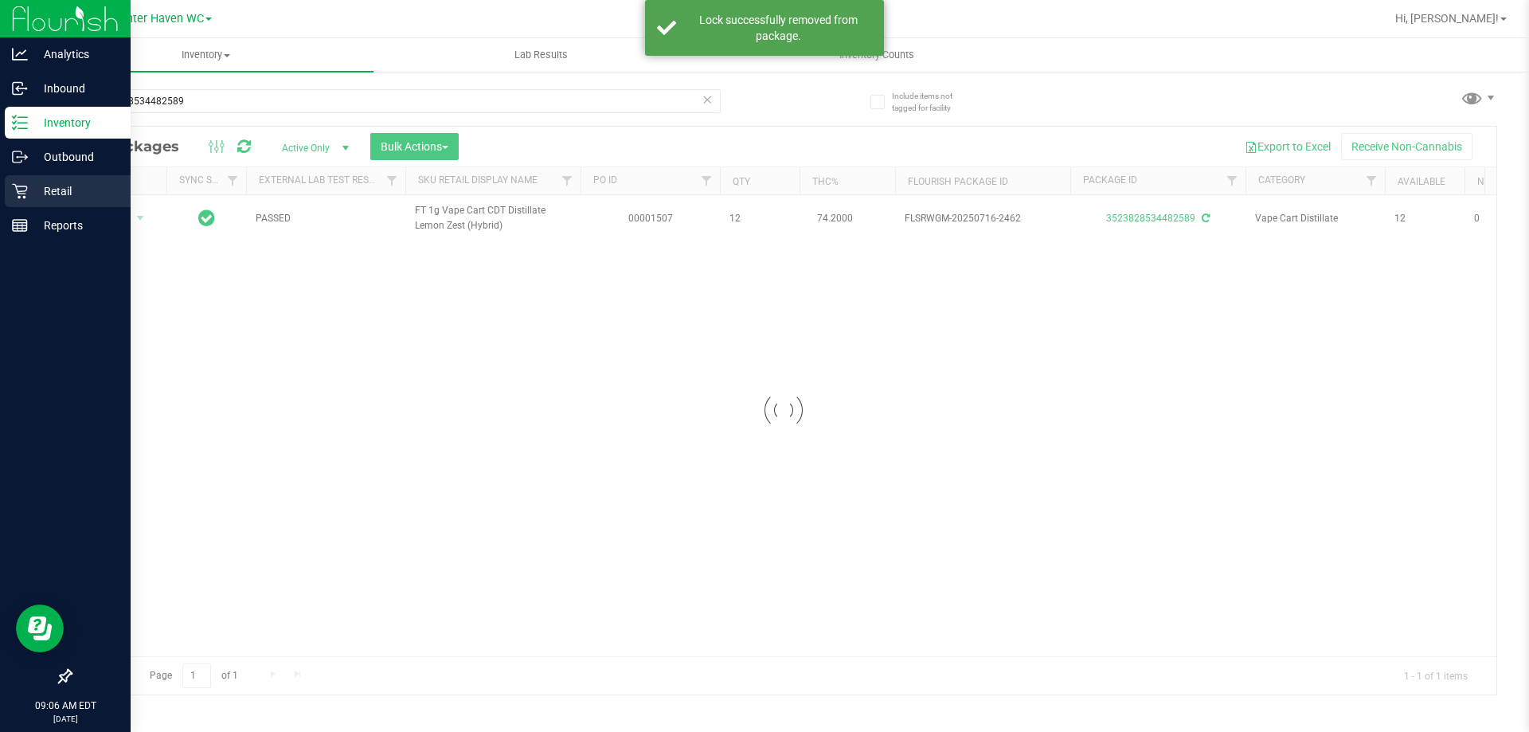
click at [41, 187] on p "Retail" at bounding box center [76, 191] width 96 height 19
click at [32, 193] on p "Retail" at bounding box center [76, 191] width 96 height 19
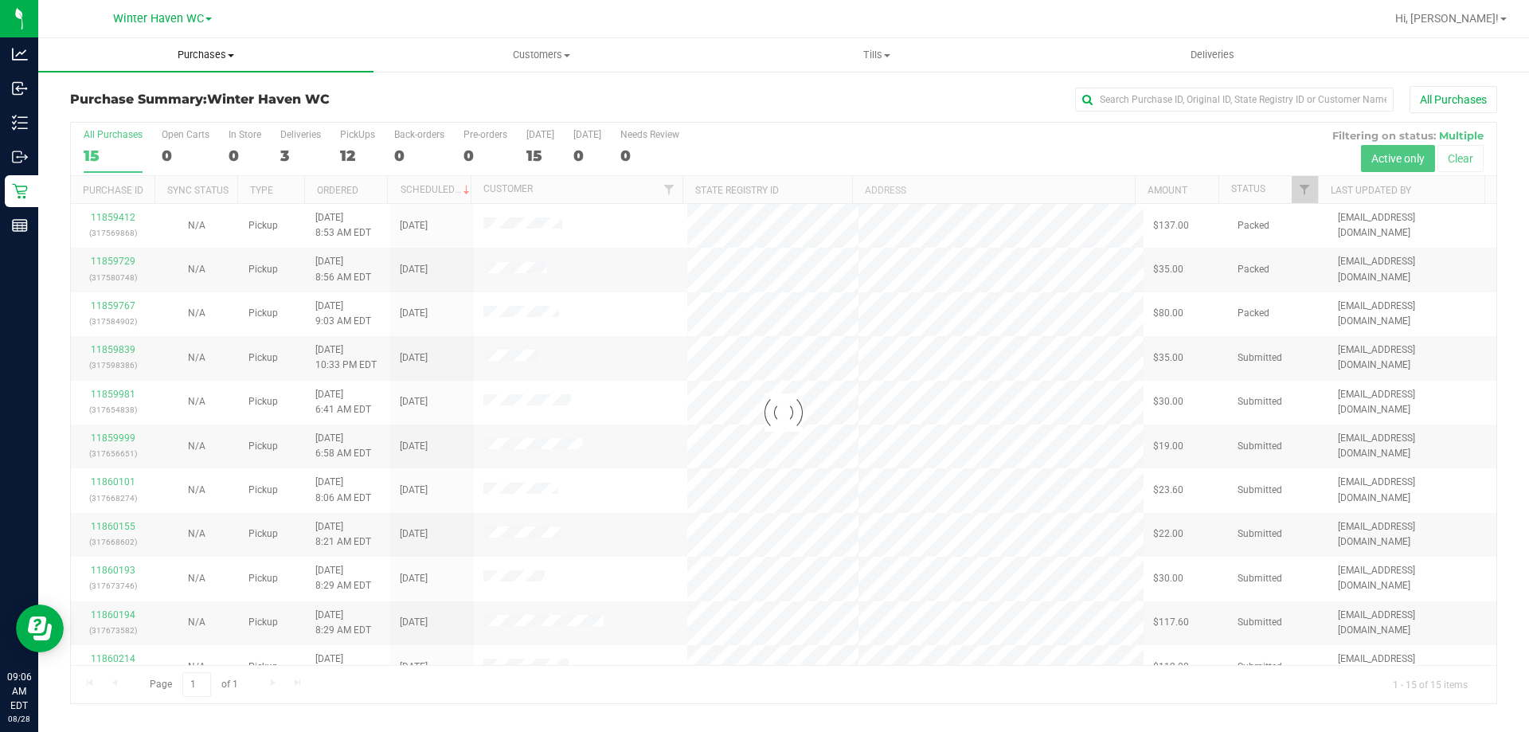
click at [213, 57] on span "Purchases" at bounding box center [205, 55] width 335 height 14
click at [199, 115] on li "Fulfillment" at bounding box center [205, 115] width 335 height 19
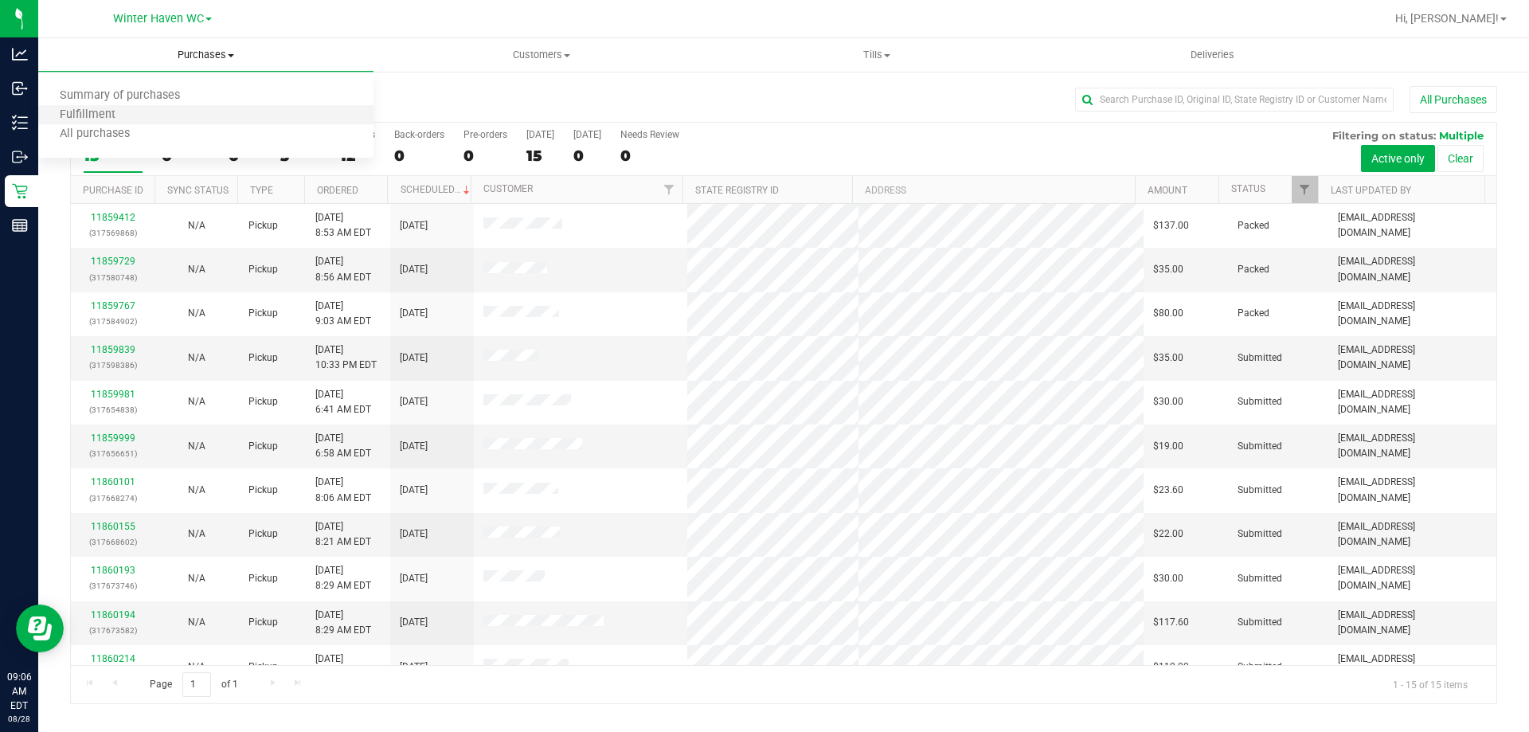
click at [199, 115] on li "Fulfillment" at bounding box center [205, 115] width 335 height 19
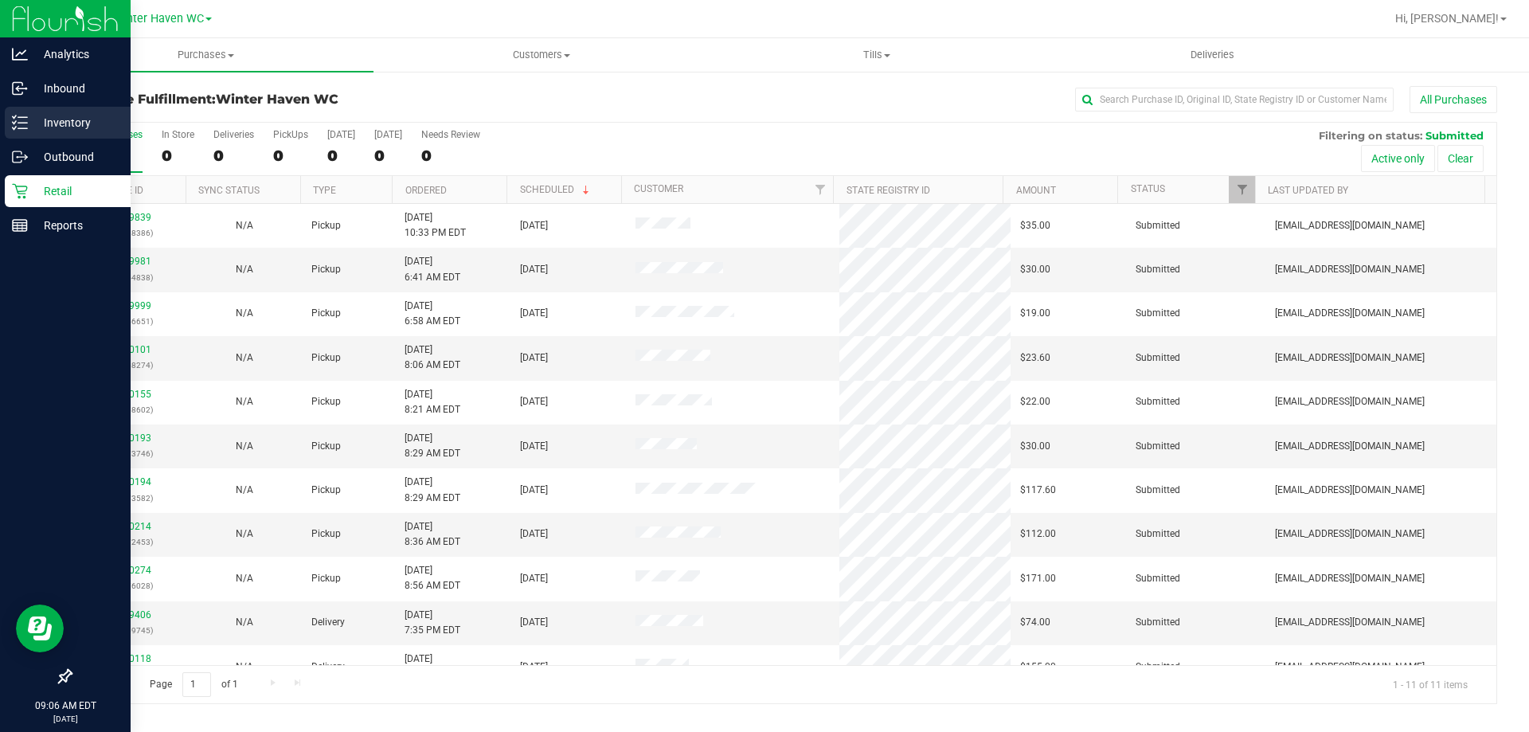
click at [68, 115] on p "Inventory" at bounding box center [76, 122] width 96 height 19
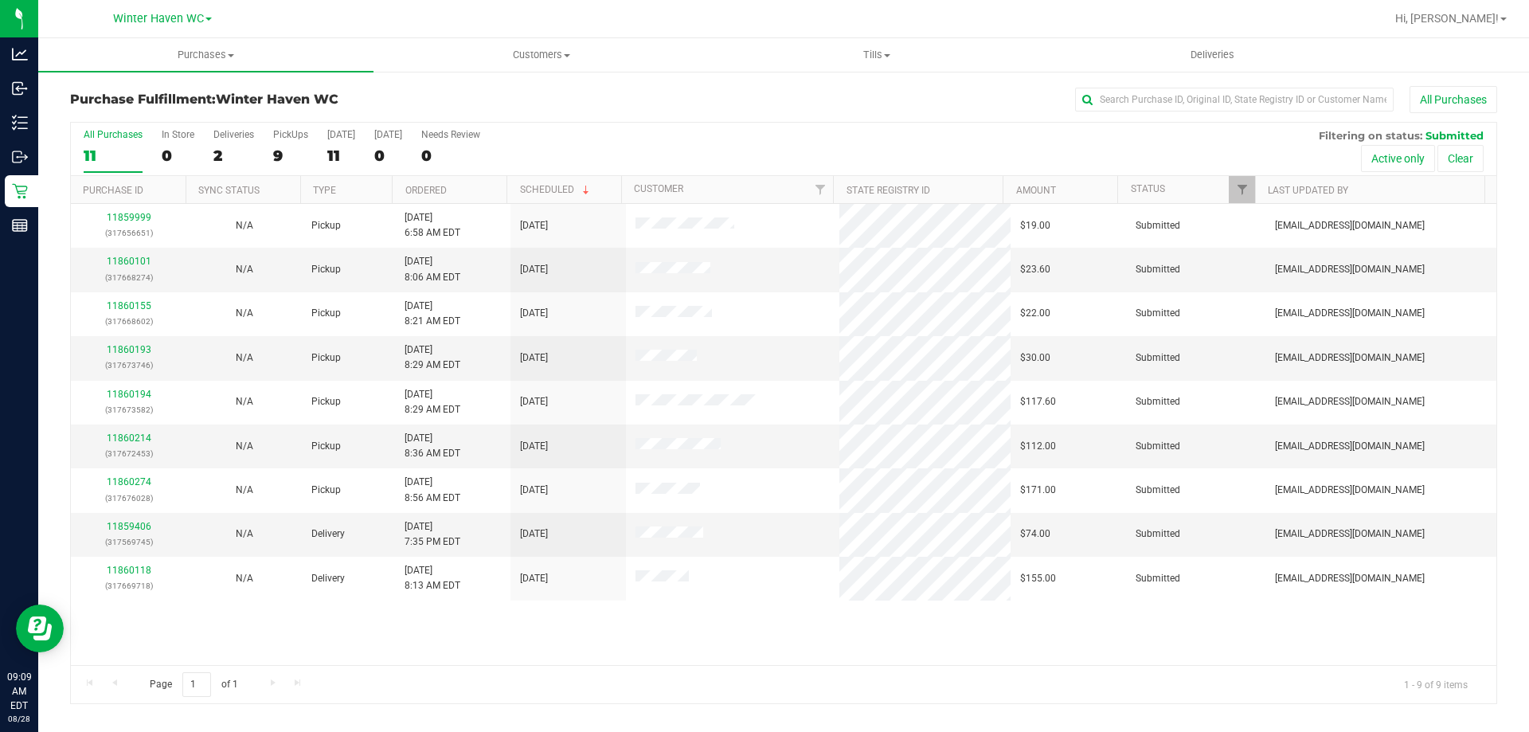
click at [466, 182] on th "Ordered" at bounding box center [449, 190] width 115 height 28
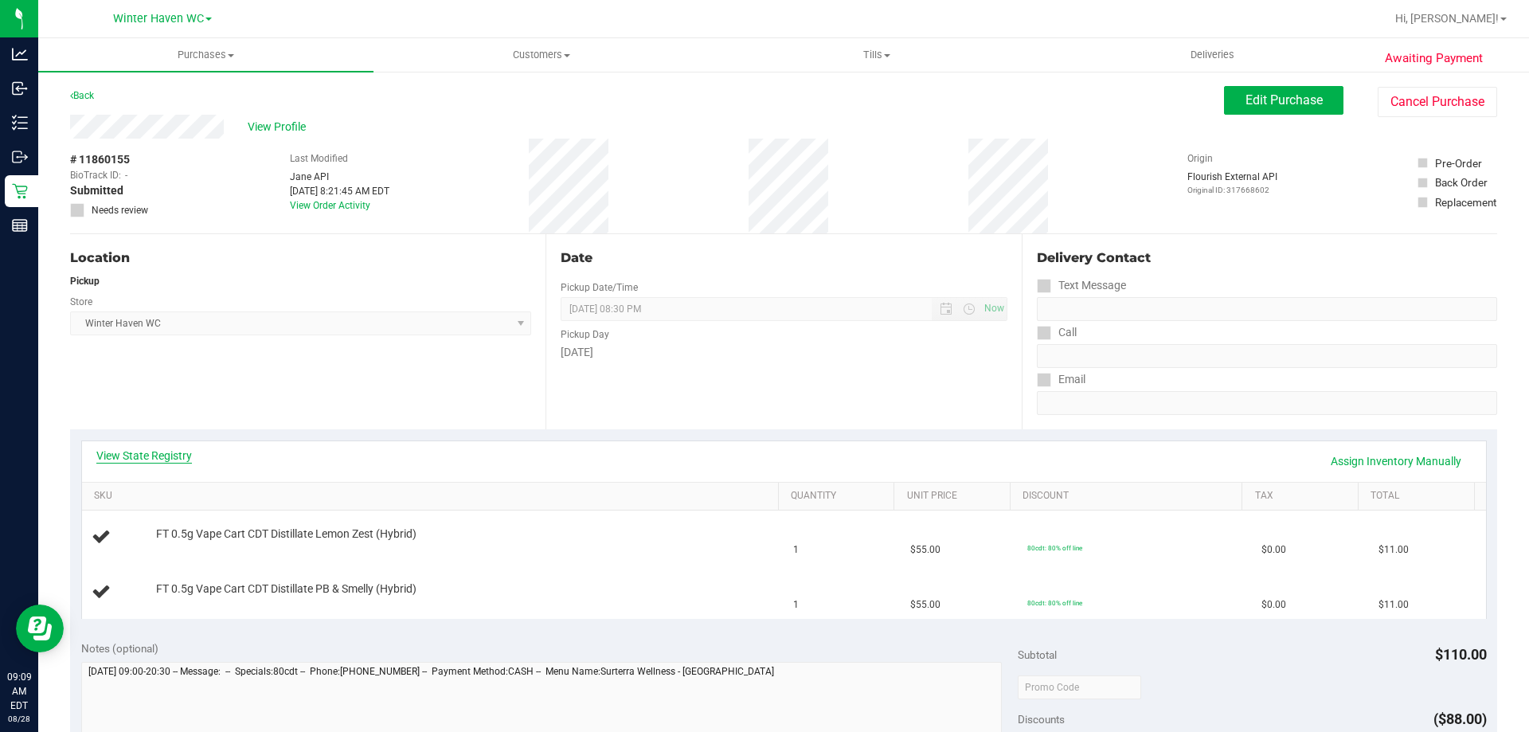
click at [166, 452] on link "View State Registry" at bounding box center [144, 455] width 96 height 16
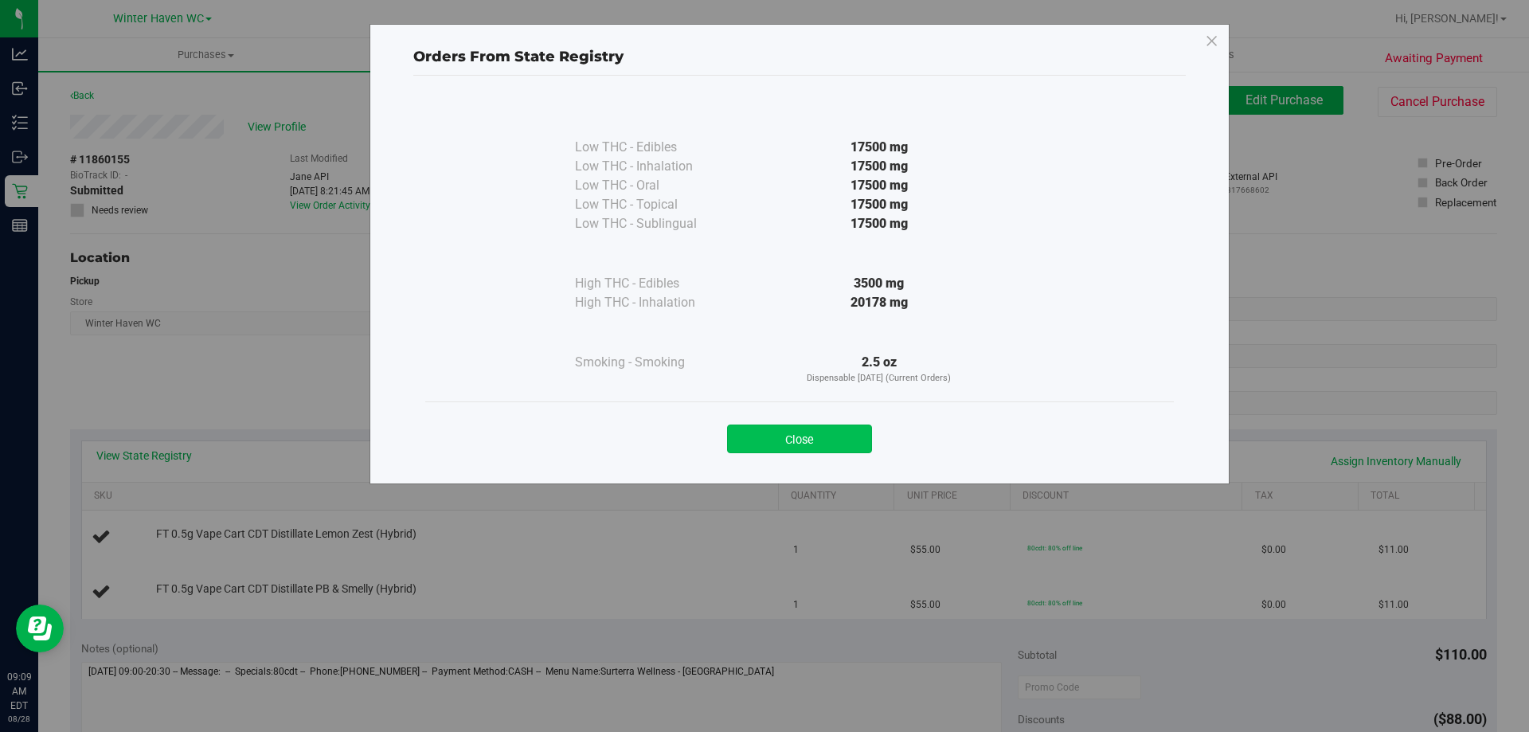
click at [845, 432] on button "Close" at bounding box center [799, 438] width 145 height 29
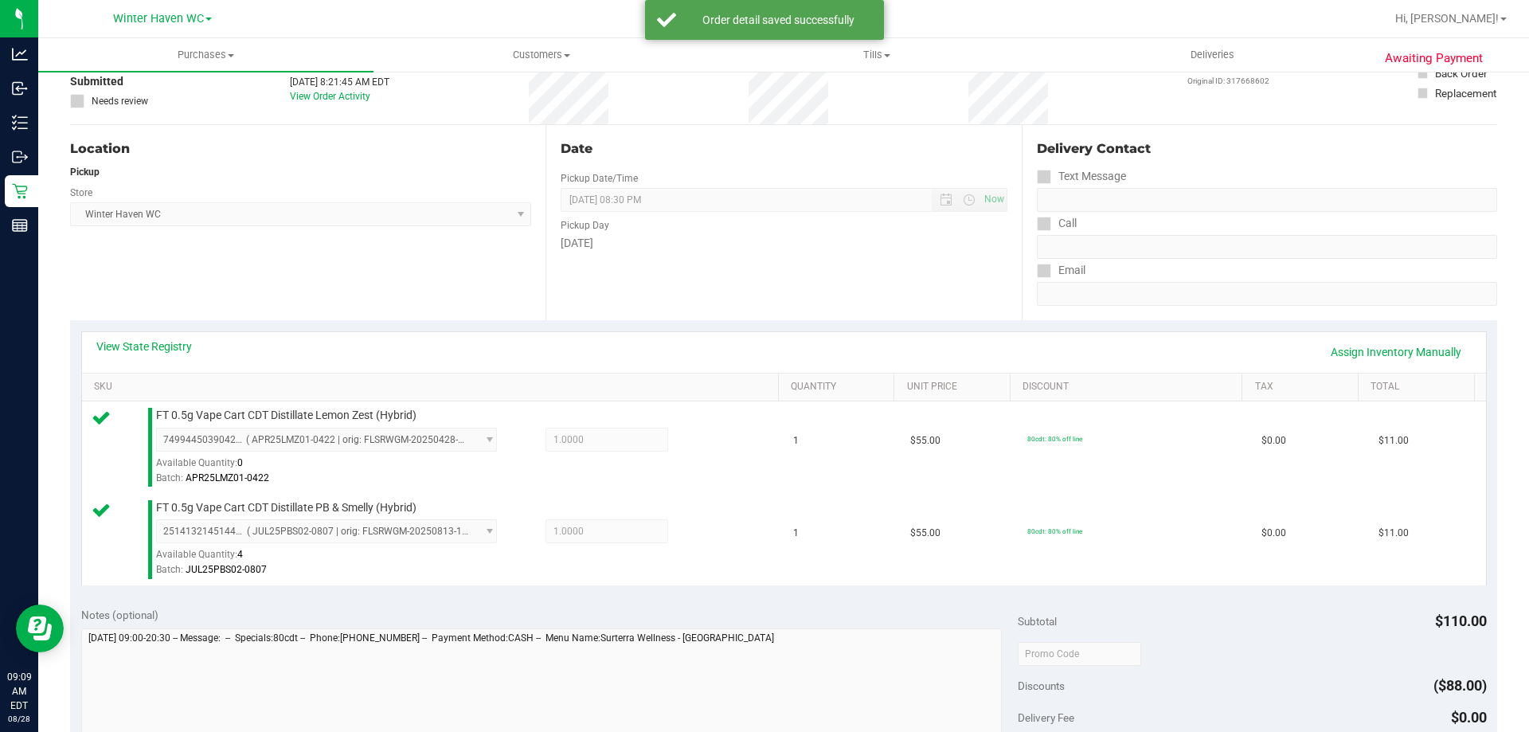
scroll to position [478, 0]
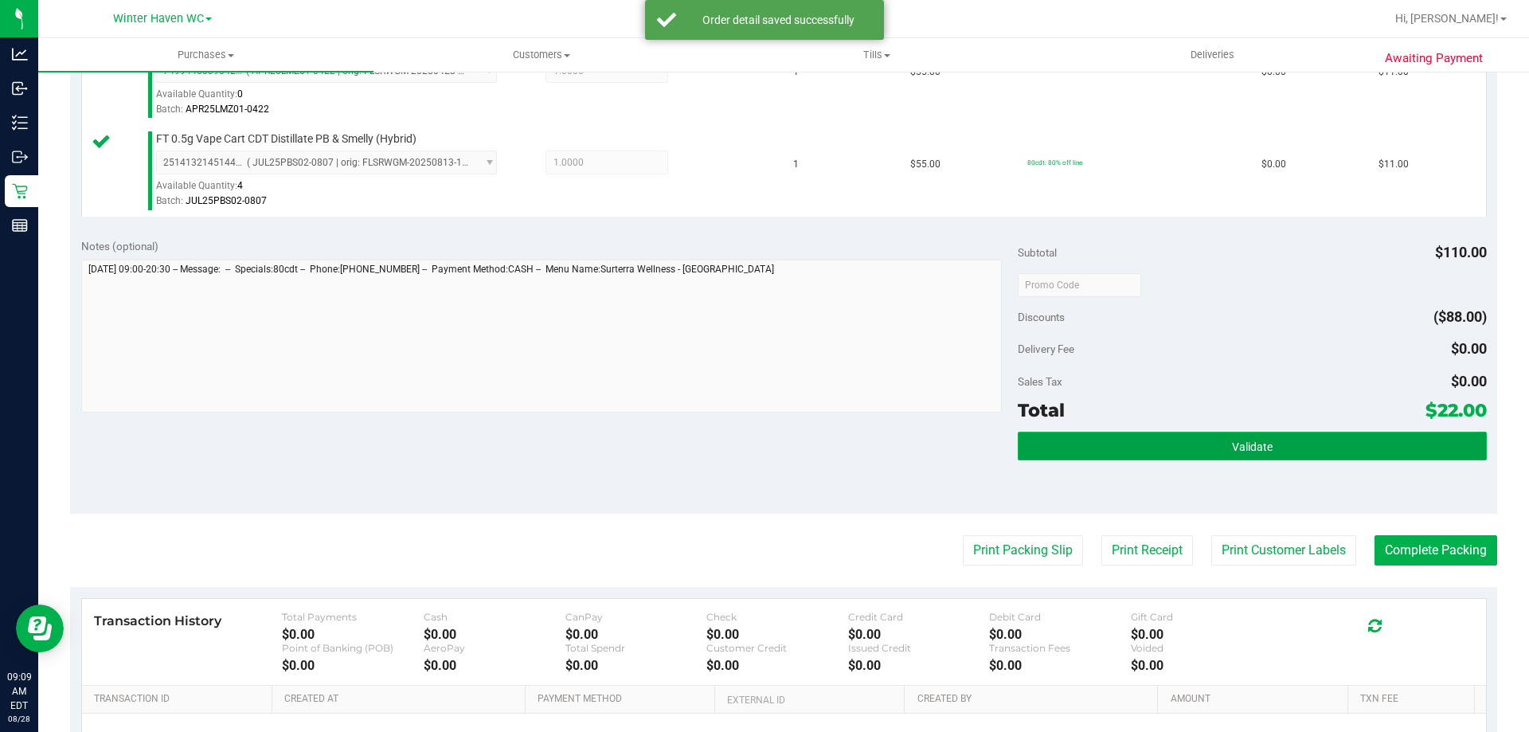
click at [1263, 450] on button "Validate" at bounding box center [1251, 445] width 468 height 29
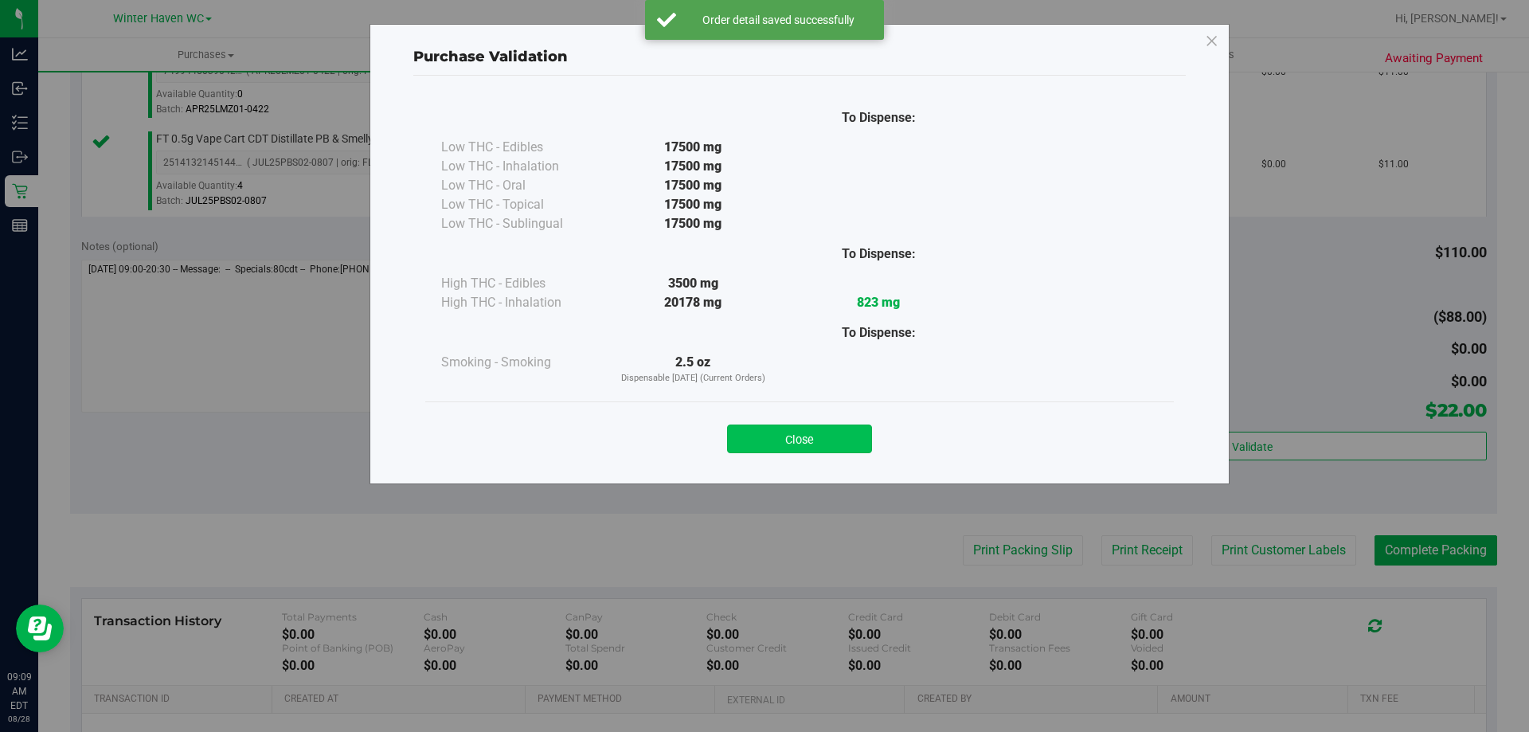
click at [832, 437] on button "Close" at bounding box center [799, 438] width 145 height 29
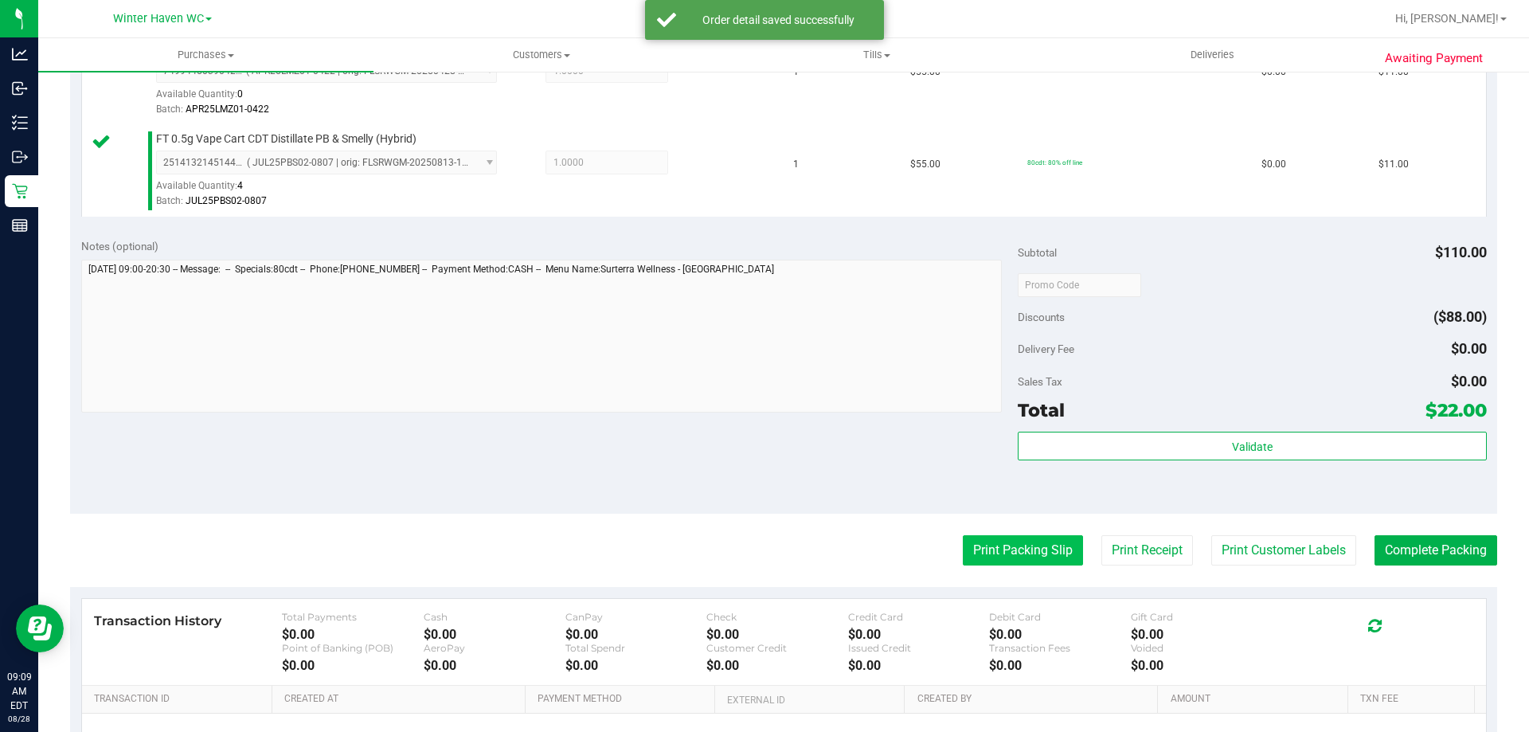
click at [1029, 556] on button "Print Packing Slip" at bounding box center [1022, 550] width 120 height 30
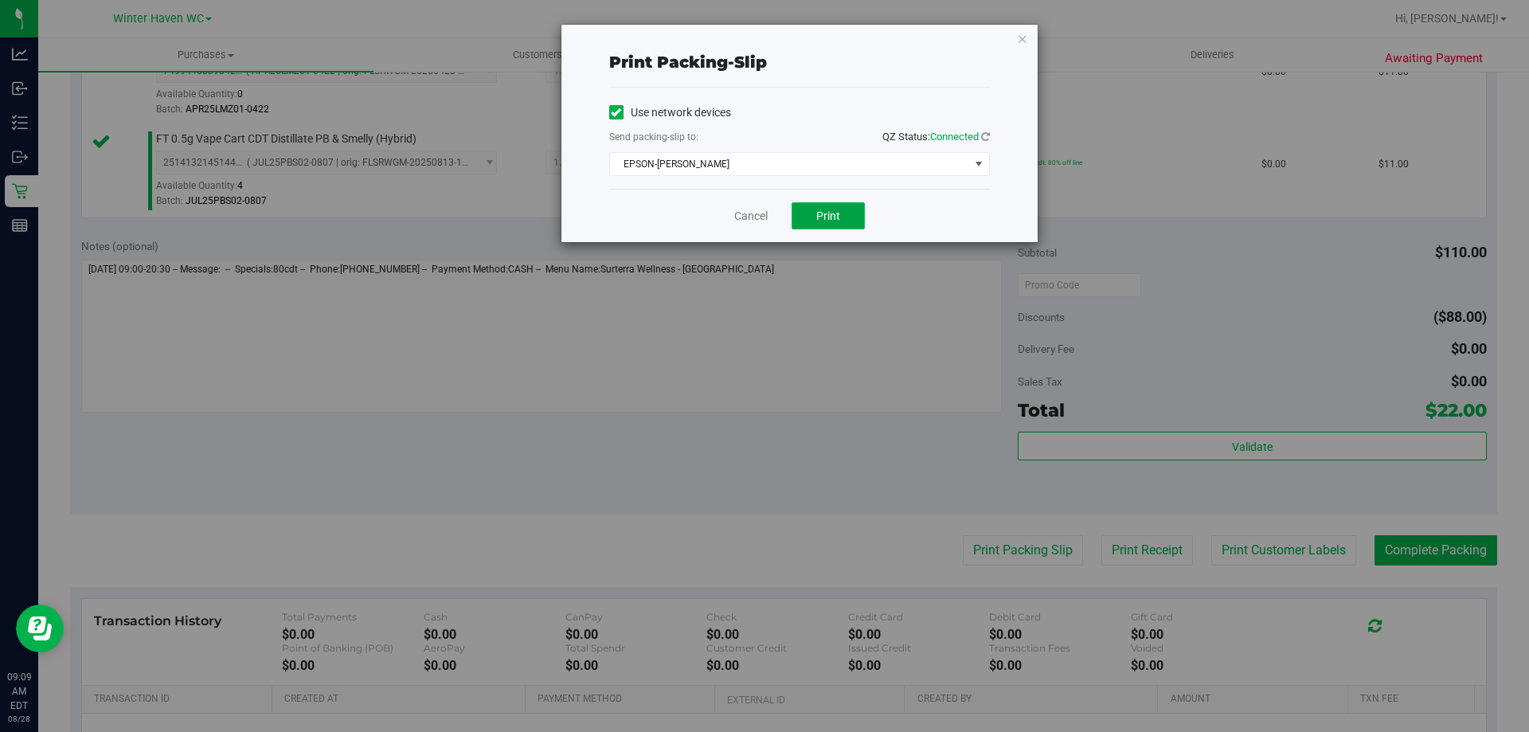
click at [842, 219] on button "Print" at bounding box center [827, 215] width 73 height 27
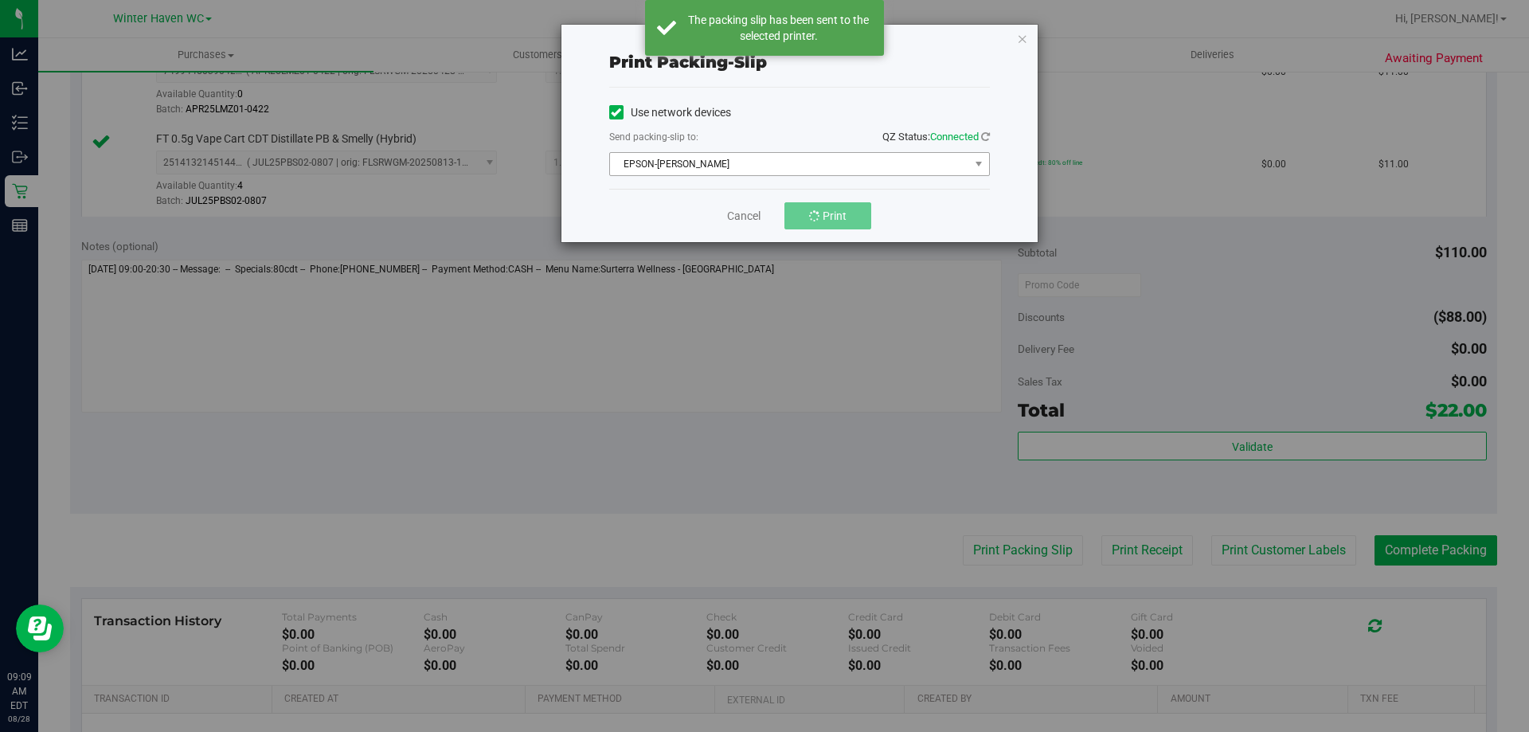
click at [834, 167] on span "EPSON-JAMES BUCHANAN" at bounding box center [789, 164] width 359 height 22
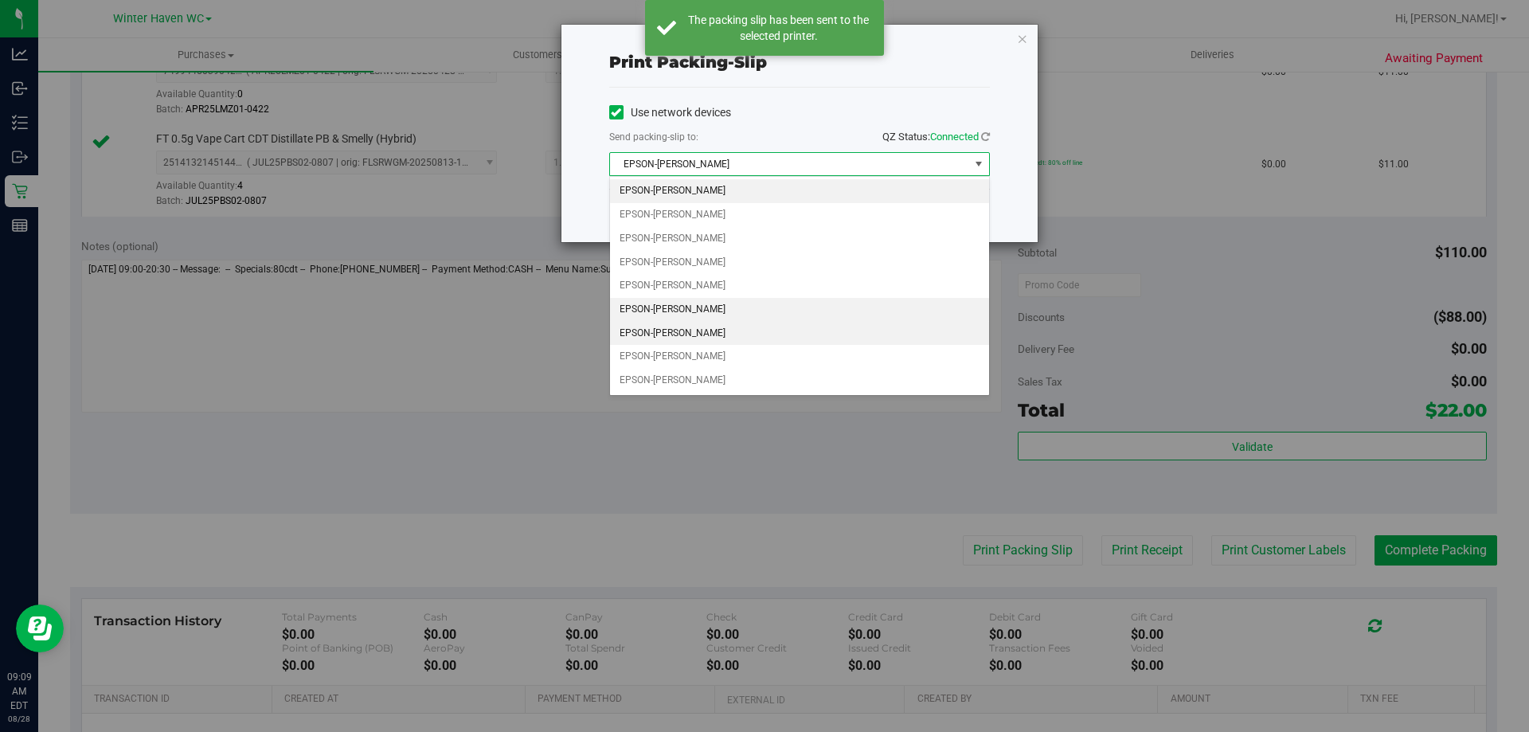
click at [695, 330] on li "EPSON-JAMES-OTTO" at bounding box center [799, 334] width 379 height 24
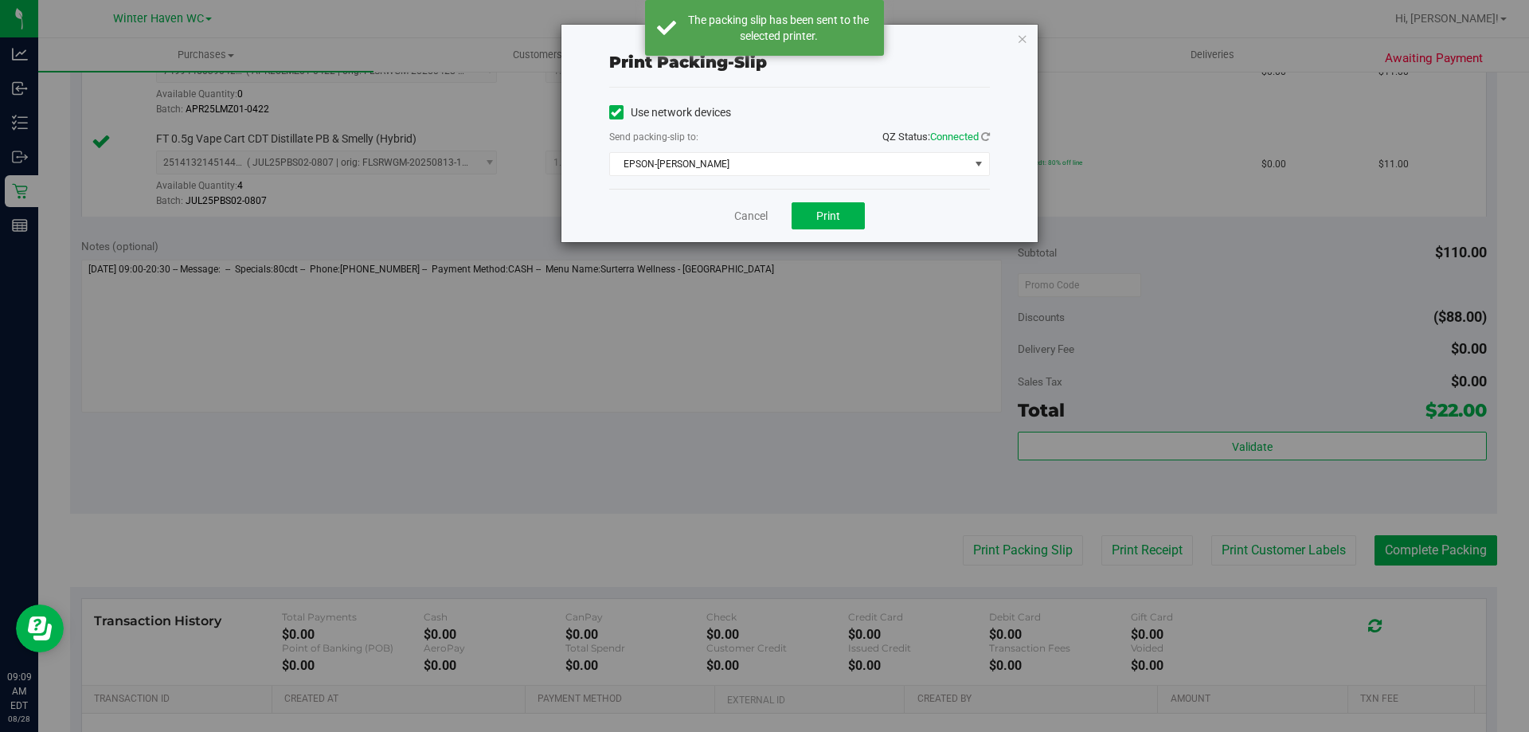
click at [695, 211] on div "Cancel Print" at bounding box center [799, 215] width 381 height 53
click at [847, 204] on button "Print" at bounding box center [827, 215] width 73 height 27
click at [1020, 38] on icon "button" at bounding box center [1022, 38] width 11 height 19
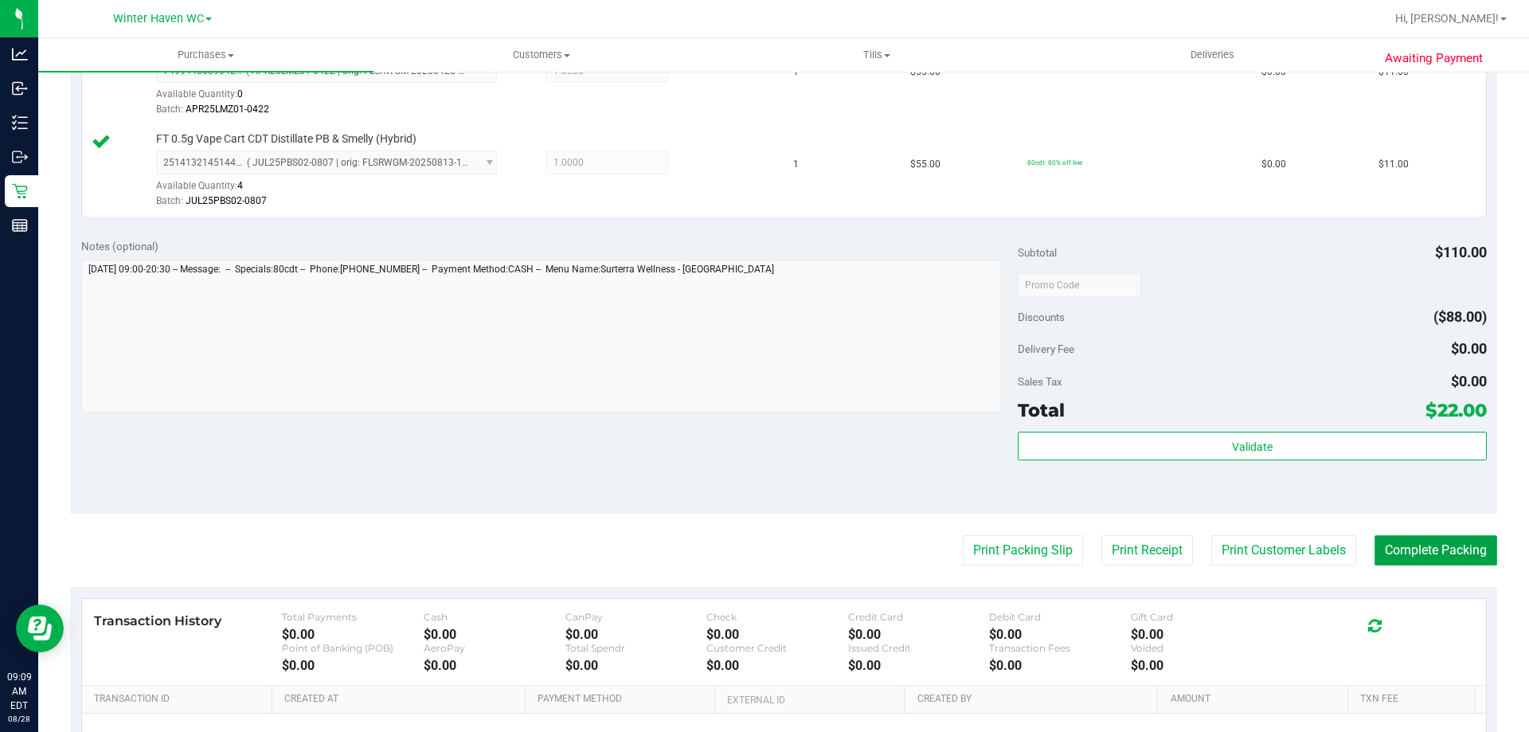
click at [1411, 561] on button "Complete Packing" at bounding box center [1435, 550] width 123 height 30
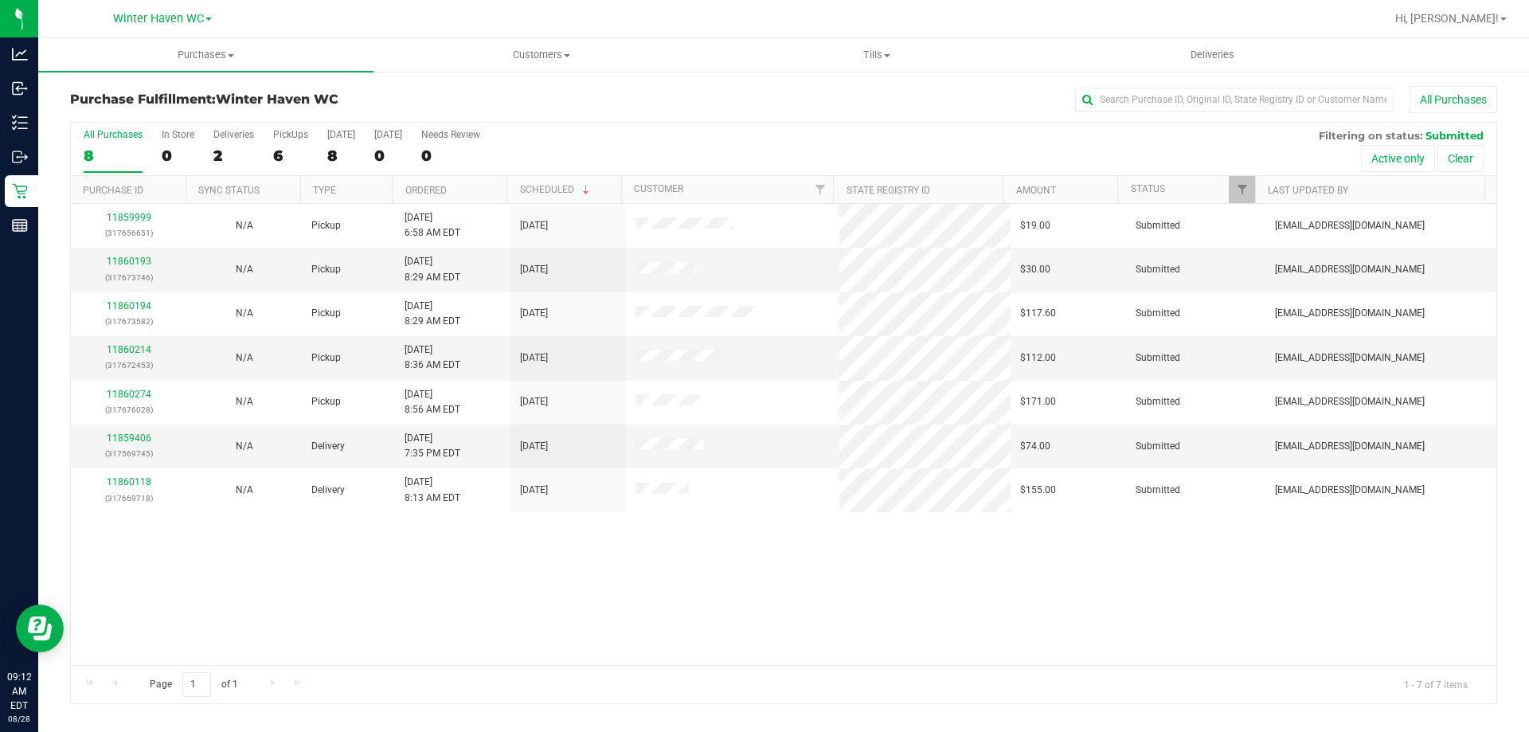
click at [477, 185] on th "Ordered" at bounding box center [449, 190] width 115 height 28
click at [119, 265] on link "11859999" at bounding box center [129, 261] width 45 height 11
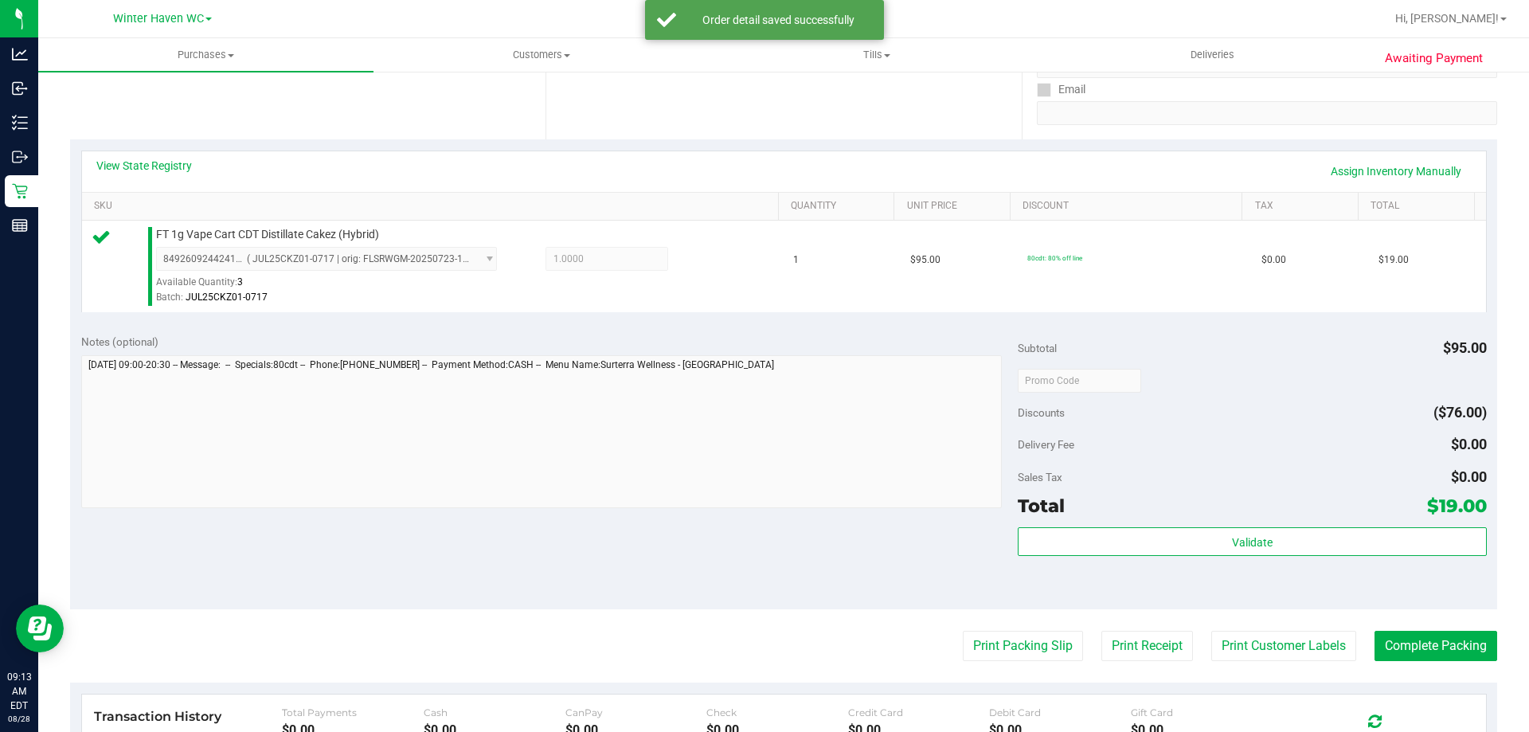
scroll to position [478, 0]
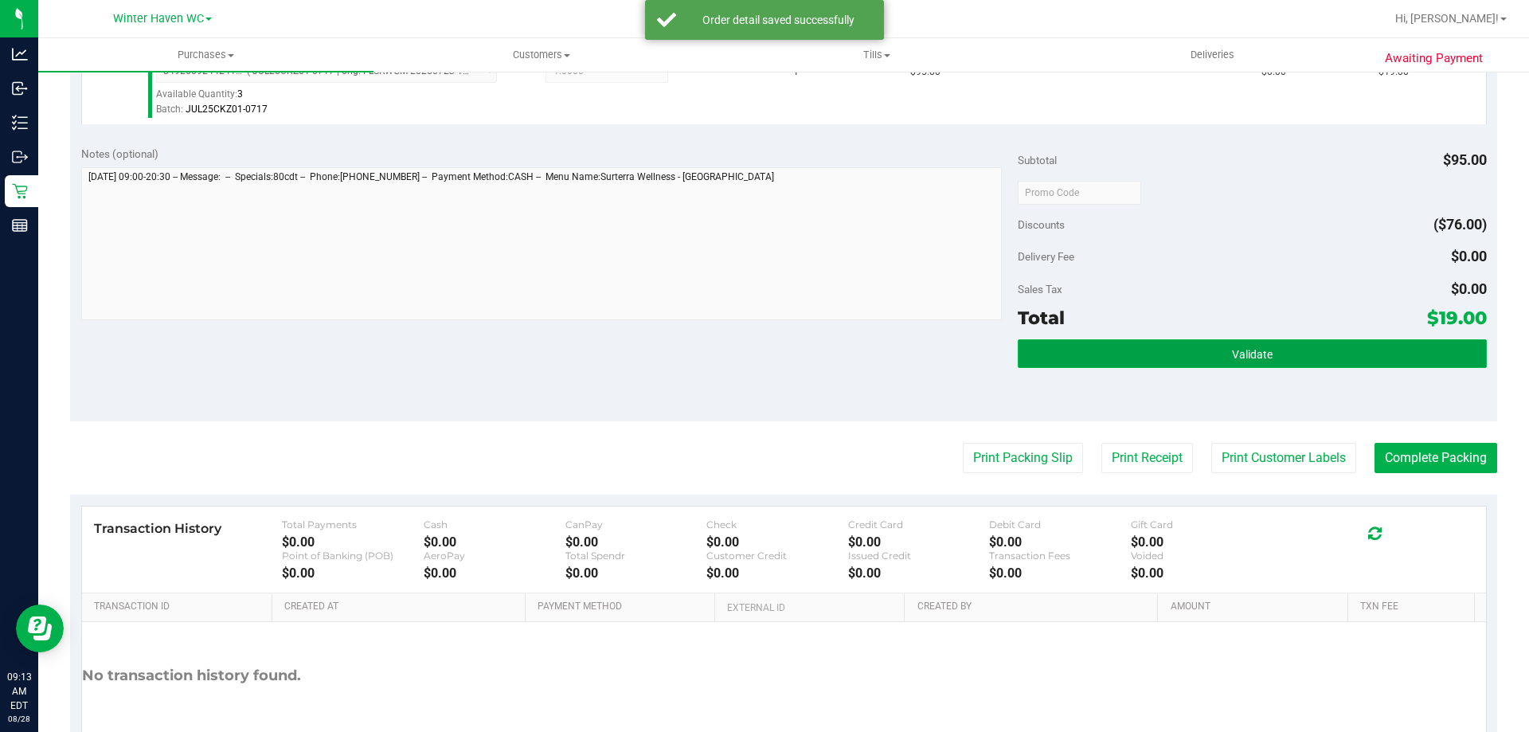
click at [1223, 346] on button "Validate" at bounding box center [1251, 353] width 468 height 29
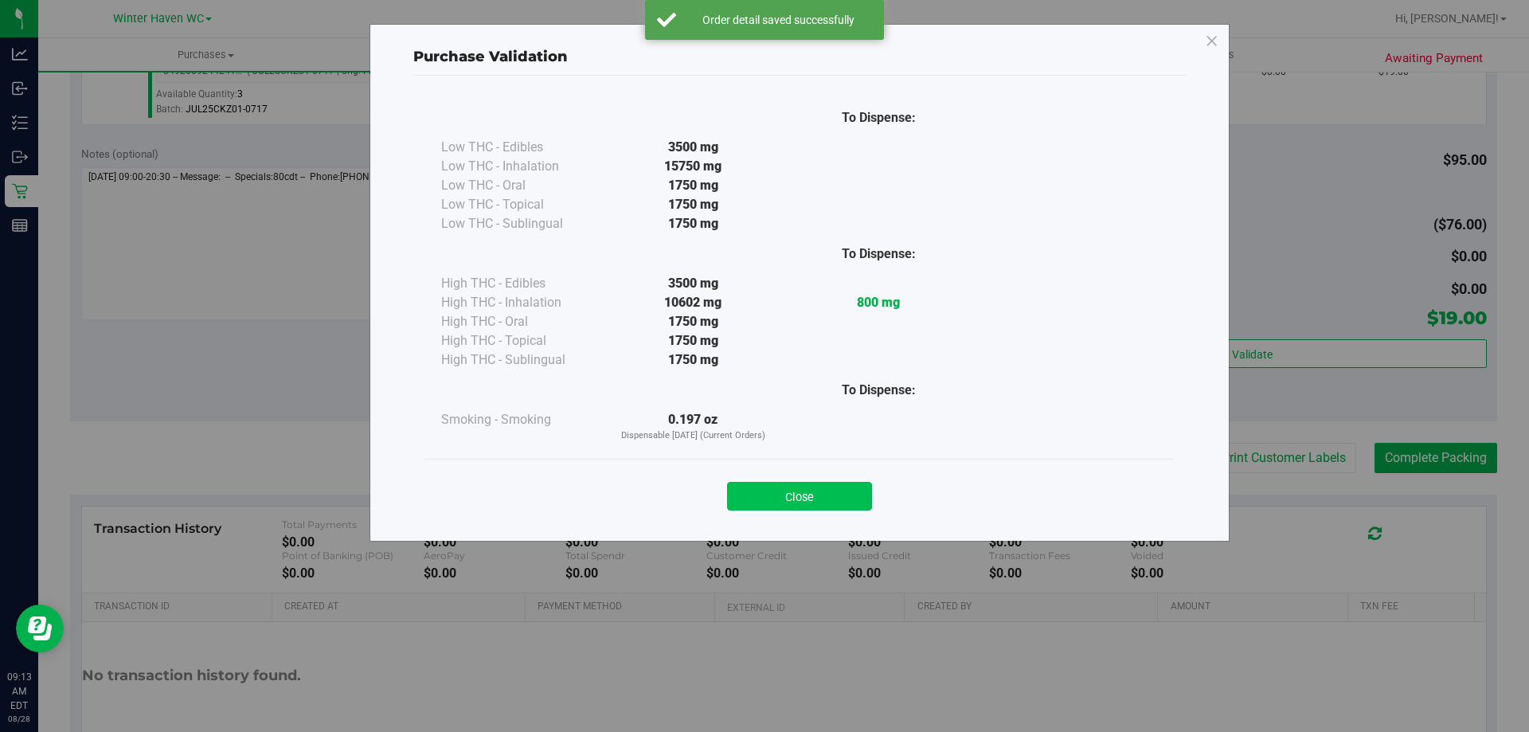
click at [825, 501] on button "Close" at bounding box center [799, 496] width 145 height 29
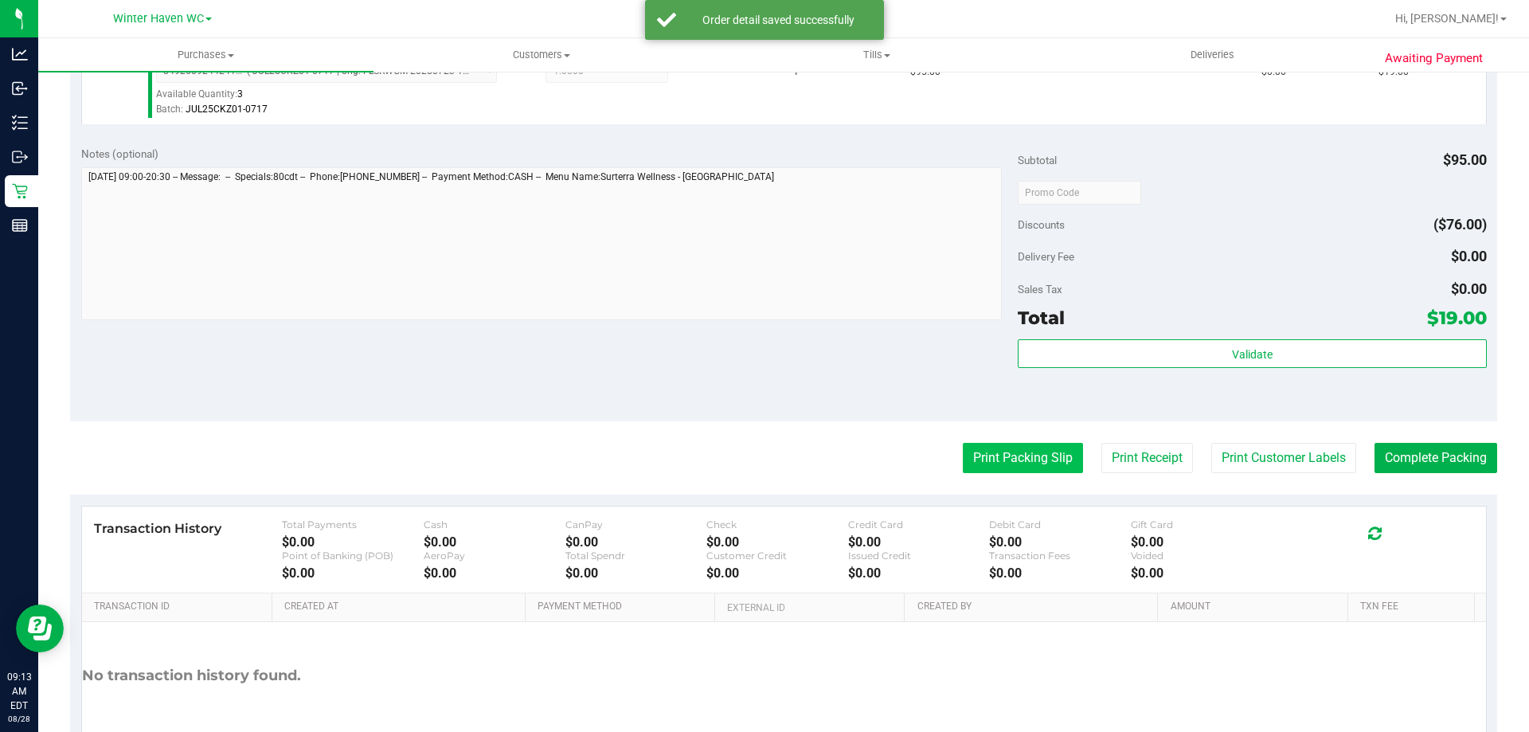
click at [976, 465] on button "Print Packing Slip" at bounding box center [1022, 458] width 120 height 30
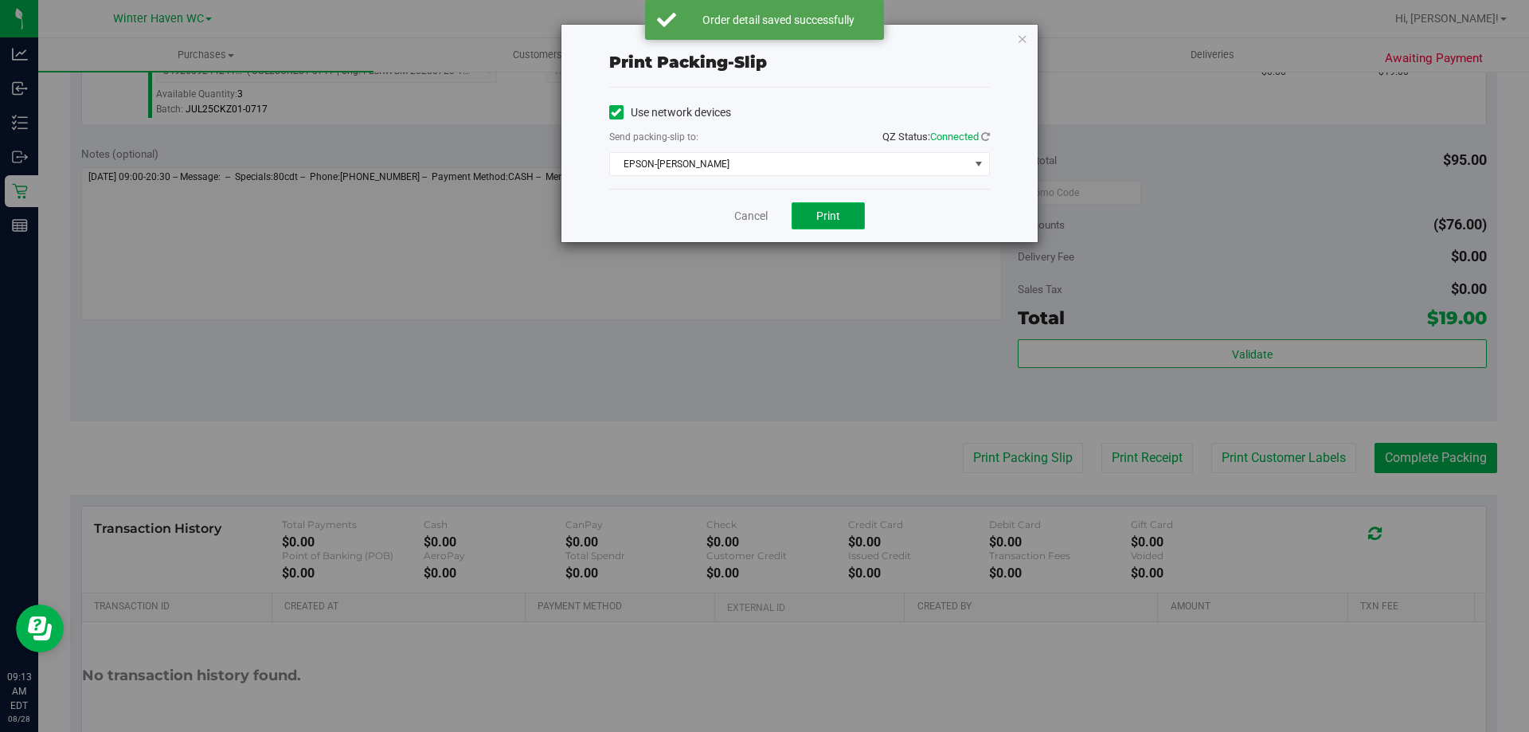
click at [851, 220] on button "Print" at bounding box center [827, 215] width 73 height 27
click at [1020, 37] on icon "button" at bounding box center [1022, 38] width 11 height 19
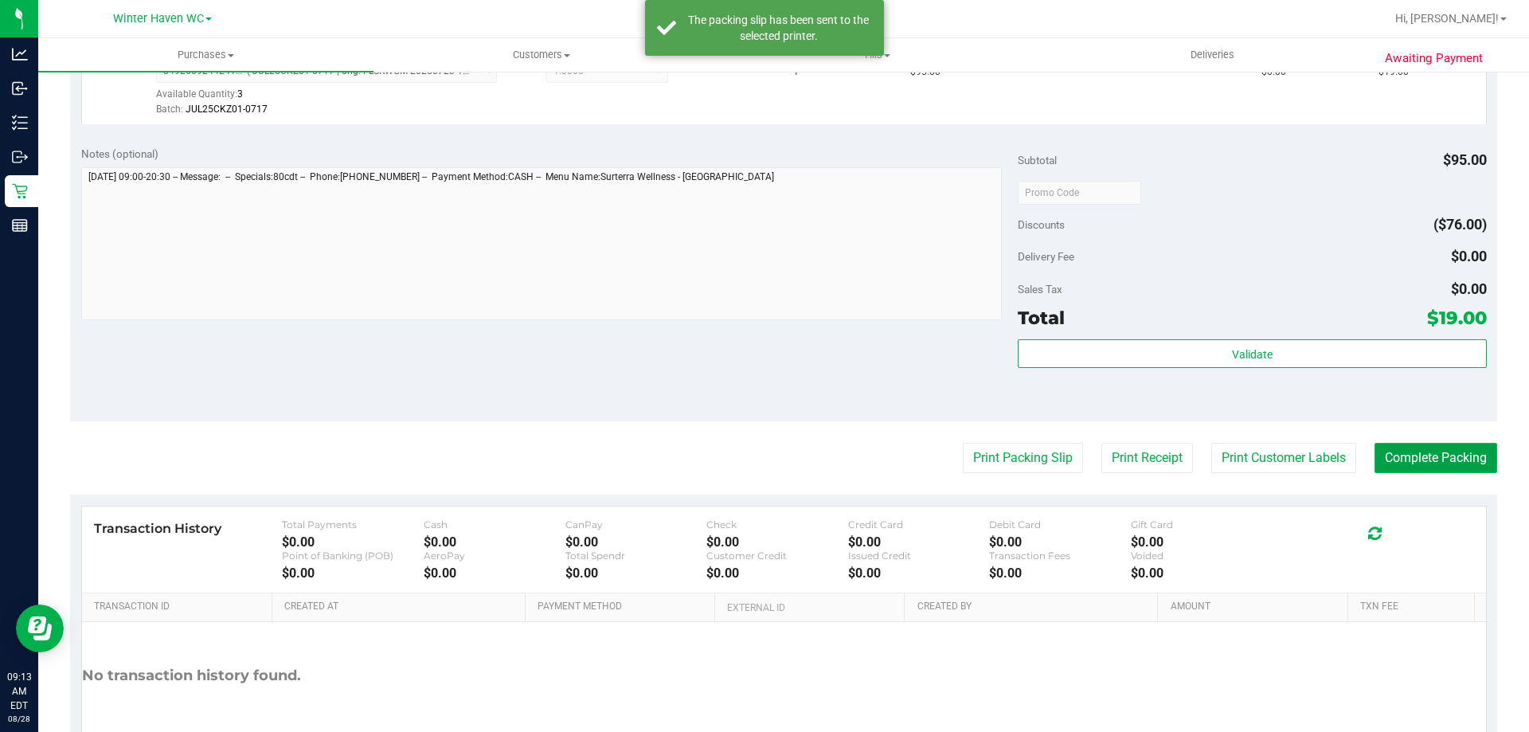
click at [1428, 463] on button "Complete Packing" at bounding box center [1435, 458] width 123 height 30
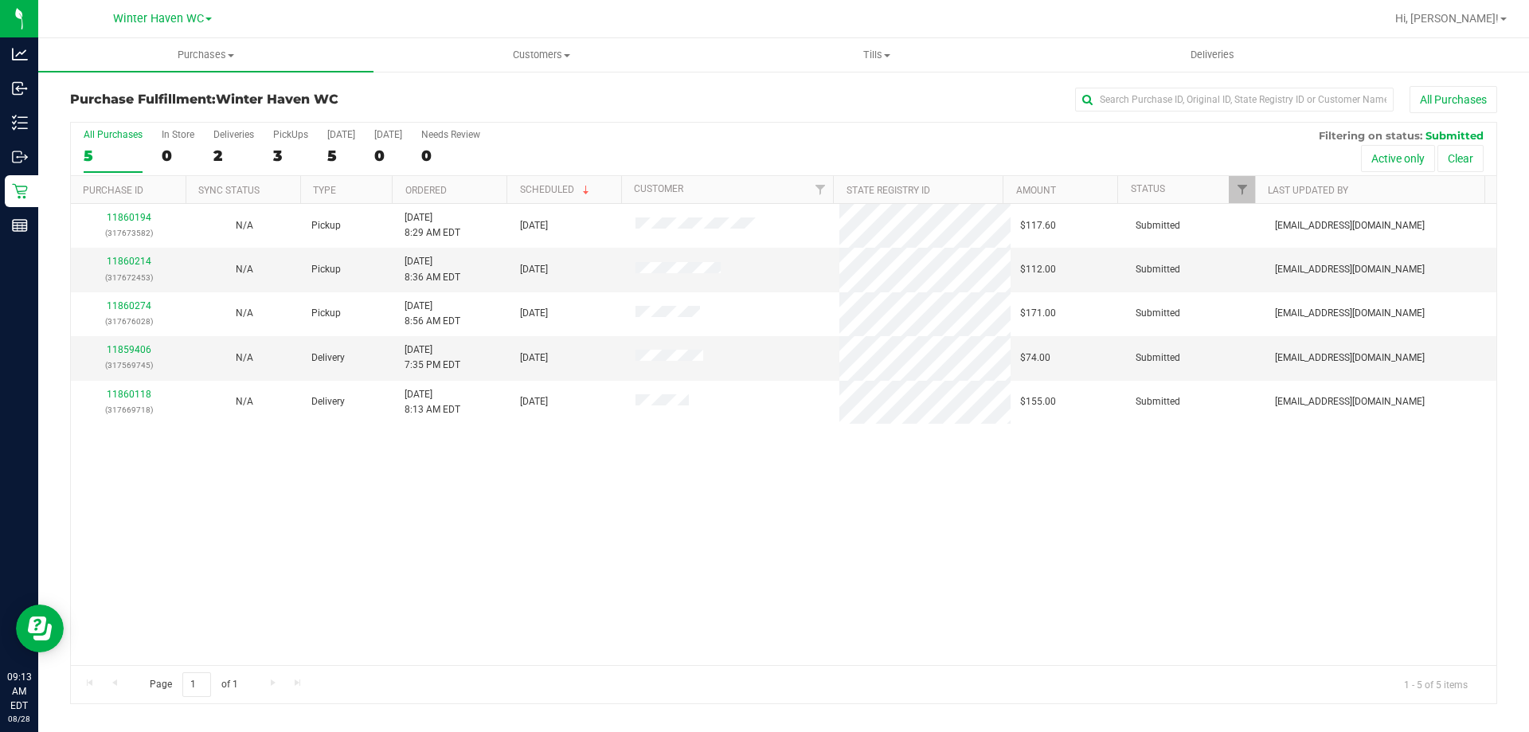
click at [494, 195] on th "Ordered" at bounding box center [449, 190] width 115 height 28
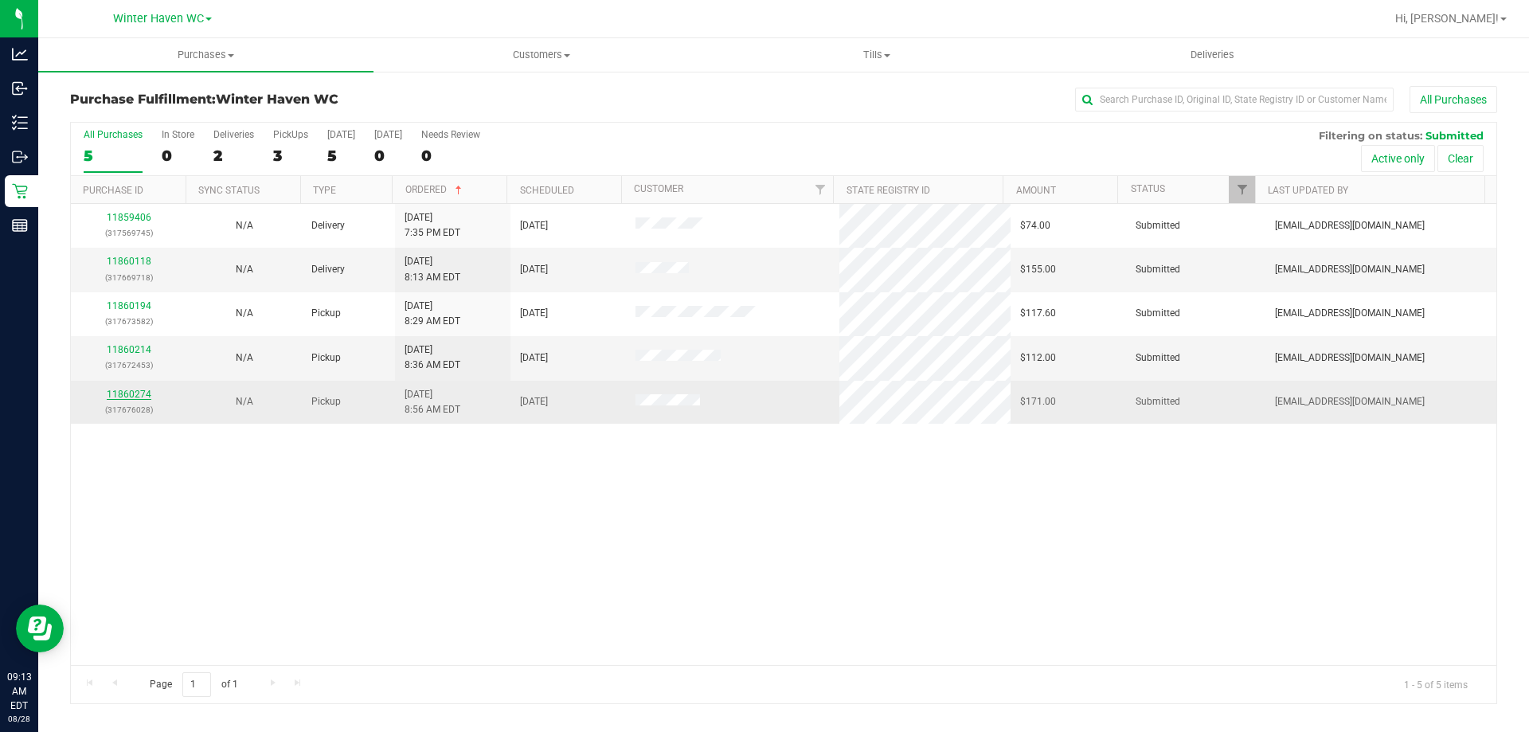
click at [131, 395] on link "11860274" at bounding box center [129, 393] width 45 height 11
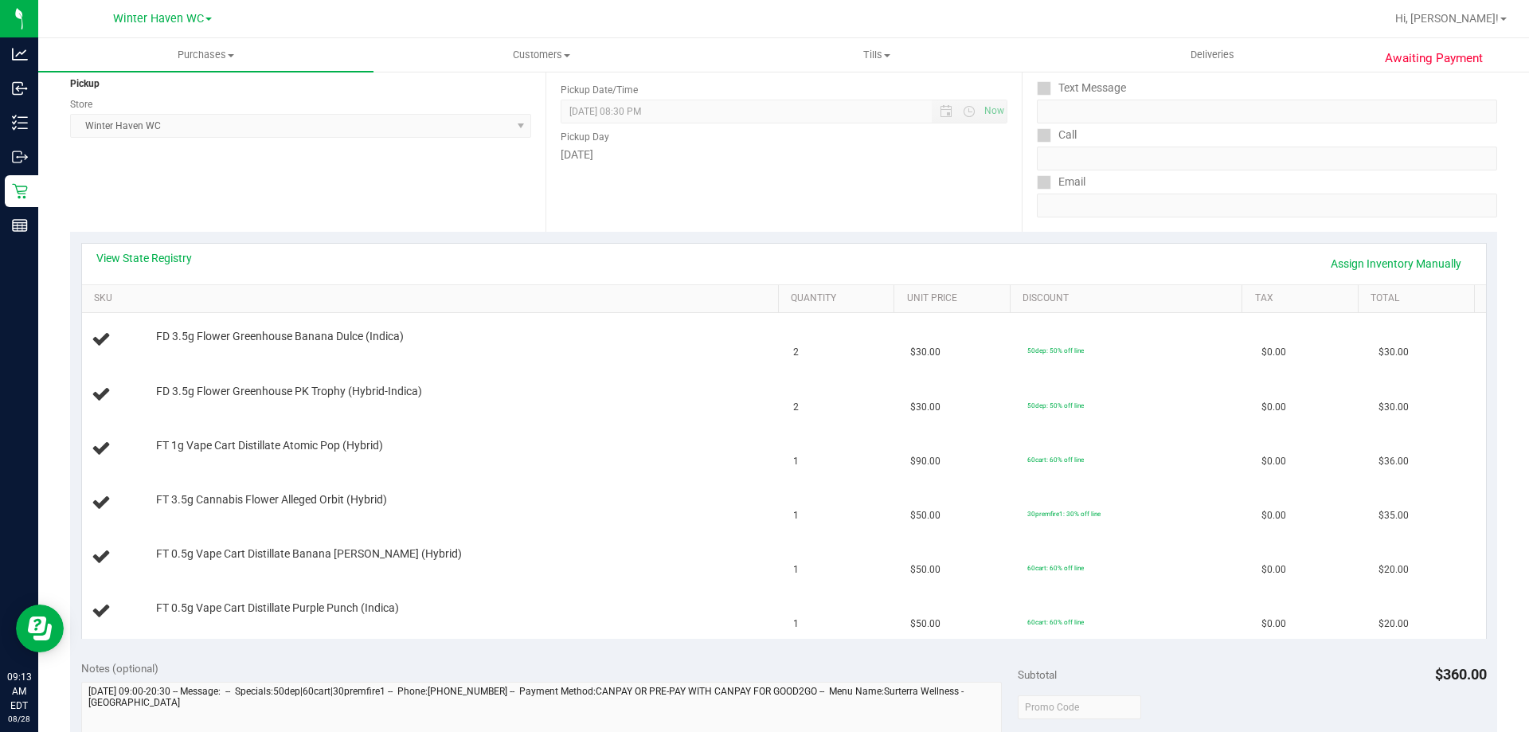
scroll to position [239, 0]
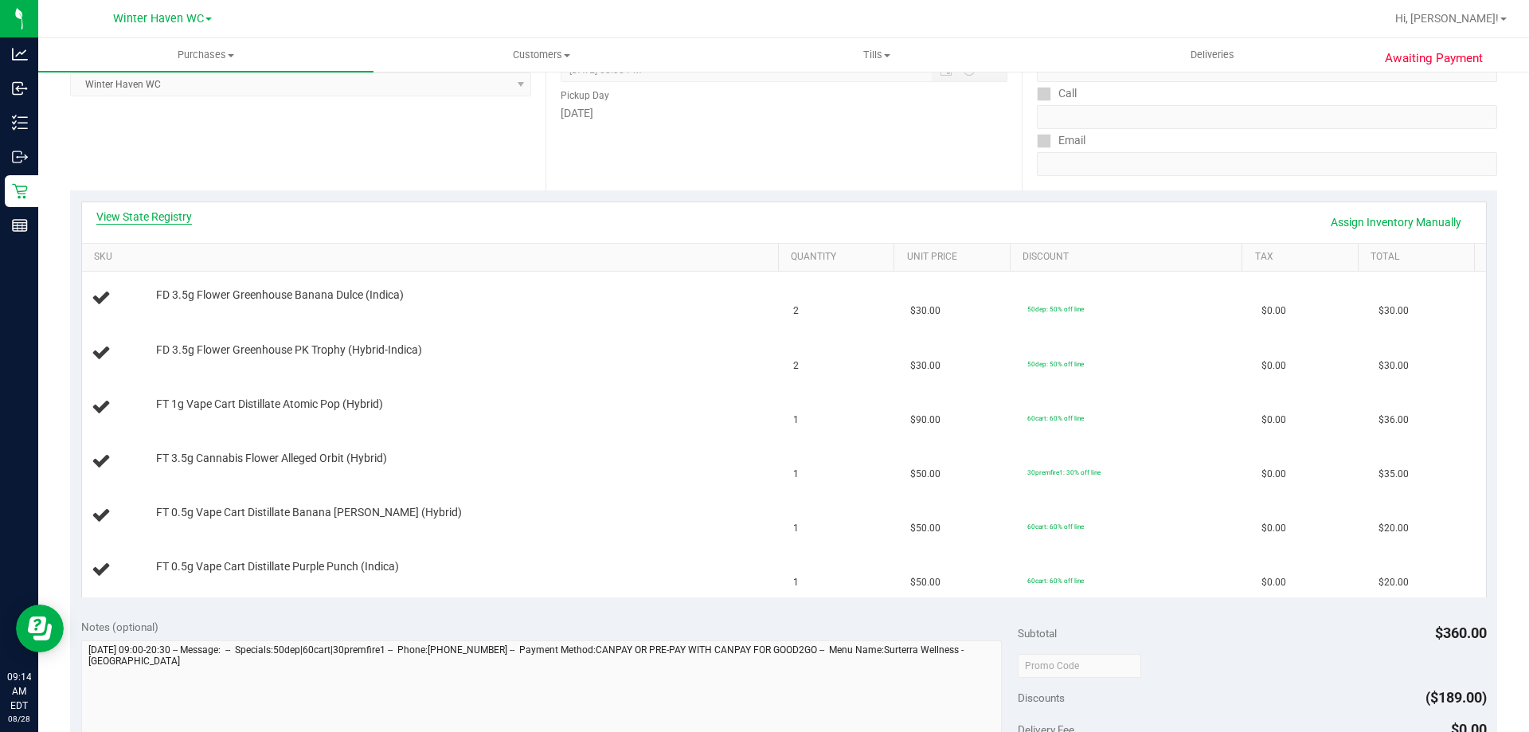
click at [140, 219] on link "View State Registry" at bounding box center [144, 217] width 96 height 16
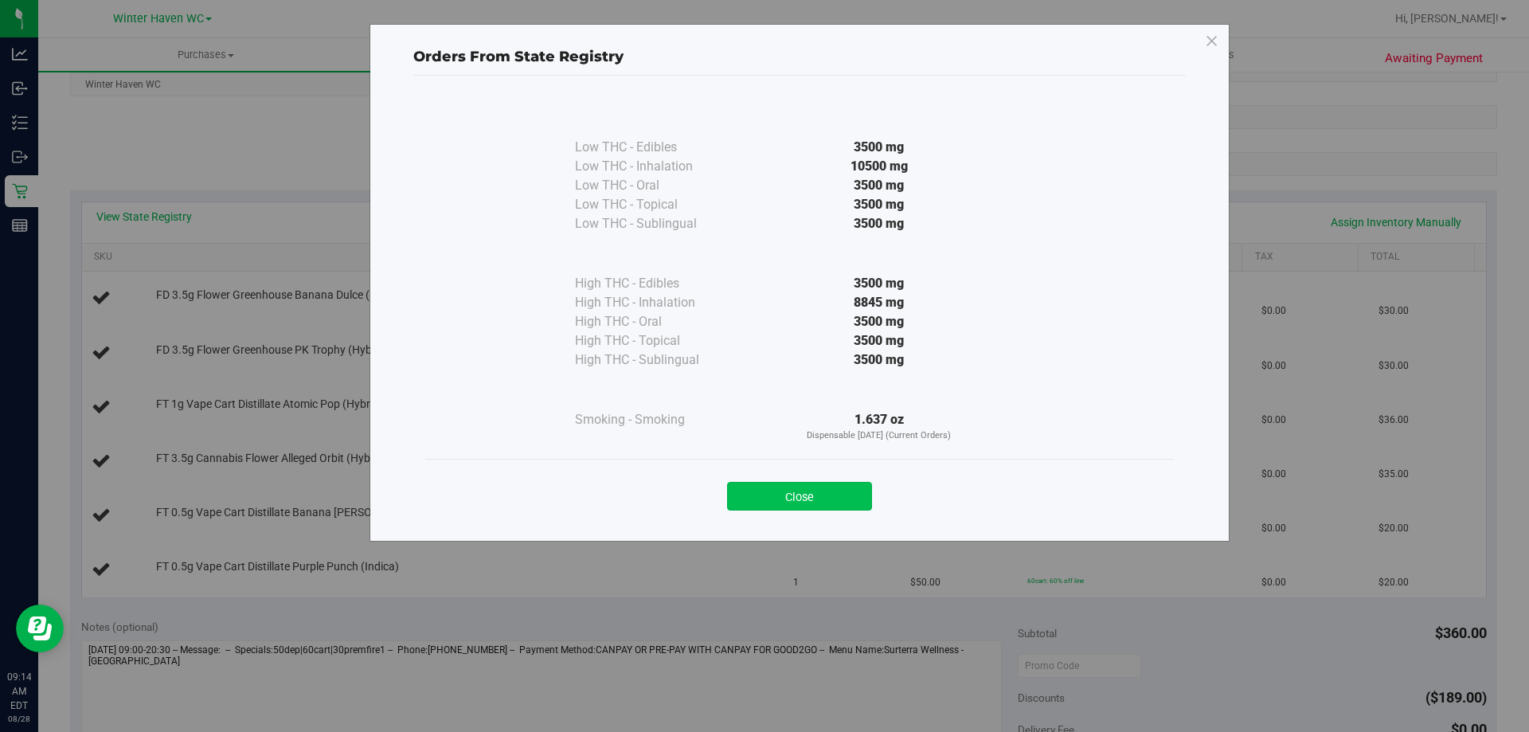
click at [826, 502] on button "Close" at bounding box center [799, 496] width 145 height 29
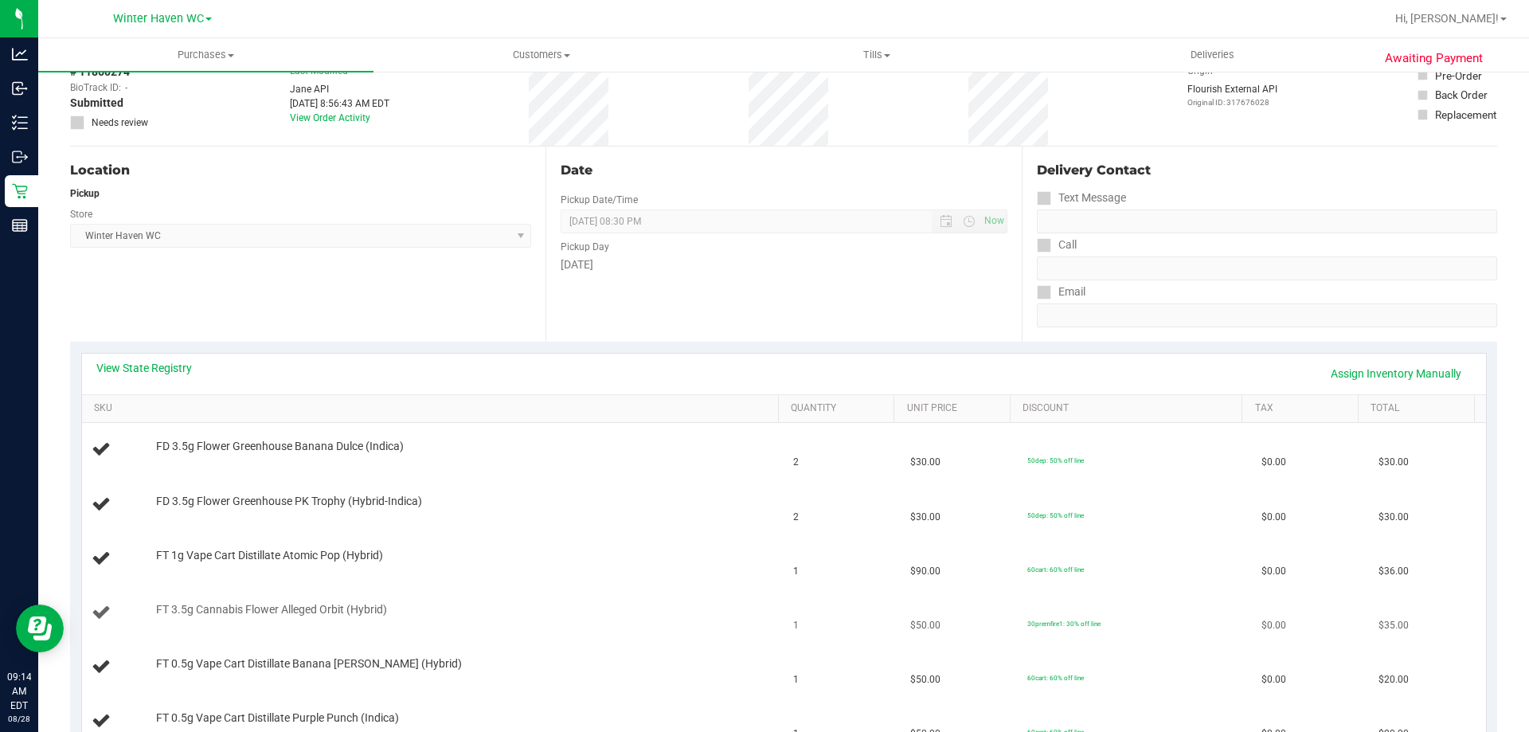
scroll to position [0, 0]
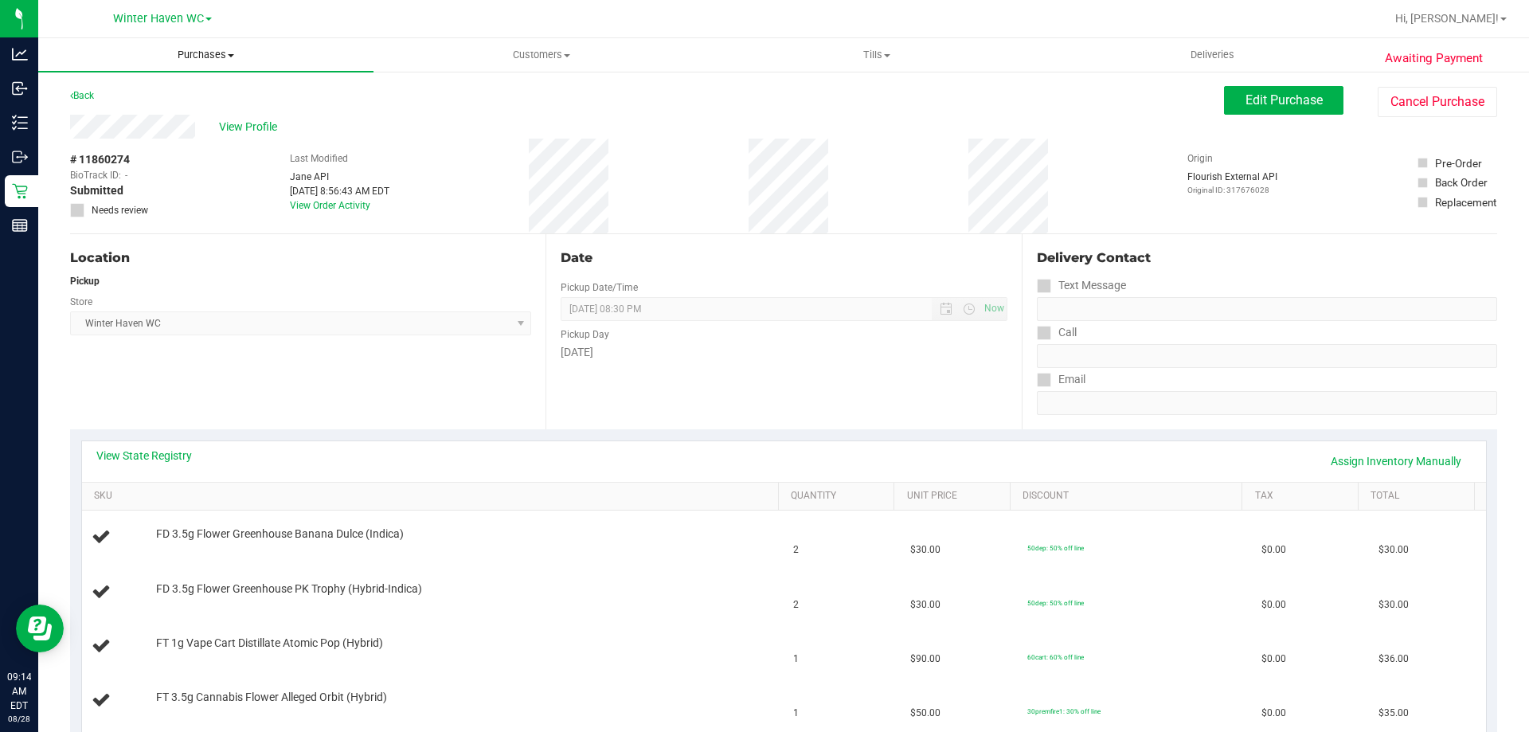
drag, startPoint x: 221, startPoint y: 58, endPoint x: 205, endPoint y: 47, distance: 18.8
click at [205, 47] on uib-tab-heading "Purchases Summary of purchases Fulfillment All purchases" at bounding box center [205, 54] width 335 height 33
click at [189, 119] on li "Fulfillment" at bounding box center [205, 115] width 335 height 19
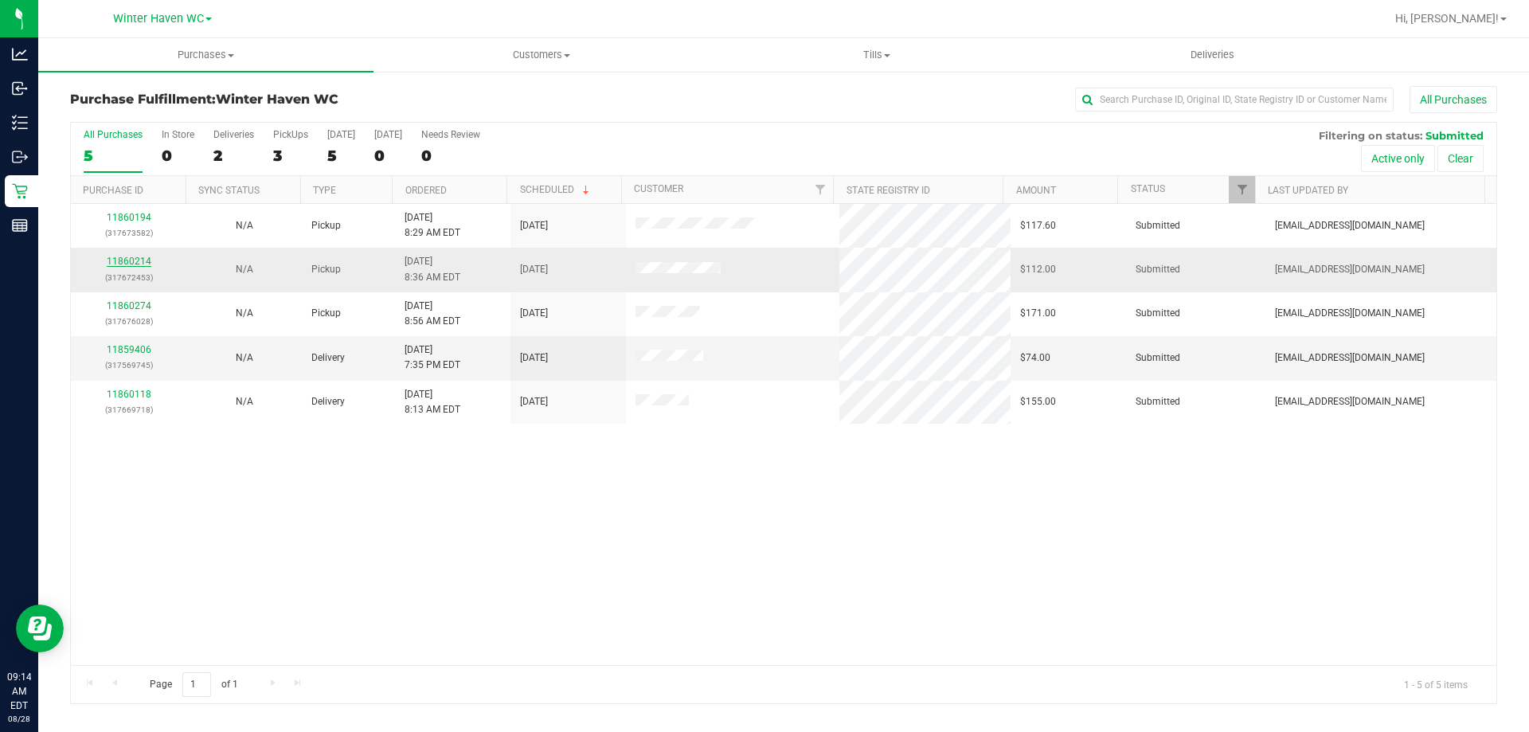
click at [121, 265] on link "11860214" at bounding box center [129, 261] width 45 height 11
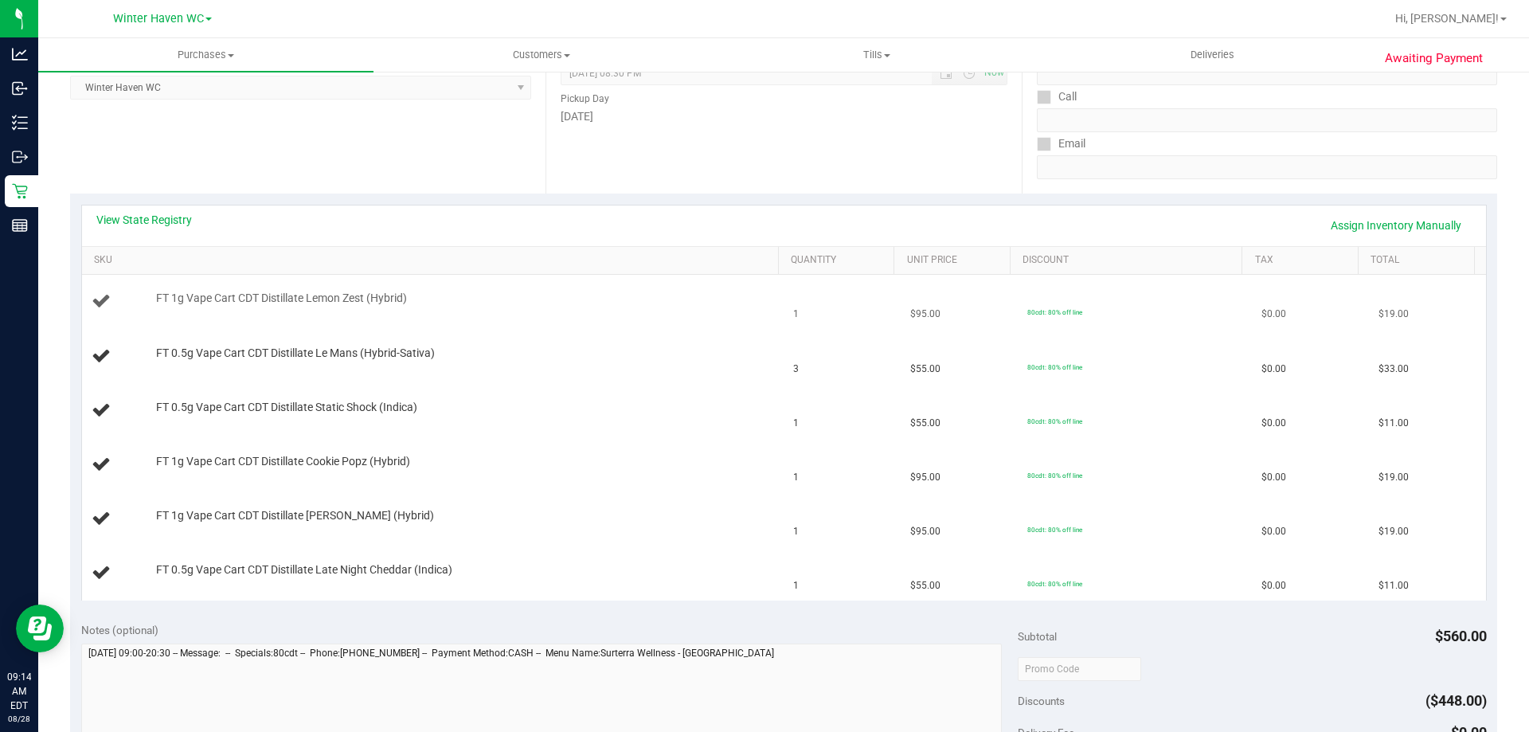
scroll to position [239, 0]
click at [148, 221] on link "View State Registry" at bounding box center [144, 217] width 96 height 16
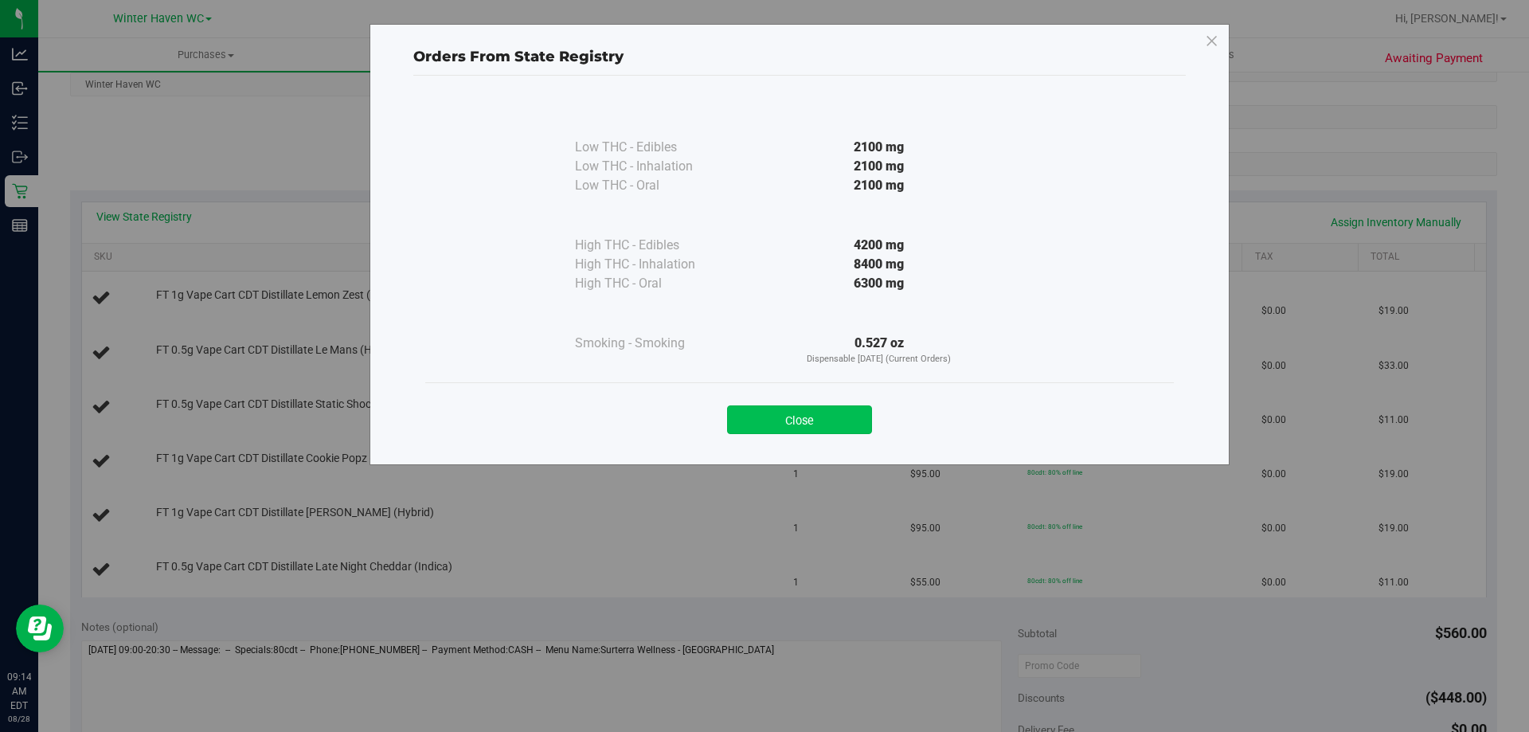
click at [821, 422] on button "Close" at bounding box center [799, 419] width 145 height 29
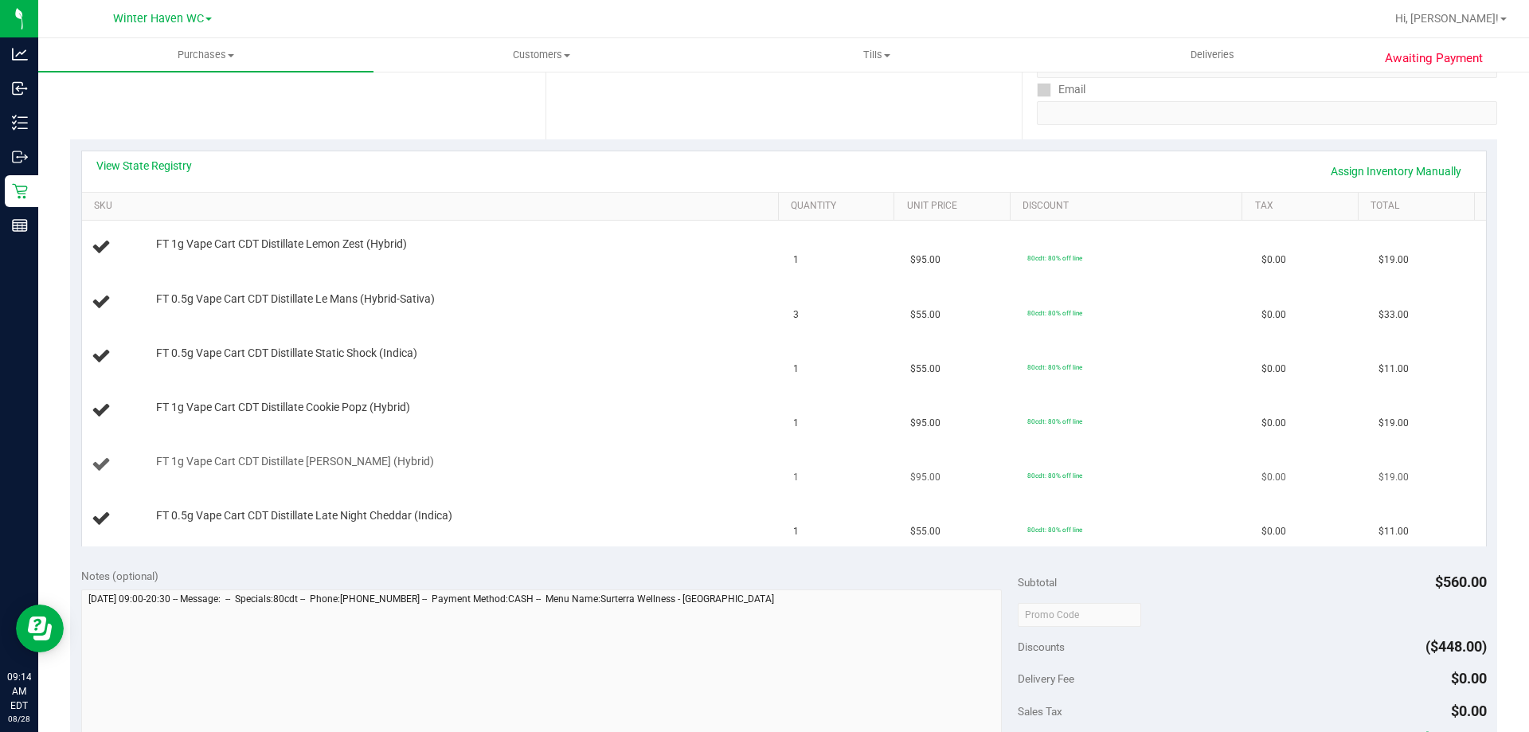
scroll to position [318, 0]
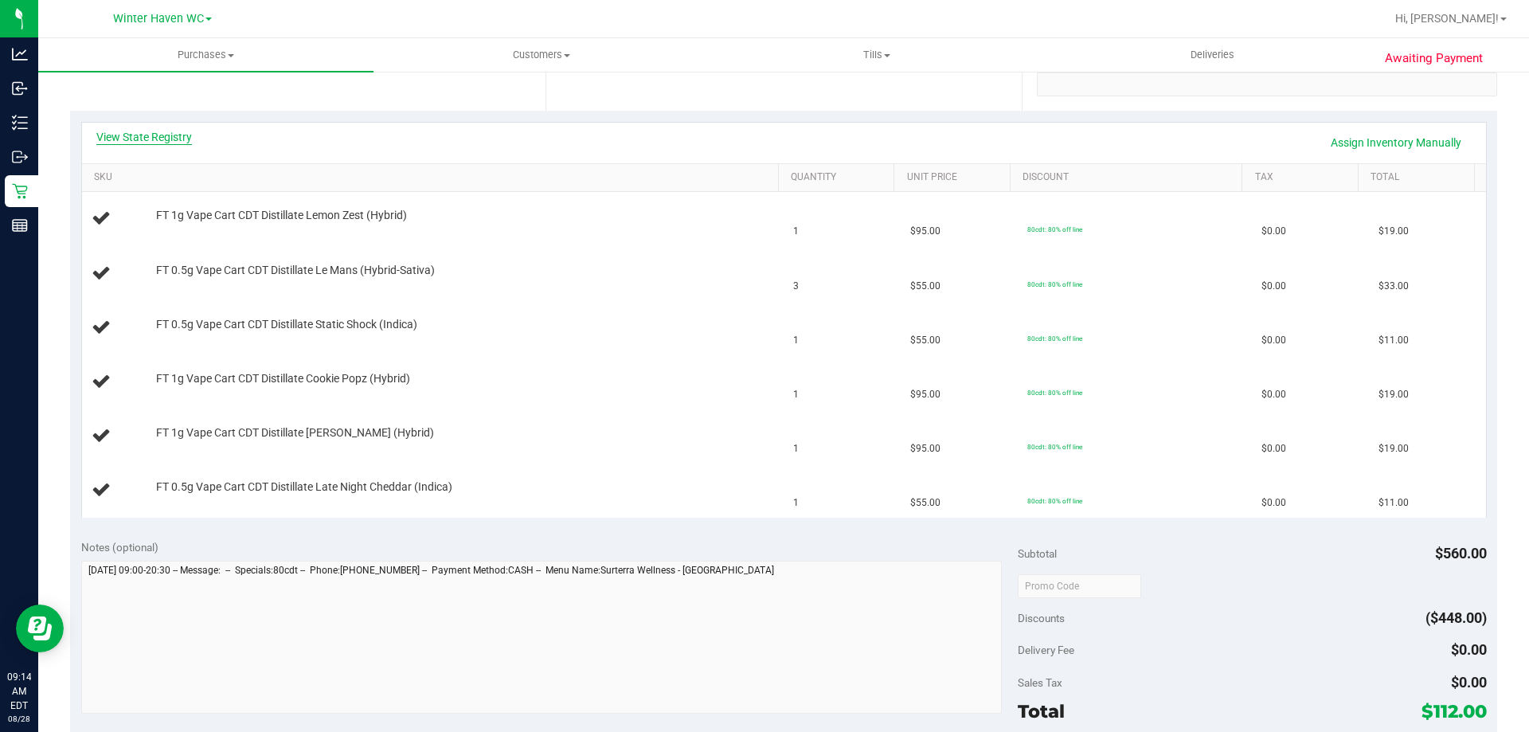
click at [163, 138] on link "View State Registry" at bounding box center [144, 137] width 96 height 16
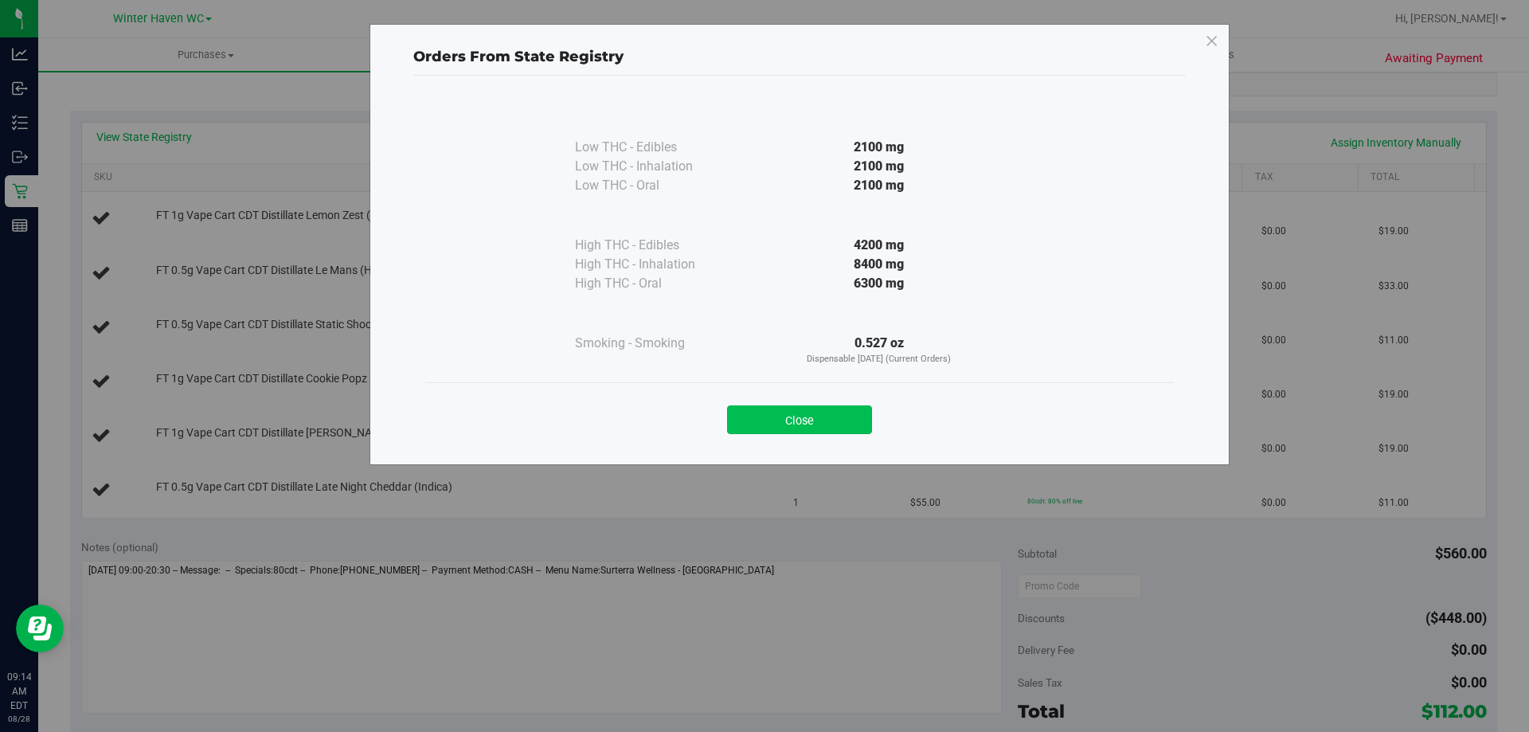
click at [834, 411] on button "Close" at bounding box center [799, 419] width 145 height 29
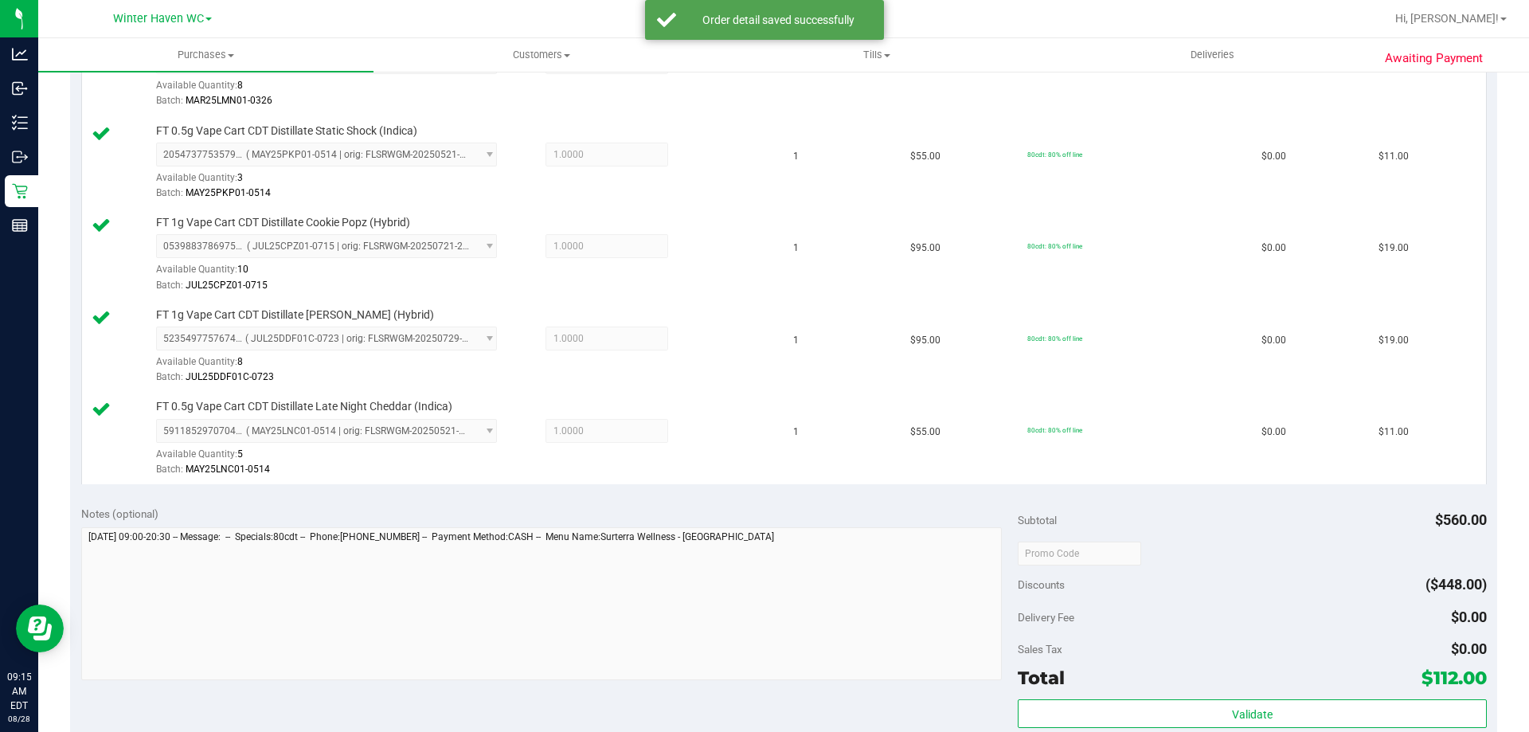
scroll to position [796, 0]
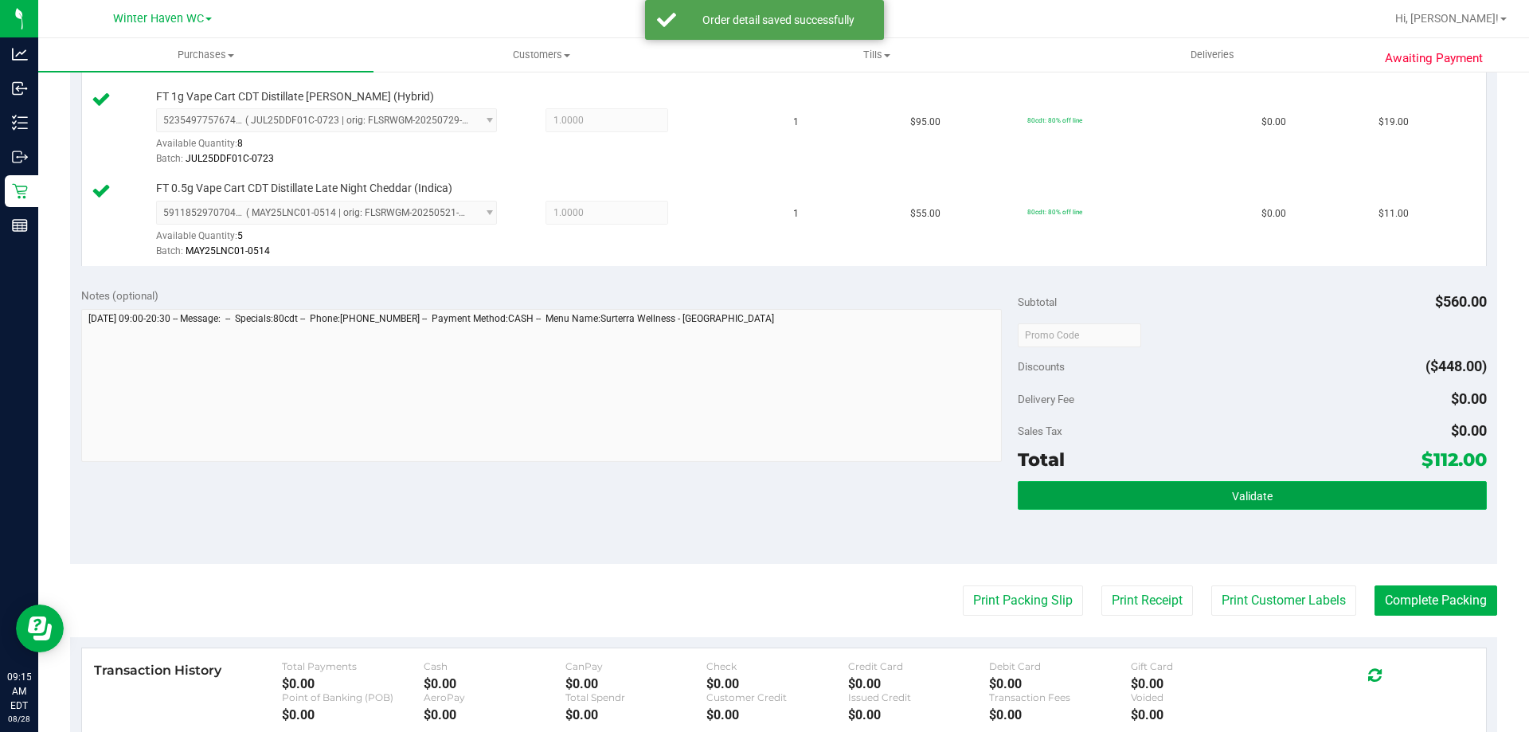
click at [1265, 506] on button "Validate" at bounding box center [1251, 495] width 468 height 29
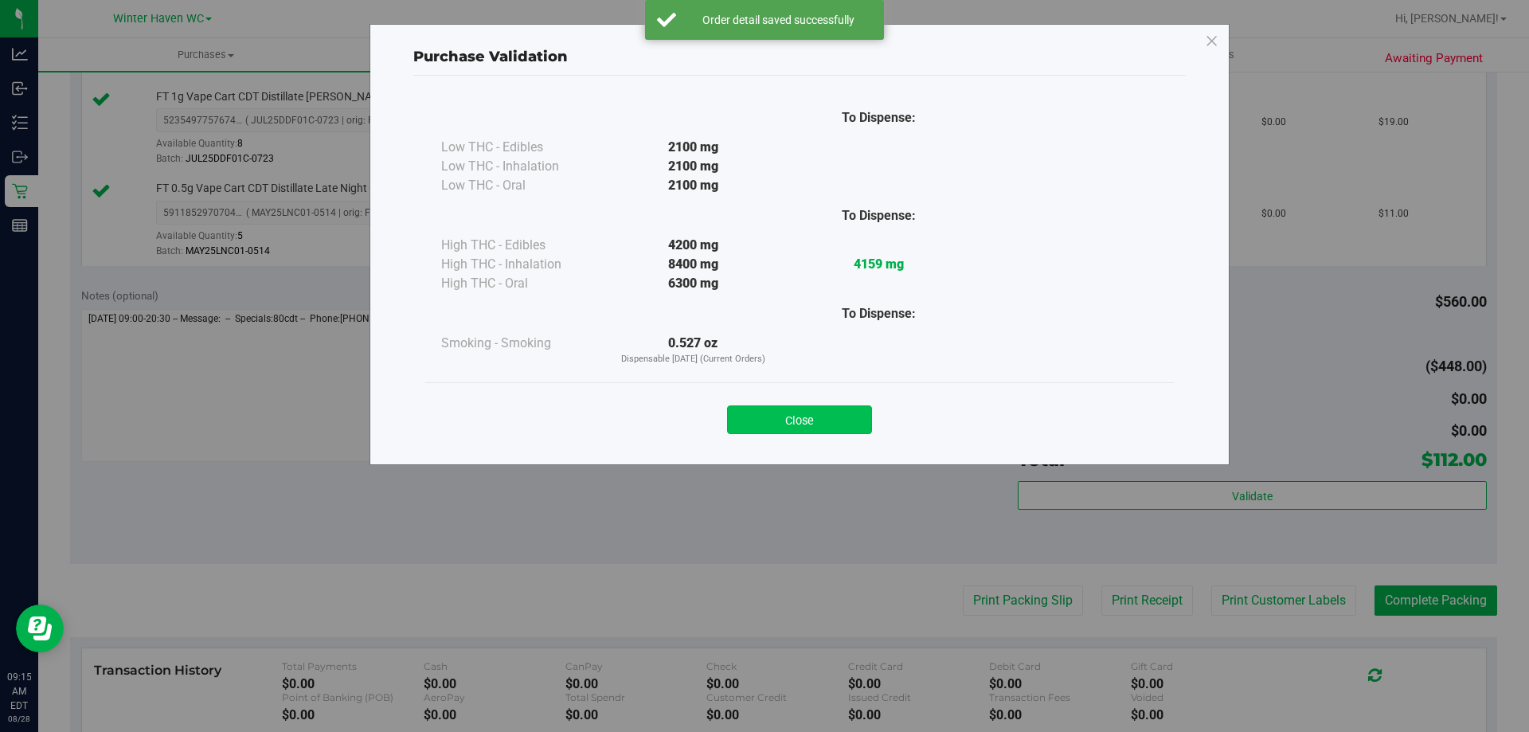
click at [844, 420] on button "Close" at bounding box center [799, 419] width 145 height 29
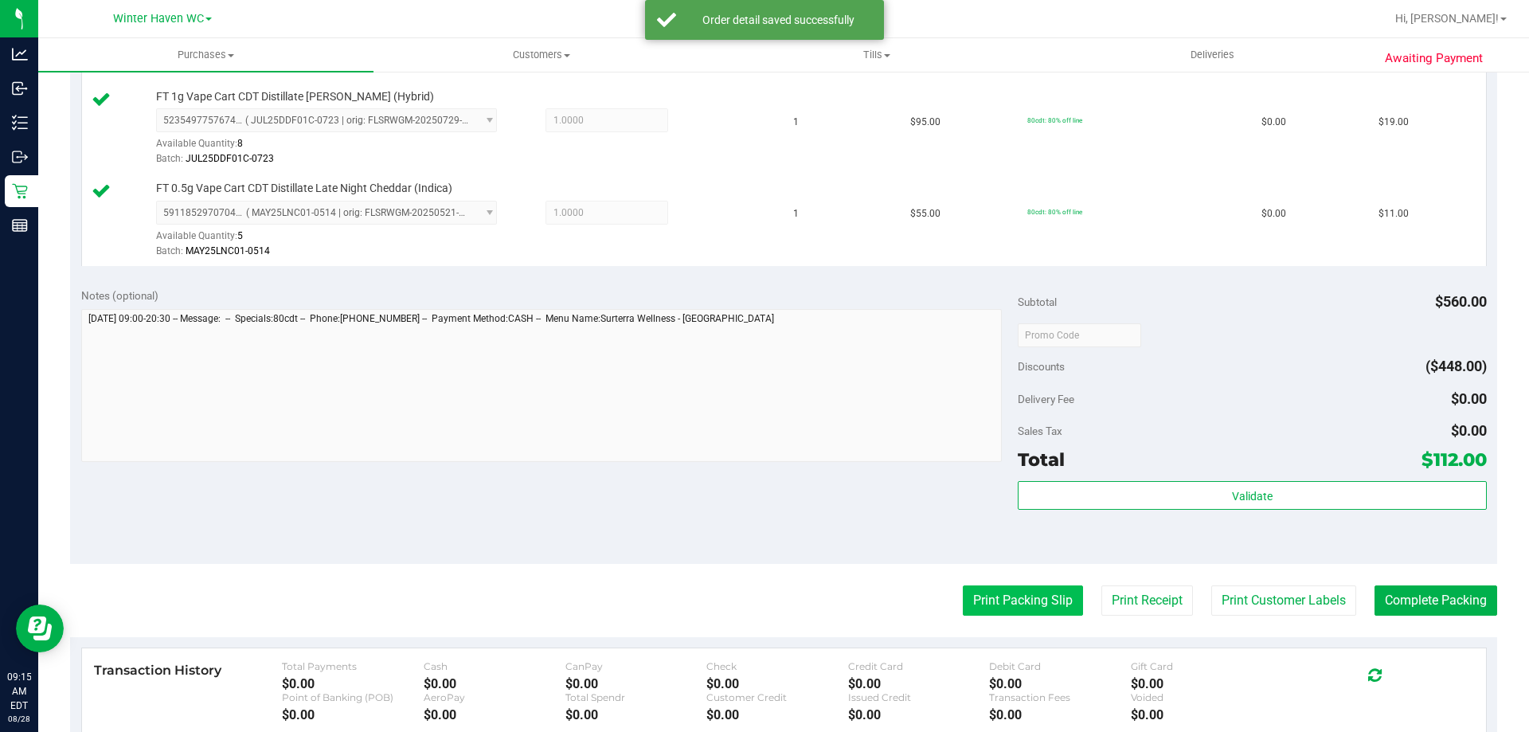
click at [984, 610] on button "Print Packing Slip" at bounding box center [1022, 600] width 120 height 30
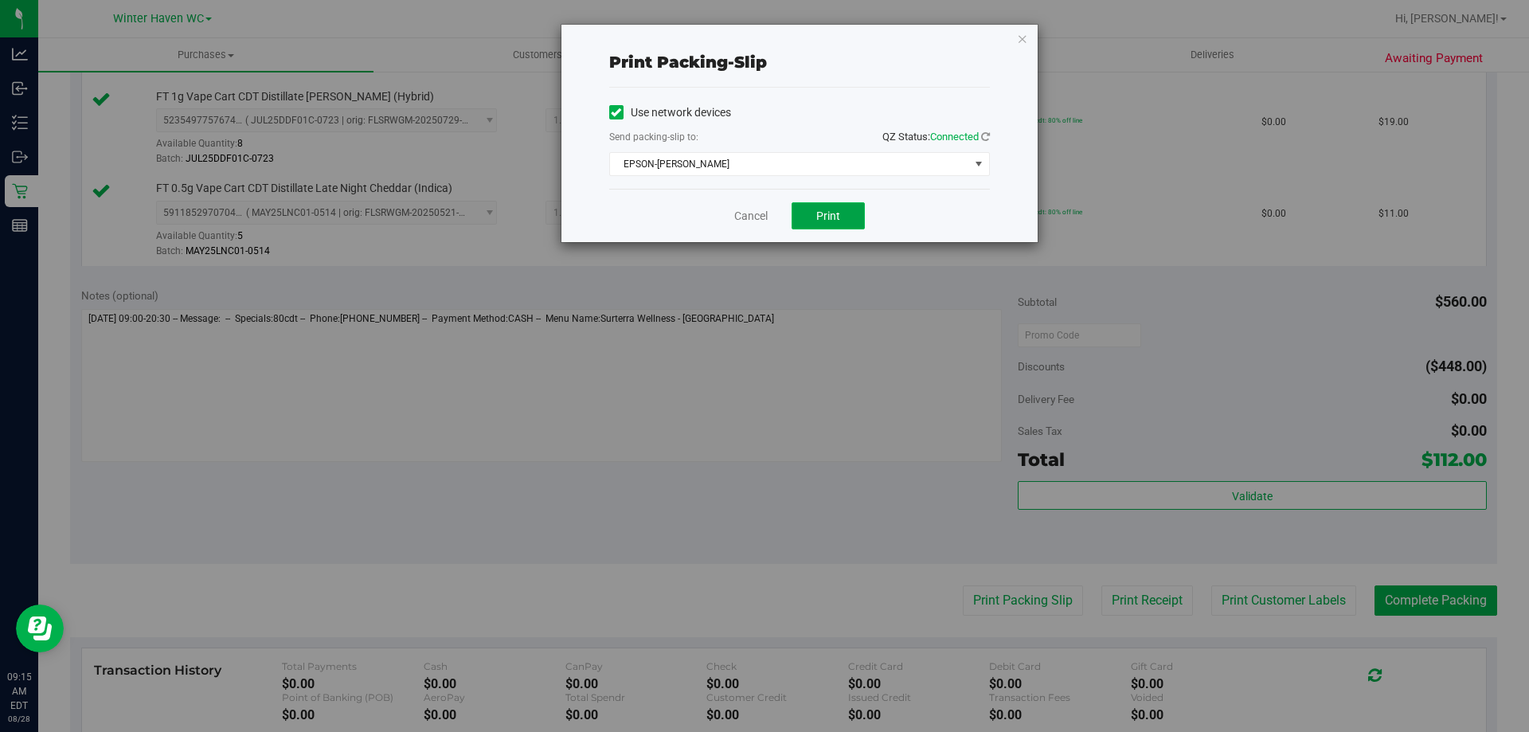
click at [857, 209] on button "Print" at bounding box center [827, 215] width 73 height 27
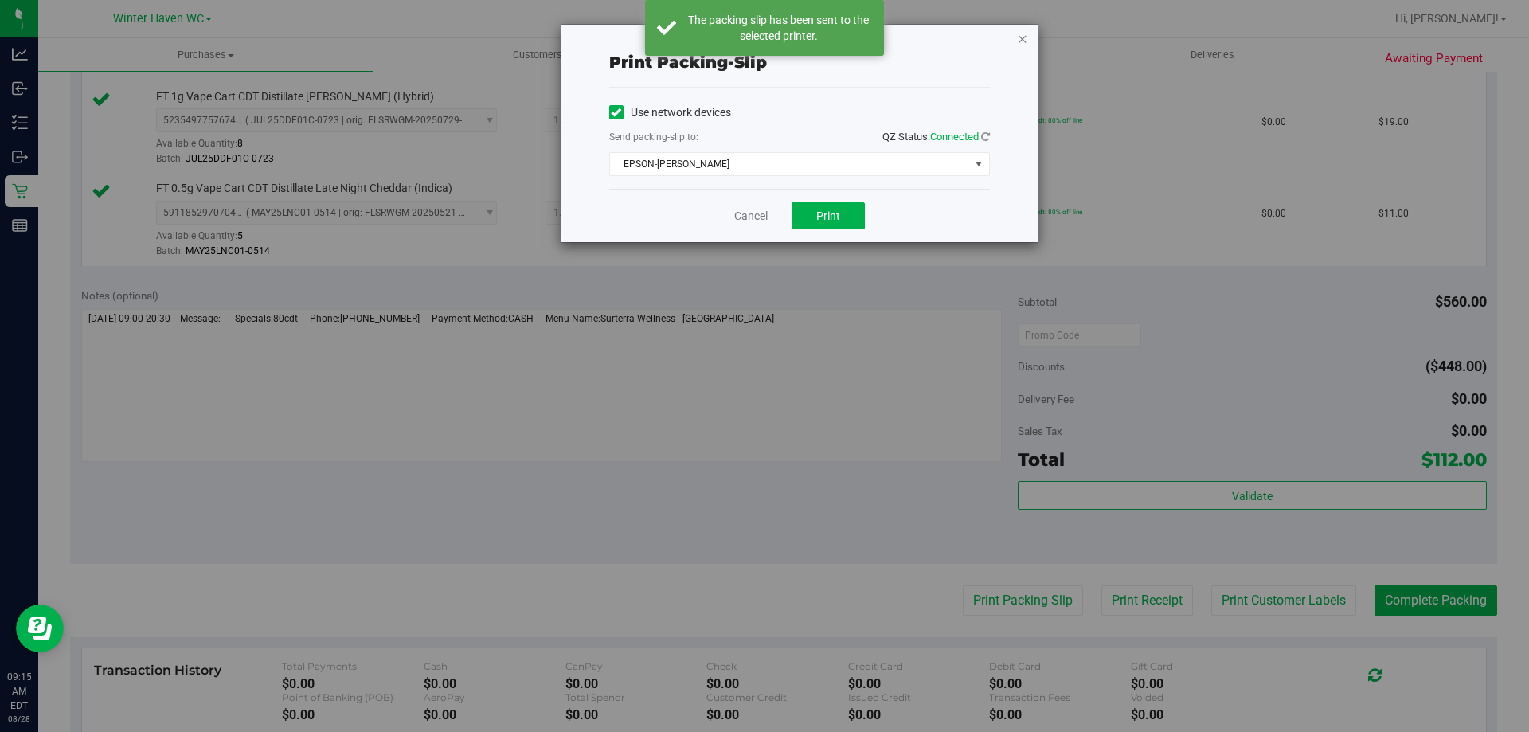
click at [1017, 41] on icon "button" at bounding box center [1022, 38] width 11 height 19
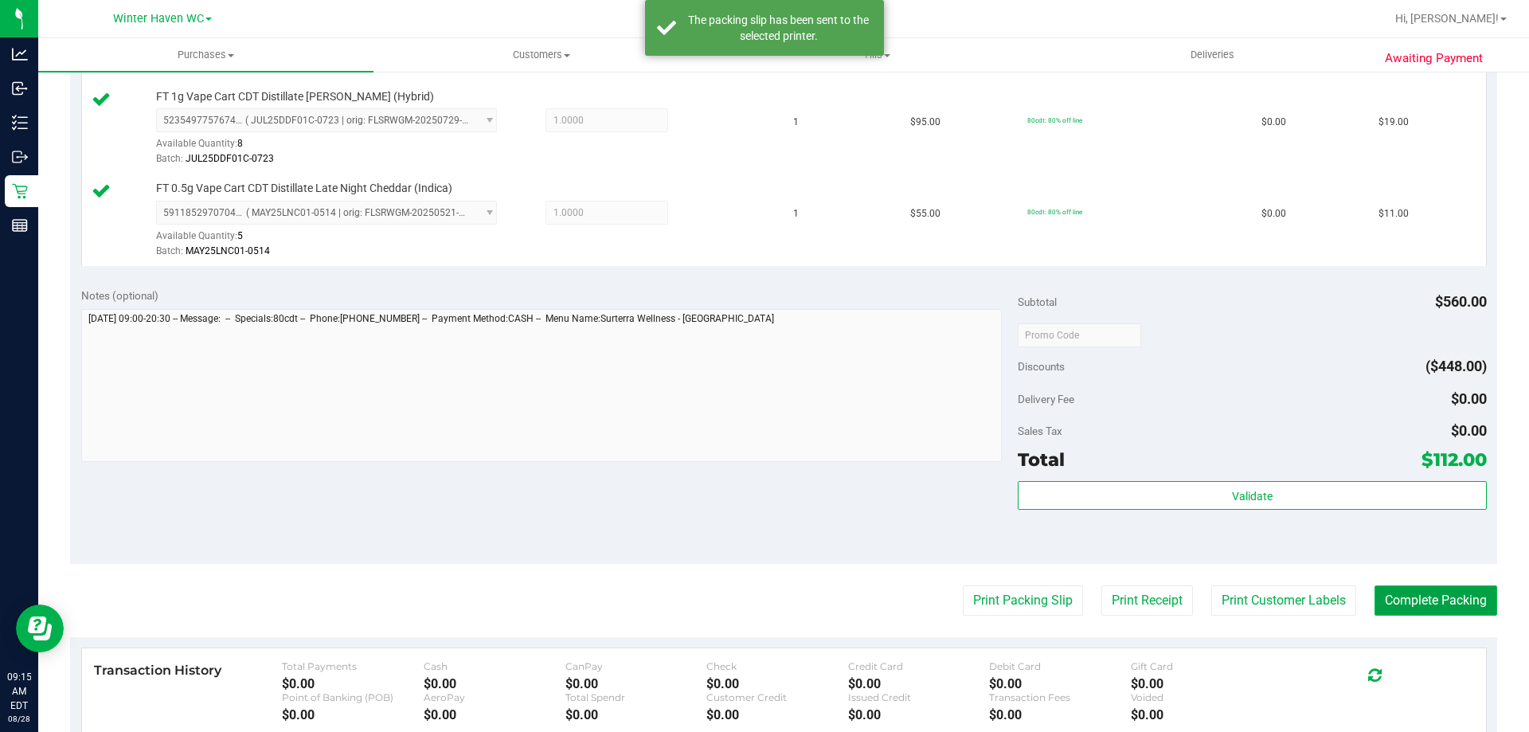
click at [1419, 606] on button "Complete Packing" at bounding box center [1435, 600] width 123 height 30
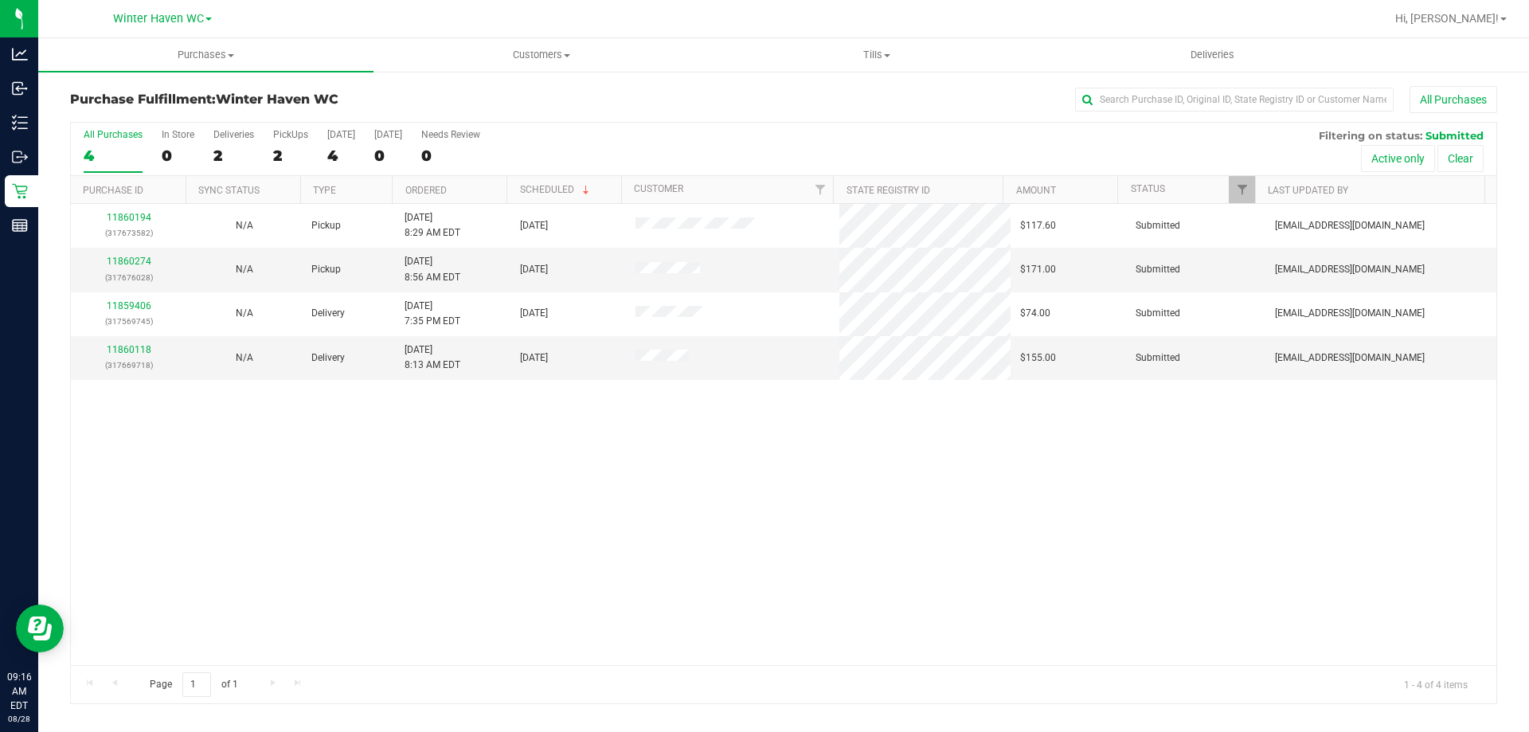
click at [481, 193] on th "Ordered" at bounding box center [449, 190] width 115 height 28
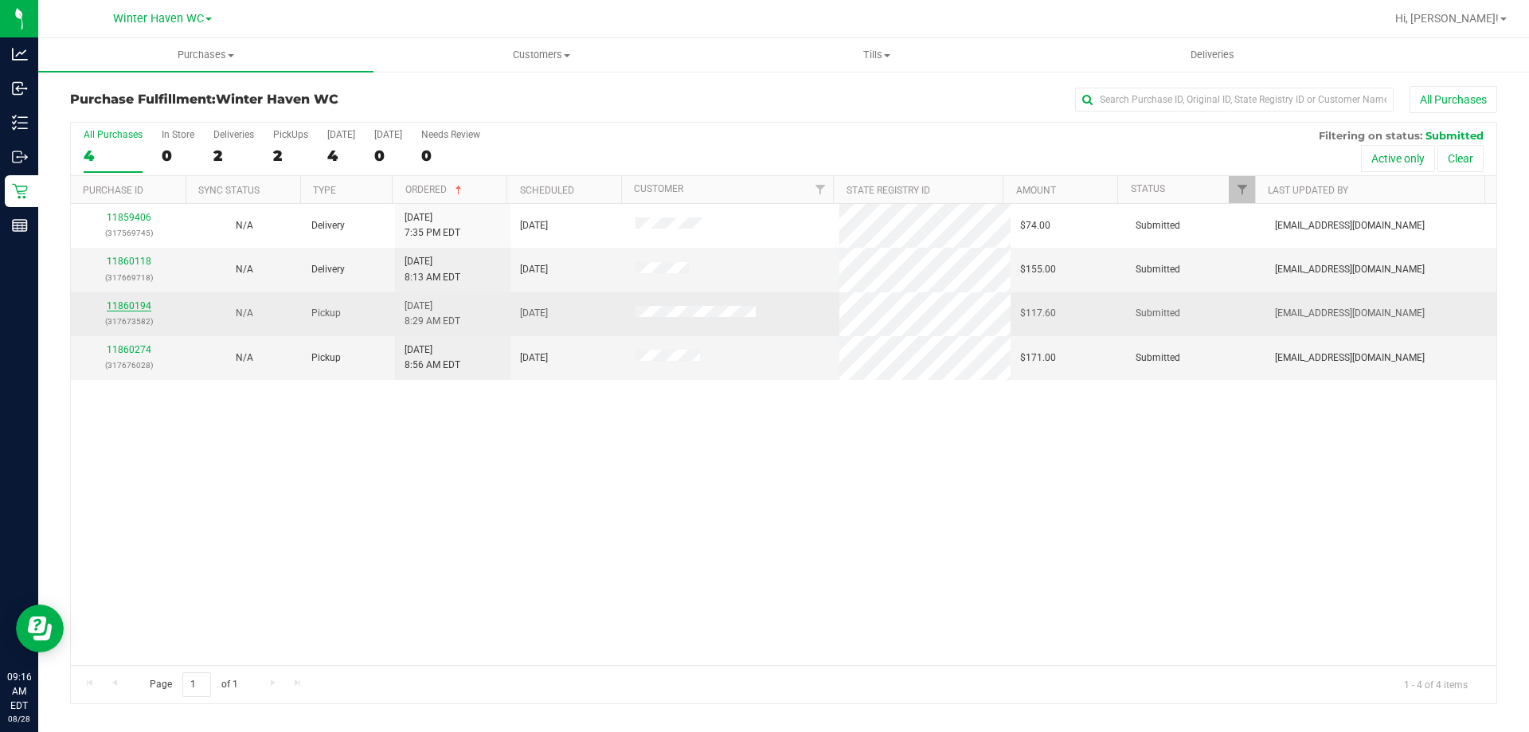
click at [143, 307] on link "11860194" at bounding box center [129, 305] width 45 height 11
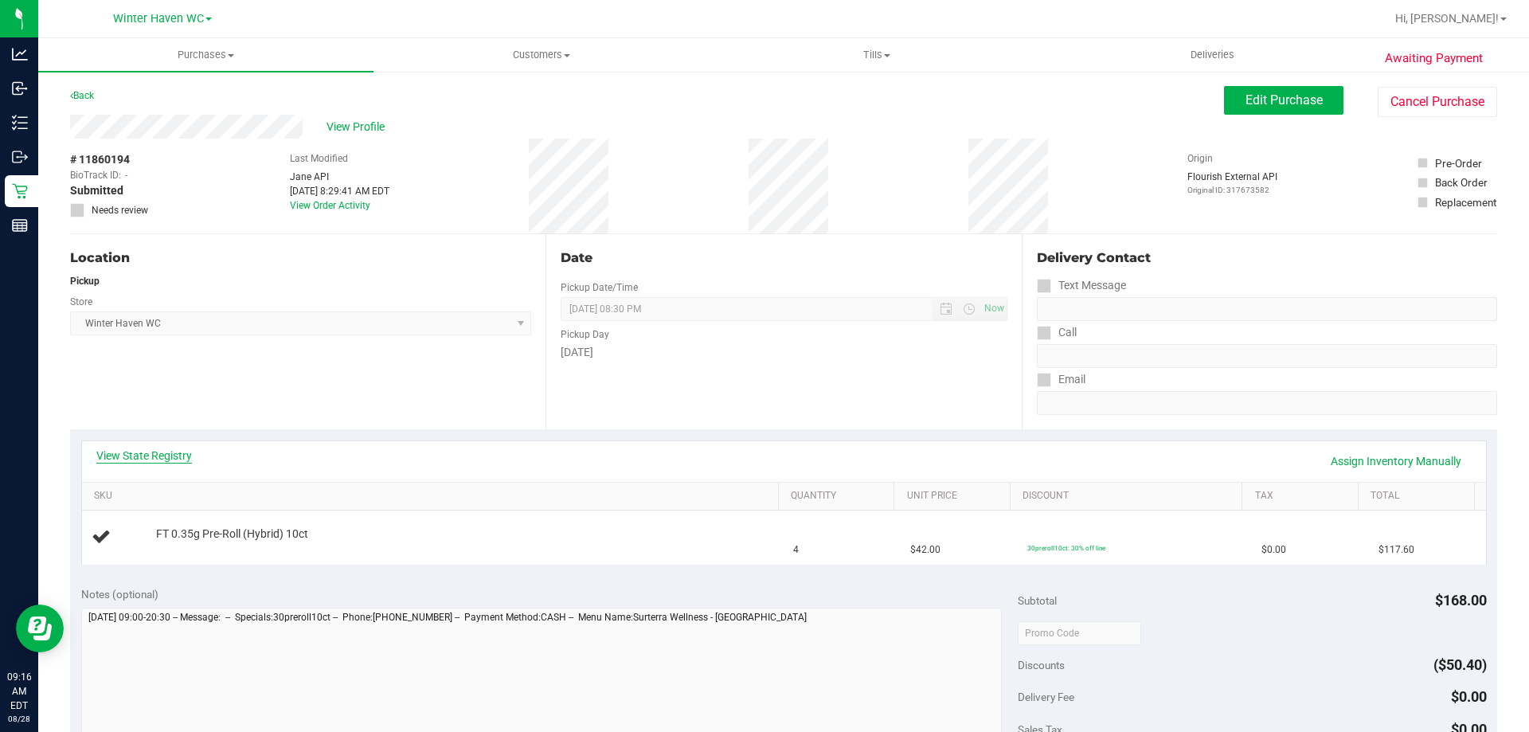
click at [117, 454] on link "View State Registry" at bounding box center [144, 455] width 96 height 16
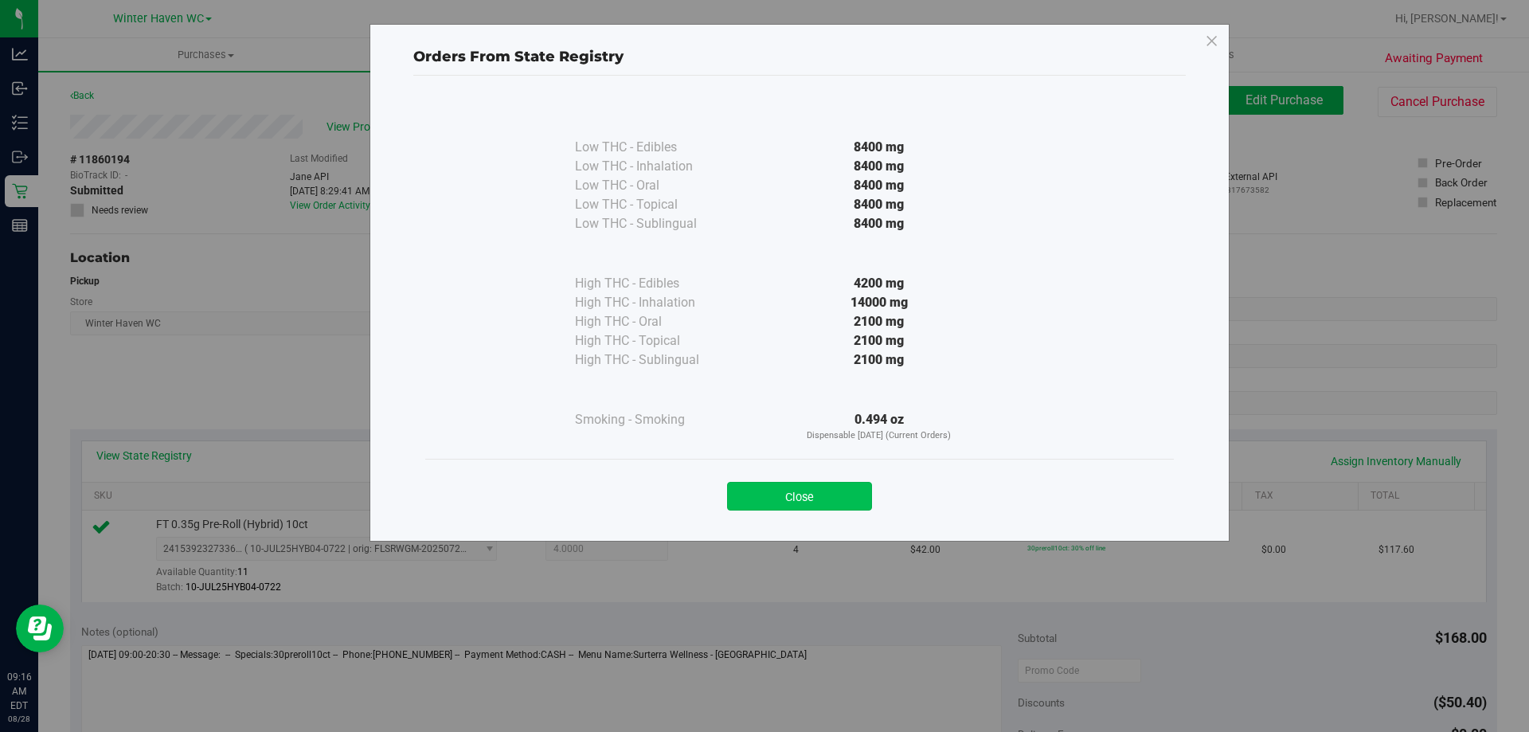
click at [798, 510] on button "Close" at bounding box center [799, 496] width 145 height 29
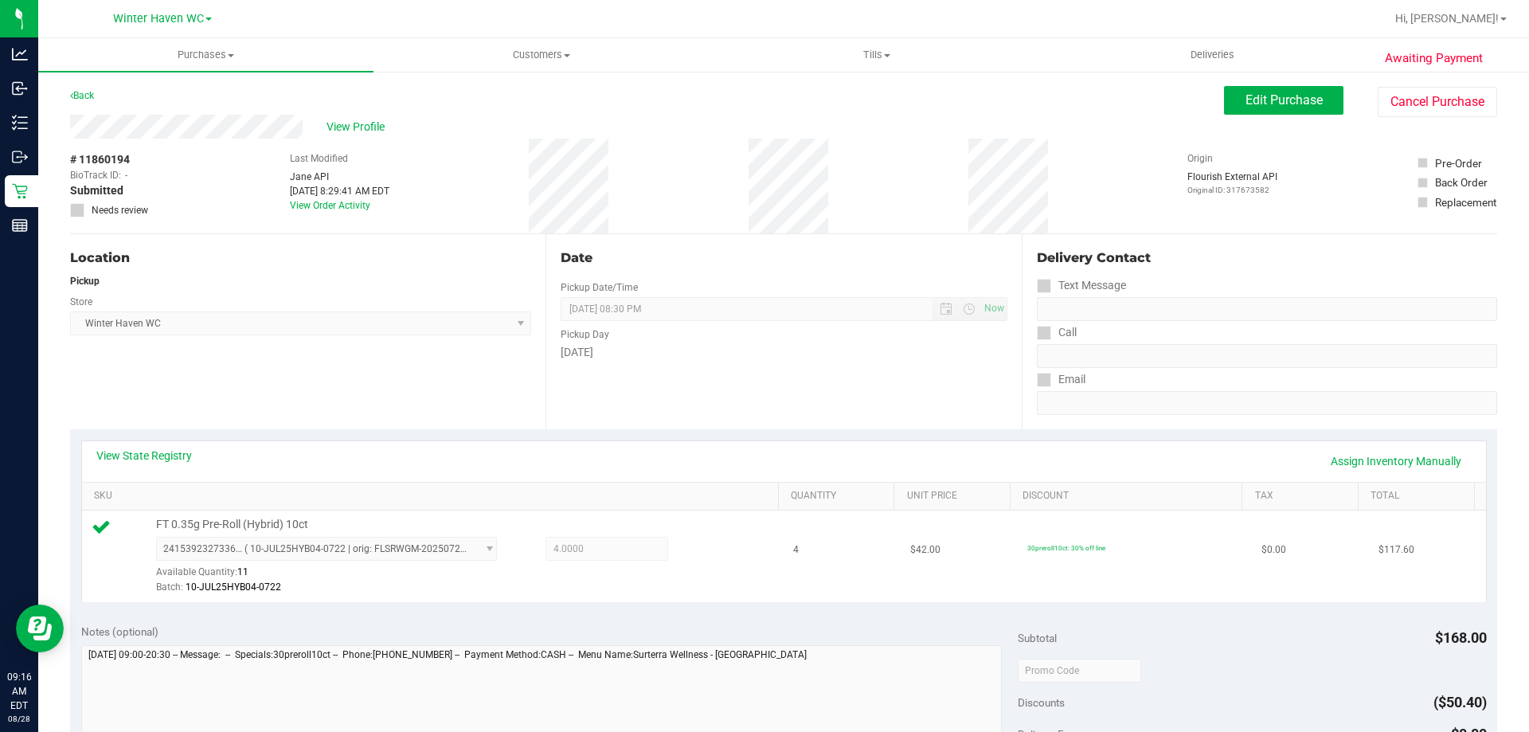
scroll to position [318, 0]
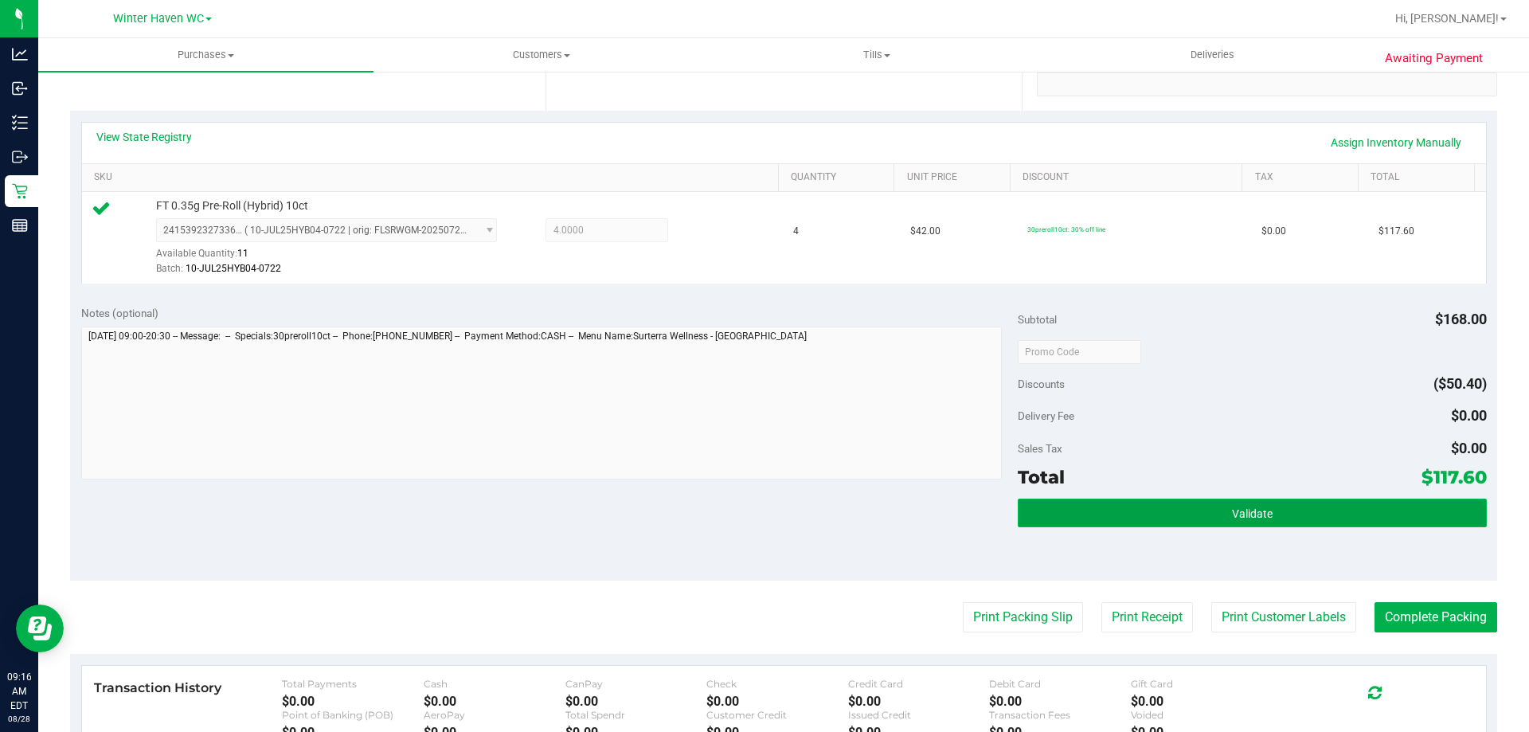
click at [1340, 509] on button "Validate" at bounding box center [1251, 512] width 468 height 29
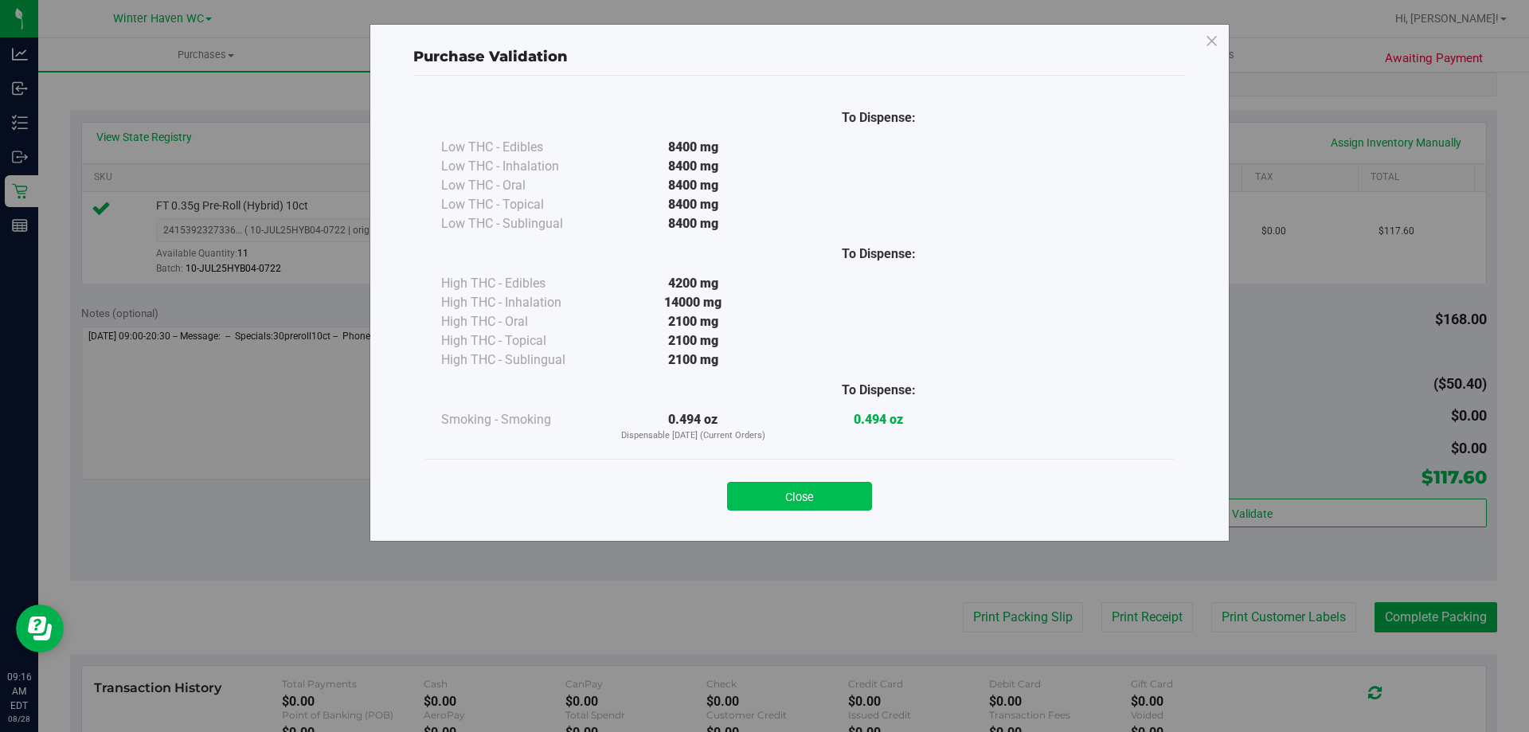
click at [809, 498] on button "Close" at bounding box center [799, 496] width 145 height 29
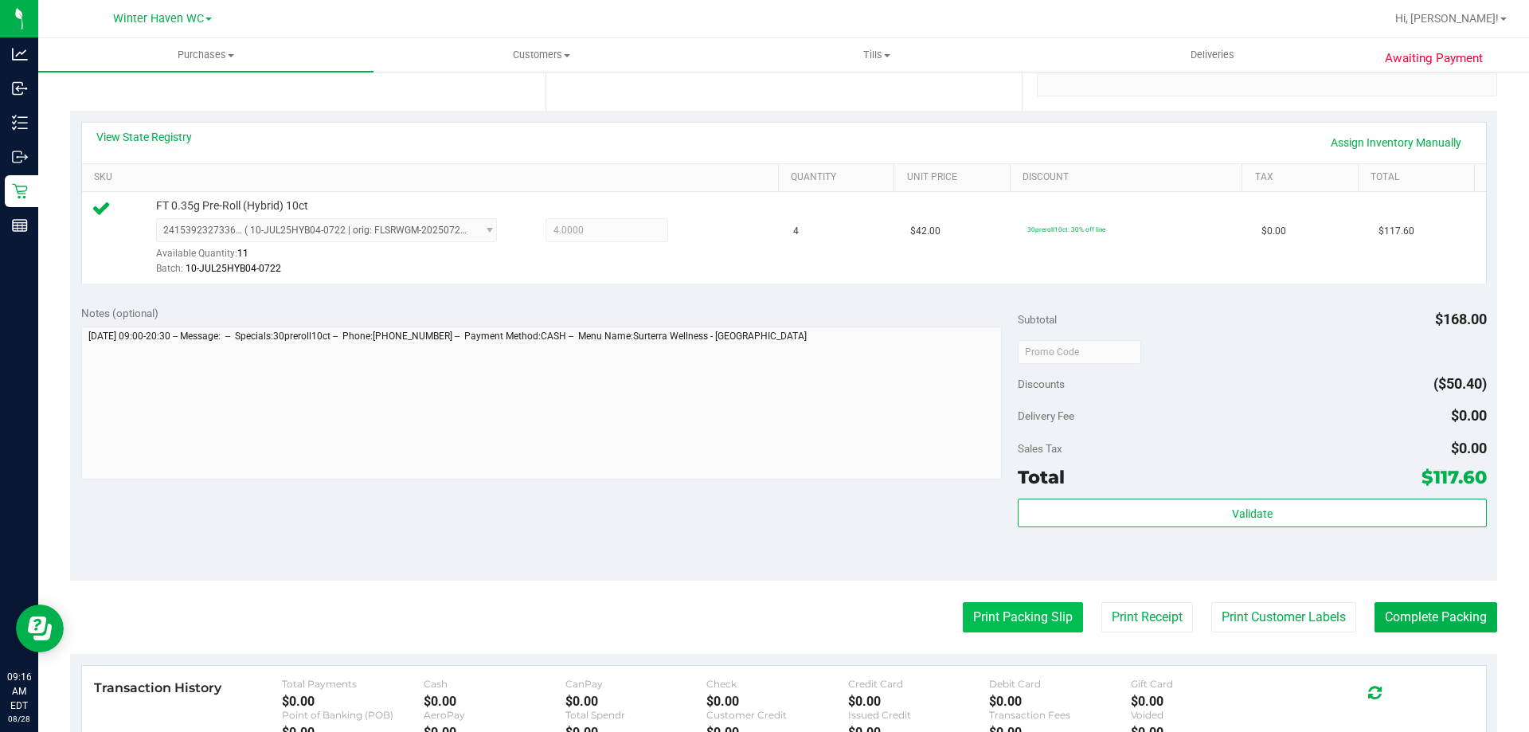
click at [1021, 619] on button "Print Packing Slip" at bounding box center [1022, 617] width 120 height 30
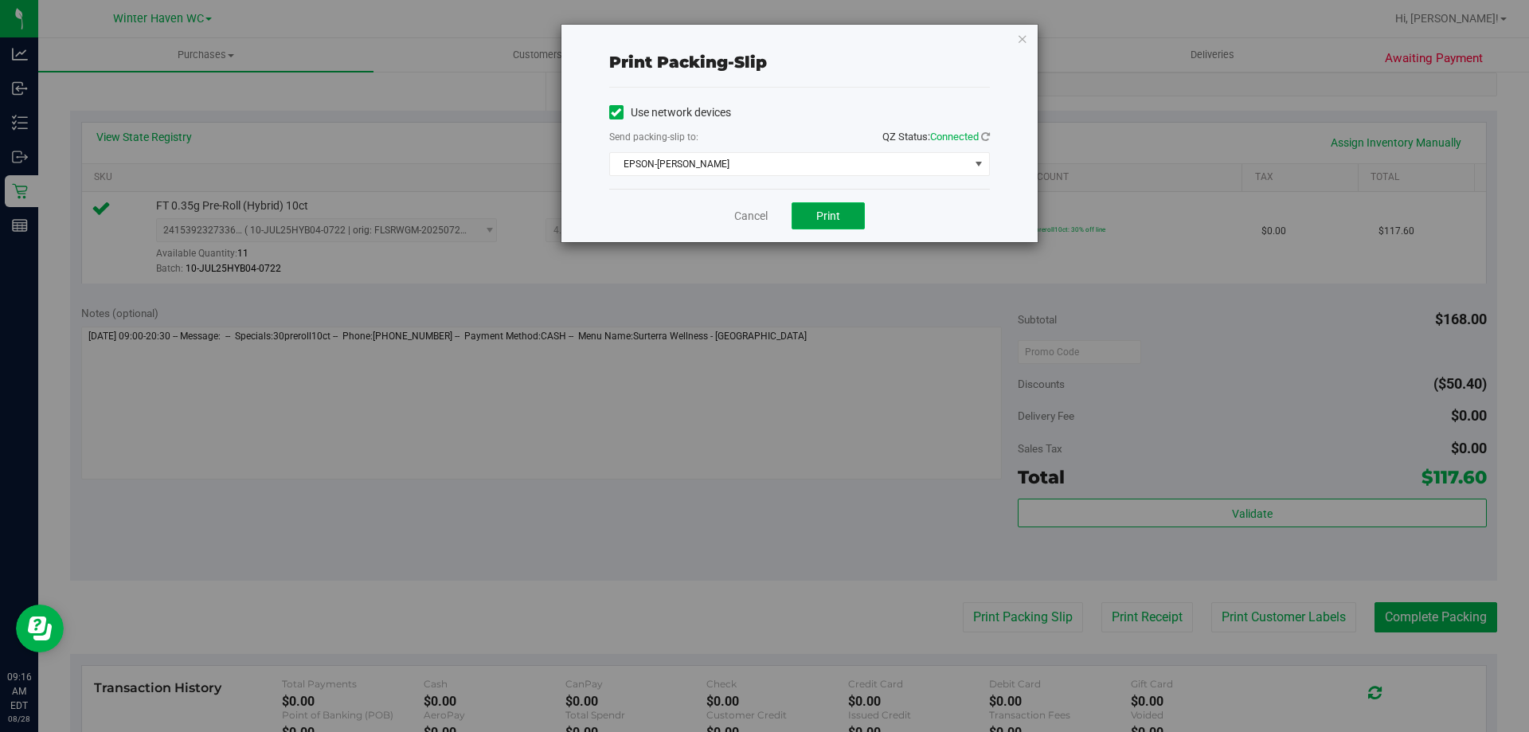
click at [844, 208] on button "Print" at bounding box center [827, 215] width 73 height 27
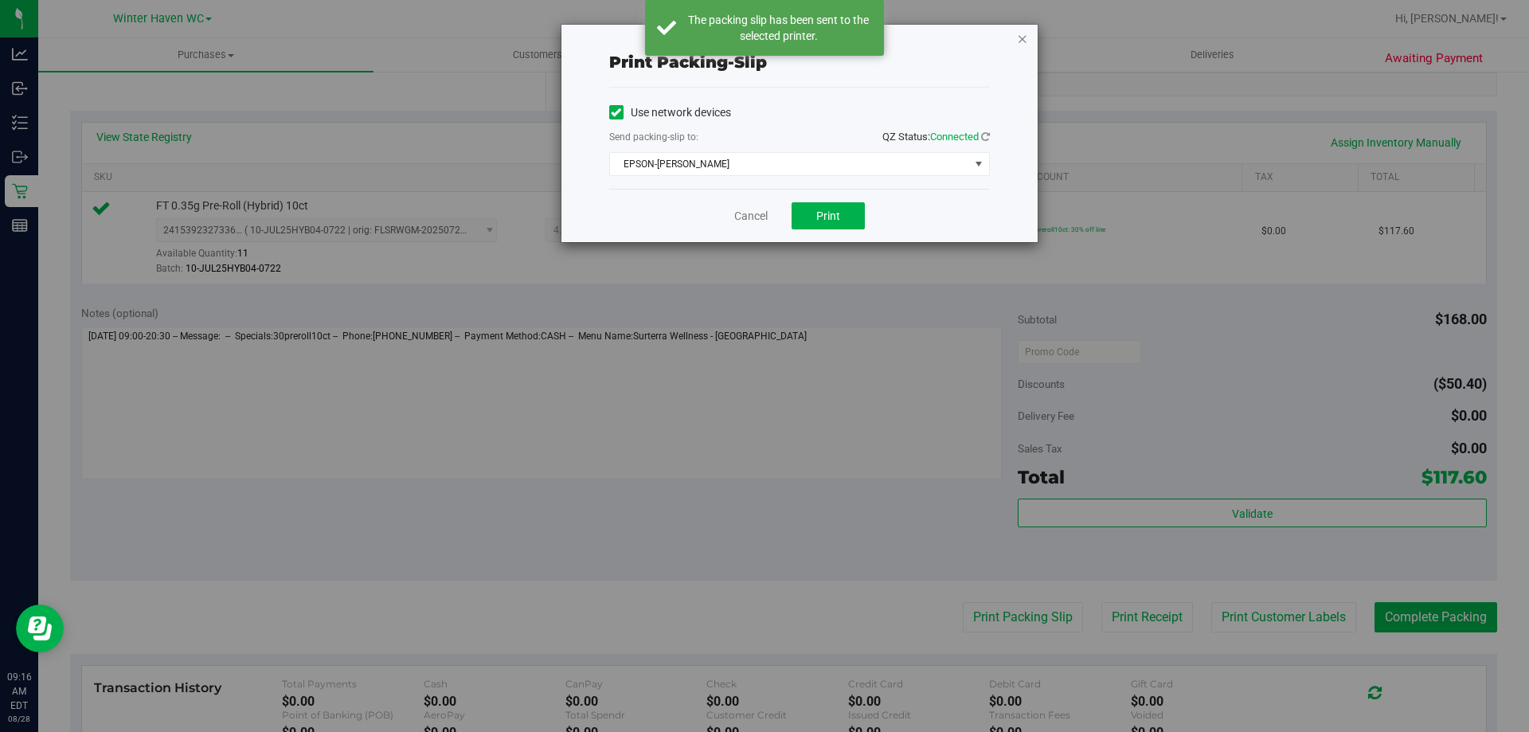
click at [1017, 33] on icon "button" at bounding box center [1022, 38] width 11 height 19
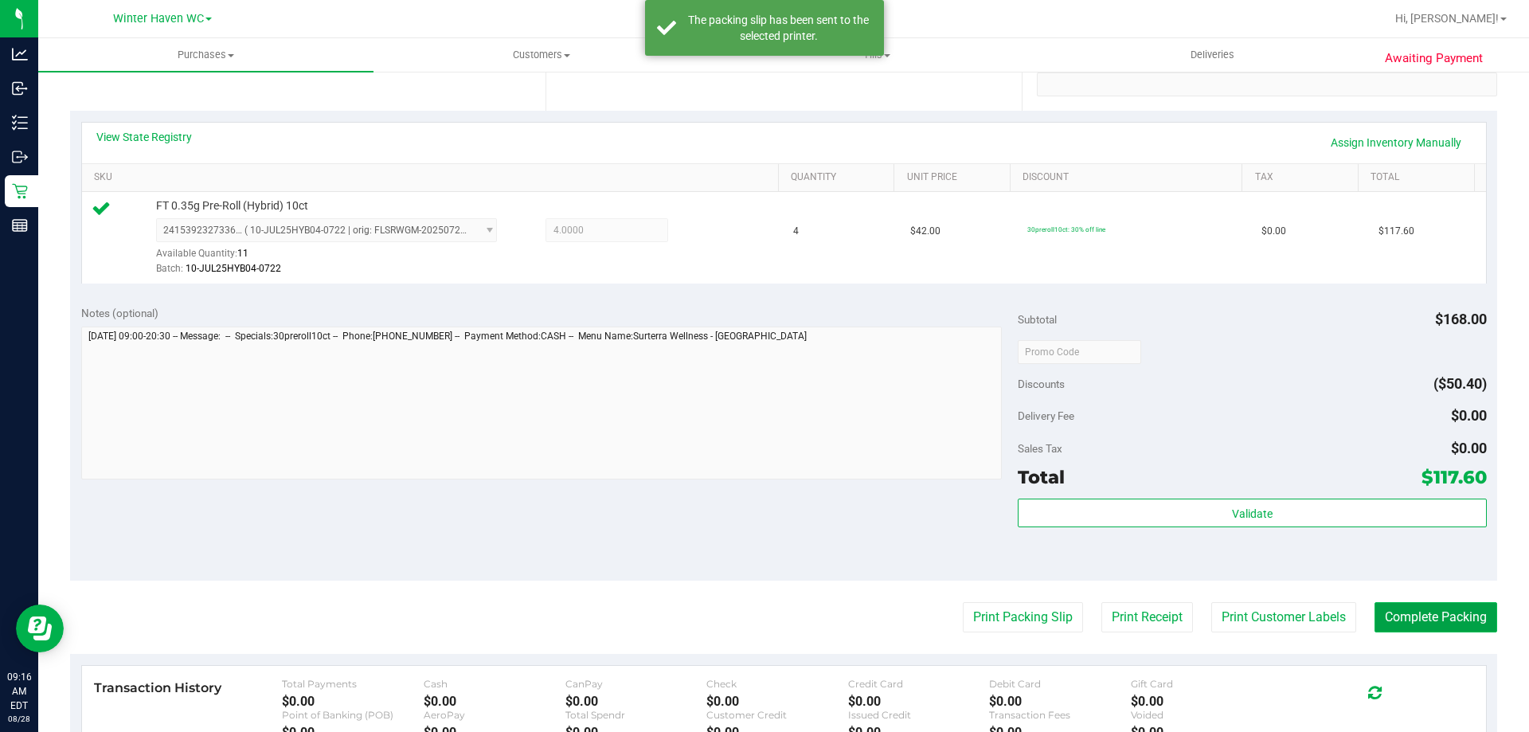
click at [1417, 614] on button "Complete Packing" at bounding box center [1435, 617] width 123 height 30
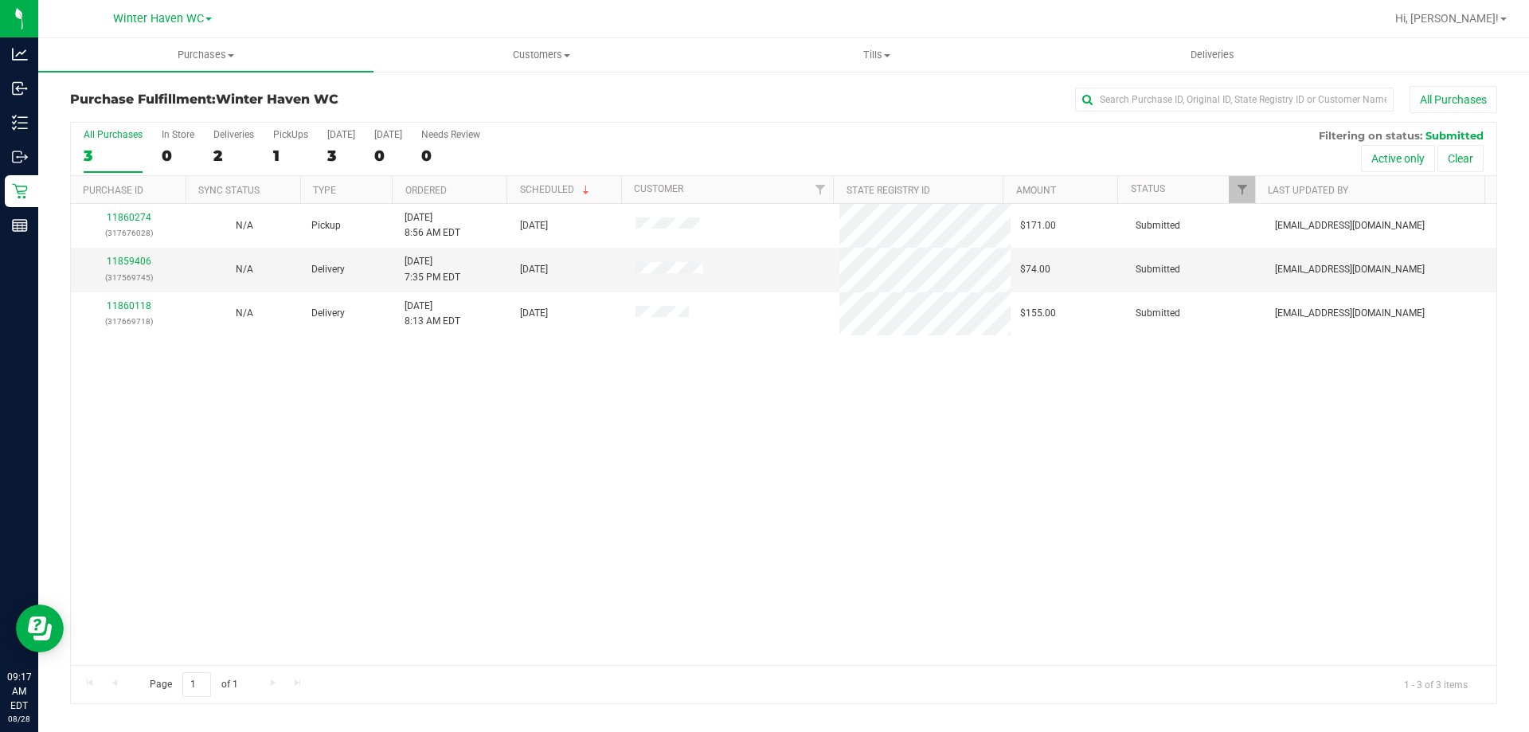
click at [483, 185] on th "Ordered" at bounding box center [449, 190] width 115 height 28
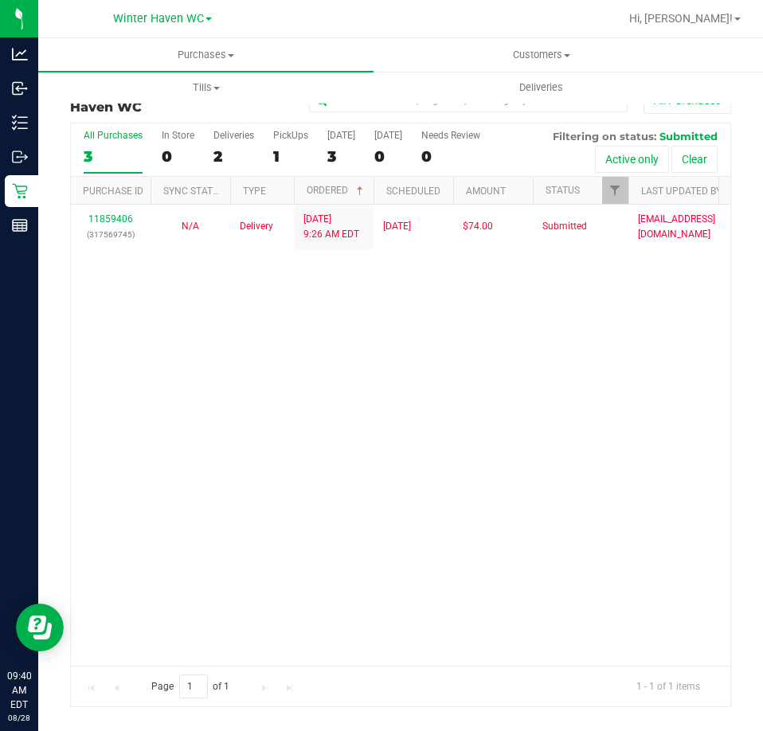
click at [599, 500] on div "11859406 (317569745) N/A Delivery 8/28/2025 9:26 AM EDT 8/28/2025 $74.00 Submit…" at bounding box center [400, 435] width 659 height 460
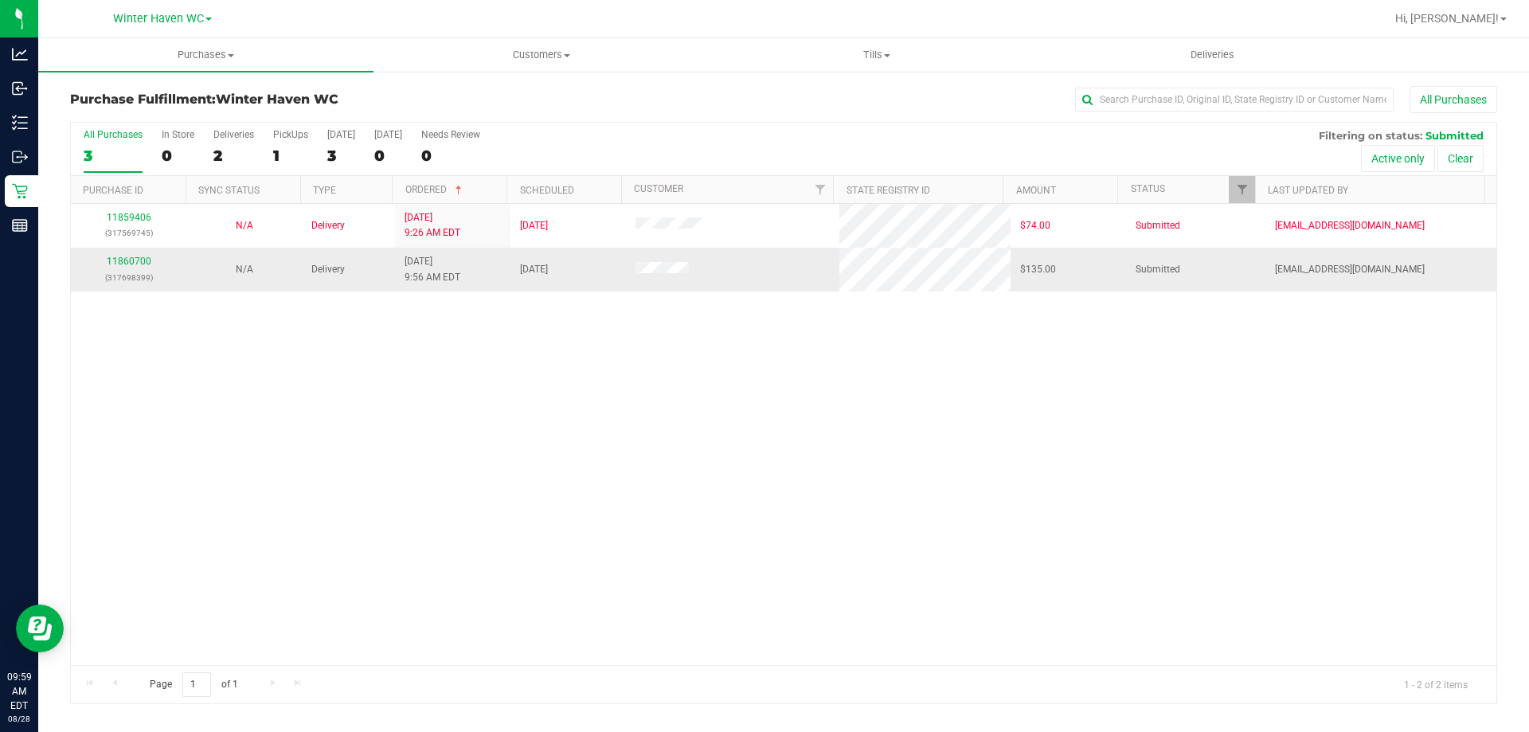
click at [135, 268] on div "11860700 (317698399)" at bounding box center [128, 269] width 96 height 30
click at [128, 264] on link "11860700" at bounding box center [129, 261] width 45 height 11
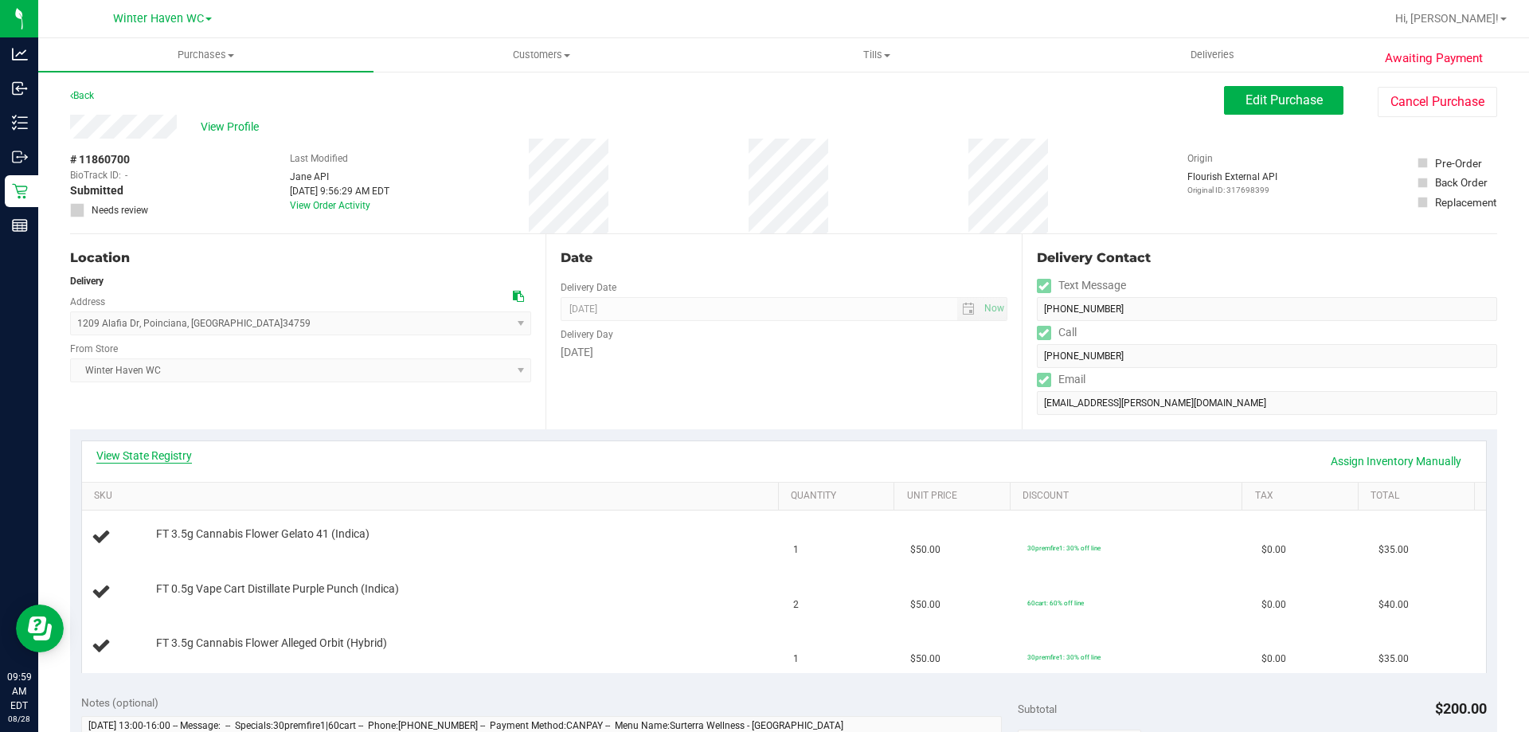
click at [157, 459] on link "View State Registry" at bounding box center [144, 455] width 96 height 16
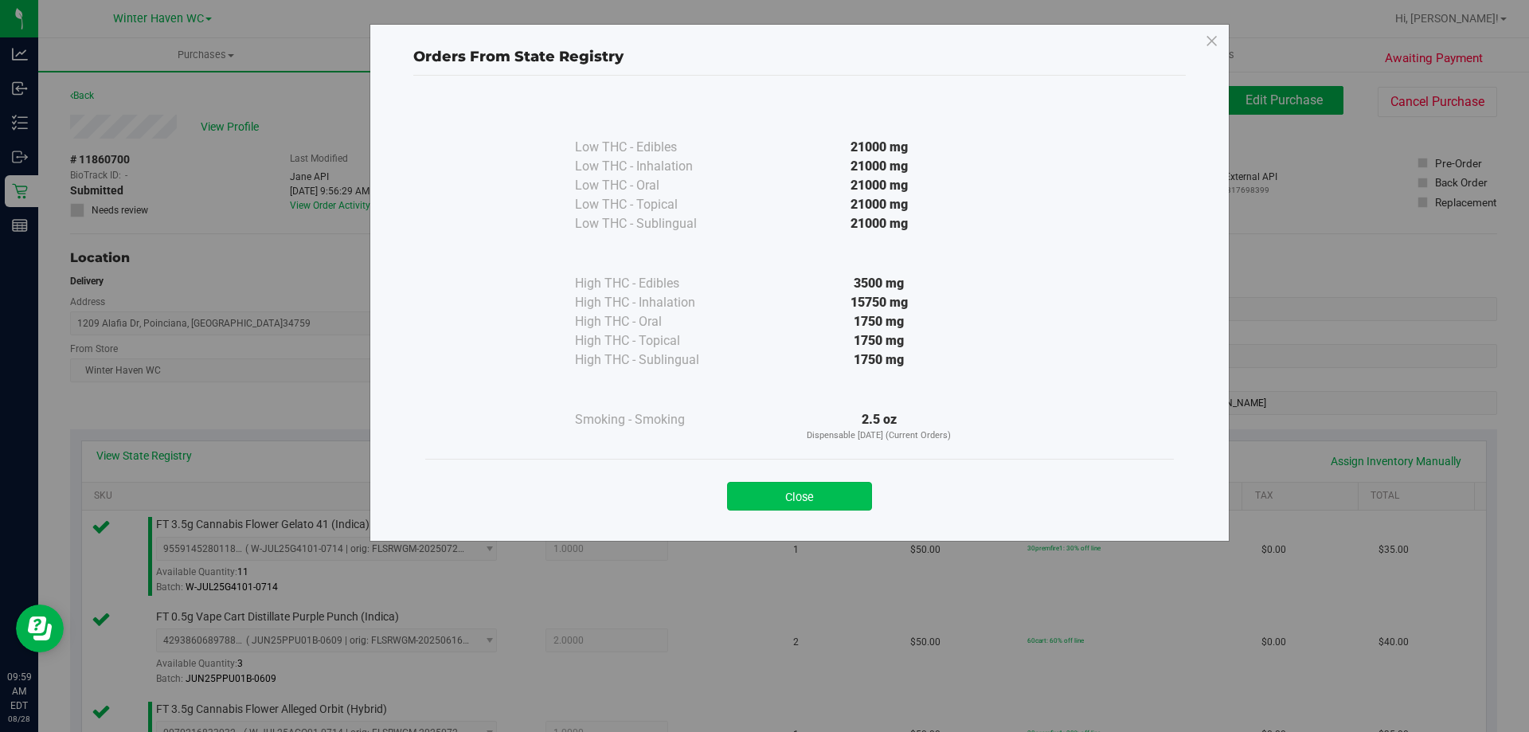
click at [838, 490] on button "Close" at bounding box center [799, 496] width 145 height 29
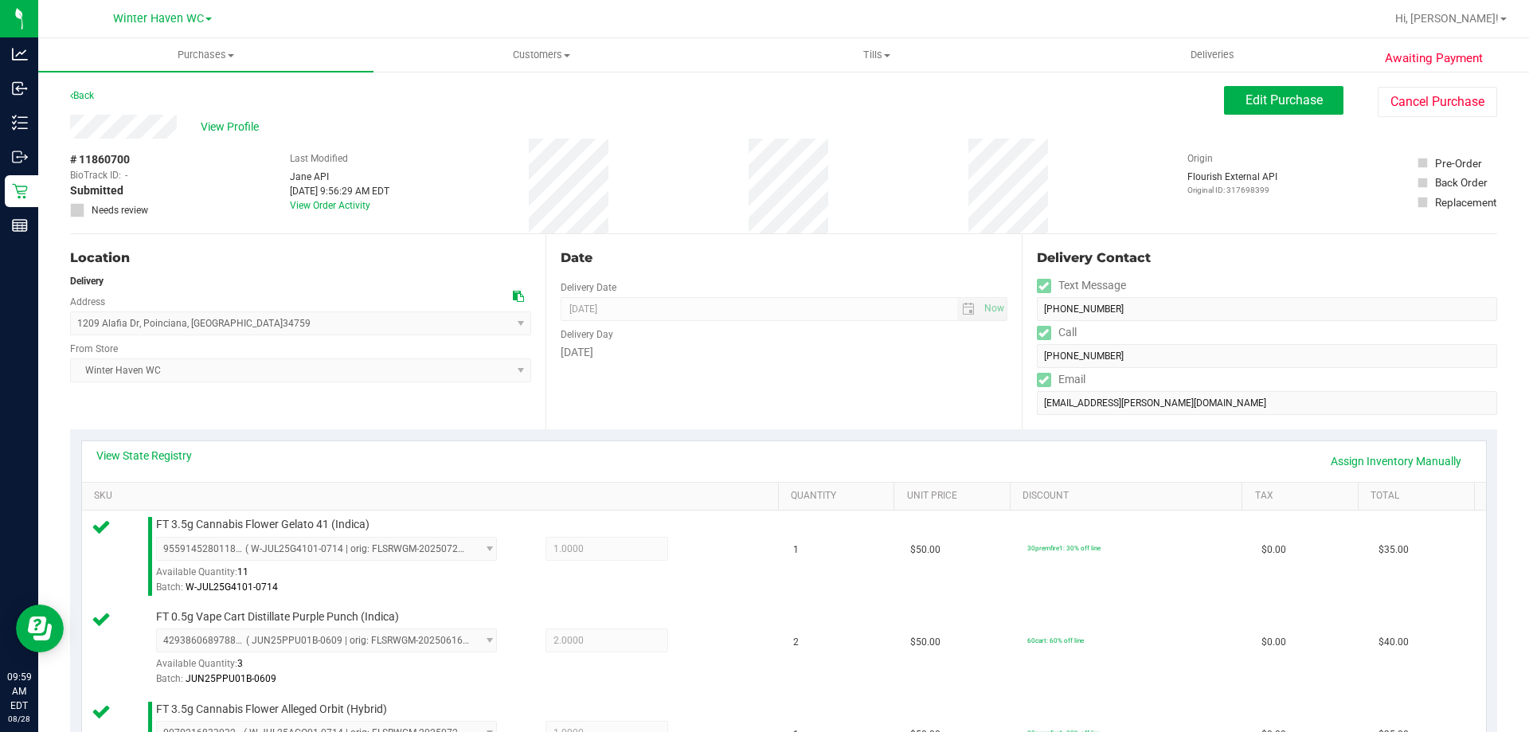
scroll to position [478, 0]
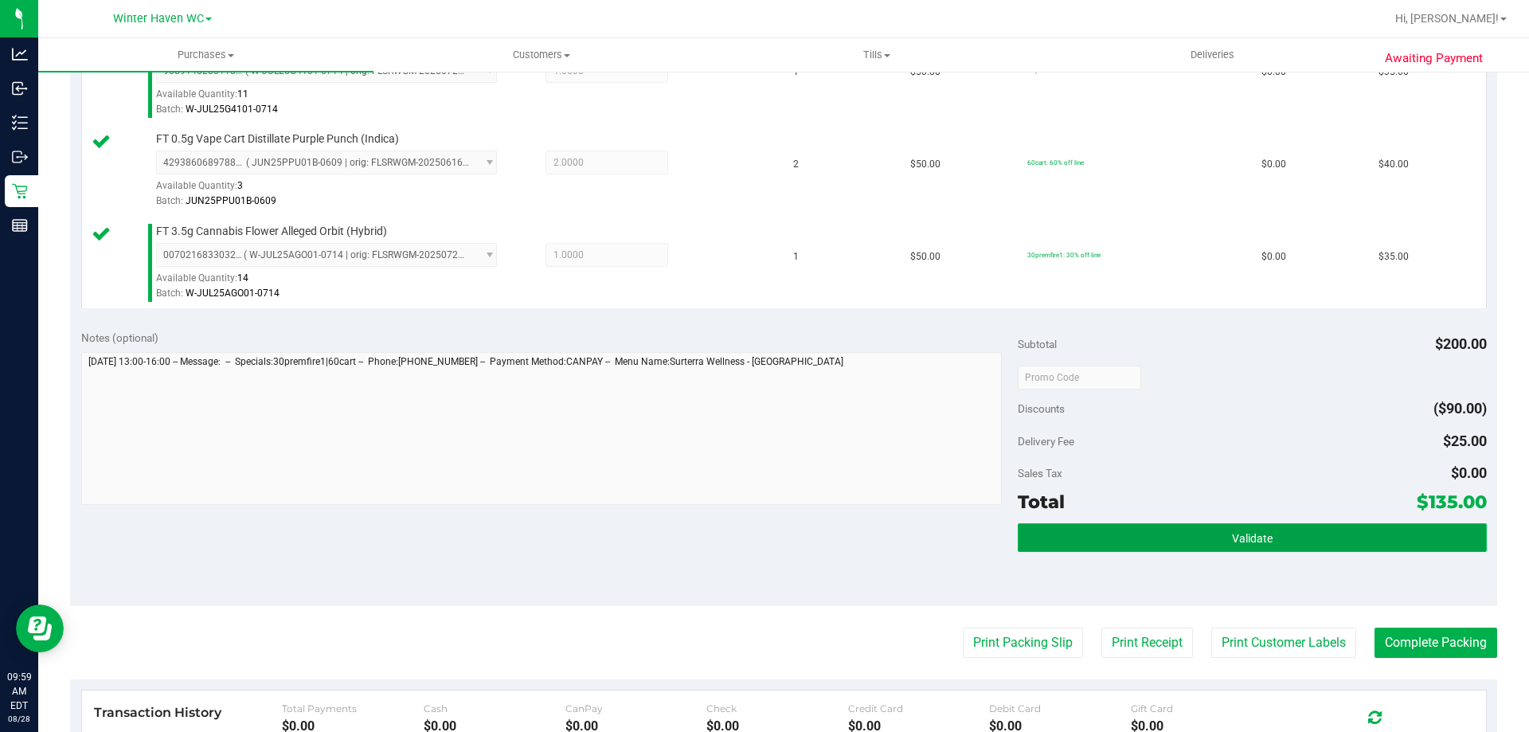
click at [1347, 537] on button "Validate" at bounding box center [1251, 537] width 468 height 29
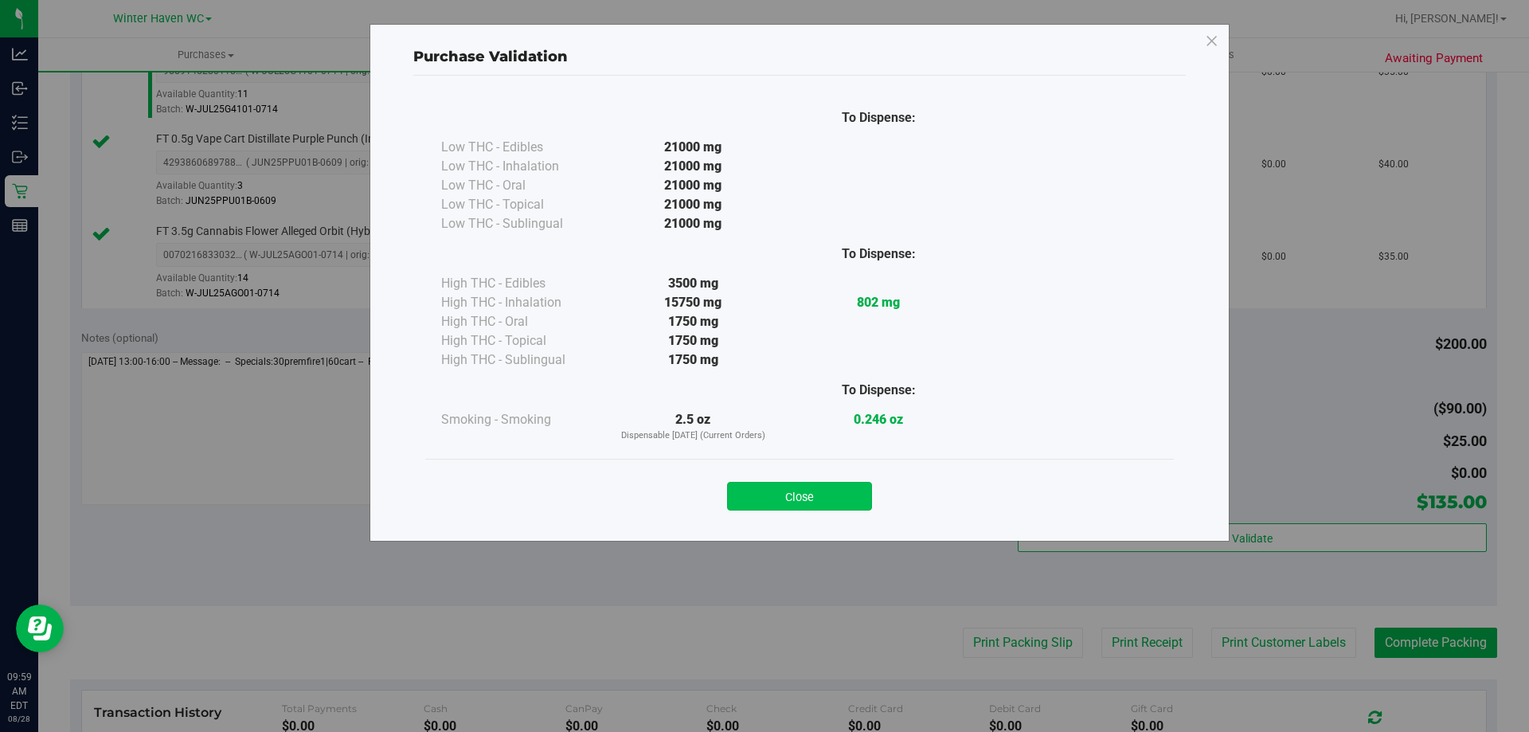
click at [841, 502] on button "Close" at bounding box center [799, 496] width 145 height 29
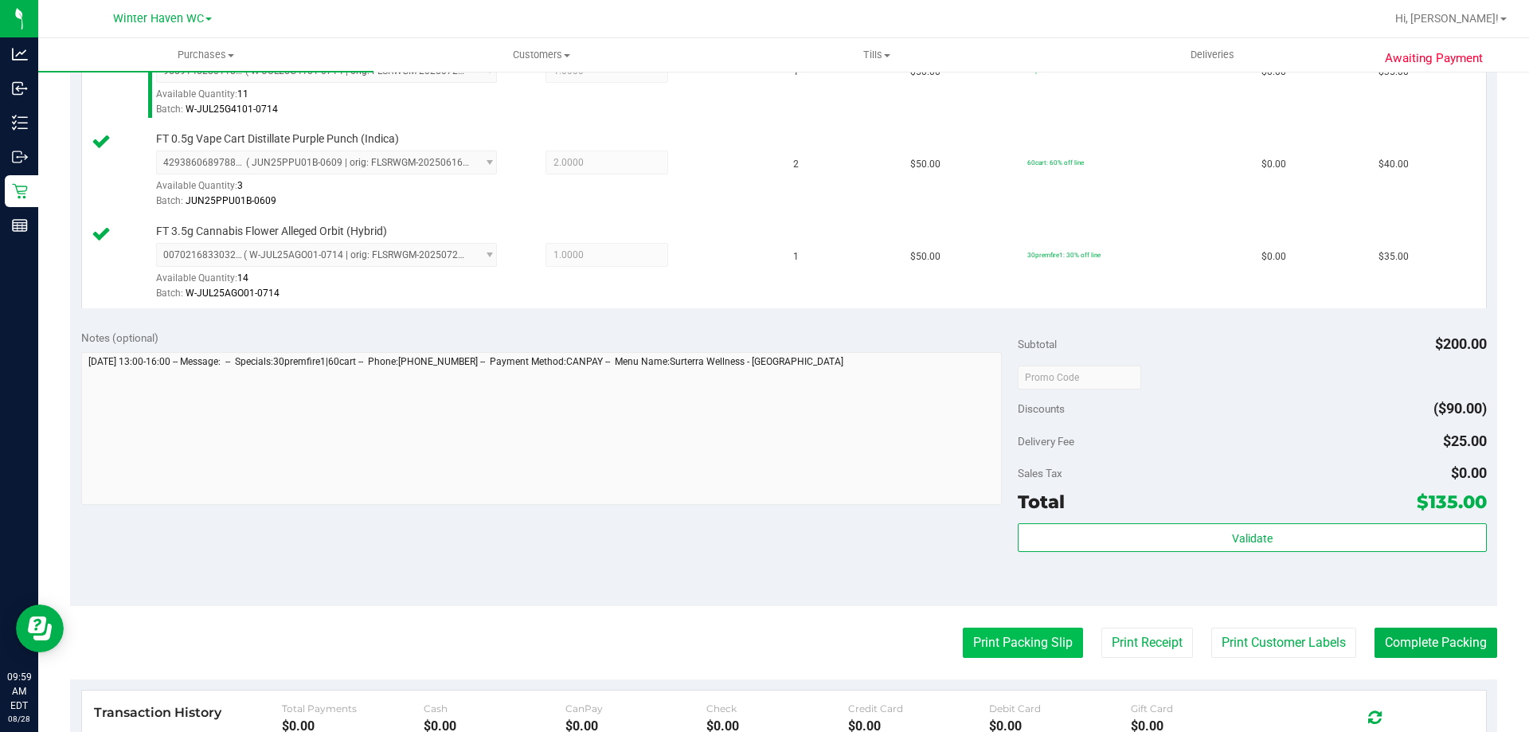
click at [1012, 642] on button "Print Packing Slip" at bounding box center [1022, 642] width 120 height 30
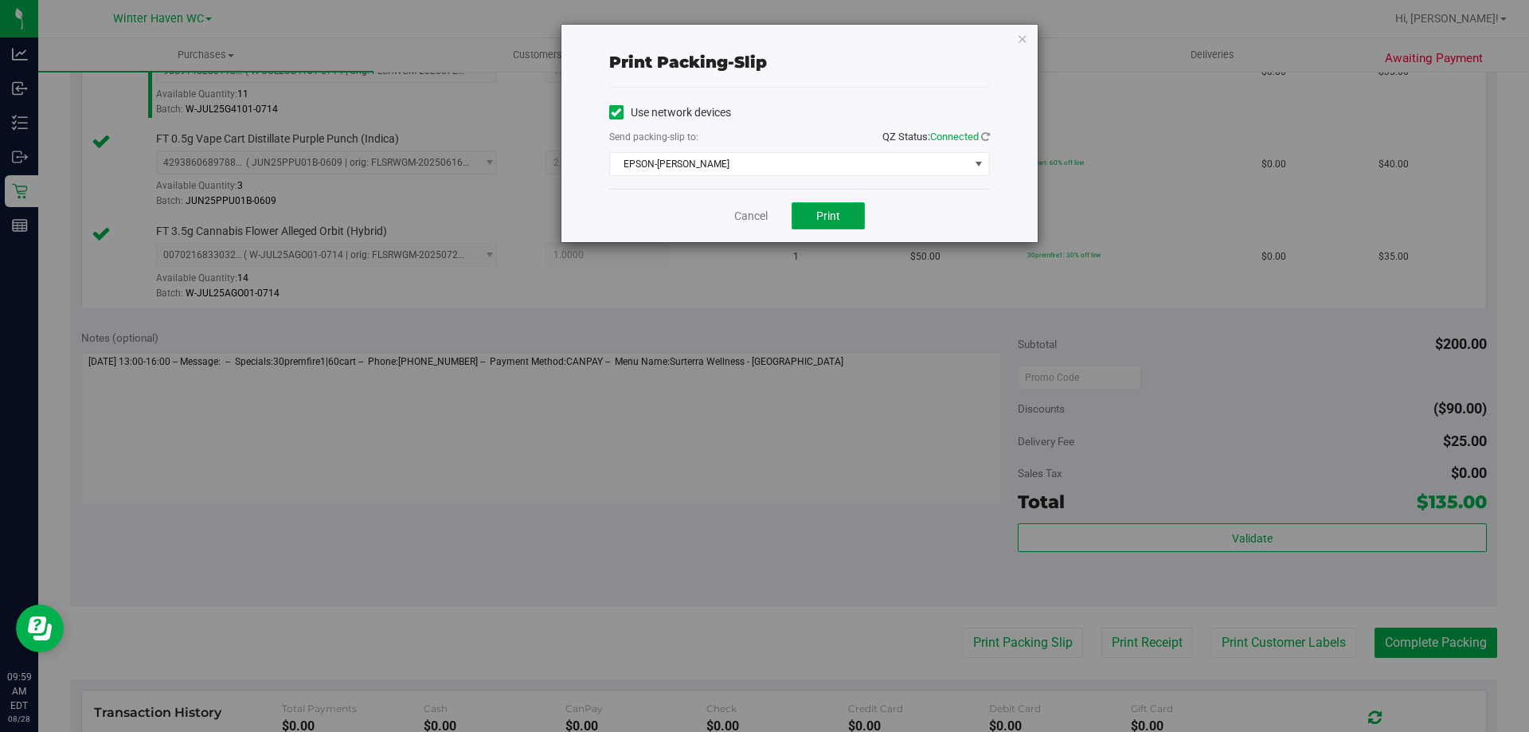
click at [846, 213] on button "Print" at bounding box center [827, 215] width 73 height 27
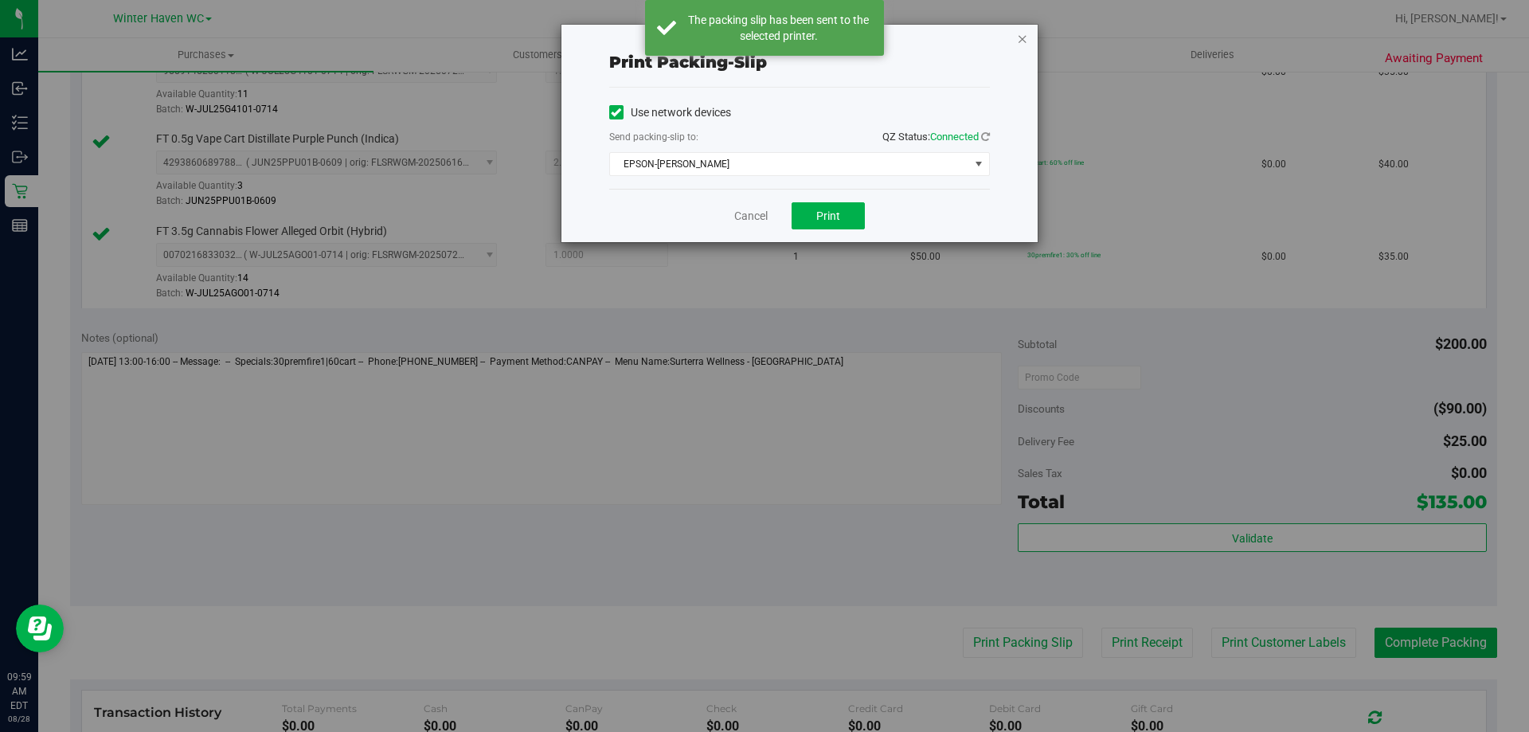
click at [1025, 35] on icon "button" at bounding box center [1022, 38] width 11 height 19
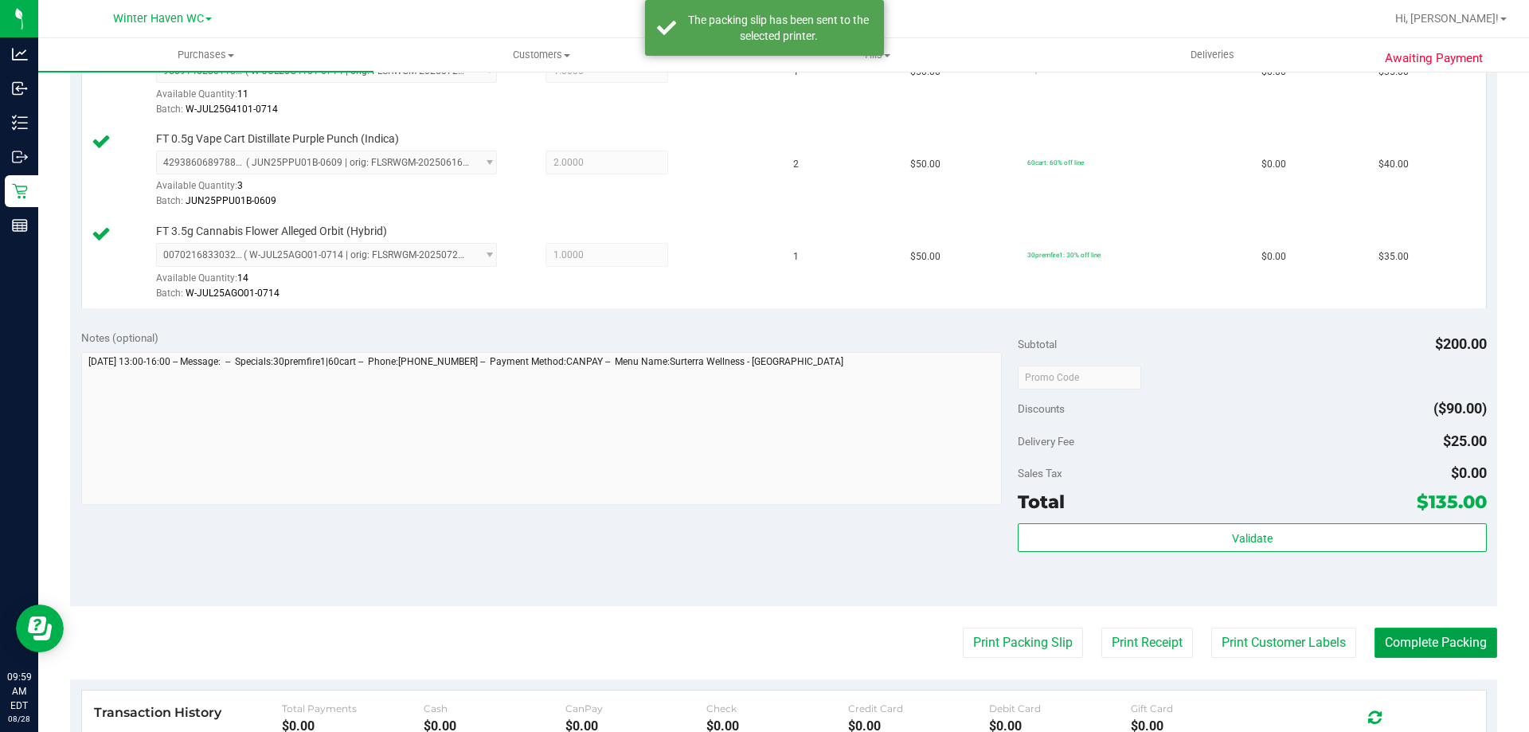
click at [1445, 632] on button "Complete Packing" at bounding box center [1435, 642] width 123 height 30
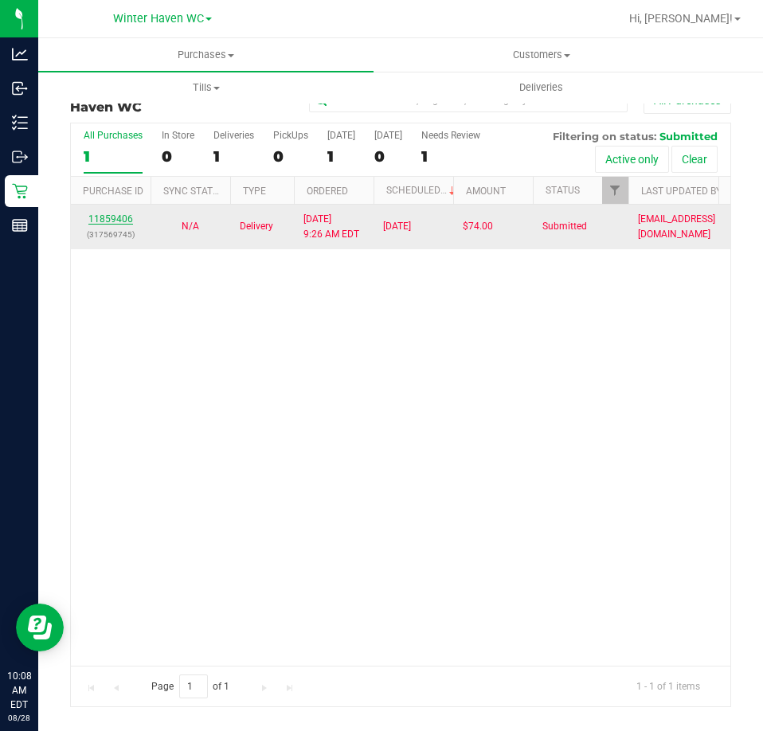
click at [93, 214] on link "11859406" at bounding box center [110, 218] width 45 height 11
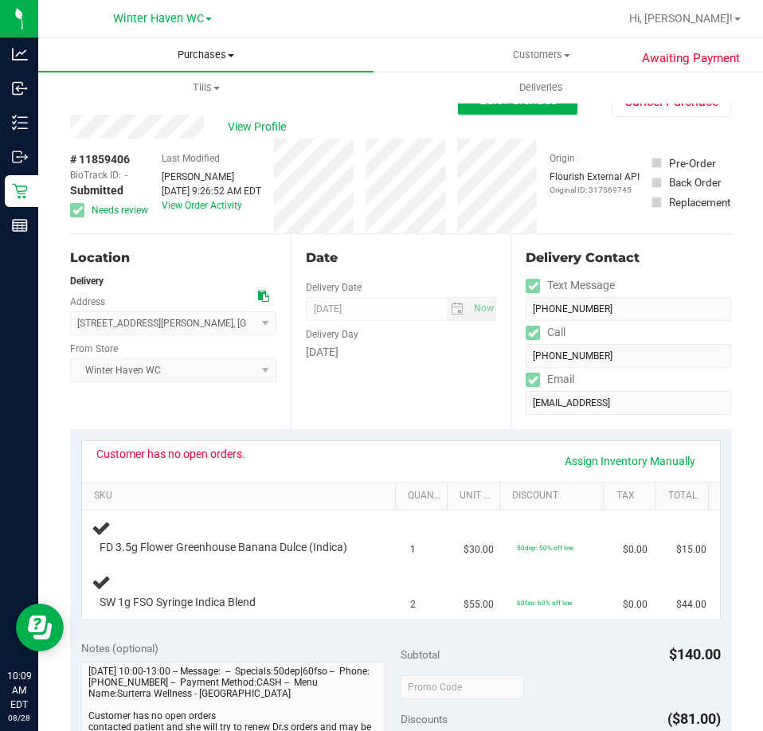
click at [200, 57] on span "Purchases" at bounding box center [205, 55] width 335 height 14
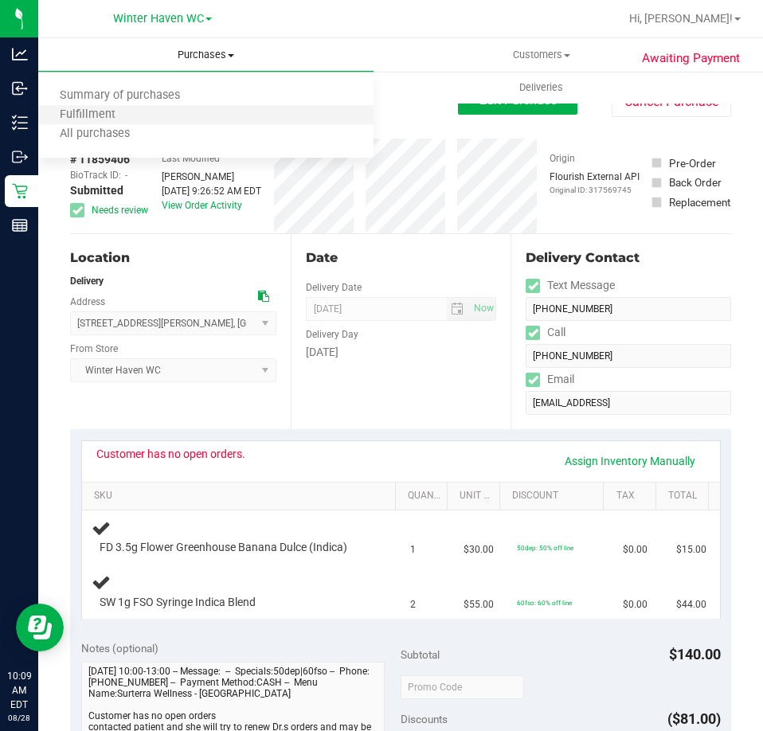
click at [193, 112] on li "Fulfillment" at bounding box center [205, 115] width 335 height 19
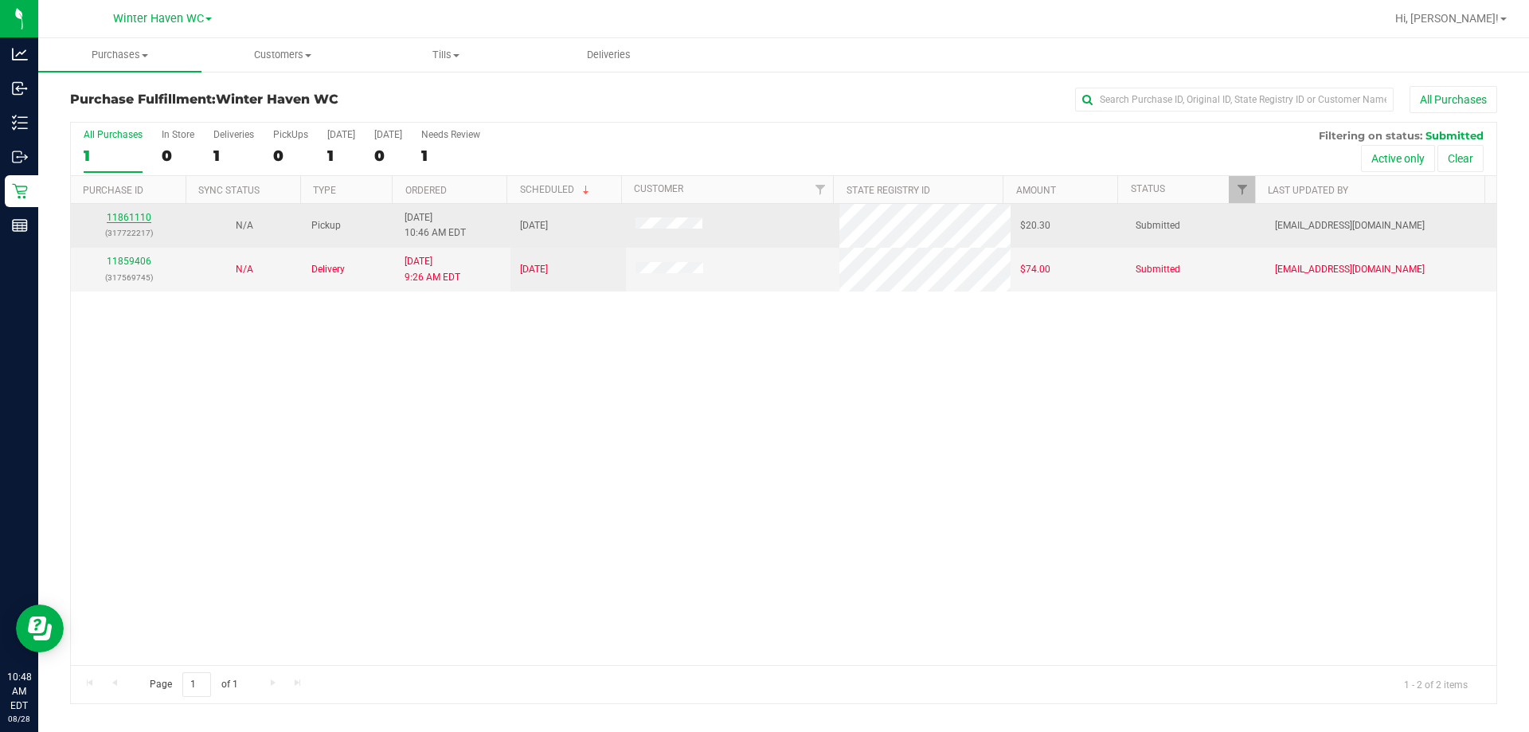
click at [136, 213] on link "11861110" at bounding box center [129, 217] width 45 height 11
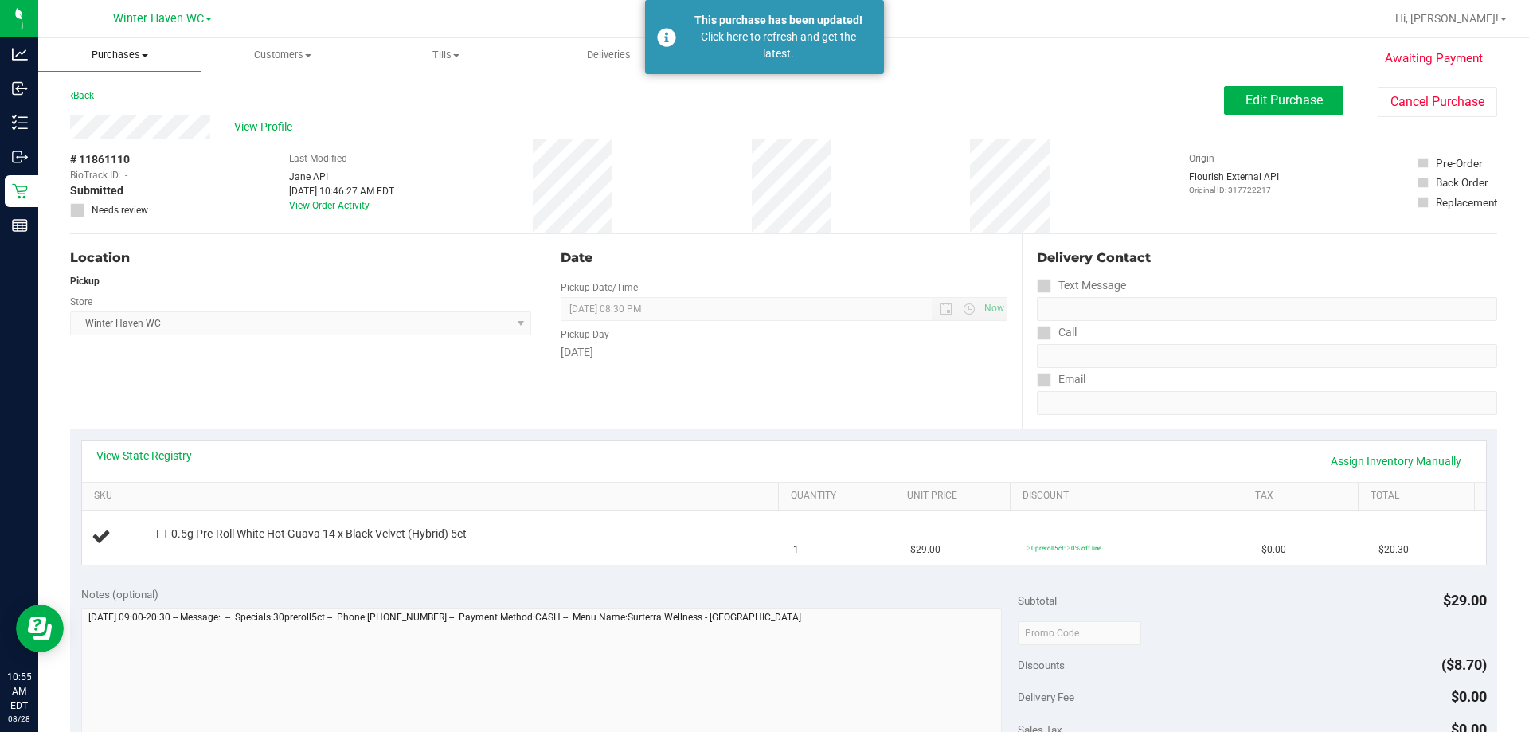
click at [120, 51] on span "Purchases" at bounding box center [119, 55] width 163 height 14
click at [133, 118] on span "Fulfillment" at bounding box center [87, 115] width 99 height 14
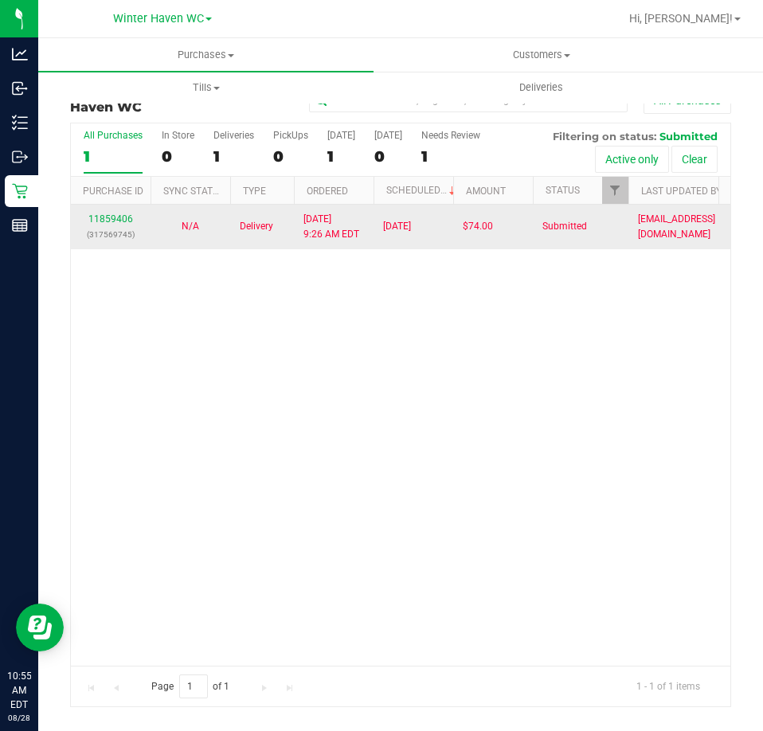
click at [99, 209] on td "11859406 (317569745)" at bounding box center [111, 227] width 80 height 44
click at [102, 219] on link "11859406" at bounding box center [110, 218] width 45 height 11
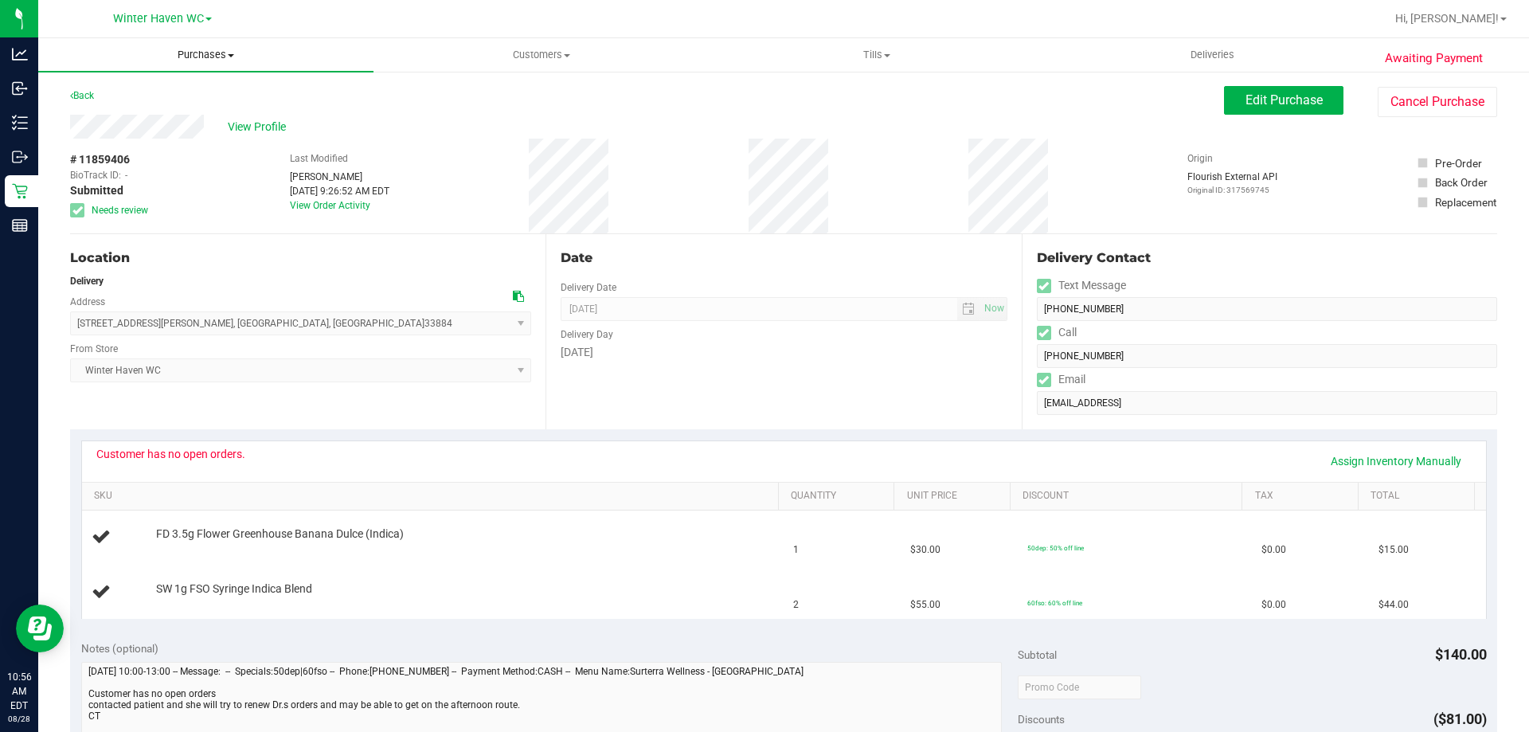
click at [225, 63] on uib-tab-heading "Purchases Summary of purchases Fulfillment All purchases" at bounding box center [205, 54] width 335 height 33
click at [212, 126] on li "All purchases" at bounding box center [205, 134] width 335 height 19
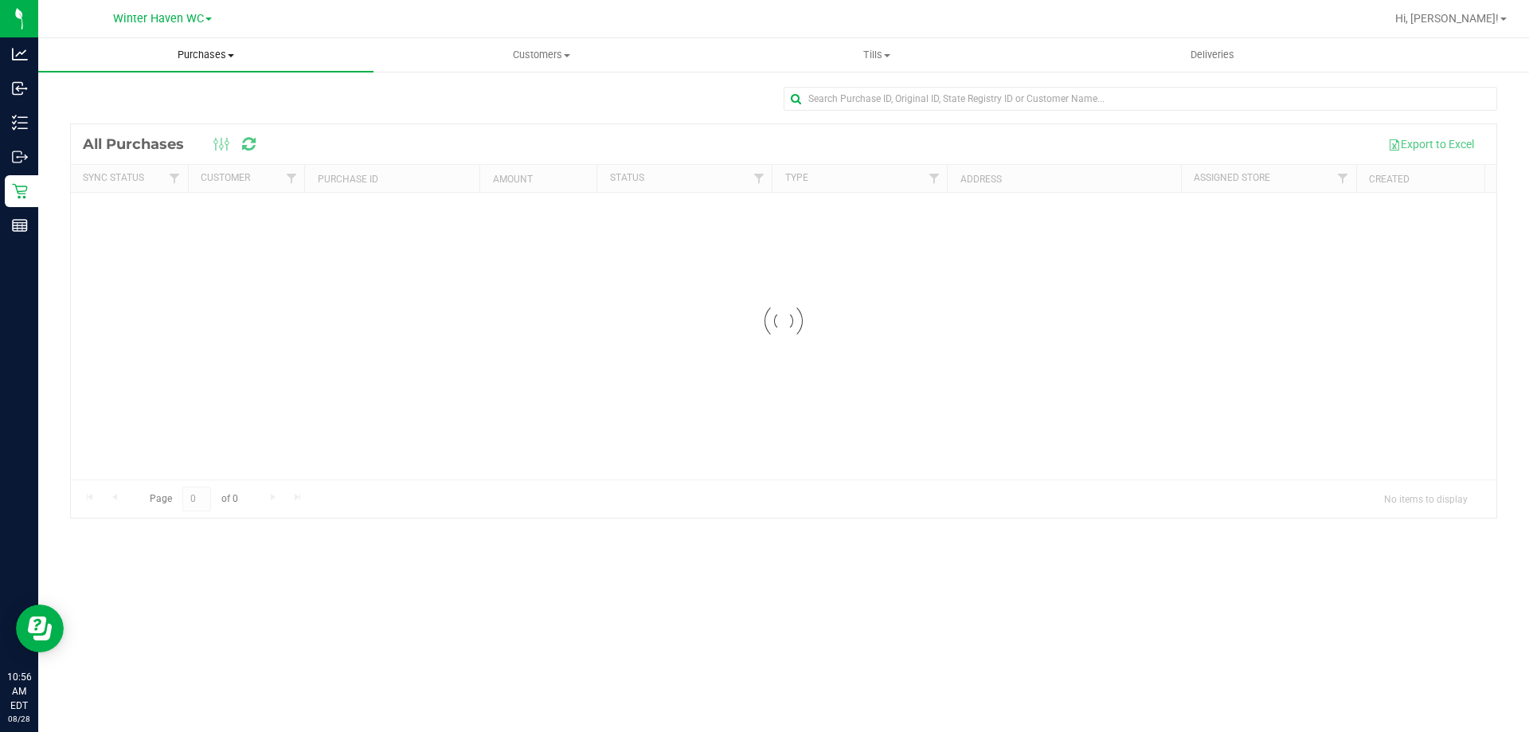
click at [243, 60] on span "Purchases" at bounding box center [205, 55] width 335 height 14
click at [218, 107] on li "Fulfillment" at bounding box center [205, 115] width 335 height 19
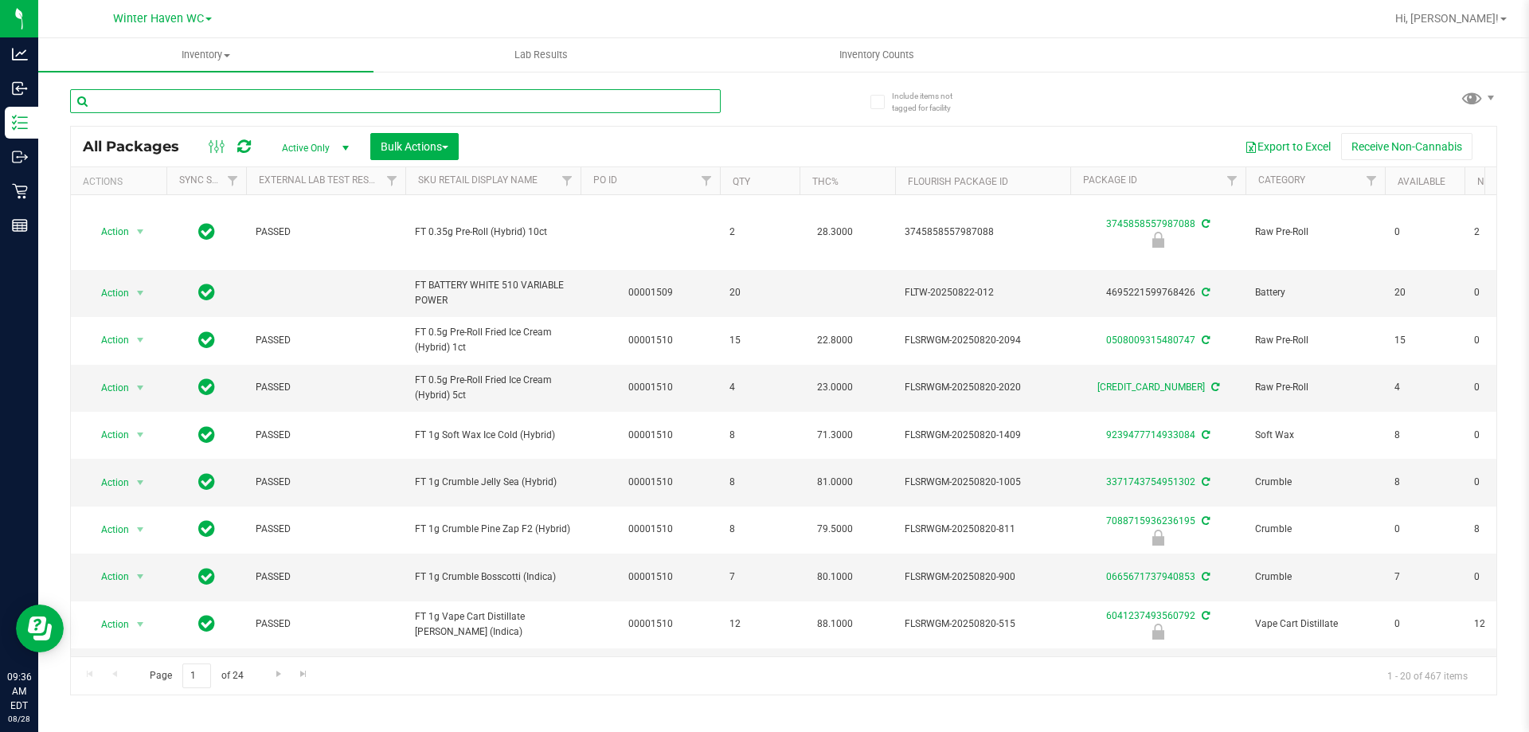
click at [420, 92] on input "text" at bounding box center [395, 101] width 650 height 24
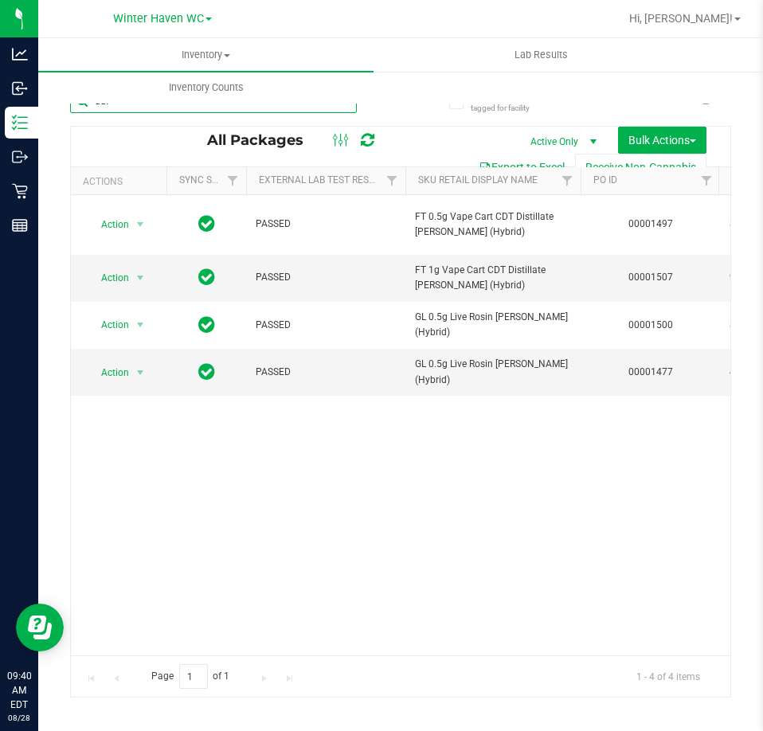
type input "ddf"
click at [341, 109] on span at bounding box center [343, 99] width 11 height 21
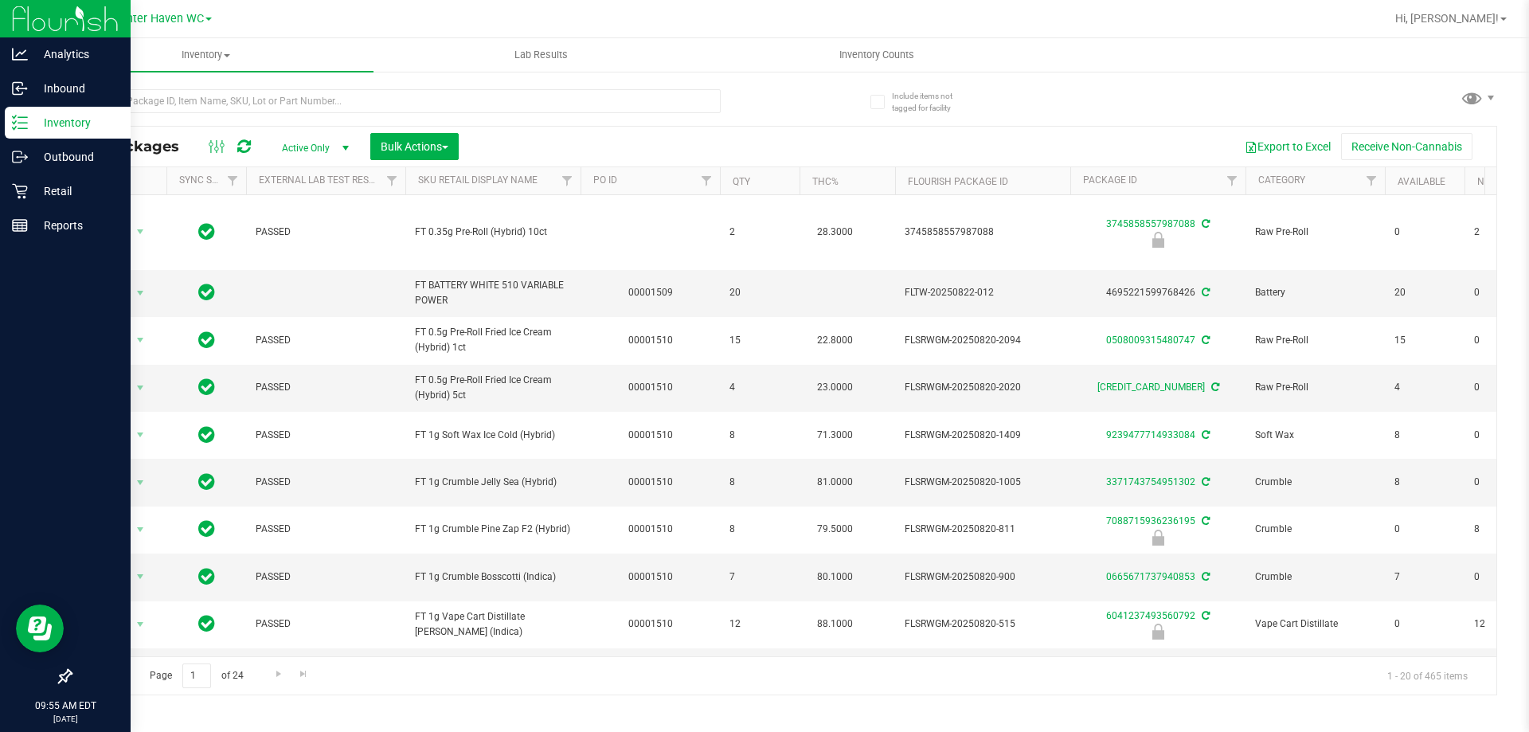
click at [49, 108] on div "Inventory" at bounding box center [68, 123] width 126 height 32
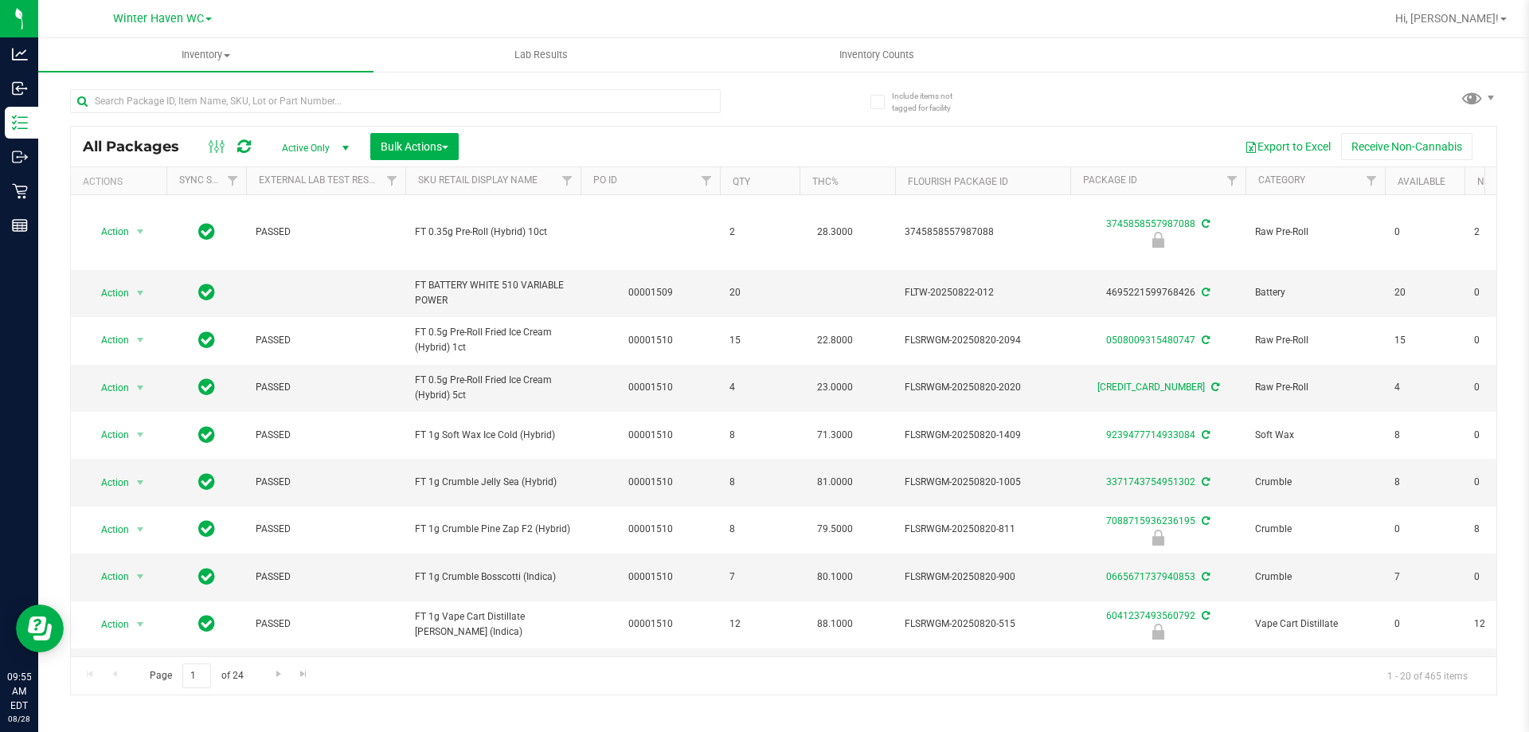
click at [466, 82] on div at bounding box center [426, 100] width 713 height 51
click at [458, 94] on input "text" at bounding box center [395, 101] width 650 height 24
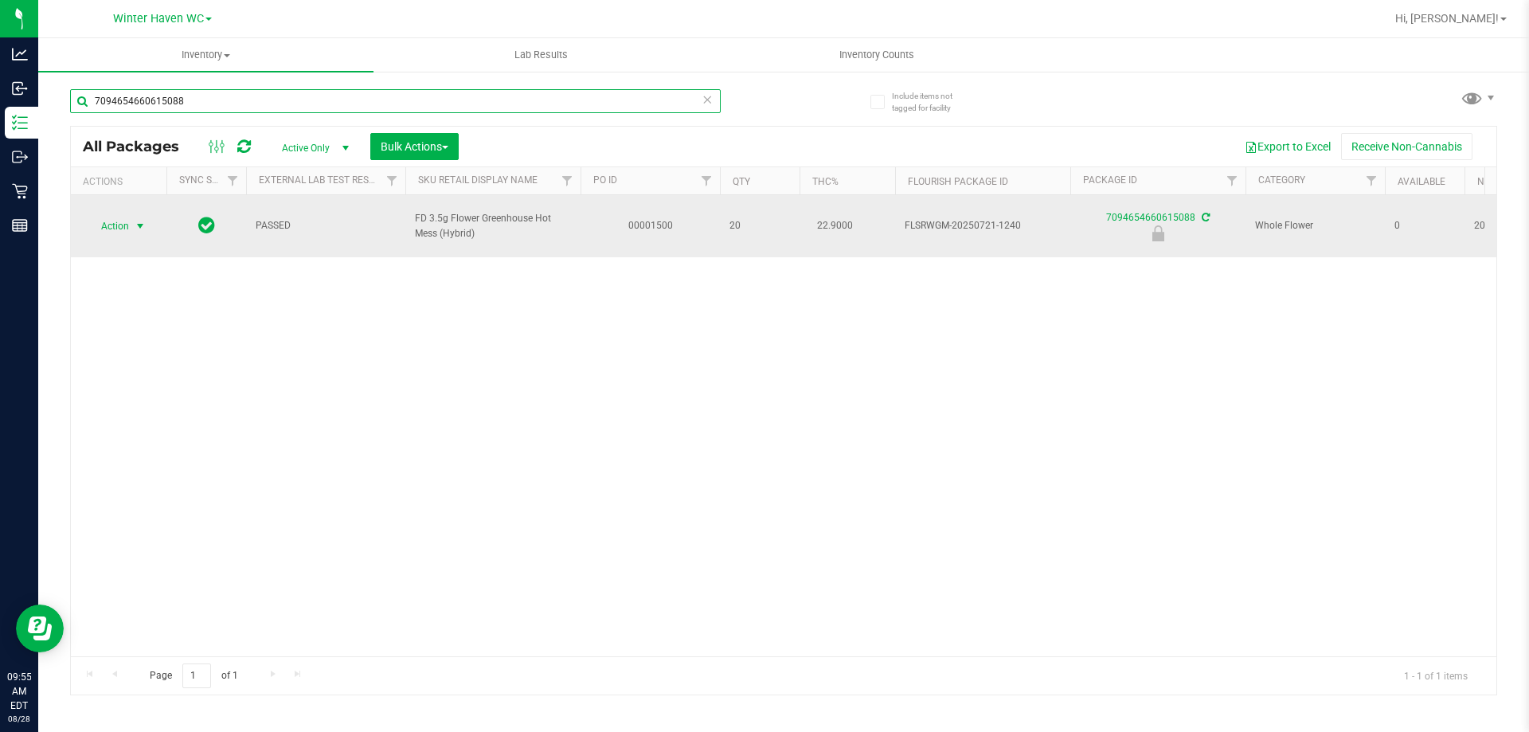
type input "7094654660615088"
click at [121, 221] on span "Action" at bounding box center [108, 226] width 43 height 22
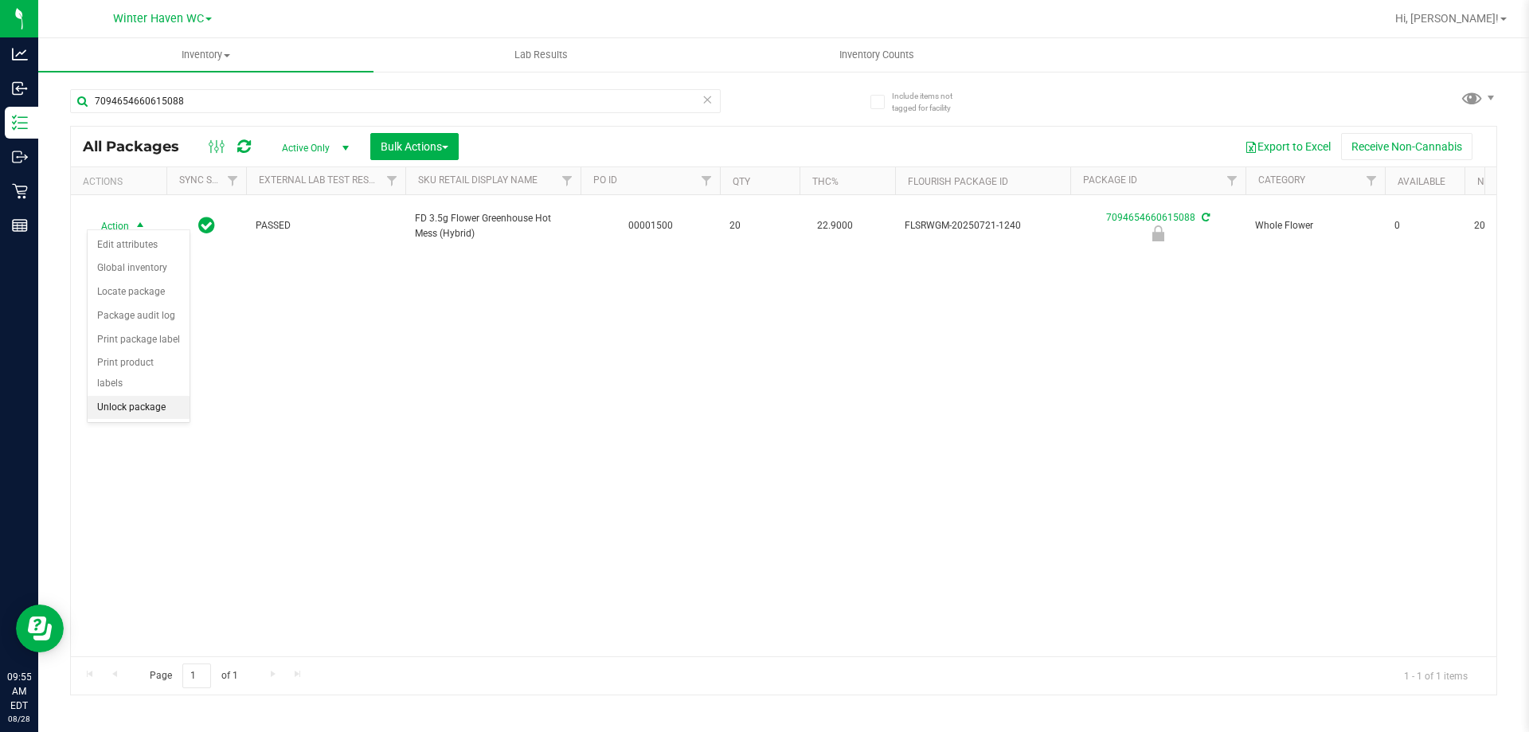
click at [156, 396] on li "Unlock package" at bounding box center [139, 408] width 102 height 24
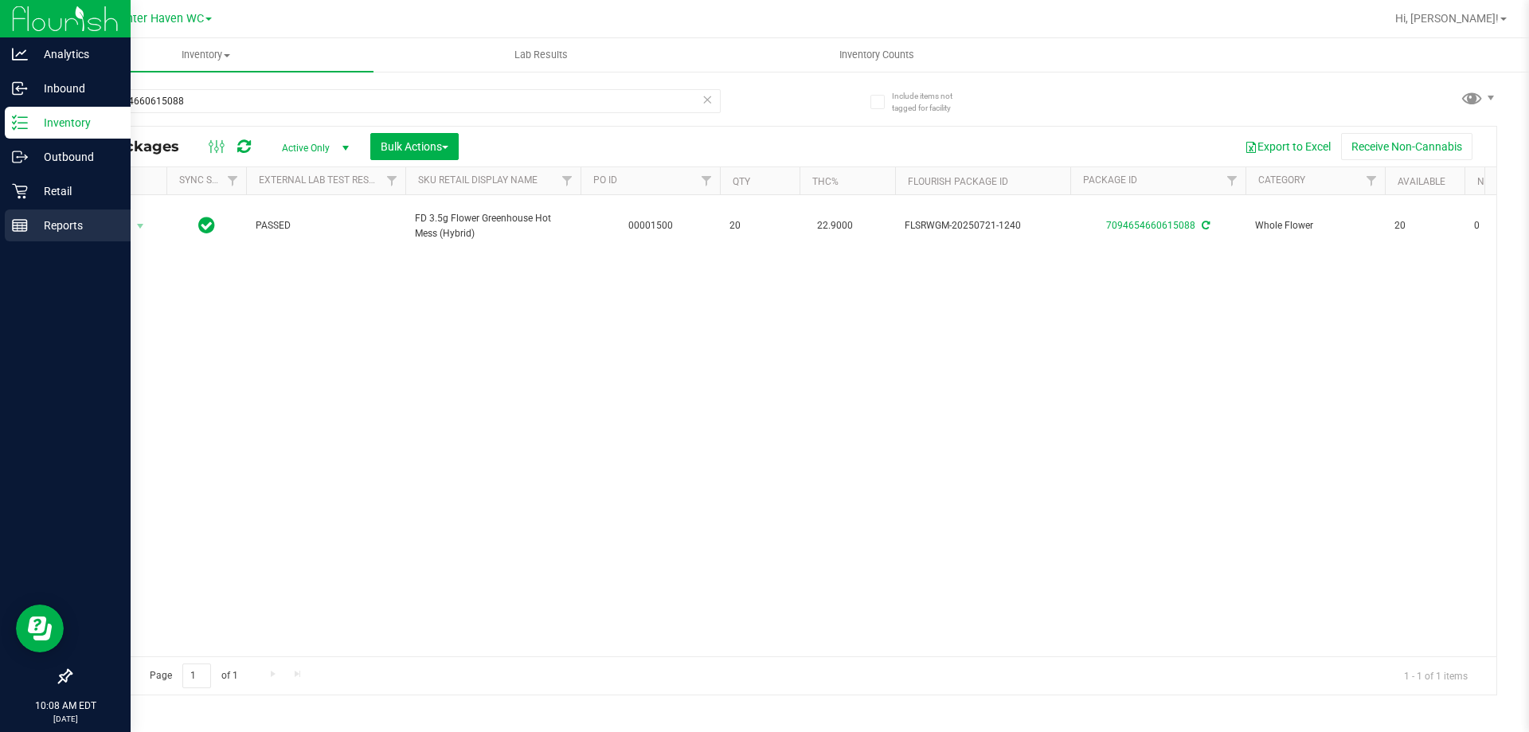
click at [50, 239] on div "Reports" at bounding box center [68, 225] width 126 height 32
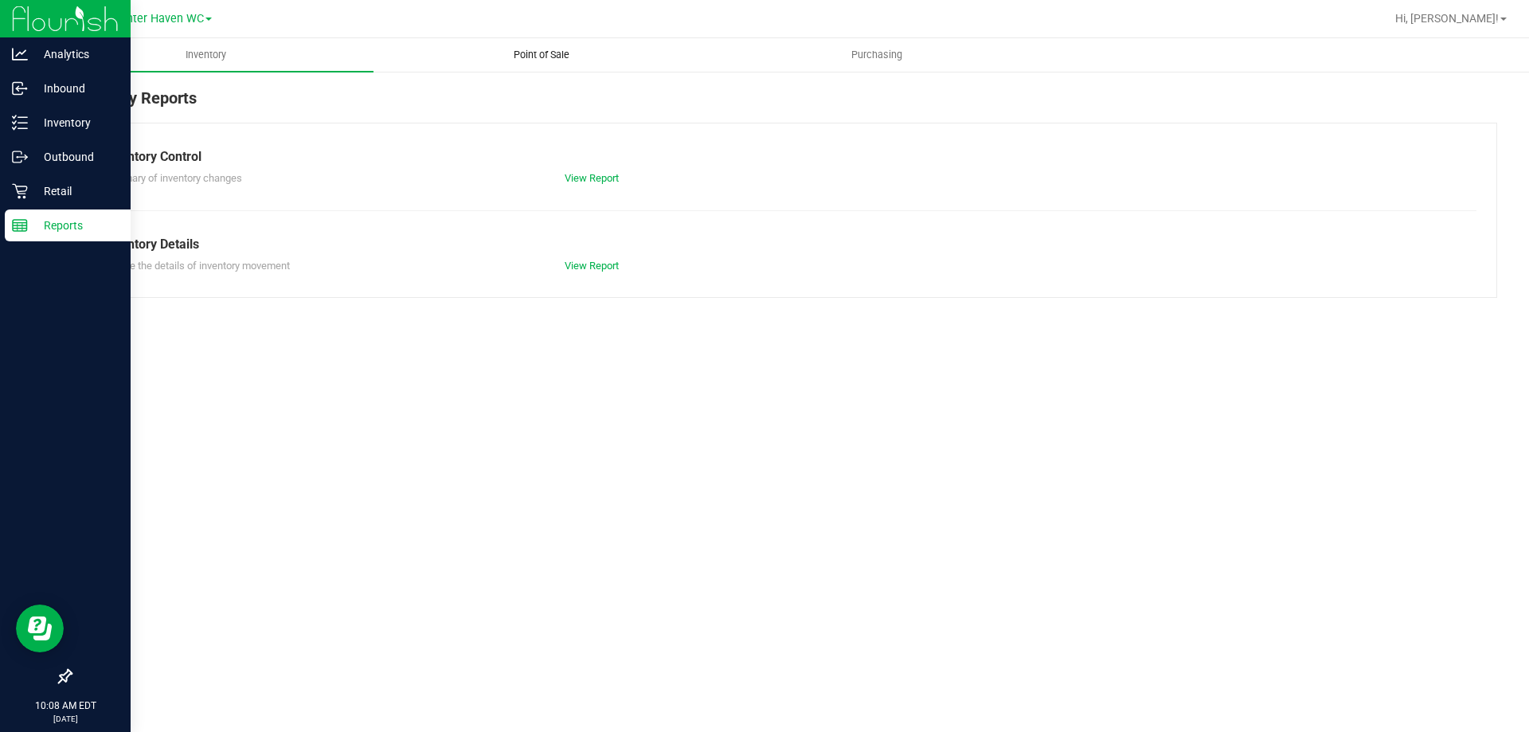
click at [572, 58] on span "Point of Sale" at bounding box center [541, 55] width 99 height 14
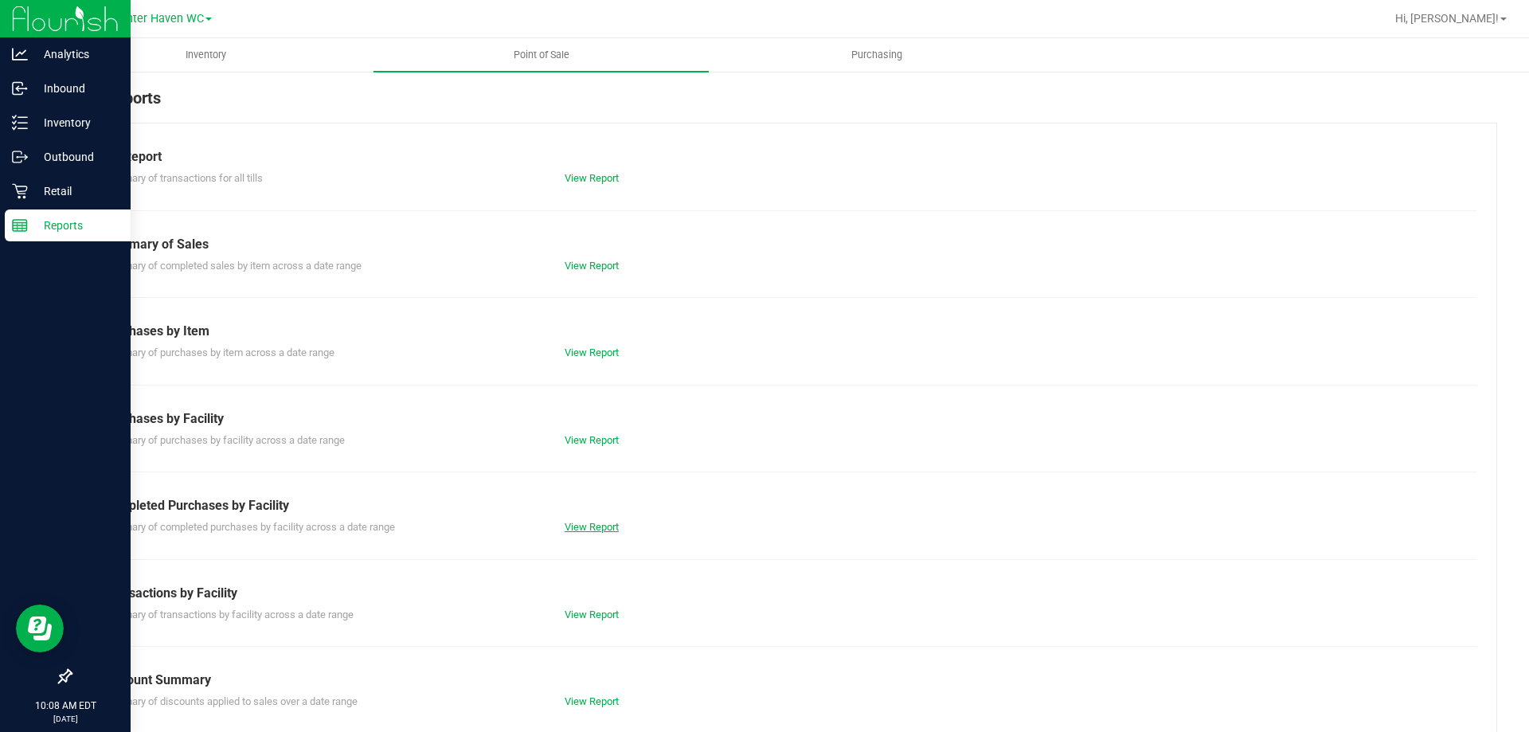
click at [589, 528] on link "View Report" at bounding box center [591, 527] width 54 height 12
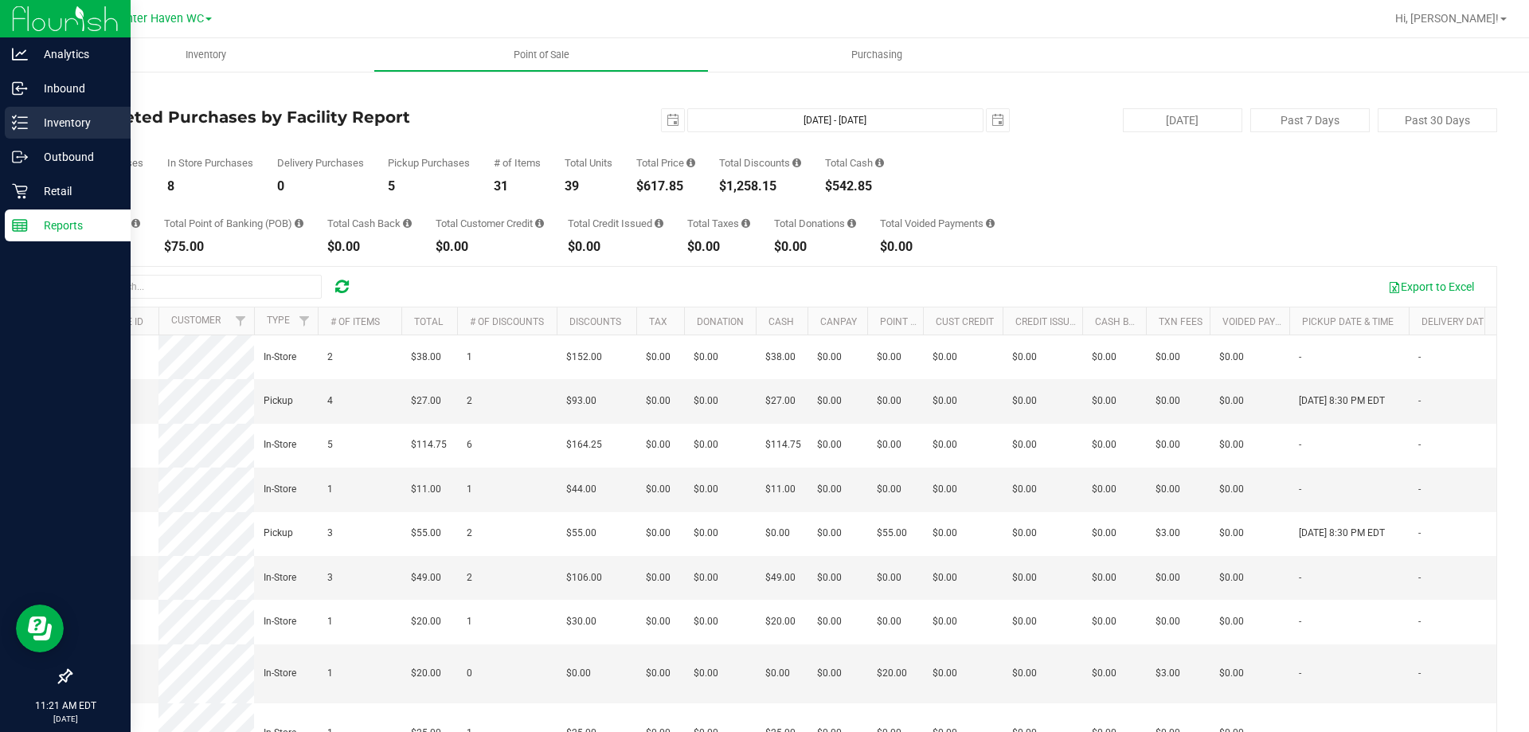
click at [57, 131] on p "Inventory" at bounding box center [76, 122] width 96 height 19
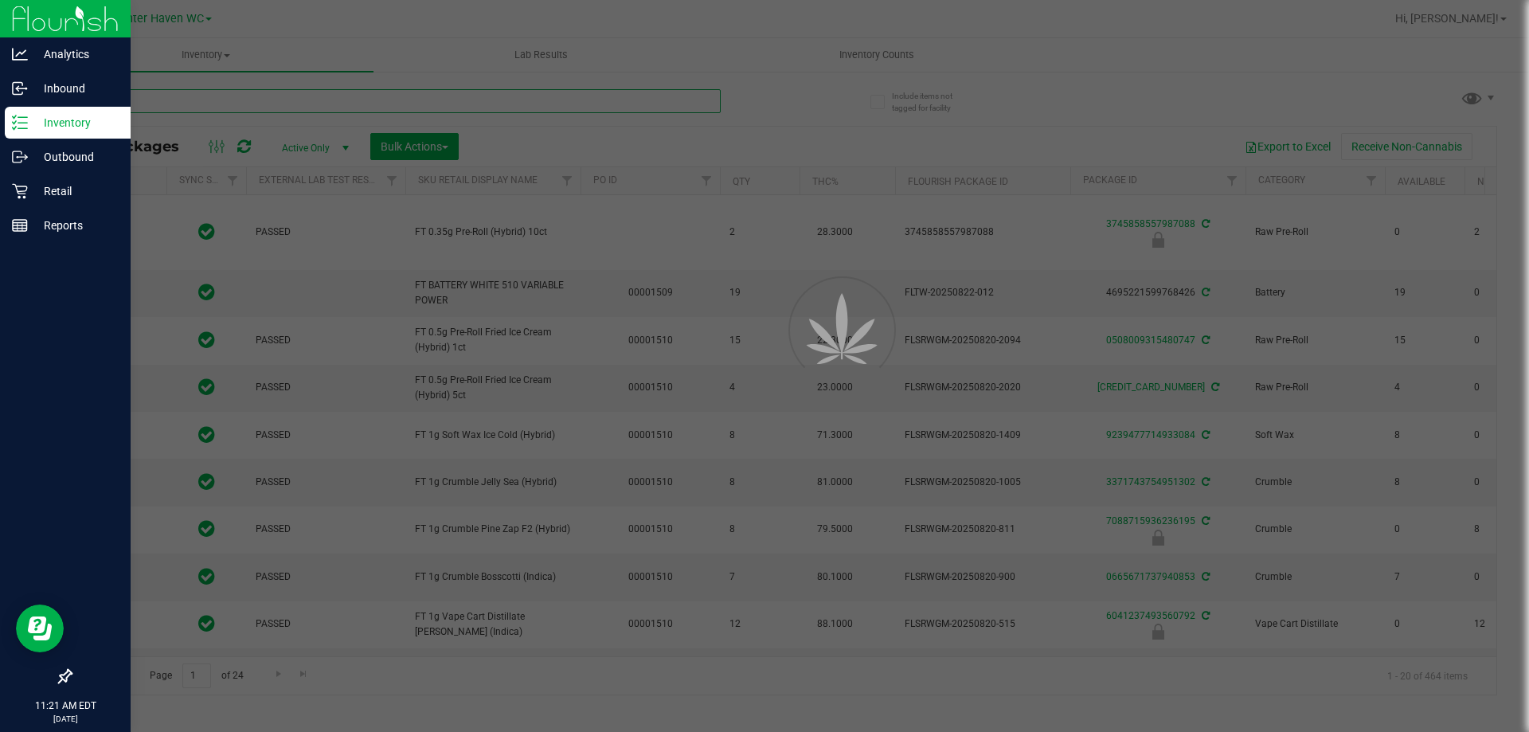
click at [373, 104] on input "text" at bounding box center [395, 101] width 650 height 24
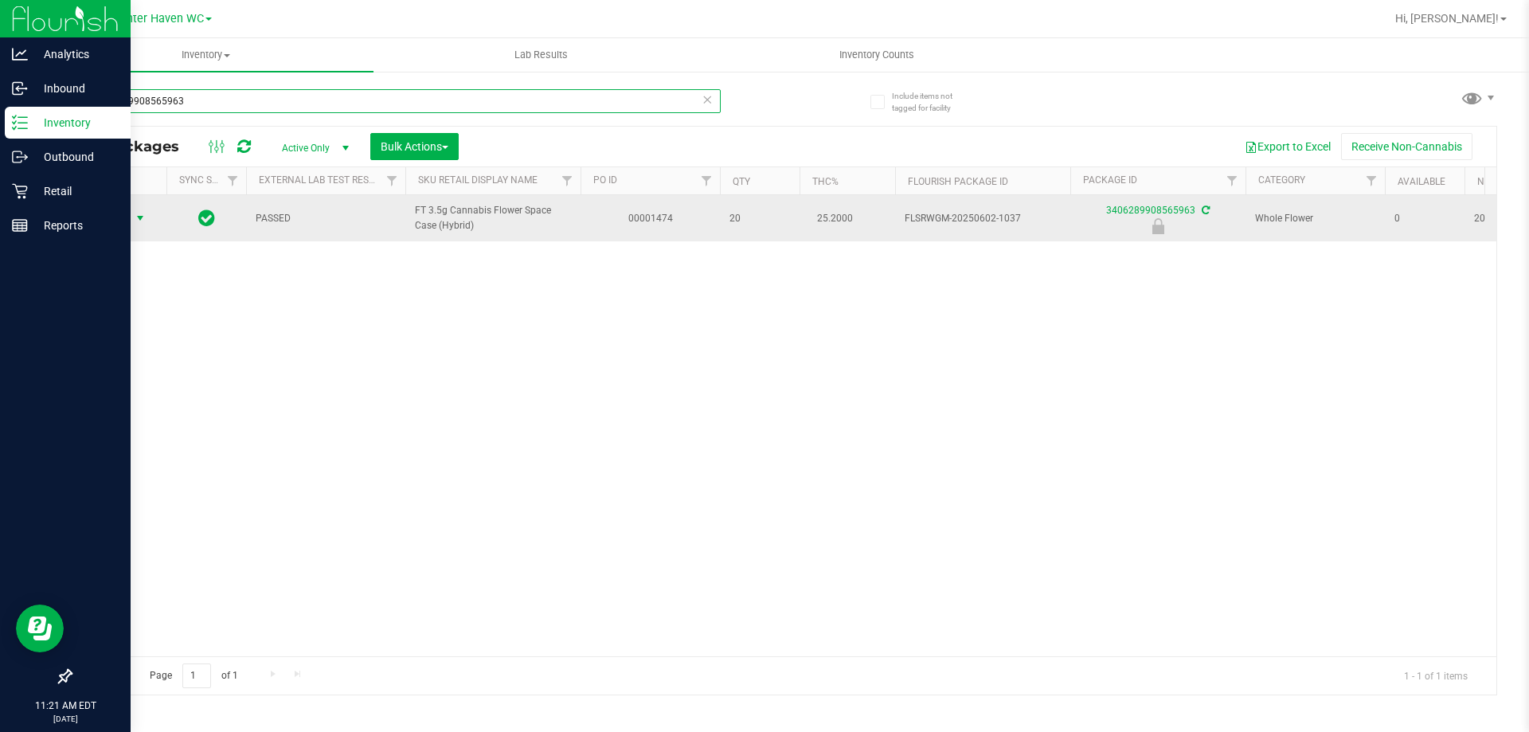
type input "3406289908565963"
click at [134, 211] on span "select" at bounding box center [141, 218] width 20 height 22
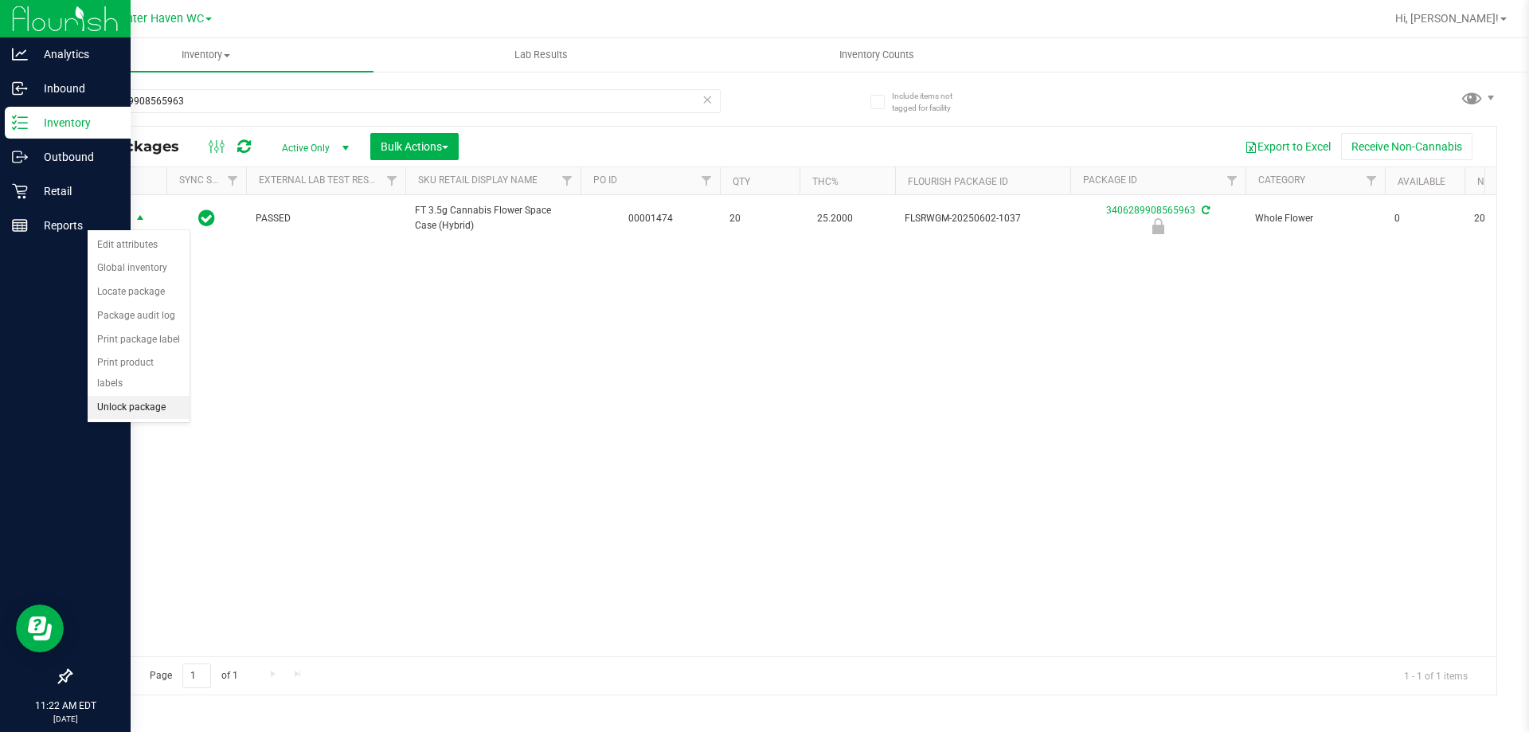
click at [170, 396] on li "Unlock package" at bounding box center [139, 408] width 102 height 24
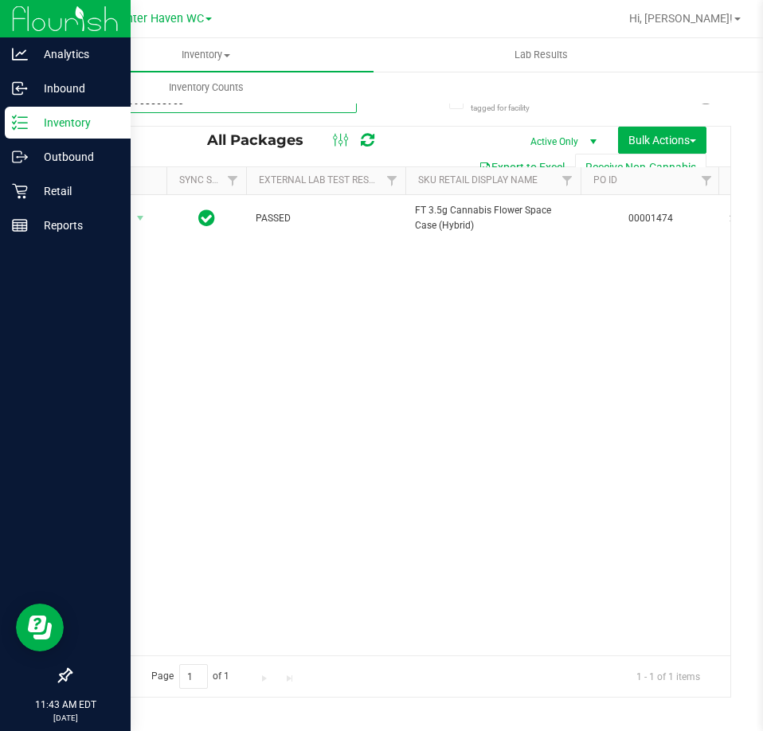
click at [296, 109] on input "3406289908565963" at bounding box center [213, 101] width 287 height 24
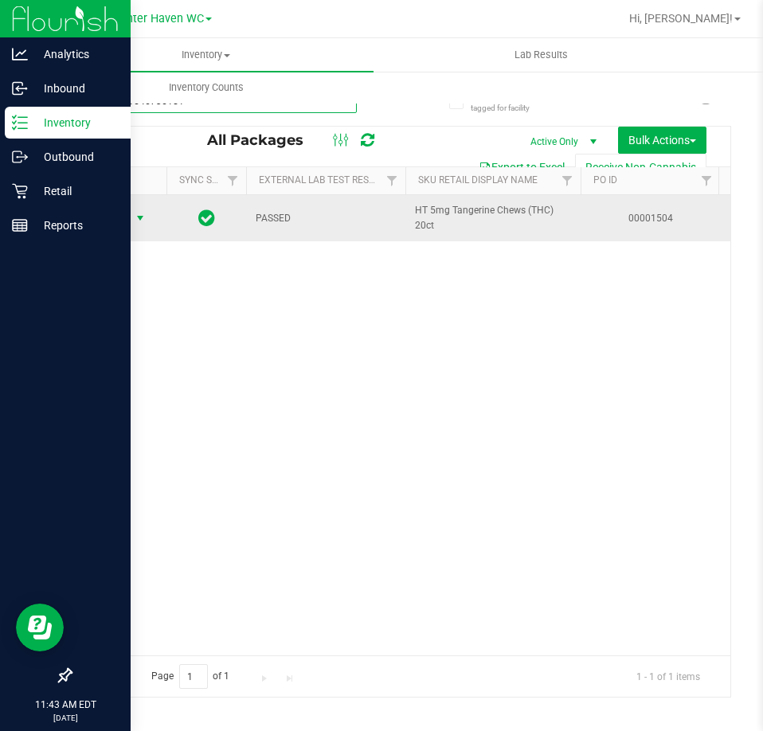
type input "0220239646736151"
click at [135, 218] on span "select" at bounding box center [140, 218] width 13 height 13
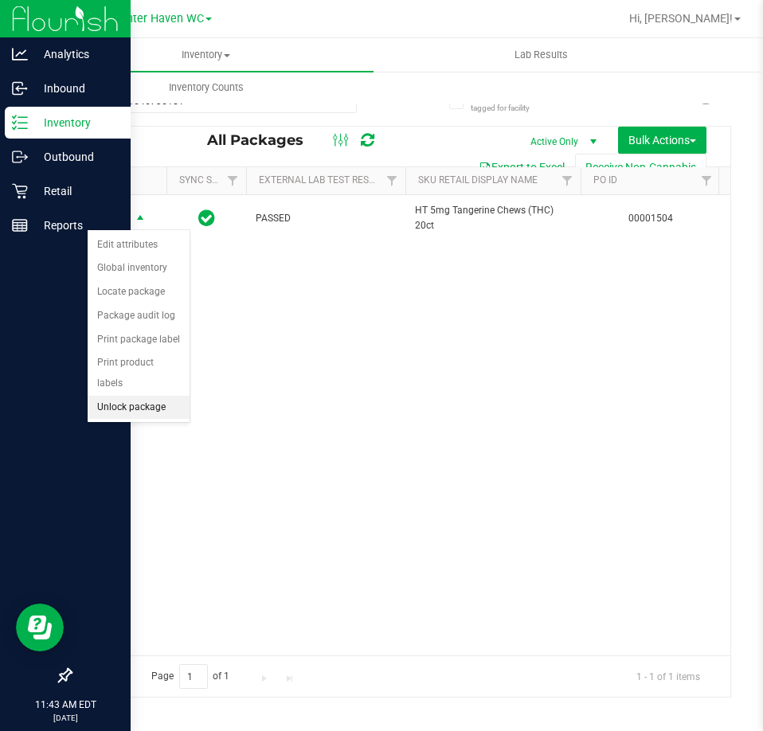
drag, startPoint x: 145, startPoint y: 392, endPoint x: 150, endPoint y: 379, distance: 13.9
click at [146, 396] on li "Unlock package" at bounding box center [139, 408] width 102 height 24
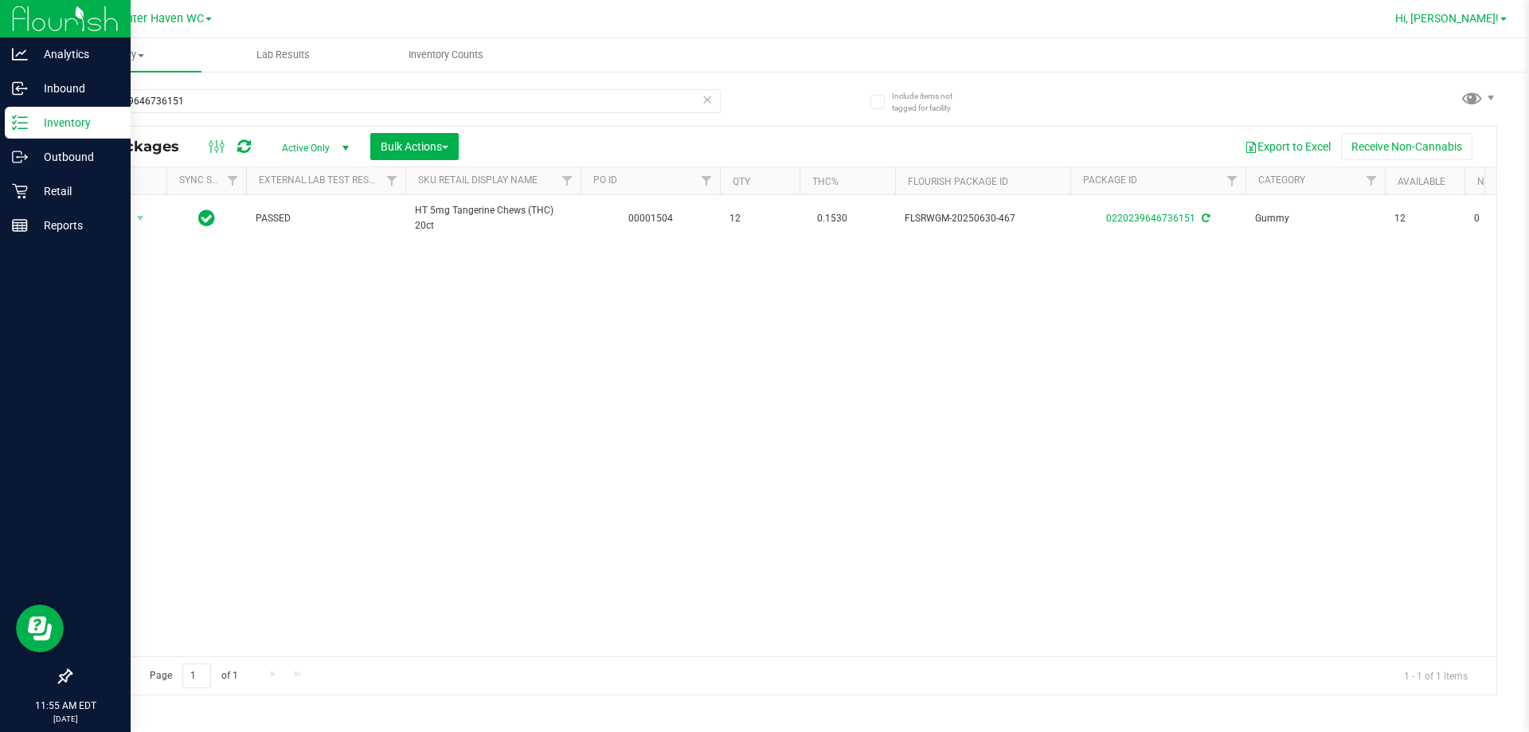
click at [1482, 20] on span "Hi, [PERSON_NAME]!" at bounding box center [1446, 18] width 103 height 13
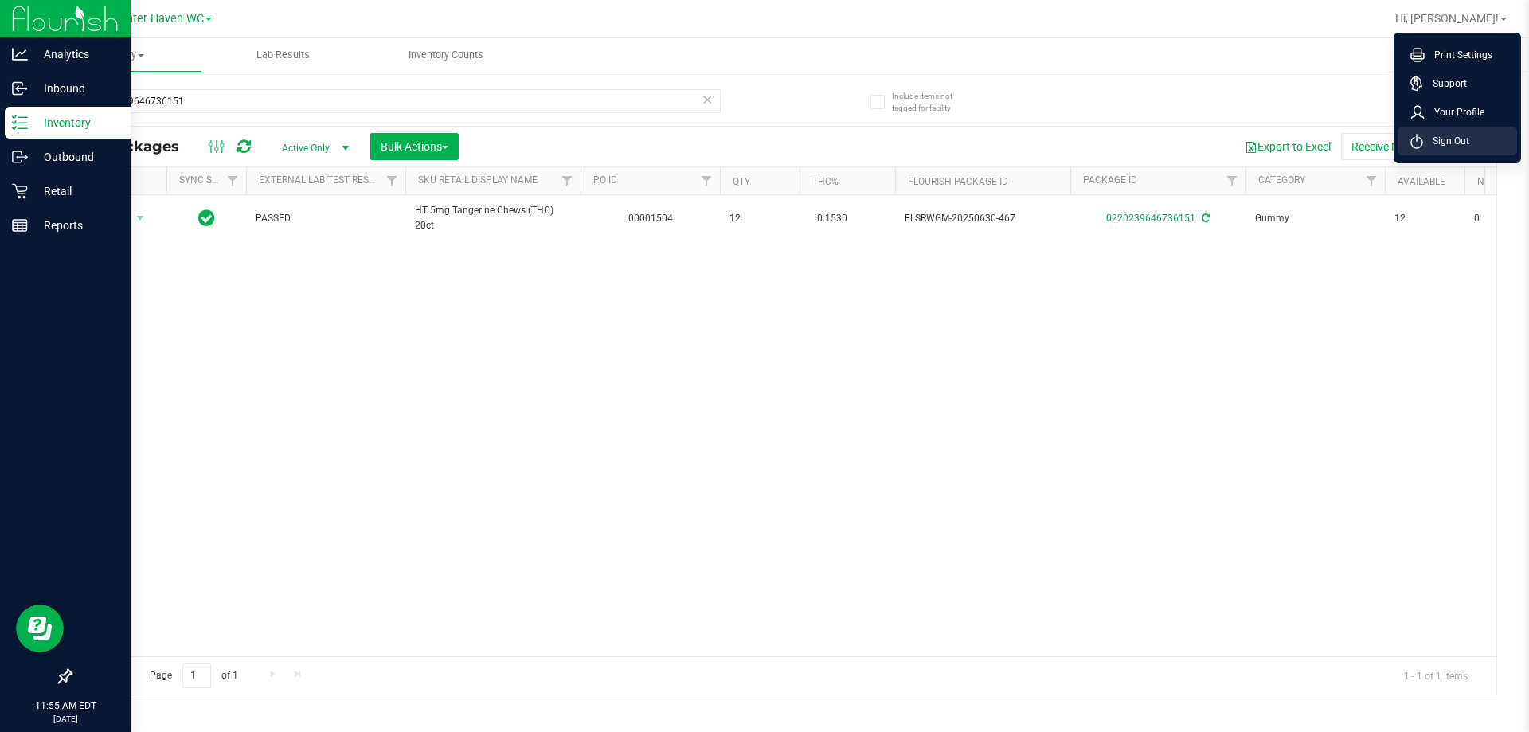
click at [1482, 134] on li "Sign Out" at bounding box center [1456, 141] width 119 height 29
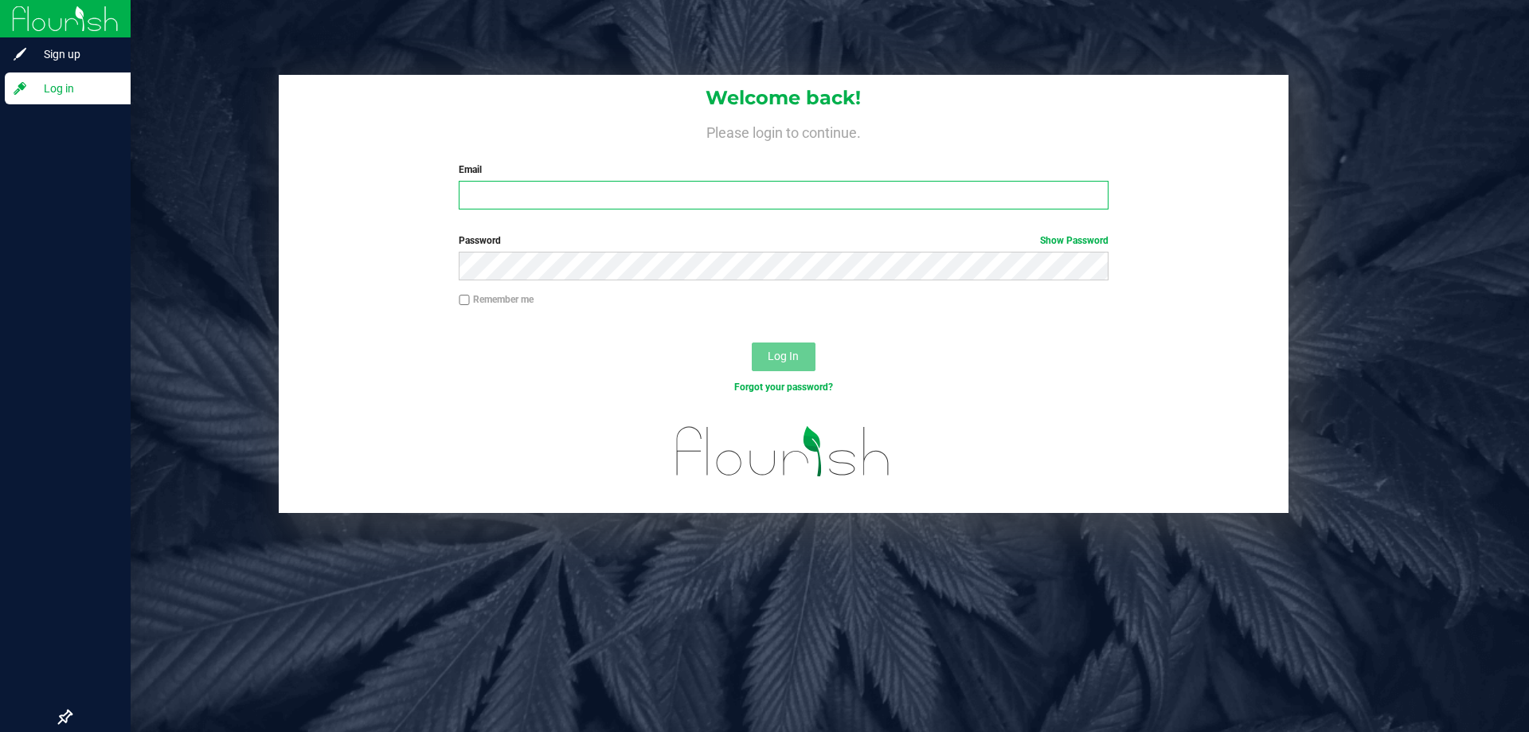
click at [633, 192] on input "Email" at bounding box center [783, 195] width 649 height 29
type input "[EMAIL_ADDRESS][DOMAIN_NAME]"
click at [752, 342] on button "Log In" at bounding box center [784, 356] width 64 height 29
